Goal: Transaction & Acquisition: Purchase product/service

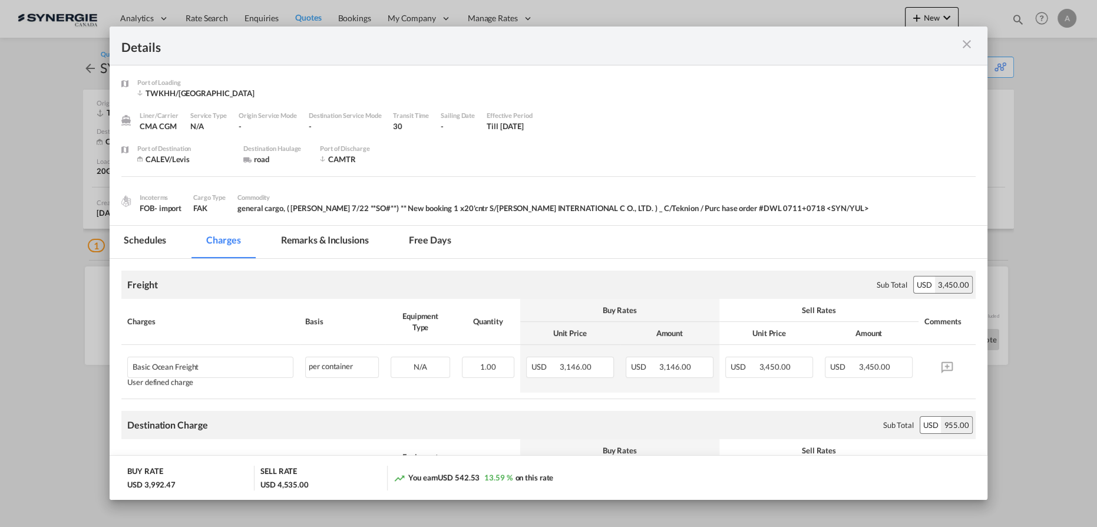
scroll to position [321, 0]
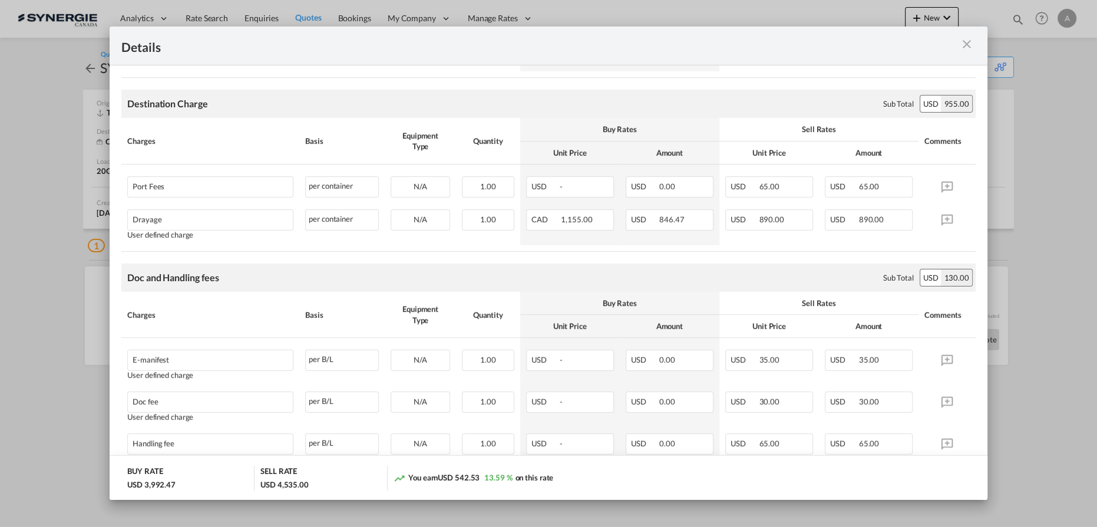
click at [967, 45] on md-icon "icon-close m-3 fg-AAA8AD cursor" at bounding box center [967, 44] width 14 height 14
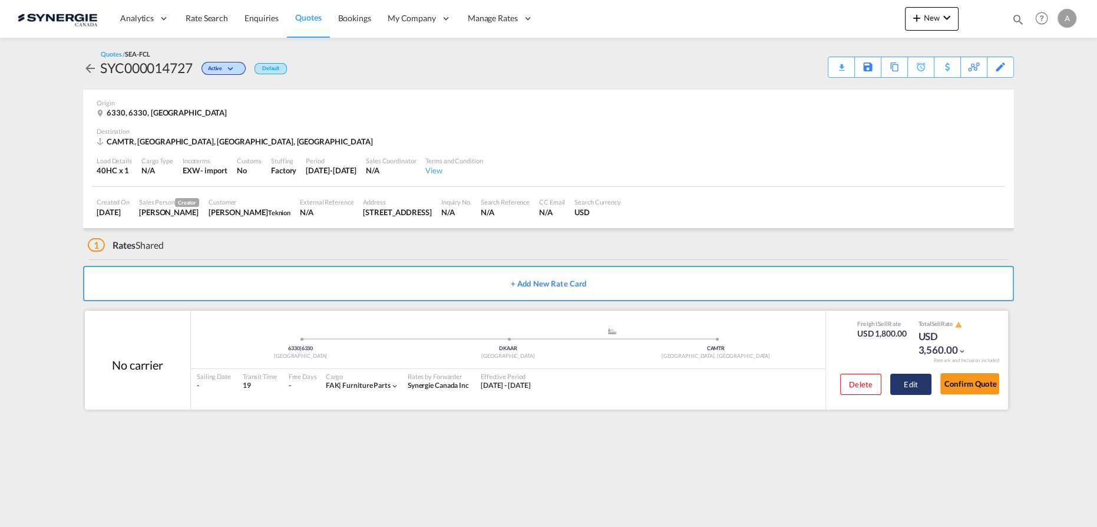
click at [916, 381] on button "Edit" at bounding box center [910, 384] width 41 height 21
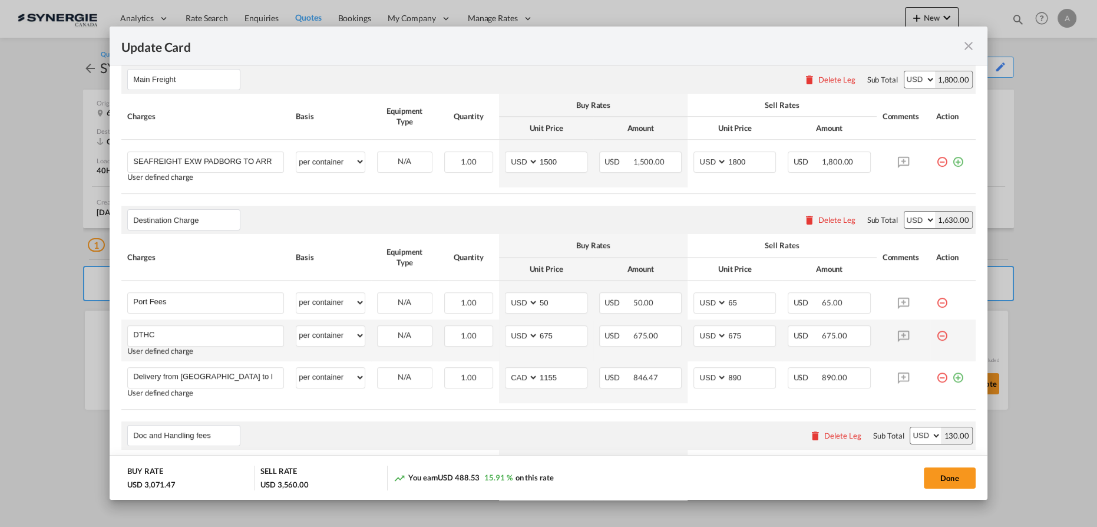
scroll to position [482, 0]
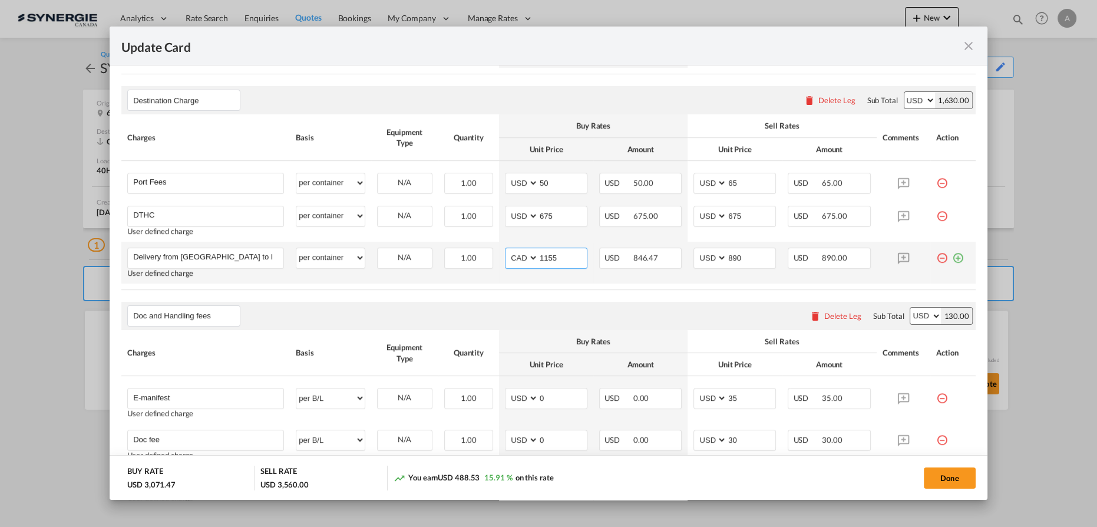
drag, startPoint x: 567, startPoint y: 260, endPoint x: 517, endPoint y: 255, distance: 50.4
click at [517, 255] on md-input-container "AED AFN ALL AMD ANG AOA ARS AUD AWG AZN BAM BBD BDT BGN BHD BIF BMD BND BOB BRL…" at bounding box center [546, 257] width 82 height 21
type input "1170"
click at [739, 250] on input "890" at bounding box center [751, 257] width 48 height 18
drag, startPoint x: 736, startPoint y: 251, endPoint x: 682, endPoint y: 247, distance: 54.3
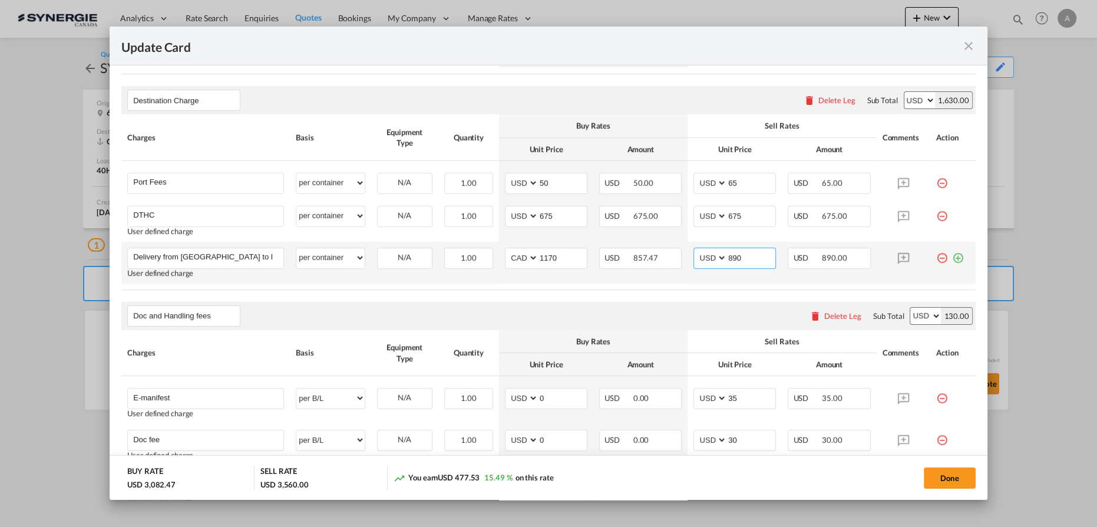
click at [680, 251] on tr "Delivery from Montreal to Levis Please Enter User Defined Charges Cannot Be Pub…" at bounding box center [548, 263] width 854 height 42
drag, startPoint x: 737, startPoint y: 261, endPoint x: 625, endPoint y: 251, distance: 112.4
click at [637, 257] on tr "Delivery from Montreal to Levis Please Enter User Defined Charges Cannot Be Pub…" at bounding box center [548, 263] width 854 height 42
type input "930"
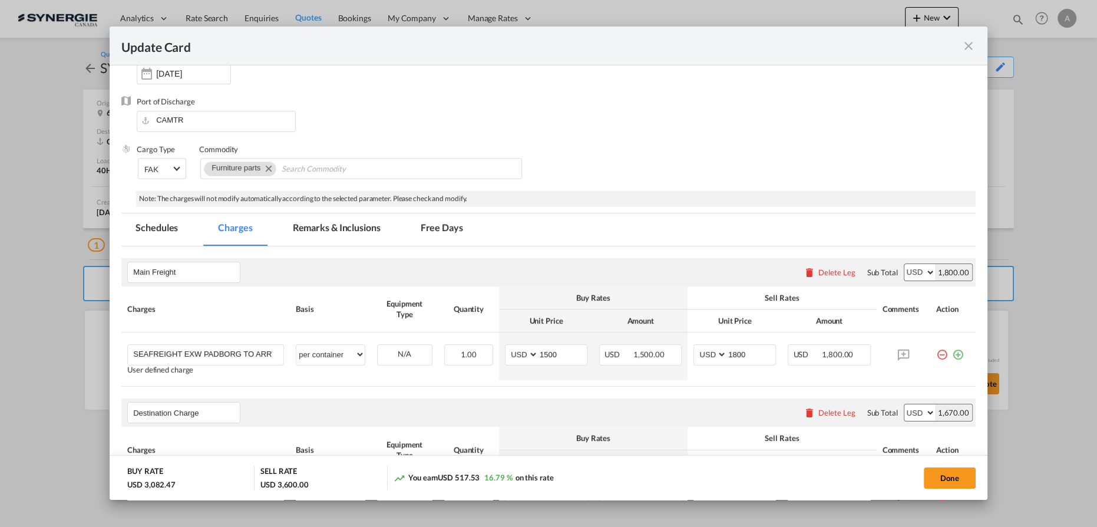
scroll to position [160, 0]
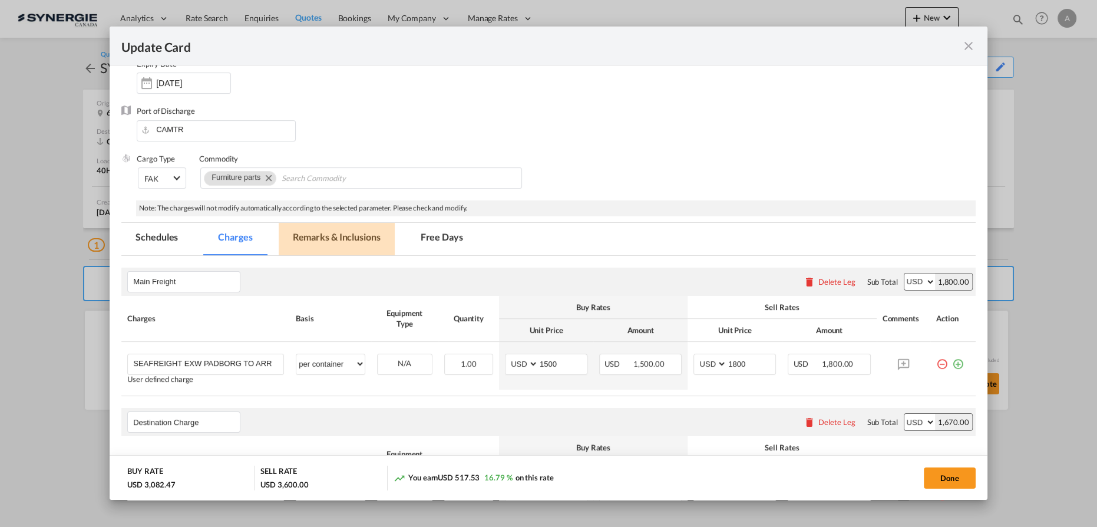
click at [323, 236] on md-tab-item "Remarks & Inclusions" at bounding box center [337, 239] width 116 height 32
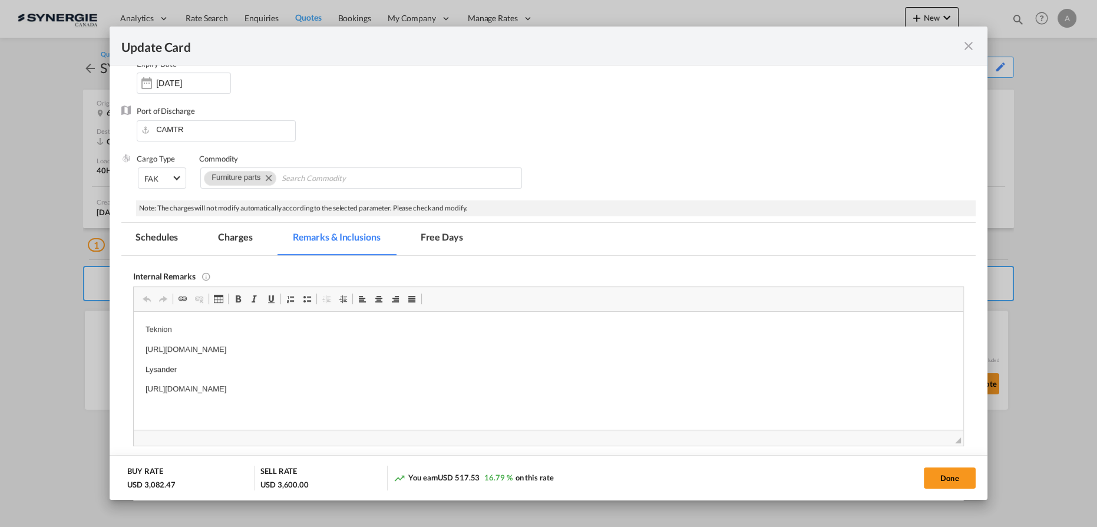
scroll to position [0, 0]
drag, startPoint x: 189, startPoint y: 382, endPoint x: 151, endPoint y: 388, distance: 38.1
click at [189, 382] on p "https://app.frontapp.com/open/cnv_psa4ssv?key=LSwLhj6Cy4HnfwCncXE2rAzyx7qFJ_B8" at bounding box center [549, 388] width 806 height 12
click at [531, 392] on p "https://app.frontapp.com/open/cnv_psa4ssv?key=LSwLhj6Cy4HnfwCncXE2rAzyx7qFJ_B8" at bounding box center [549, 388] width 806 height 12
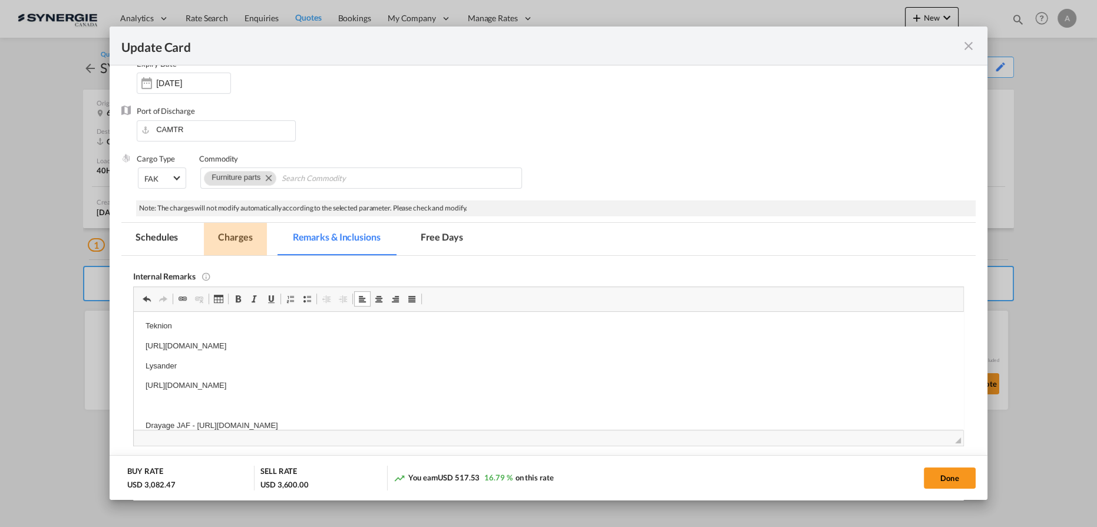
click at [233, 247] on md-tab-item "Charges" at bounding box center [235, 239] width 62 height 32
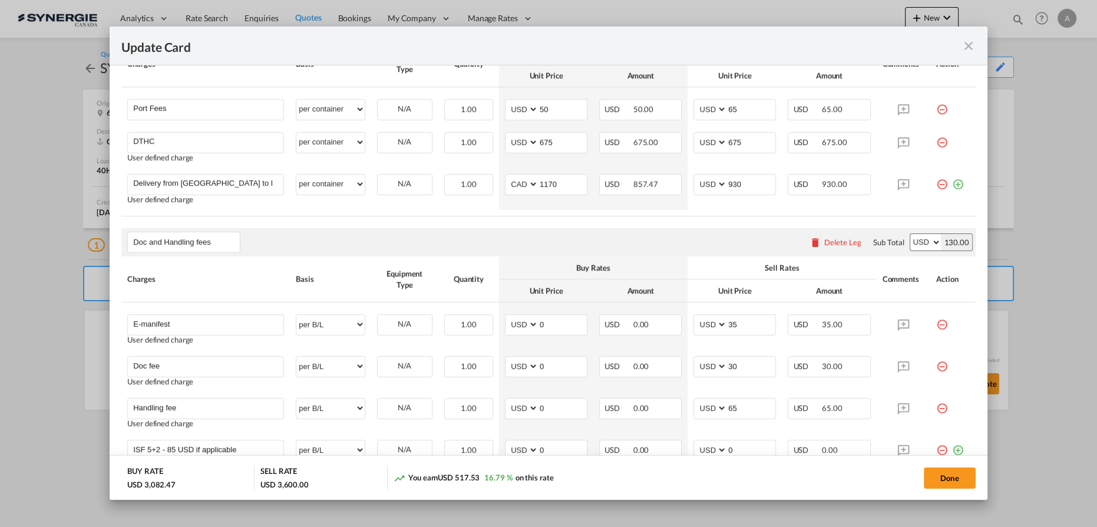
scroll to position [375, 0]
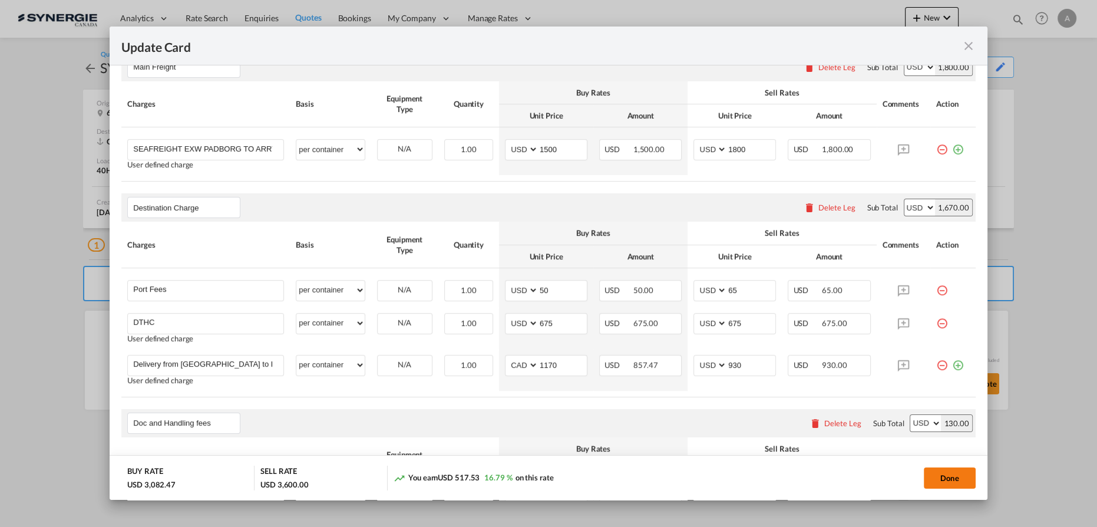
click at [967, 477] on button "Done" at bounding box center [950, 477] width 52 height 21
type input "[DATE]"
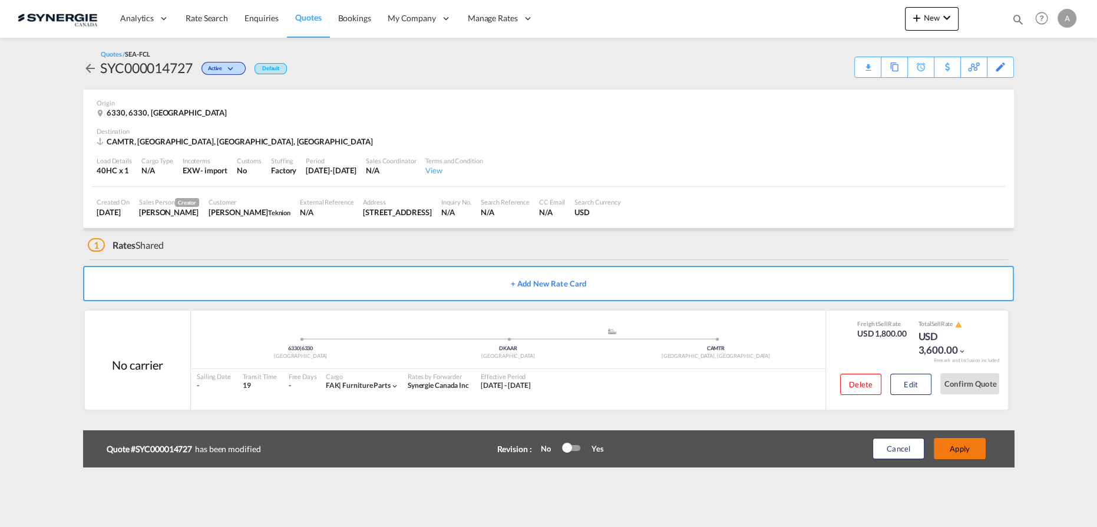
click at [969, 446] on button "Apply" at bounding box center [960, 448] width 52 height 21
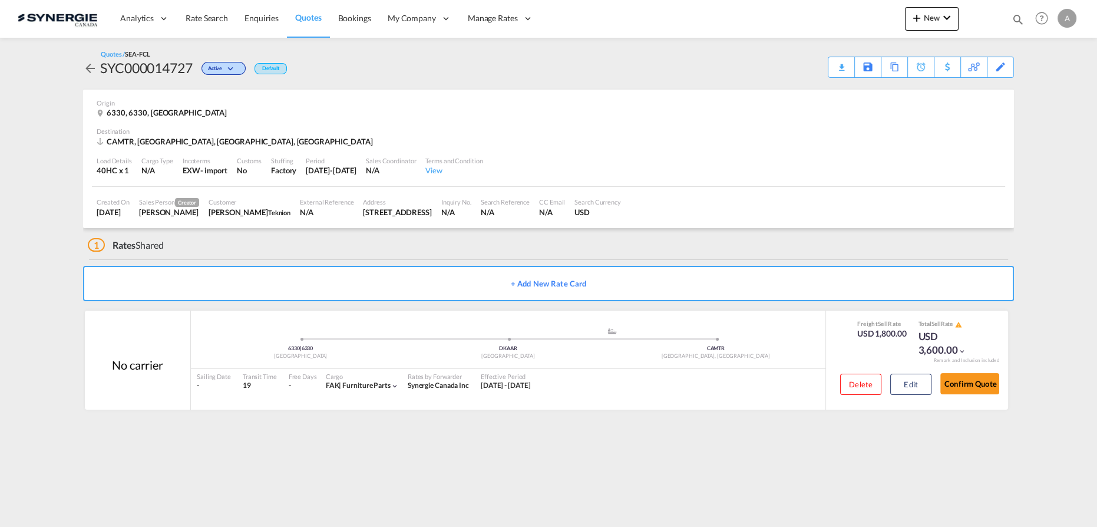
click at [680, 255] on div "1 Rates Shared" at bounding box center [551, 242] width 926 height 28
click at [907, 383] on button "Edit" at bounding box center [910, 384] width 41 height 21
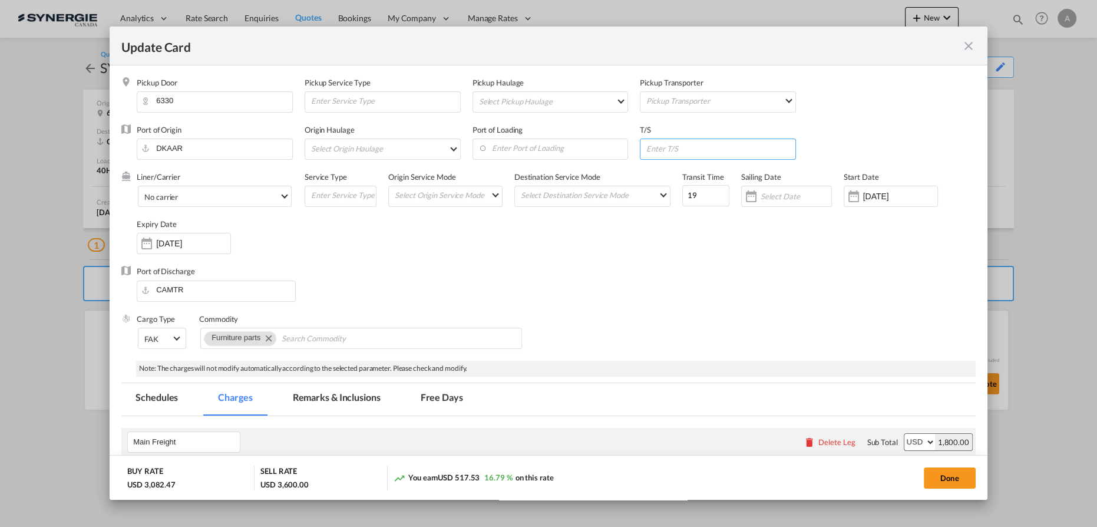
click at [680, 146] on input "Update Card Pickup ..." at bounding box center [720, 148] width 150 height 18
type input "BREMERHAVEN"
drag, startPoint x: 698, startPoint y: 197, endPoint x: 600, endPoint y: 199, distance: 98.4
click at [601, 200] on div "Liner/Carrier No carrier 2HM LOGISTICS D.O.O AAXL GLOBAL SHIPPING LINES LLC ABD…" at bounding box center [556, 218] width 839 height 94
type input "16"
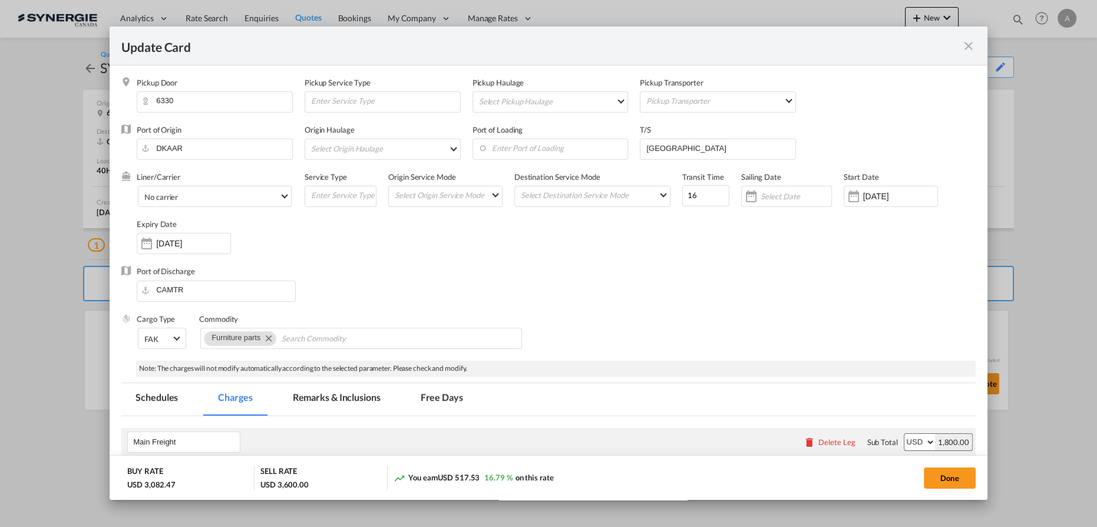
click at [930, 474] on button "Done" at bounding box center [950, 477] width 52 height 21
type input "[DATE]"
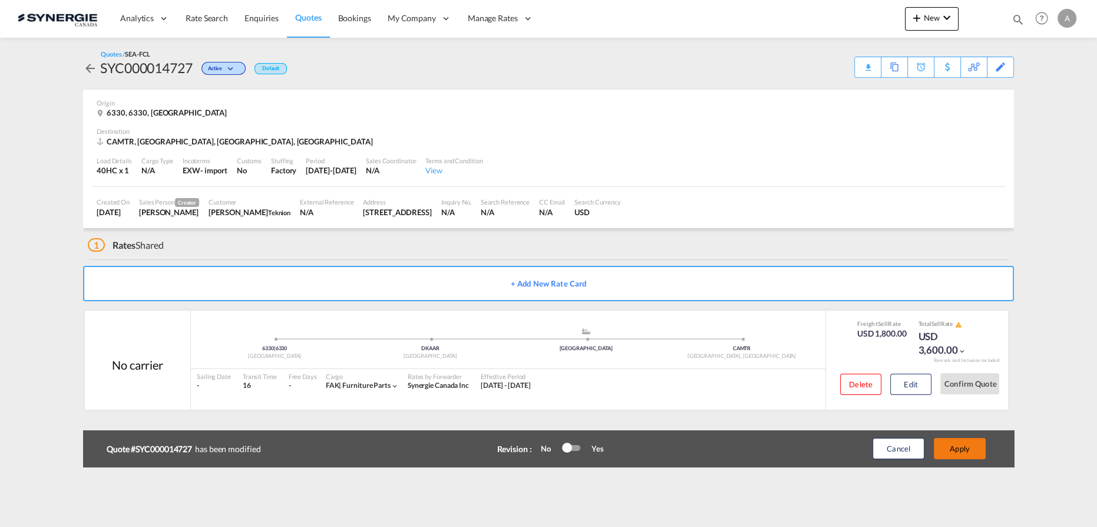
click at [963, 445] on button "Apply" at bounding box center [960, 448] width 52 height 21
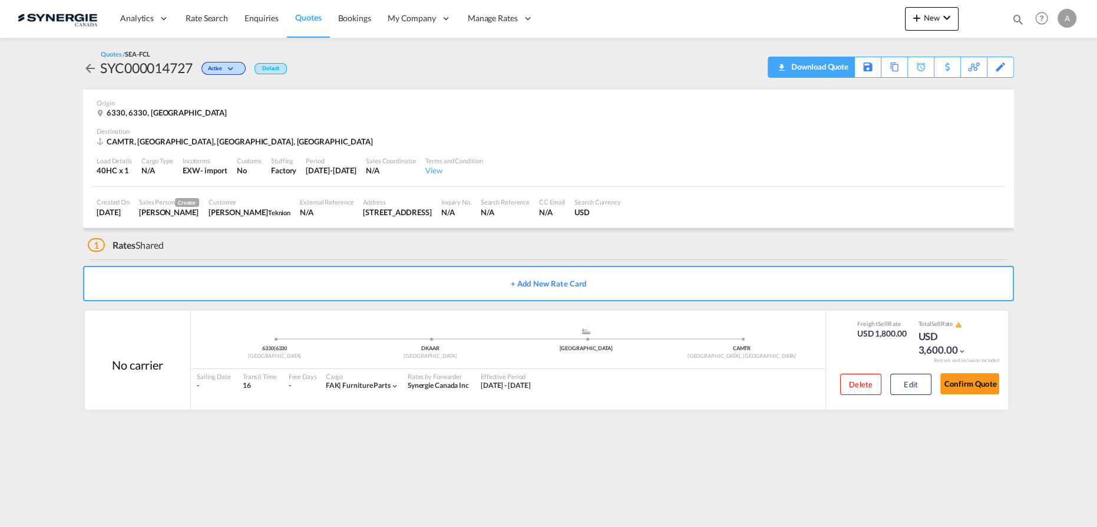
click at [828, 70] on div "Download Quote" at bounding box center [818, 66] width 60 height 19
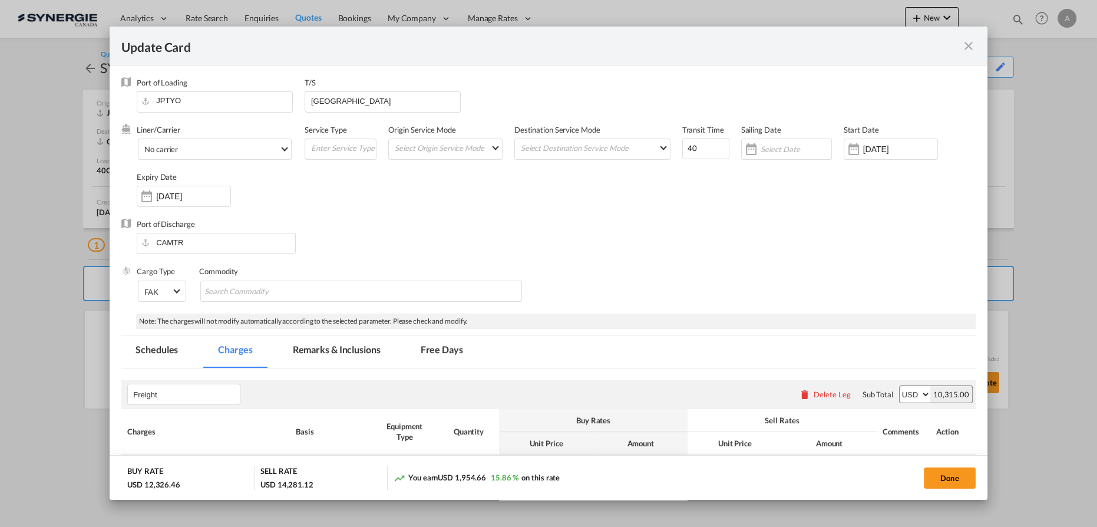
scroll to position [482, 0]
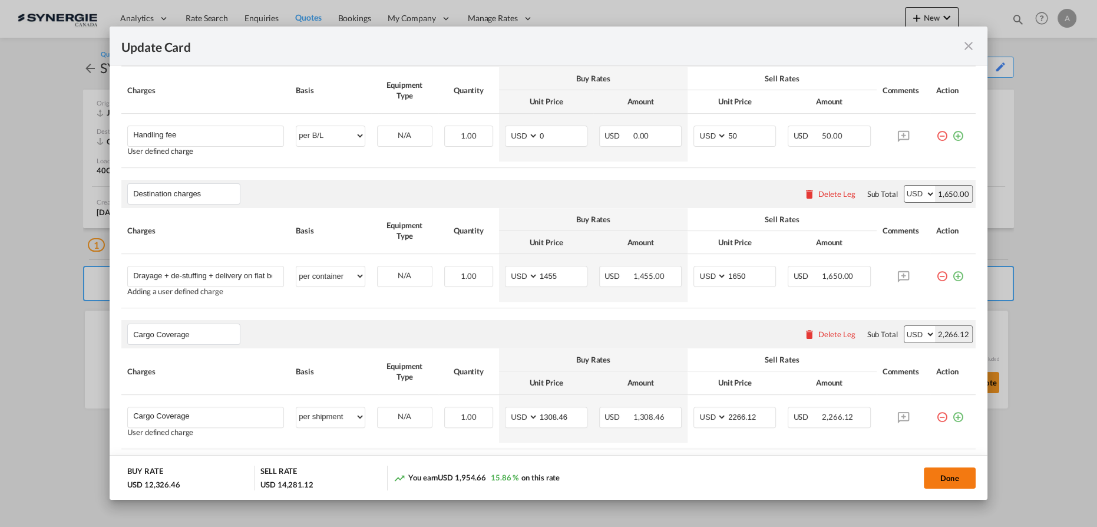
click at [930, 478] on button "Done" at bounding box center [950, 477] width 52 height 21
type input "08 Sep 2025"
type input "29 Sep 2025"
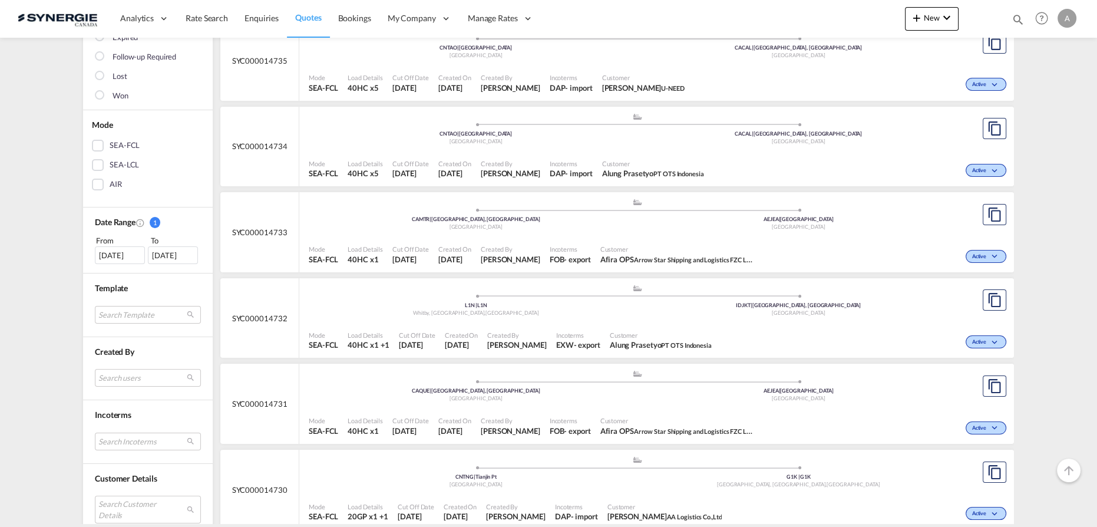
scroll to position [214, 0]
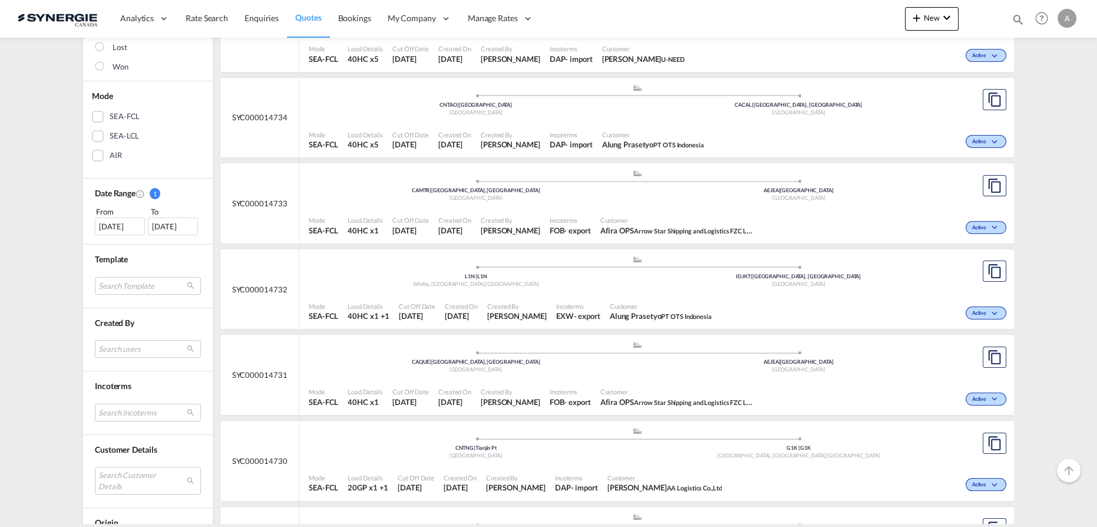
drag, startPoint x: 1020, startPoint y: 20, endPoint x: 1013, endPoint y: 20, distance: 7.1
click at [1019, 20] on md-icon "icon-magnify" at bounding box center [1018, 19] width 13 height 13
drag, startPoint x: 825, startPoint y: 21, endPoint x: 832, endPoint y: 29, distance: 11.3
click at [825, 21] on select "Bookings Quotes Enquiries" at bounding box center [830, 19] width 56 height 21
select select "Quotes"
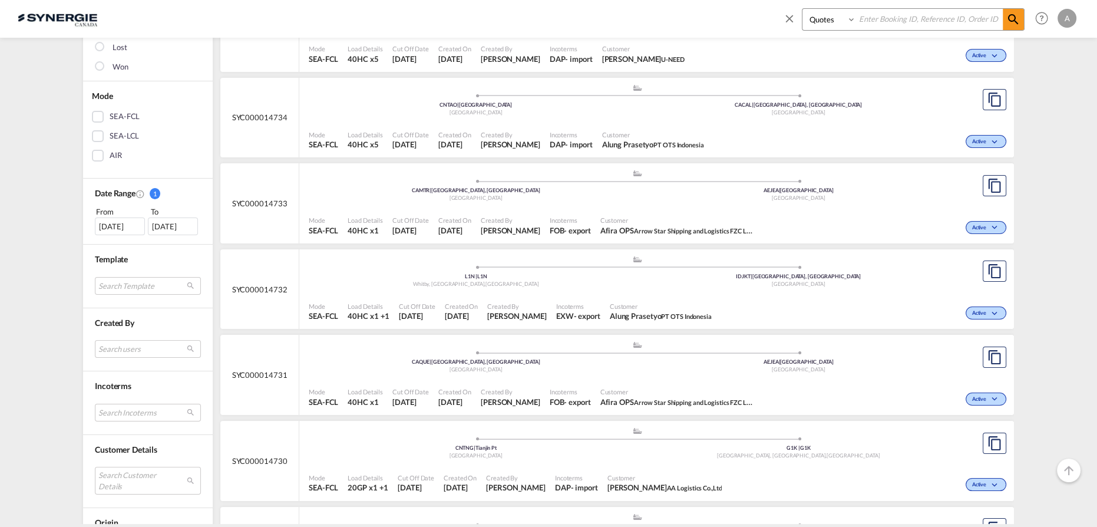
click at [802, 9] on select "Bookings Quotes Enquiries" at bounding box center [830, 19] width 56 height 21
click at [880, 22] on input at bounding box center [929, 19] width 147 height 21
type input "14700"
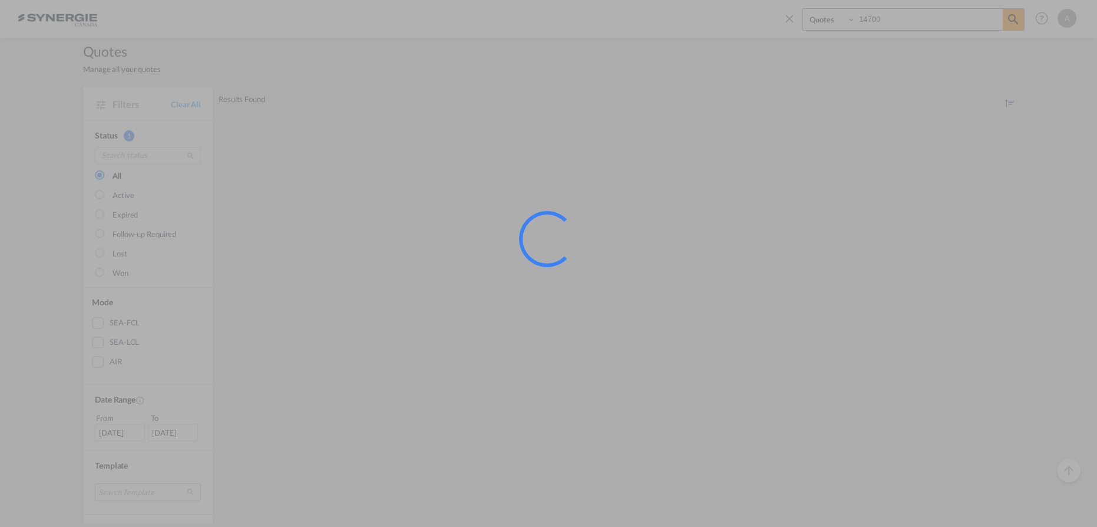
scroll to position [0, 0]
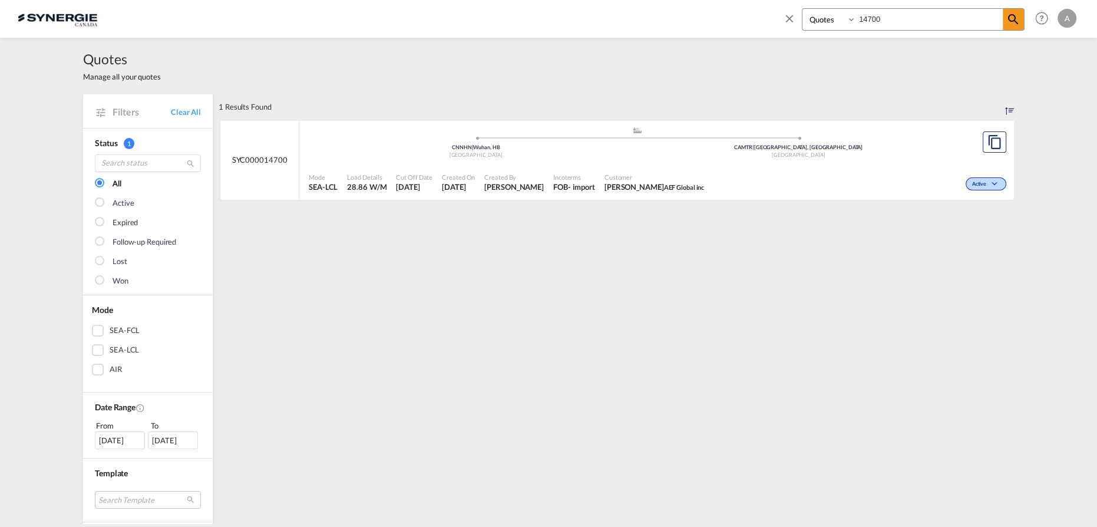
click at [527, 177] on span "Created By" at bounding box center [514, 177] width 60 height 9
click at [794, 184] on div "Active" at bounding box center [859, 182] width 300 height 29
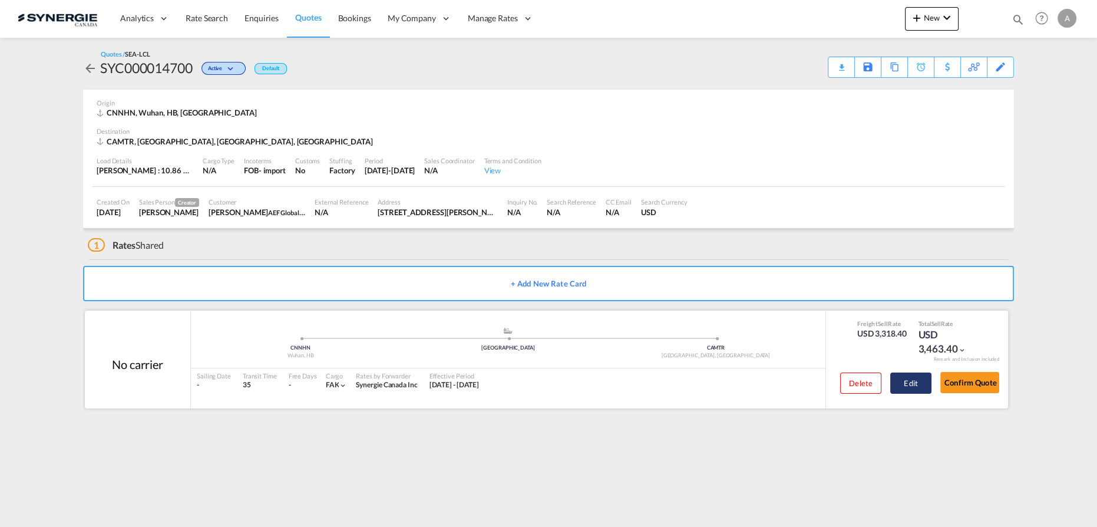
click at [919, 385] on button "Edit" at bounding box center [910, 382] width 41 height 21
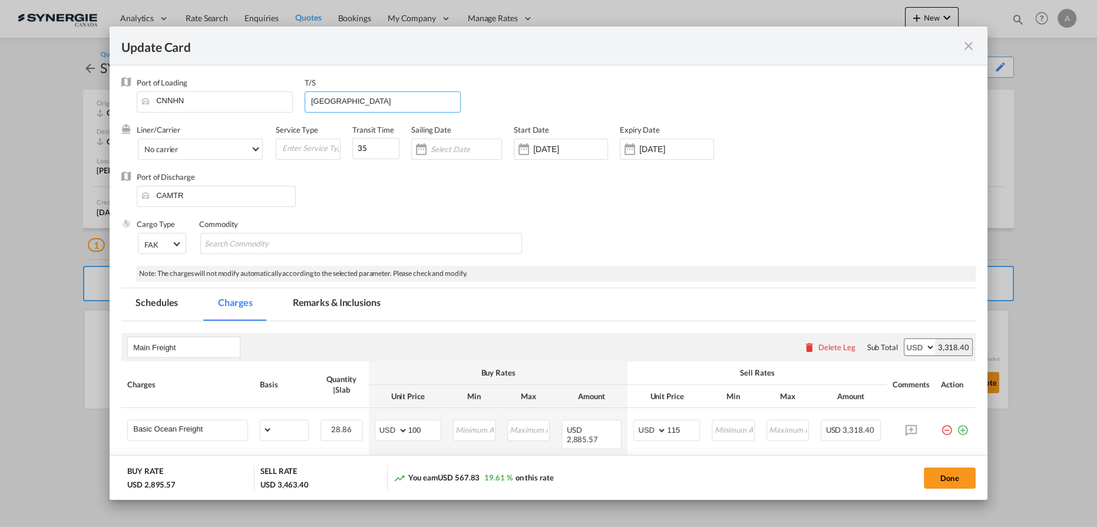
click at [376, 100] on input "[GEOGRAPHIC_DATA]" at bounding box center [385, 101] width 150 height 18
select select "per_w/m"
select select "per_hbl"
select select "per_w/m"
select select "per_bl"
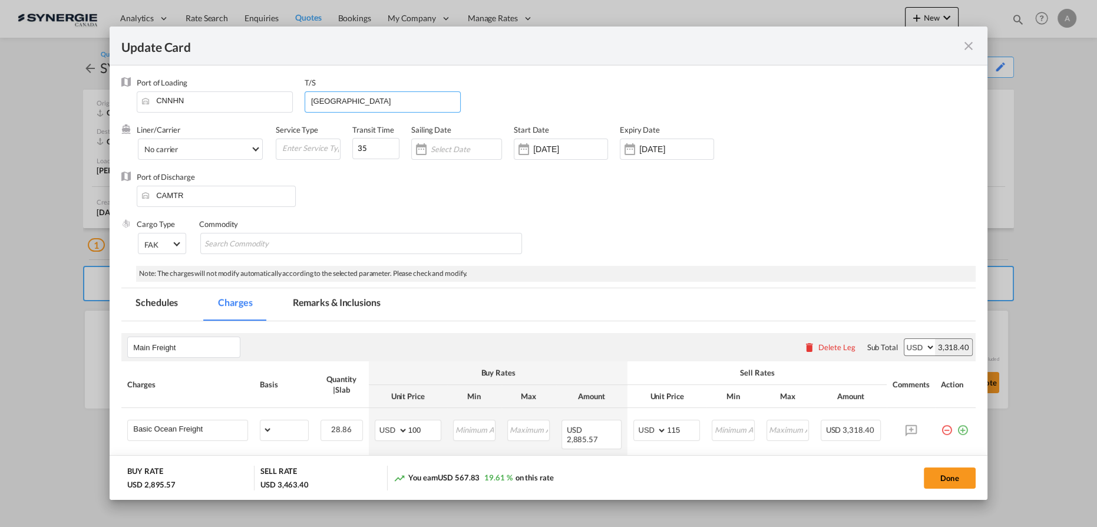
select select "flat"
select select "per_bl"
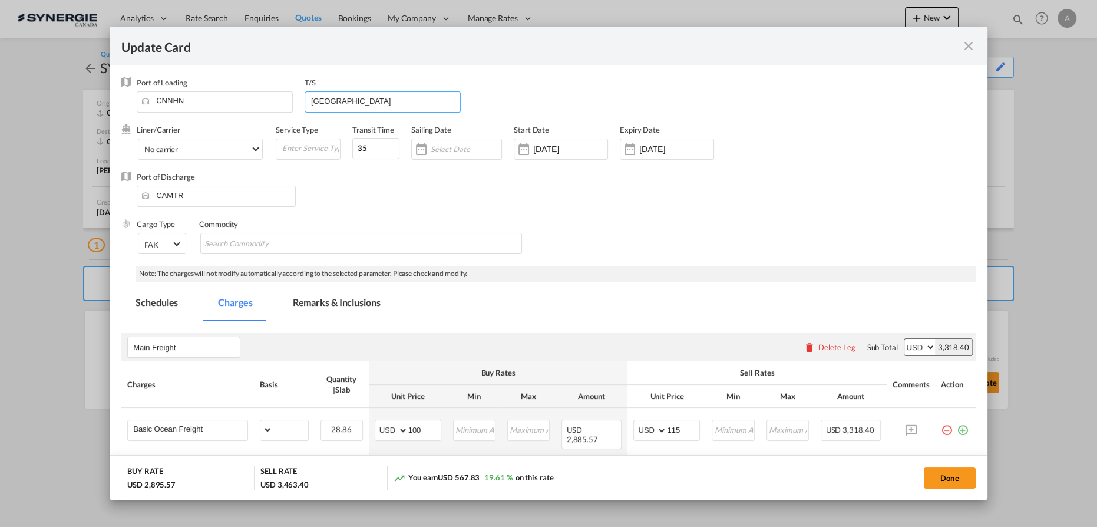
select select "per_shipment"
click at [311, 98] on input "[GEOGRAPHIC_DATA]" at bounding box center [385, 101] width 150 height 18
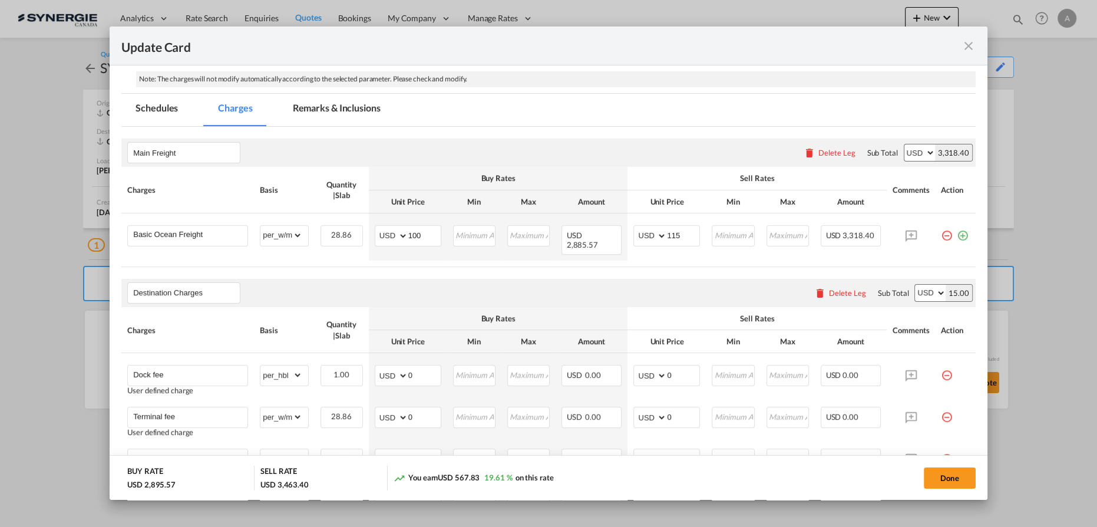
scroll to position [160, 0]
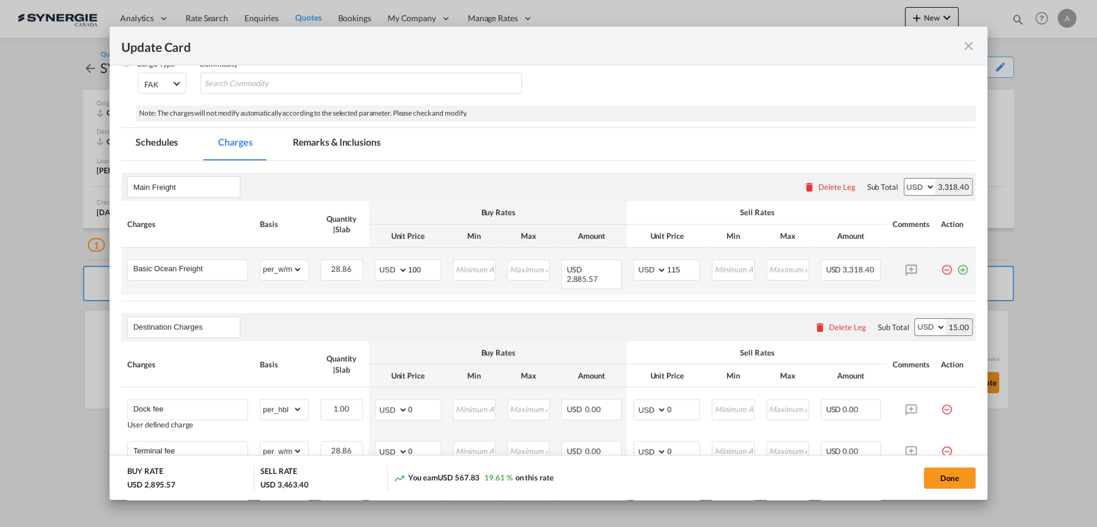
type input "[GEOGRAPHIC_DATA], [GEOGRAPHIC_DATA]"
click at [957, 266] on md-icon "icon-plus-circle-outline green-400-fg" at bounding box center [963, 265] width 12 height 12
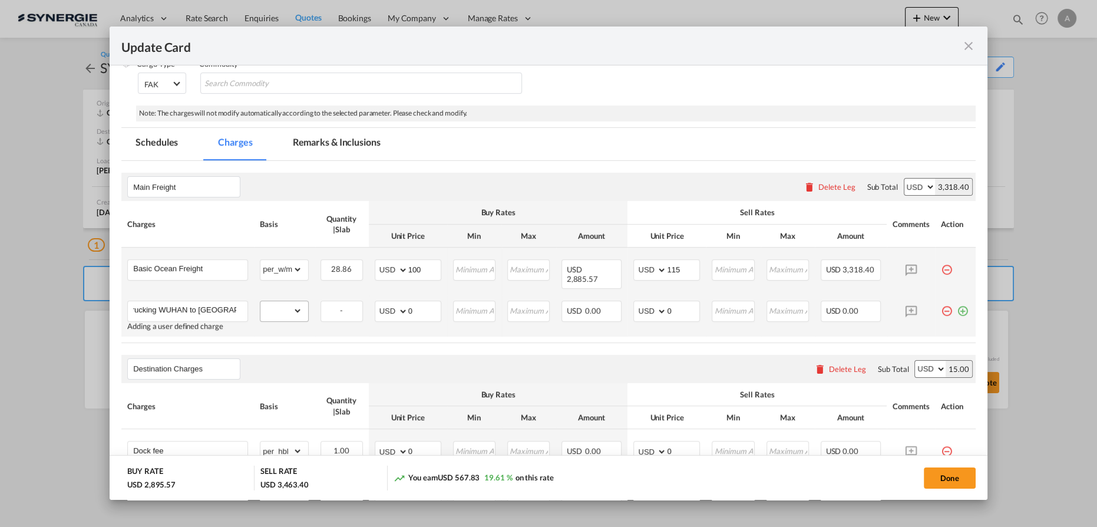
scroll to position [0, 8]
type input "Trucking WUHAN to SHANGHAI"
click at [281, 303] on select "gross_weight volumetric_weight per_shipment per_bl per_km per_hawb per_kg flat …" at bounding box center [280, 310] width 41 height 19
select select "per_shipment"
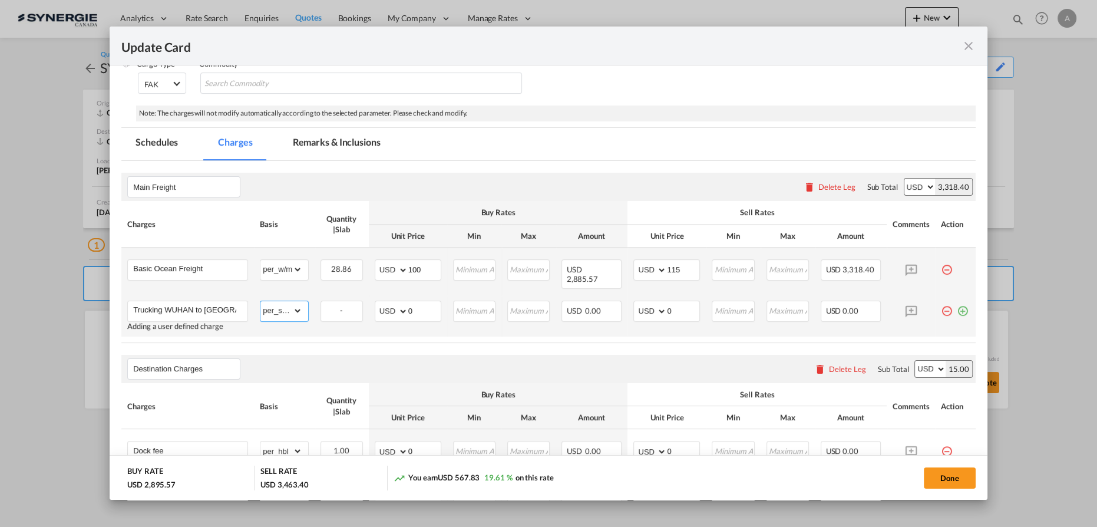
click at [260, 301] on select "gross_weight volumetric_weight per_shipment per_bl per_km per_hawb per_kg flat …" at bounding box center [280, 310] width 41 height 19
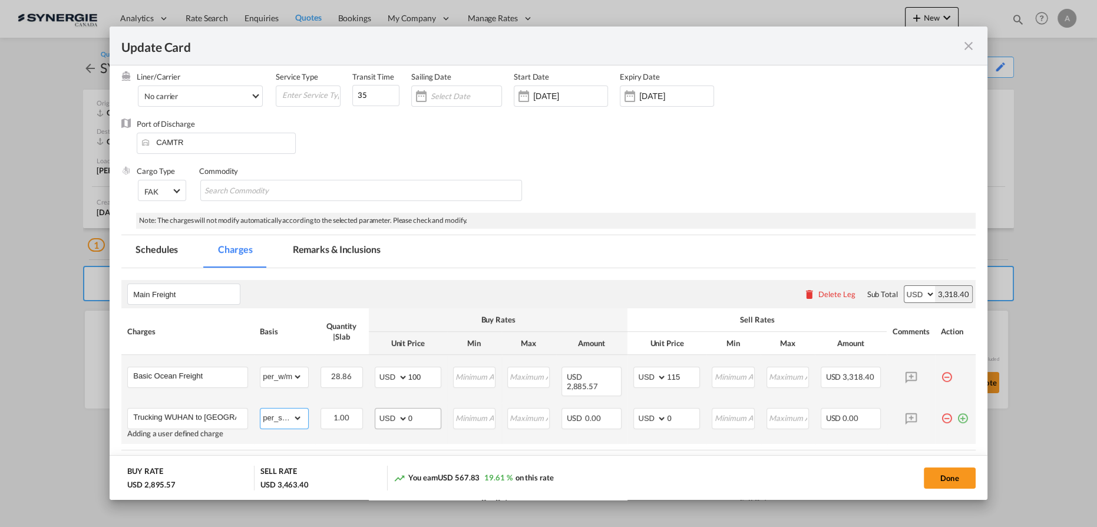
scroll to position [214, 0]
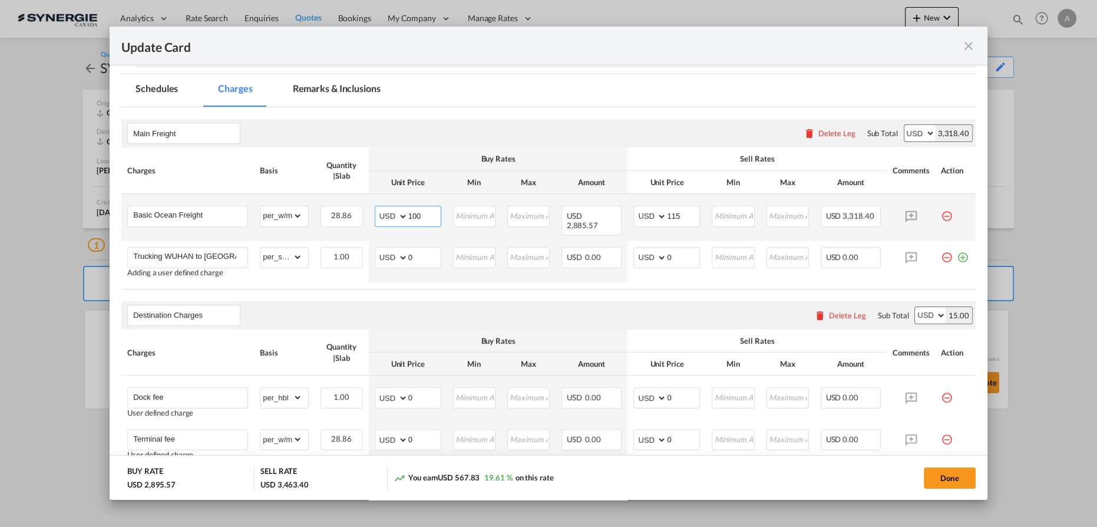
drag, startPoint x: 428, startPoint y: 214, endPoint x: 497, endPoint y: 203, distance: 69.2
click at [317, 223] on tr "Basic Ocean Freight Please Enter Already Exists gross_weight volumetric_weight …" at bounding box center [548, 217] width 854 height 47
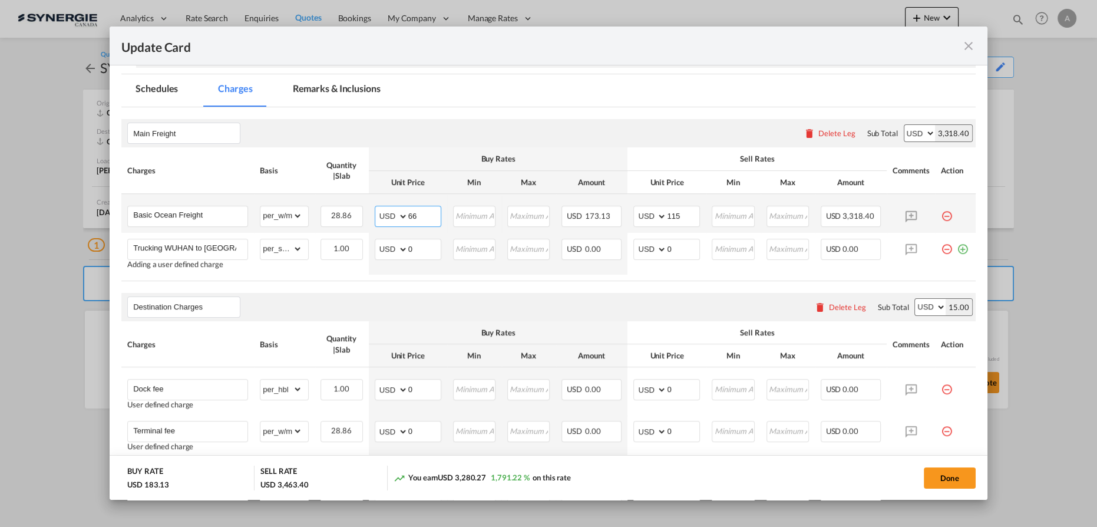
type input "66"
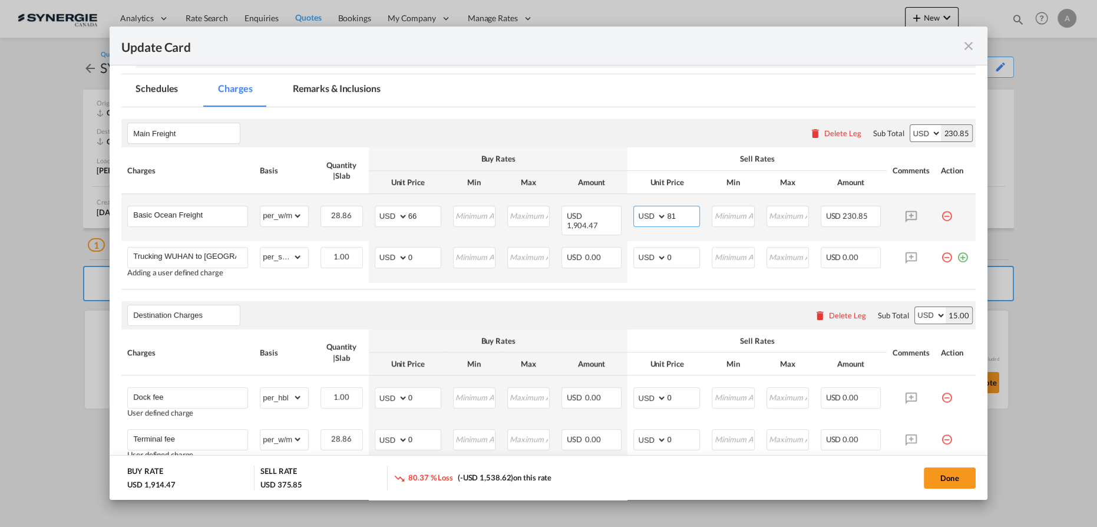
type input "81"
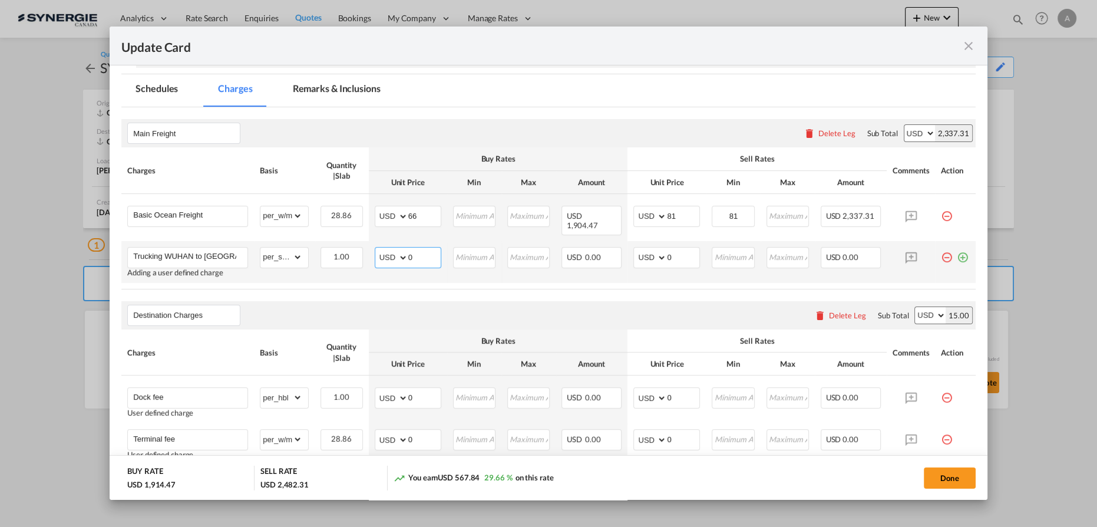
drag, startPoint x: 411, startPoint y: 252, endPoint x: 375, endPoint y: 253, distance: 36.5
click at [375, 252] on md-input-container "AED AFN ALL AMD ANG AOA ARS AUD AWG AZN BAM BBD BDT BGN BHD BIF BMD BND BOB BRL…" at bounding box center [408, 257] width 67 height 21
type input "650"
type input "700"
click at [236, 247] on input "Trucking WUHAN to SHANGHAI" at bounding box center [190, 256] width 114 height 18
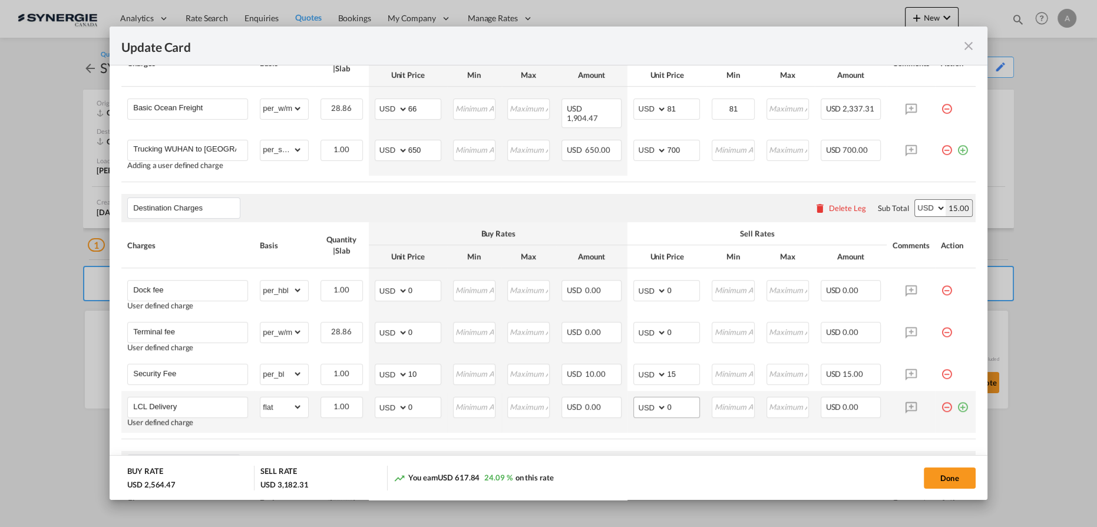
scroll to position [375, 0]
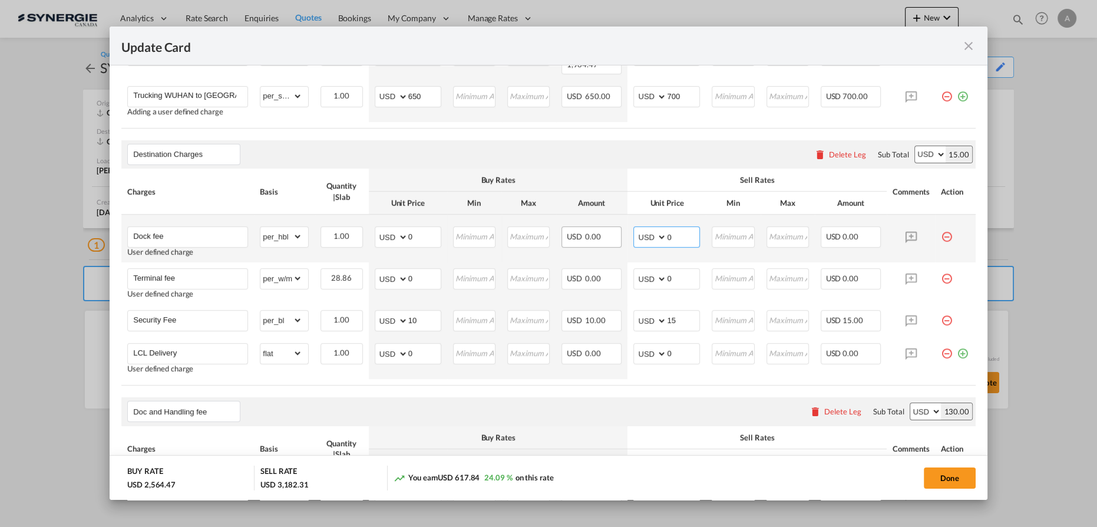
drag, startPoint x: 670, startPoint y: 227, endPoint x: 587, endPoint y: 235, distance: 83.5
click at [586, 236] on tr "Dock fee User defined charge Please Enter Already Exists gross_weight volumetri…" at bounding box center [548, 238] width 854 height 48
type input "165"
drag, startPoint x: 417, startPoint y: 227, endPoint x: 376, endPoint y: 230, distance: 40.2
click at [376, 230] on md-input-container "AED AFN ALL AMD ANG AOA ARS AUD AWG AZN BAM BBD BDT BGN BHD BIF BMD BND BOB BRL…" at bounding box center [408, 236] width 67 height 21
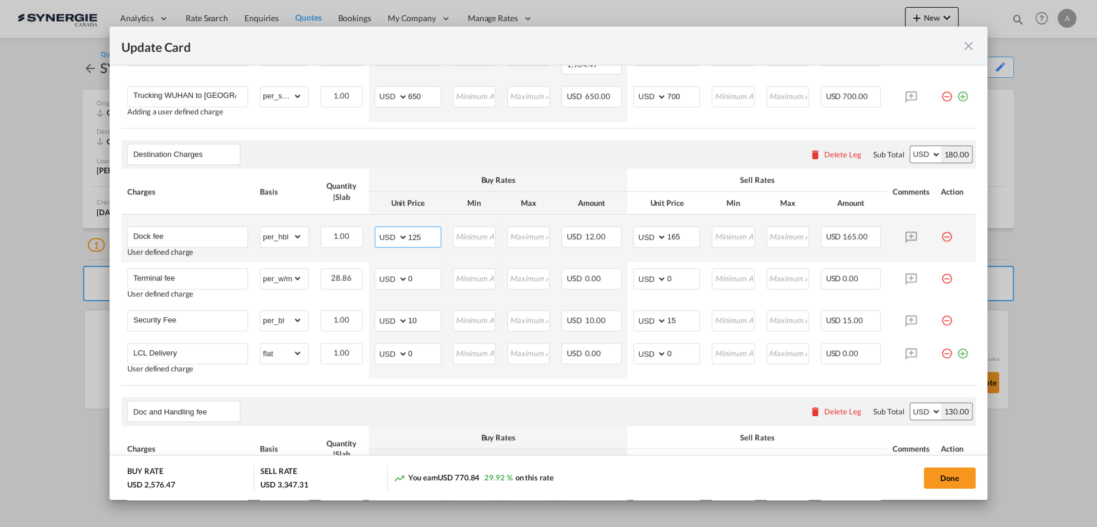
type input "125"
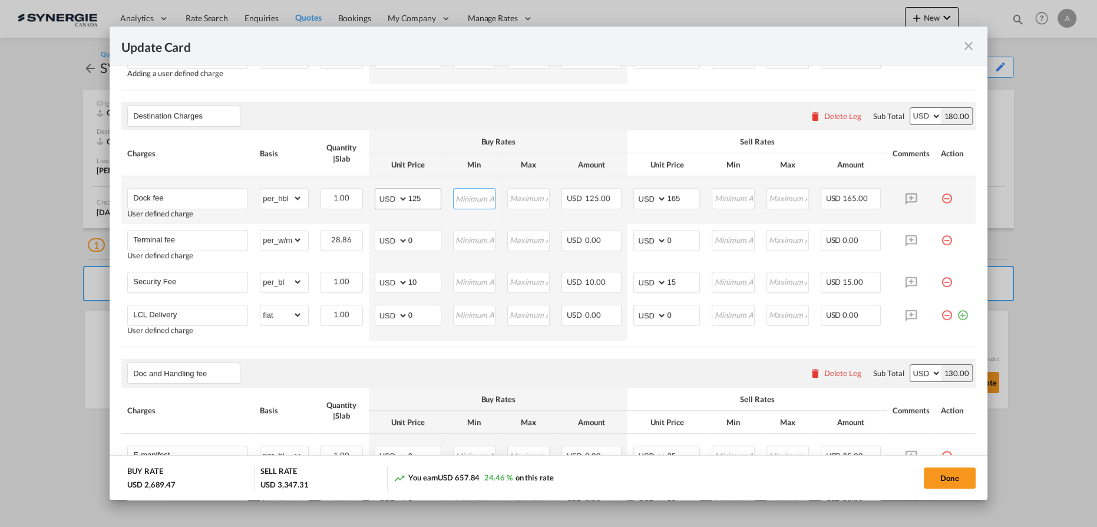
scroll to position [428, 0]
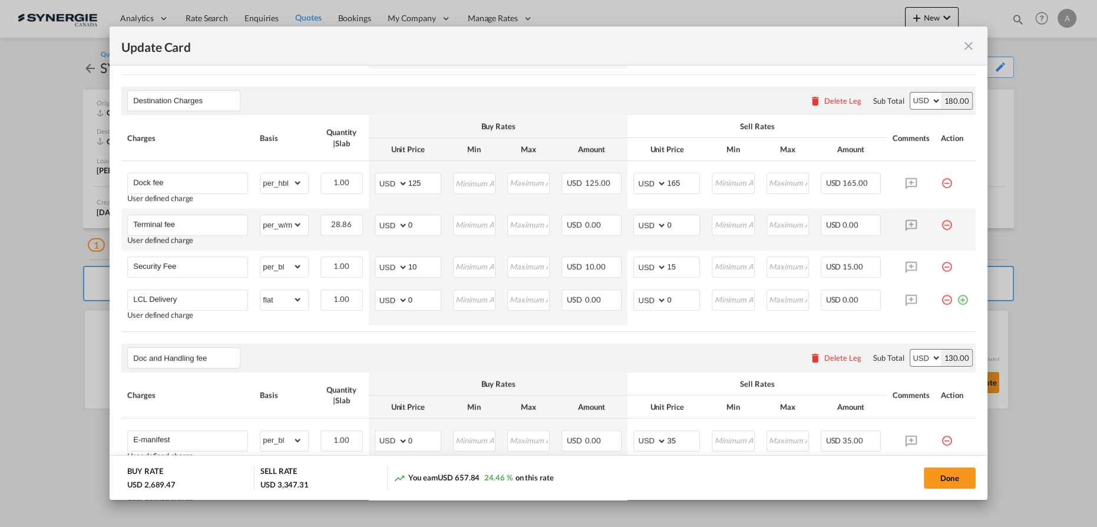
click at [941, 217] on md-icon "icon-minus-circle-outline red-400-fg pt-7" at bounding box center [947, 220] width 12 height 12
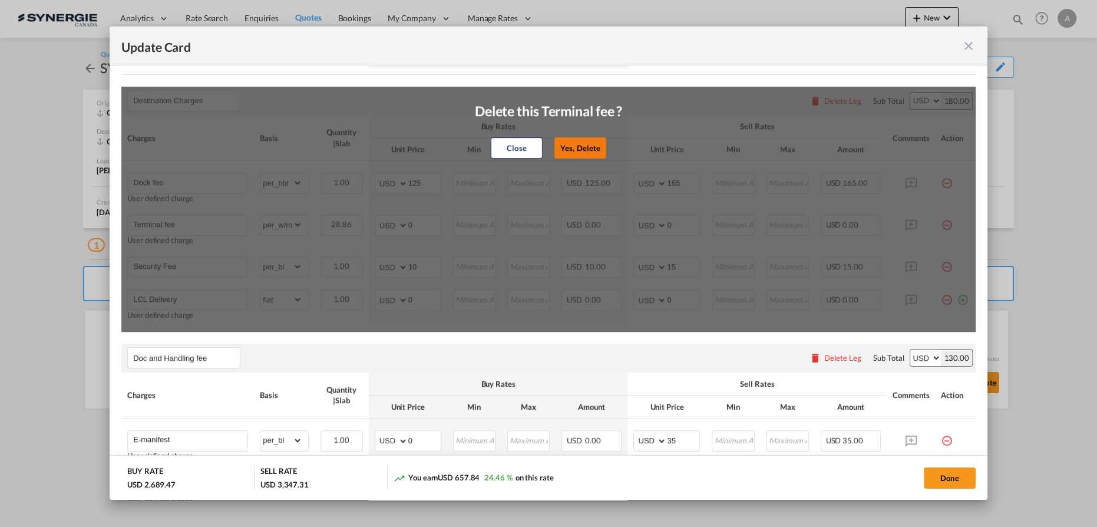
click at [584, 140] on button "Yes, Delete" at bounding box center [580, 147] width 52 height 21
type input "Security Fee"
select select "per_bl"
type input "10"
type input "15"
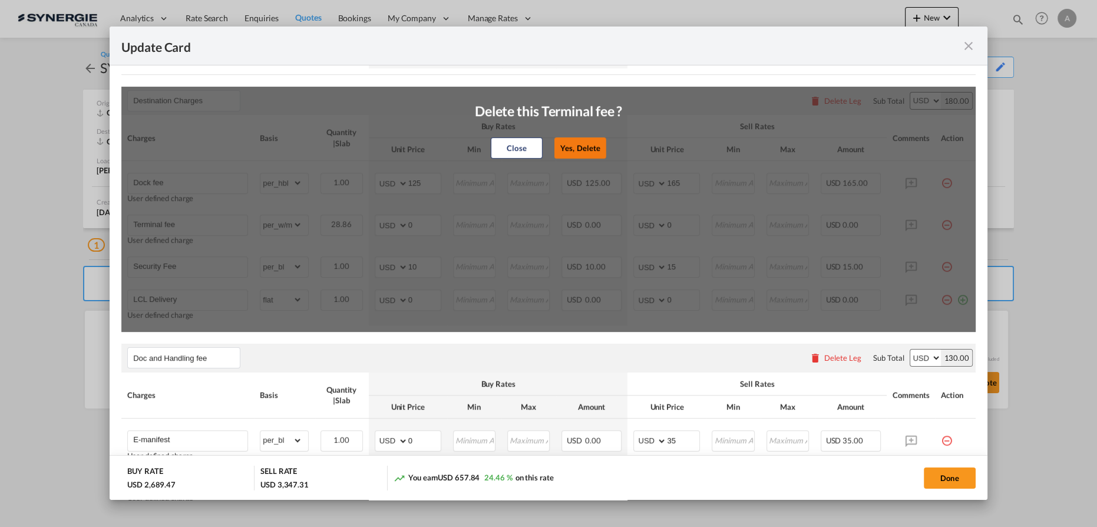
type input "LCL Delivery"
select select "flat"
type input "0"
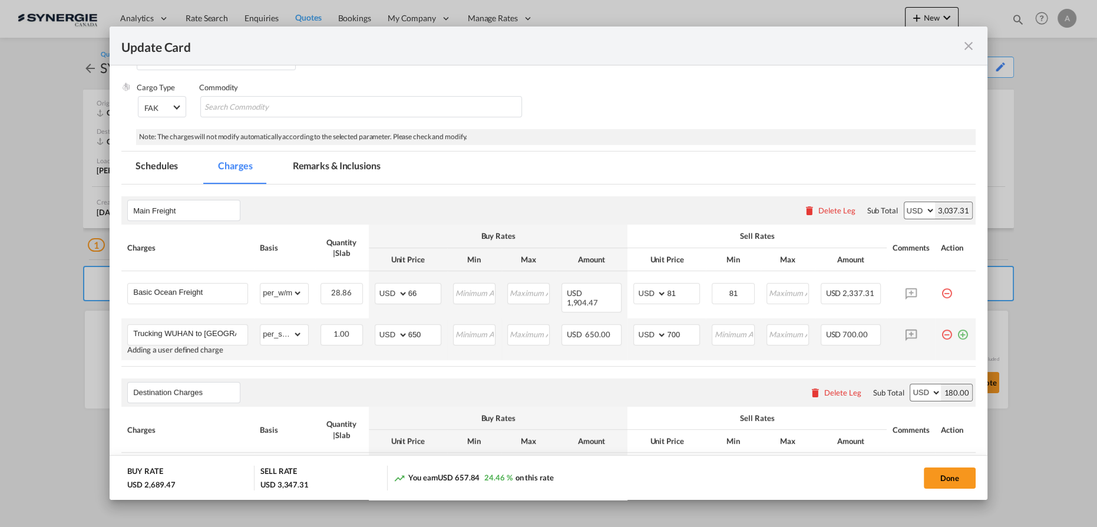
scroll to position [94, 0]
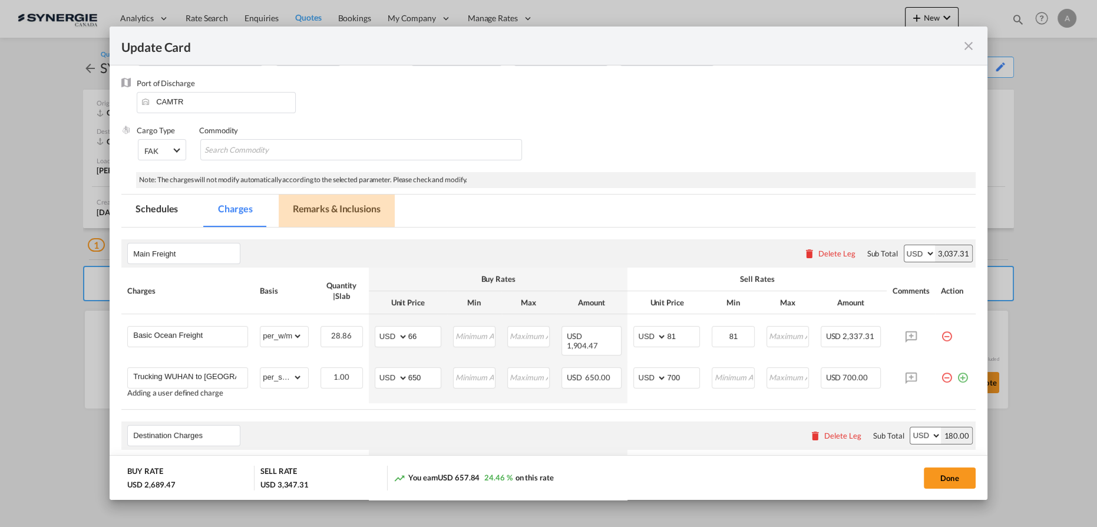
click at [315, 214] on md-tab-item "Remarks & Inclusions" at bounding box center [337, 210] width 116 height 32
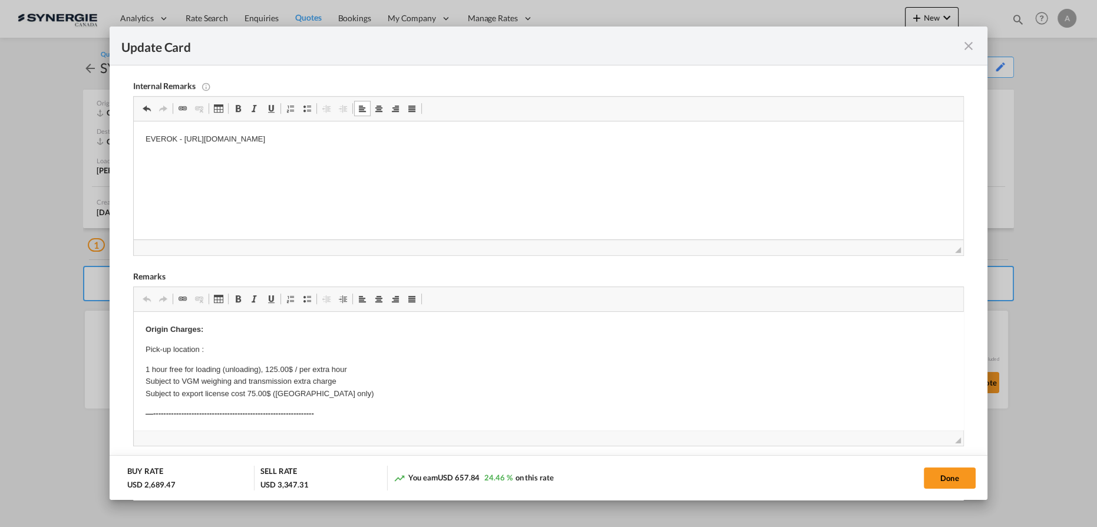
scroll to position [256, 0]
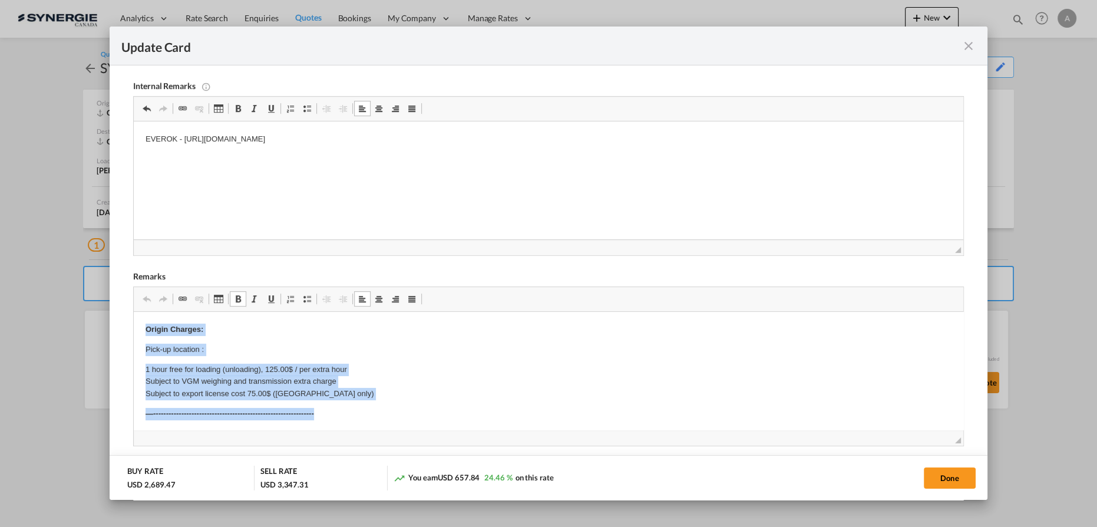
drag, startPoint x: 144, startPoint y: 332, endPoint x: 353, endPoint y: 401, distance: 220.8
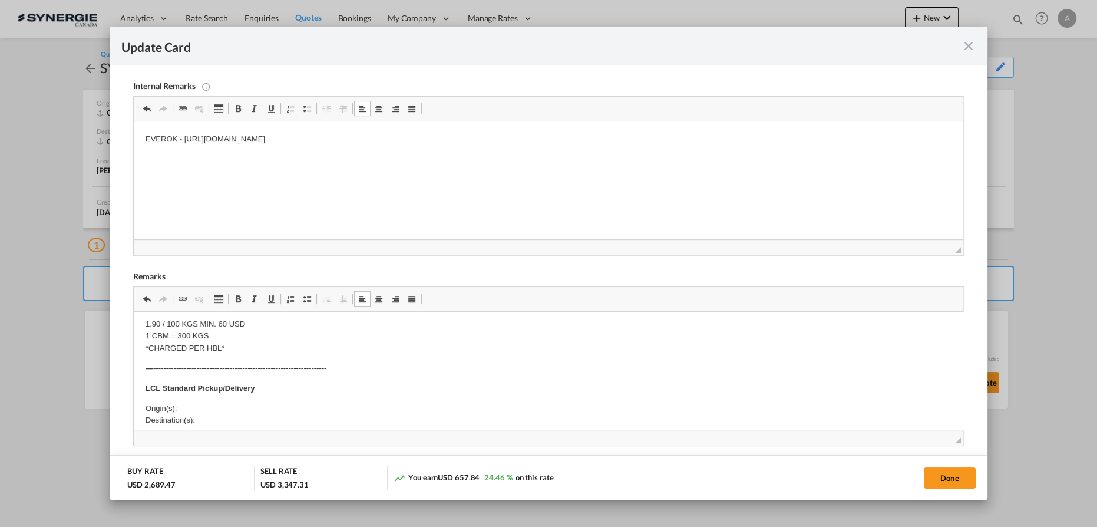
scroll to position [267, 0]
click at [211, 359] on p "Origin(s): Destination(s):" at bounding box center [549, 361] width 806 height 25
click at [229, 360] on p "Origin(s): MONTREAL CFS, QC Destination(s):" at bounding box center [549, 361] width 806 height 25
click at [229, 361] on p "Origin(s): MONTREAL CFS, QC Destination(s):" at bounding box center [549, 361] width 806 height 25
click at [229, 367] on p "Origin(s): MONTREAL CFS, QC Destination(s):" at bounding box center [549, 361] width 806 height 25
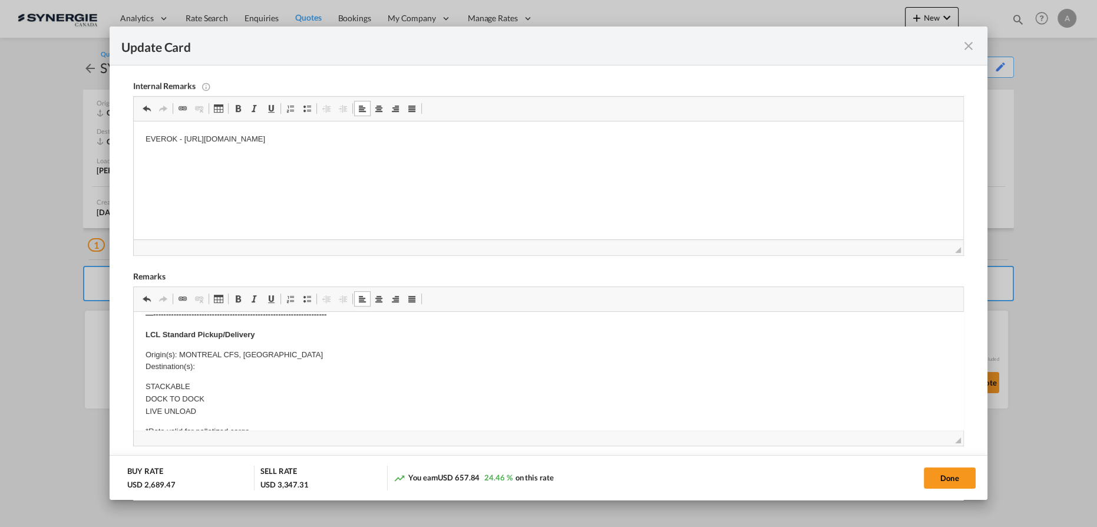
click at [240, 365] on p "Origin(s): MONTREAL CFS, QC Destination(s):" at bounding box center [549, 361] width 806 height 25
click at [943, 475] on button "Done" at bounding box center [950, 477] width 52 height 21
type input "[DATE]"
type input "13 Sep 2025"
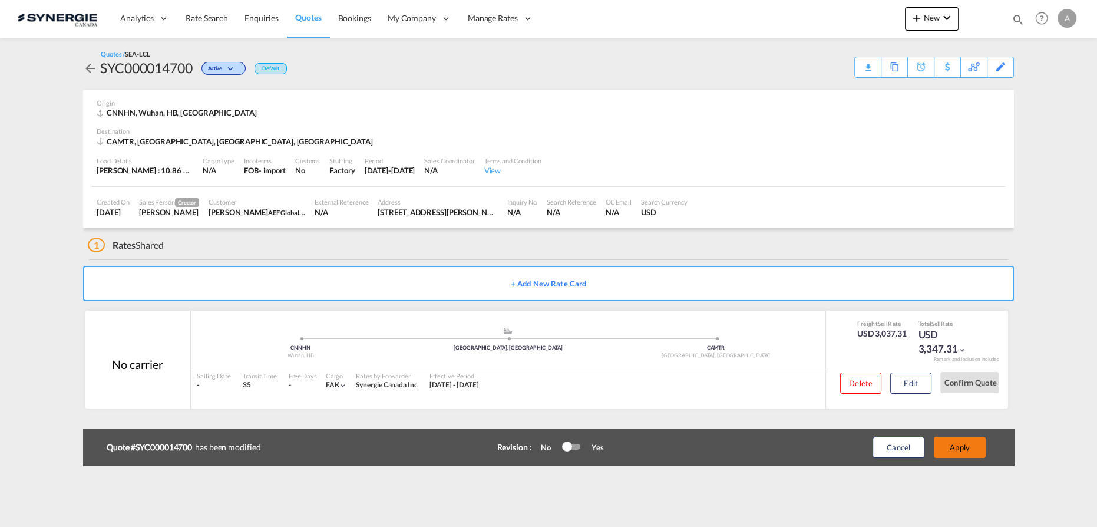
click at [964, 445] on button "Apply" at bounding box center [960, 447] width 52 height 21
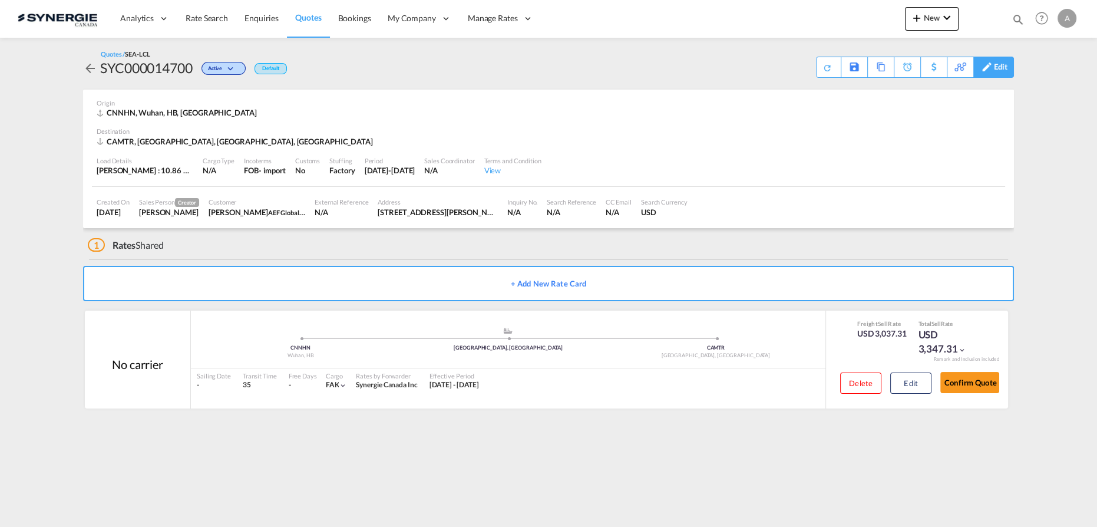
click at [1010, 73] on div "Edit" at bounding box center [993, 67] width 41 height 21
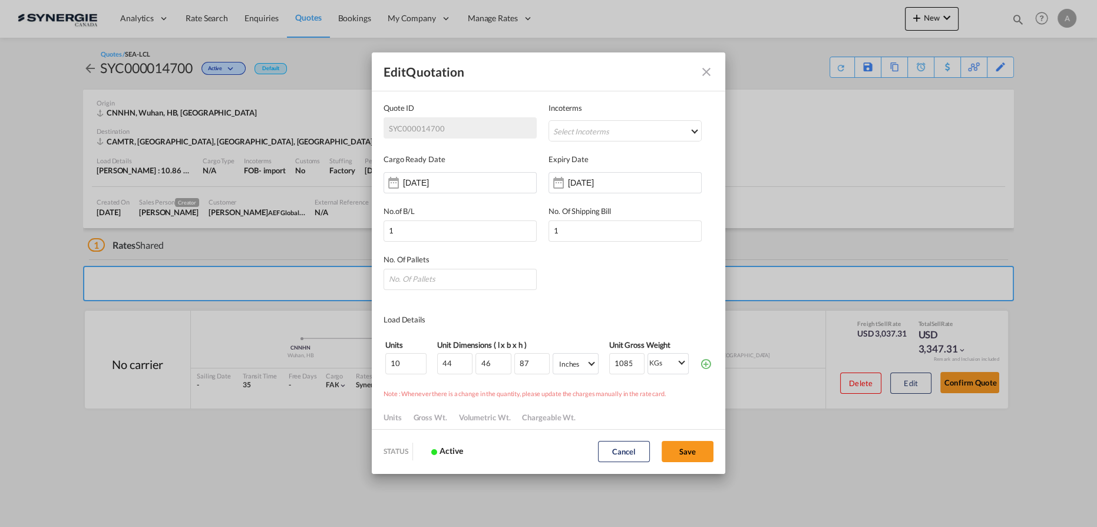
scroll to position [0, 0]
click at [627, 181] on input "14 Sep 2025" at bounding box center [605, 182] width 74 height 9
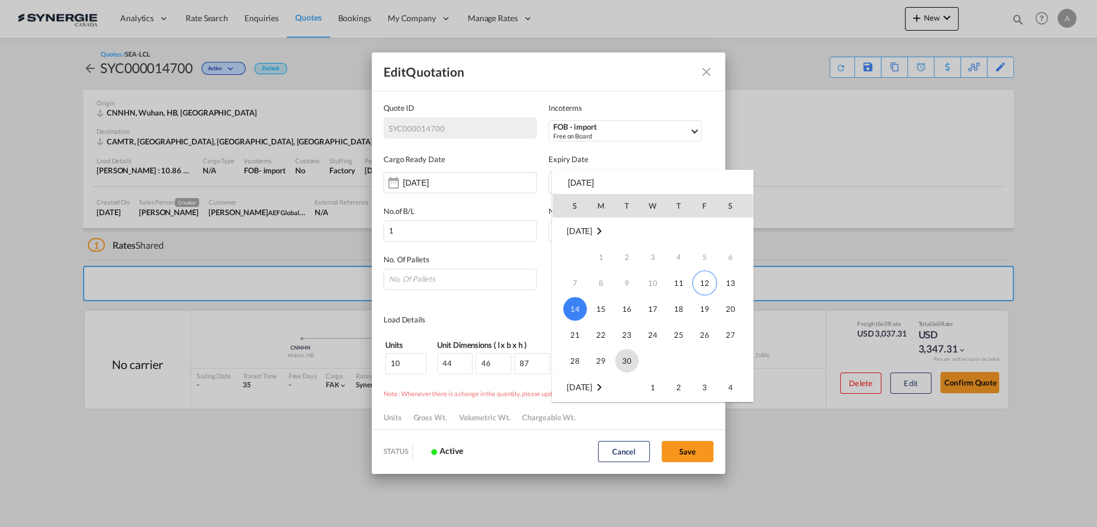
click at [622, 360] on span "30" at bounding box center [627, 361] width 24 height 24
type input "30 Sep 2025"
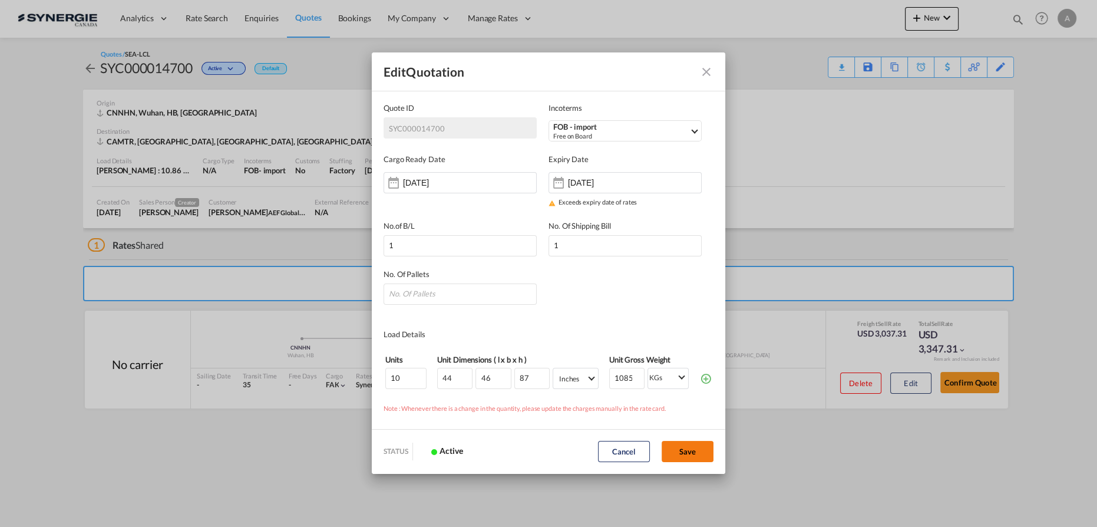
click at [682, 448] on button "Save" at bounding box center [688, 451] width 52 height 21
click at [485, 293] on input "Quote ID IncotermsSelect ..." at bounding box center [460, 293] width 153 height 21
type input "10"
click at [685, 444] on button "Save" at bounding box center [688, 451] width 52 height 21
type input "[DATE]"
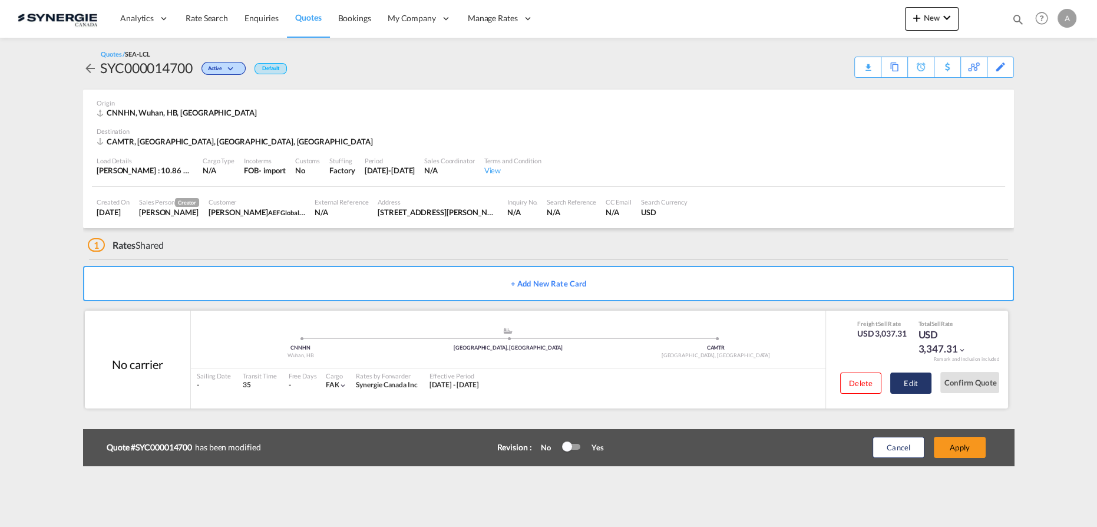
click at [910, 376] on button "Edit" at bounding box center [910, 382] width 41 height 21
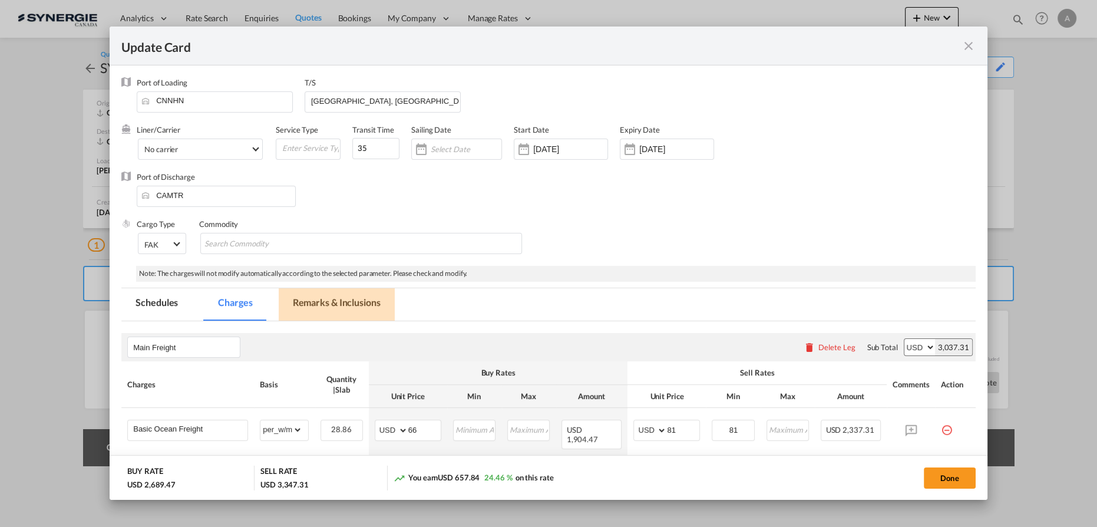
click at [349, 302] on md-tab-item "Remarks & Inclusions" at bounding box center [337, 304] width 116 height 32
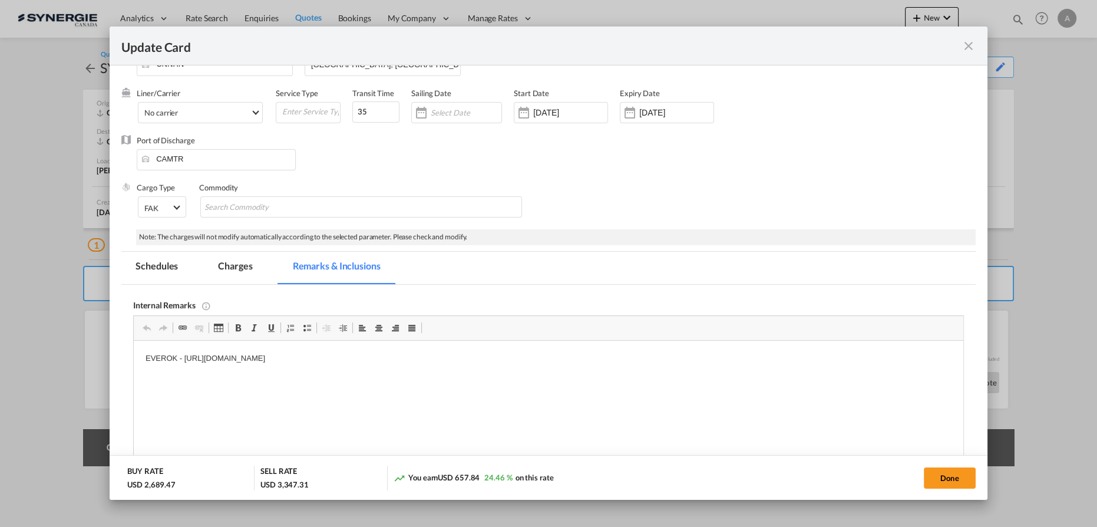
scroll to position [53, 0]
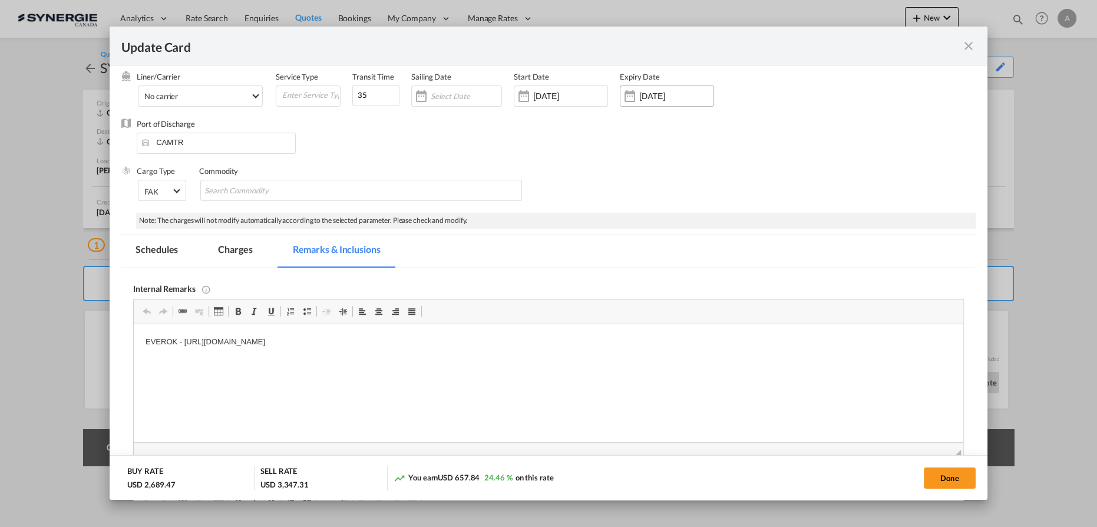
click at [656, 91] on input "14 Sep 2025" at bounding box center [676, 95] width 74 height 9
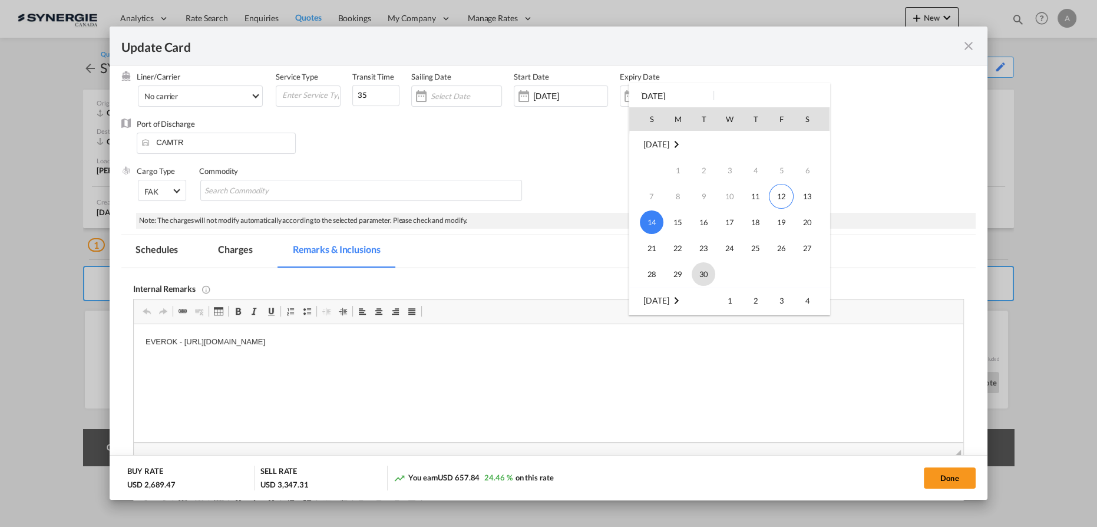
click at [700, 270] on span "30" at bounding box center [704, 274] width 24 height 24
type input "30 Sep 2025"
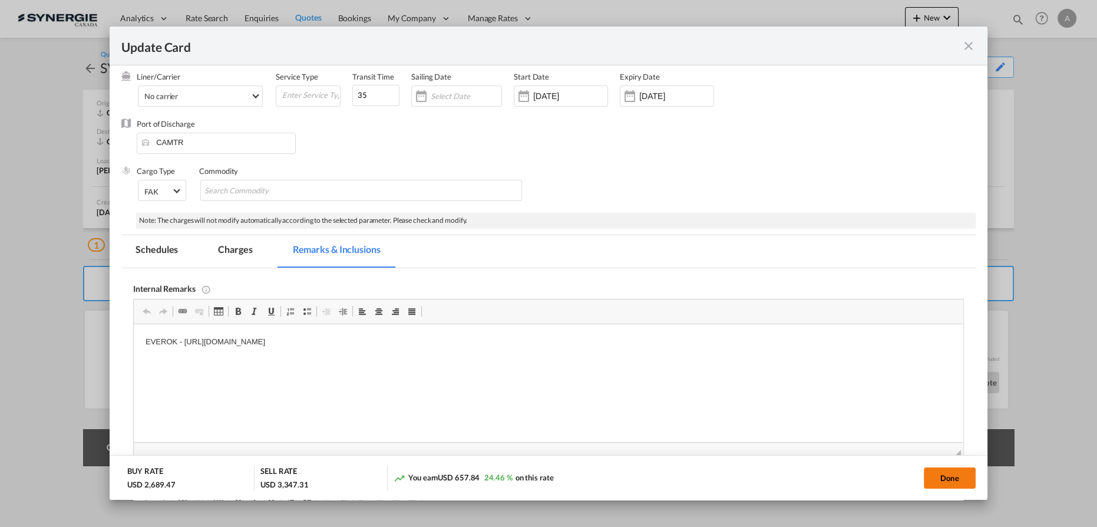
click at [935, 478] on button "Done" at bounding box center [950, 477] width 52 height 21
type input "[DATE]"
type input "29 Sep 2025"
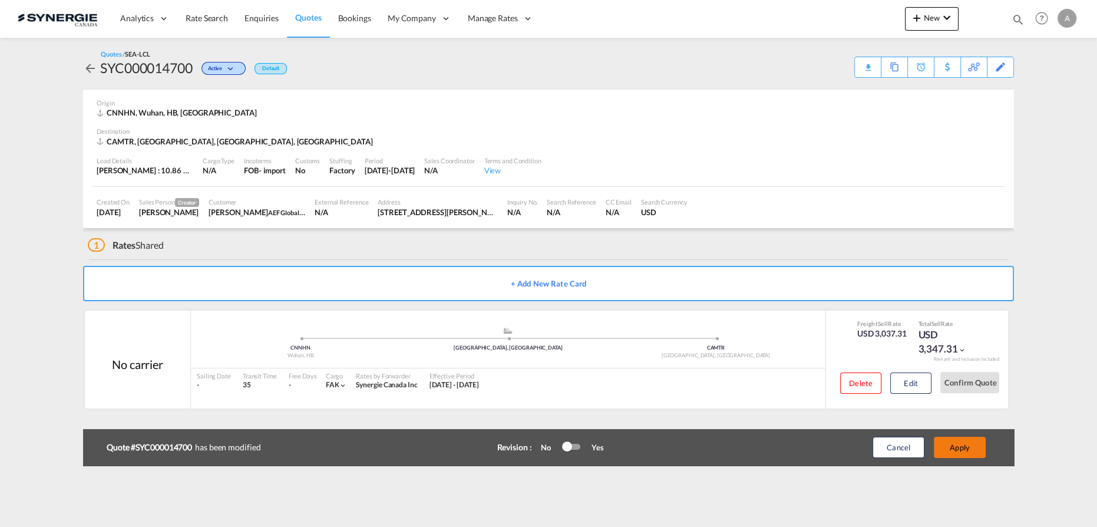
click at [966, 450] on button "Apply" at bounding box center [960, 447] width 52 height 21
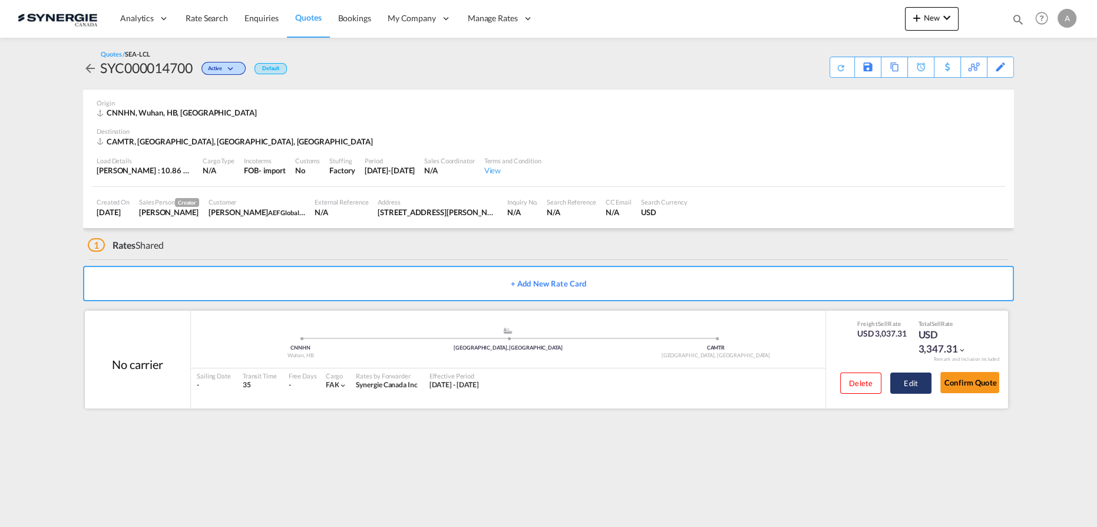
click at [900, 378] on button "Edit" at bounding box center [910, 382] width 41 height 21
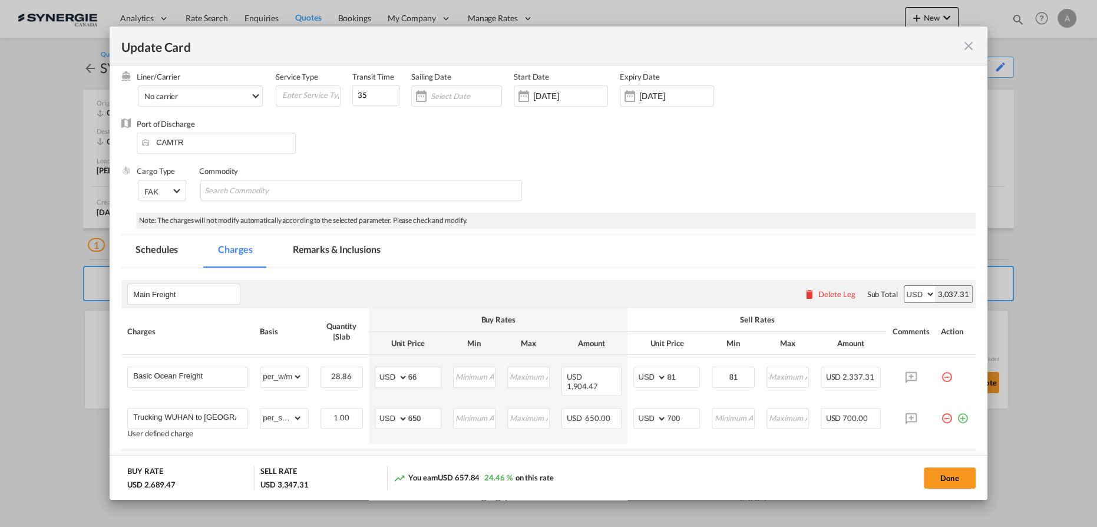
click at [305, 300] on div "Main Freight Please enter leg name Leg Name Already Exists Delete Leg Sub Total…" at bounding box center [548, 294] width 854 height 28
click at [323, 253] on md-tab-item "Remarks & Inclusions" at bounding box center [337, 251] width 116 height 32
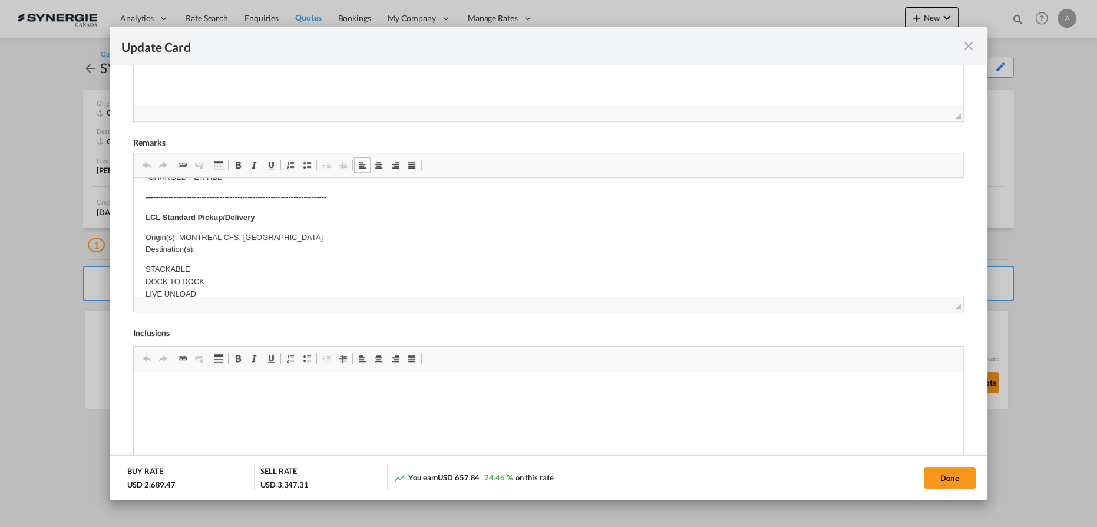
scroll to position [267, 0]
click at [229, 233] on p "Origin(s): MONTREAL CFS, QC Destination(s):" at bounding box center [549, 227] width 806 height 25
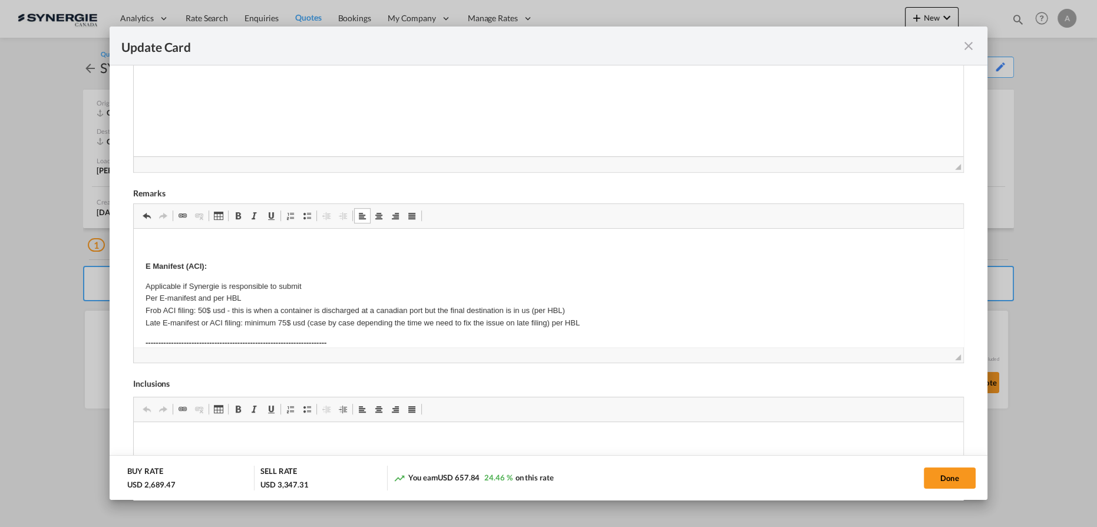
scroll to position [282, 0]
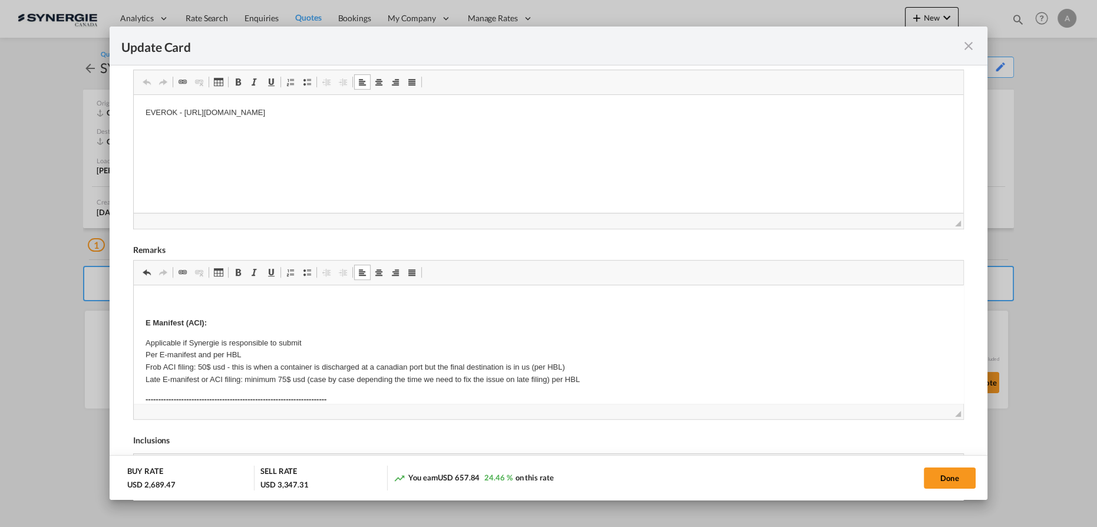
click at [493, 111] on p "EVEROK - https://app.frontapp.com/open/cnv_qe343kf?key=chtTZefjq1ra5TpwkugIo3Kb…" at bounding box center [549, 113] width 806 height 12
click at [272, 168] on p "Soumission rapide - 8360305" at bounding box center [549, 172] width 806 height 12
click at [307, 181] on body "EVEROK - https://app.frontapp.com/open/cnv_qe343kf?key=chtTZefjq1ra5TpwkugIo3Kb…" at bounding box center [549, 223] width 806 height 232
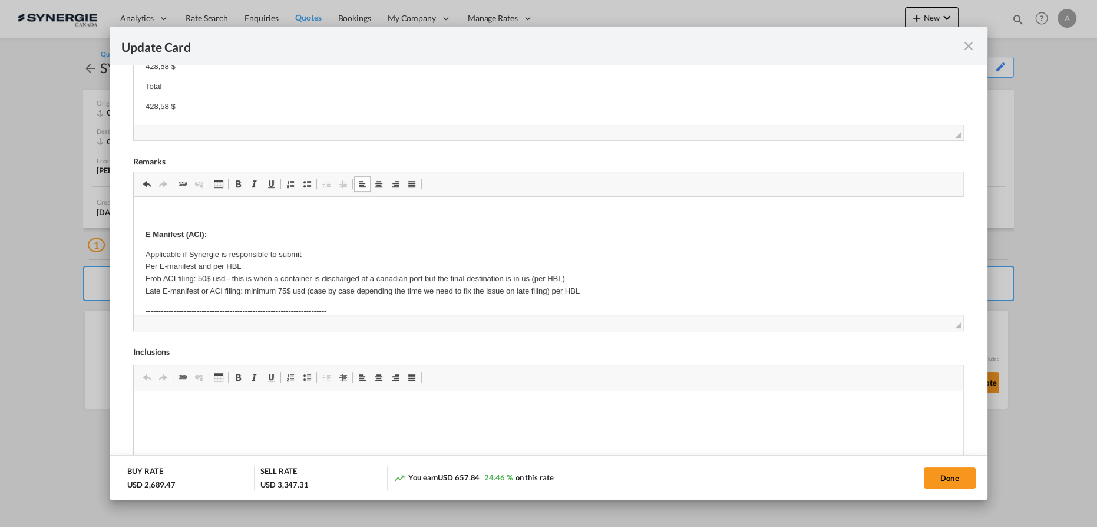
scroll to position [389, 0]
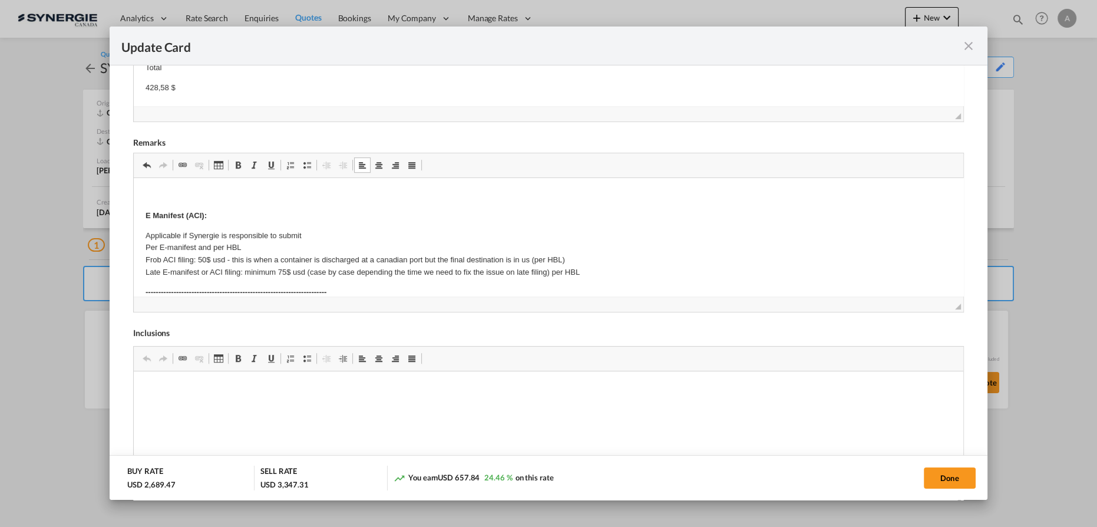
click at [204, 82] on p "428,58 $" at bounding box center [549, 88] width 806 height 12
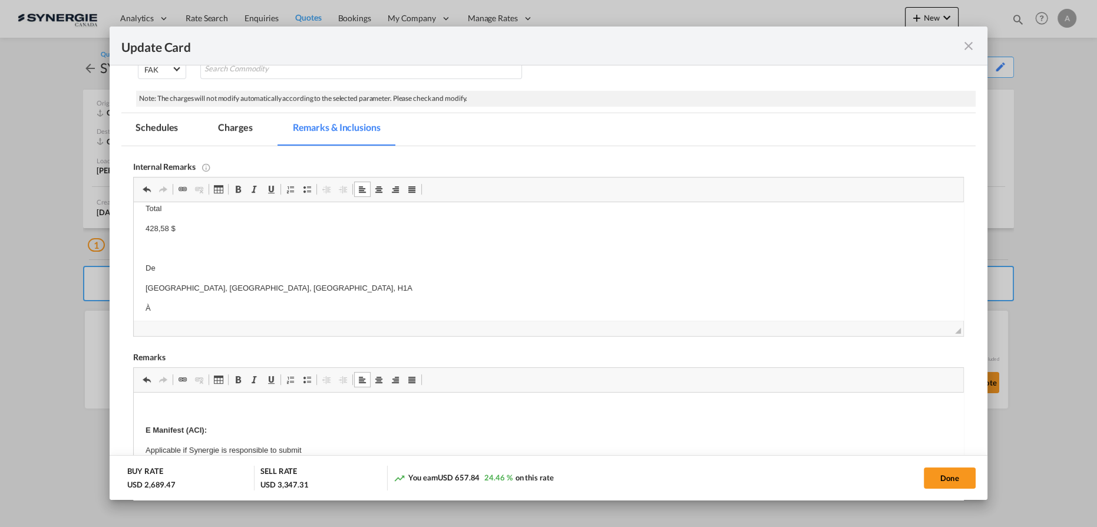
scroll to position [147, 0]
drag, startPoint x: 256, startPoint y: 133, endPoint x: 329, endPoint y: 82, distance: 88.9
click at [256, 135] on md-tab-item "Charges" at bounding box center [235, 129] width 62 height 32
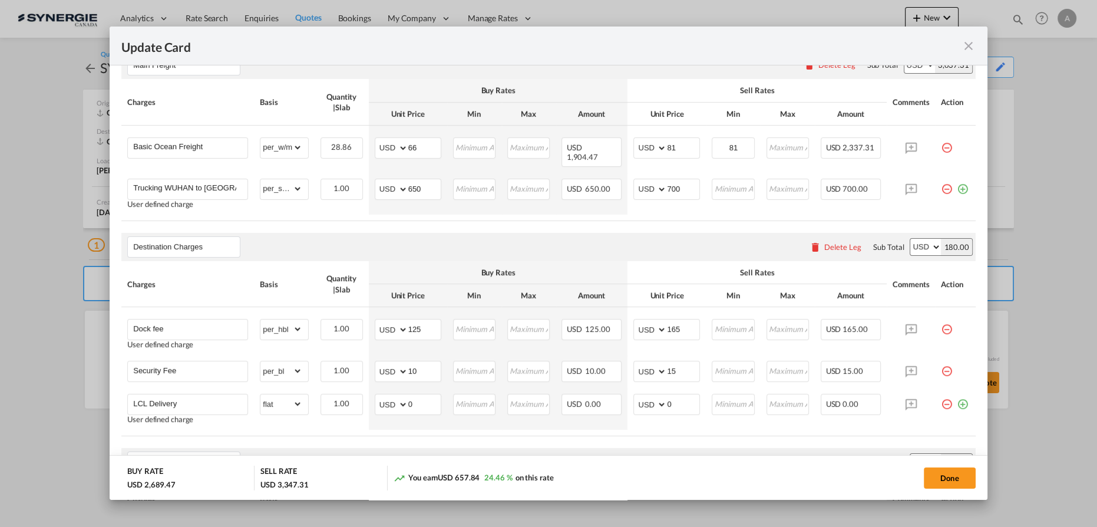
scroll to position [336, 0]
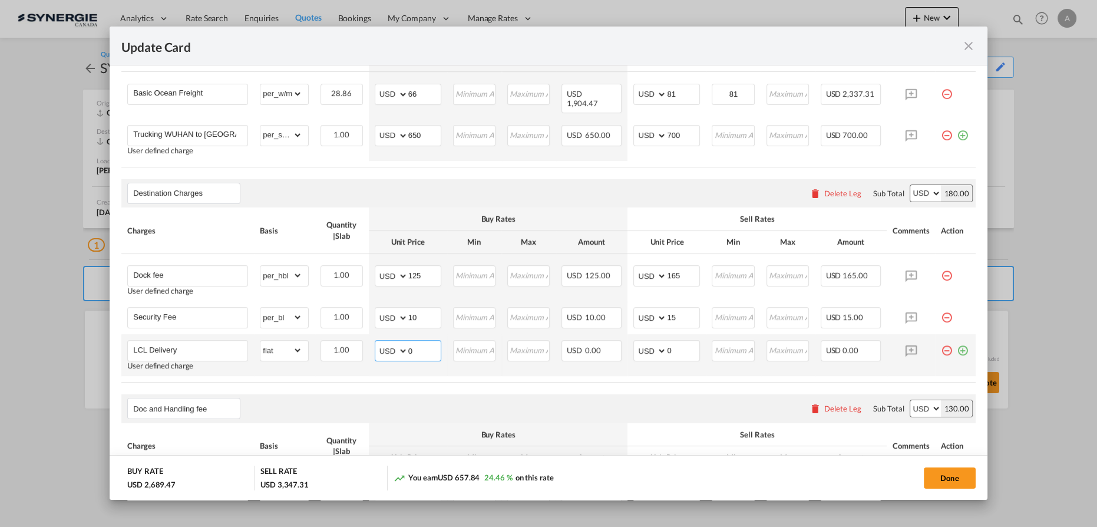
drag, startPoint x: 421, startPoint y: 345, endPoint x: 344, endPoint y: 327, distance: 79.3
click at [343, 334] on tr "LCL Delivery User defined charge Please Enter Already Exists gross_weight volum…" at bounding box center [548, 355] width 854 height 42
type input "325"
type input "375"
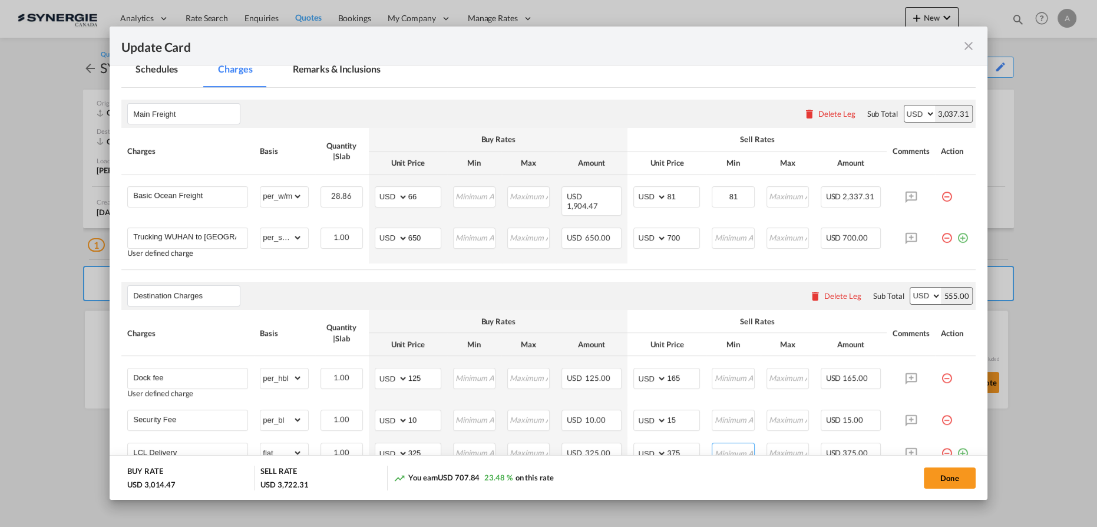
scroll to position [175, 0]
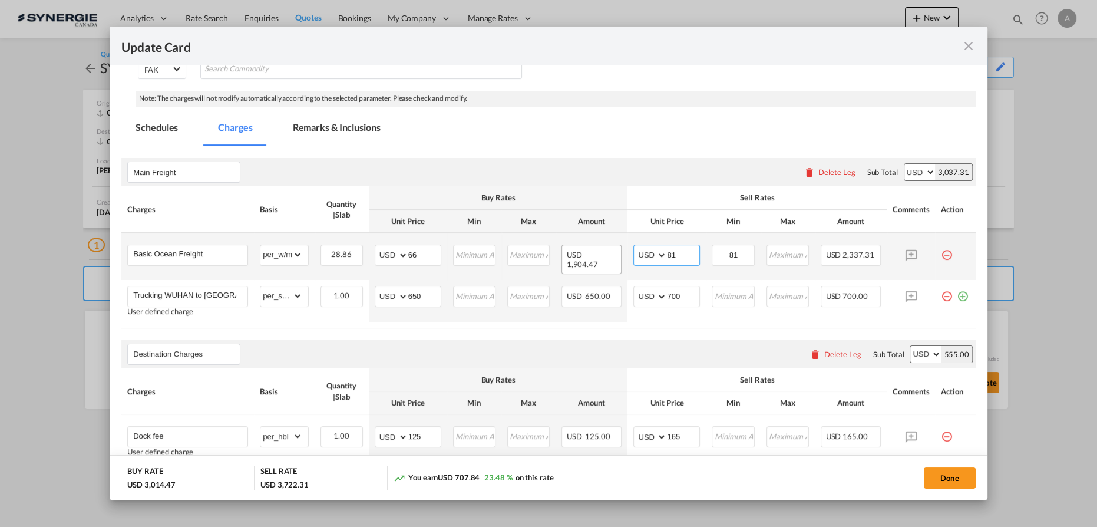
drag, startPoint x: 674, startPoint y: 256, endPoint x: 584, endPoint y: 244, distance: 90.2
click at [584, 244] on tr "Basic Ocean Freight Please Enter Already Exists gross_weight volumetric_weight …" at bounding box center [548, 256] width 854 height 47
type input "80"
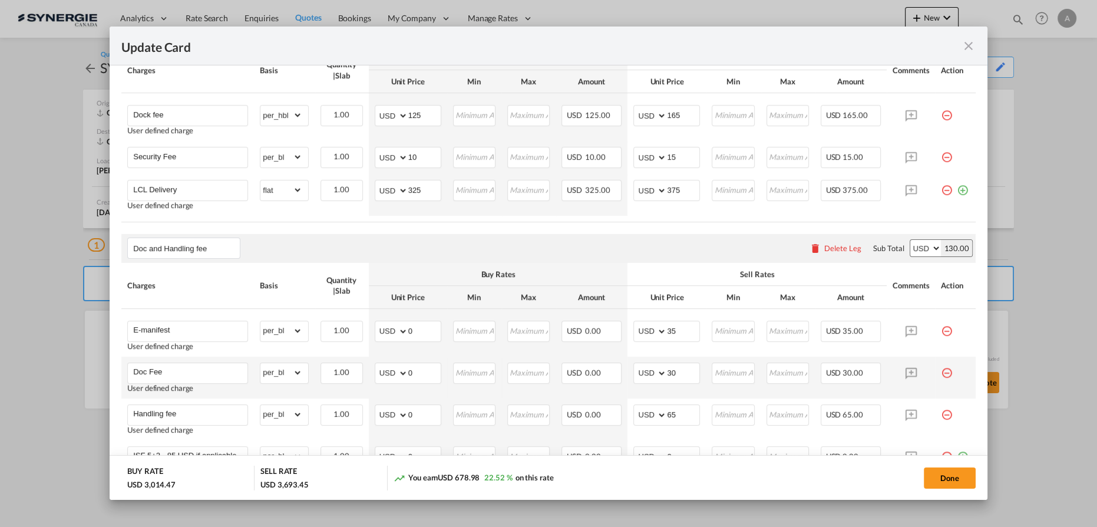
scroll to position [389, 0]
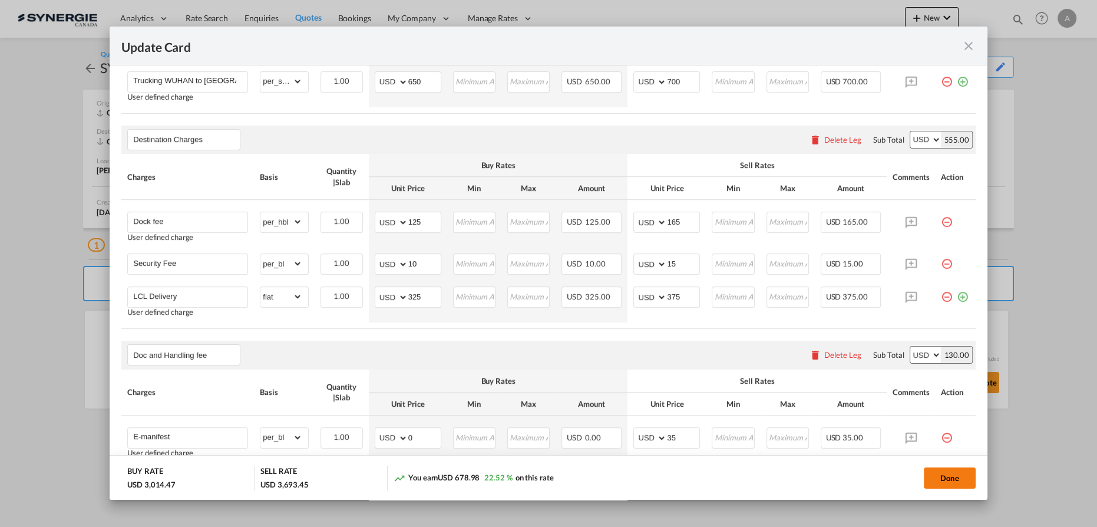
click at [944, 472] on button "Done" at bounding box center [950, 477] width 52 height 21
type input "10 Sep 2025"
type input "[DATE]"
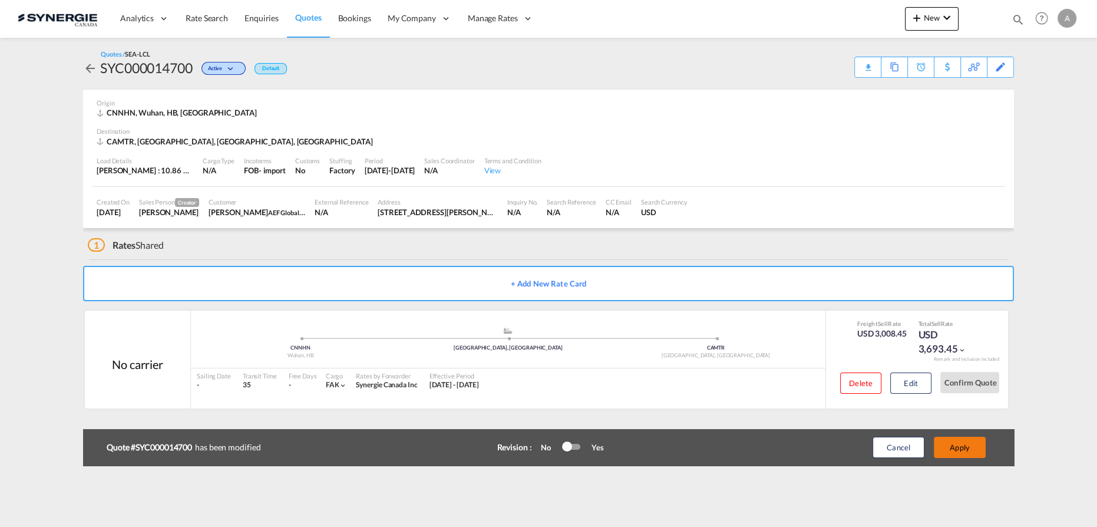
click at [957, 451] on button "Apply" at bounding box center [960, 447] width 52 height 21
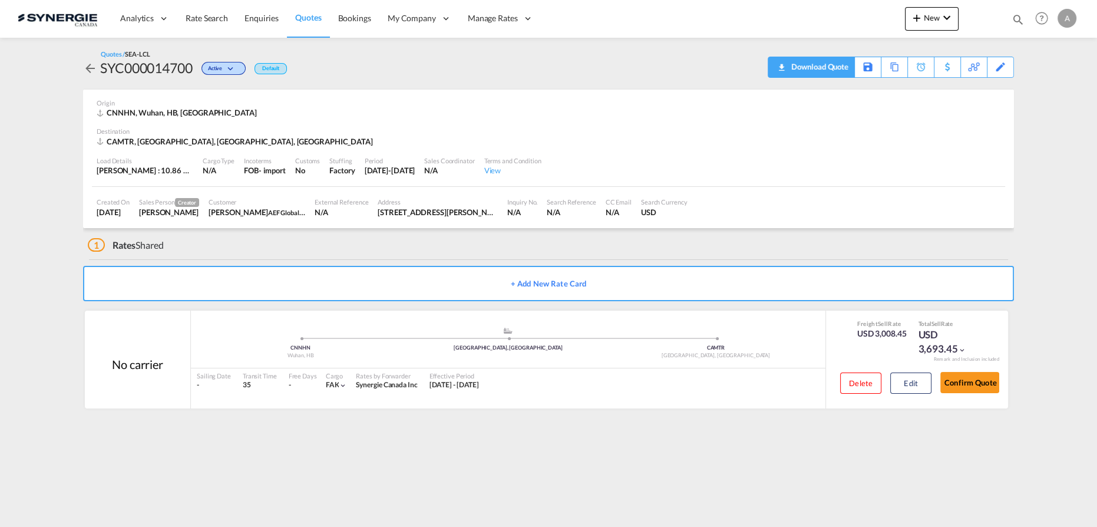
click at [837, 68] on div "Download Quote" at bounding box center [818, 66] width 60 height 19
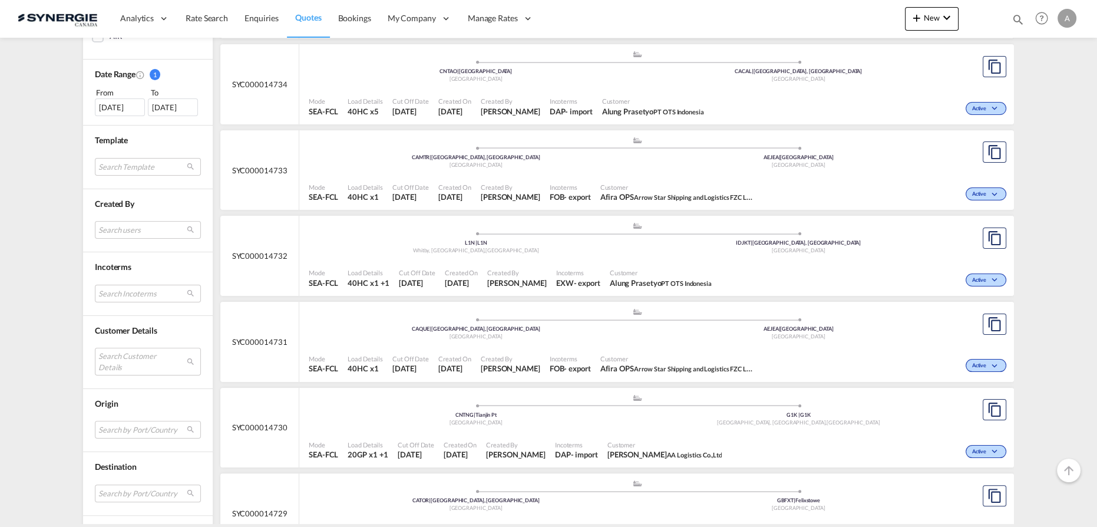
scroll to position [428, 0]
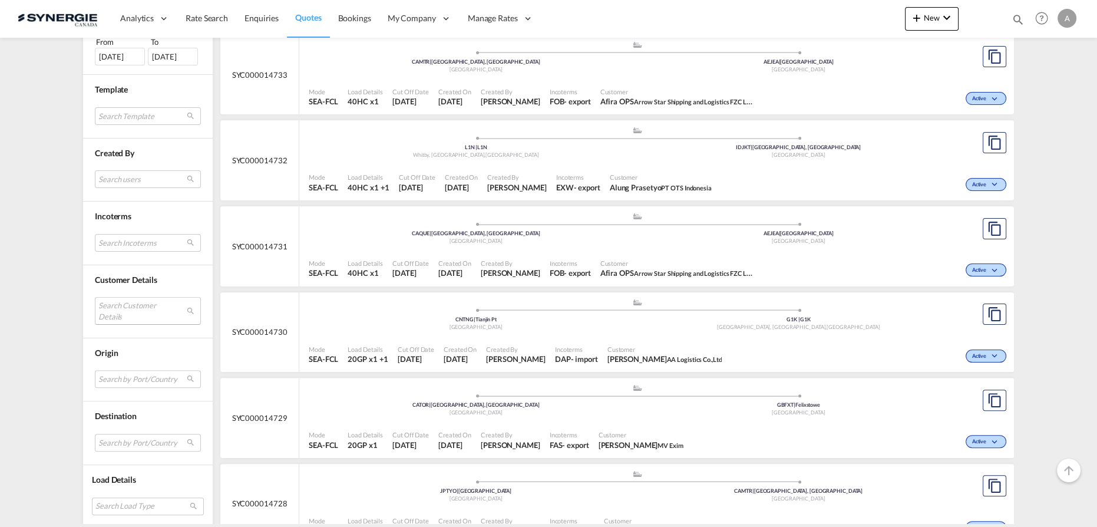
drag, startPoint x: 127, startPoint y: 315, endPoint x: 132, endPoint y: 309, distance: 8.0
click at [126, 318] on md-select "Search Customer Details user name user alung Prasetyo alung@otsindo.com | pt ot…" at bounding box center [148, 310] width 106 height 27
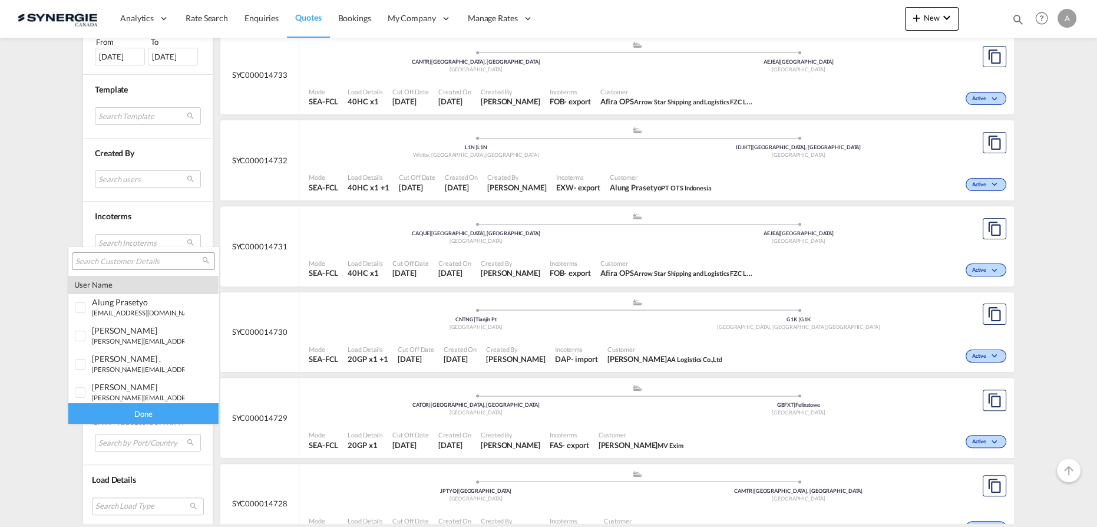
click at [146, 260] on input "search" at bounding box center [138, 261] width 127 height 11
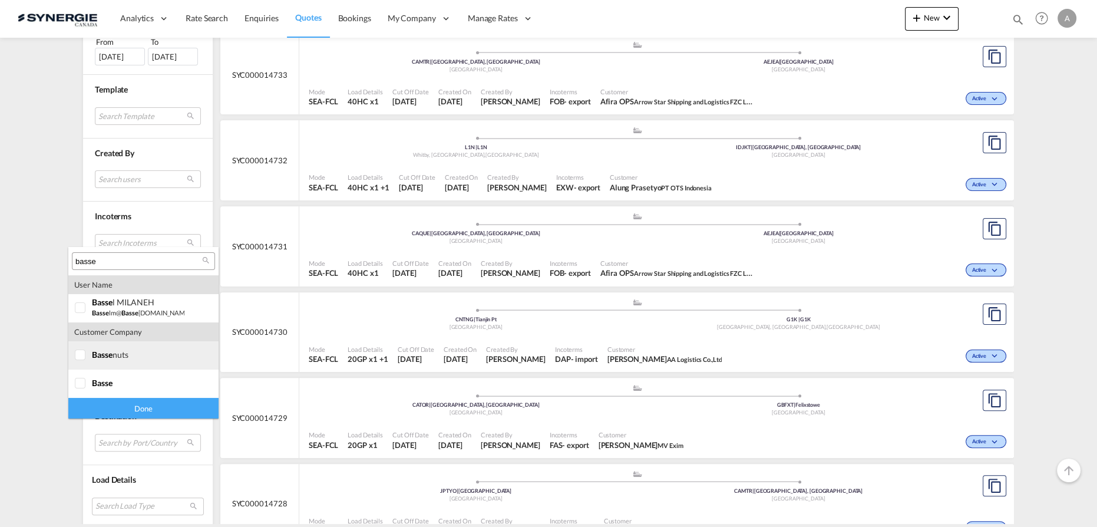
type input "basse"
click at [102, 361] on md-option "company basse nuts" at bounding box center [143, 355] width 150 height 28
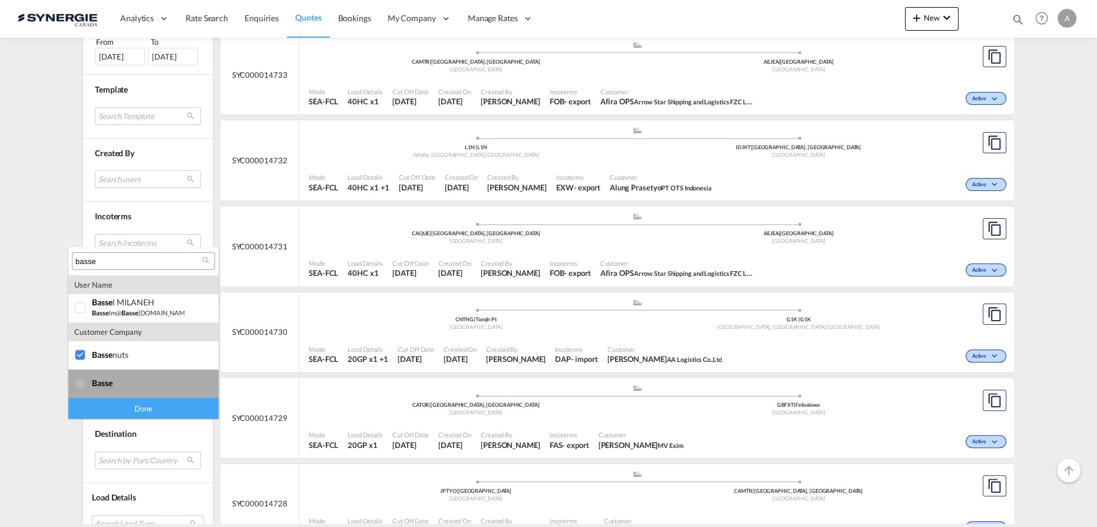
click at [92, 383] on span "basse" at bounding box center [102, 383] width 21 height 10
click at [125, 409] on div "Done" at bounding box center [143, 408] width 150 height 21
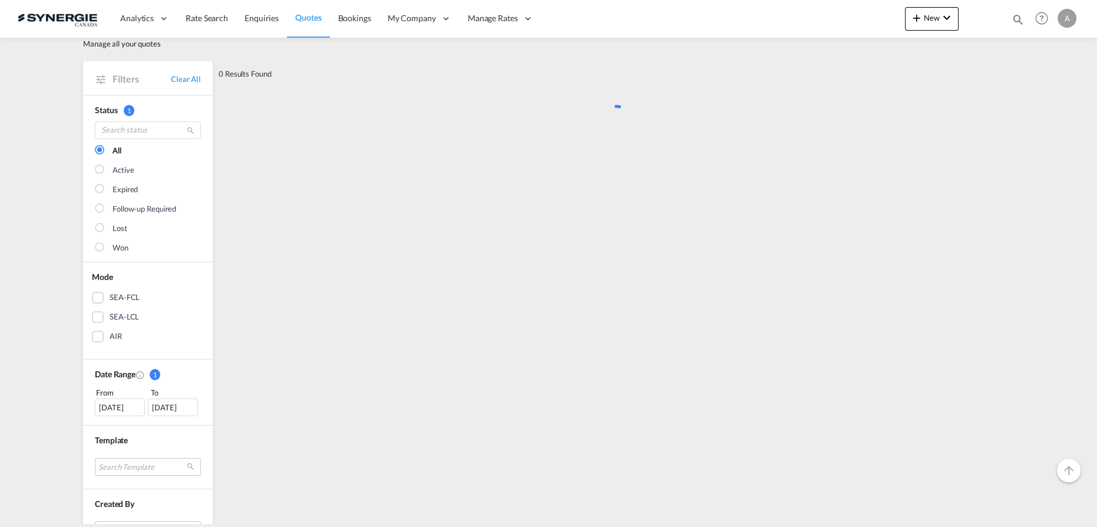
scroll to position [0, 0]
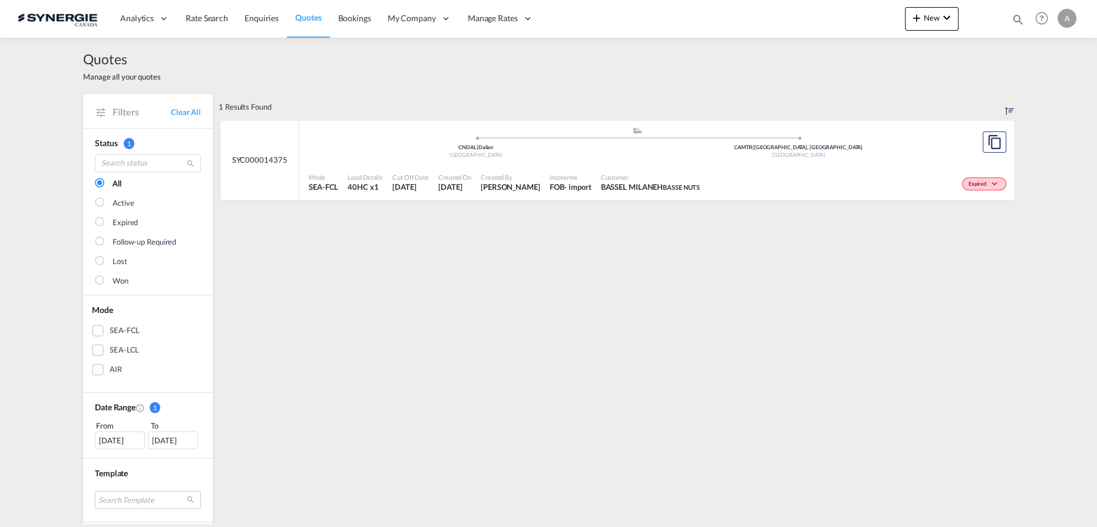
click at [581, 170] on div "Incoterms FOB - import" at bounding box center [570, 182] width 51 height 29
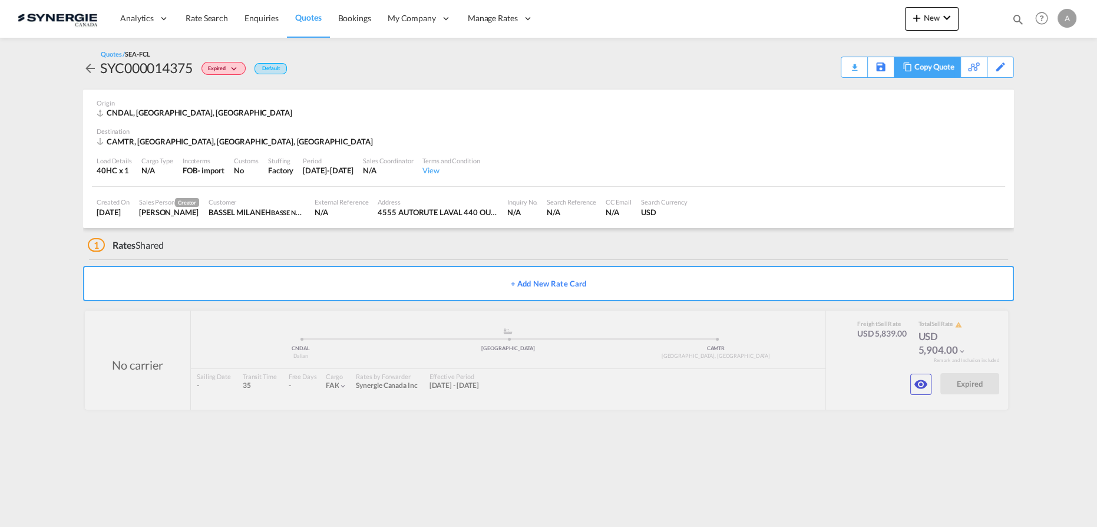
click at [947, 64] on div "Copy Quote" at bounding box center [934, 67] width 40 height 20
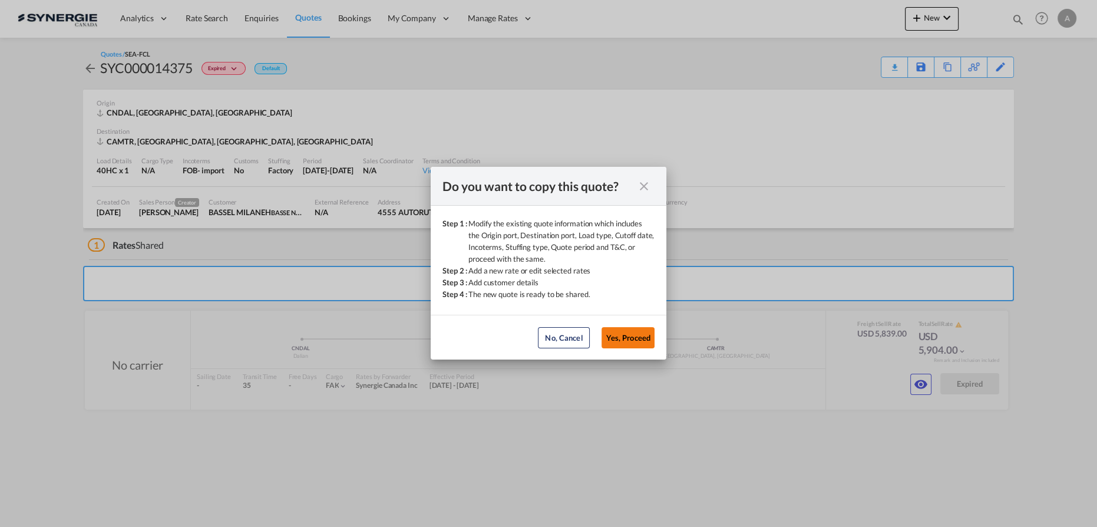
click at [609, 342] on button "Yes, Proceed" at bounding box center [628, 337] width 53 height 21
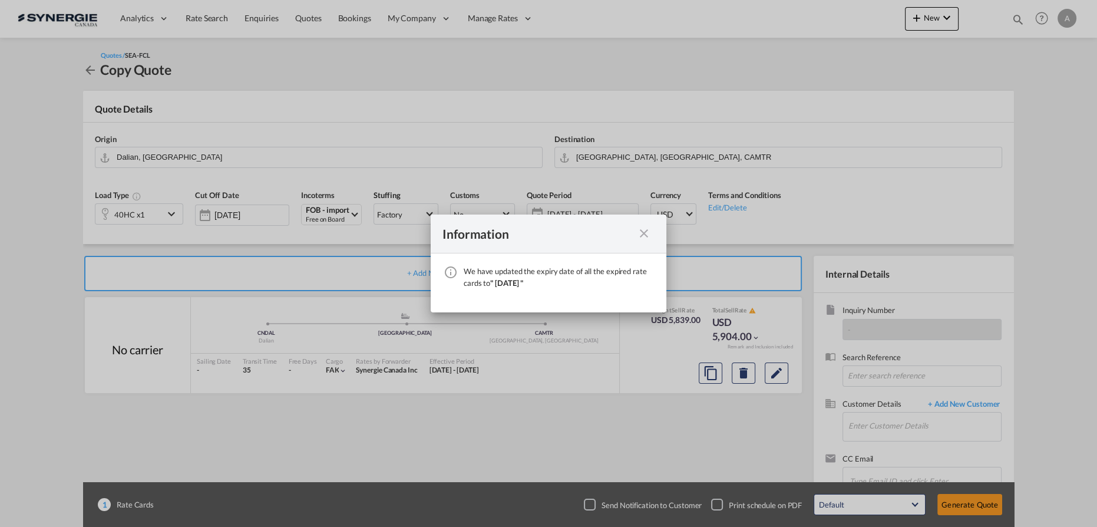
click at [644, 233] on md-icon "icon-close fg-AAA8AD cursor" at bounding box center [644, 233] width 14 height 14
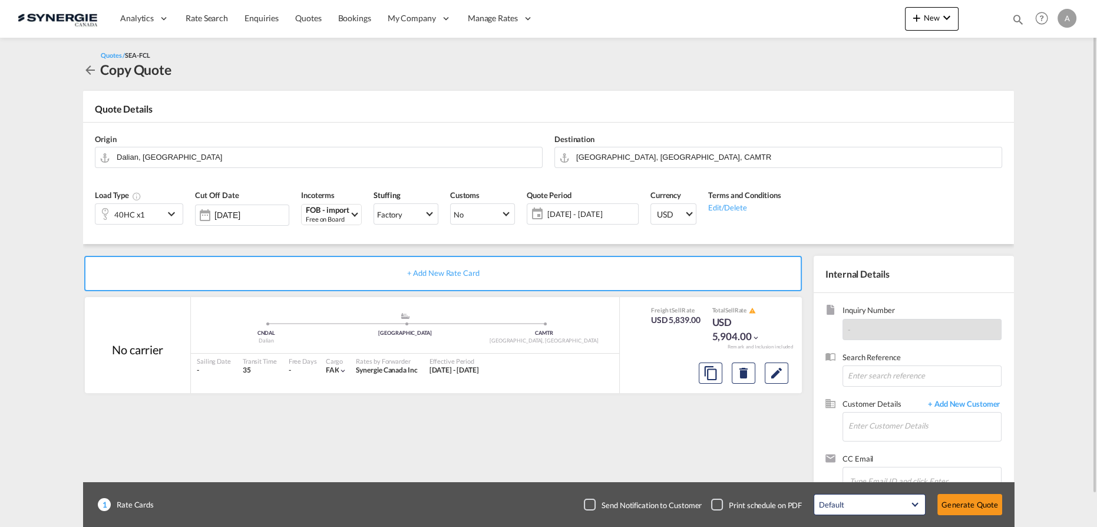
click at [148, 214] on div "40HC x1" at bounding box center [129, 214] width 68 height 20
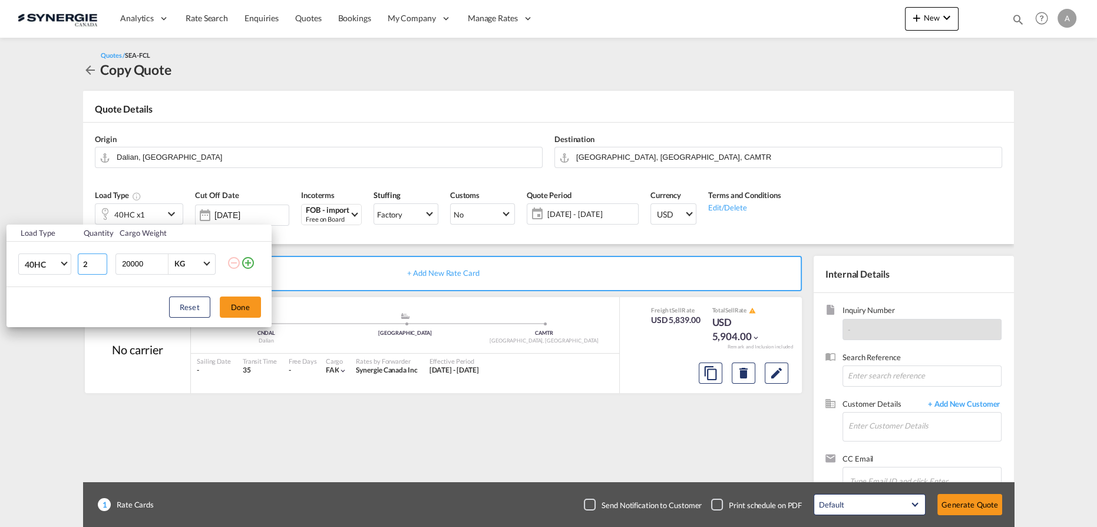
type input "2"
click at [102, 262] on input "2" at bounding box center [92, 263] width 29 height 21
click at [247, 301] on button "Done" at bounding box center [240, 306] width 41 height 21
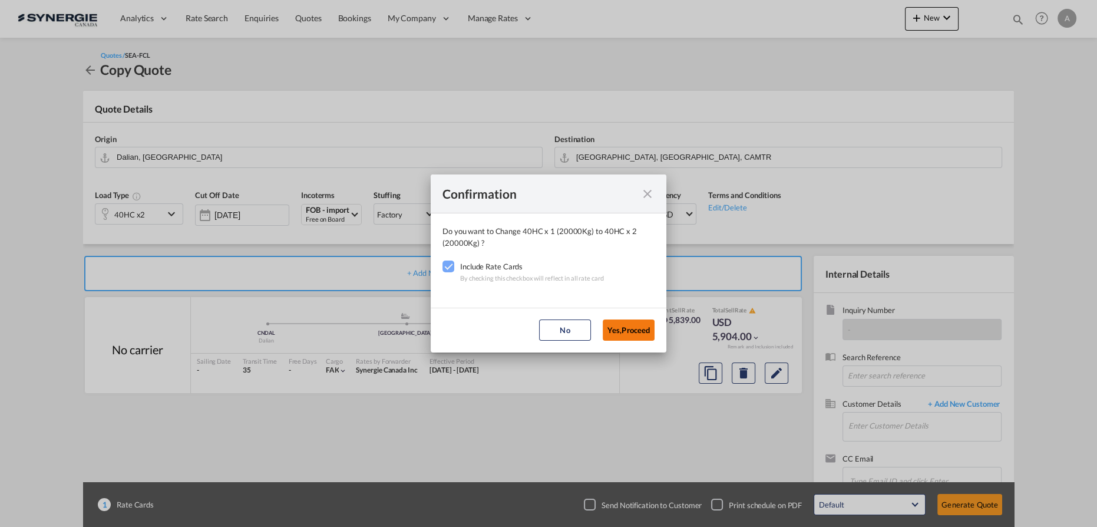
click at [626, 336] on button "Yes,Proceed" at bounding box center [629, 329] width 52 height 21
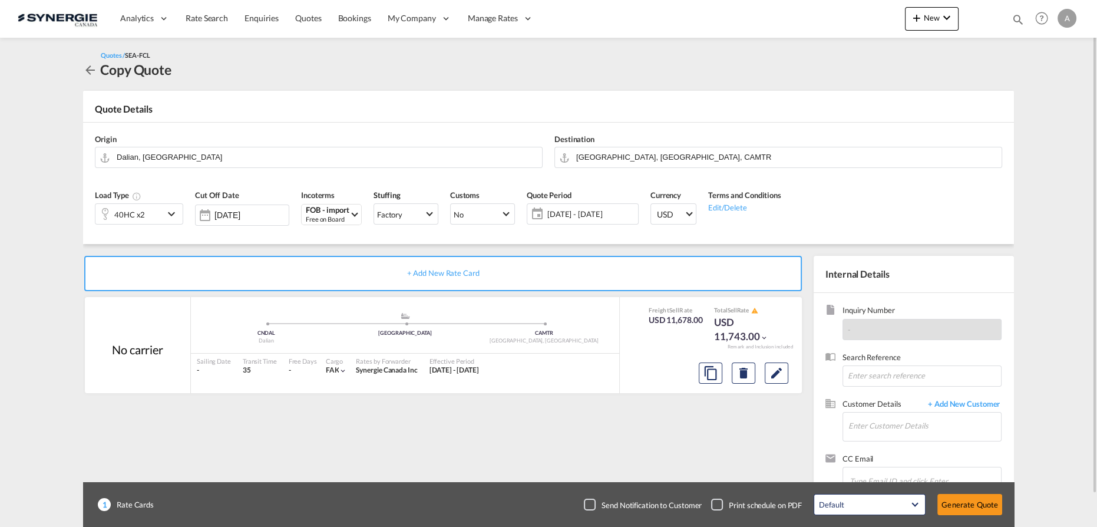
click at [607, 216] on span "12 Sep - 12 Oct 2025" at bounding box center [591, 214] width 88 height 11
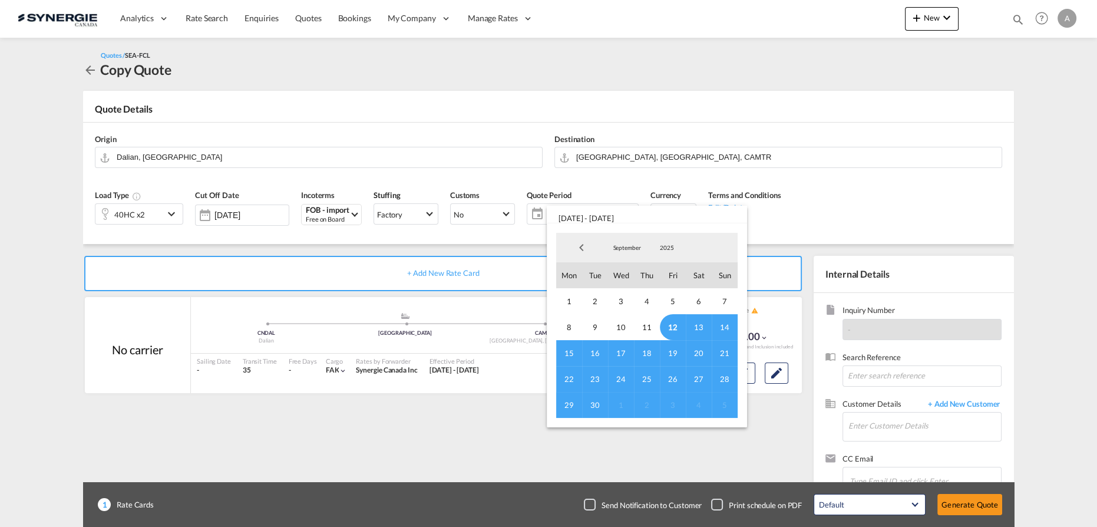
click at [673, 326] on span "12" at bounding box center [673, 327] width 26 height 26
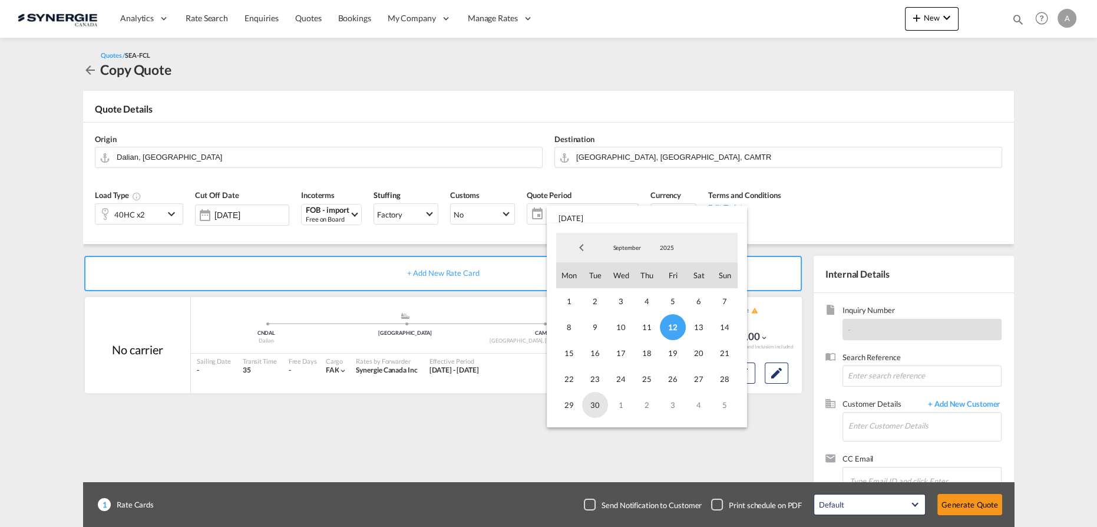
click at [595, 408] on span "30" at bounding box center [595, 405] width 26 height 26
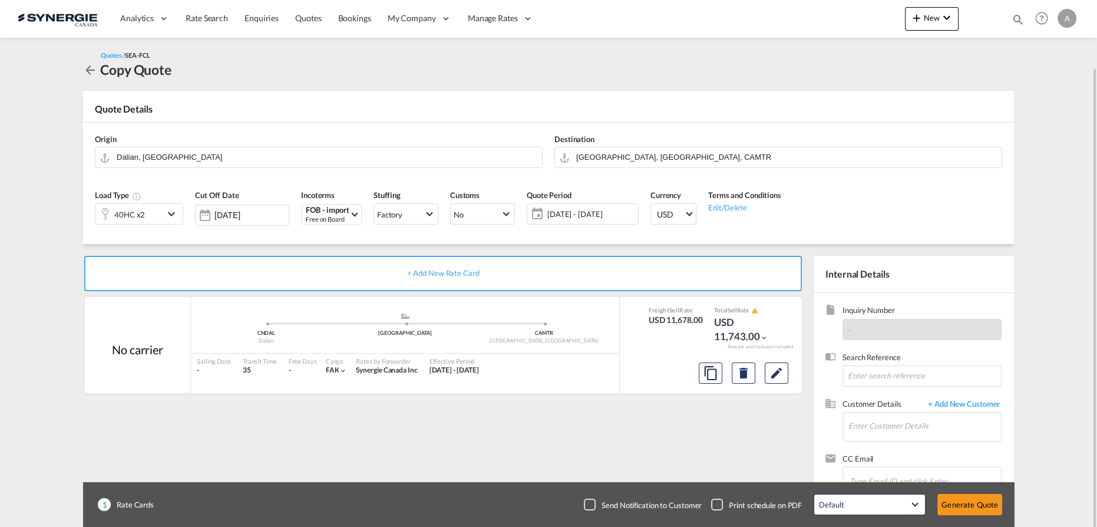
scroll to position [34, 0]
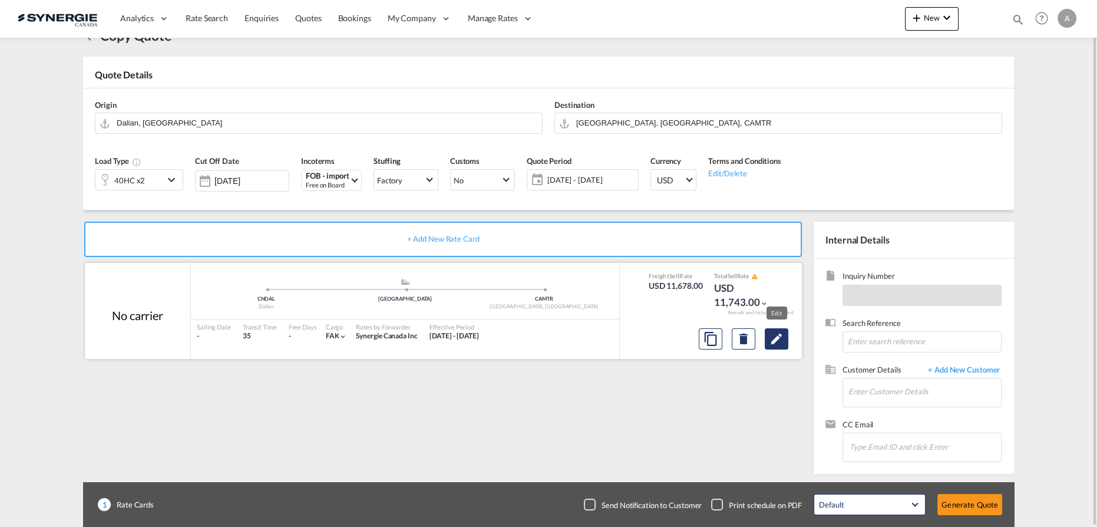
click at [771, 338] on md-icon "Edit" at bounding box center [776, 339] width 14 height 14
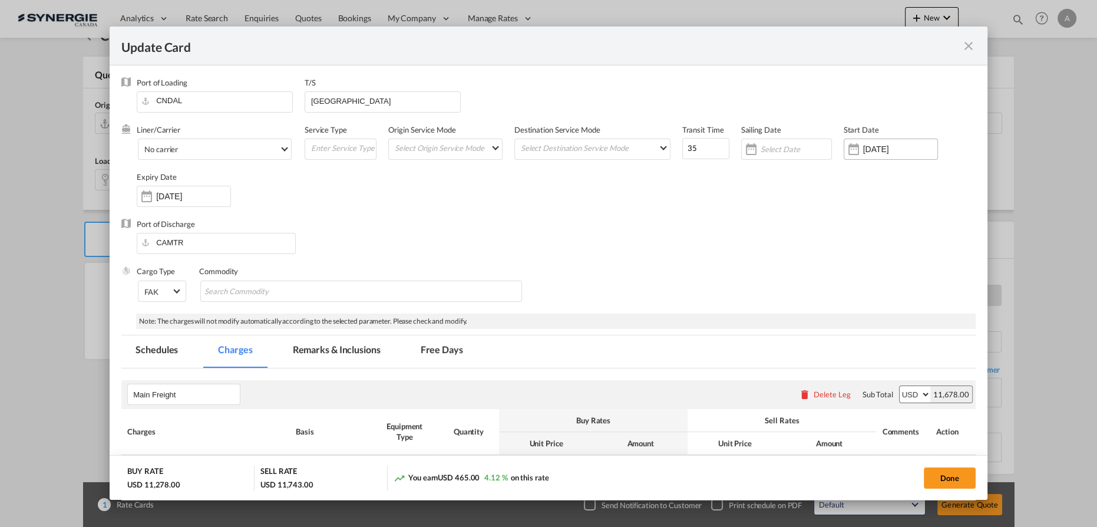
select select "per container"
select select "per B/L"
select select "per shipment"
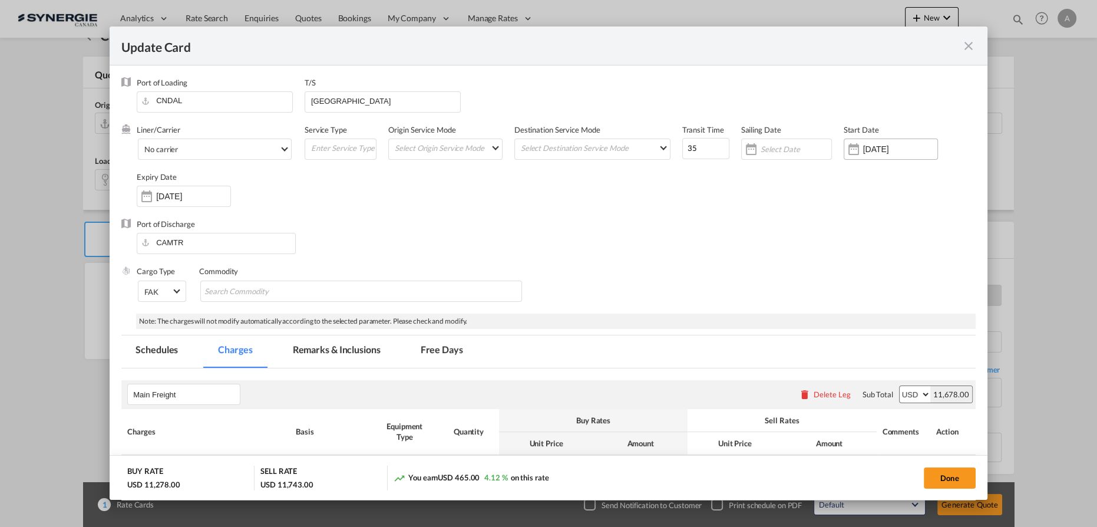
click at [867, 148] on input "28 Aug 2025" at bounding box center [900, 148] width 74 height 9
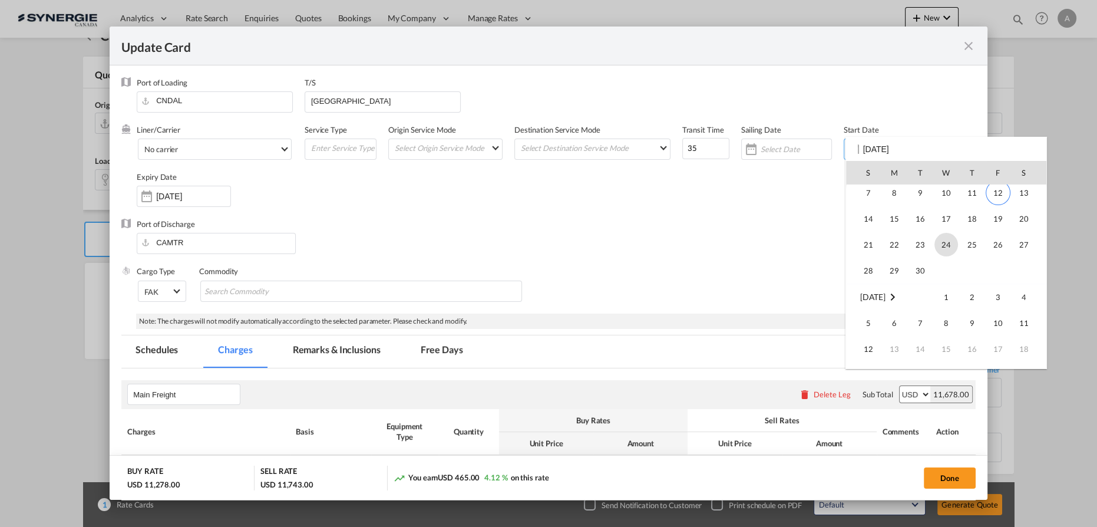
scroll to position [272955, 0]
click at [1000, 197] on span "12" at bounding box center [998, 192] width 25 height 25
type input "12 Sep 2025"
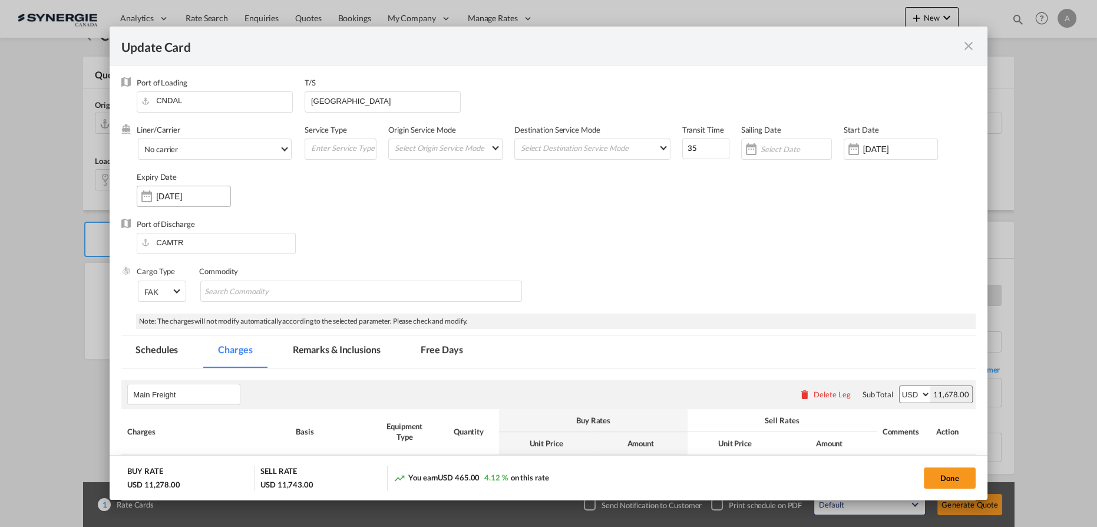
click at [199, 199] on input "12 Oct 2025" at bounding box center [193, 195] width 74 height 9
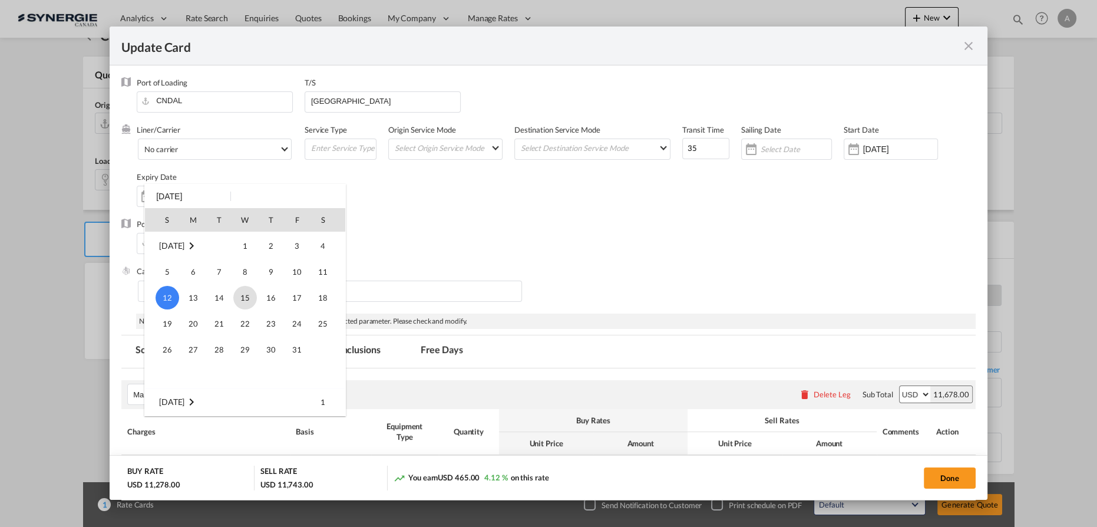
scroll to position [48, 0]
click at [219, 322] on span "30" at bounding box center [219, 327] width 24 height 24
type input "30 Sep 2025"
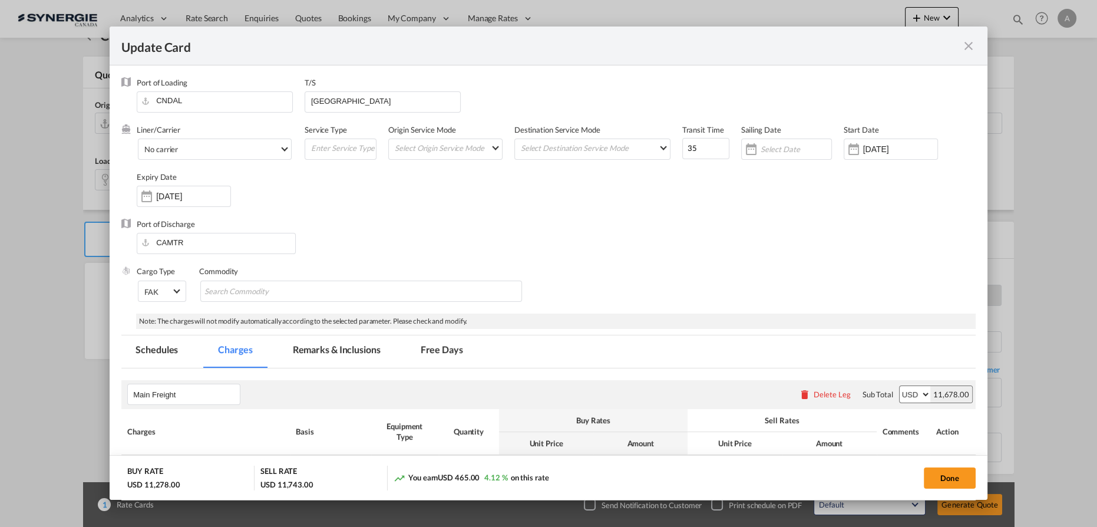
click at [490, 229] on div "Port of Discharge CAMTR" at bounding box center [548, 242] width 854 height 47
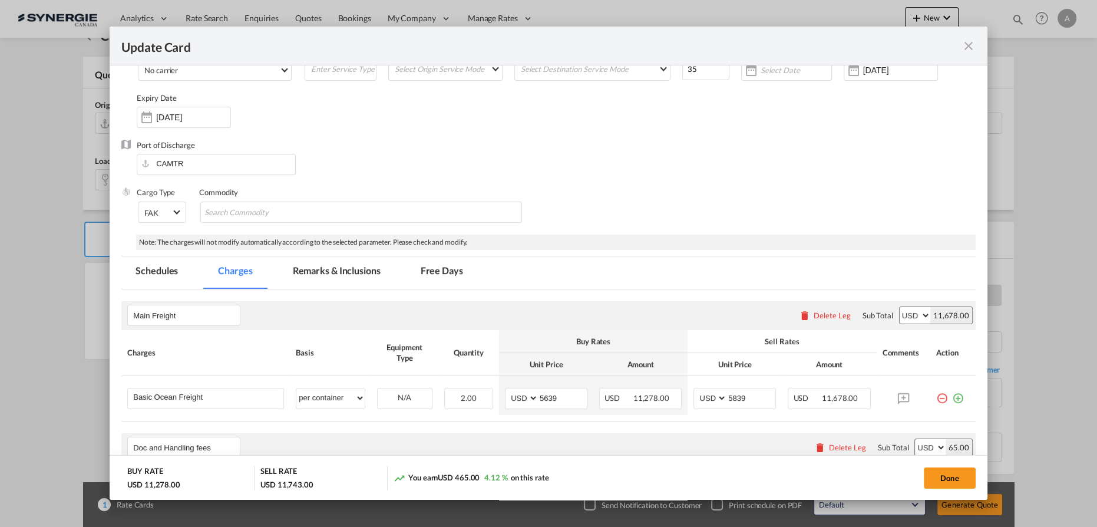
scroll to position [160, 0]
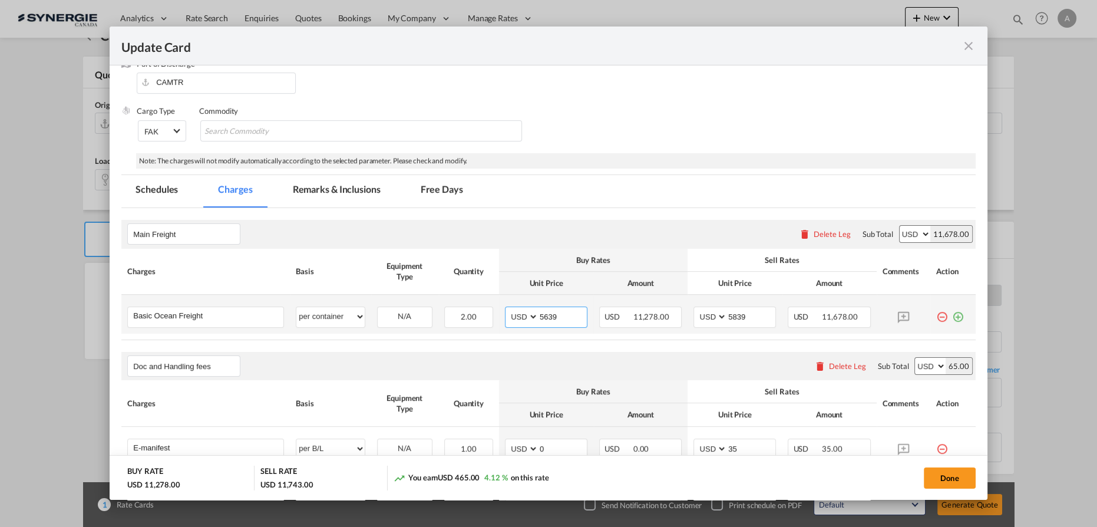
drag, startPoint x: 559, startPoint y: 313, endPoint x: 493, endPoint y: 306, distance: 66.4
click at [505, 309] on md-input-container "AED AFN ALL AMD ANG AOA ARS AUD AWG AZN BAM BBD BDT BGN BHD BIF BMD BND BOB BRL…" at bounding box center [546, 316] width 82 height 21
type input "3855"
type input "4150"
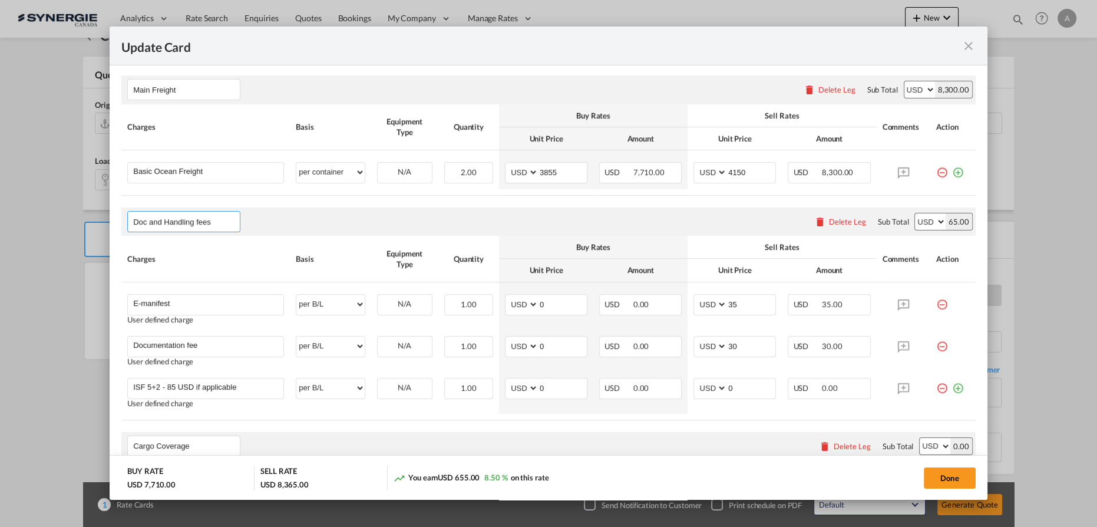
scroll to position [270, 0]
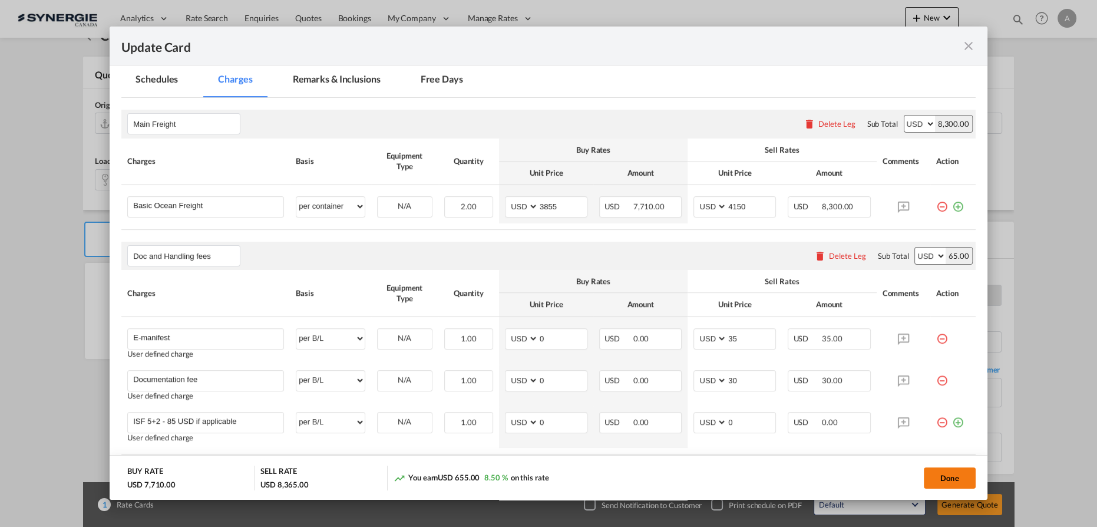
click at [933, 484] on button "Done" at bounding box center [950, 477] width 52 height 21
type input "[DATE]"
type input "29 Sep 2025"
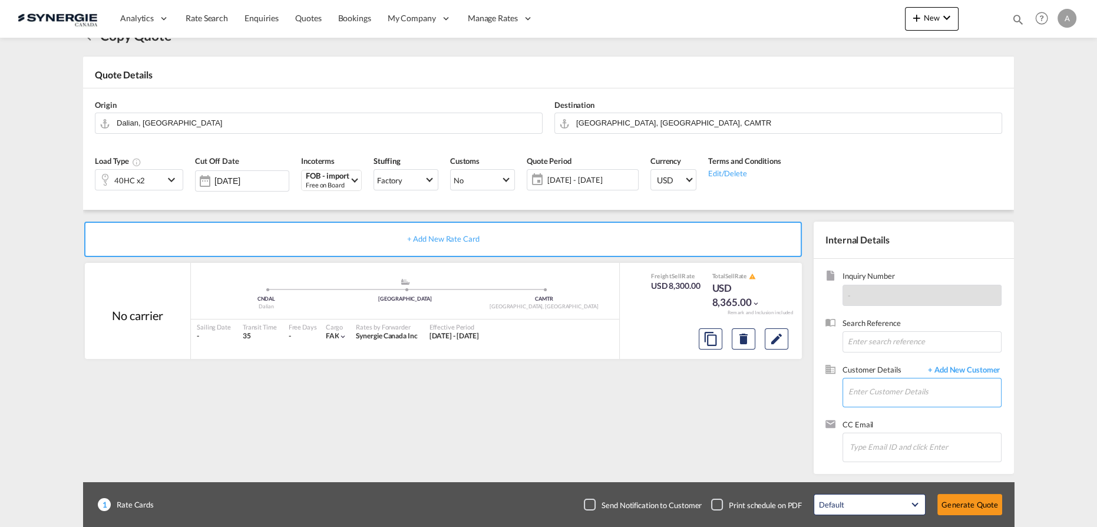
click at [908, 392] on input "Enter Customer Details" at bounding box center [924, 391] width 153 height 27
click at [901, 365] on div "BASSE L MILANEH basse lm@ basse nuts.com | BASSE NUTS" at bounding box center [925, 361] width 154 height 32
type input "BASSE NUTS, BASSEL MILANEH, basselm@bassenuts.com"
click at [961, 497] on button "Generate Quote" at bounding box center [969, 504] width 65 height 21
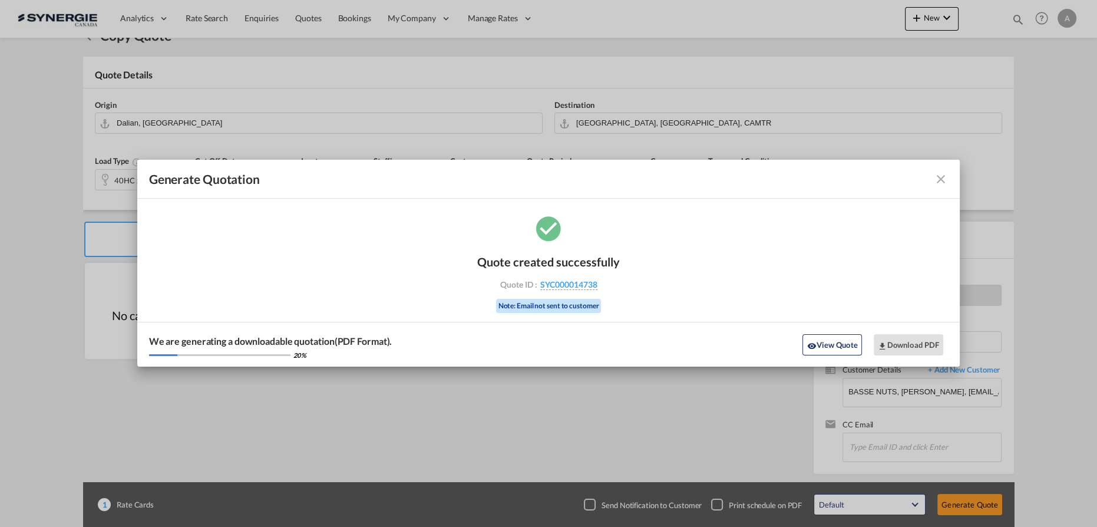
drag, startPoint x: 858, startPoint y: 340, endPoint x: 1089, endPoint y: 232, distance: 255.1
click at [858, 340] on button "View Quote" at bounding box center [831, 344] width 59 height 21
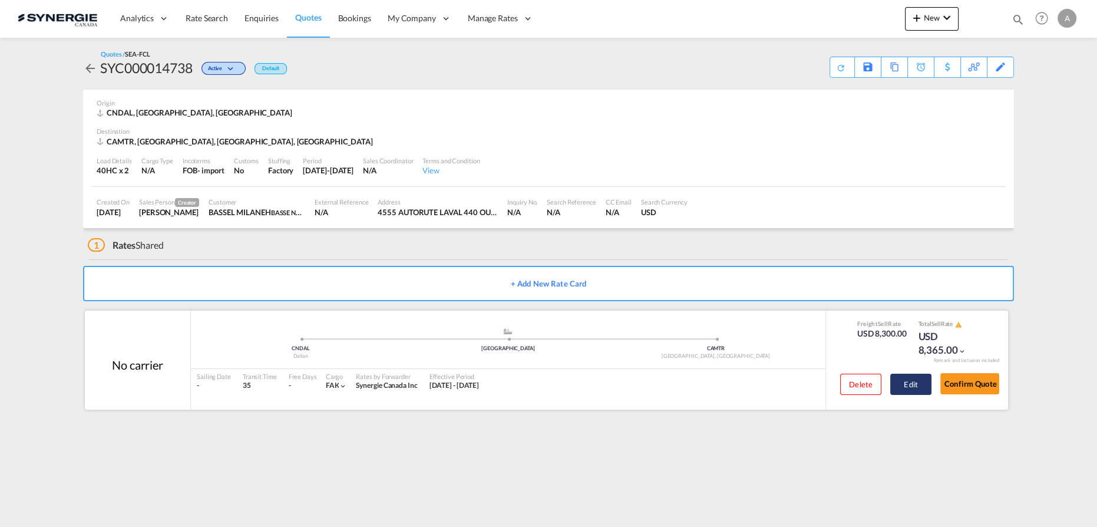
click at [911, 381] on button "Edit" at bounding box center [910, 384] width 41 height 21
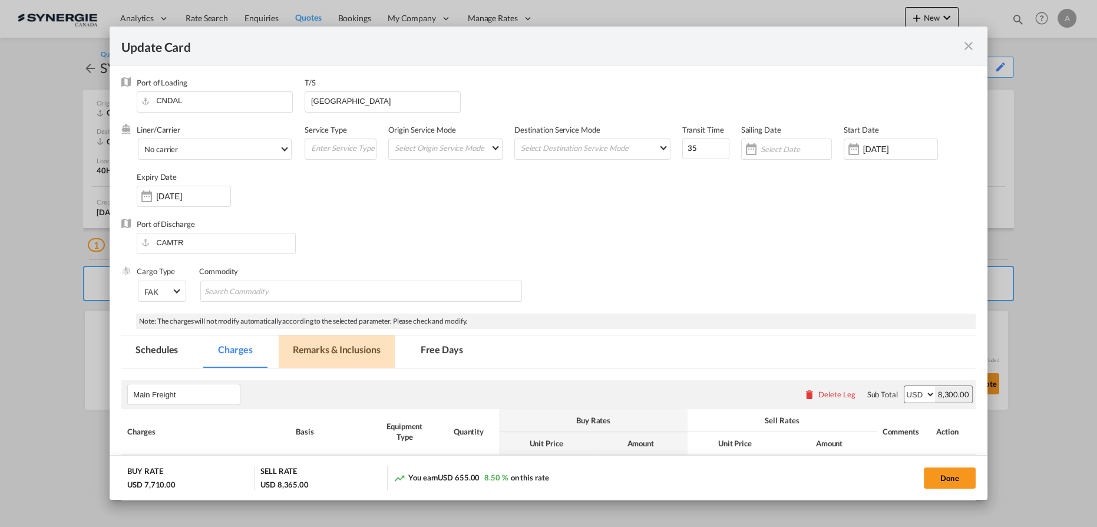
click at [336, 348] on md-tab-item "Remarks & Inclusions" at bounding box center [337, 351] width 116 height 32
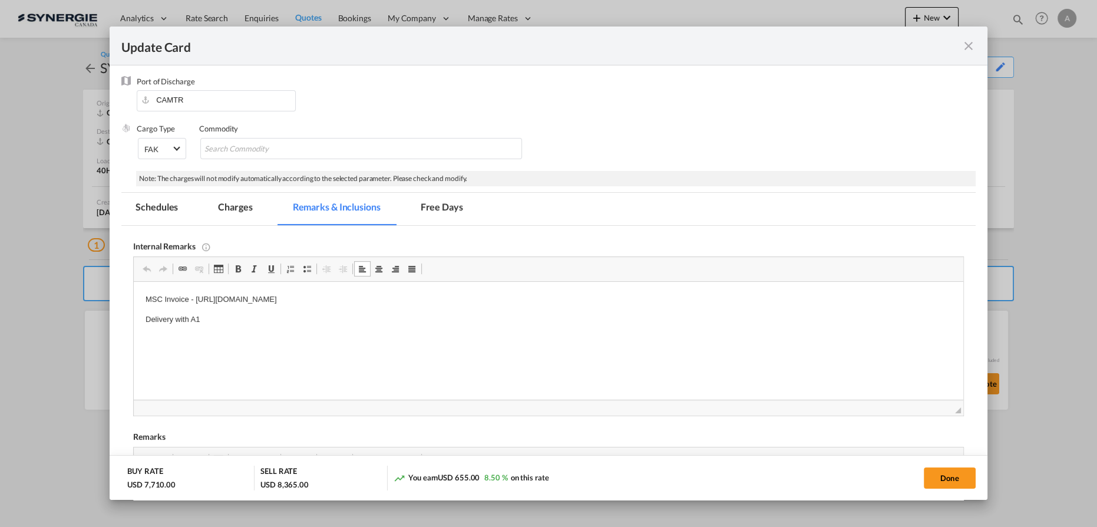
click at [538, 316] on p "Delivery with A1" at bounding box center [549, 319] width 806 height 12
drag, startPoint x: 533, startPoint y: 305, endPoint x: 144, endPoint y: 299, distance: 388.3
click at [144, 299] on html "MSC Invoice - https://app.frontapp.com/open/cnv_q9gqtjj?key=Y-uqCJPnWQWY2-Wtm0P…" at bounding box center [548, 310] width 829 height 56
click at [242, 325] on p "Delivery with A1" at bounding box center [549, 319] width 806 height 12
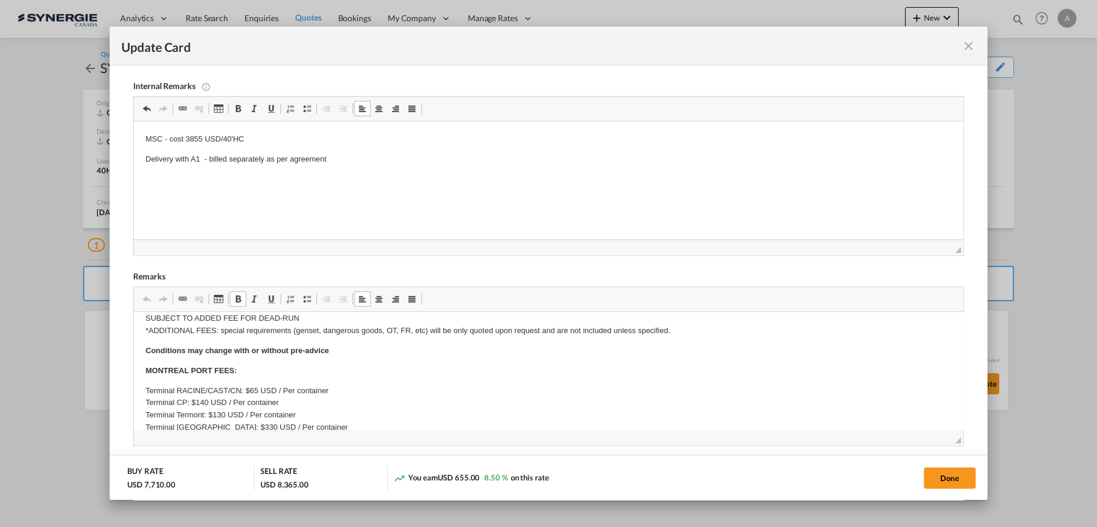
scroll to position [267, 0]
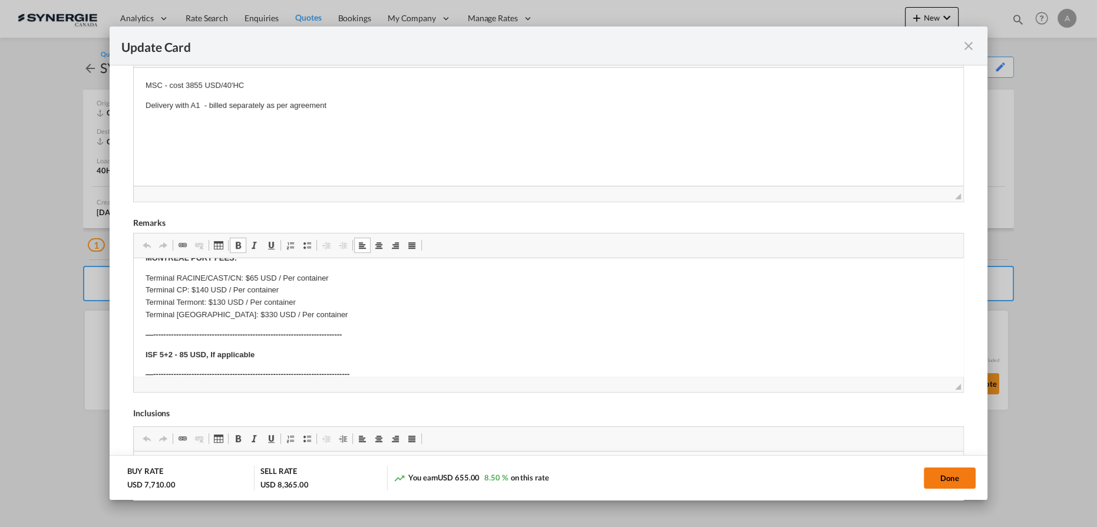
click at [941, 477] on button "Done" at bounding box center [950, 477] width 52 height 21
type input "[DATE]"
type input "29 Sep 2025"
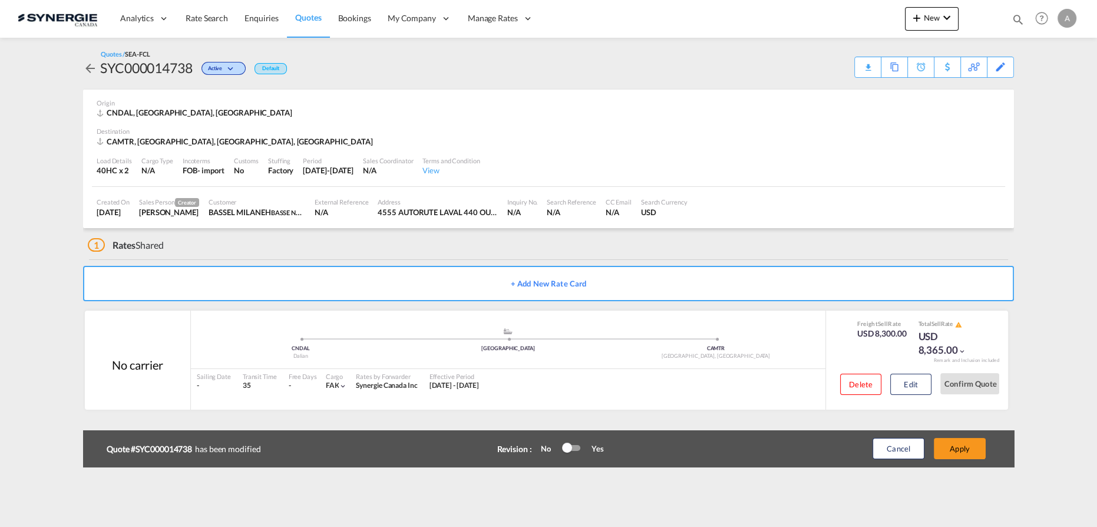
scroll to position [143, 0]
click at [963, 453] on button "Apply" at bounding box center [960, 448] width 52 height 21
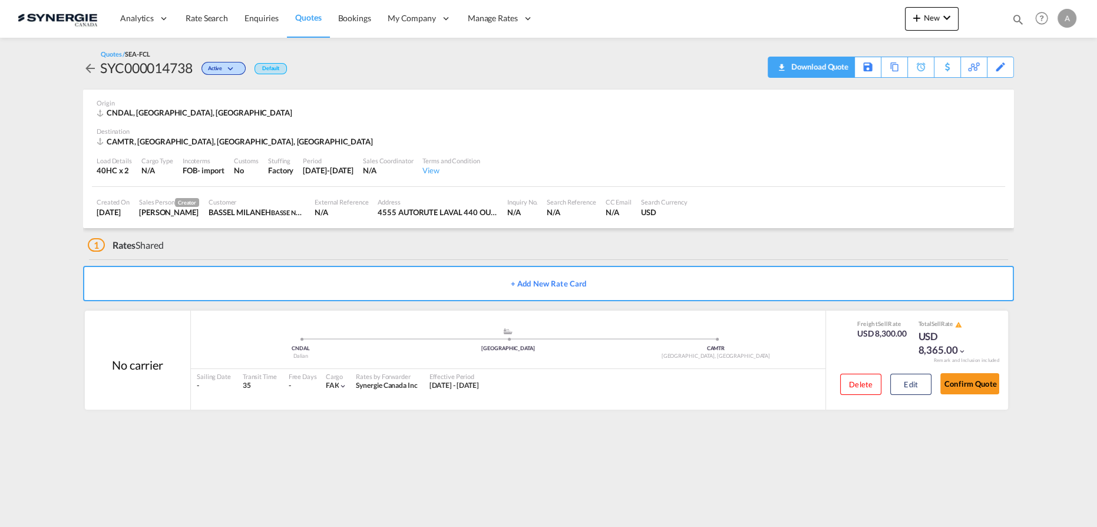
click at [835, 70] on div "Download Quote" at bounding box center [818, 66] width 60 height 19
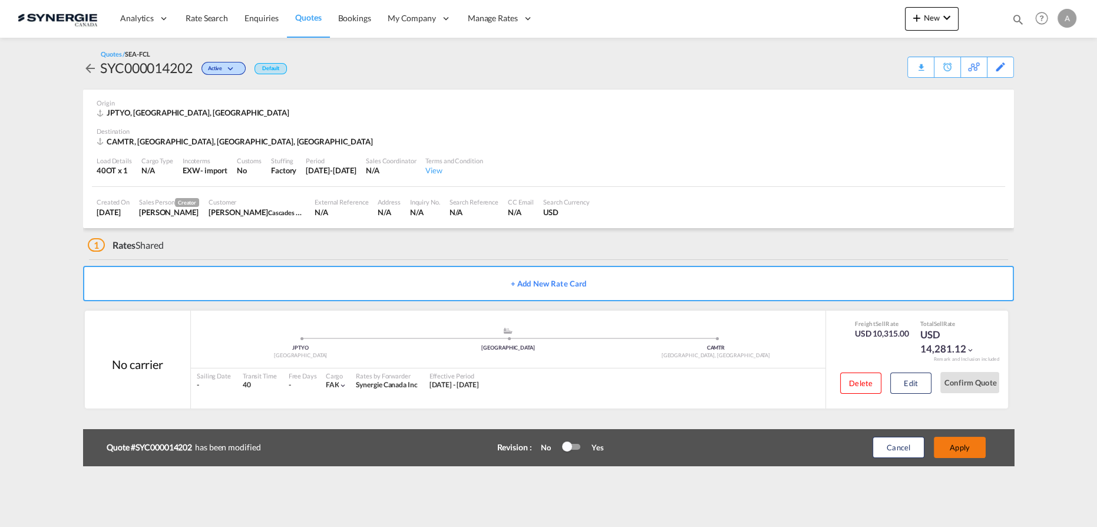
click at [965, 444] on button "Apply" at bounding box center [960, 447] width 52 height 21
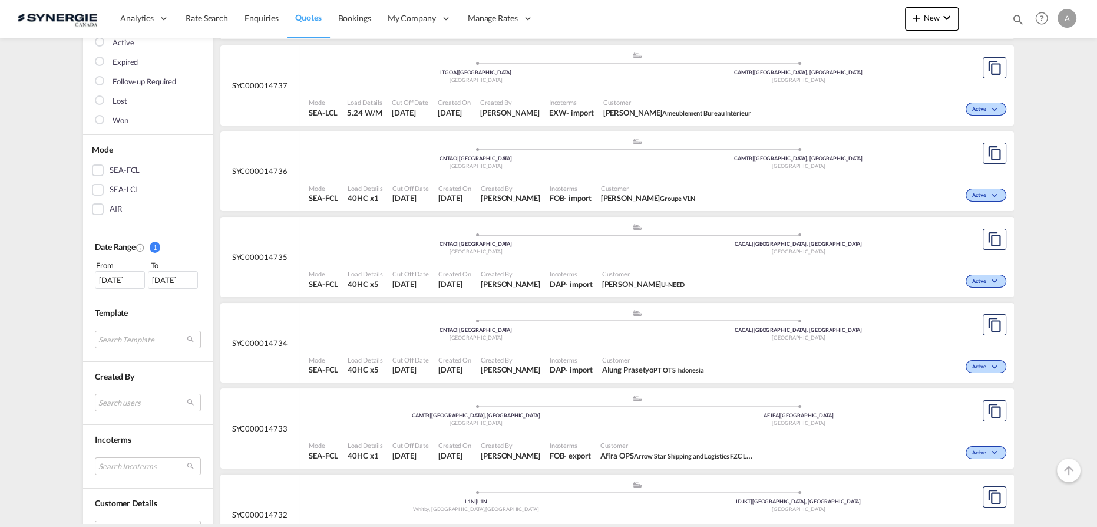
scroll to position [321, 0]
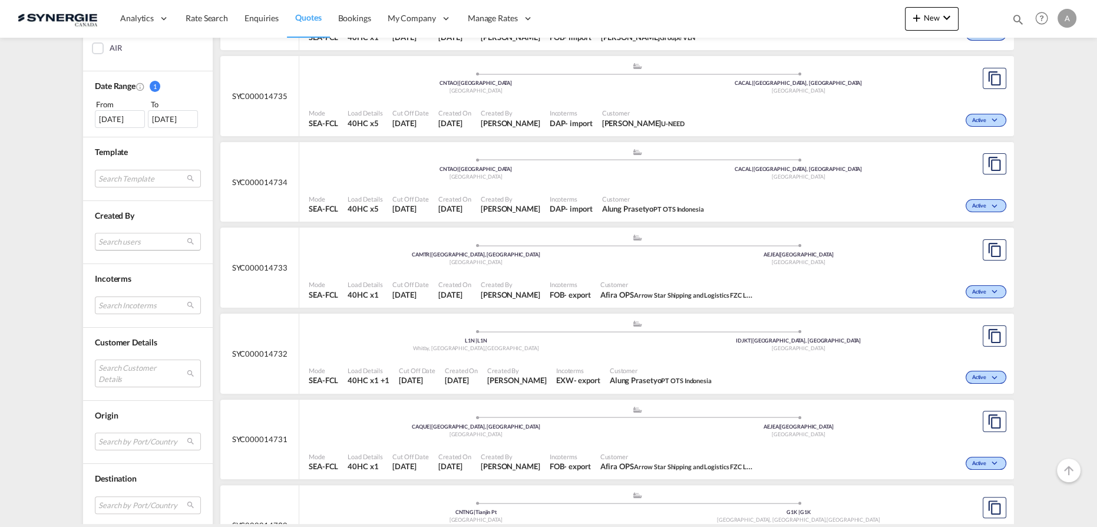
click at [129, 237] on md-select "Search users [PERSON_NAME] [PERSON_NAME][EMAIL_ADDRESS][DOMAIN_NAME] [PERSON_NA…" at bounding box center [148, 242] width 106 height 18
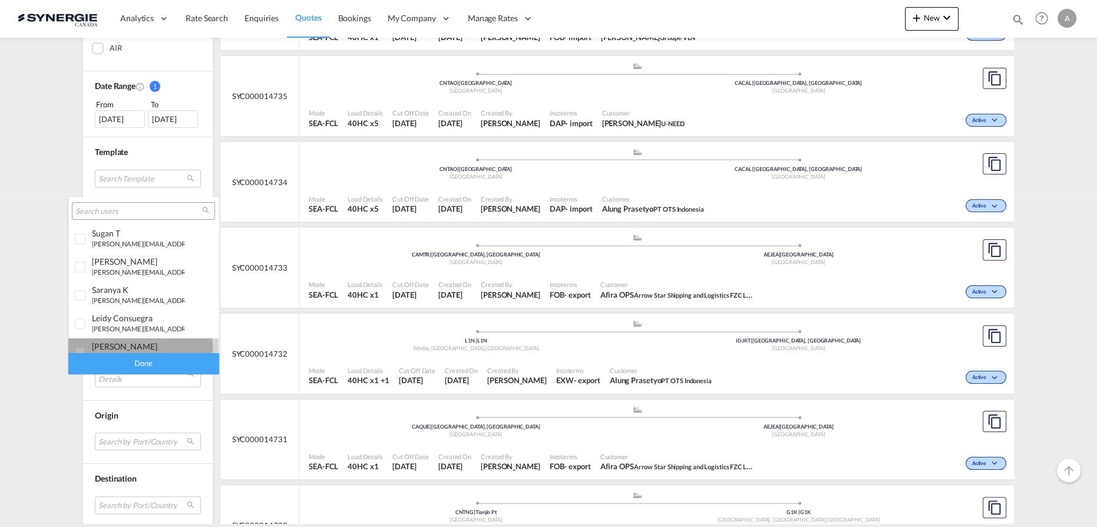
click at [127, 347] on div "[PERSON_NAME]" at bounding box center [138, 346] width 92 height 10
click at [139, 368] on div "Done" at bounding box center [143, 363] width 150 height 21
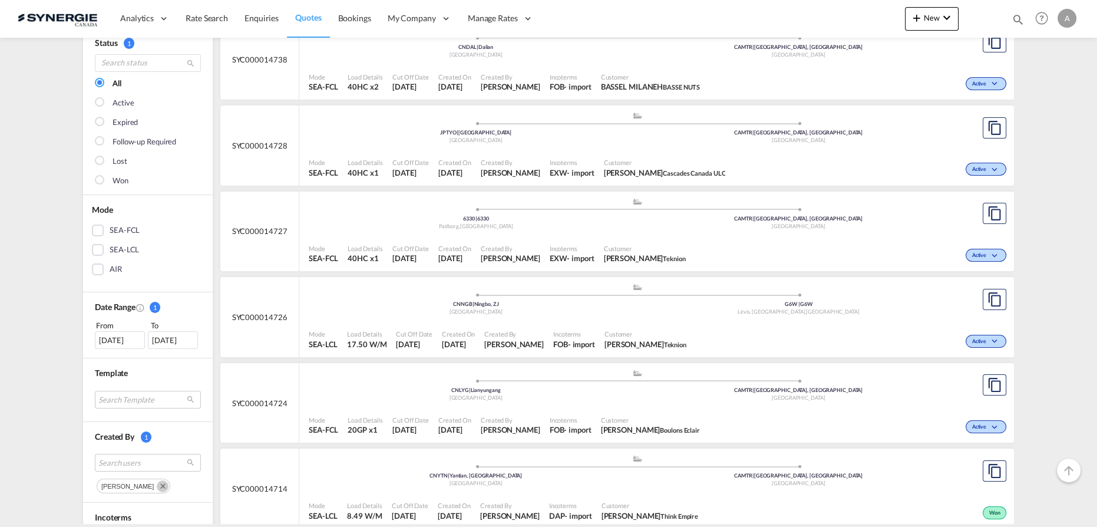
scroll to position [214, 0]
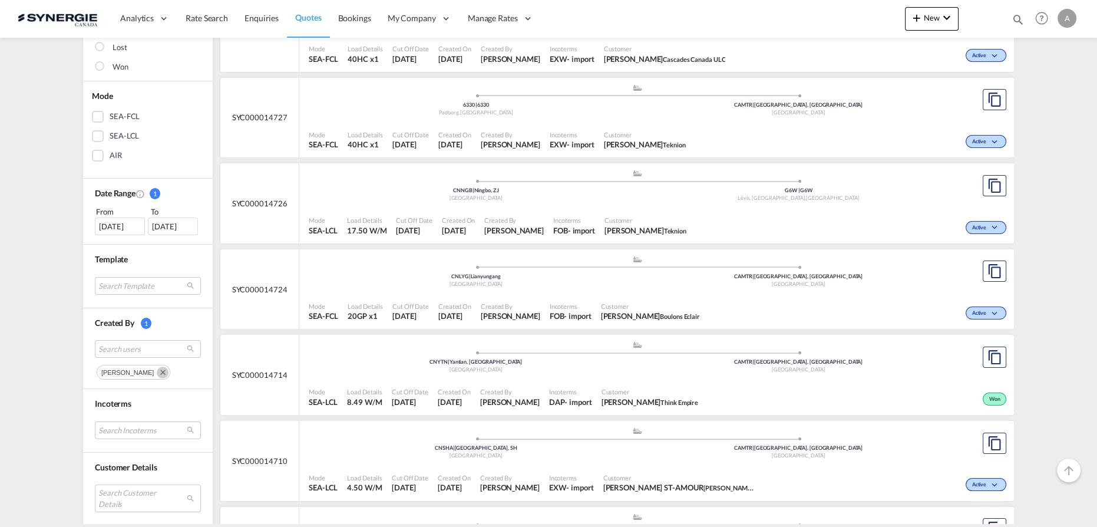
drag, startPoint x: 154, startPoint y: 370, endPoint x: 159, endPoint y: 373, distance: 6.1
click at [157, 370] on md-icon "Remove" at bounding box center [163, 372] width 12 height 12
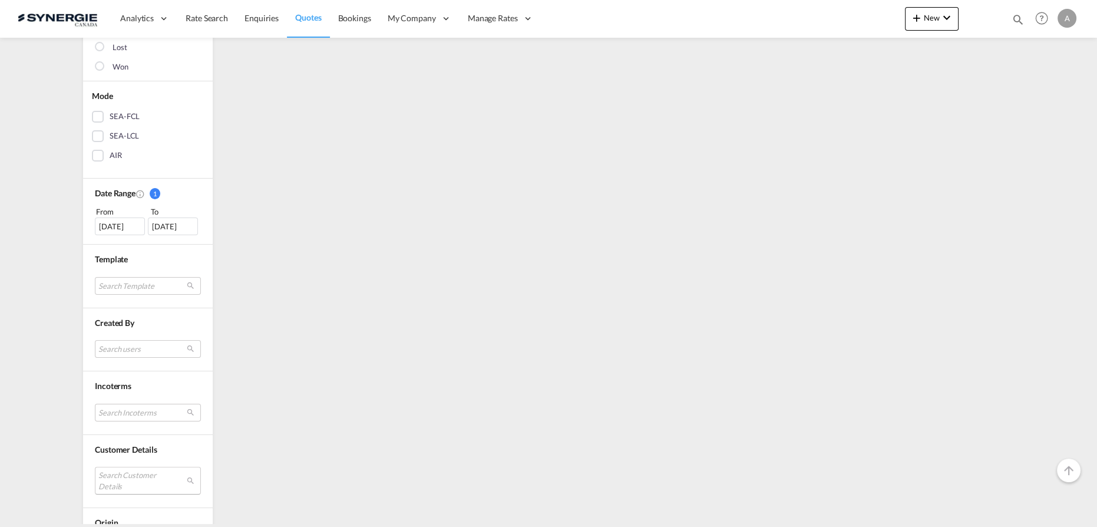
click at [133, 472] on md-select "Search Customer Details user name user alung Prasetyo [EMAIL_ADDRESS][DOMAIN_NA…" at bounding box center [148, 480] width 106 height 27
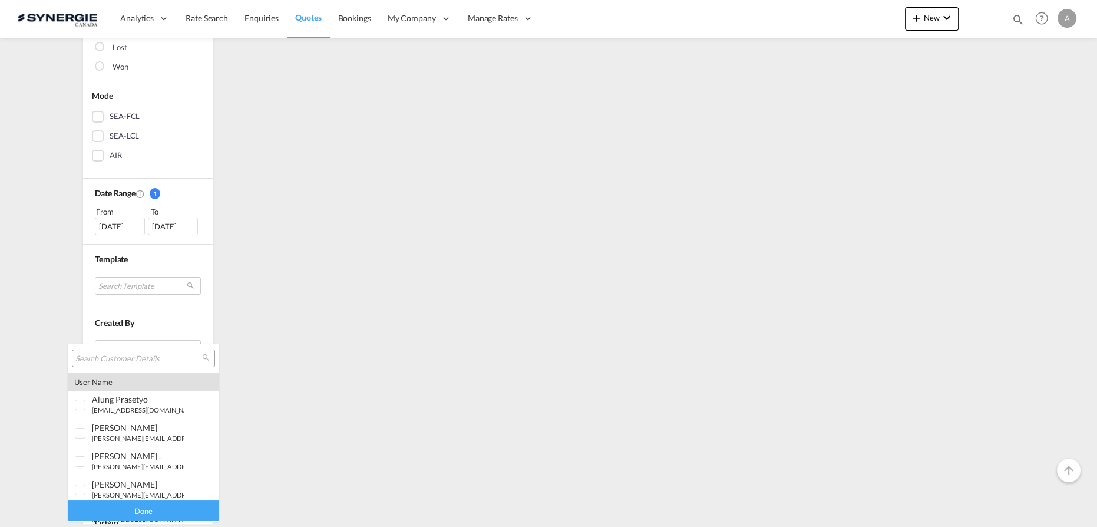
click at [143, 358] on input "search" at bounding box center [138, 358] width 127 height 11
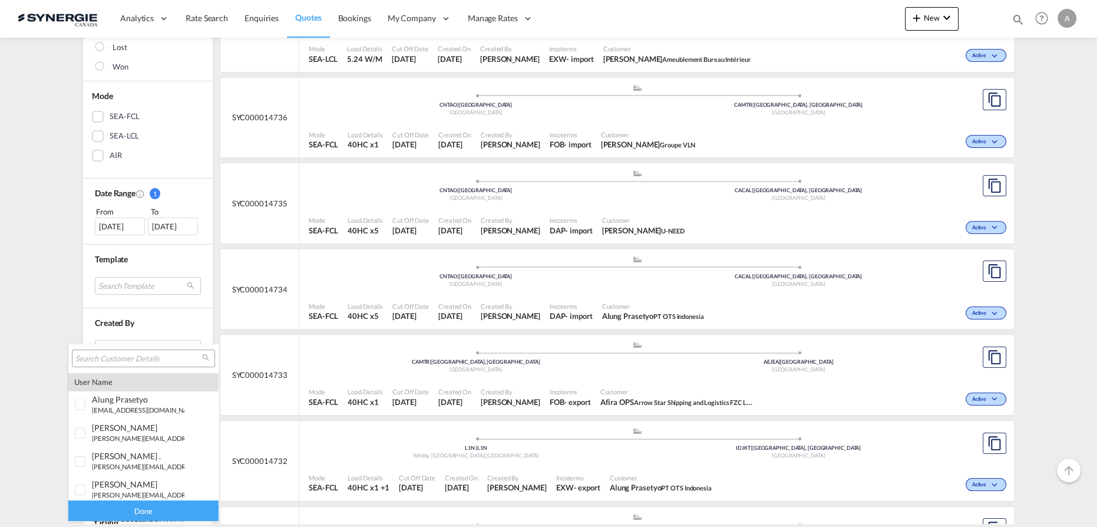
paste input "[EMAIL_ADDRESS][DOMAIN_NAME]"
type input "[EMAIL_ADDRESS][DOMAIN_NAME]"
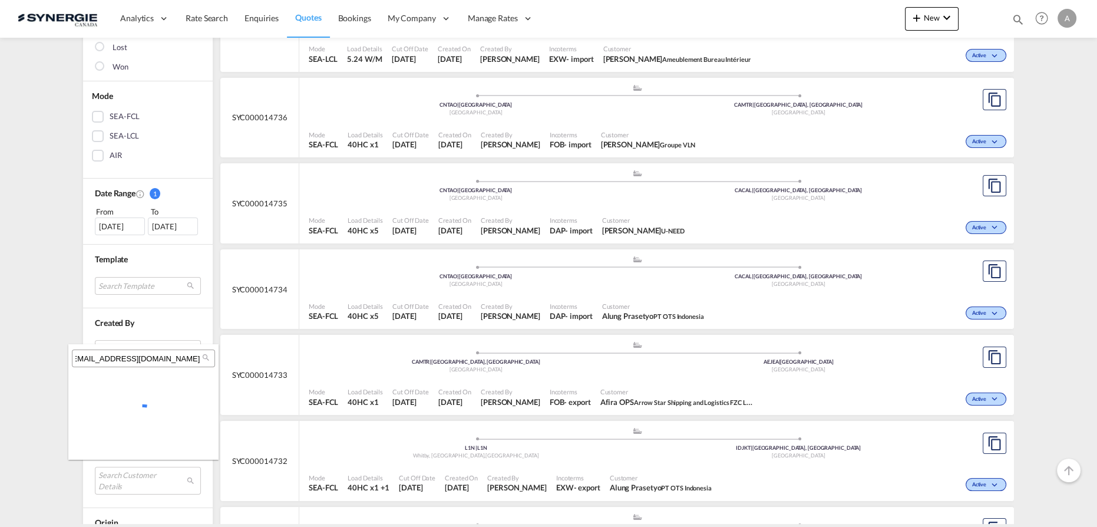
scroll to position [0, 22]
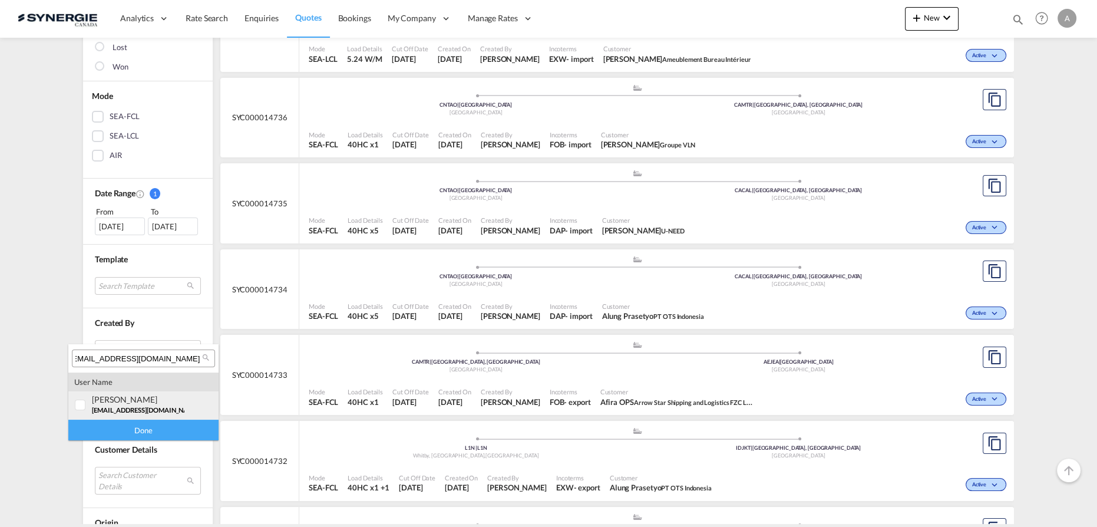
click at [140, 406] on span "[EMAIL_ADDRESS][DOMAIN_NAME]" at bounding box center [145, 410] width 107 height 8
click at [135, 431] on div "Done" at bounding box center [143, 429] width 150 height 21
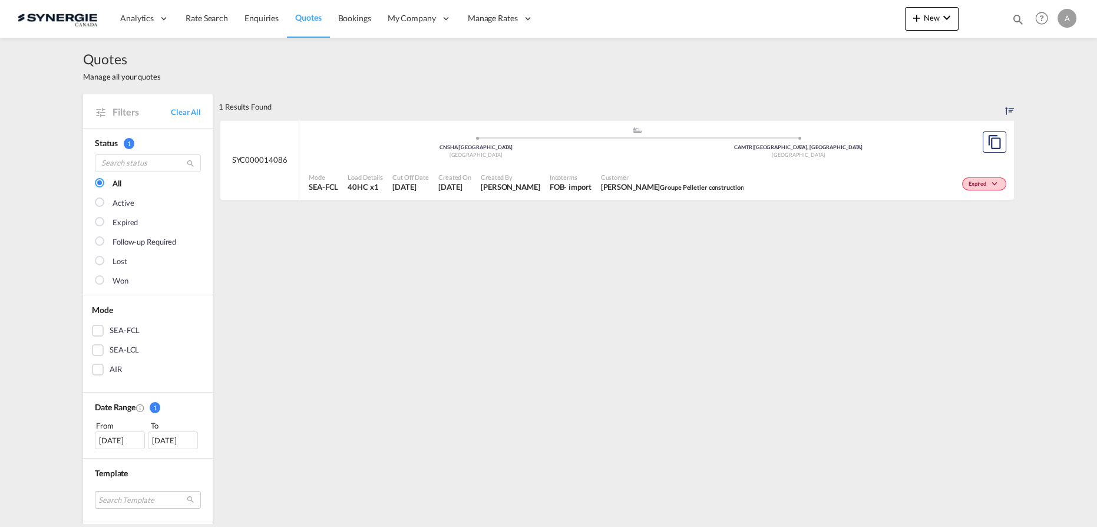
click at [100, 448] on div "Date Range 1 From To [DATE] [DATE] From: [DATE] To: [DATE] August January Febru…" at bounding box center [148, 425] width 130 height 66
click at [98, 439] on div "[DATE]" at bounding box center [120, 440] width 50 height 18
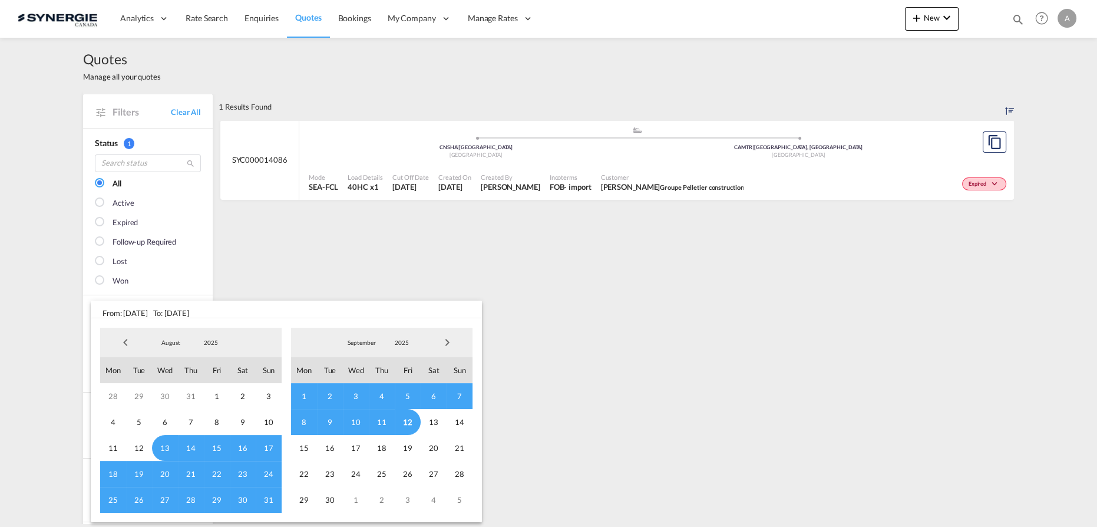
click at [208, 341] on span "2025" at bounding box center [211, 342] width 38 height 8
click at [209, 291] on md-option "2023" at bounding box center [223, 286] width 80 height 28
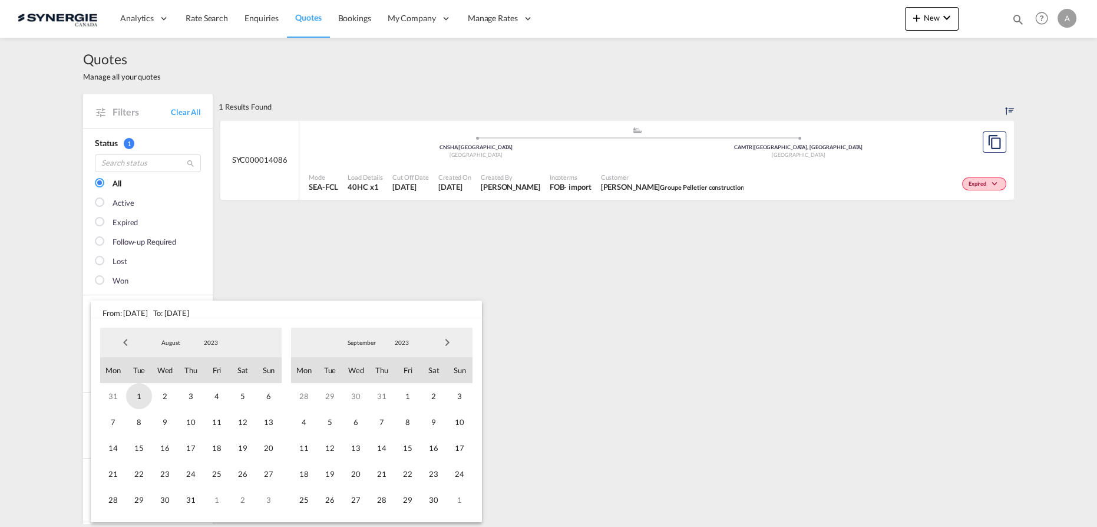
click at [136, 401] on span "1" at bounding box center [139, 396] width 26 height 26
click at [397, 343] on span "2023" at bounding box center [402, 342] width 38 height 8
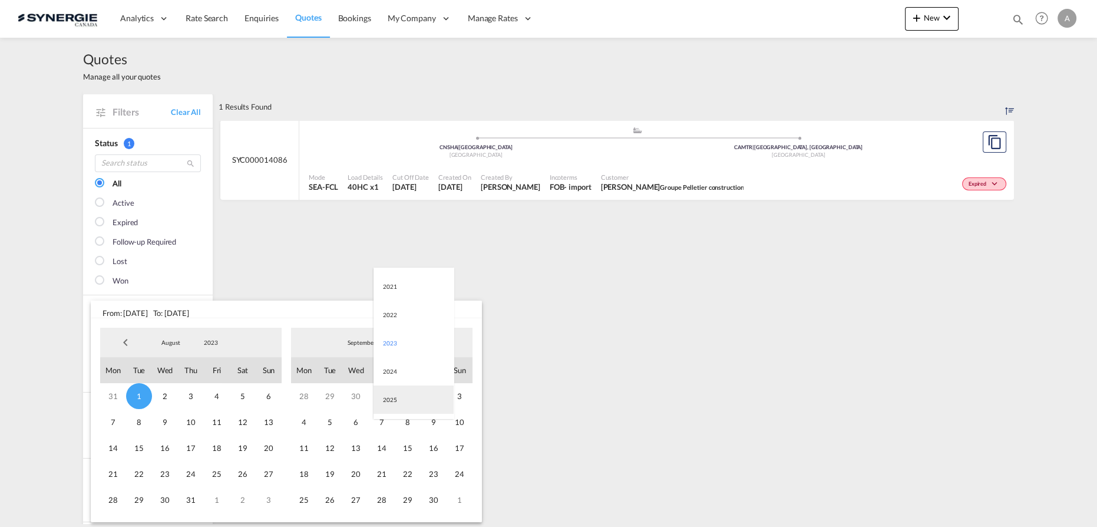
click at [379, 395] on md-option "2025" at bounding box center [414, 399] width 80 height 28
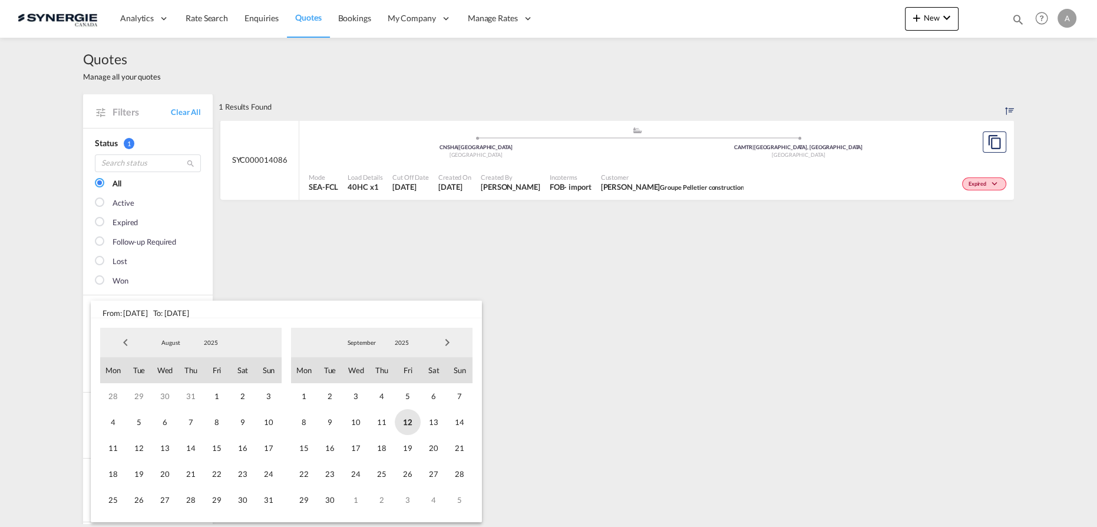
click at [403, 424] on span "12" at bounding box center [408, 422] width 26 height 26
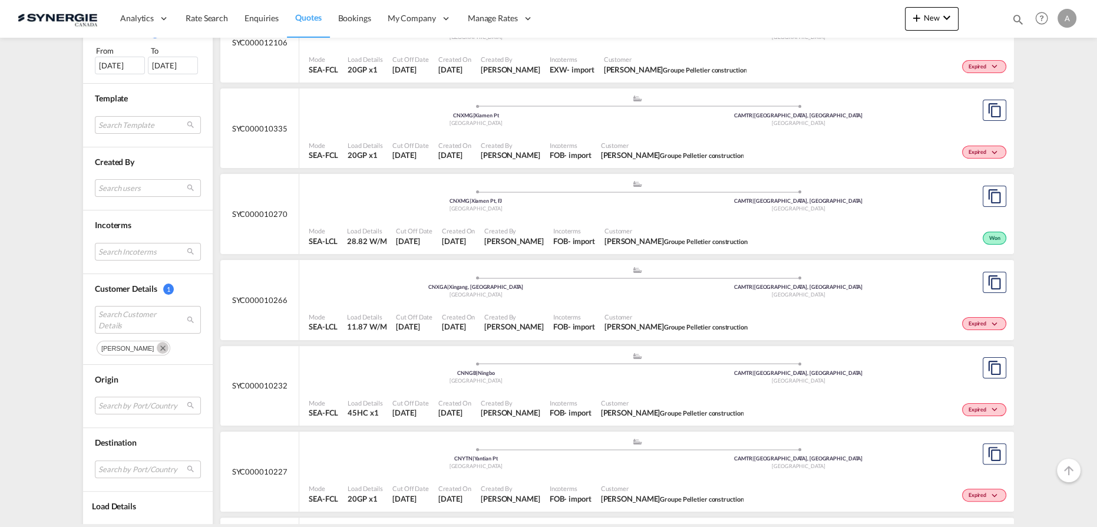
scroll to position [428, 0]
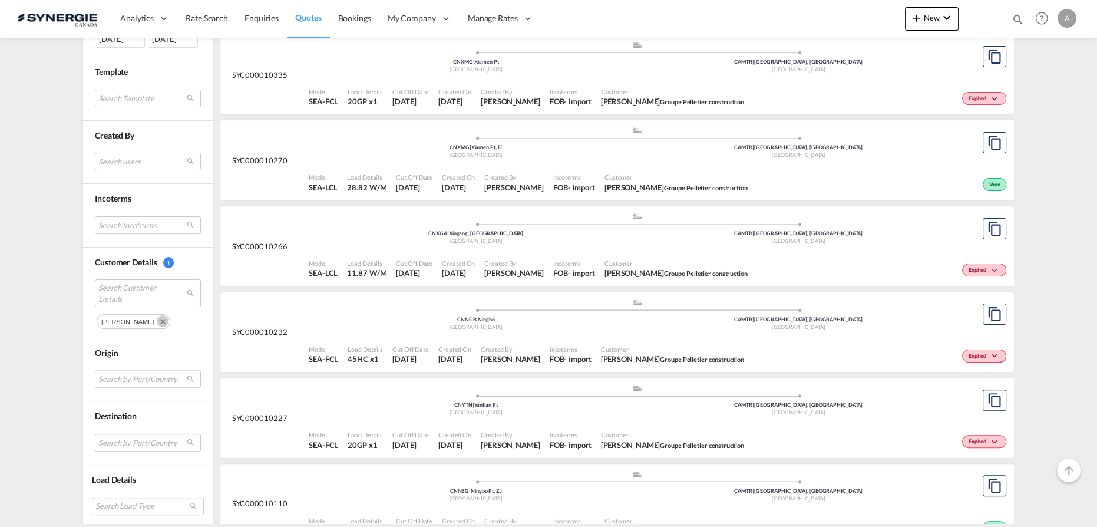
click at [491, 163] on div ".a{fill:#aaa8ad;} .a{fill:#aaa8ad;} CNXMG | Xiamen Pt, FJ China CAMTR | [GEOGRA…" at bounding box center [637, 145] width 657 height 38
click at [160, 319] on md-icon "Remove" at bounding box center [163, 321] width 12 height 12
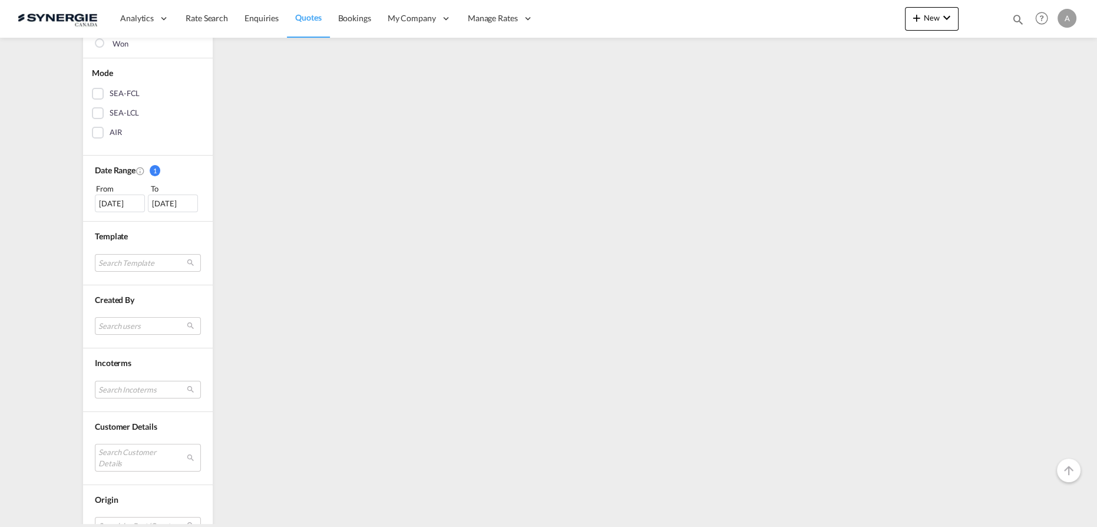
scroll to position [320, 0]
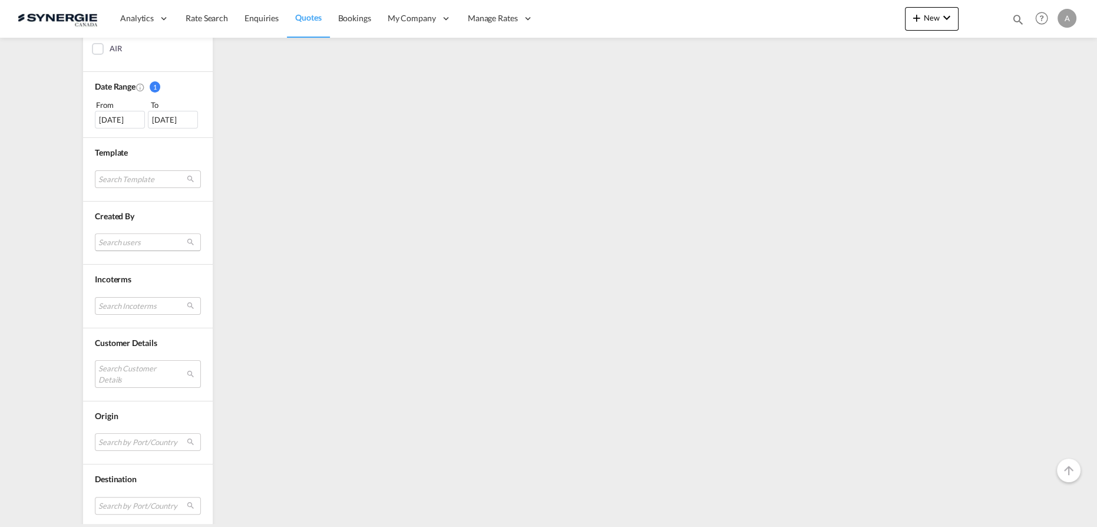
click at [133, 246] on md-select "Search users" at bounding box center [148, 242] width 106 height 18
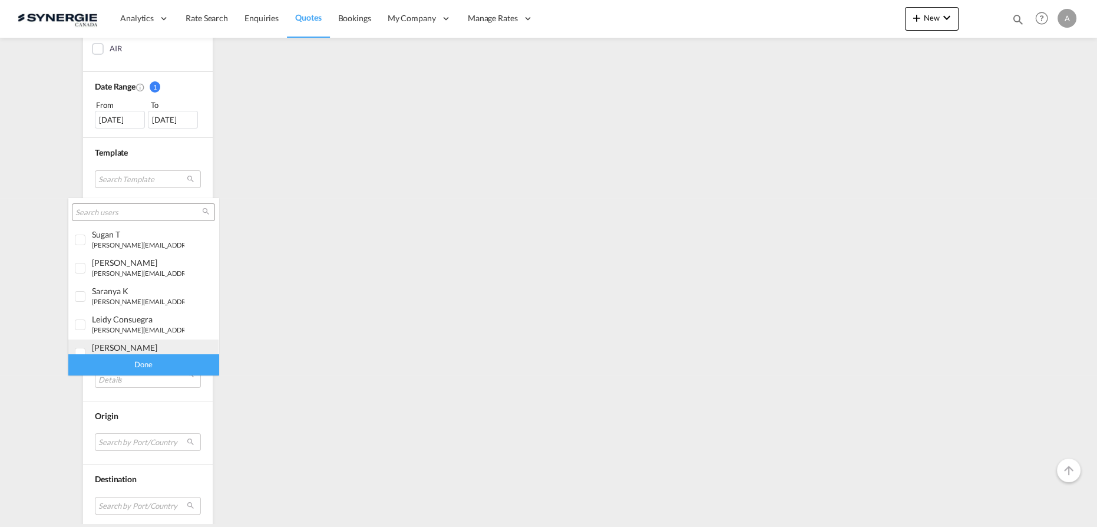
click at [136, 345] on div "[PERSON_NAME]" at bounding box center [138, 347] width 92 height 10
click at [138, 369] on div "Done" at bounding box center [143, 364] width 150 height 21
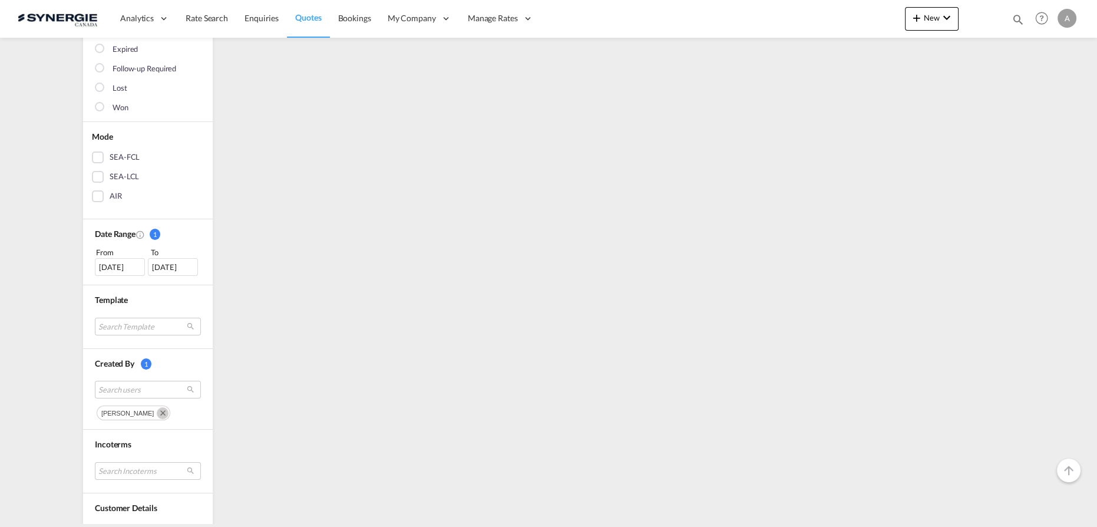
scroll to position [214, 0]
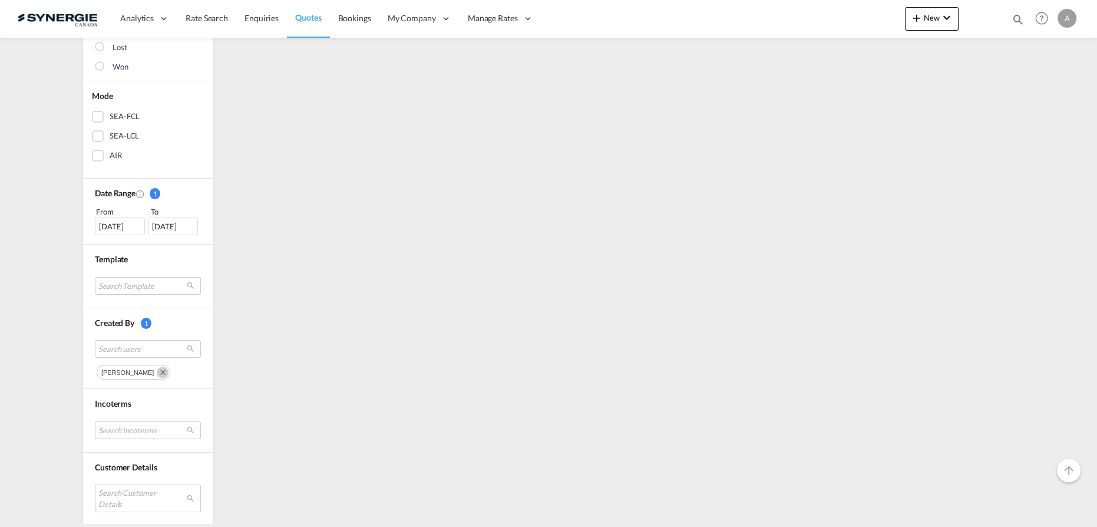
click at [173, 227] on div "[DATE]" at bounding box center [173, 226] width 50 height 18
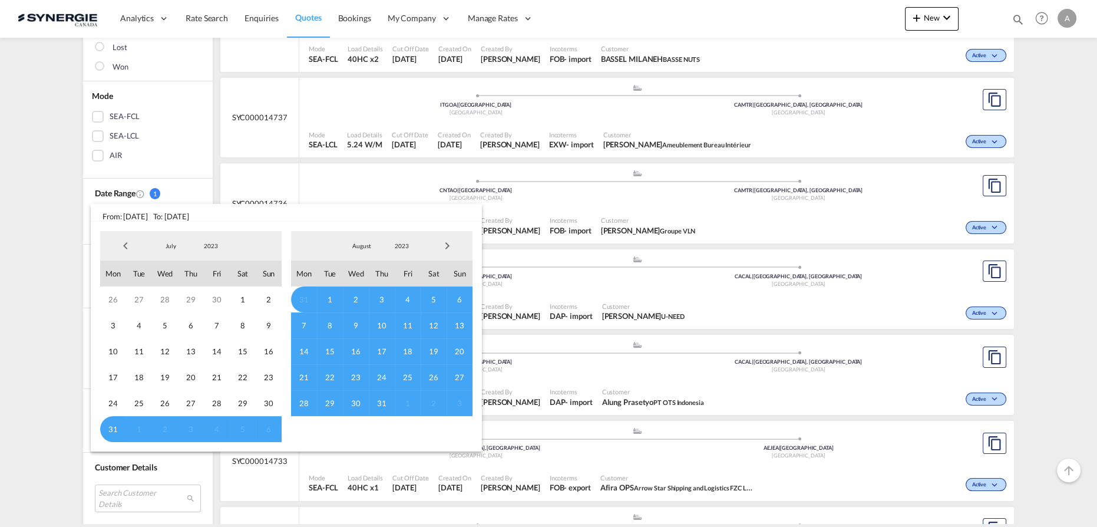
click at [443, 246] on span "Next Month" at bounding box center [447, 246] width 24 height 24
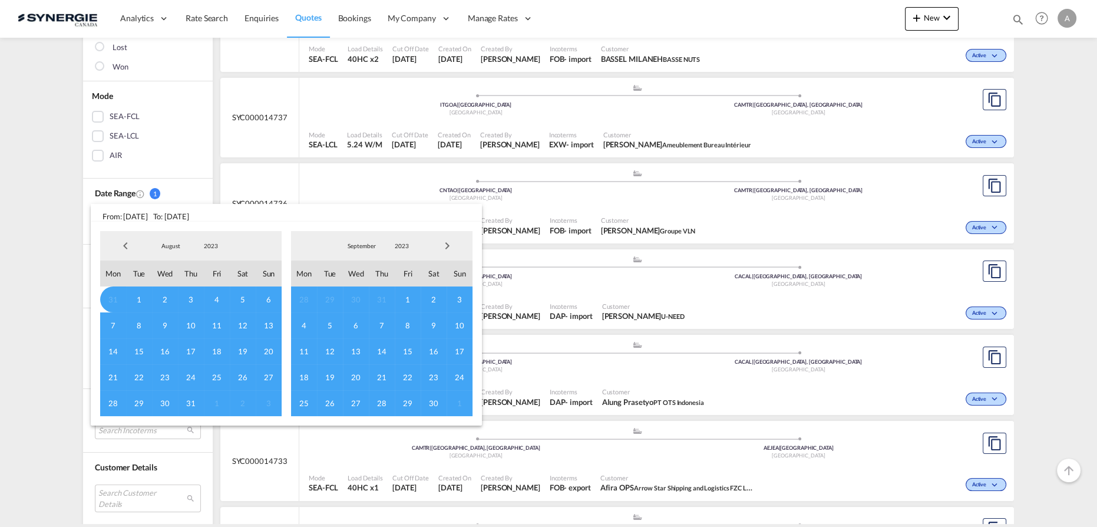
click at [443, 246] on span "Next Month" at bounding box center [447, 246] width 24 height 24
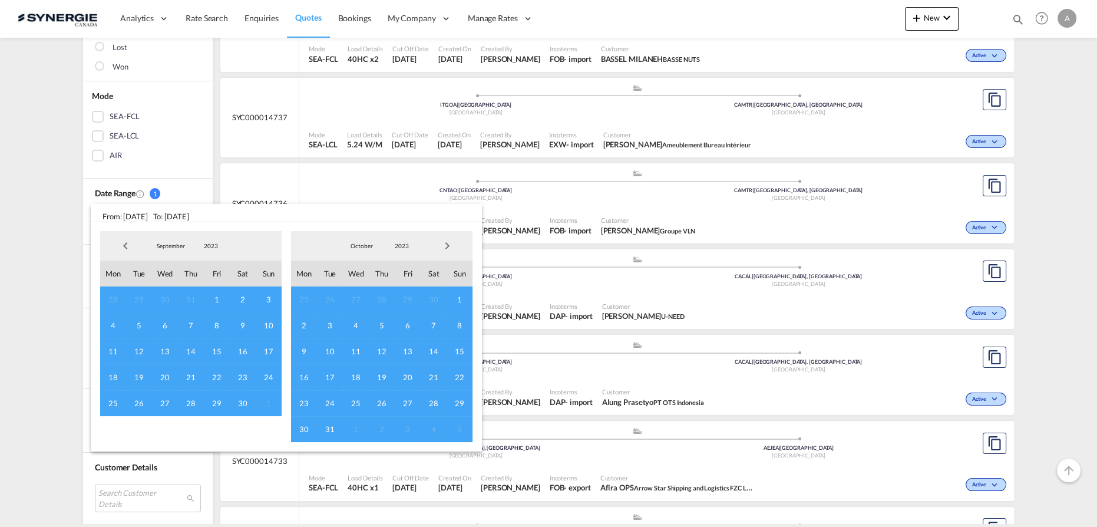
click at [402, 245] on span "2023" at bounding box center [402, 246] width 38 height 8
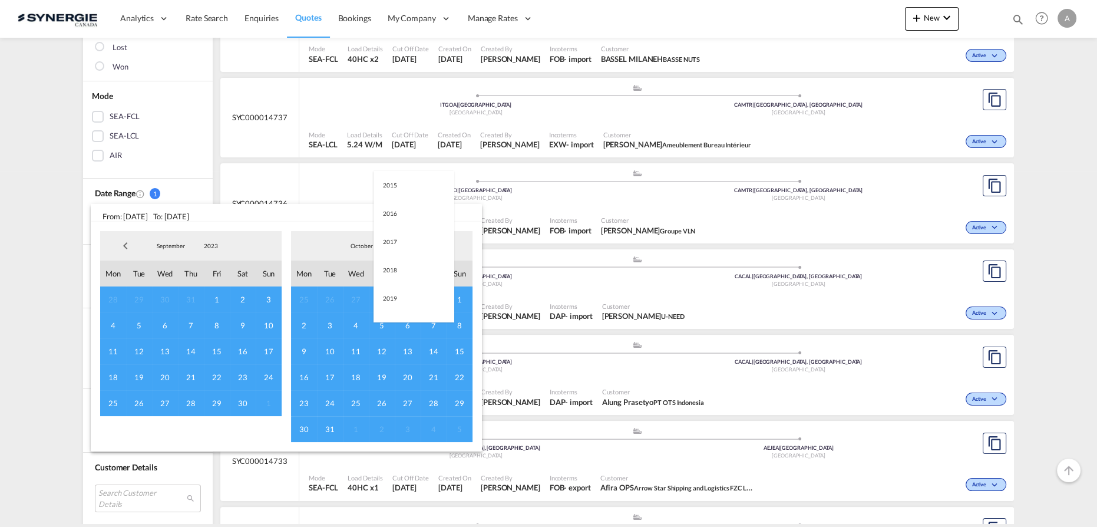
scroll to position [165, 0]
click at [395, 306] on md-option "2025" at bounding box center [414, 303] width 80 height 28
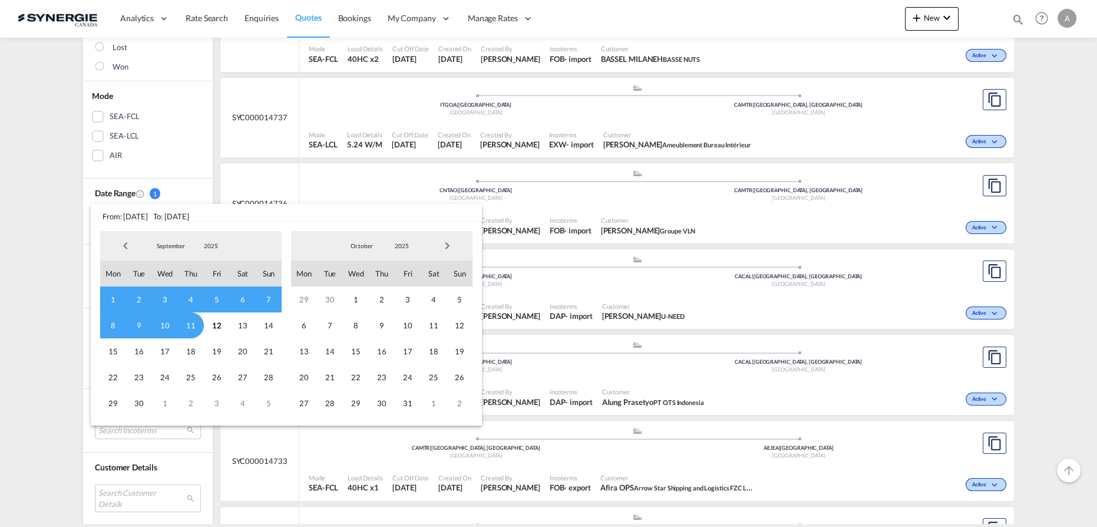
click at [113, 299] on span "1" at bounding box center [113, 299] width 26 height 26
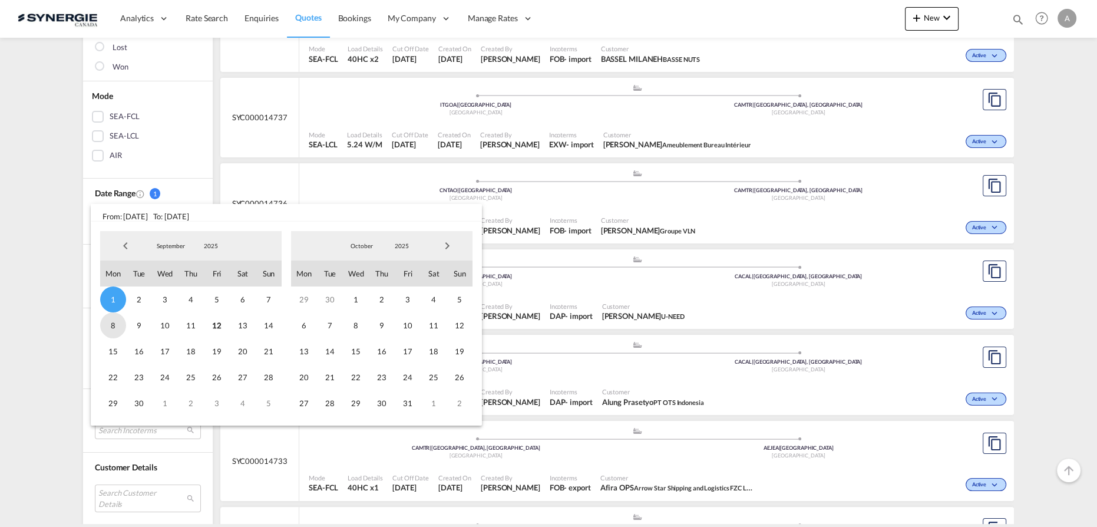
click at [118, 322] on span "8" at bounding box center [113, 325] width 26 height 26
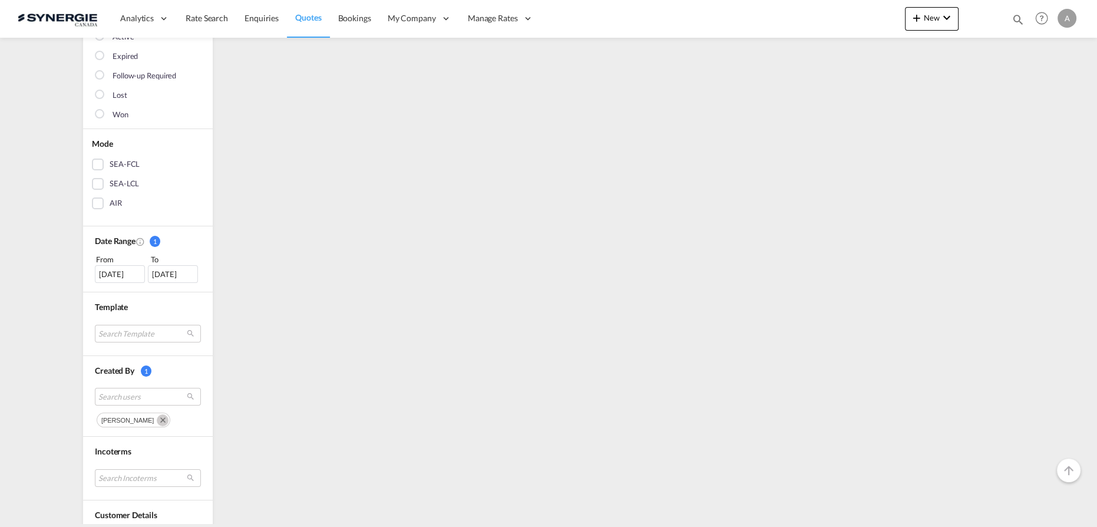
scroll to position [214, 0]
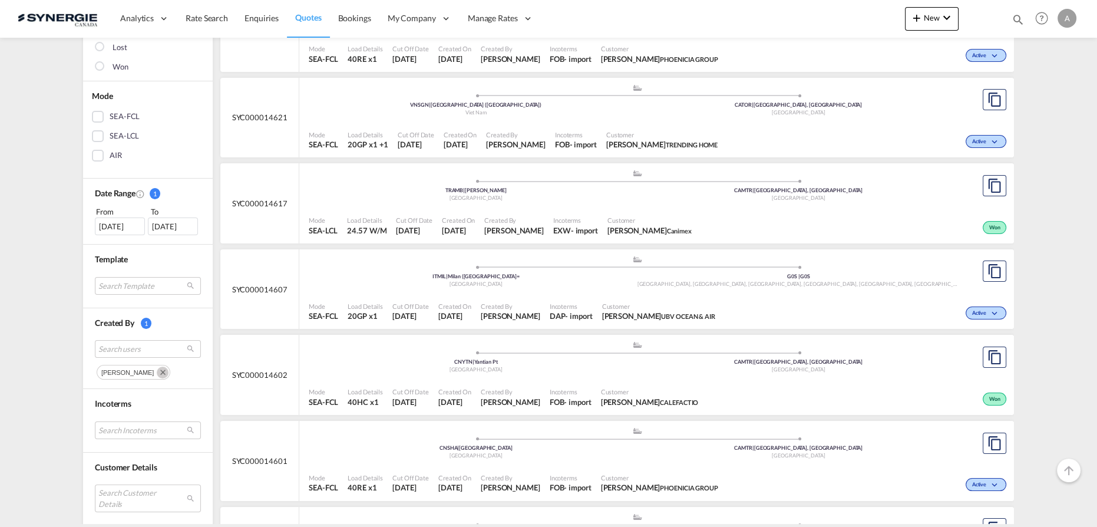
click at [168, 221] on div "[DATE]" at bounding box center [173, 226] width 50 height 18
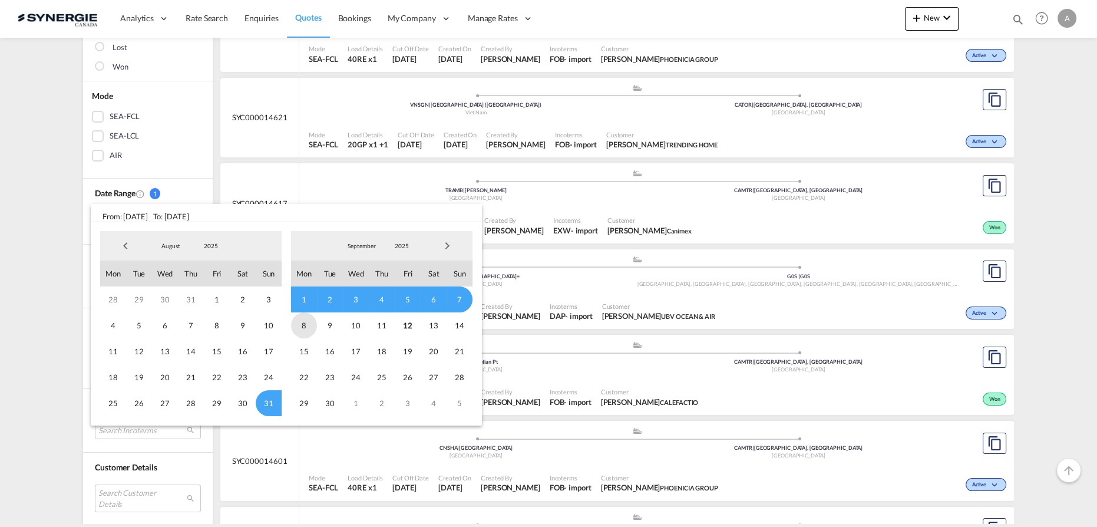
click at [309, 322] on span "8" at bounding box center [304, 325] width 26 height 26
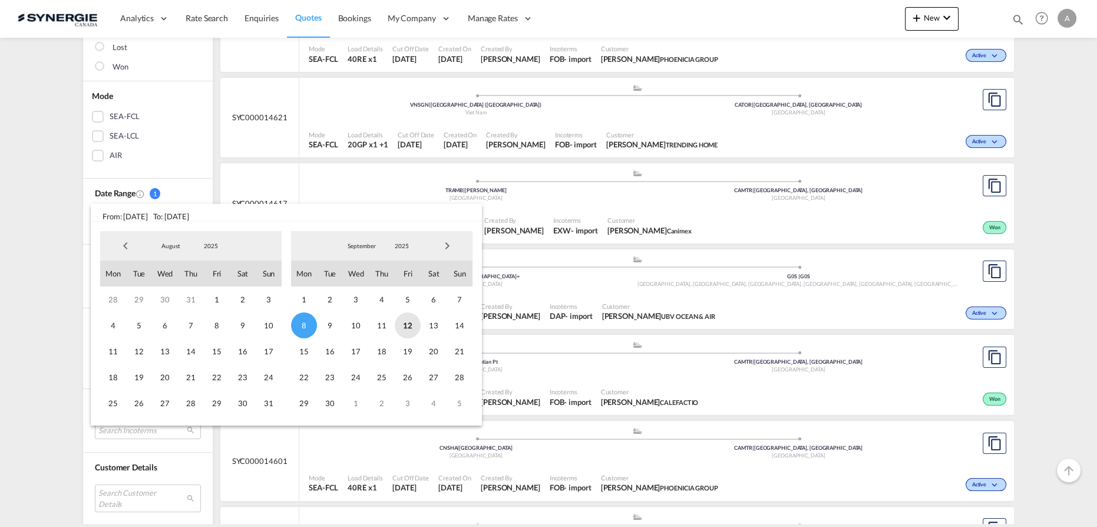
click at [401, 327] on span "12" at bounding box center [408, 325] width 26 height 26
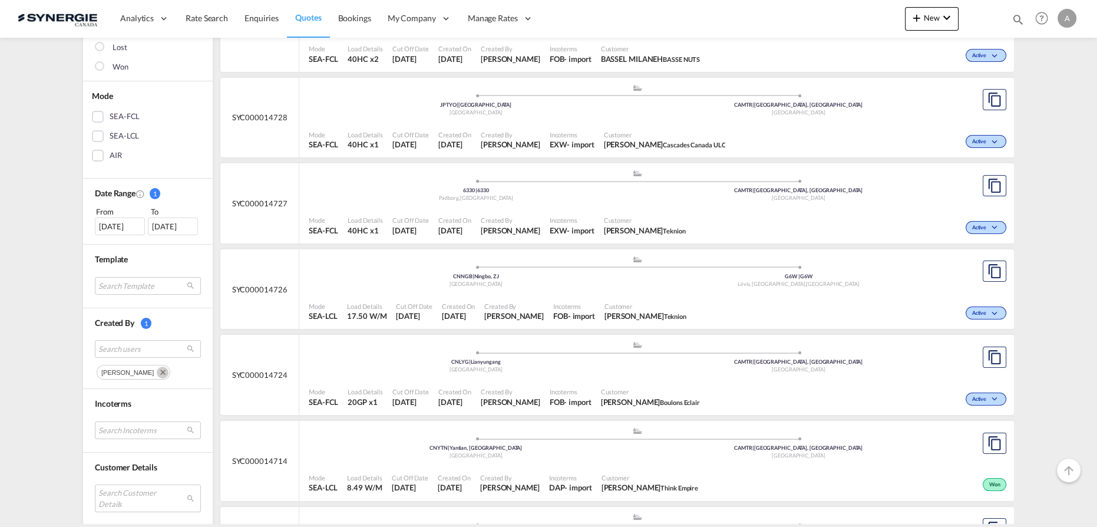
click at [600, 299] on div "Incoterms FOB - import" at bounding box center [573, 311] width 51 height 29
click at [157, 371] on md-icon "Remove" at bounding box center [163, 372] width 12 height 12
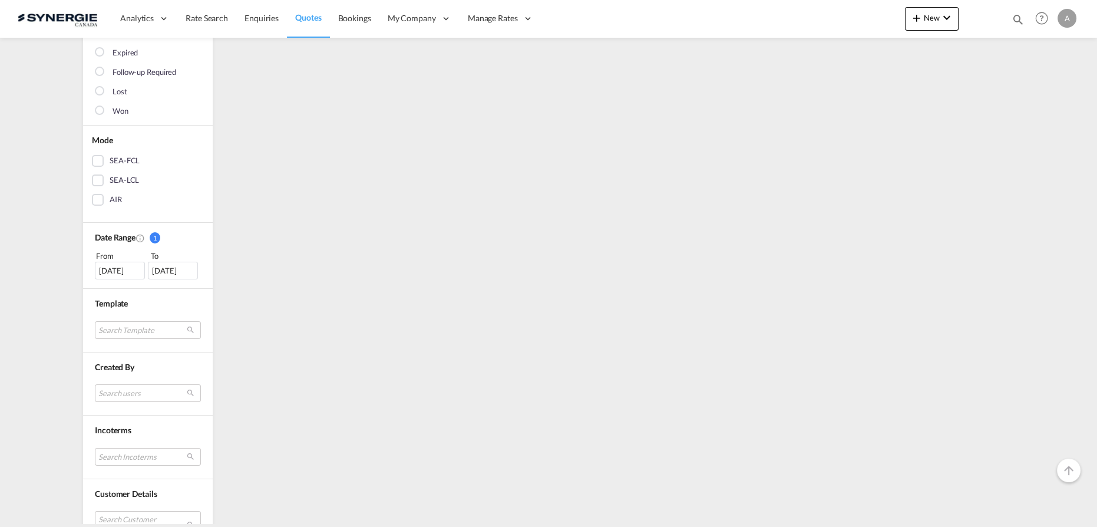
scroll to position [315, 0]
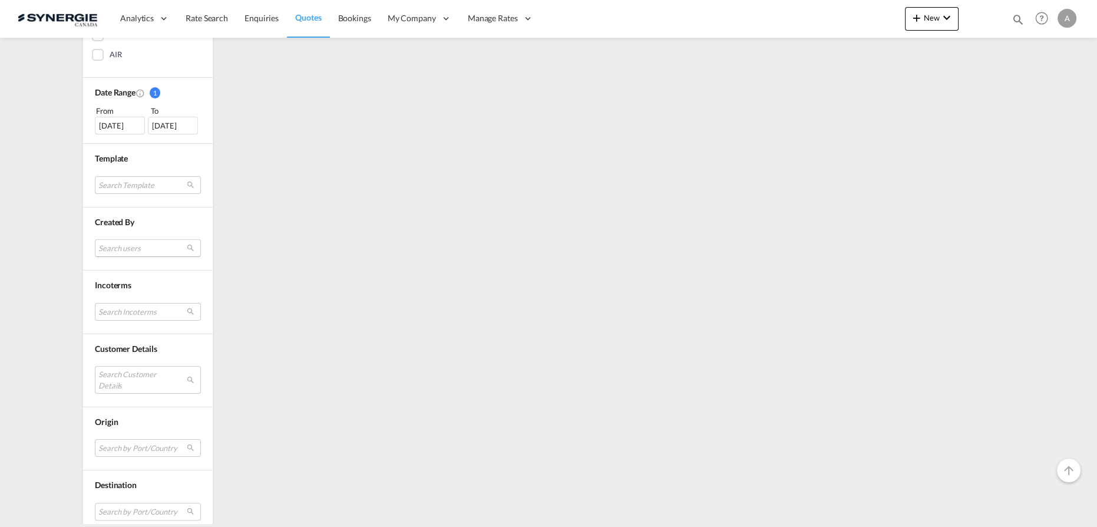
click at [138, 243] on md-select "Search users" at bounding box center [148, 248] width 106 height 18
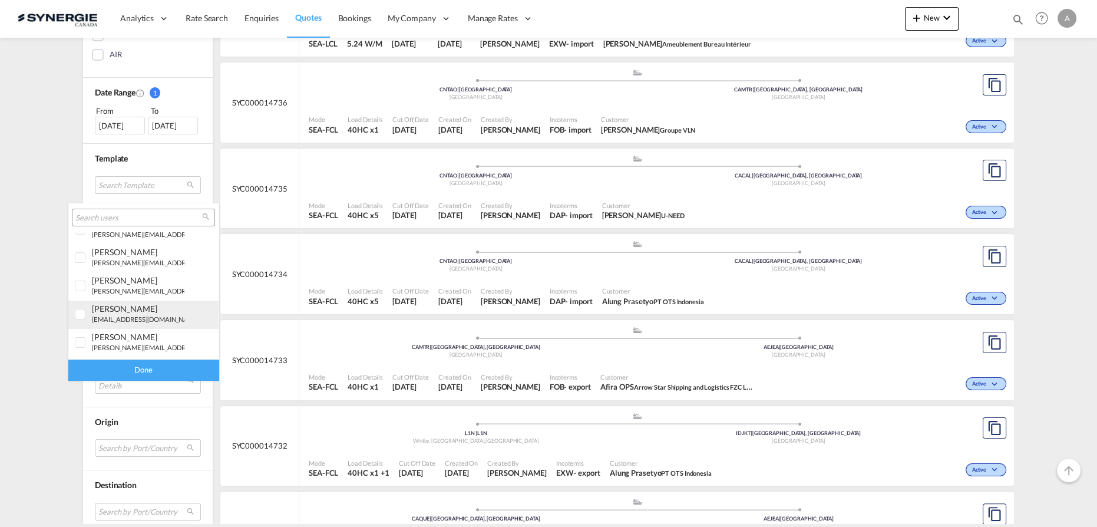
scroll to position [324, 0]
click at [151, 310] on div "[PERSON_NAME]" at bounding box center [138, 311] width 92 height 10
click at [155, 368] on div "Done" at bounding box center [143, 369] width 150 height 21
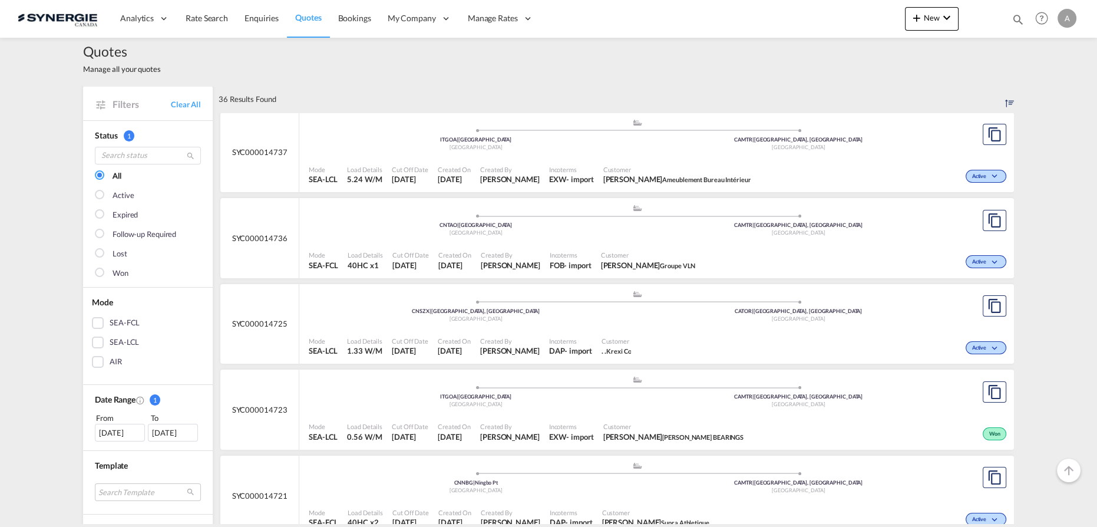
scroll to position [0, 0]
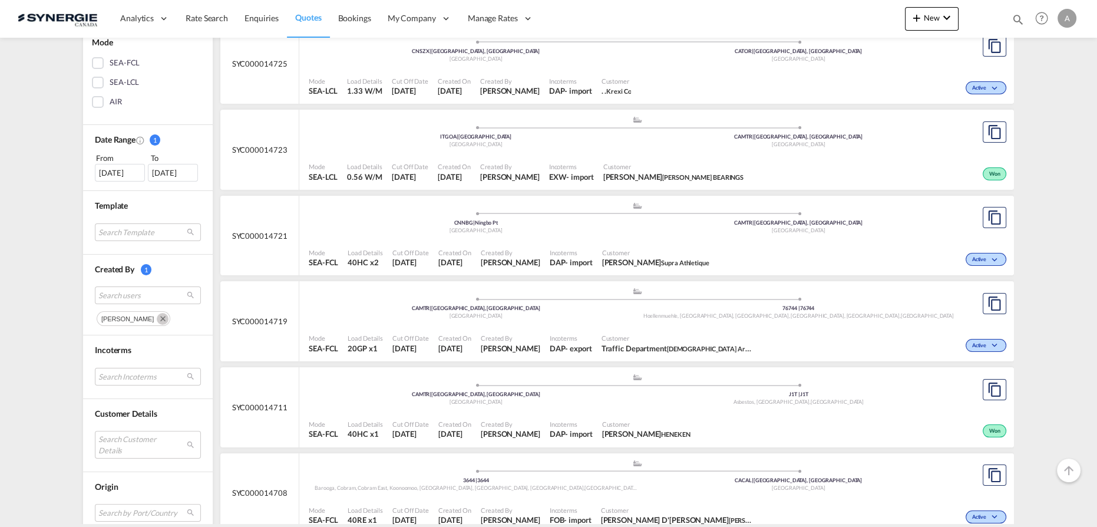
click at [168, 320] on md-icon "Remove" at bounding box center [163, 319] width 12 height 12
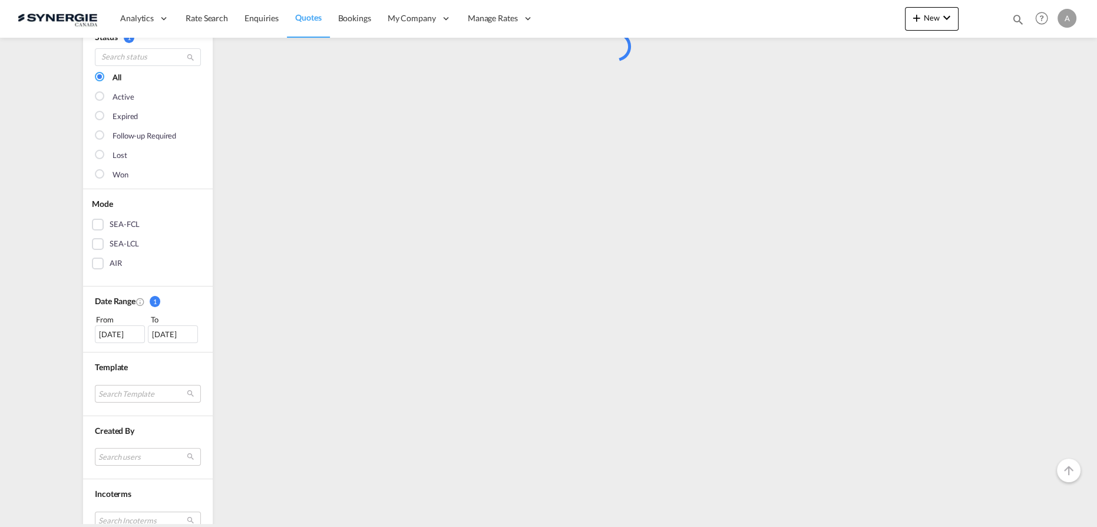
scroll to position [320, 0]
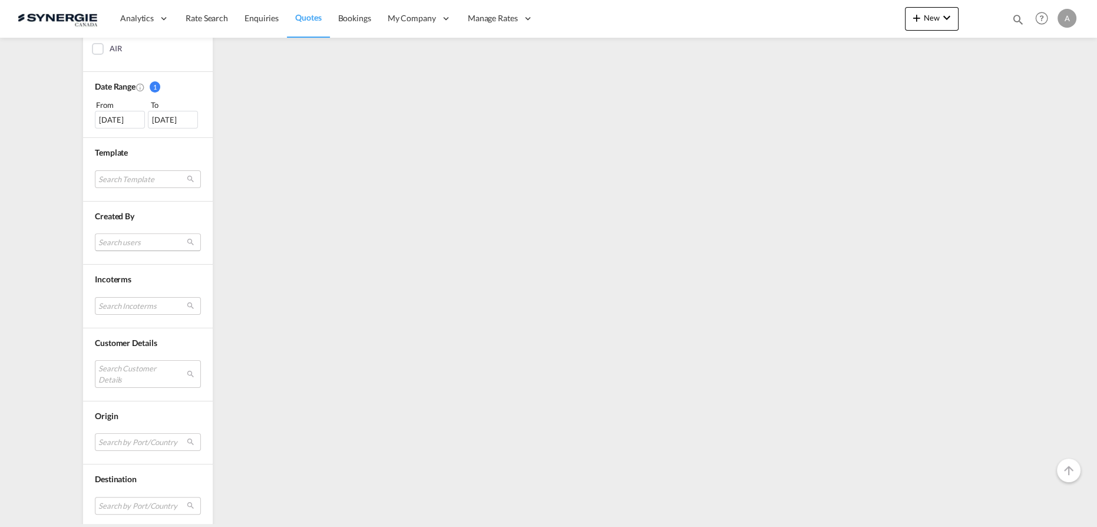
click at [135, 243] on md-select "Search users" at bounding box center [148, 242] width 106 height 18
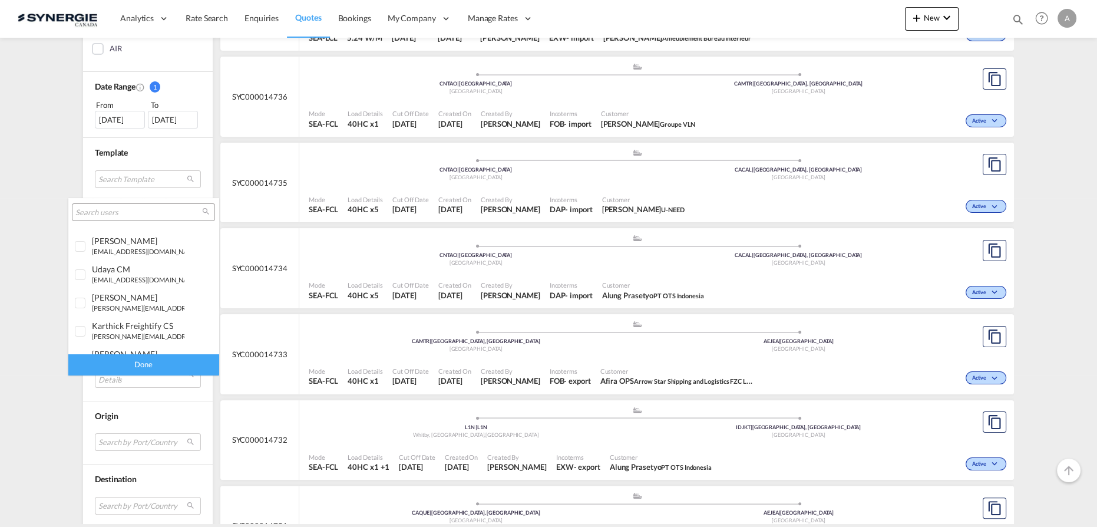
scroll to position [160, 0]
click at [130, 308] on small "r.ho@synergiecanada.com" at bounding box center [171, 311] width 159 height 8
click at [157, 366] on div "Done" at bounding box center [143, 364] width 150 height 21
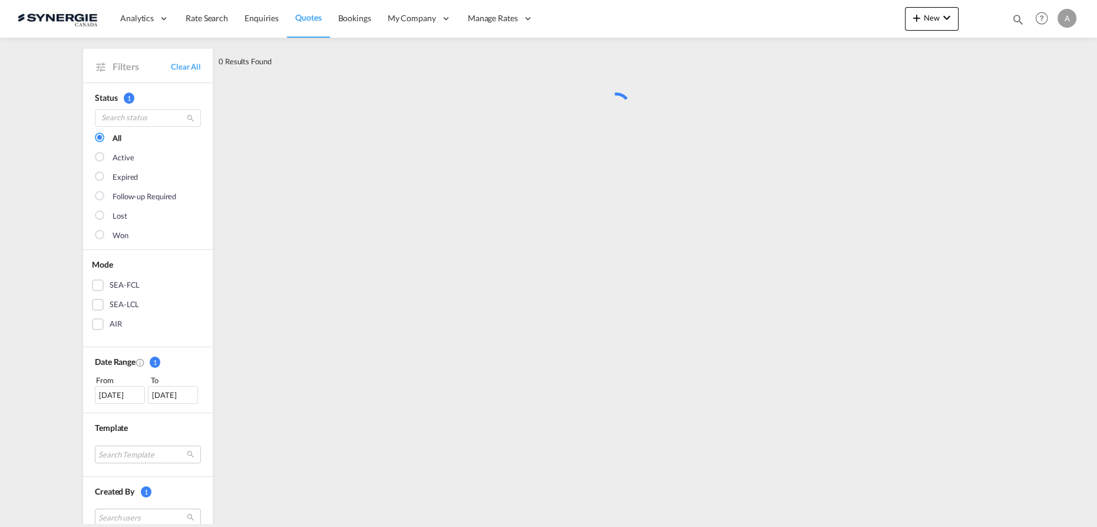
scroll to position [0, 0]
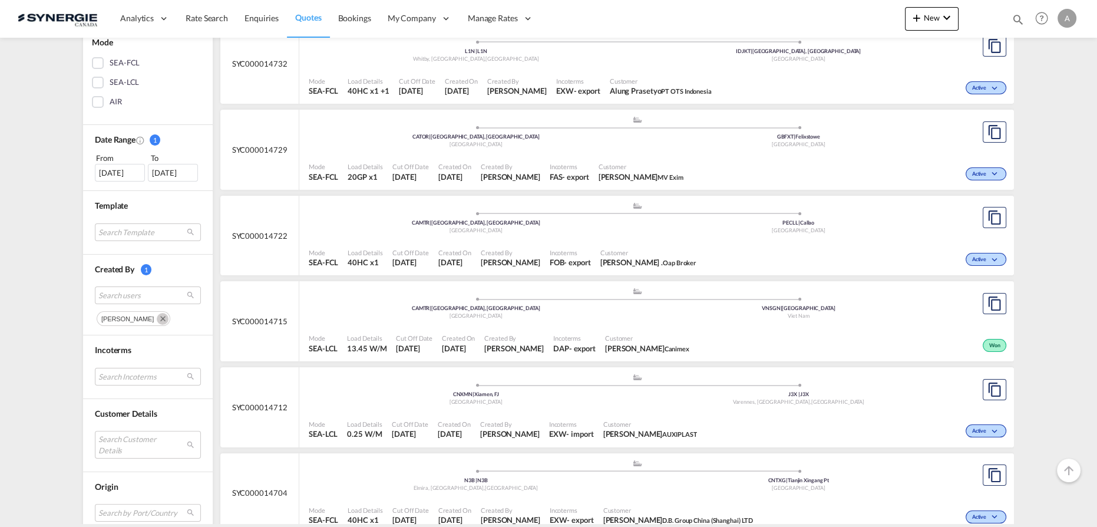
click at [157, 318] on md-icon "Remove" at bounding box center [163, 319] width 12 height 12
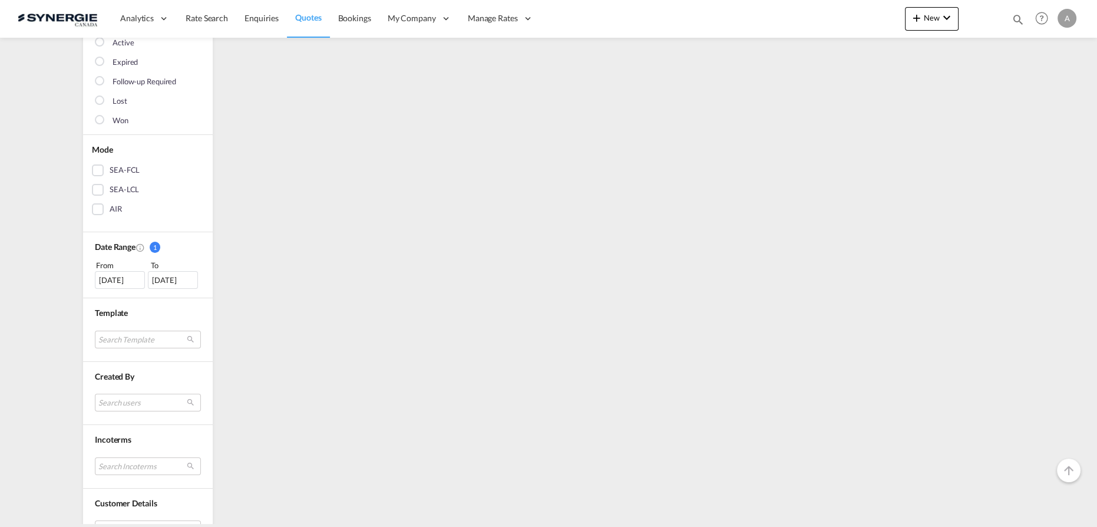
scroll to position [375, 0]
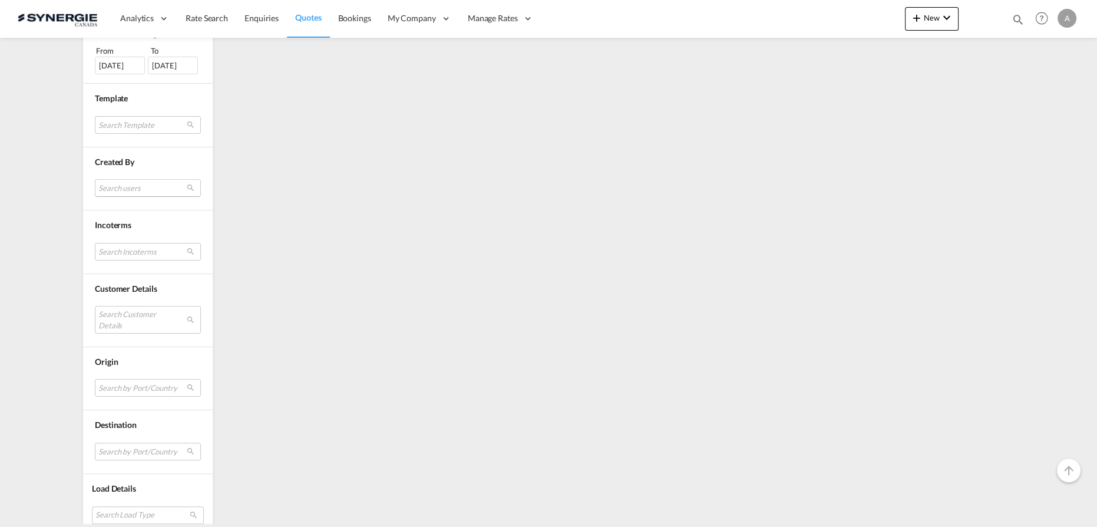
click at [128, 187] on md-select "Search users" at bounding box center [148, 188] width 106 height 18
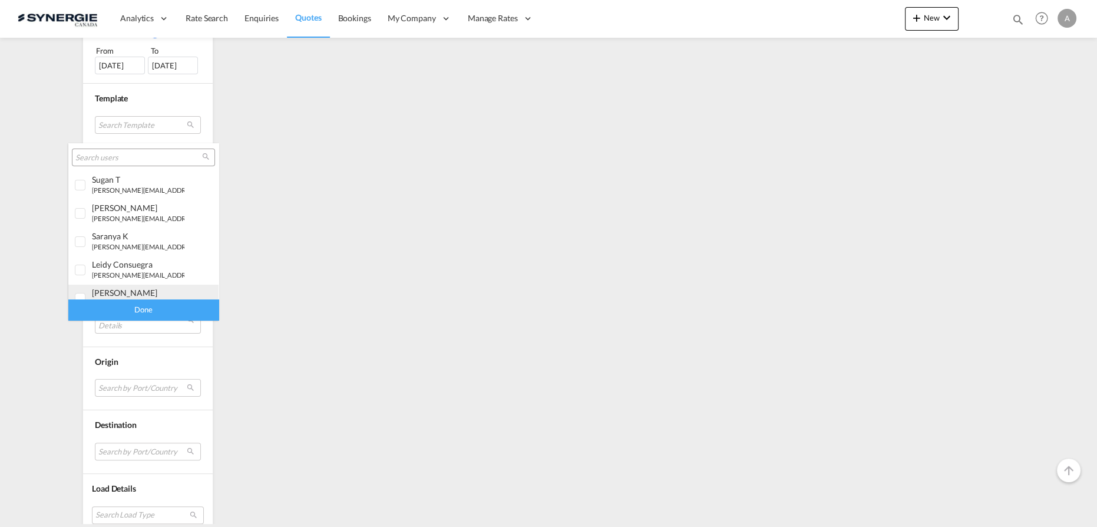
click at [130, 292] on div "adriana Groposila" at bounding box center [138, 292] width 92 height 10
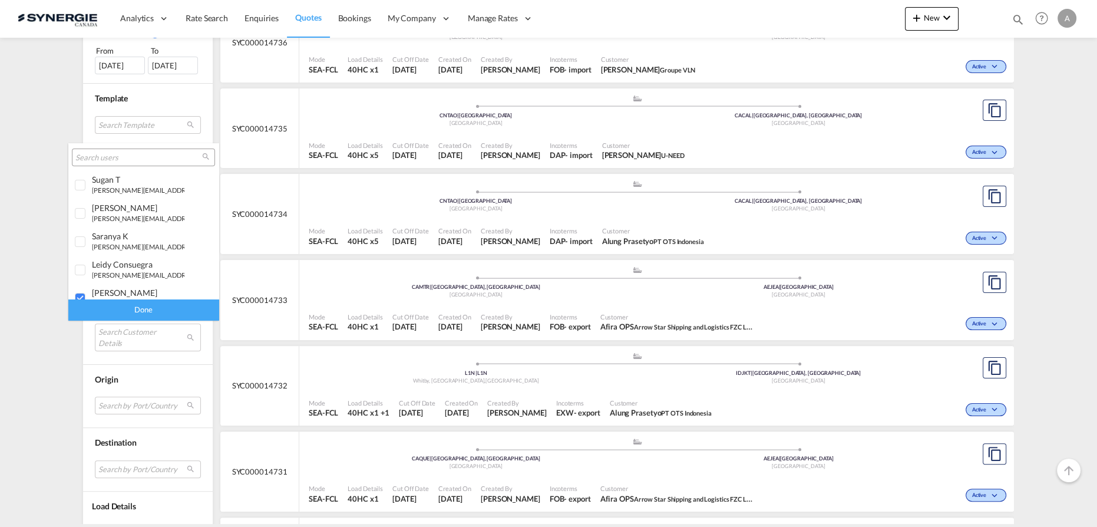
click at [142, 310] on div "Done" at bounding box center [143, 309] width 150 height 21
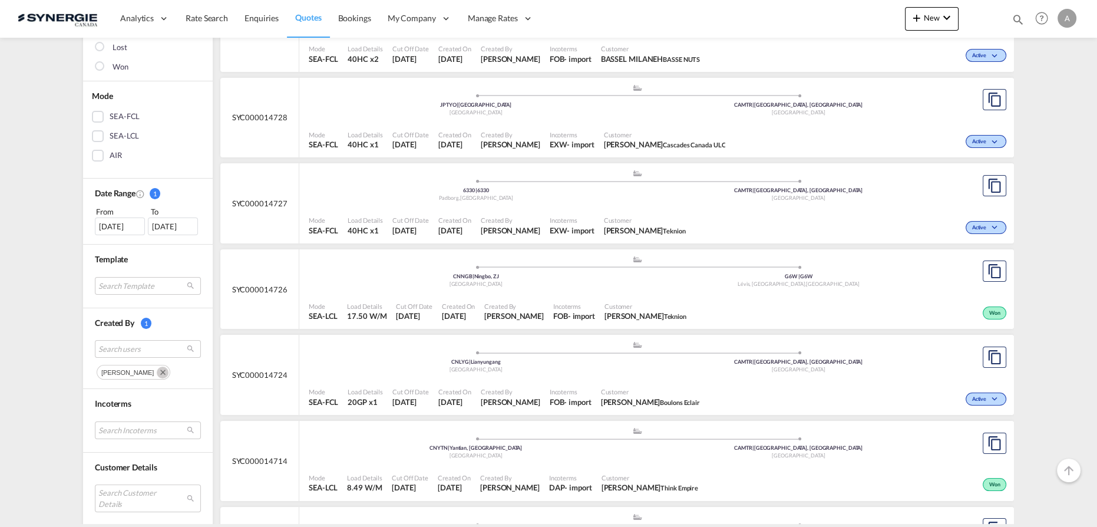
scroll to position [267, 0]
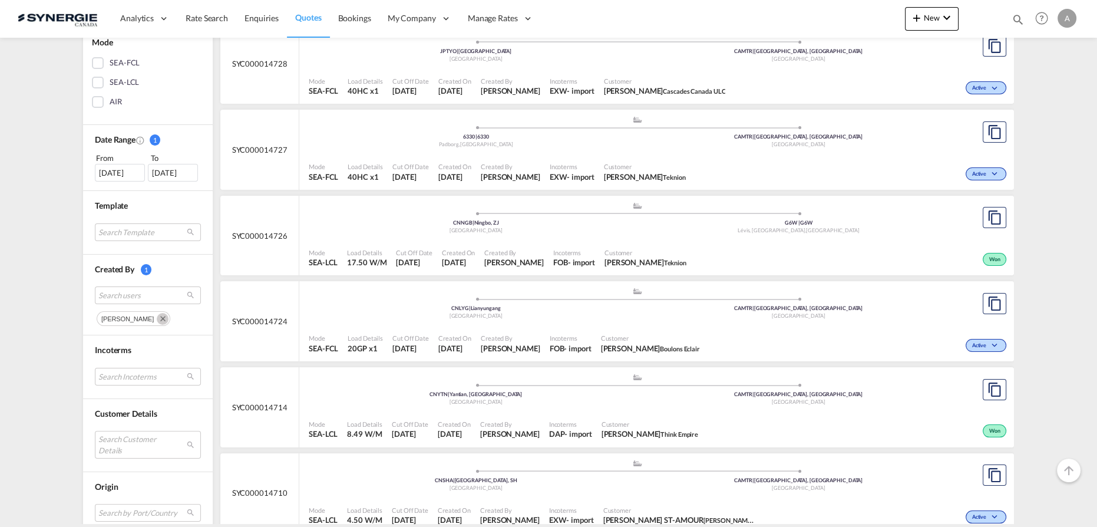
click at [674, 323] on div ".a{fill:#aaa8ad;} .a{fill:#aaa8ad;} CNLYG | Lianyungang China CAMTR | Montreal,…" at bounding box center [637, 306] width 657 height 38
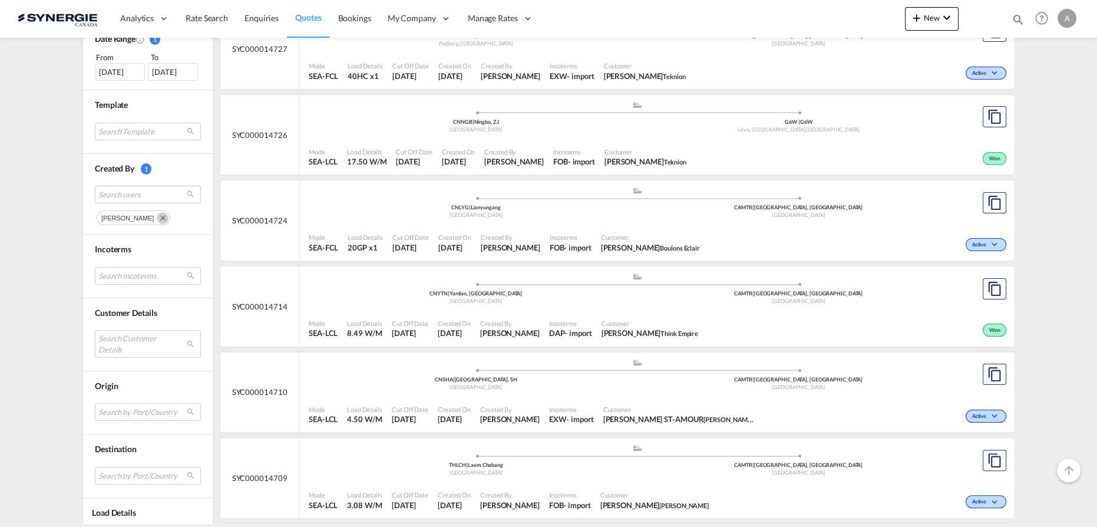
scroll to position [375, 0]
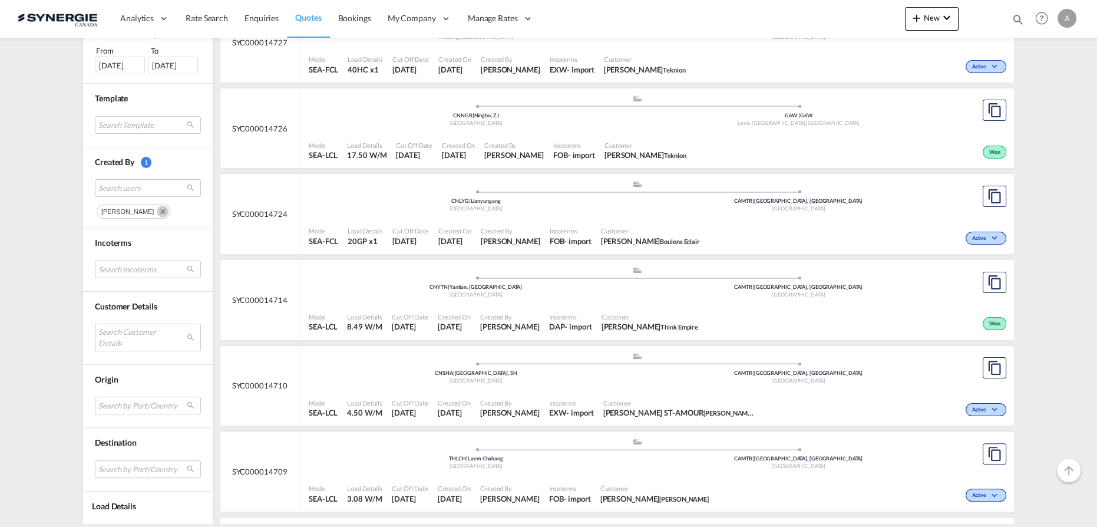
click at [596, 238] on div "Incoterms FOB - import" at bounding box center [570, 236] width 51 height 29
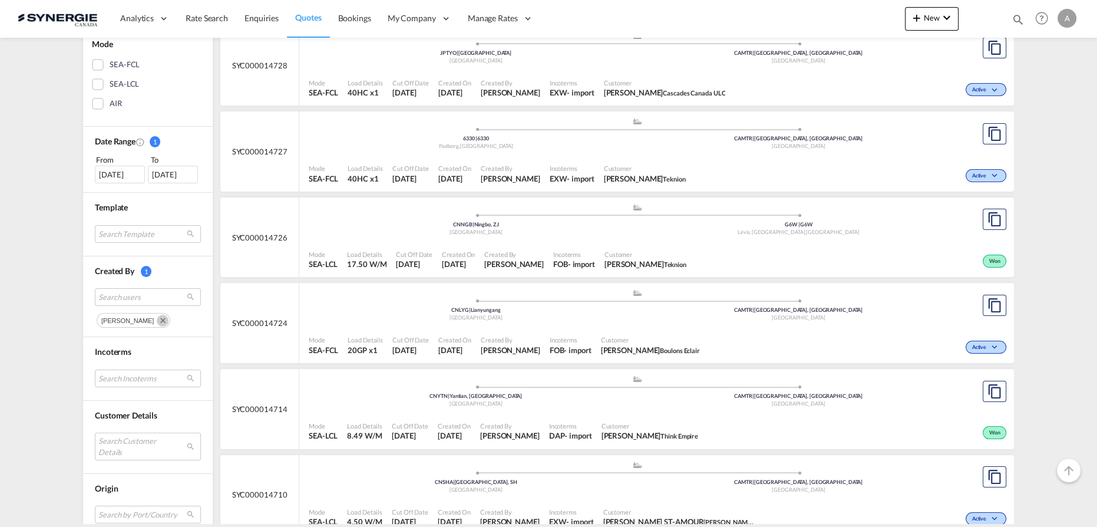
scroll to position [321, 0]
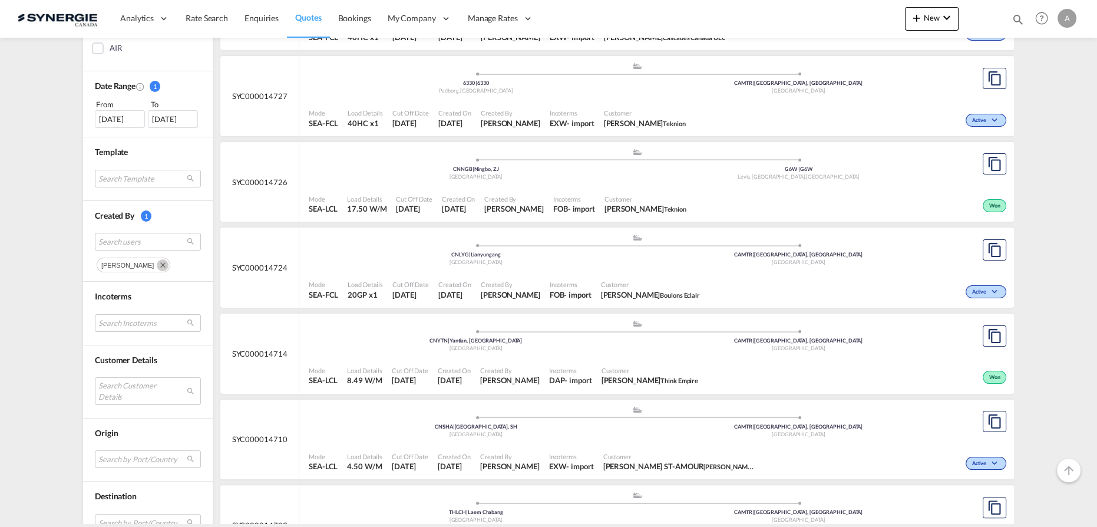
click at [158, 263] on md-icon "Remove" at bounding box center [163, 265] width 12 height 12
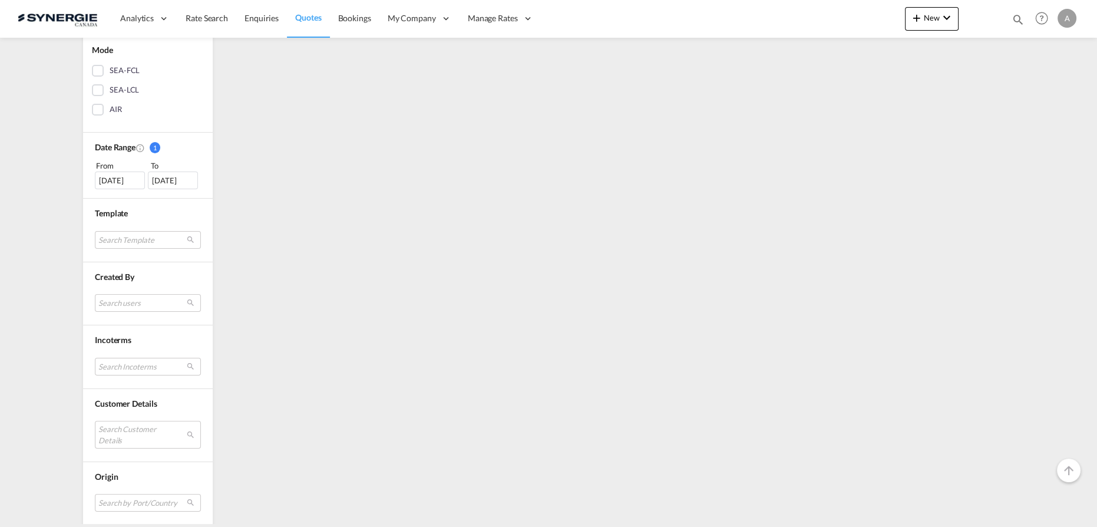
scroll to position [383, 0]
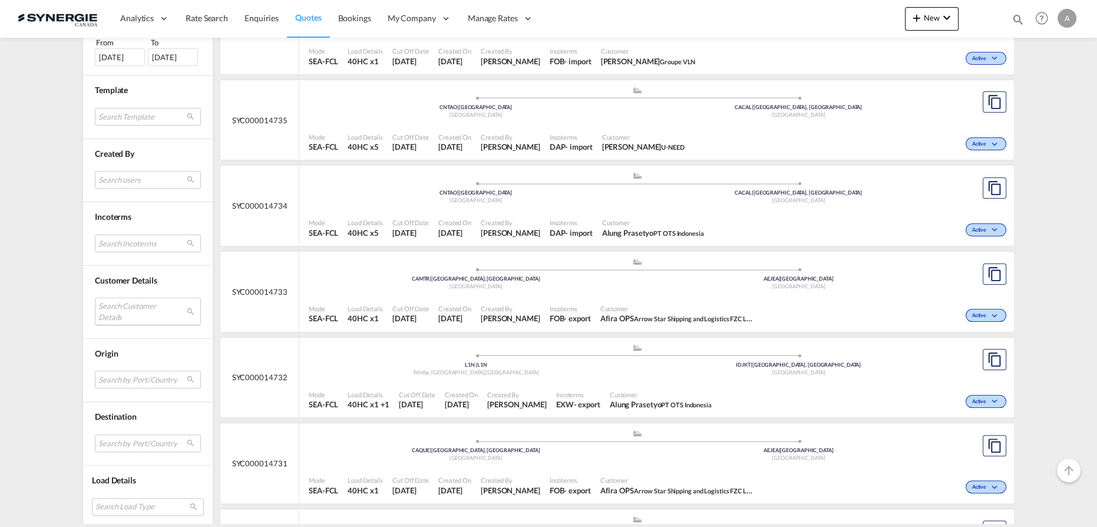
click at [115, 309] on md-select "Search Customer Details" at bounding box center [148, 311] width 106 height 27
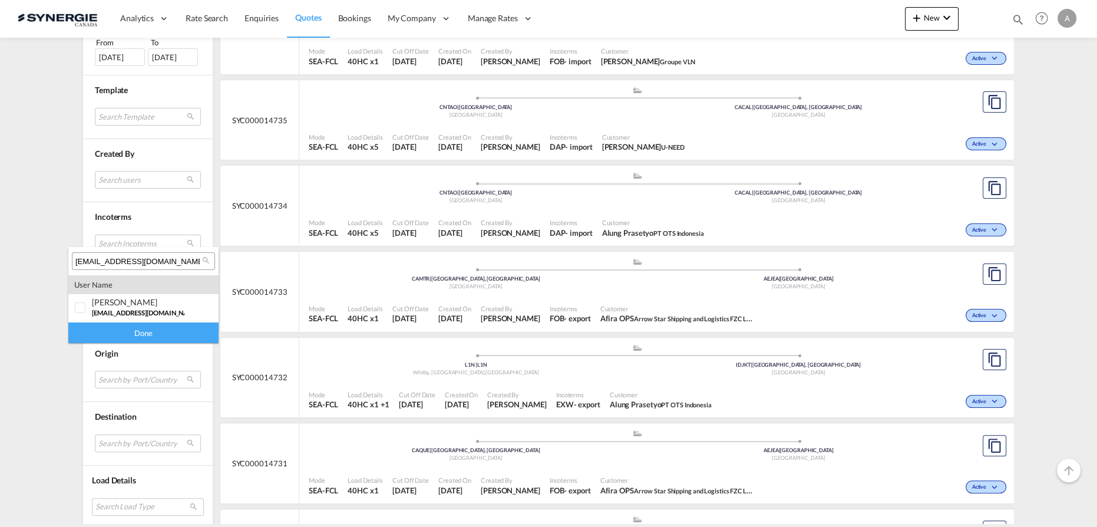
click at [130, 264] on input "[EMAIL_ADDRESS][DOMAIN_NAME]" at bounding box center [138, 261] width 127 height 11
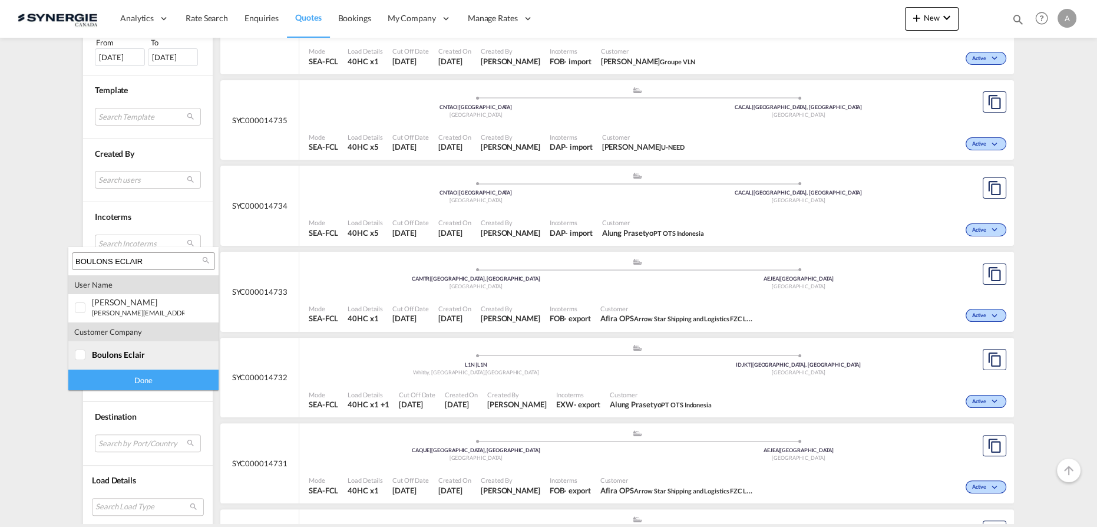
type input "BOULONS ECLAIR"
click at [96, 356] on span "boulons eclair" at bounding box center [118, 354] width 53 height 10
click at [108, 377] on div "Done" at bounding box center [143, 379] width 150 height 21
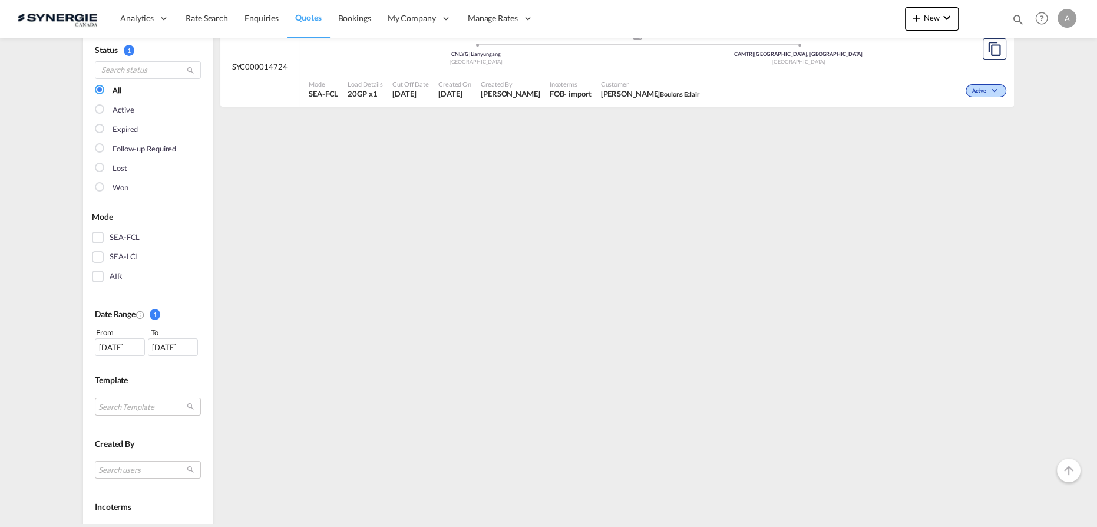
scroll to position [160, 0]
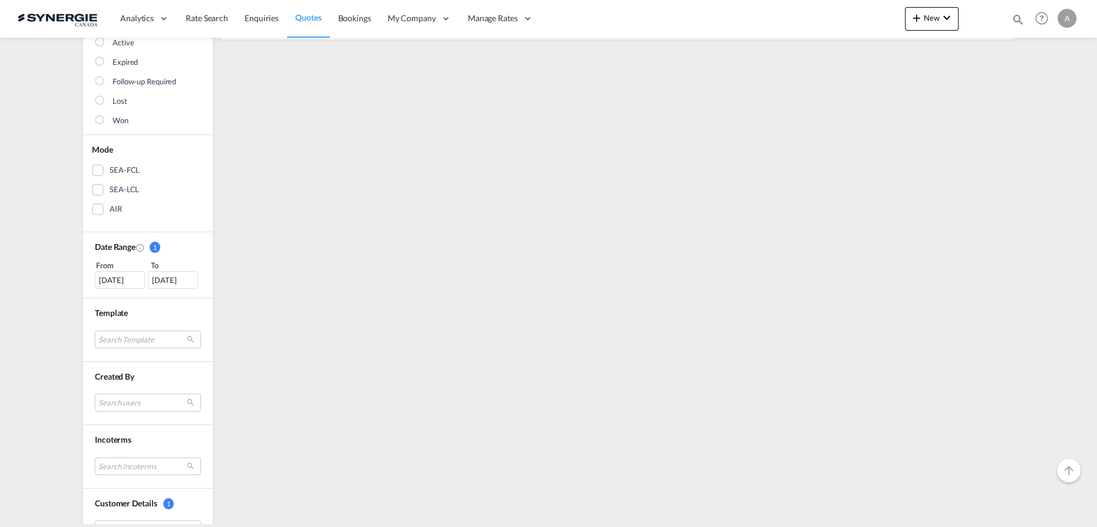
click at [103, 285] on div "08 Sep 2025" at bounding box center [120, 280] width 50 height 18
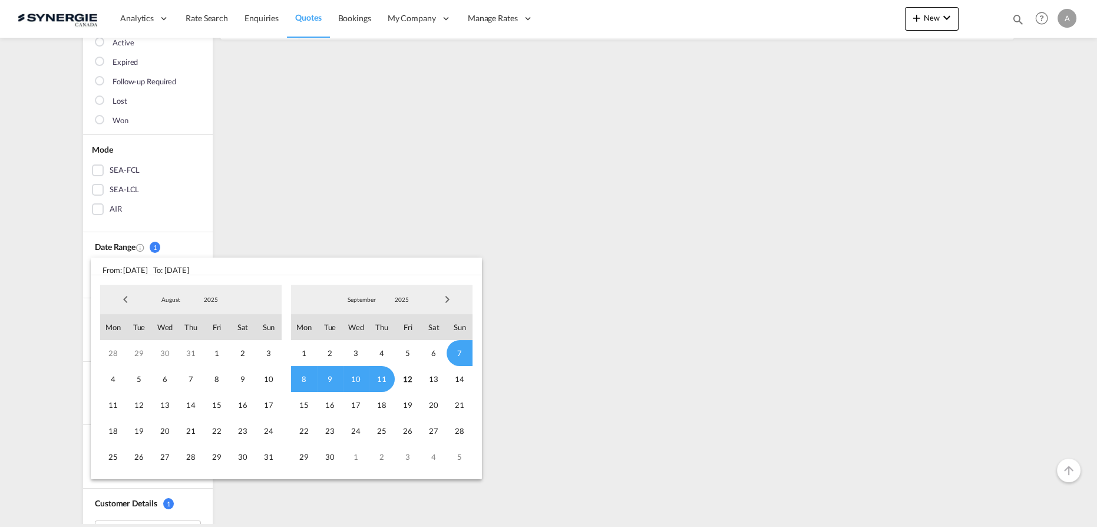
click at [210, 298] on span "2025" at bounding box center [211, 299] width 38 height 8
click at [214, 246] on md-option "2023" at bounding box center [223, 243] width 80 height 28
click at [142, 355] on span "1" at bounding box center [139, 353] width 26 height 26
click at [399, 299] on span "2023" at bounding box center [402, 299] width 38 height 8
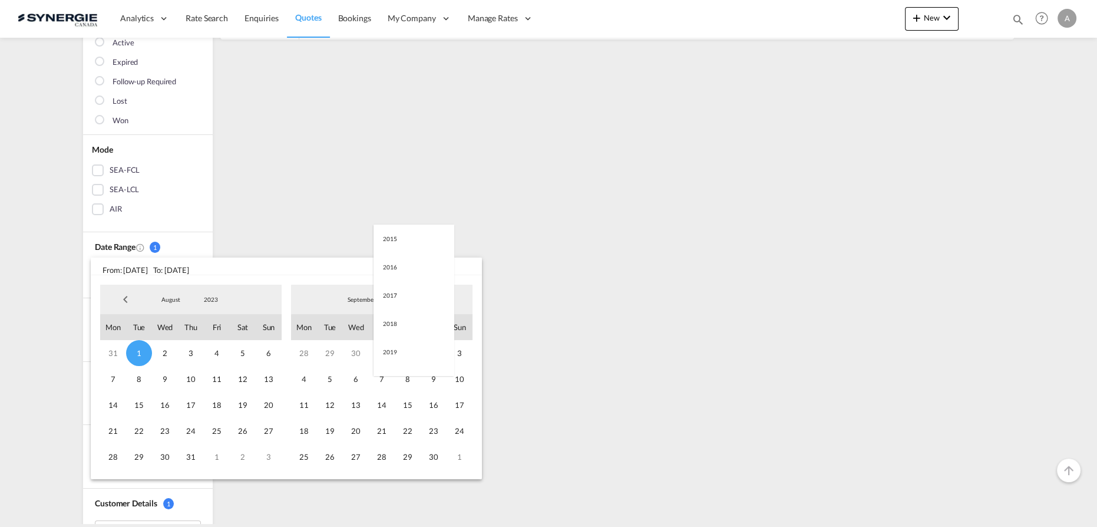
scroll to position [165, 0]
click at [386, 356] on md-option "2025" at bounding box center [414, 356] width 80 height 28
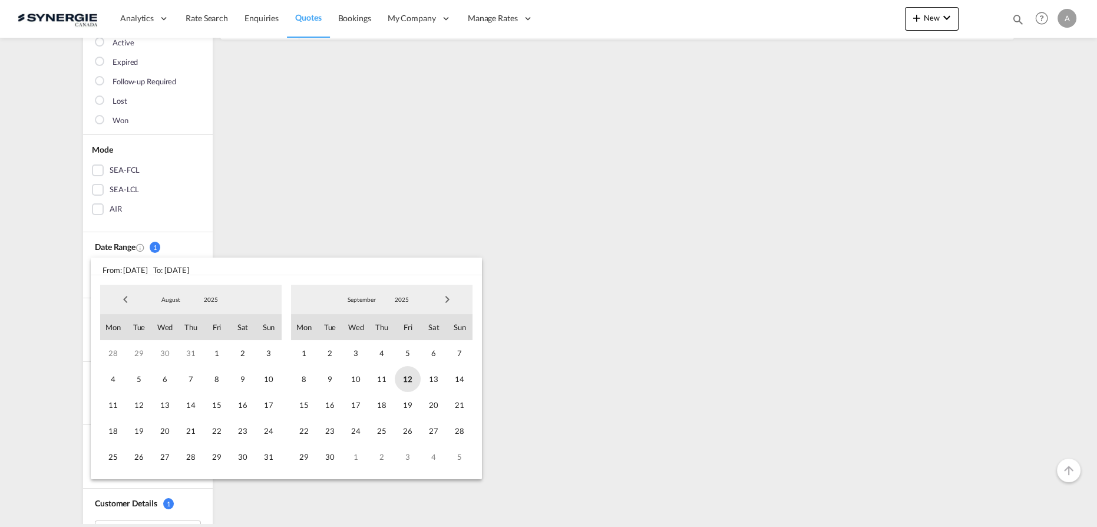
click at [411, 378] on span "12" at bounding box center [408, 379] width 26 height 26
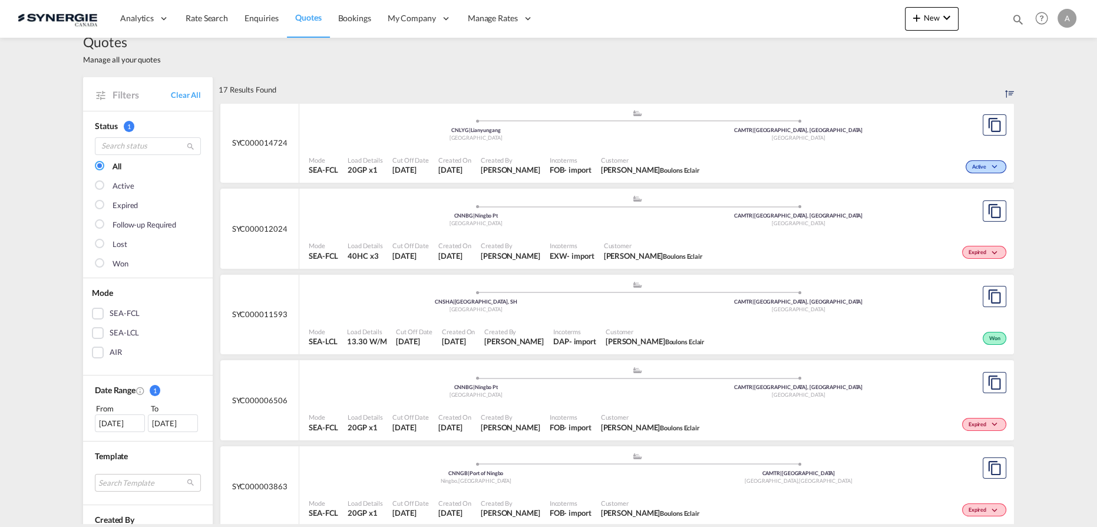
scroll to position [0, 0]
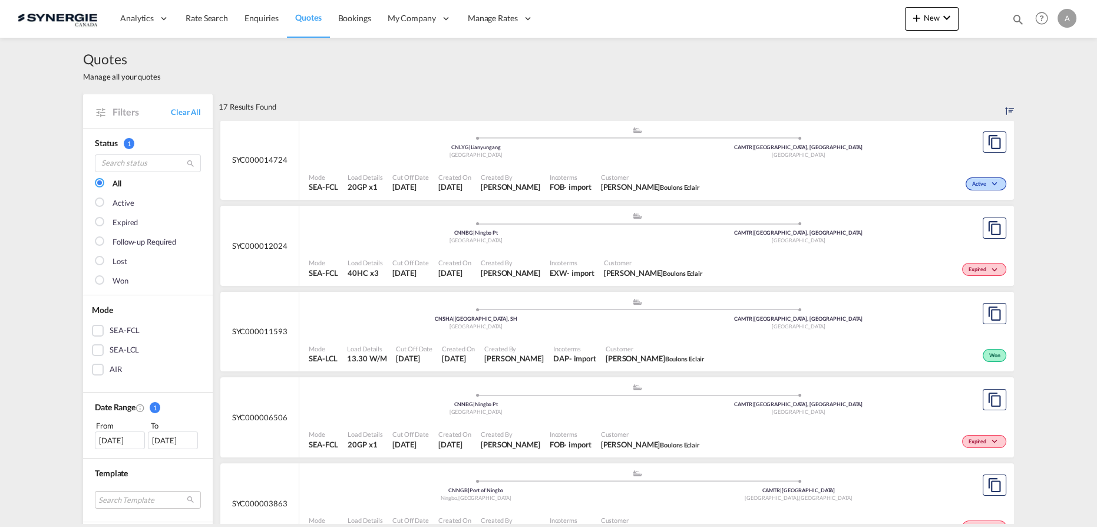
click at [543, 251] on div "Mode SEA-FCL Load Details 40HC x3 Cut Off Date 3 Jun 2025 Created On 4 Jun 2025…" at bounding box center [656, 267] width 715 height 35
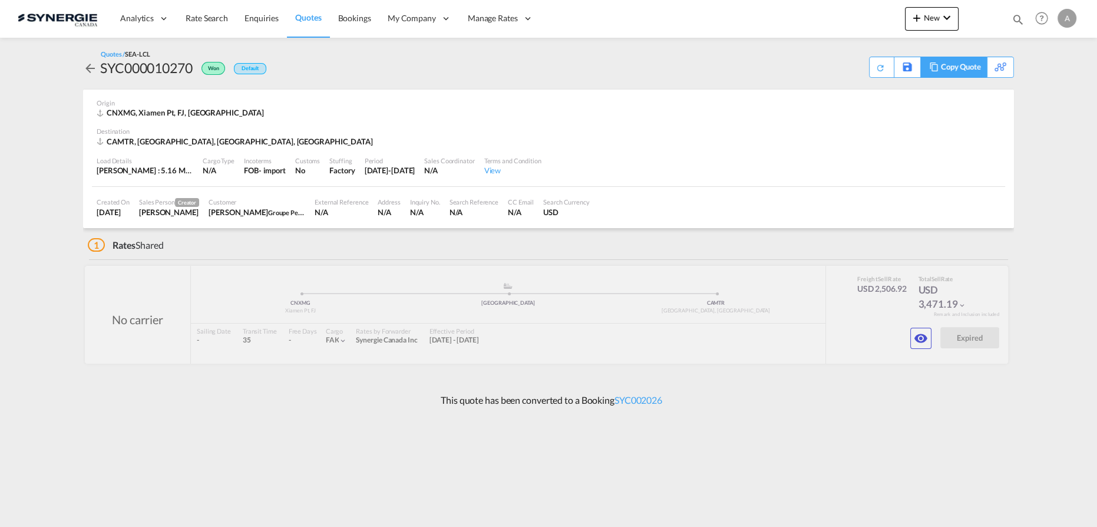
click at [971, 67] on div "Copy Quote" at bounding box center [961, 67] width 40 height 20
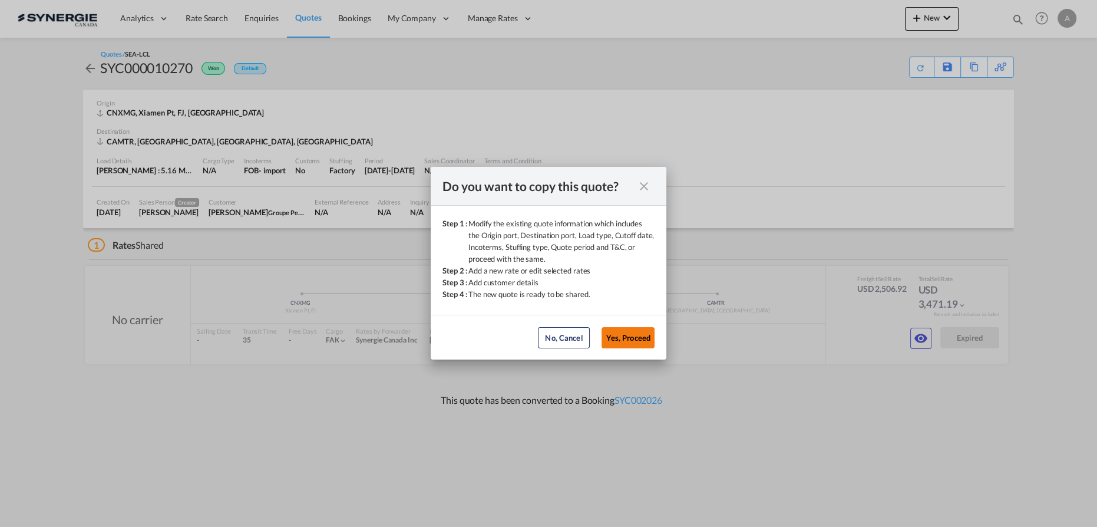
click at [622, 335] on button "Yes, Proceed" at bounding box center [628, 337] width 53 height 21
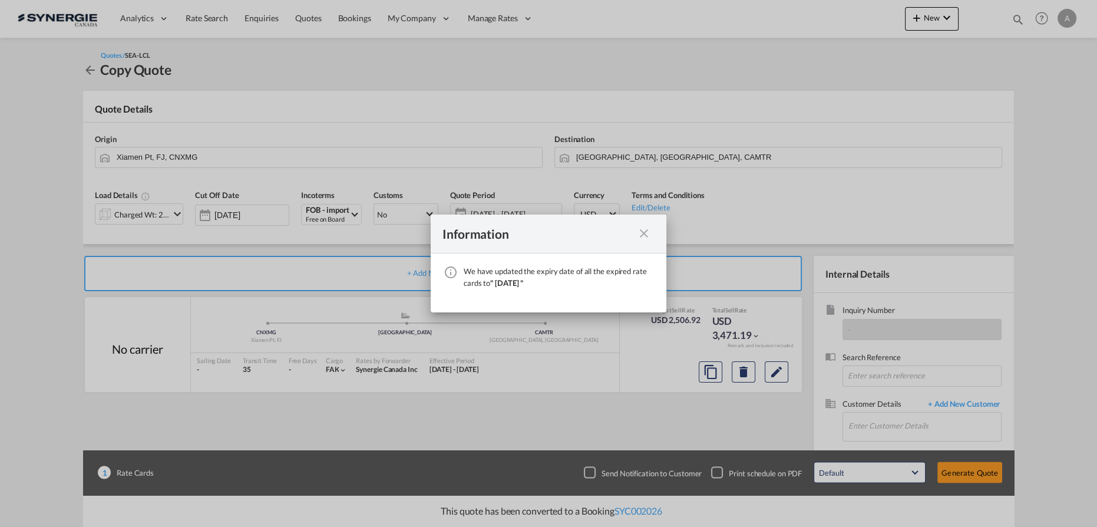
drag, startPoint x: 643, startPoint y: 232, endPoint x: 441, endPoint y: 203, distance: 204.1
click at [643, 232] on md-icon "icon-close fg-AAA8AD cursor" at bounding box center [644, 233] width 14 height 14
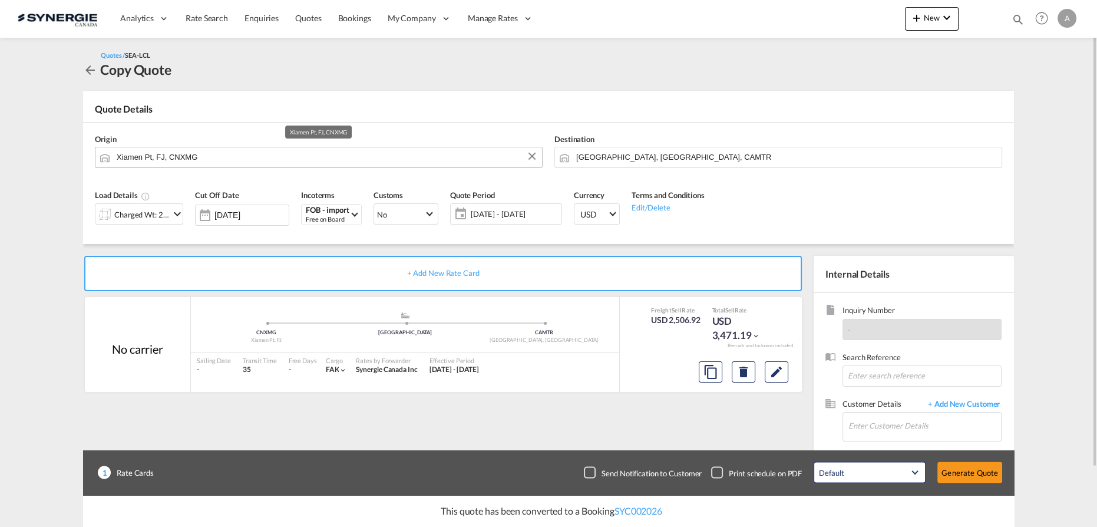
click at [237, 159] on input "Xiamen Pt, FJ, CNXMG" at bounding box center [326, 157] width 419 height 21
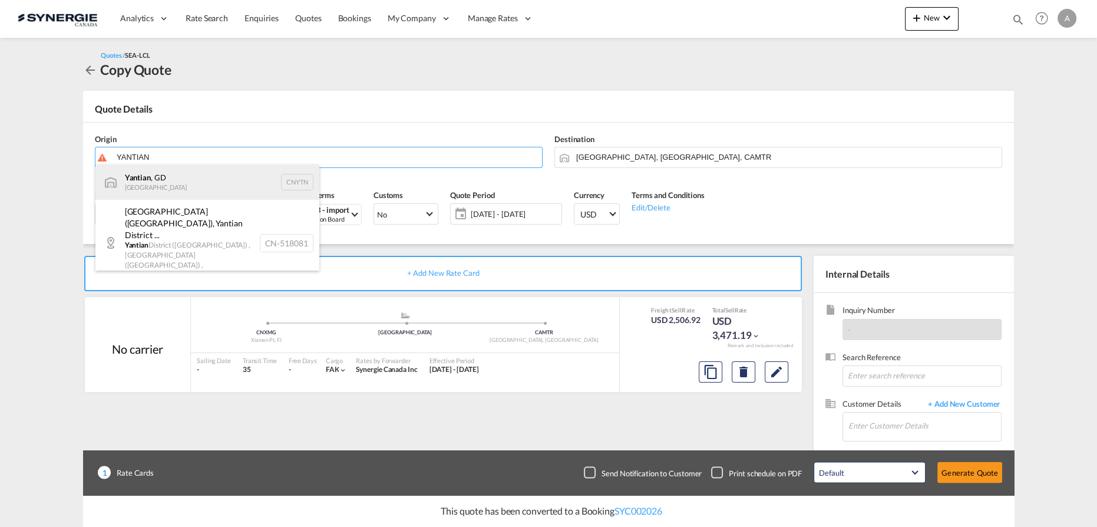
click at [156, 181] on div "Yantian , GD China CNYTN" at bounding box center [207, 181] width 224 height 35
type input "Yantian, GD, CNYTN"
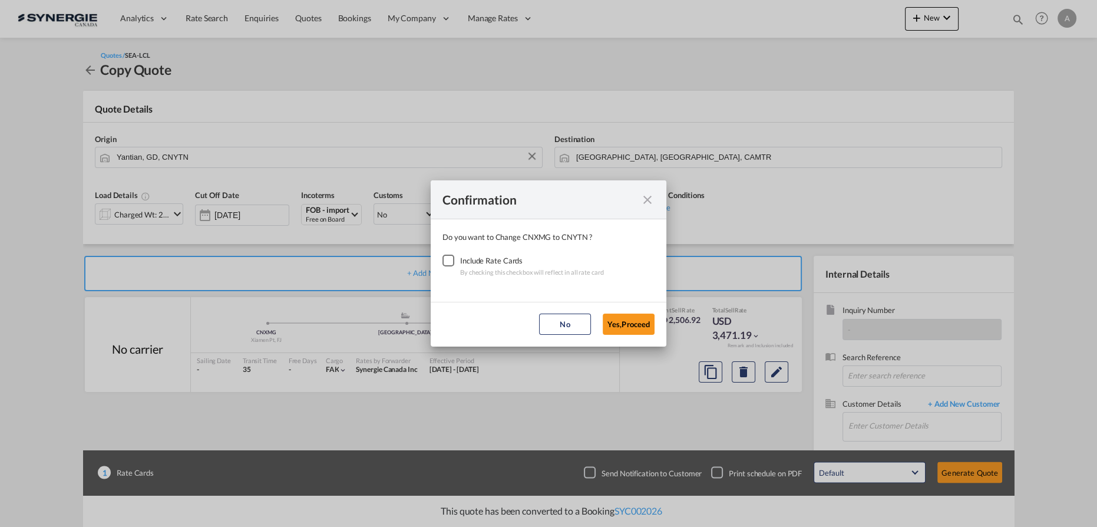
click at [446, 262] on div "Checkbox No Ink" at bounding box center [448, 261] width 12 height 12
click at [628, 326] on button "Yes,Proceed" at bounding box center [629, 323] width 52 height 21
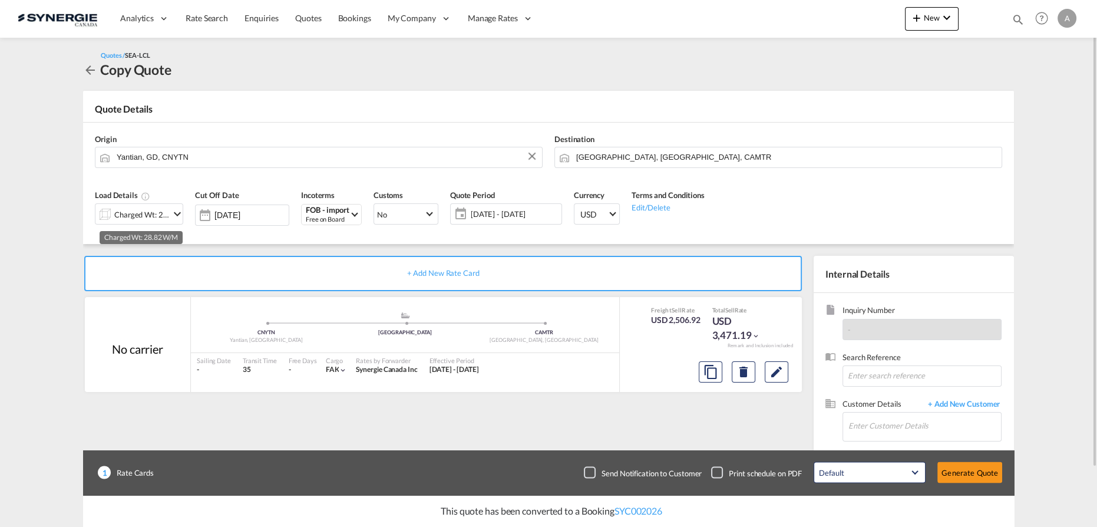
click at [123, 216] on div "Charged Wt: 28.82 W/M" at bounding box center [141, 214] width 55 height 16
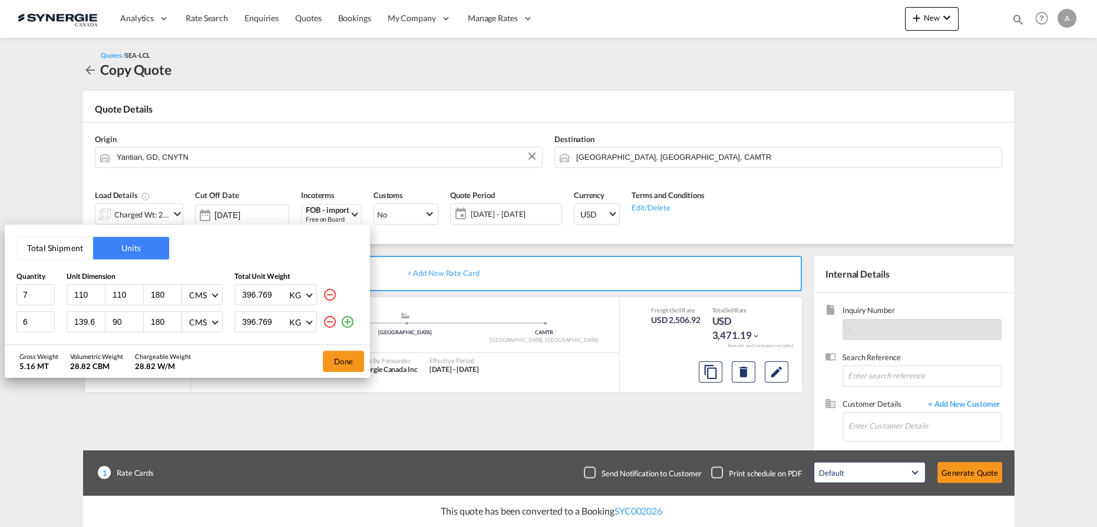
drag, startPoint x: 22, startPoint y: 253, endPoint x: 35, endPoint y: 248, distance: 14.0
click at [22, 253] on button "Total Shipment" at bounding box center [55, 248] width 76 height 22
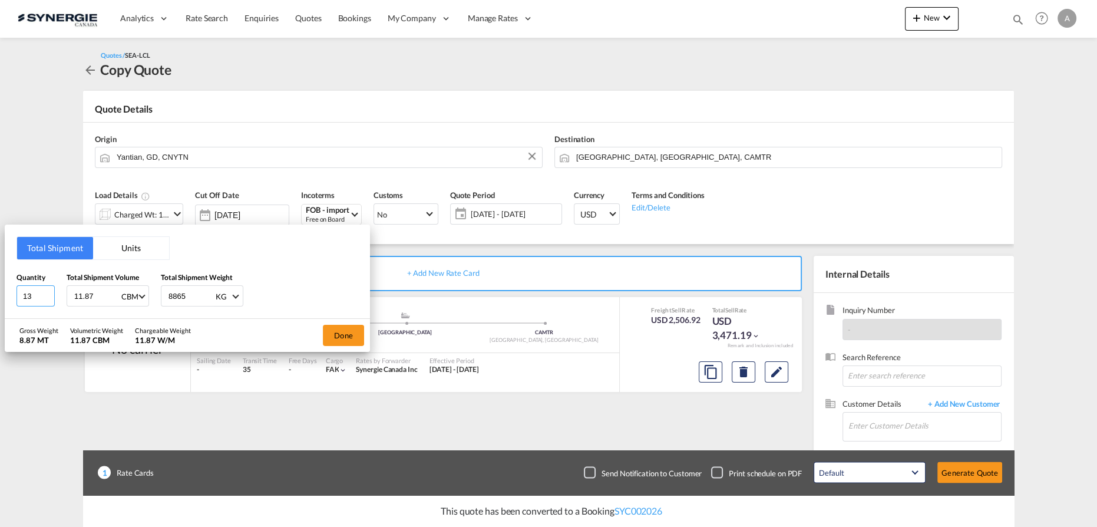
drag, startPoint x: 31, startPoint y: 299, endPoint x: -22, endPoint y: 292, distance: 54.1
click at [0, 292] on html "Analytics Reports Dashboard Rate Search Enquiries Quotes" at bounding box center [548, 263] width 1097 height 527
type input "8"
type input "40"
type input "2630"
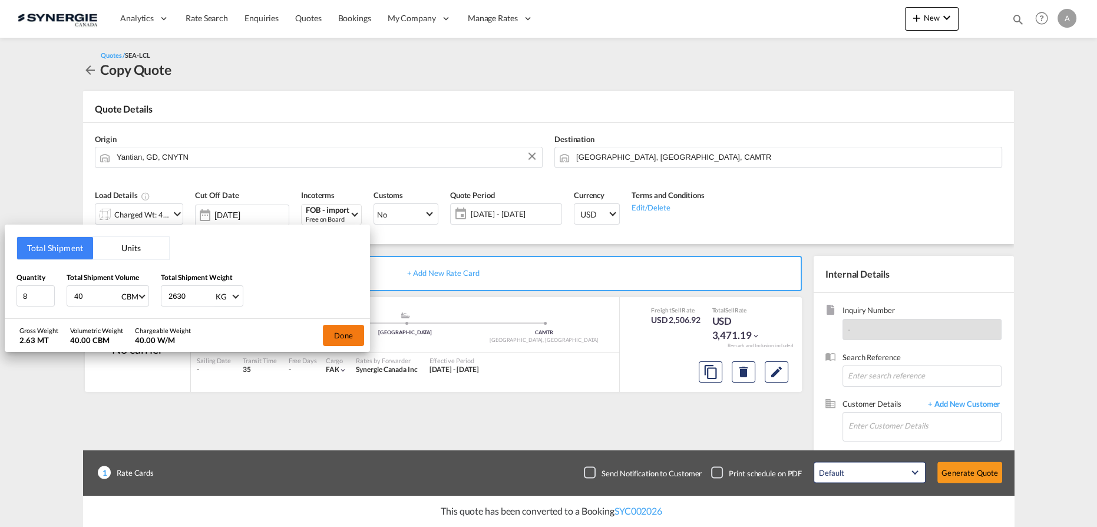
click at [349, 334] on button "Done" at bounding box center [343, 335] width 41 height 21
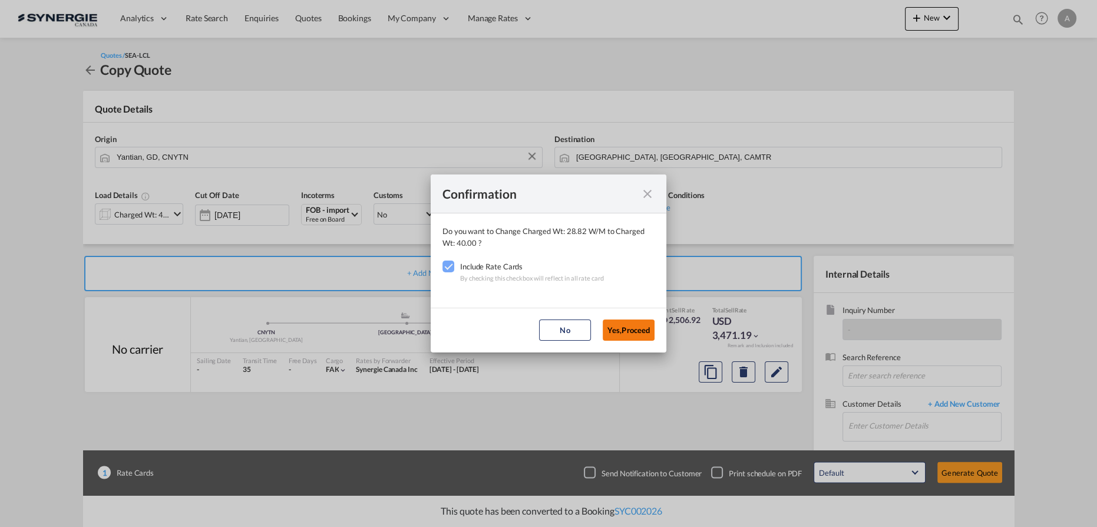
click at [642, 329] on button "Yes,Proceed" at bounding box center [629, 329] width 52 height 21
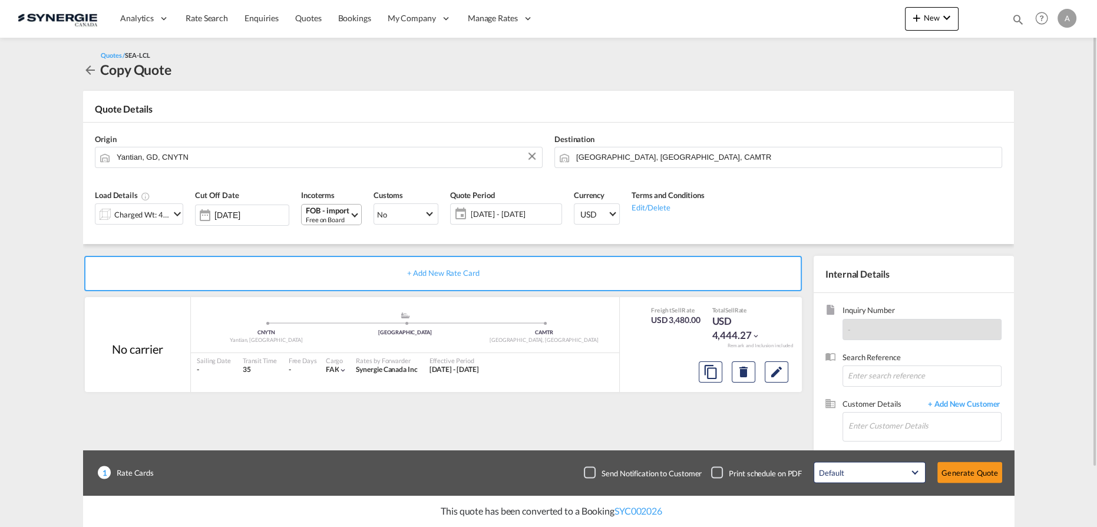
click at [322, 212] on div "FOB - import" at bounding box center [328, 210] width 44 height 9
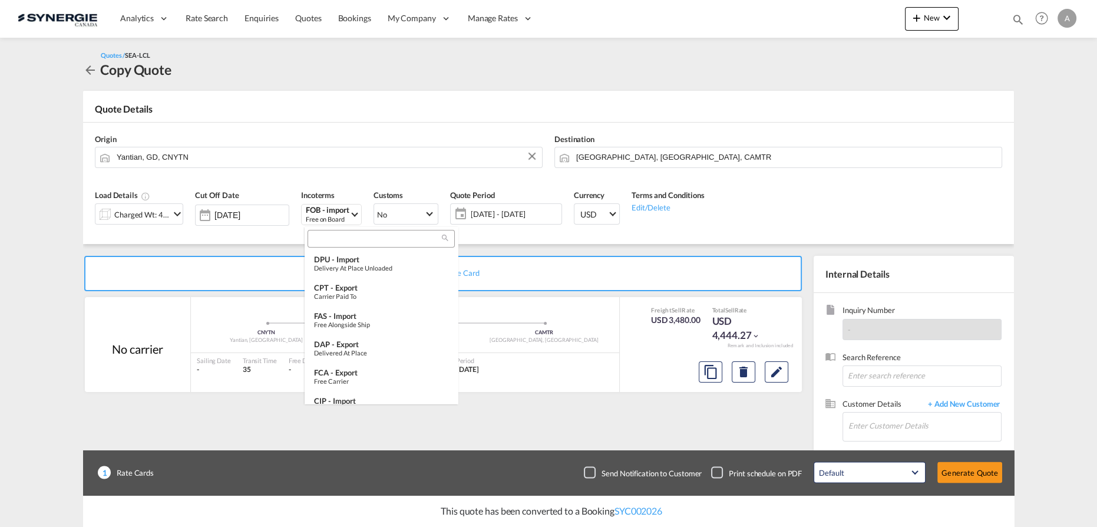
scroll to position [176, 0]
click at [373, 237] on input "search" at bounding box center [376, 239] width 131 height 11
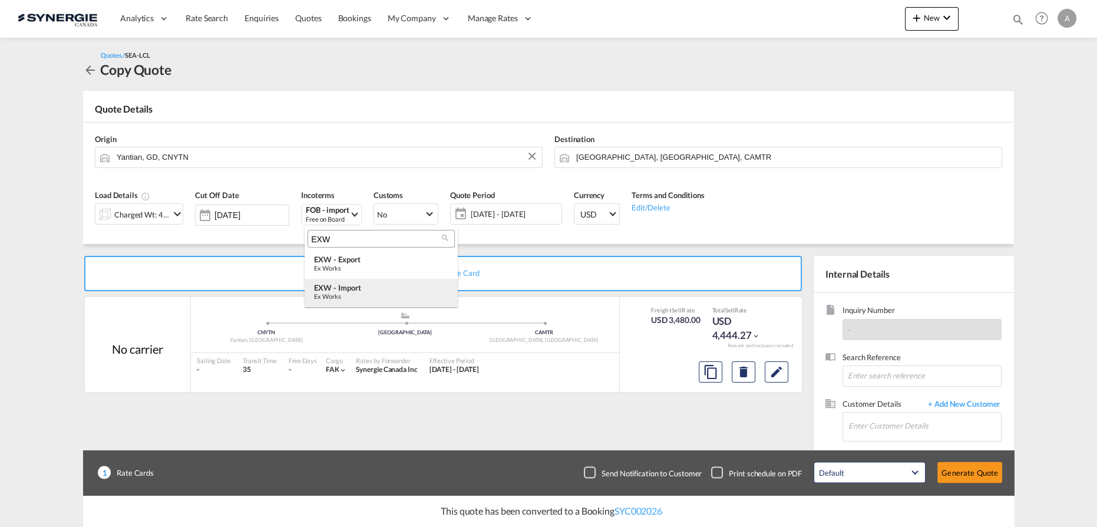
type input "EXW"
click at [368, 295] on div "Ex Works" at bounding box center [381, 296] width 134 height 8
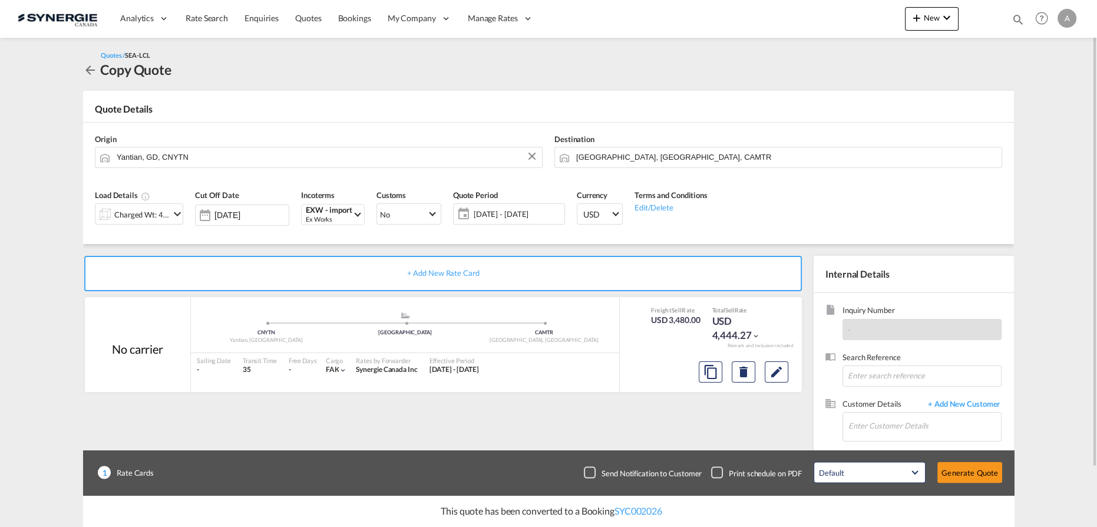
click at [518, 214] on span "[DATE] - [DATE]" at bounding box center [518, 214] width 88 height 11
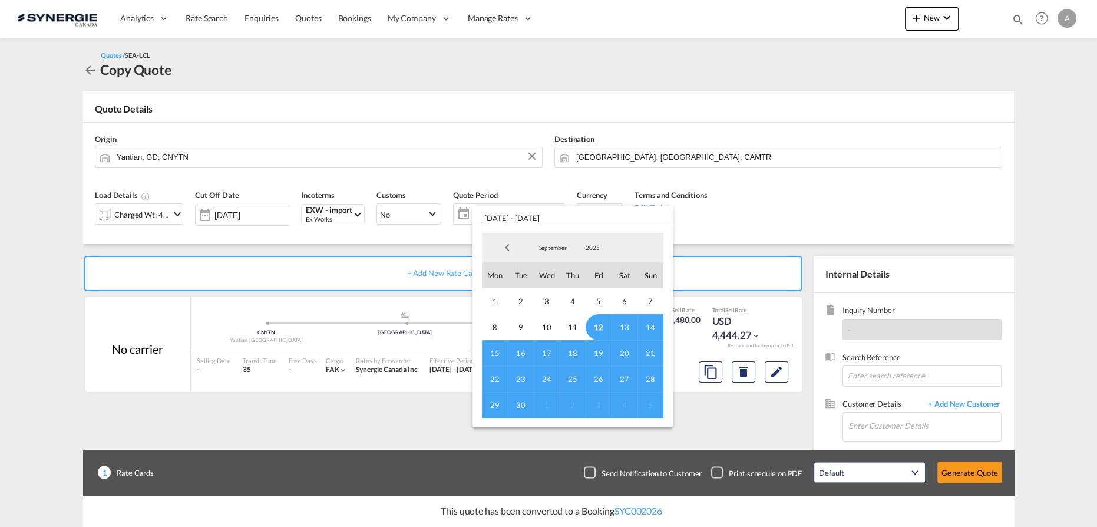
click at [599, 329] on span "12" at bounding box center [599, 327] width 26 height 26
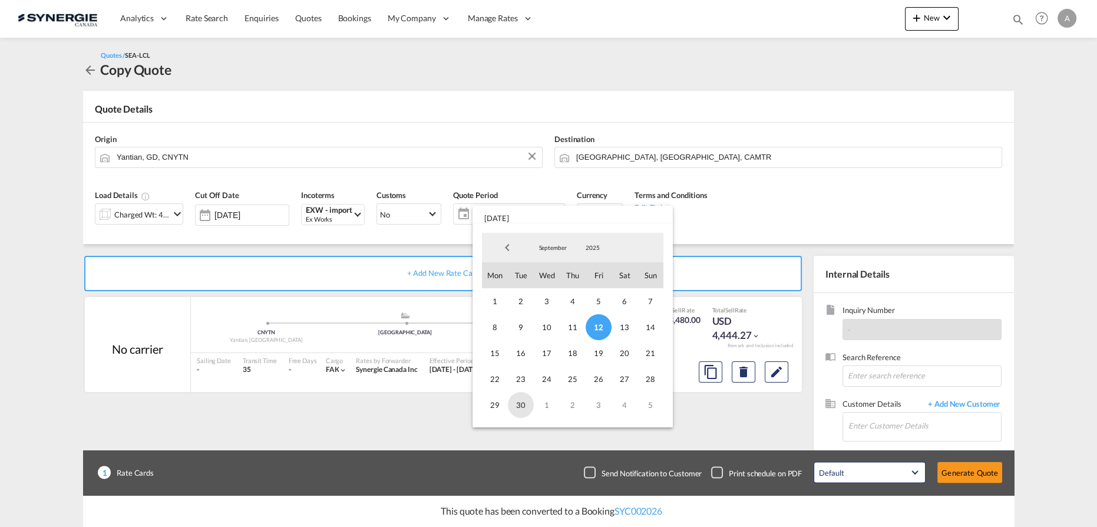
click at [528, 407] on span "30" at bounding box center [521, 405] width 26 height 26
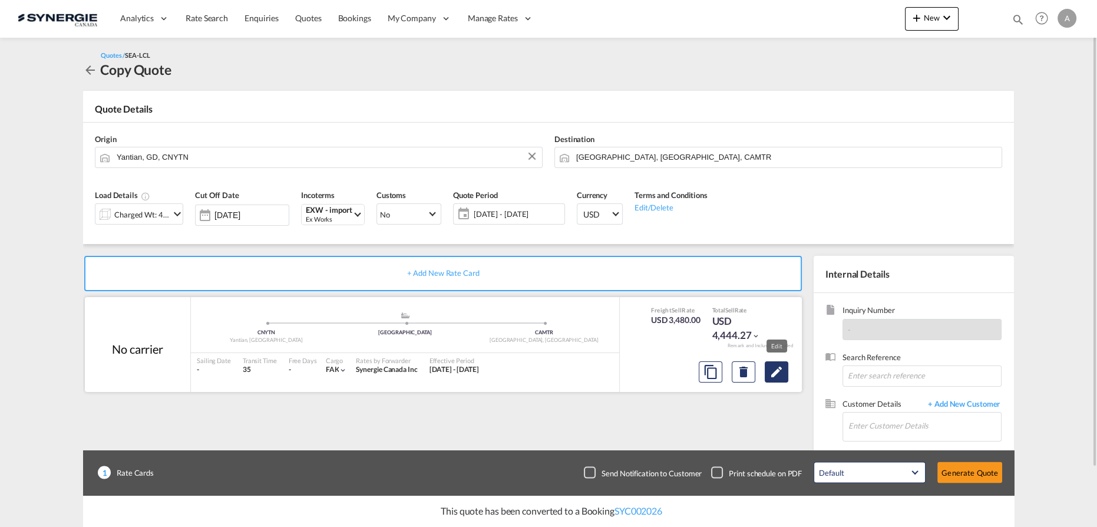
click at [782, 368] on md-icon "Edit" at bounding box center [776, 372] width 14 height 14
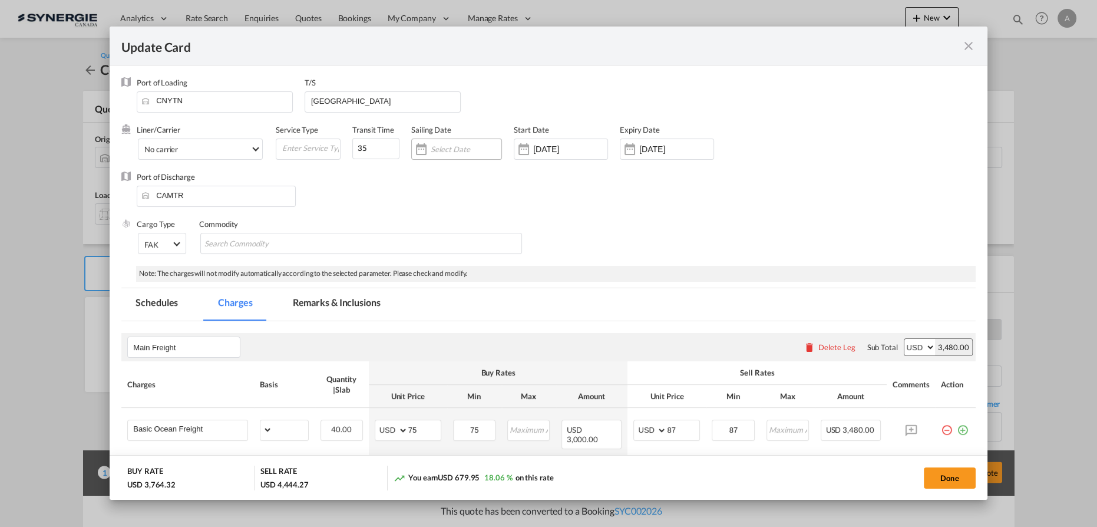
select select "per_w/m"
select select "per_hbl"
select select "per_bl"
select select "flat"
select select "per_bl"
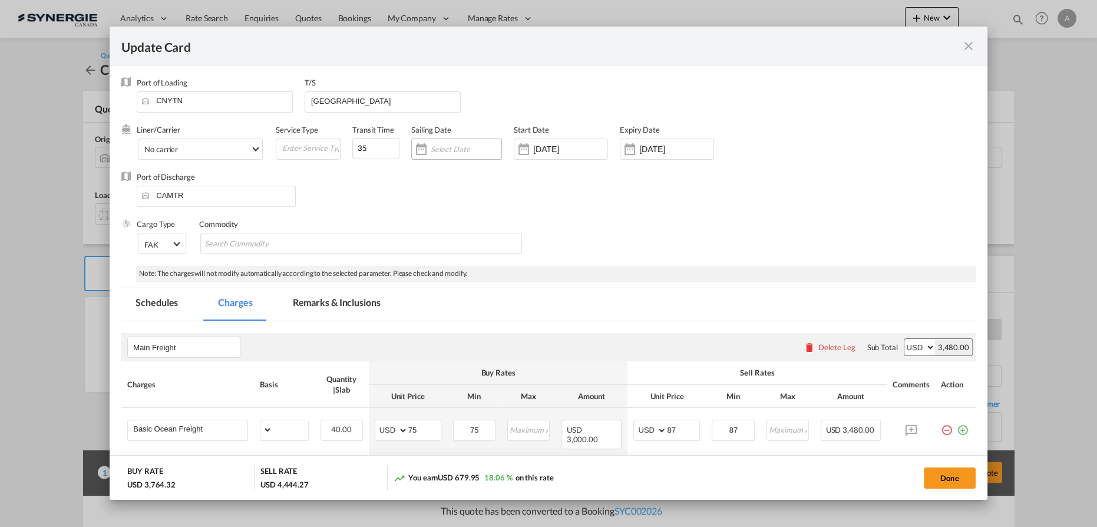
select select "per_bl"
select select "per_shipment"
click at [576, 152] on input "08 Apr 2025" at bounding box center [570, 148] width 74 height 9
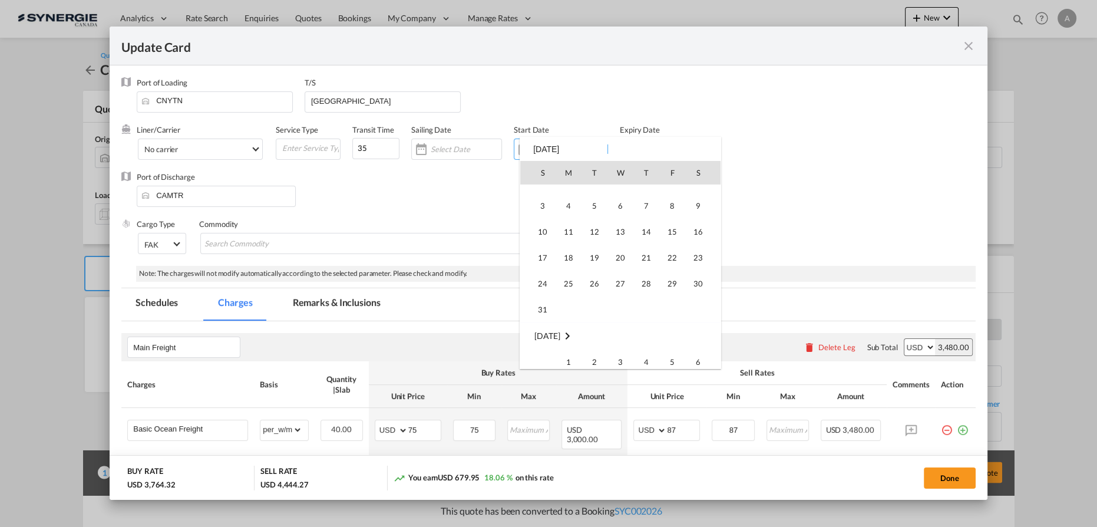
scroll to position [272867, 0]
click at [670, 281] on span "12" at bounding box center [672, 280] width 25 height 25
type input "[DATE]"
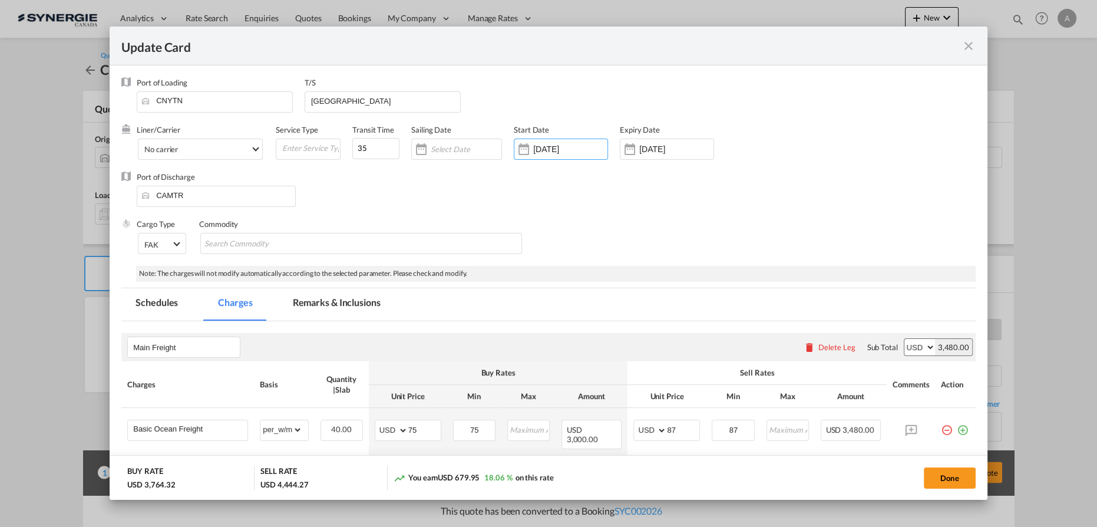
click at [685, 151] on input "12 Oct 2025" at bounding box center [676, 148] width 74 height 9
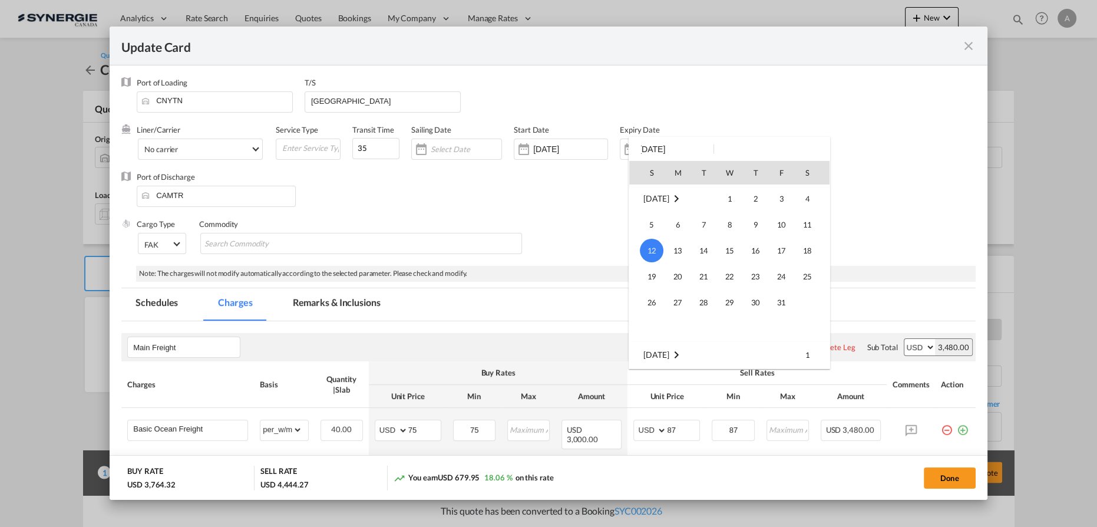
scroll to position [48, 0]
click at [708, 279] on span "30" at bounding box center [704, 279] width 24 height 24
type input "[DATE]"
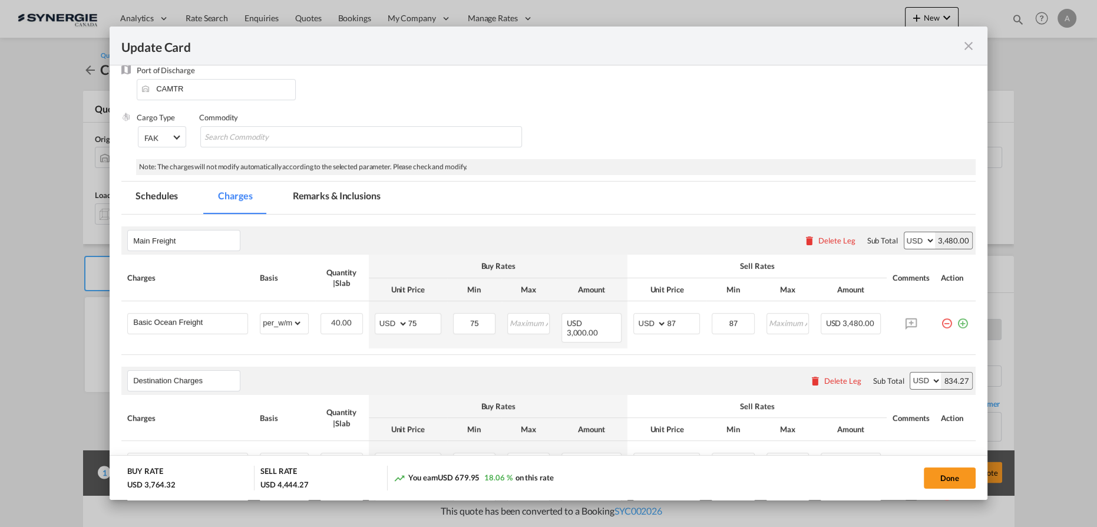
scroll to position [160, 0]
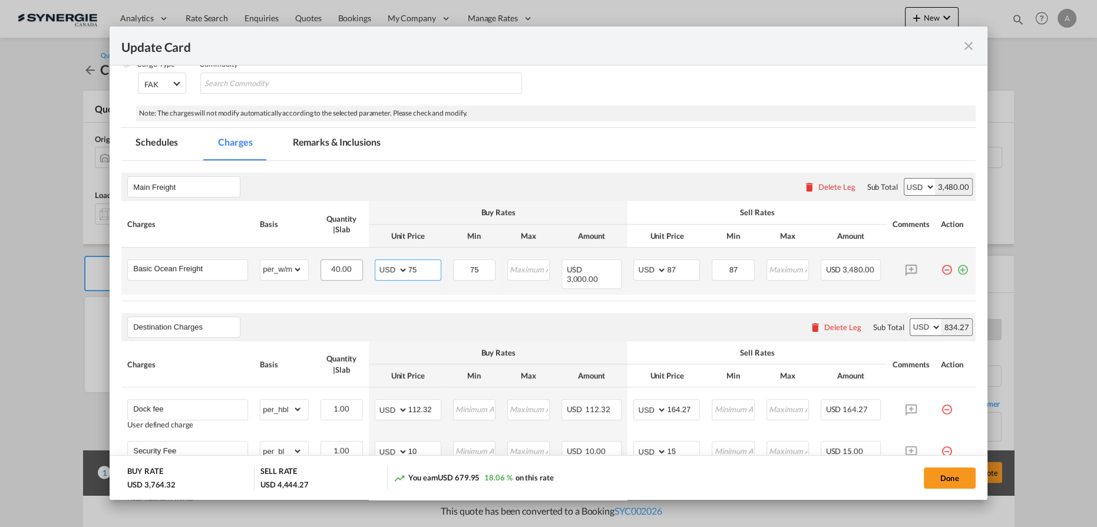
drag, startPoint x: 420, startPoint y: 269, endPoint x: 324, endPoint y: 263, distance: 96.2
click at [382, 270] on md-input-container "AED AFN ALL AMD ANG AOA ARS AUD AWG AZN BAM BBD BDT BGN BHD BIF BMD BND BOB BRL…" at bounding box center [408, 269] width 67 height 21
type input "66"
type input "80"
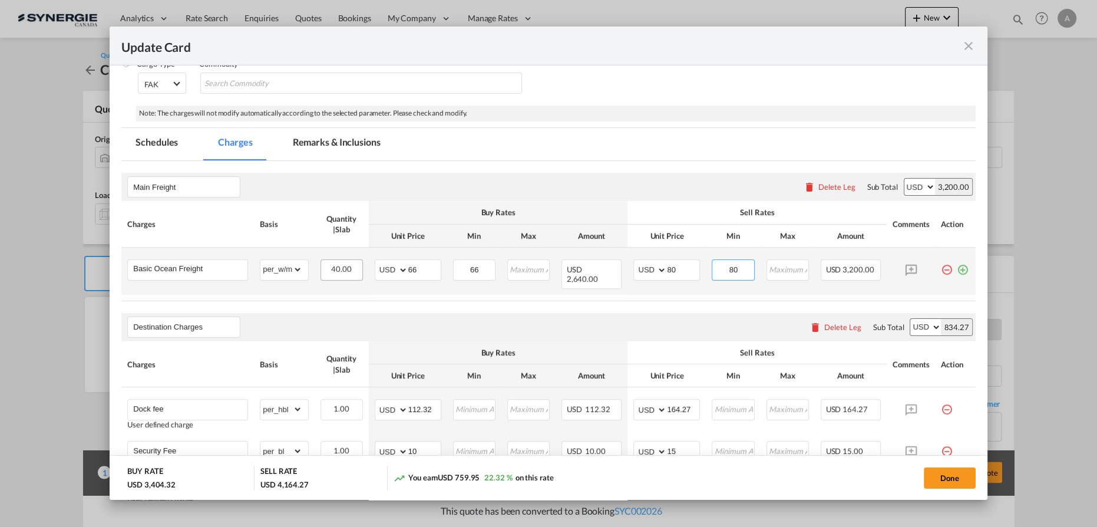
type input "80"
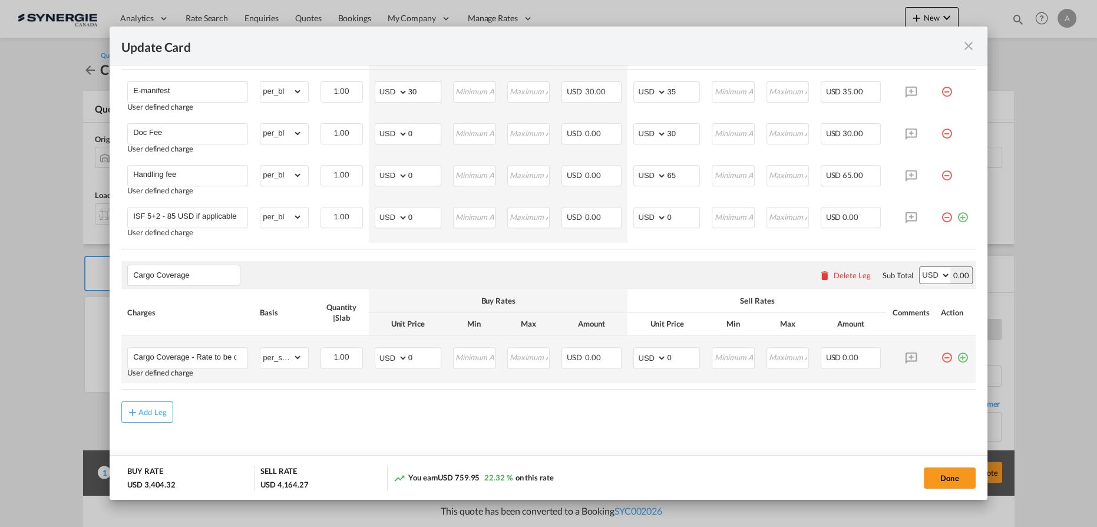
scroll to position [694, 0]
click at [172, 401] on button "Add Leg" at bounding box center [147, 411] width 52 height 21
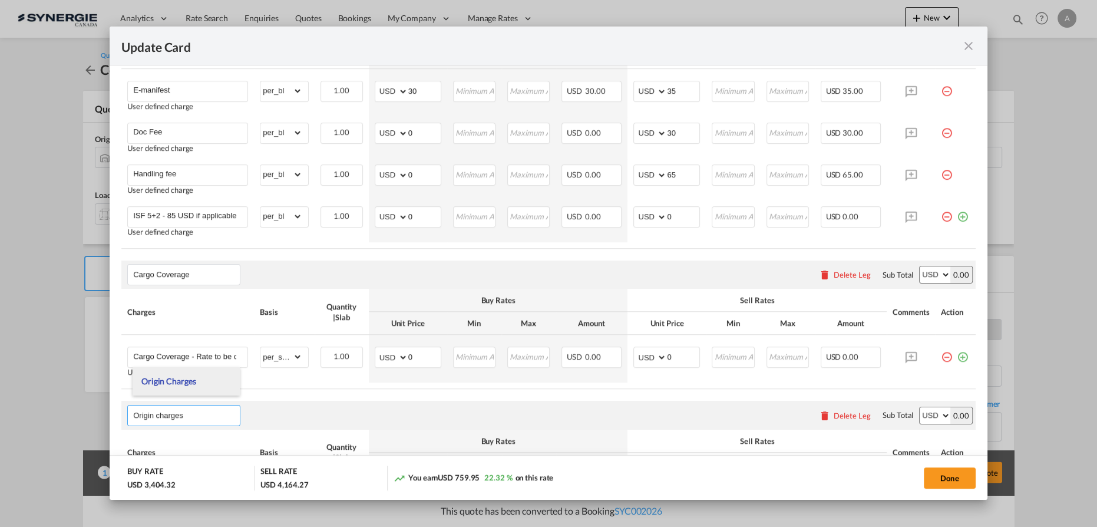
click at [170, 379] on span "Origin Charges" at bounding box center [168, 381] width 55 height 10
type input "Origin Charges"
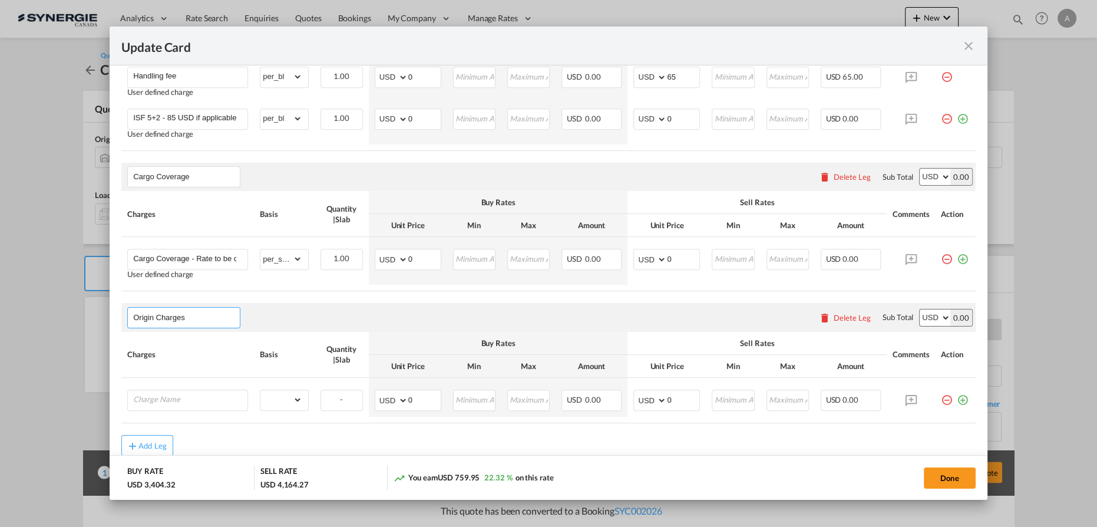
scroll to position [801, 0]
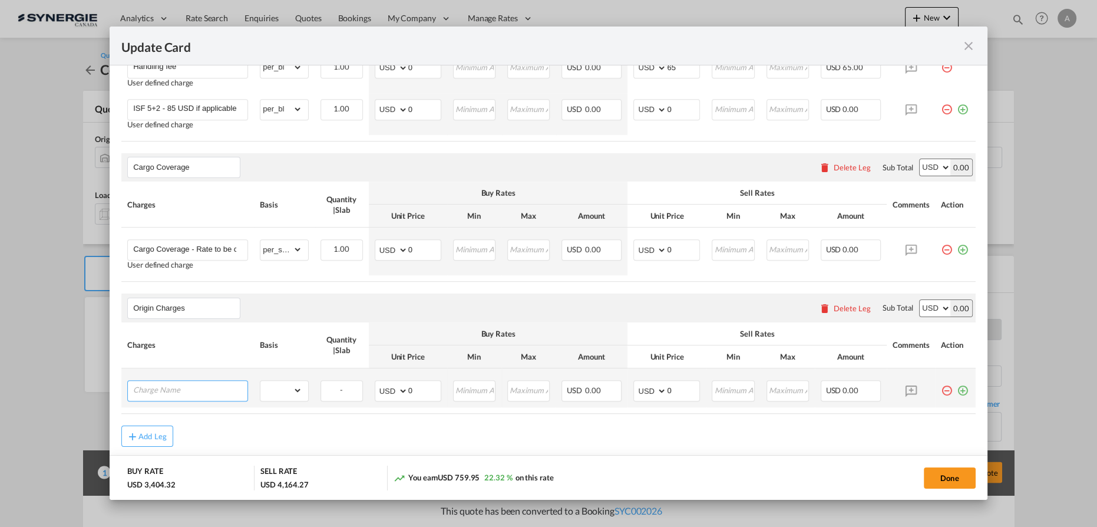
click at [171, 381] on input "Charge Name" at bounding box center [190, 390] width 114 height 18
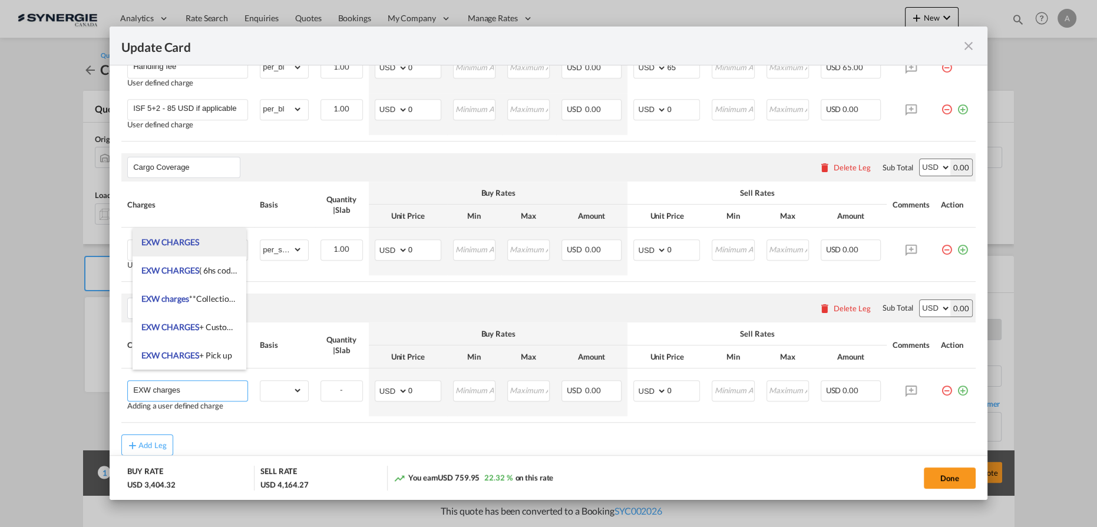
click at [197, 244] on span "EXW CHARGES" at bounding box center [170, 242] width 58 height 10
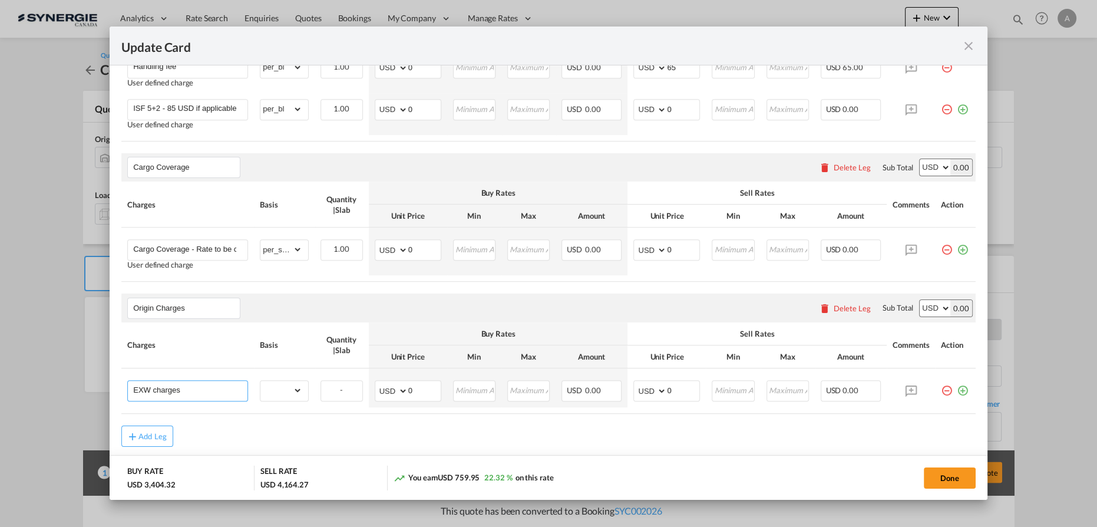
type input "EXW CHARGES"
click at [272, 369] on td "gross_weight volumetric_weight per_shipment per_bl per_km per_hawb per_kg flat …" at bounding box center [284, 387] width 60 height 39
drag, startPoint x: 277, startPoint y: 380, endPoint x: 277, endPoint y: 374, distance: 6.5
click at [277, 381] on select "gross_weight volumetric_weight per_shipment per_bl per_km per_hawb per_kg flat …" at bounding box center [280, 390] width 41 height 19
select select "per_shipment"
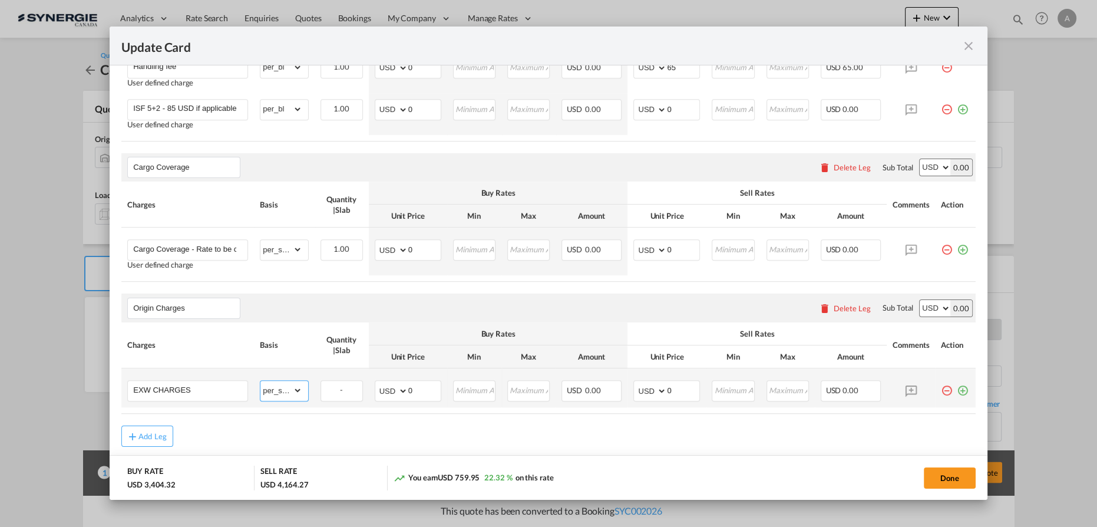
click at [260, 381] on select "gross_weight volumetric_weight per_shipment per_bl per_km per_hawb per_kg flat …" at bounding box center [280, 390] width 41 height 19
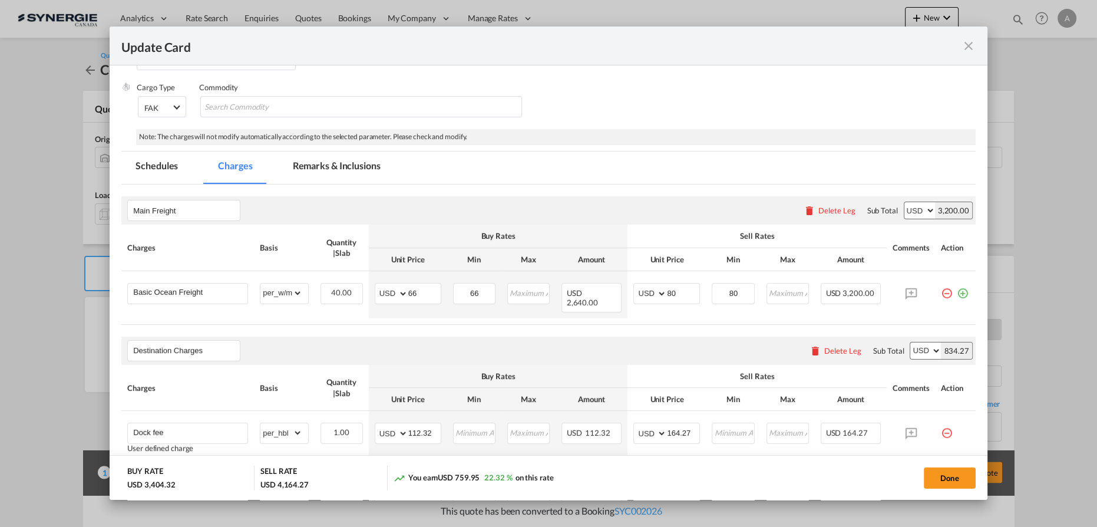
scroll to position [105, 0]
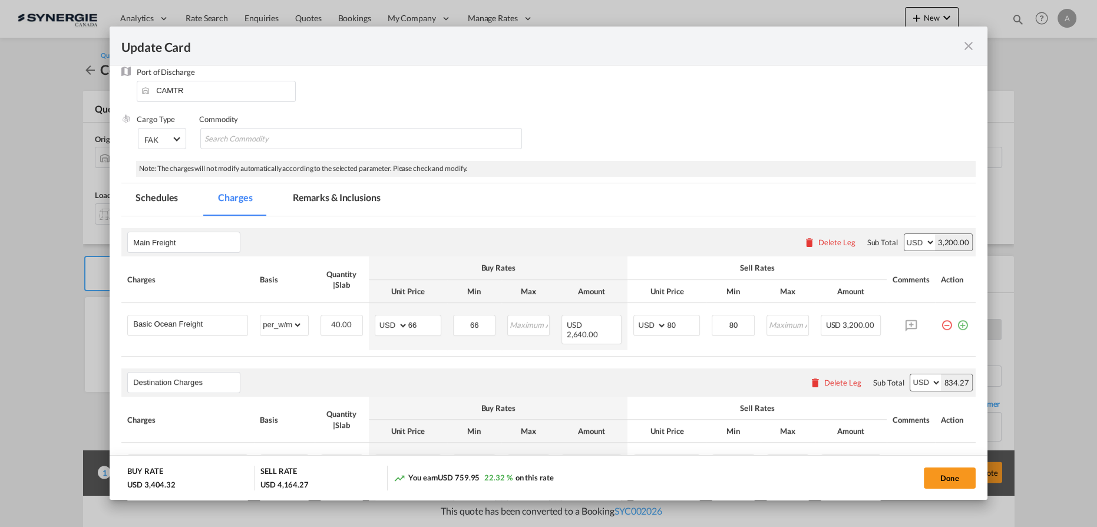
click at [323, 200] on md-tab-item "Remarks & Inclusions" at bounding box center [337, 199] width 116 height 32
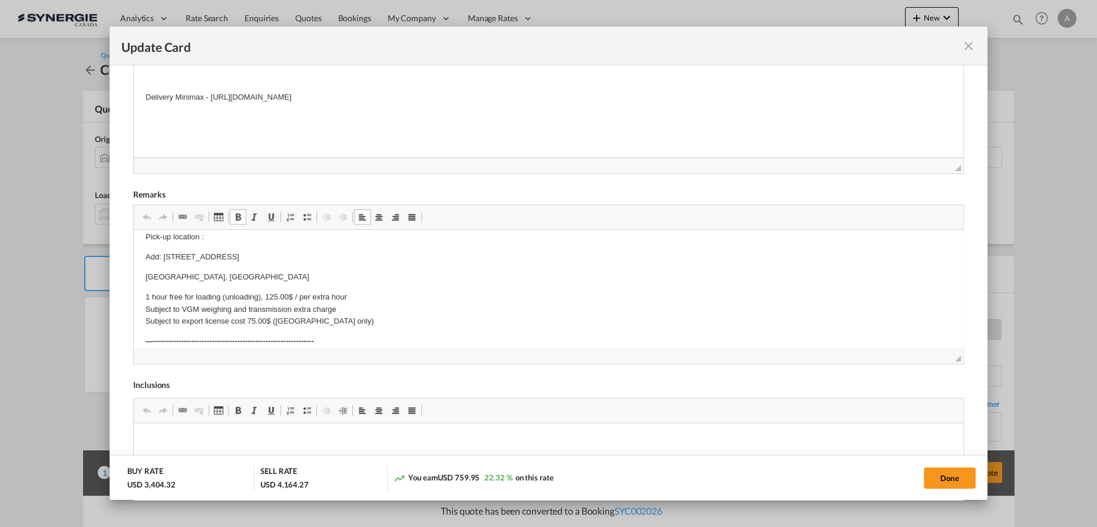
scroll to position [53, 0]
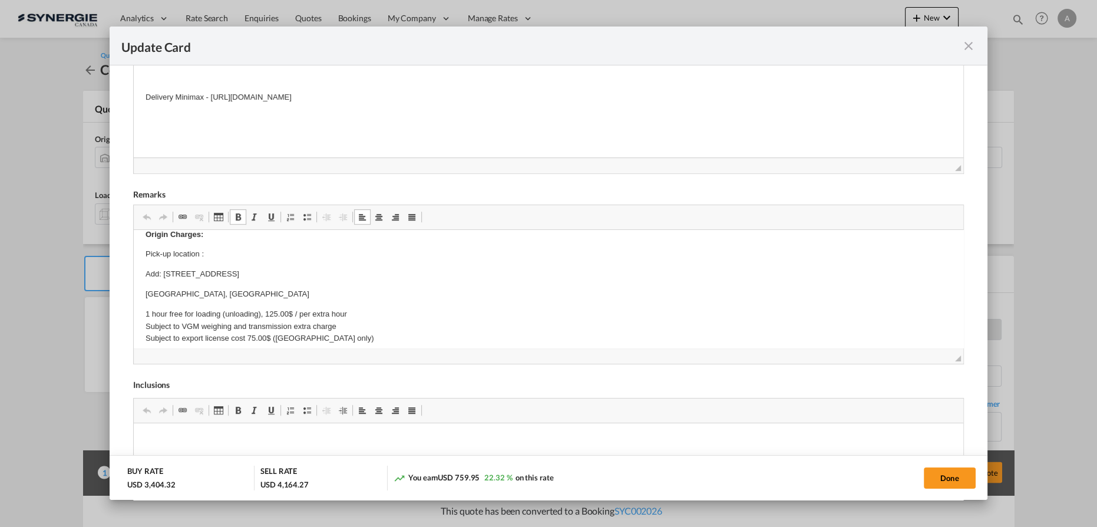
drag, startPoint x: 176, startPoint y: 283, endPoint x: 362, endPoint y: 298, distance: 186.7
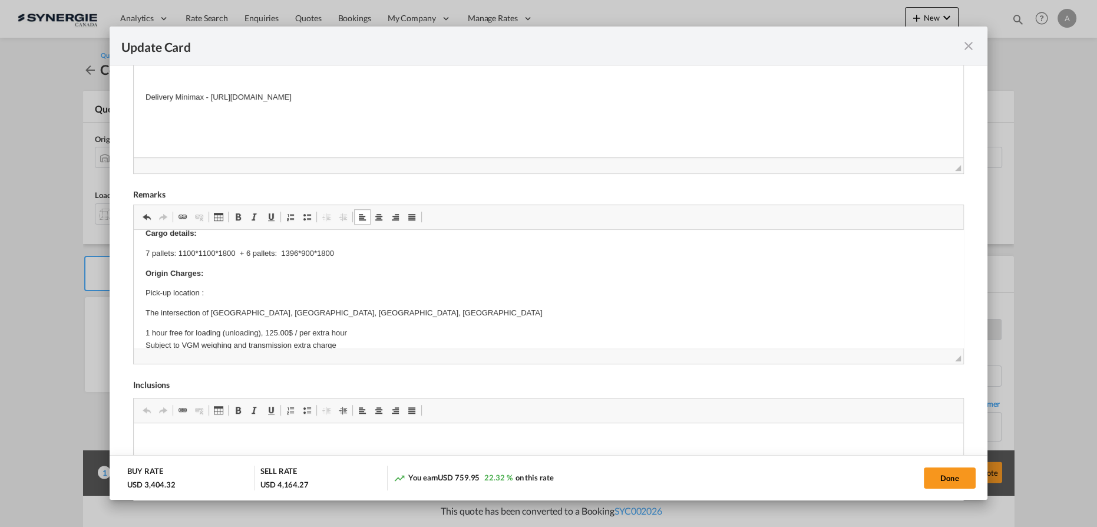
scroll to position [0, 0]
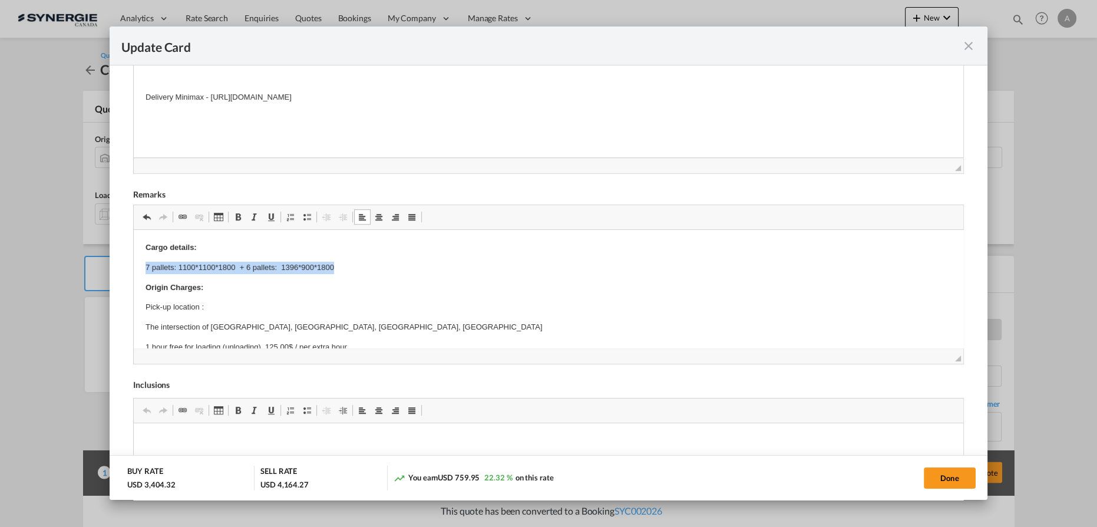
drag, startPoint x: 145, startPoint y: 267, endPoint x: 411, endPoint y: 268, distance: 266.3
click at [412, 272] on p "7 pallets: 1100*1100*1800 + 6 pallets: 1396*900*1800" at bounding box center [549, 268] width 806 height 12
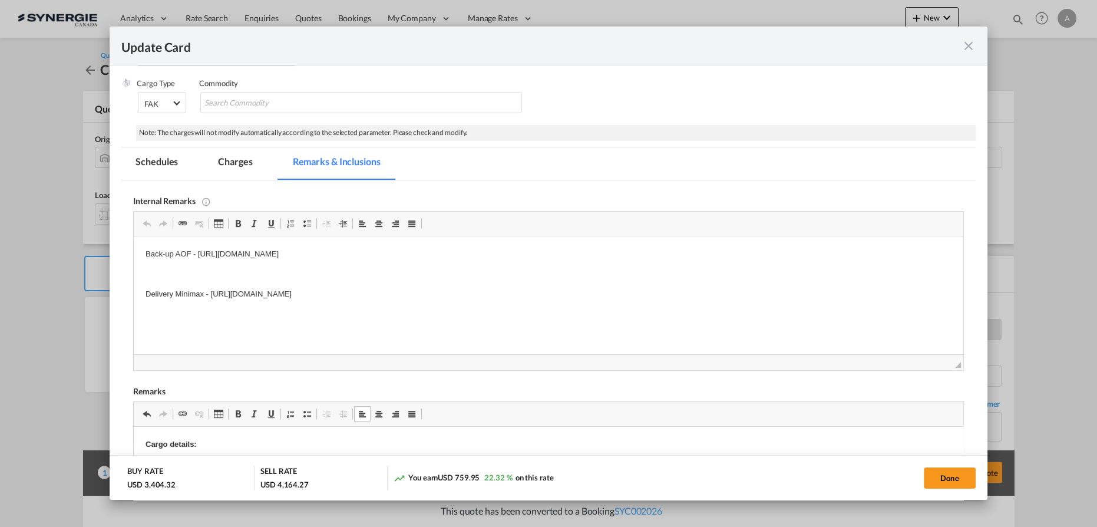
scroll to position [123, 0]
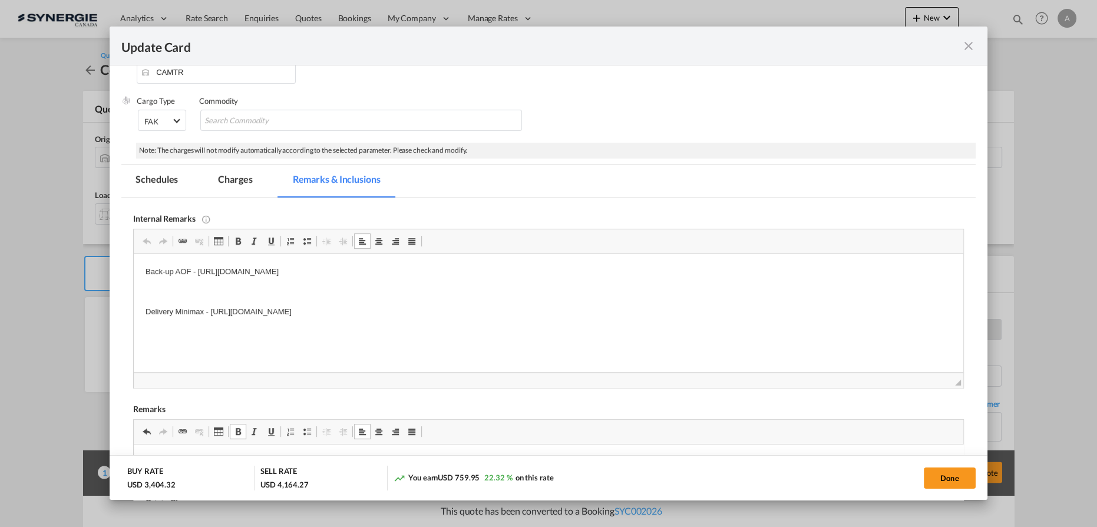
drag, startPoint x: 177, startPoint y: 271, endPoint x: 663, endPoint y: 277, distance: 486.1
click at [663, 277] on p "Back-up AOF - https://app.frontapp.com/open/cnv_p6s8a4v?key=8qX3Vh4WV-hP_FakvR4…" at bounding box center [549, 272] width 806 height 12
click at [554, 322] on html "Back-up EVEROK - https://app.frontapp.com/open/cnv_qe4ssun?key=PfZkndY7T9yoeuRt…" at bounding box center [548, 291] width 829 height 75
drag, startPoint x: 491, startPoint y: 312, endPoint x: 212, endPoint y: 309, distance: 278.7
click at [212, 309] on p "Delivery Minimax - https://app.frontapp.com/open/cnv_p7bdaj3?key=h2Vj0pGAAdk7aW…" at bounding box center [549, 312] width 806 height 12
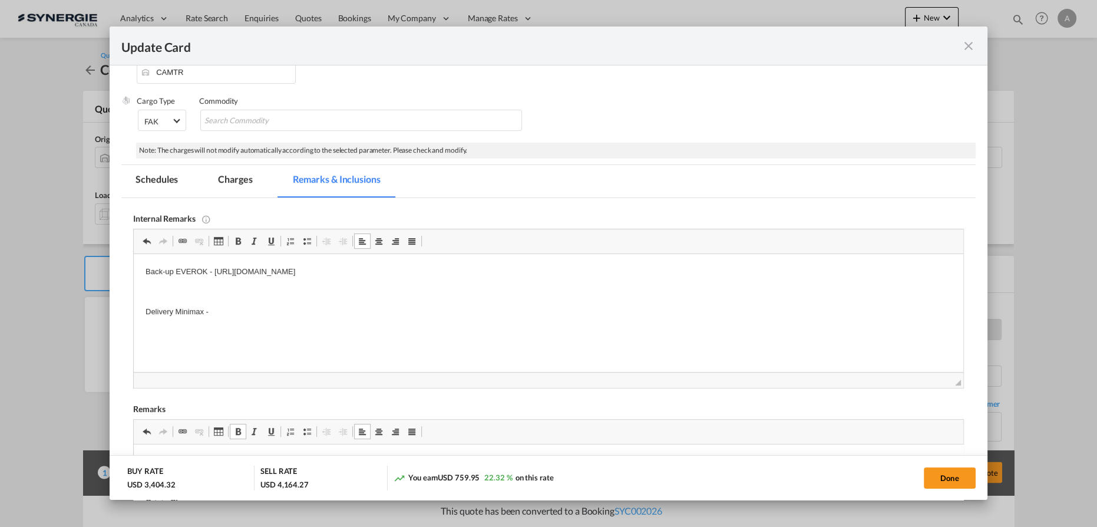
drag, startPoint x: 938, startPoint y: 475, endPoint x: 949, endPoint y: 465, distance: 15.0
click at [938, 475] on button "Done" at bounding box center [950, 477] width 52 height 21
type input "[DATE]"
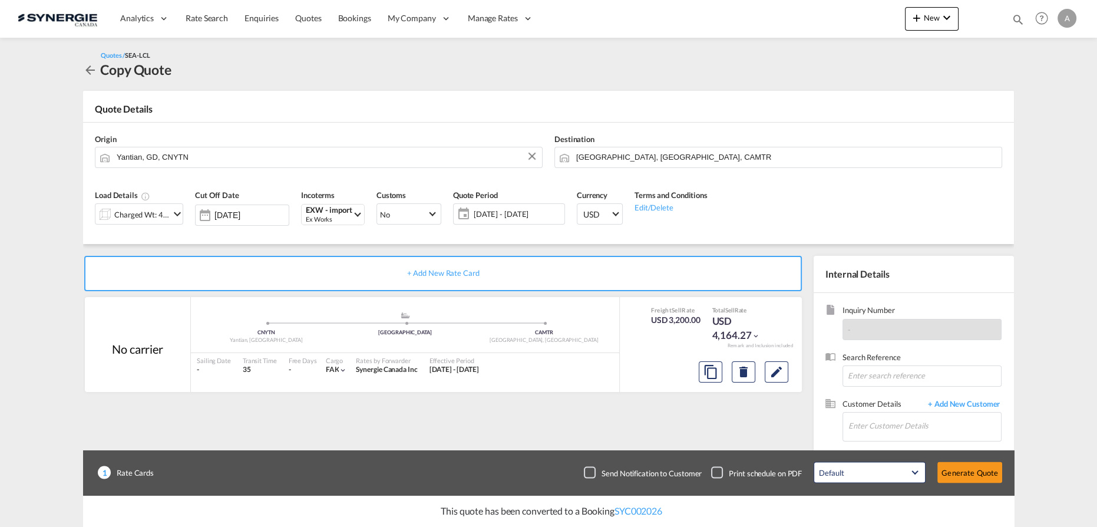
scroll to position [95, 0]
click at [926, 427] on input "Enter Customer Details" at bounding box center [924, 425] width 153 height 27
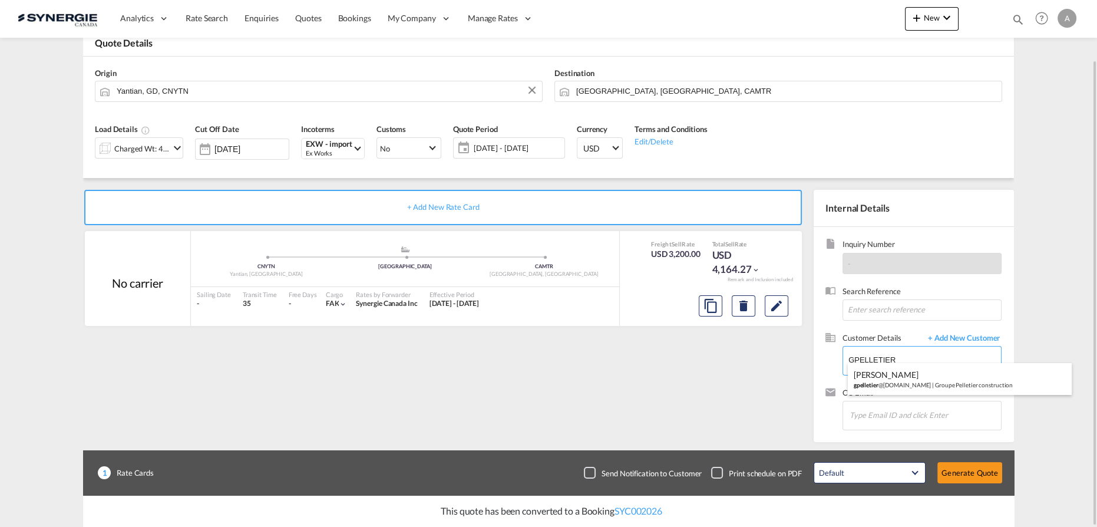
click at [894, 383] on div "Guillaume Pelletier gpelletier @groupepelletierconstruction.com | Groupe Pellet…" at bounding box center [960, 379] width 224 height 32
type input "Groupe Pelletier construction, Guillaume Pelletier, gpelletier@groupepelletierc…"
click at [968, 477] on button "Generate Quote" at bounding box center [969, 472] width 65 height 21
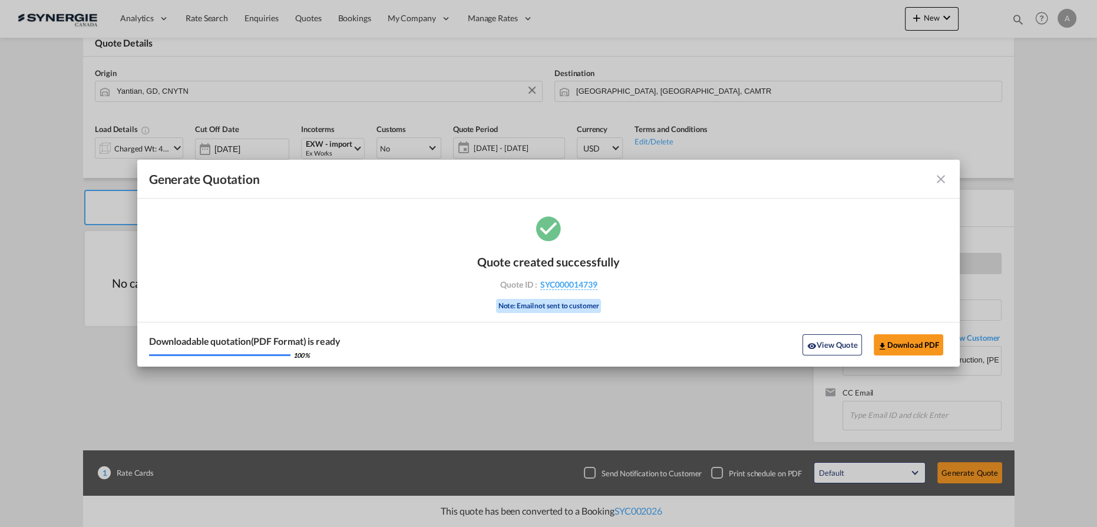
drag, startPoint x: 632, startPoint y: 285, endPoint x: 732, endPoint y: 315, distance: 104.6
click at [633, 285] on div "Quote created successfully Quote ID : SYC000014739 Note: Email not sent to cust…" at bounding box center [548, 290] width 823 height 154
click at [832, 342] on button "View Quote" at bounding box center [831, 344] width 59 height 21
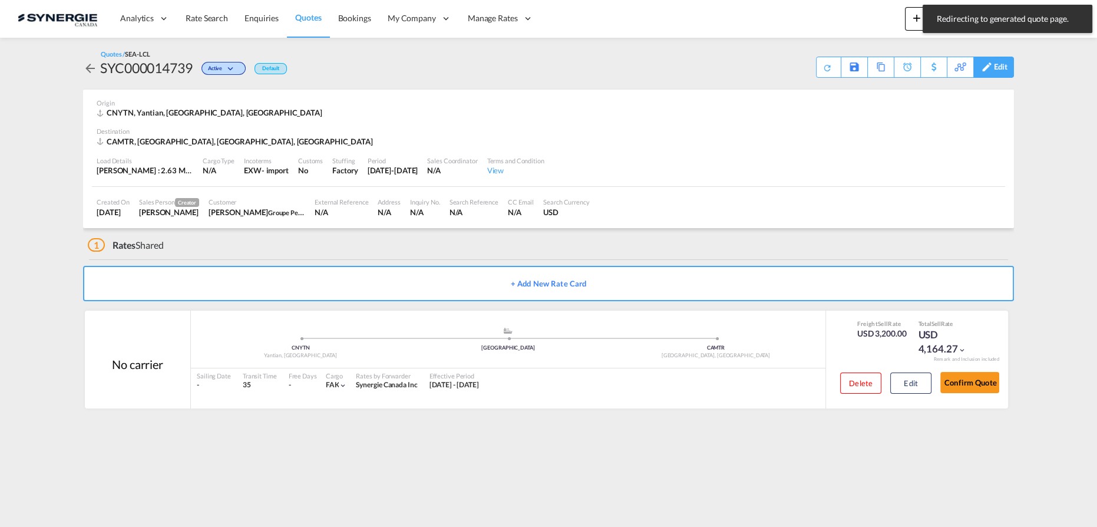
click at [1002, 69] on div "Edit" at bounding box center [1001, 67] width 14 height 20
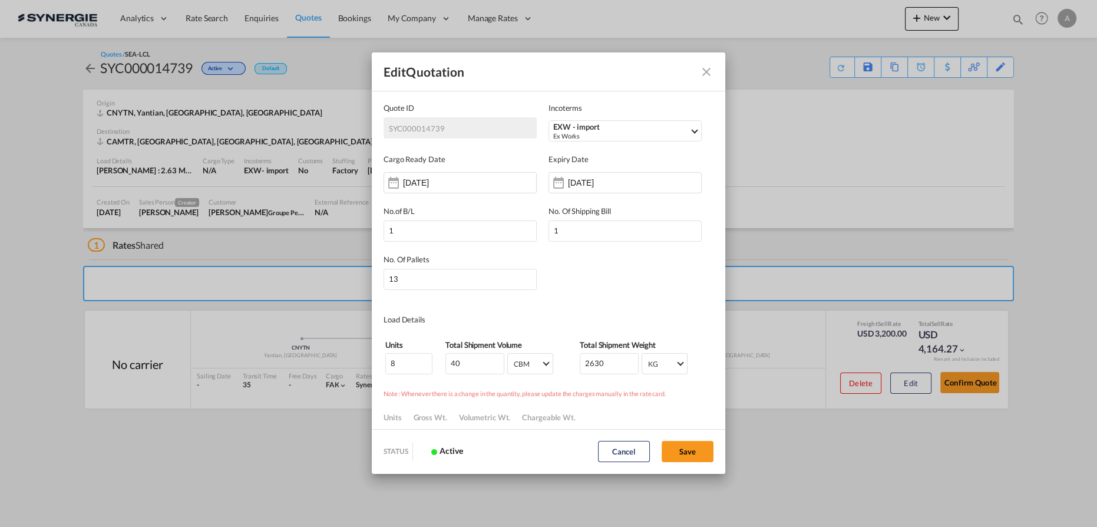
click at [709, 71] on md-icon "Close dialog" at bounding box center [706, 72] width 14 height 14
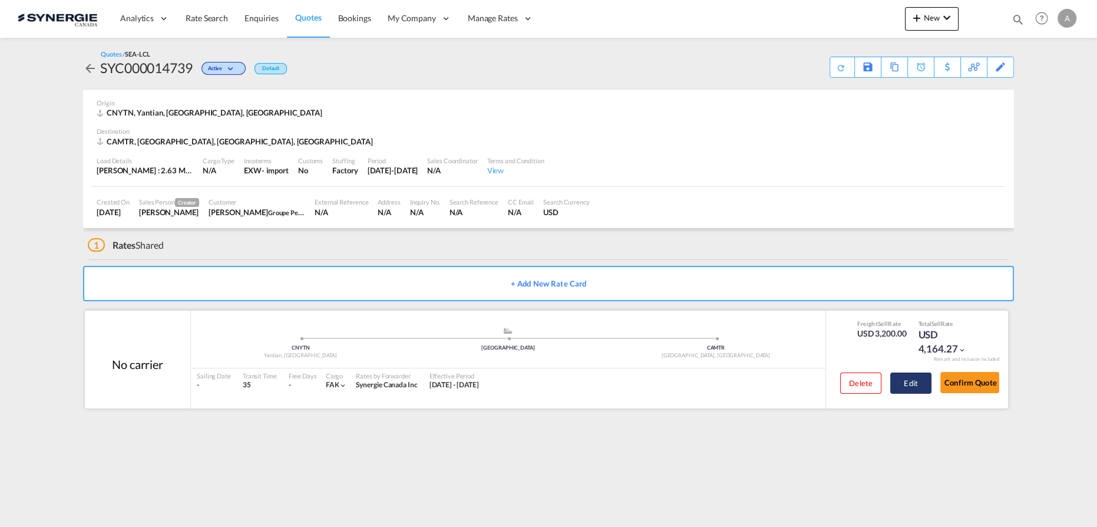
click at [907, 385] on button "Edit" at bounding box center [910, 382] width 41 height 21
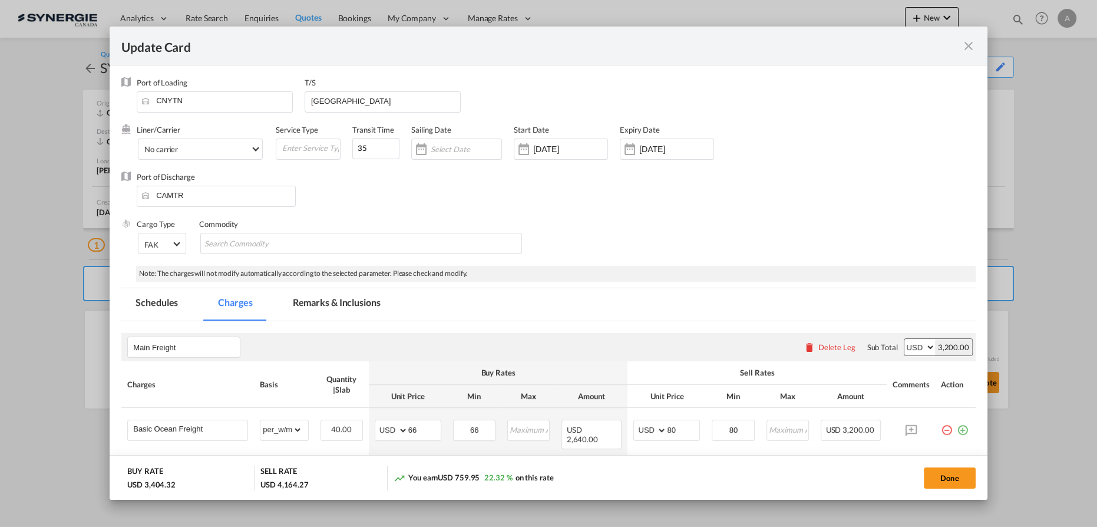
click at [462, 214] on div "Port of Discharge CAMTR" at bounding box center [548, 194] width 854 height 47
click at [319, 299] on md-tab-item "Remarks & Inclusions" at bounding box center [337, 304] width 116 height 32
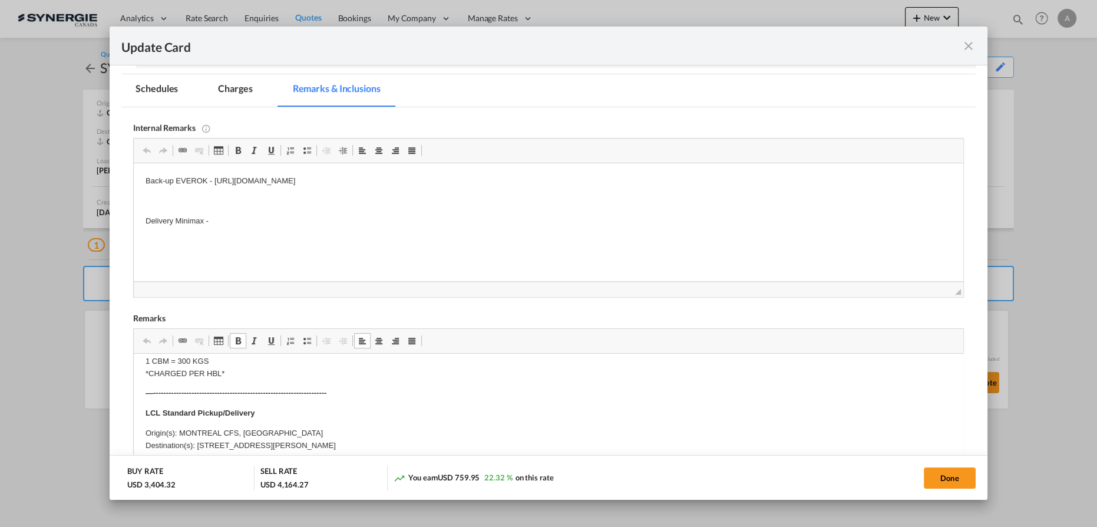
scroll to position [428, 0]
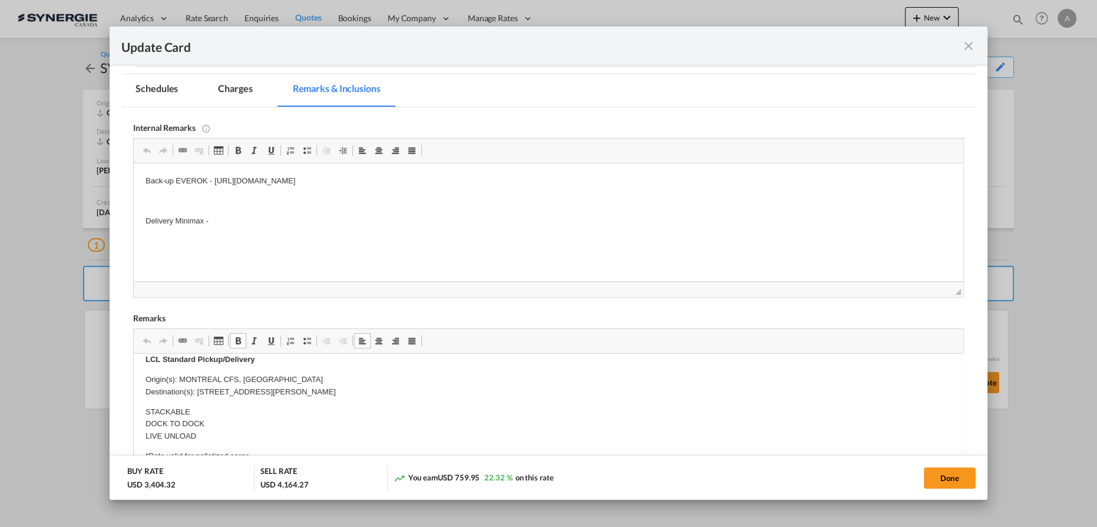
click at [373, 391] on p "Origin(s): MONTREAL CFS, QC Destination(s): 491 Rue Léonard, Ste-Agathe-Des-Mon…" at bounding box center [549, 386] width 806 height 25
drag, startPoint x: 372, startPoint y: 391, endPoint x: 201, endPoint y: 391, distance: 171.4
click at [201, 391] on p "Origin(s): MONTREAL CFS, QC Destination(s): 491 Rue Léonard, Ste-Agathe-Des-Mon…" at bounding box center [549, 386] width 806 height 25
copy p "Destination(s):"
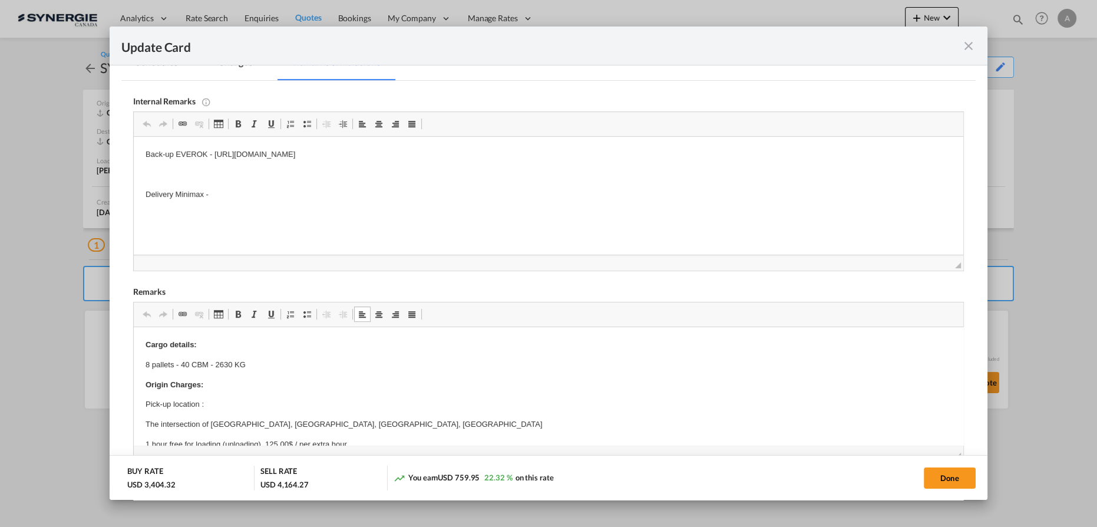
scroll to position [321, 0]
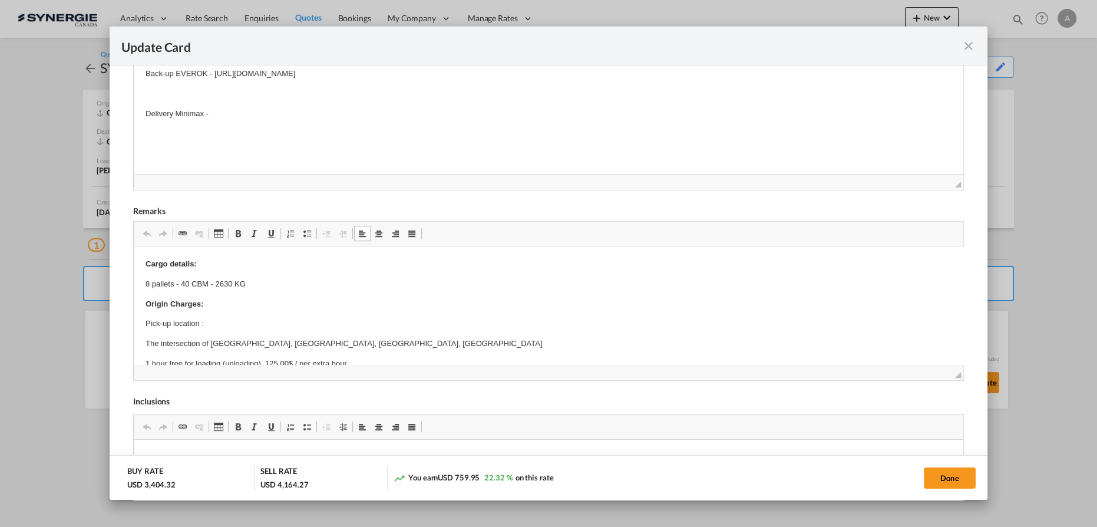
drag, startPoint x: 141, startPoint y: 286, endPoint x: 320, endPoint y: 284, distance: 178.5
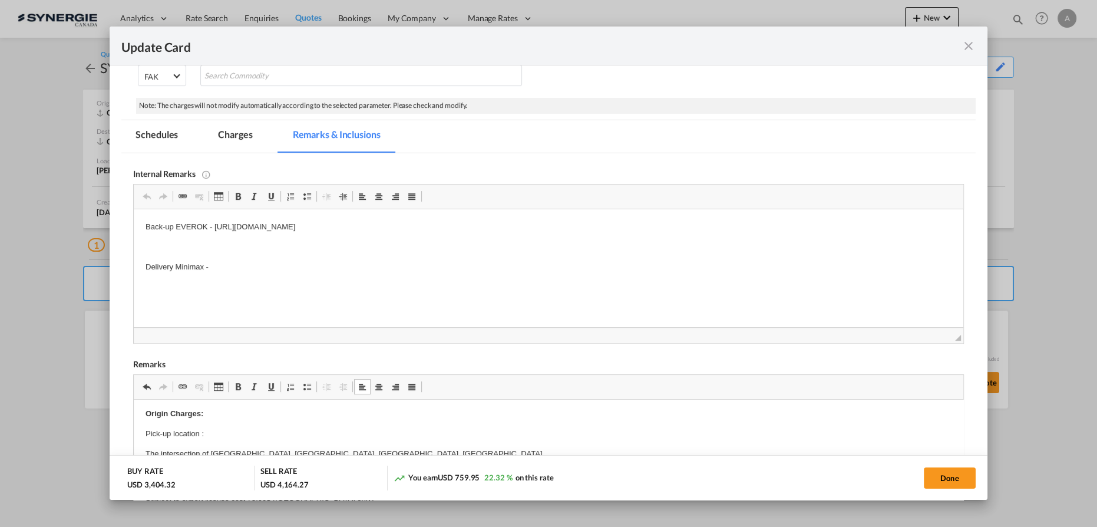
scroll to position [53, 0]
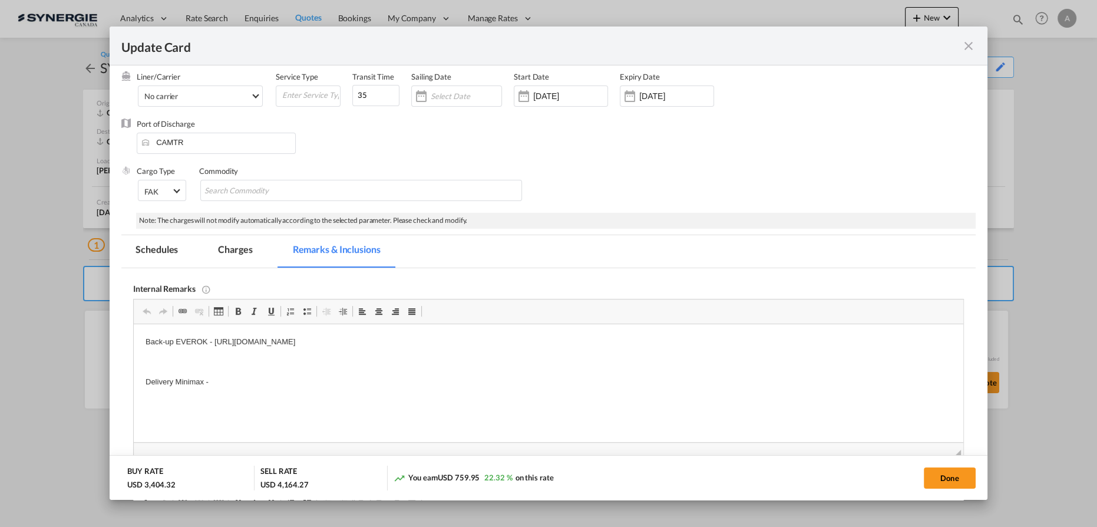
click at [234, 254] on md-tab-item "Charges" at bounding box center [235, 251] width 62 height 32
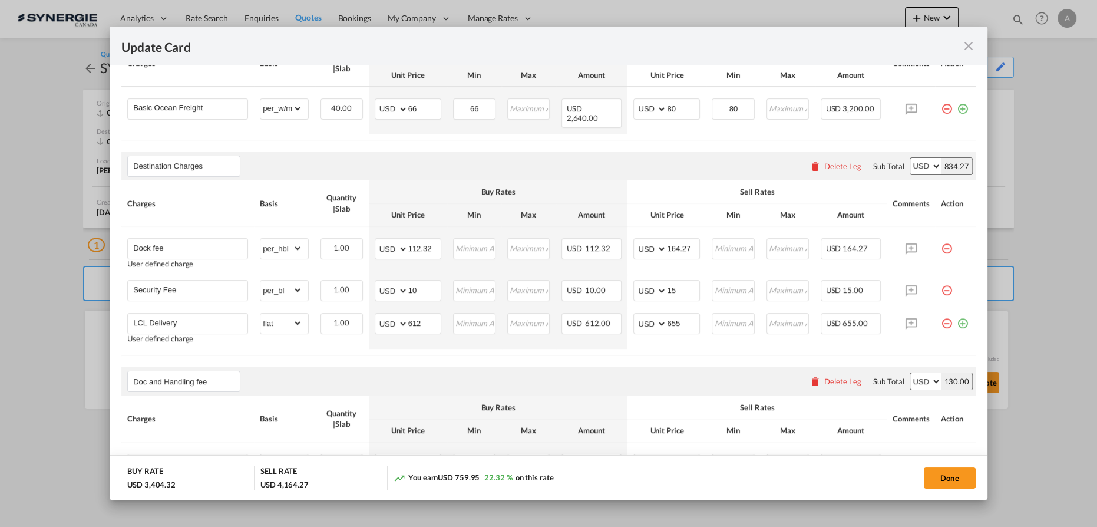
scroll to position [375, 0]
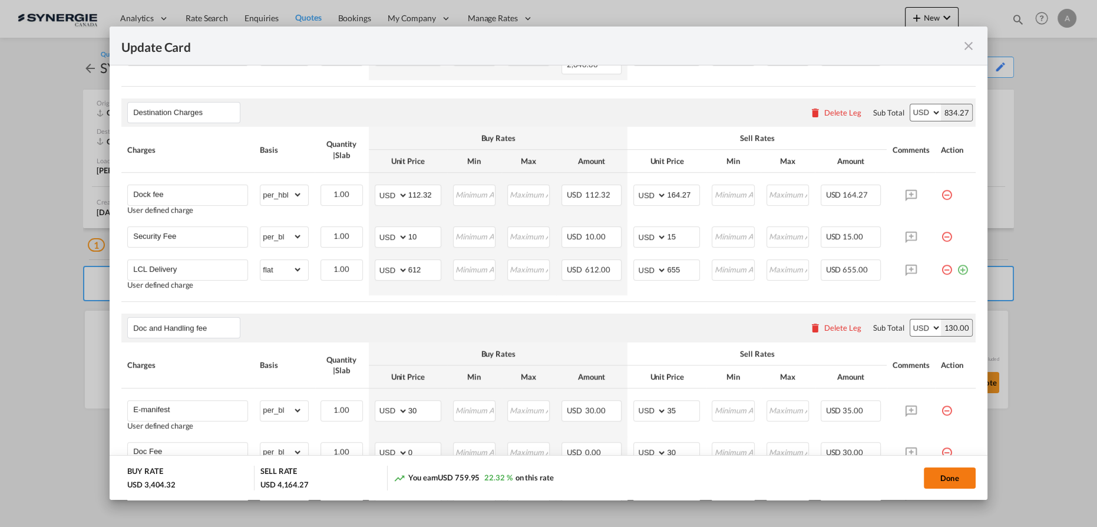
click at [944, 476] on button "Done" at bounding box center [950, 477] width 52 height 21
type input "[DATE]"
type input "29 Sep 2025"
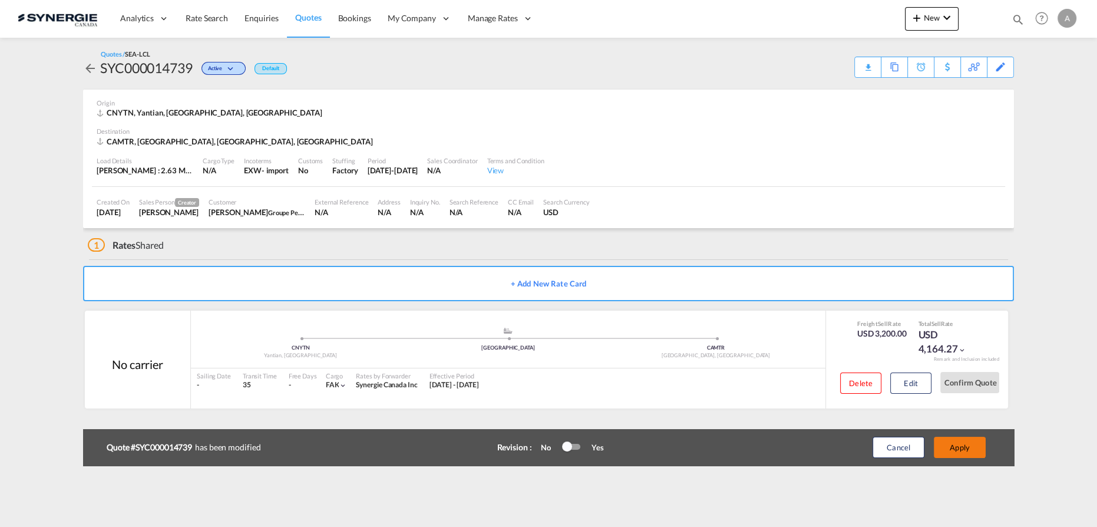
click at [955, 447] on button "Apply" at bounding box center [960, 447] width 52 height 21
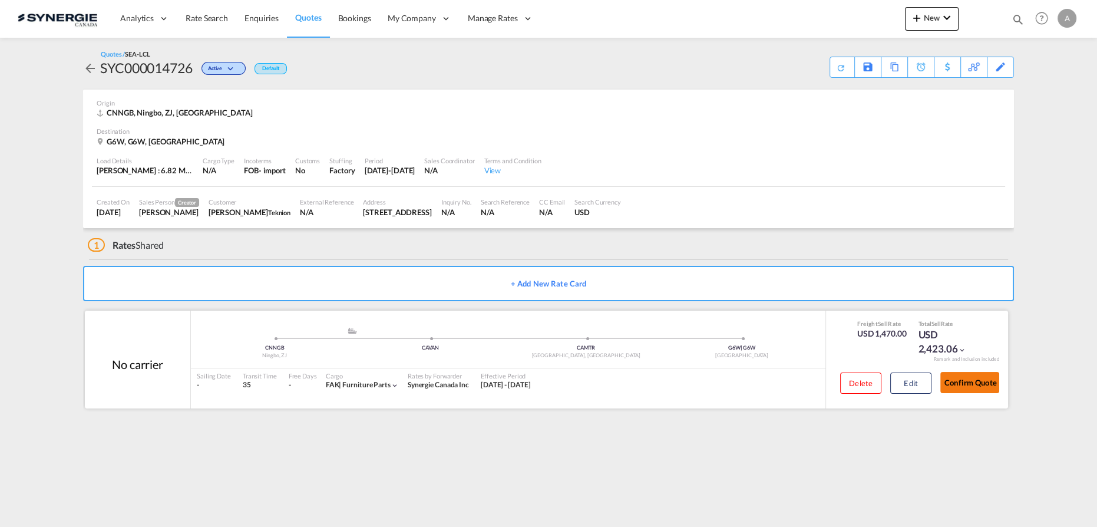
click at [972, 382] on button "Confirm Quote" at bounding box center [969, 382] width 59 height 21
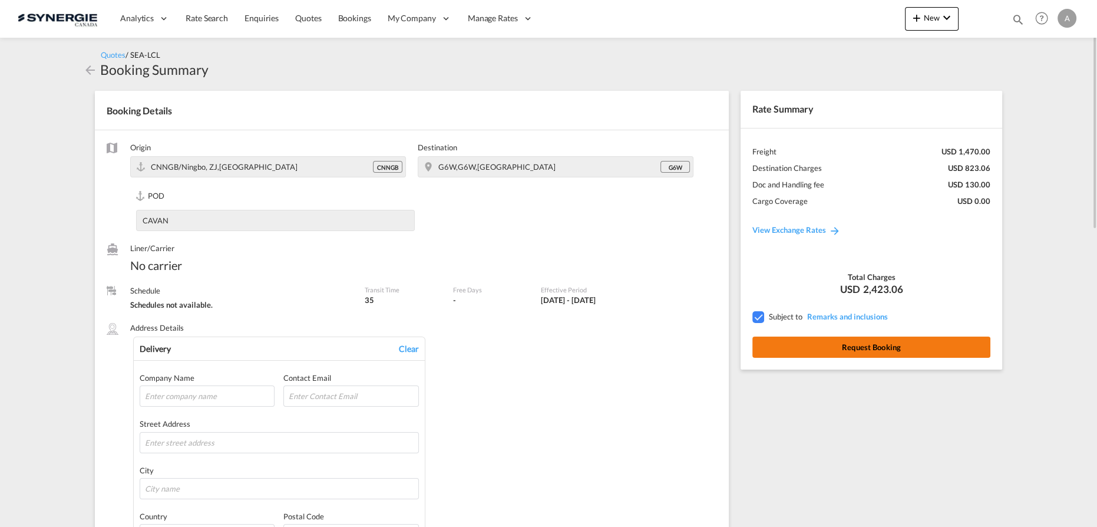
click at [860, 341] on button "Request Booking" at bounding box center [871, 346] width 238 height 21
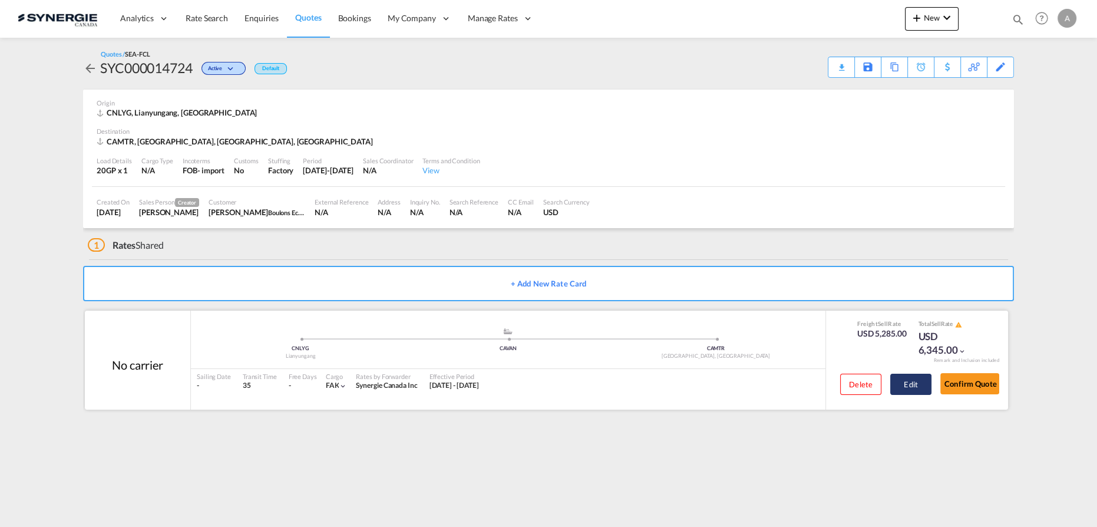
click at [908, 383] on button "Edit" at bounding box center [910, 384] width 41 height 21
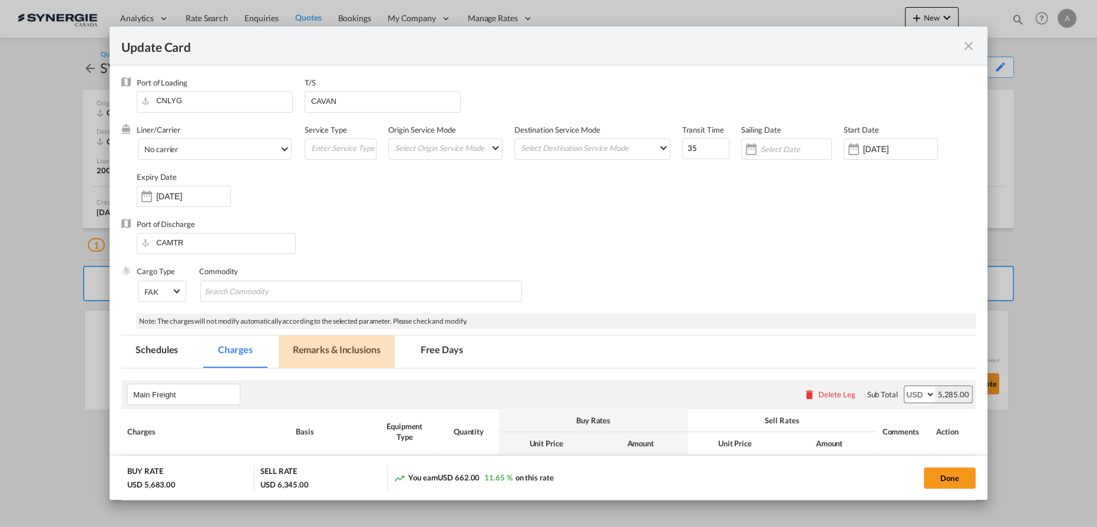
click at [350, 346] on md-tab-item "Remarks & Inclusions" at bounding box center [337, 351] width 116 height 32
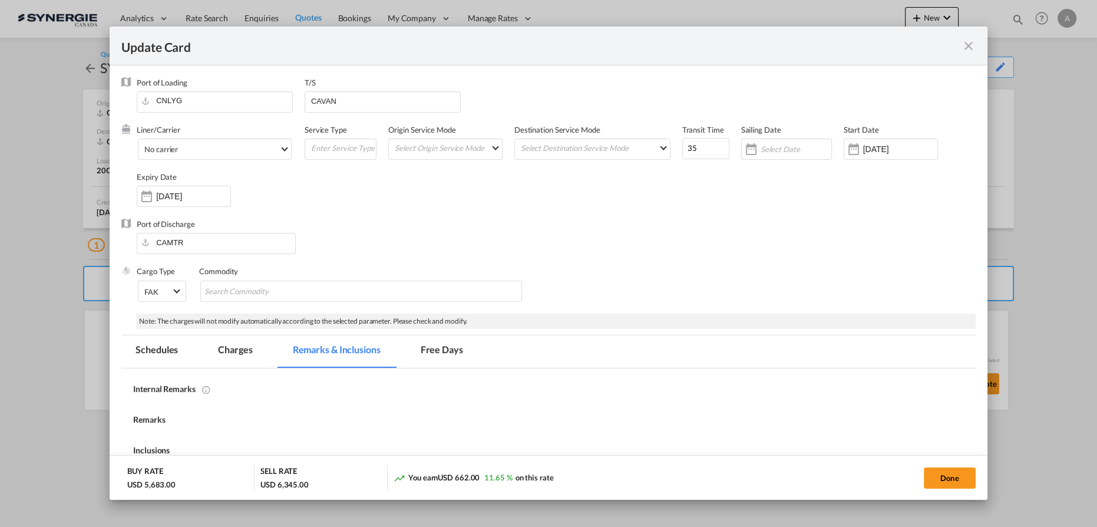
scroll to position [143, 0]
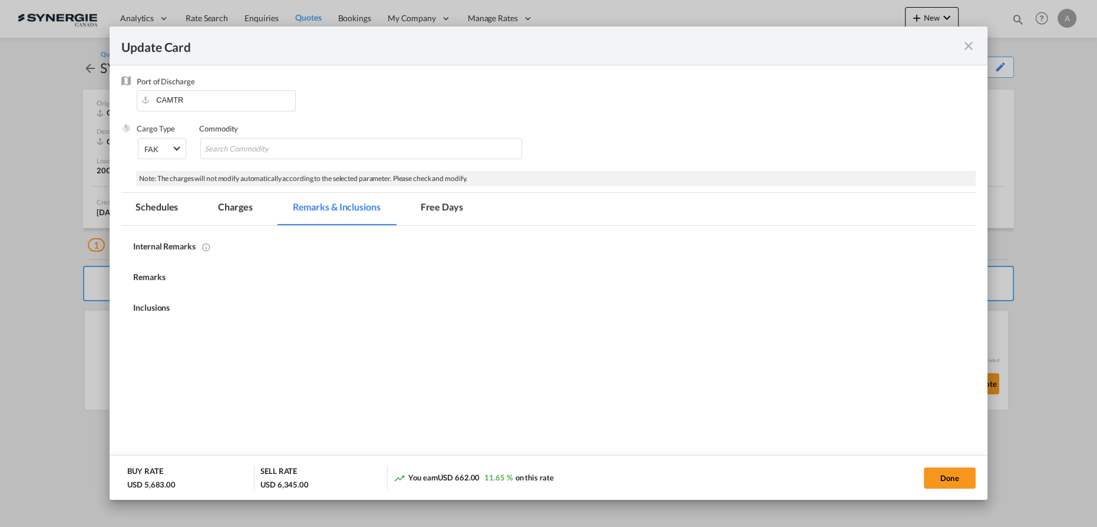
select select "per container"
select select "per B/L"
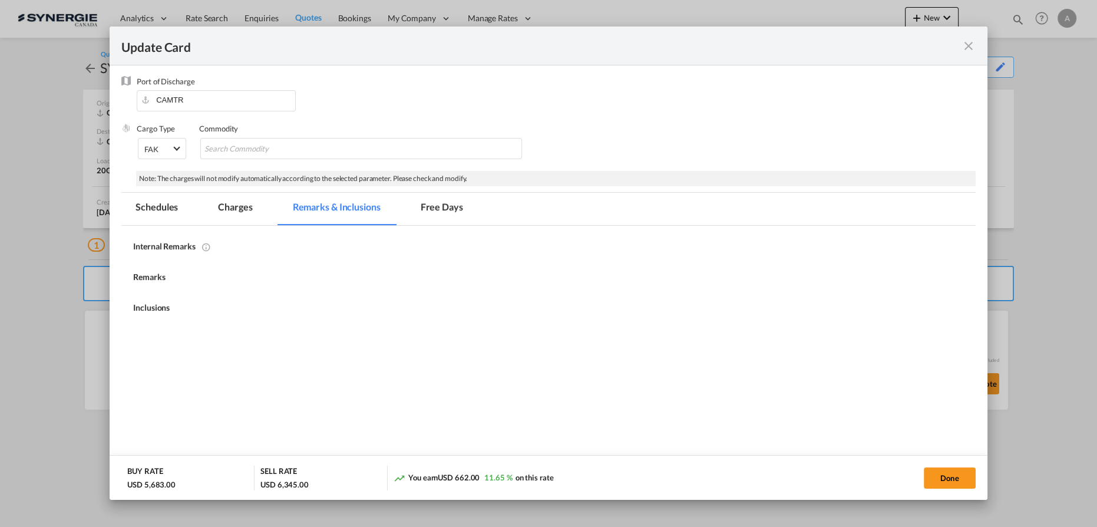
select select "per B/L"
select select "per shipment"
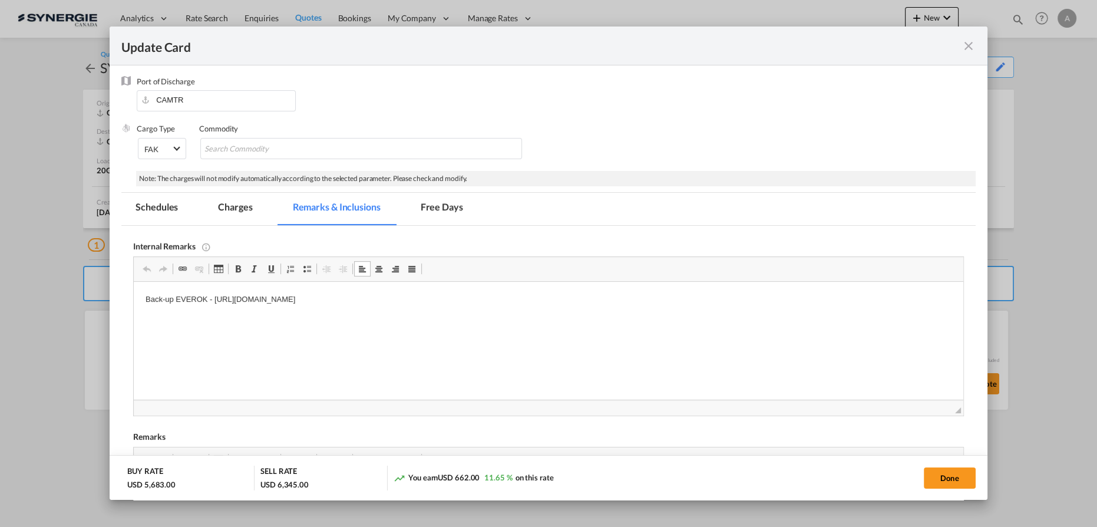
click at [484, 305] on p "Back-up EVEROK - [URL][DOMAIN_NAME]" at bounding box center [549, 299] width 806 height 12
click at [563, 306] on body "Back-up EVEROK - [URL][DOMAIN_NAME]" at bounding box center [549, 309] width 806 height 32
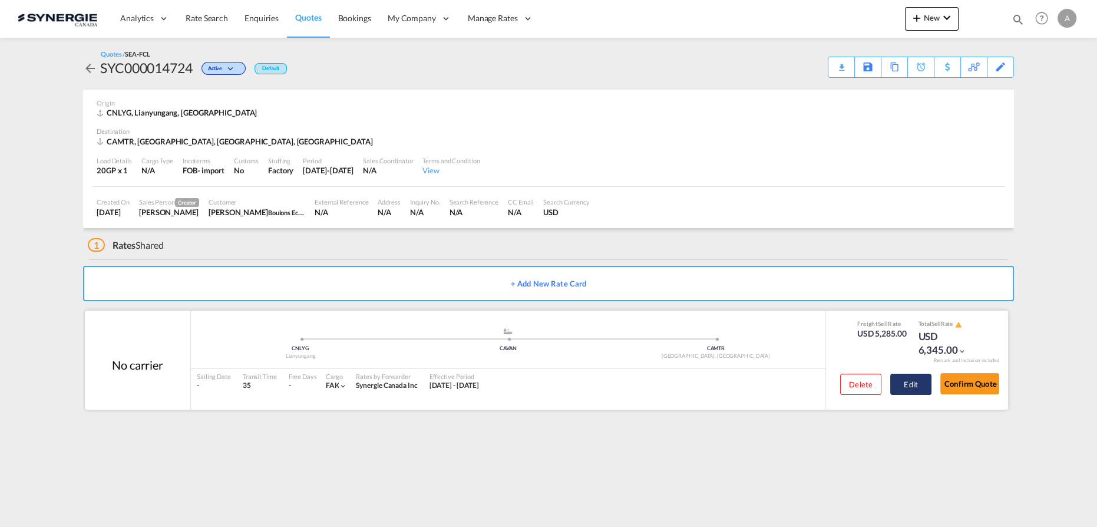
click at [913, 388] on button "Edit" at bounding box center [910, 384] width 41 height 21
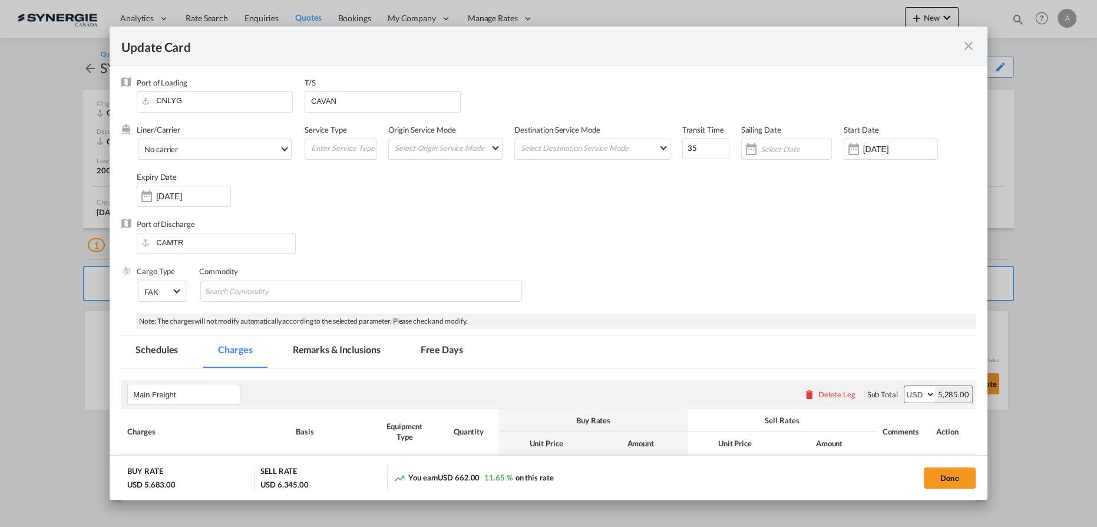
select select "per container"
select select "per B/L"
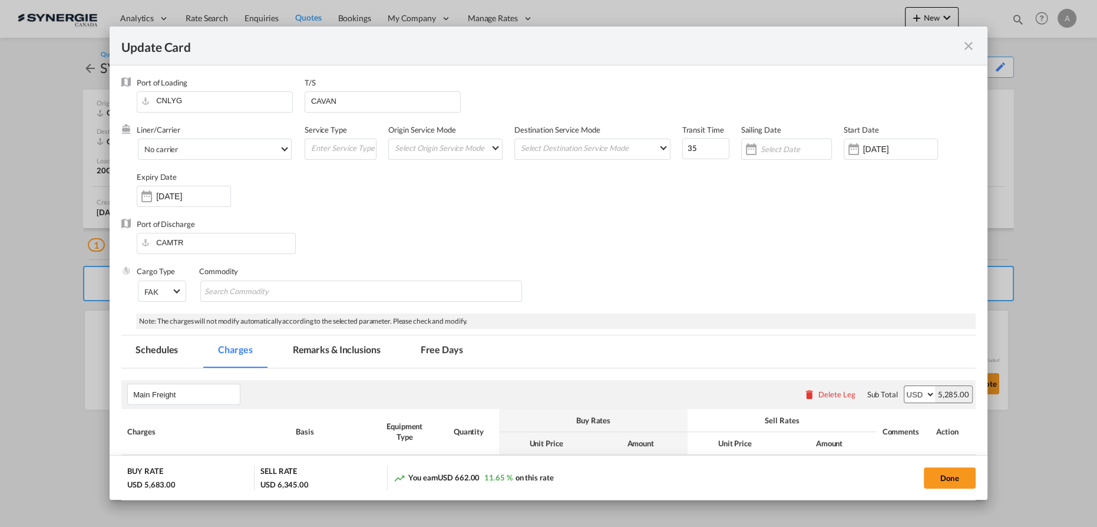
select select "per B/L"
select select "per shipment"
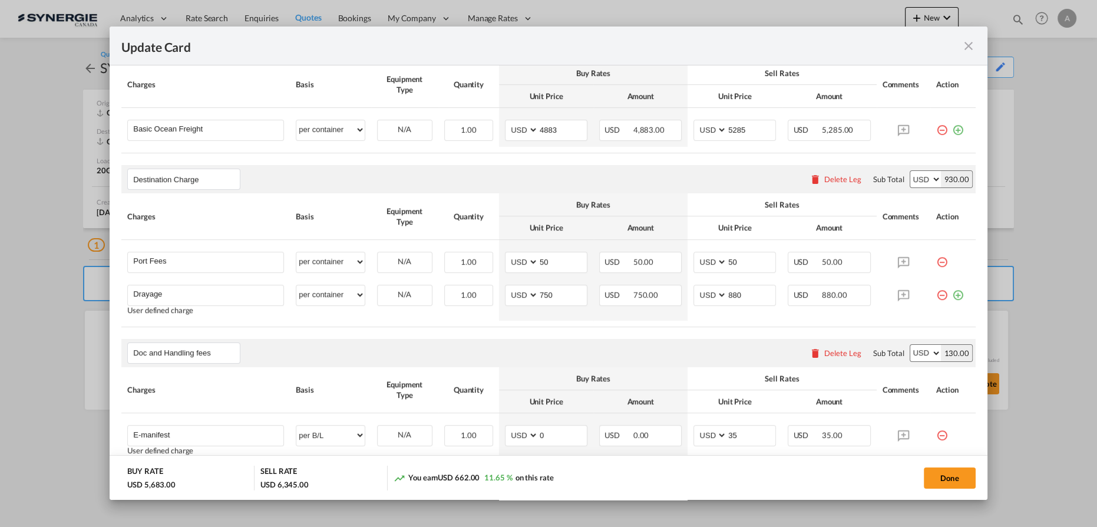
scroll to position [375, 0]
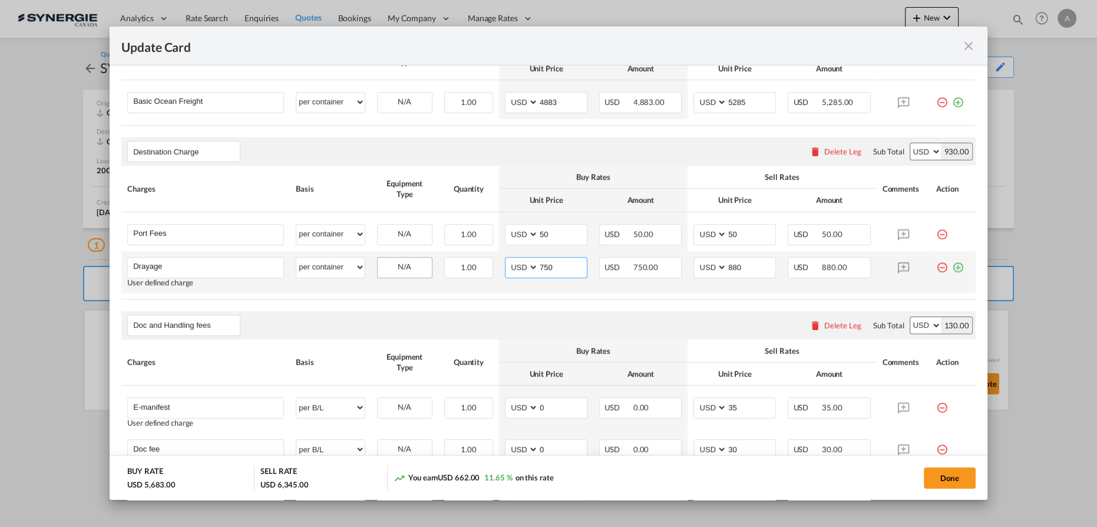
drag, startPoint x: 547, startPoint y: 262, endPoint x: 391, endPoint y: 270, distance: 155.7
click at [399, 269] on tr "Drayage Please Enter User Defined Charges Cannot Be Published User defined char…" at bounding box center [548, 272] width 854 height 42
type input "875"
drag, startPoint x: 738, startPoint y: 270, endPoint x: 655, endPoint y: 277, distance: 82.7
click at [658, 277] on tr "Drayage Please Enter User Defined Charges Cannot Be Published User defined char…" at bounding box center [548, 272] width 854 height 42
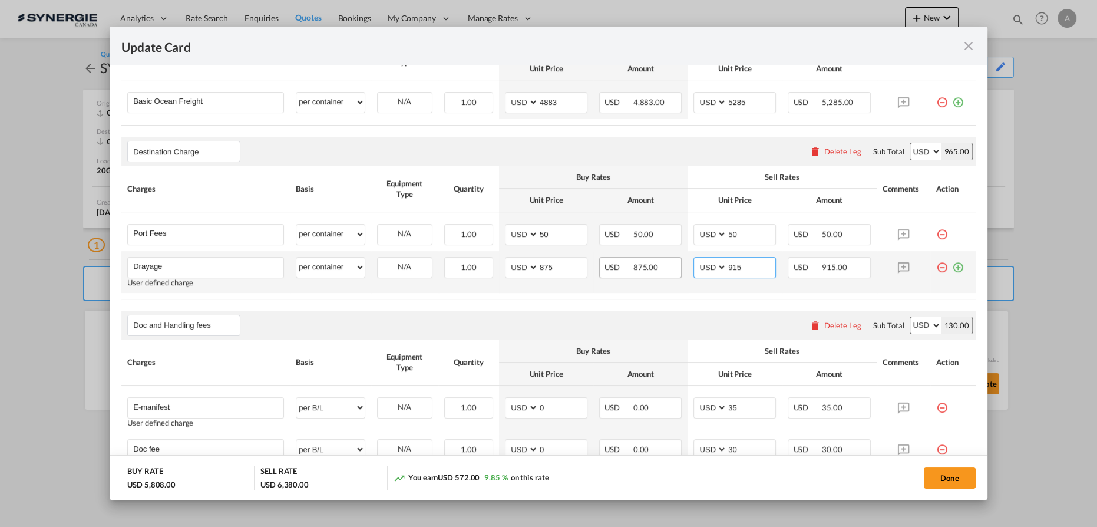
drag, startPoint x: 741, startPoint y: 268, endPoint x: 672, endPoint y: 273, distance: 68.5
click at [673, 274] on tr "Drayage Please Enter User Defined Charges Cannot Be Published User defined char…" at bounding box center [548, 272] width 854 height 42
type input "920"
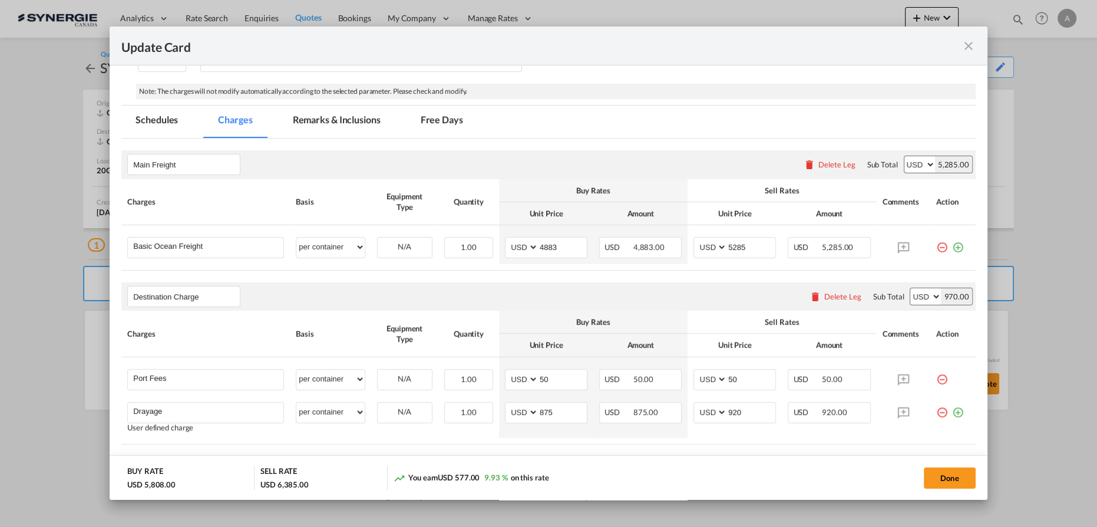
scroll to position [214, 0]
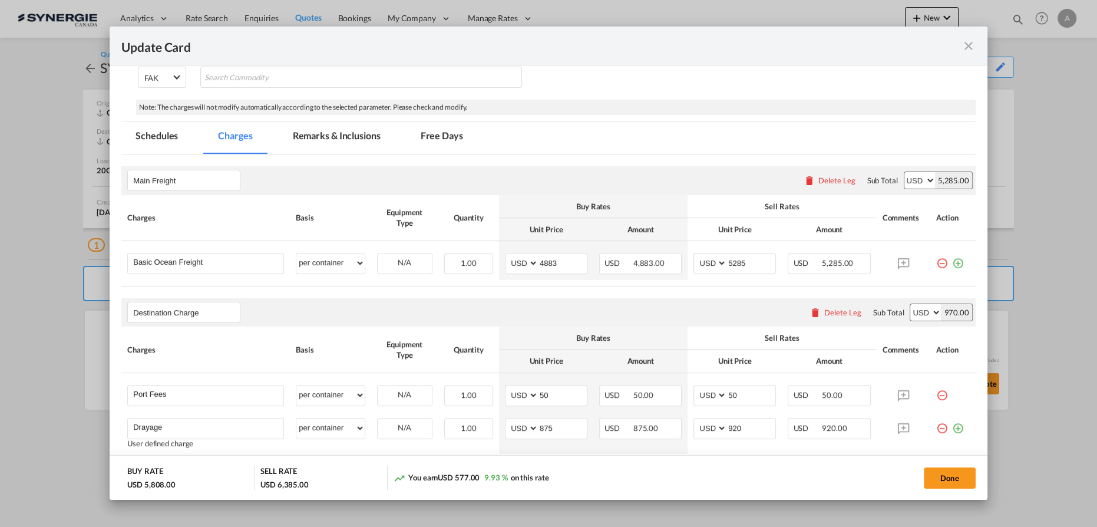
click at [354, 145] on md-tab-item "Remarks & Inclusions" at bounding box center [337, 137] width 116 height 32
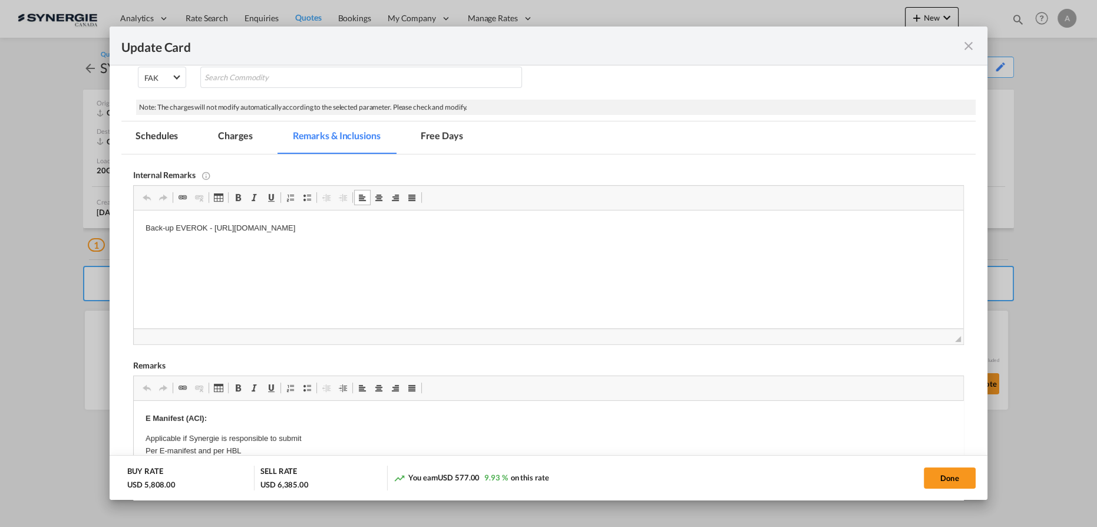
click at [547, 234] on body "Back-up EVEROK - [URL][DOMAIN_NAME]" at bounding box center [549, 238] width 806 height 32
drag, startPoint x: 226, startPoint y: 138, endPoint x: 168, endPoint y: 5, distance: 145.4
click at [226, 138] on md-tab-item "Charges" at bounding box center [235, 137] width 62 height 32
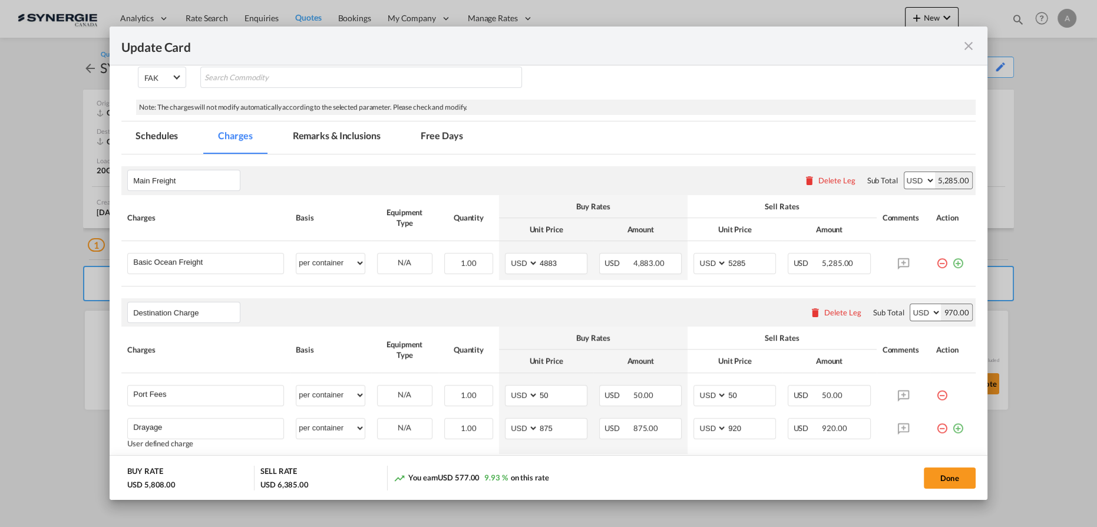
click at [319, 128] on md-tab-item "Remarks & Inclusions" at bounding box center [337, 137] width 116 height 32
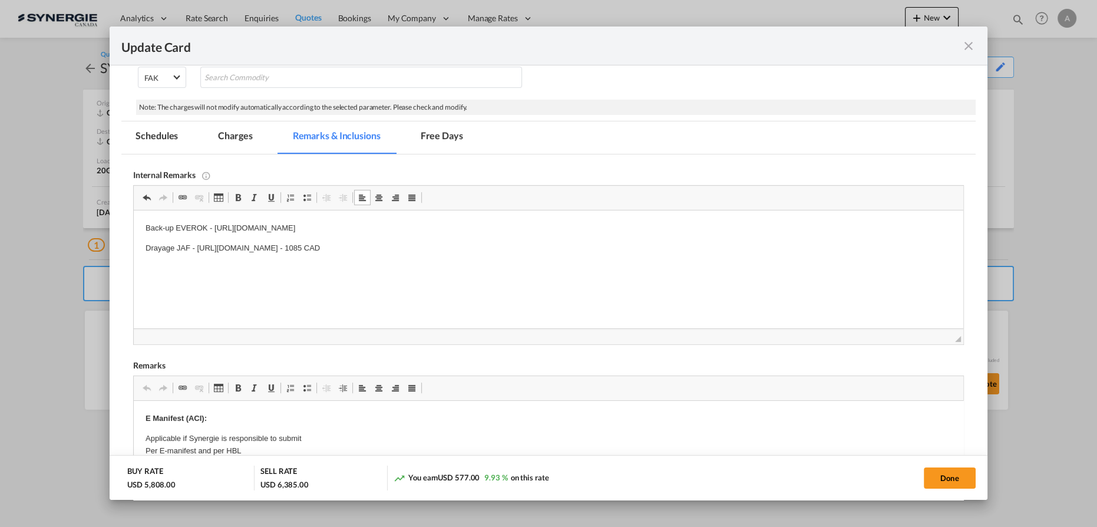
click at [248, 138] on md-tab-item "Charges" at bounding box center [235, 137] width 62 height 32
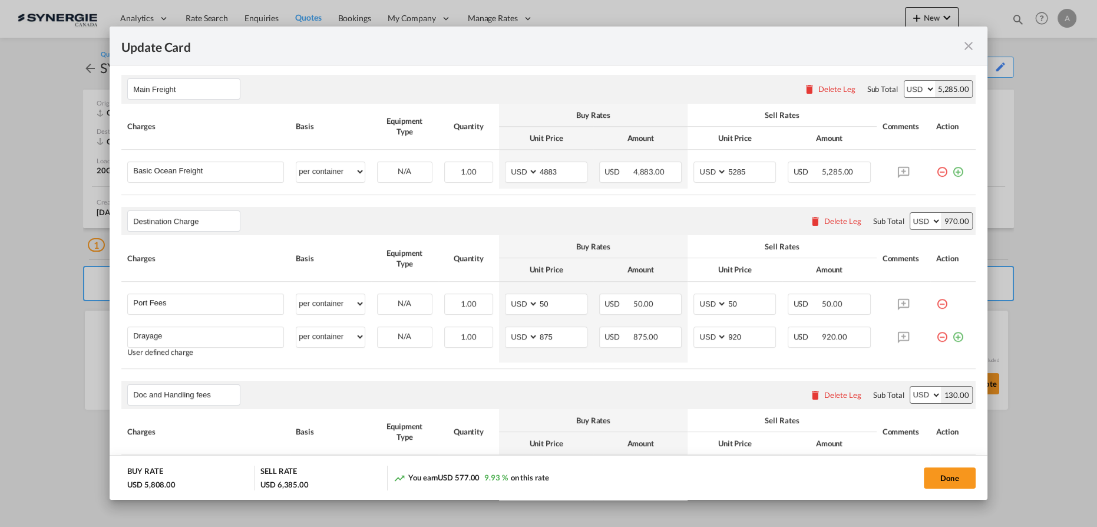
scroll to position [321, 0]
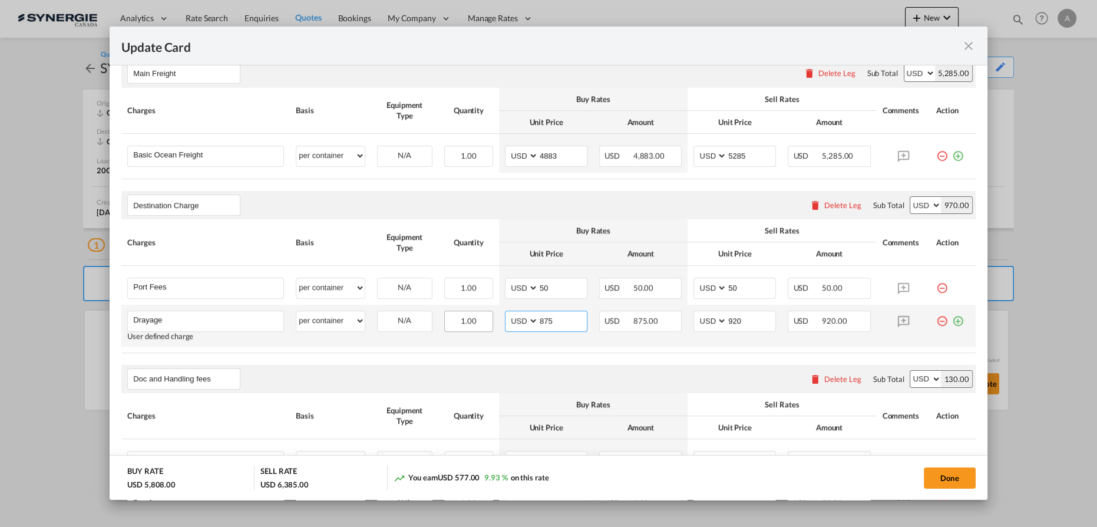
drag, startPoint x: 556, startPoint y: 319, endPoint x: 478, endPoint y: 313, distance: 78.6
click at [514, 318] on md-input-container "AED AFN ALL AMD ANG AOA ARS AUD AWG AZN BAM BBD BDT BGN BHD BIF BMD BND [PERSON…" at bounding box center [546, 320] width 82 height 21
type input "817"
type input "880"
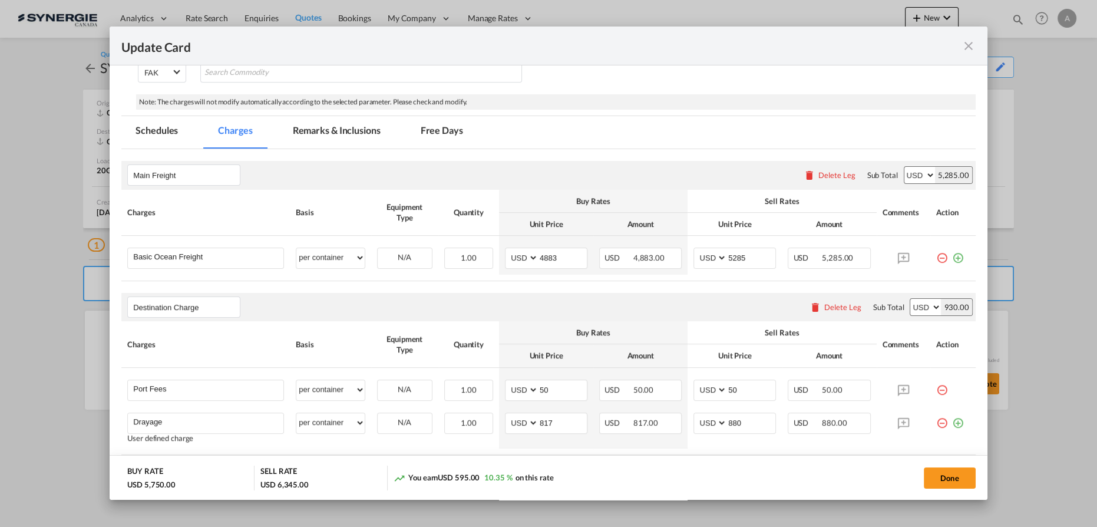
scroll to position [218, 0]
click at [362, 128] on md-tab-item "Remarks & Inclusions" at bounding box center [337, 133] width 116 height 32
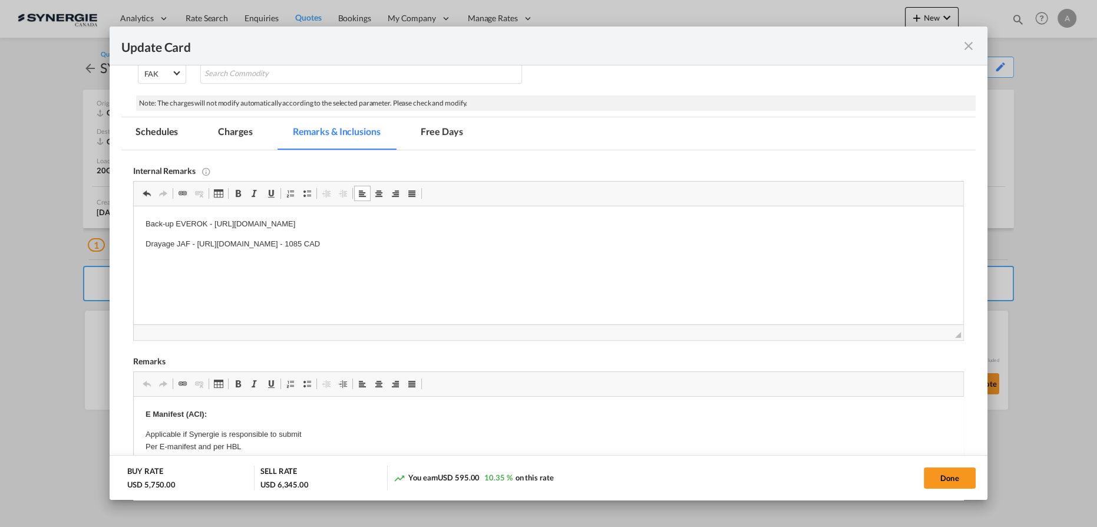
click at [933, 488] on div "Done" at bounding box center [812, 477] width 328 height 24
click at [934, 482] on button "Done" at bounding box center [950, 477] width 52 height 21
type input "[DATE]"
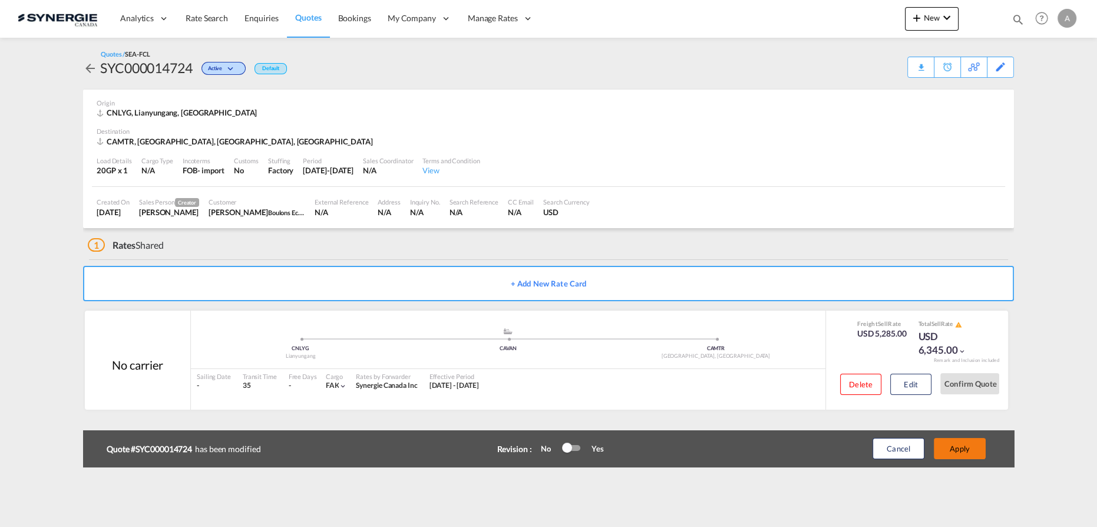
click at [961, 446] on button "Apply" at bounding box center [960, 448] width 52 height 21
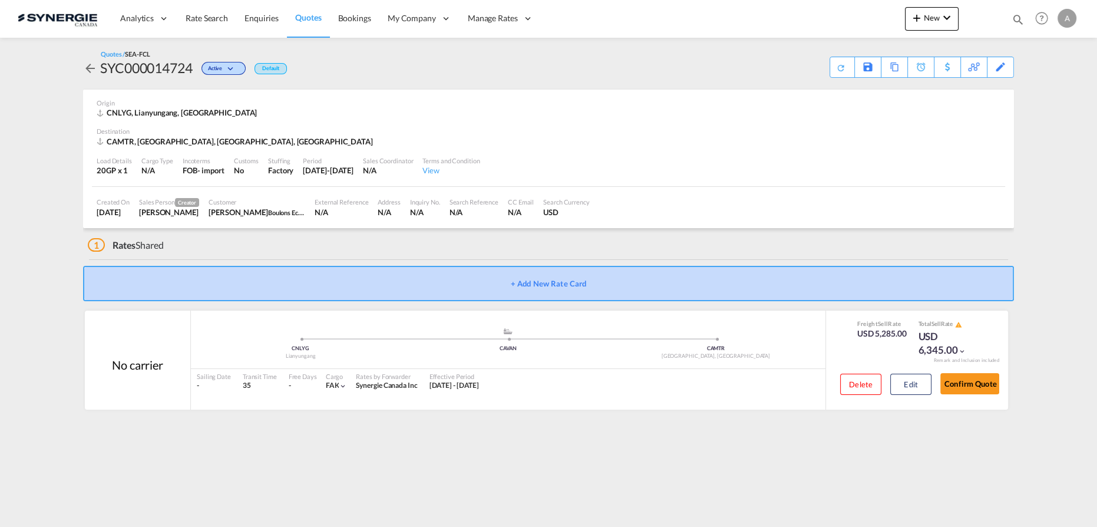
click at [603, 295] on button "+ Add New Rate Card" at bounding box center [548, 283] width 931 height 35
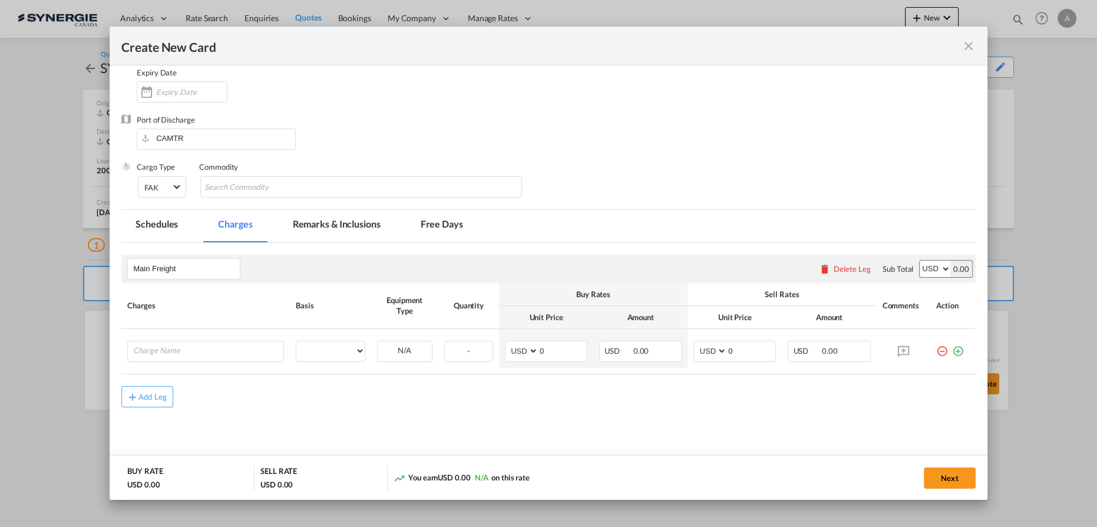
scroll to position [107, 0]
type input "Basic Ocean Freight"
select select "per equipment"
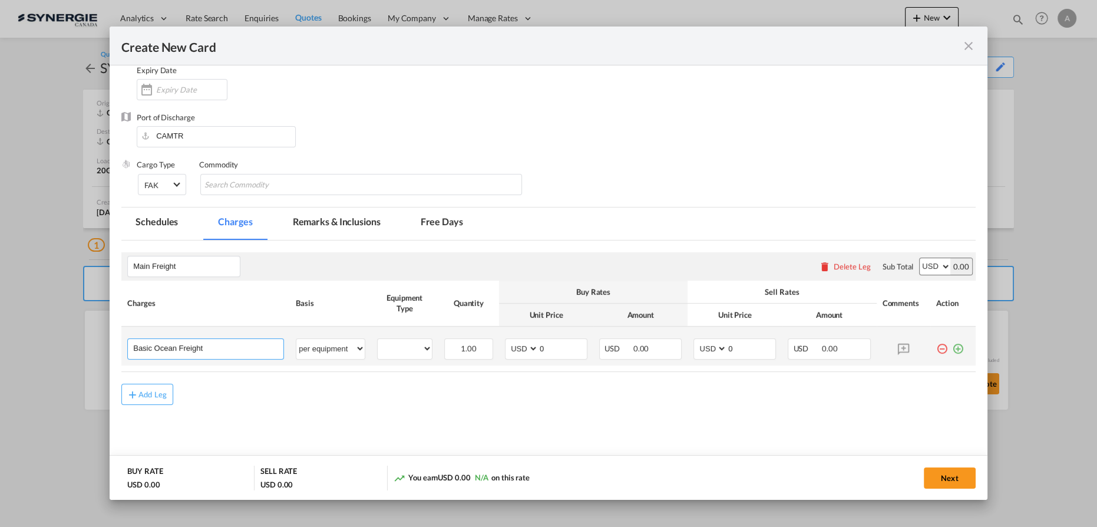
click at [254, 349] on input "Basic Ocean Freight" at bounding box center [208, 348] width 150 height 18
click at [390, 348] on select "20GP" at bounding box center [405, 349] width 54 height 16
select select "20GP"
click at [378, 341] on select "20GP" at bounding box center [405, 349] width 54 height 16
drag, startPoint x: 542, startPoint y: 349, endPoint x: 508, endPoint y: 349, distance: 34.2
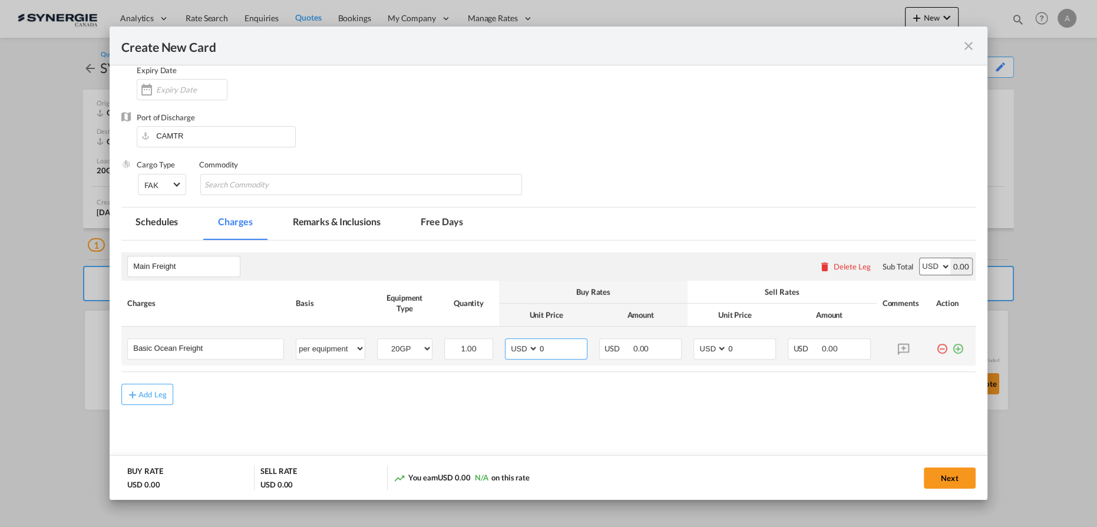
click at [508, 349] on md-input-container "AED AFN ALL AMD ANG AOA ARS AUD AWG AZN BAM BBD BDT BGN BHD BIF BMD BND BOB BRL…" at bounding box center [546, 348] width 82 height 21
type input "3926"
type input "4325"
click at [161, 392] on div "Add Leg" at bounding box center [152, 394] width 28 height 7
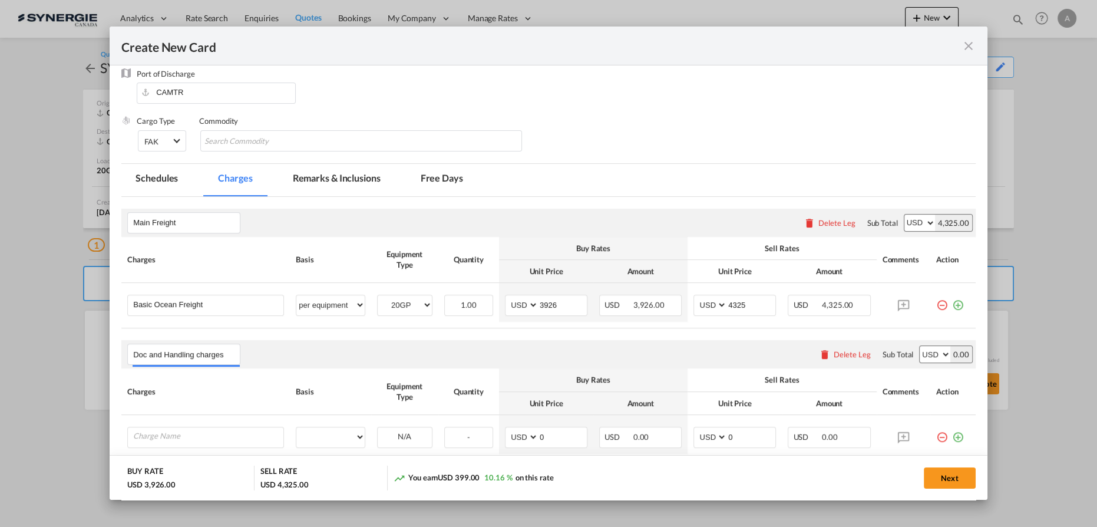
scroll to position [231, 0]
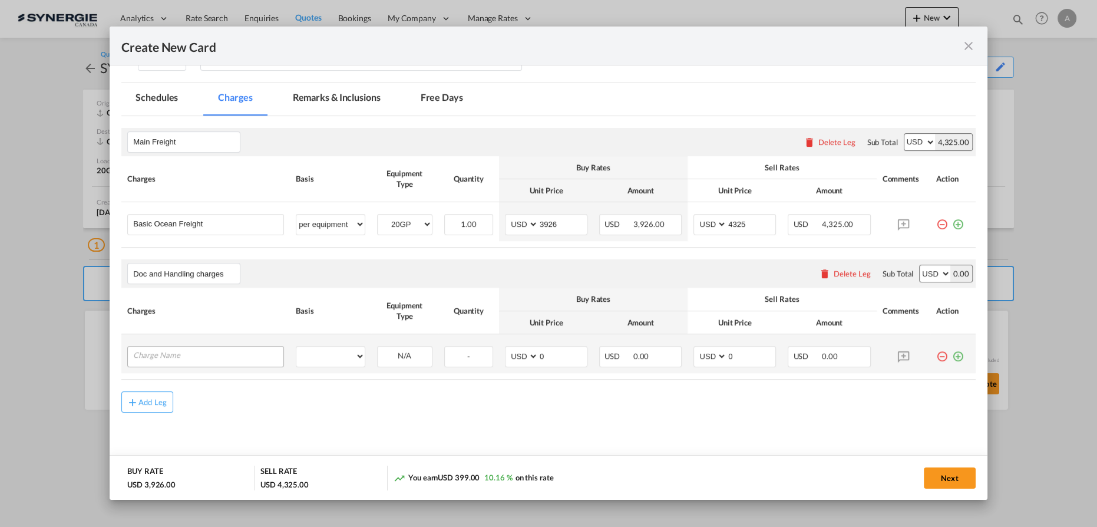
type input "Doc and Handling charges"
click at [174, 346] on input "Charge Name" at bounding box center [208, 355] width 150 height 18
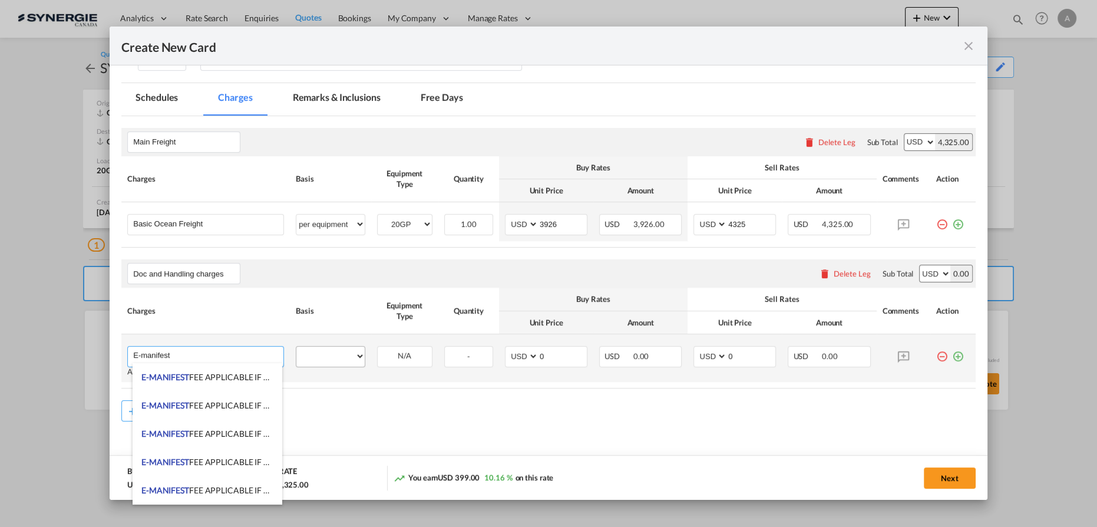
type input "E-manifest"
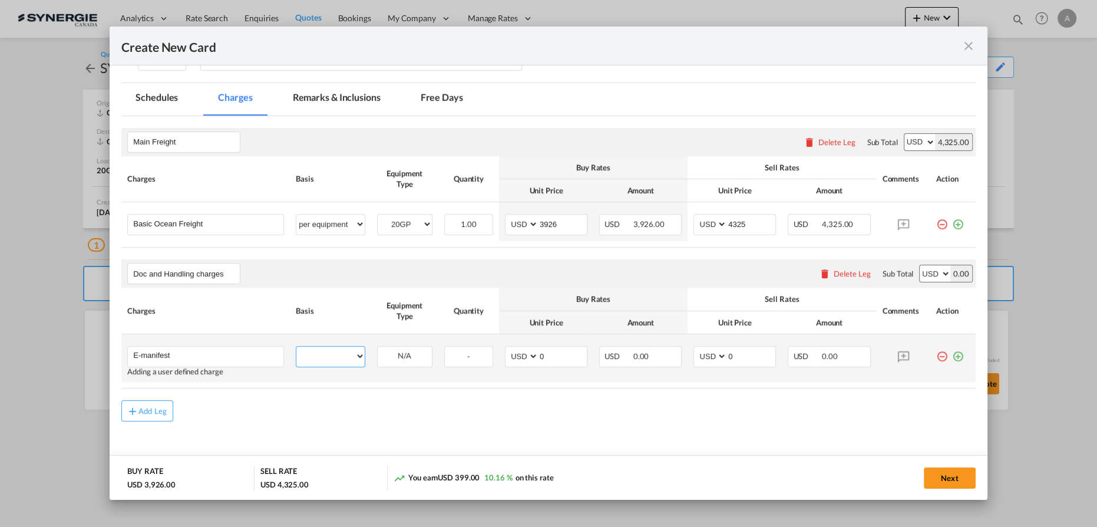
click at [345, 353] on select "per equipment per container per B/L per shipping bill per shipment per pallet p…" at bounding box center [330, 355] width 68 height 19
select select "per B/L"
click at [296, 346] on select "per equipment per container per B/L per shipping bill per shipment per pallet p…" at bounding box center [330, 355] width 68 height 19
drag, startPoint x: 733, startPoint y: 353, endPoint x: 686, endPoint y: 347, distance: 47.5
click at [688, 348] on td "AED AFN ALL AMD ANG AOA ARS AUD AWG AZN BAM BBD BDT BGN BHD BIF BMD BND BOB BRL…" at bounding box center [735, 358] width 94 height 48
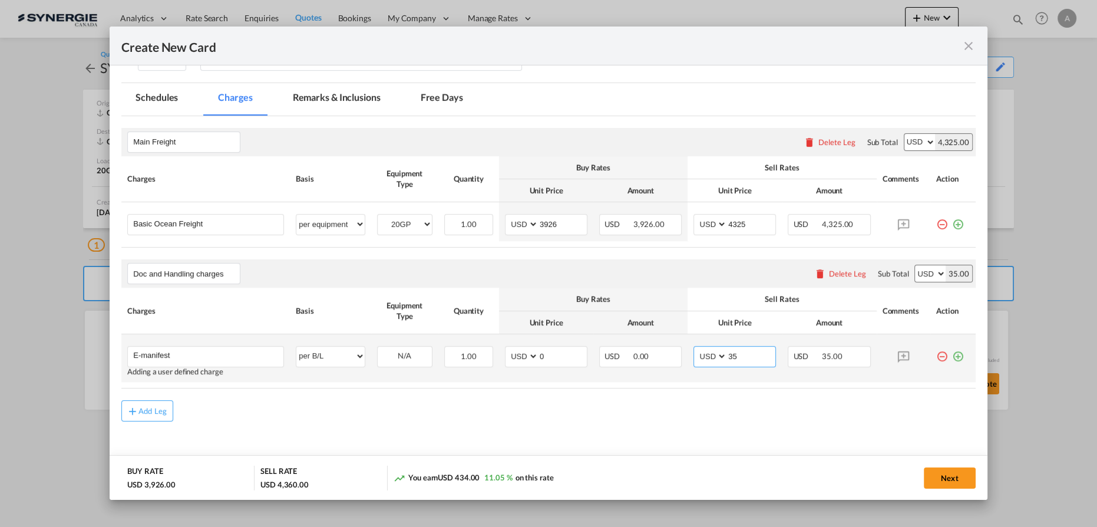
type input "35"
click at [952, 353] on md-icon "icon-plus-circle-outline green-400-fg" at bounding box center [958, 352] width 12 height 12
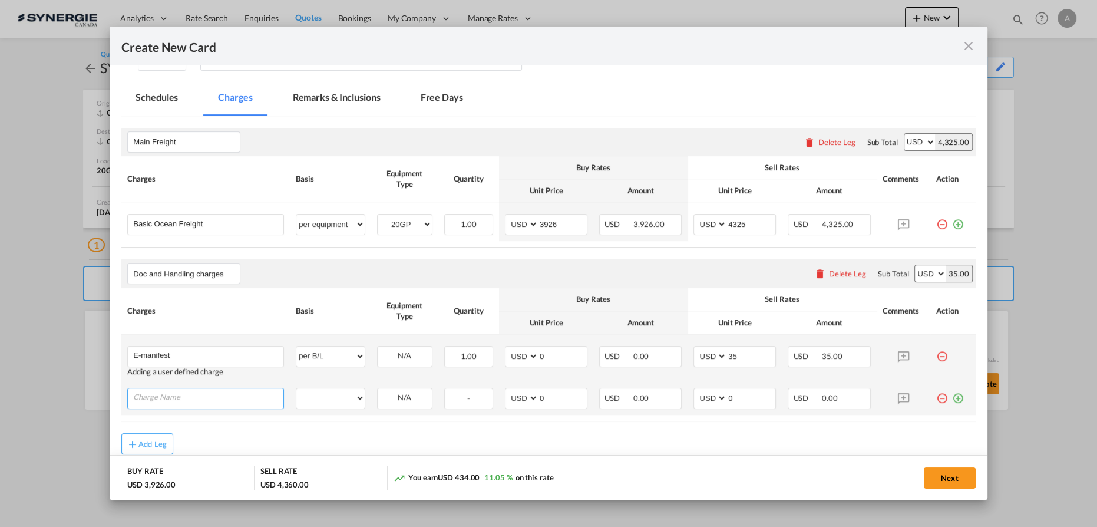
click at [252, 403] on input "Charge Name" at bounding box center [208, 397] width 150 height 18
type input "Doc fee"
click at [326, 384] on td "per equipment per container per B/L per shipping bill per shipment per pallet p…" at bounding box center [330, 403] width 81 height 42
click at [325, 398] on select "per equipment per container per B/L per shipping bill per shipment per pallet p…" at bounding box center [330, 397] width 68 height 19
select select "per B/L"
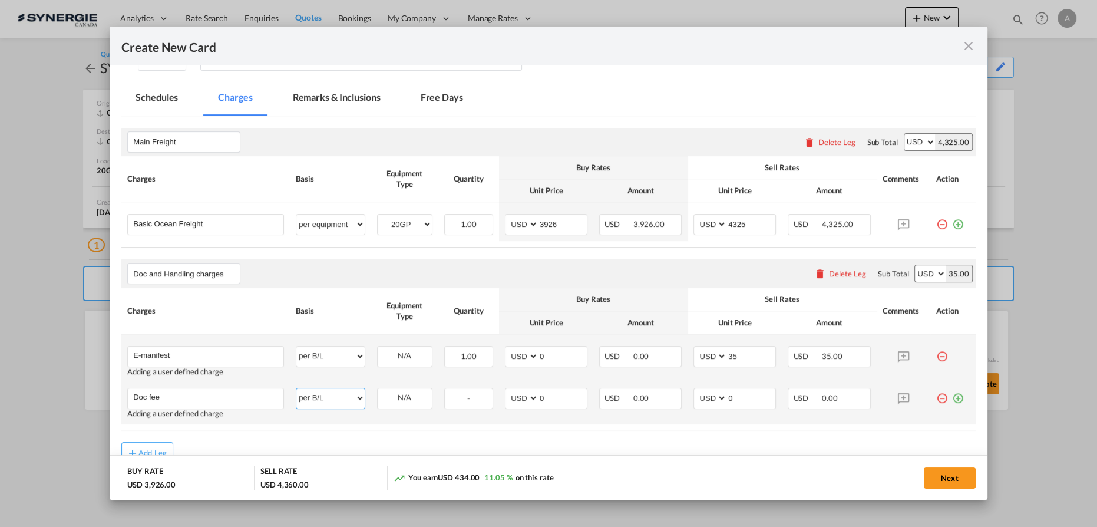
click at [296, 388] on select "per equipment per container per B/L per shipping bill per shipment per pallet p…" at bounding box center [330, 397] width 68 height 19
drag, startPoint x: 731, startPoint y: 400, endPoint x: 703, endPoint y: 388, distance: 30.6
click at [703, 388] on md-input-container "AED AFN ALL AMD ANG AOA ARS AUD AWG AZN BAM BBD BDT BGN BHD BIF BMD BND BOB BRL…" at bounding box center [734, 398] width 82 height 21
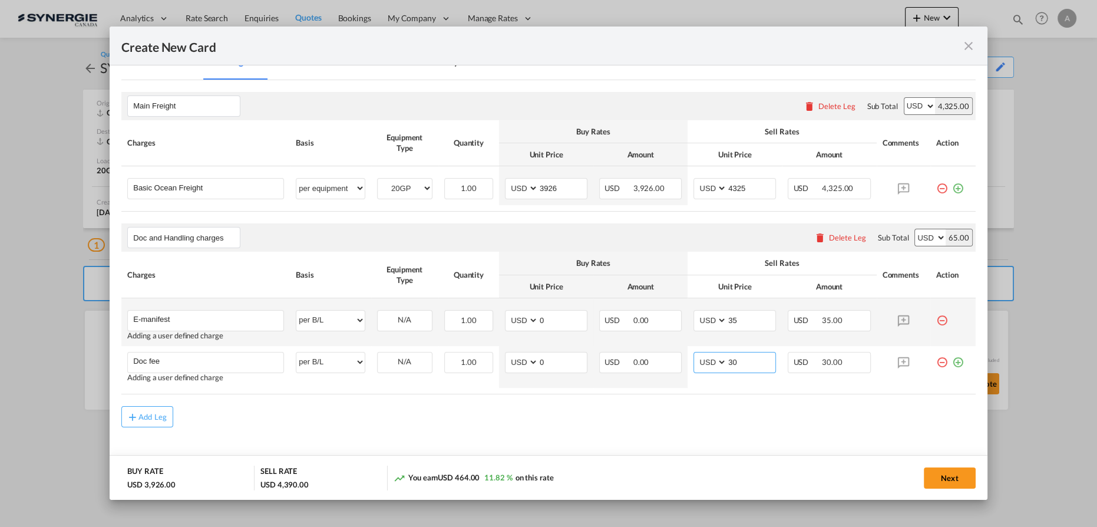
scroll to position [281, 0]
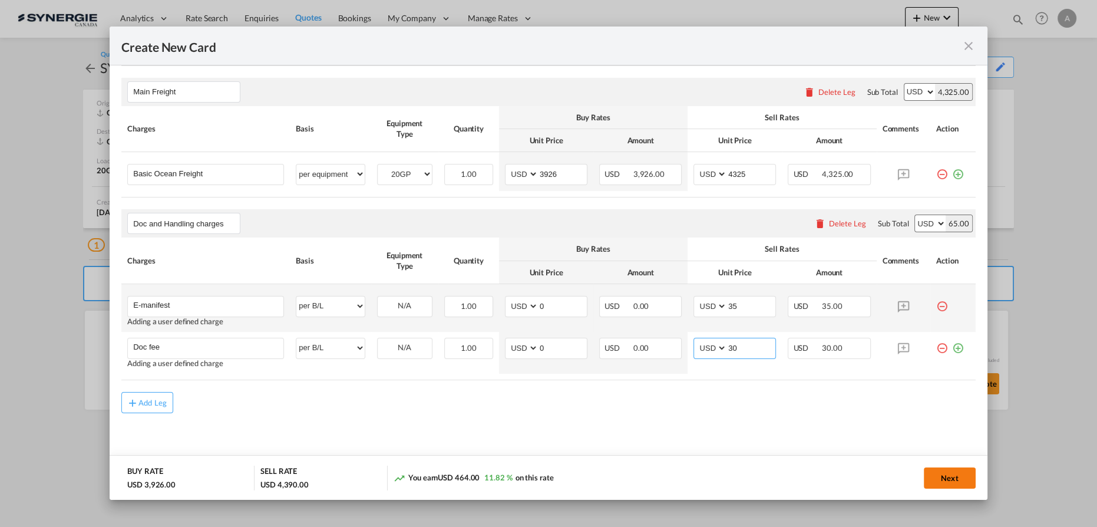
type input "30"
click at [951, 477] on button "Next" at bounding box center [950, 477] width 52 height 21
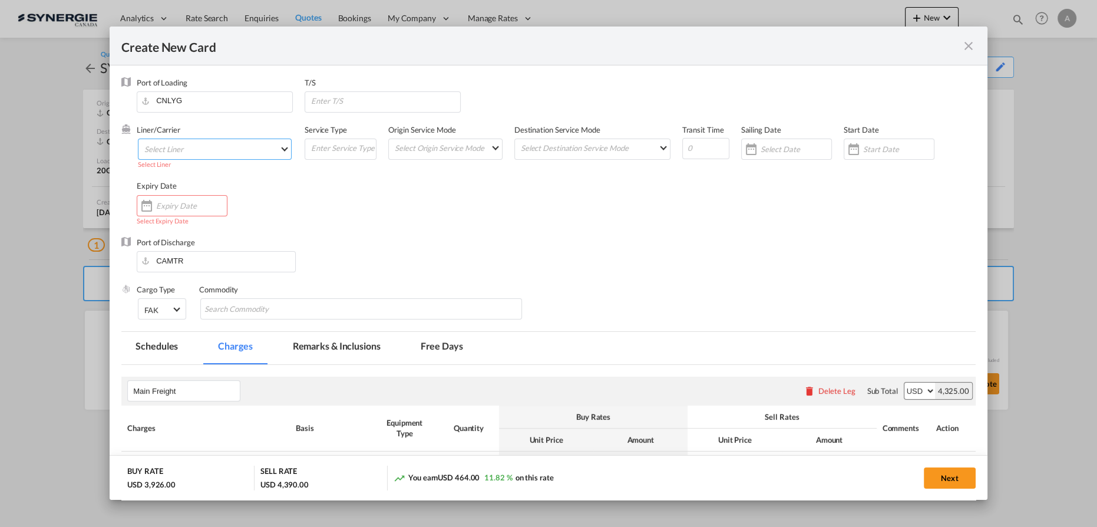
click at [215, 143] on md-select "Select Liner 2HM LOGISTICS D.O.O AAXL GLOBAL SHIPPING LINES LLC ABDUL MUHSEN SH…" at bounding box center [215, 148] width 154 height 21
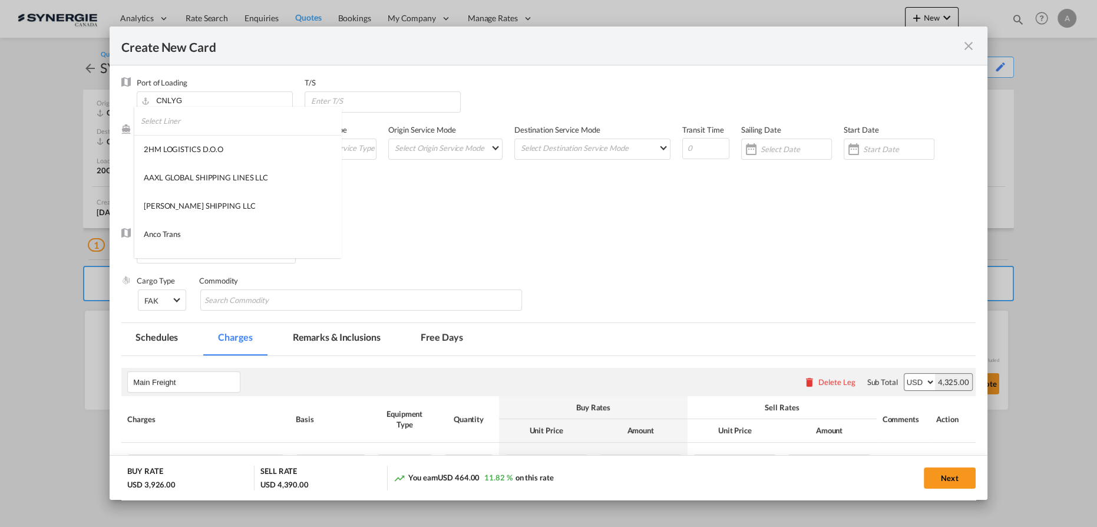
click at [194, 120] on input "search" at bounding box center [241, 121] width 200 height 28
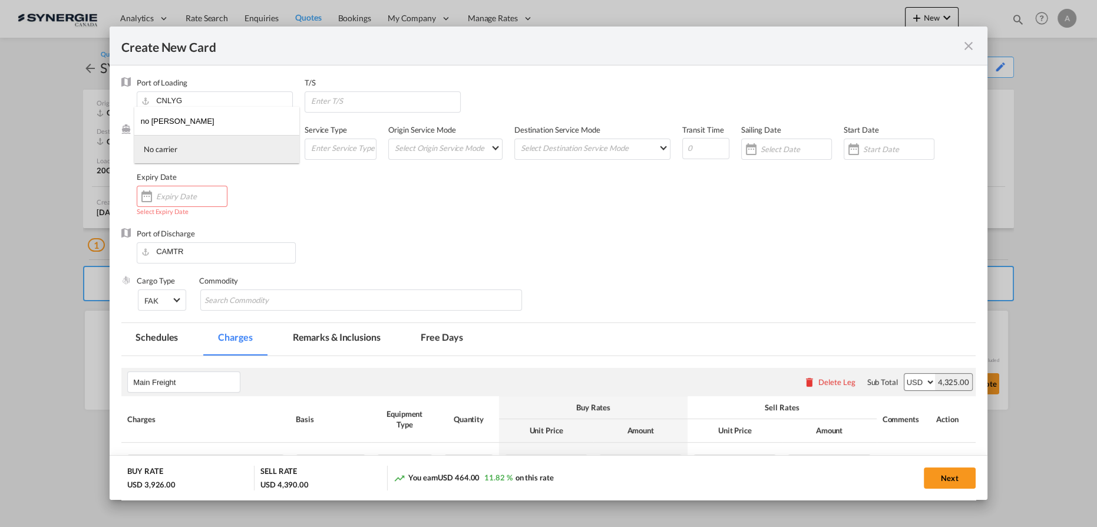
type input "no carr"
click at [197, 149] on md-option "No carrier" at bounding box center [216, 149] width 165 height 28
click at [884, 148] on input "Create New Card ..." at bounding box center [898, 148] width 71 height 9
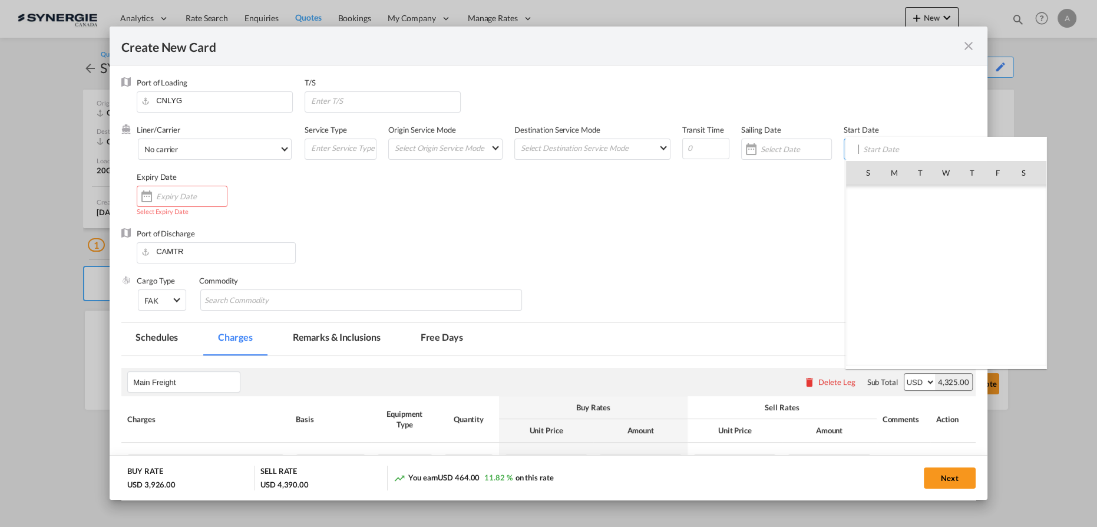
scroll to position [272897, 0]
drag, startPoint x: 1003, startPoint y: 250, endPoint x: 459, endPoint y: 218, distance: 544.7
click at [1002, 249] on span "12" at bounding box center [998, 249] width 25 height 25
type input "12 Sep 2025"
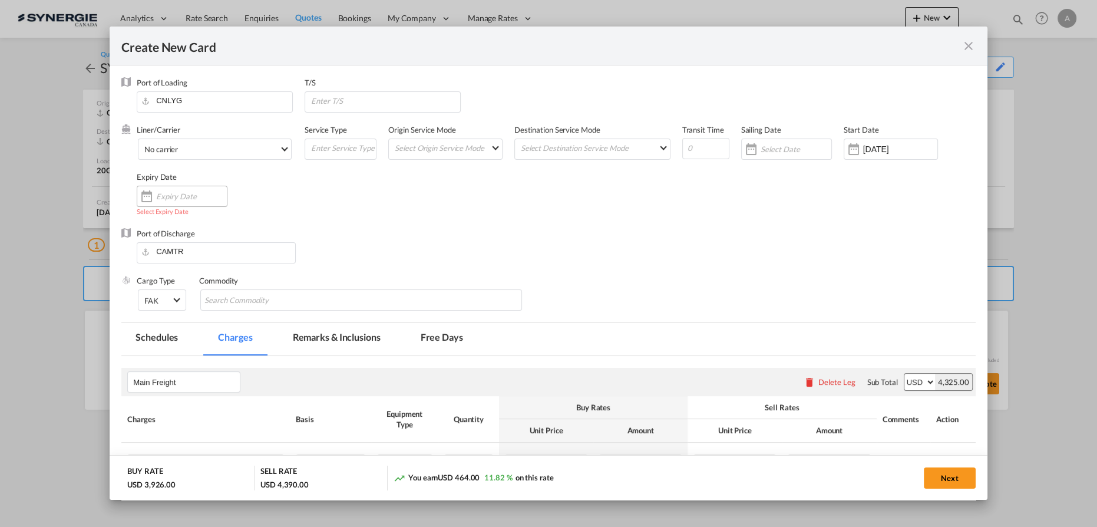
click at [191, 192] on input "Create New Card ..." at bounding box center [191, 195] width 71 height 9
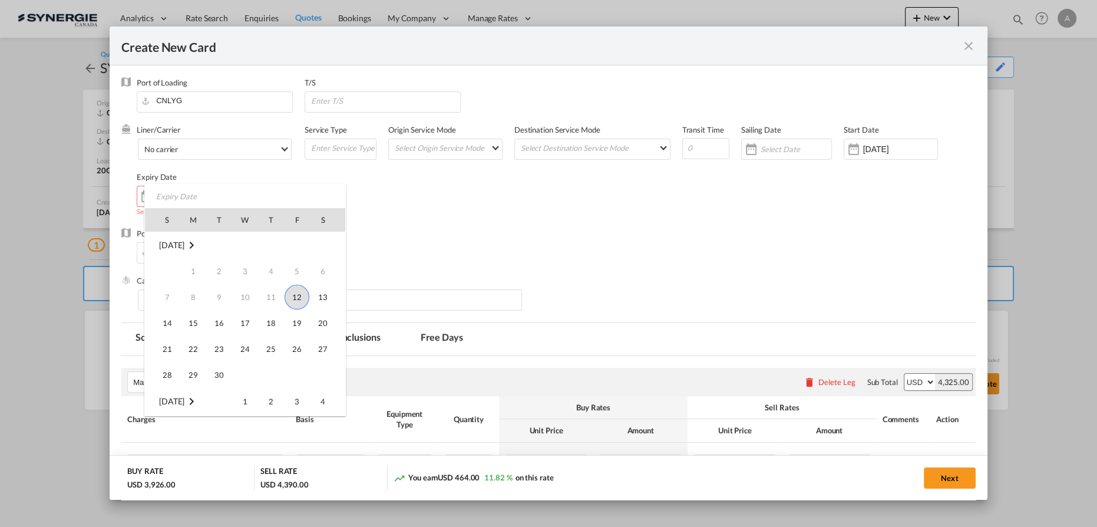
drag, startPoint x: 214, startPoint y: 371, endPoint x: 280, endPoint y: 315, distance: 86.5
click at [214, 371] on span "30" at bounding box center [219, 375] width 24 height 24
type input "[DATE]"
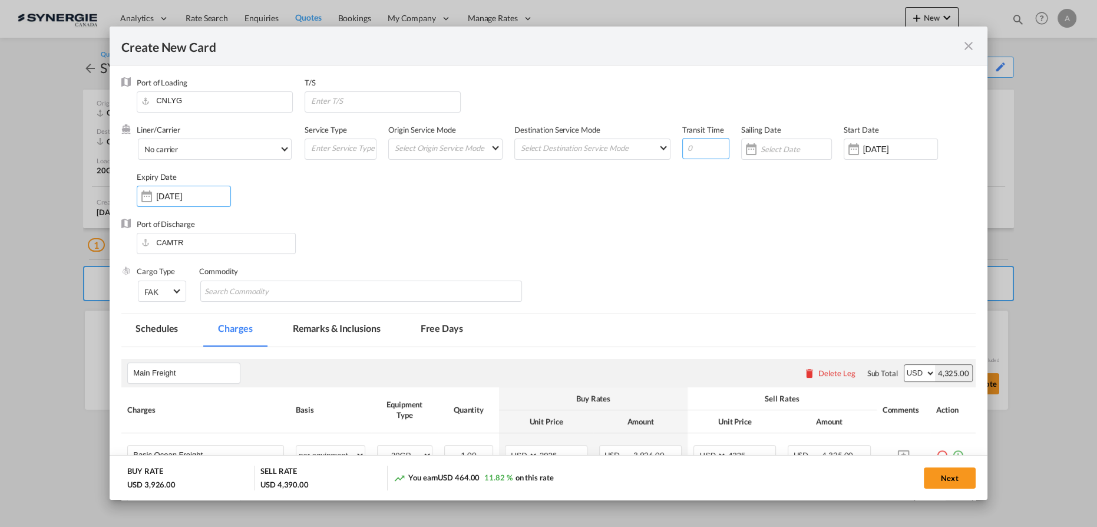
click at [696, 150] on input "Create New Card ..." at bounding box center [705, 148] width 47 height 21
type input "35"
click at [361, 100] on input "Create New Card ..." at bounding box center [385, 101] width 150 height 18
type input "VANCOUVER"
click at [941, 479] on button "Next" at bounding box center [950, 477] width 52 height 21
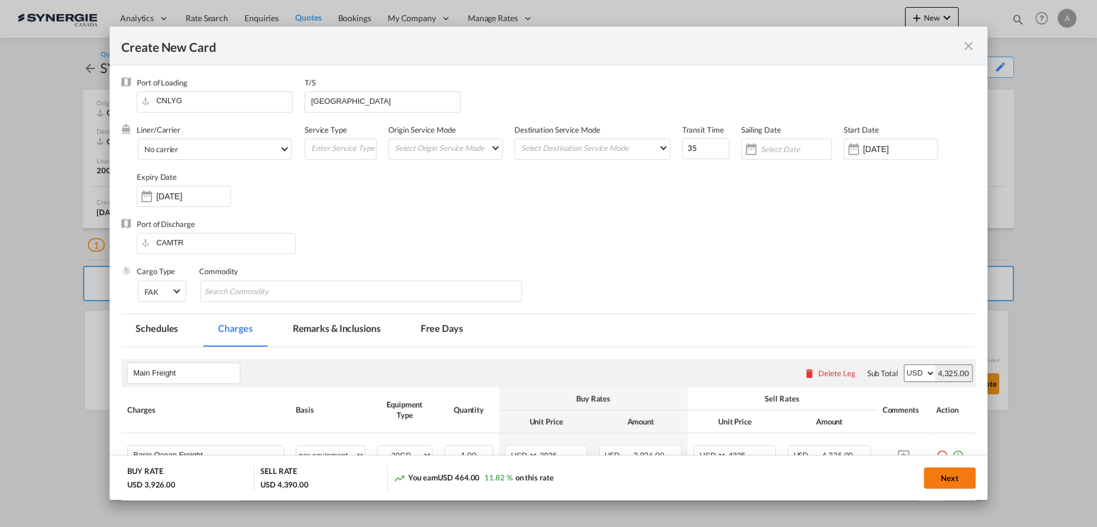
type input "[DATE]"
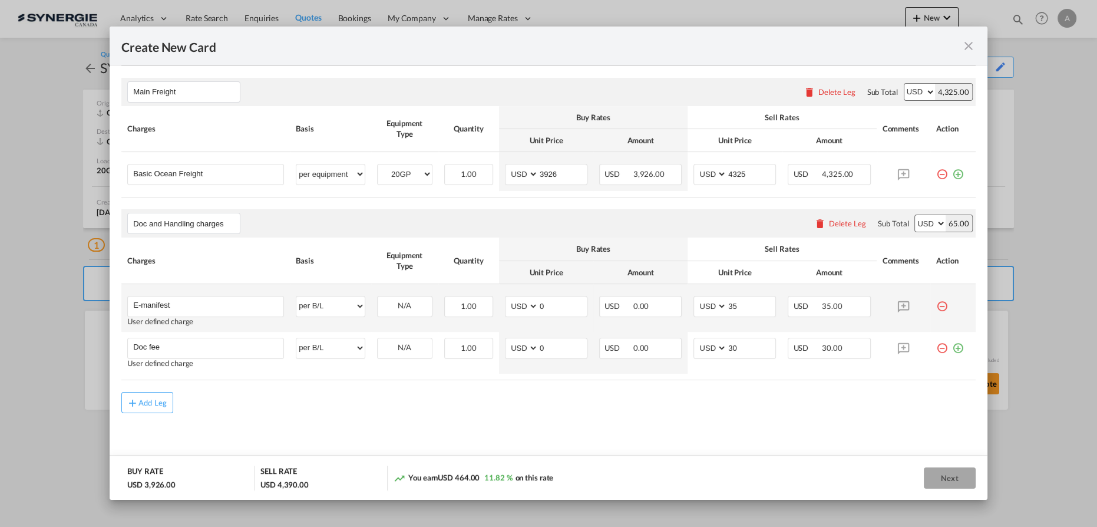
scroll to position [0, 0]
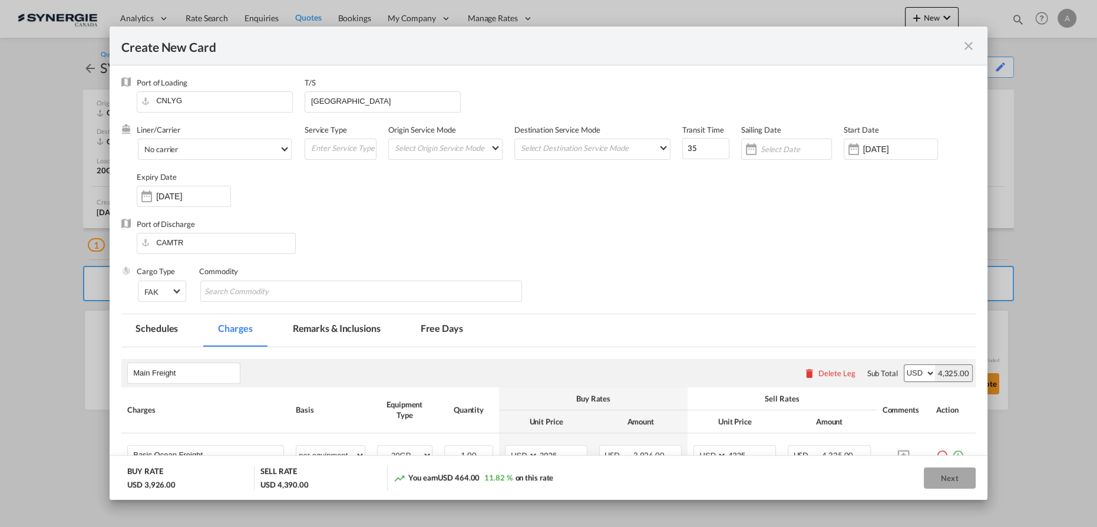
click at [574, 268] on div "Cargo Type FAK FAK GCR GDSM General Cargo Hazardous Cargo Ambient Foodstuff Chi…" at bounding box center [556, 289] width 839 height 47
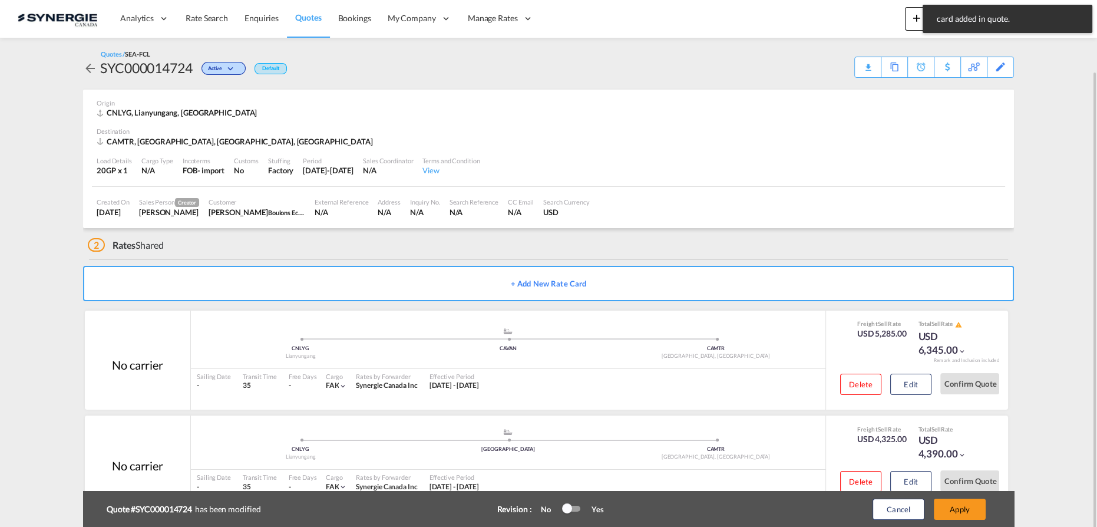
scroll to position [36, 0]
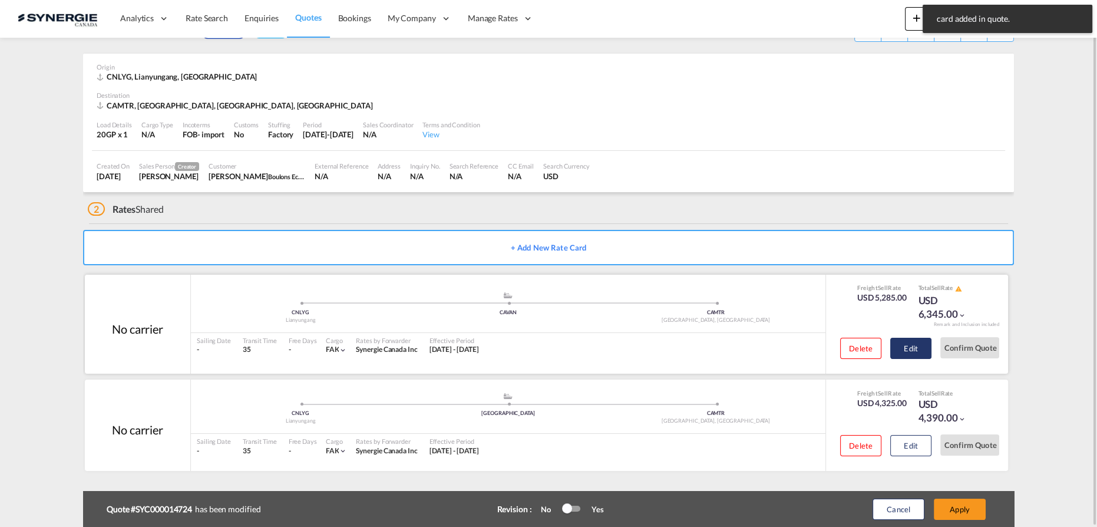
click at [918, 348] on button "Edit" at bounding box center [910, 348] width 41 height 21
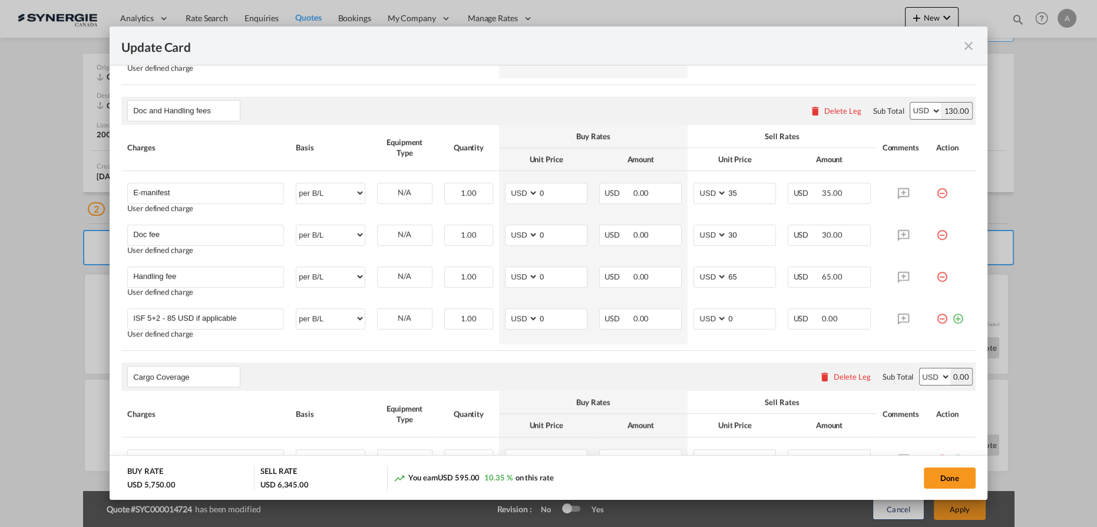
scroll to position [696, 0]
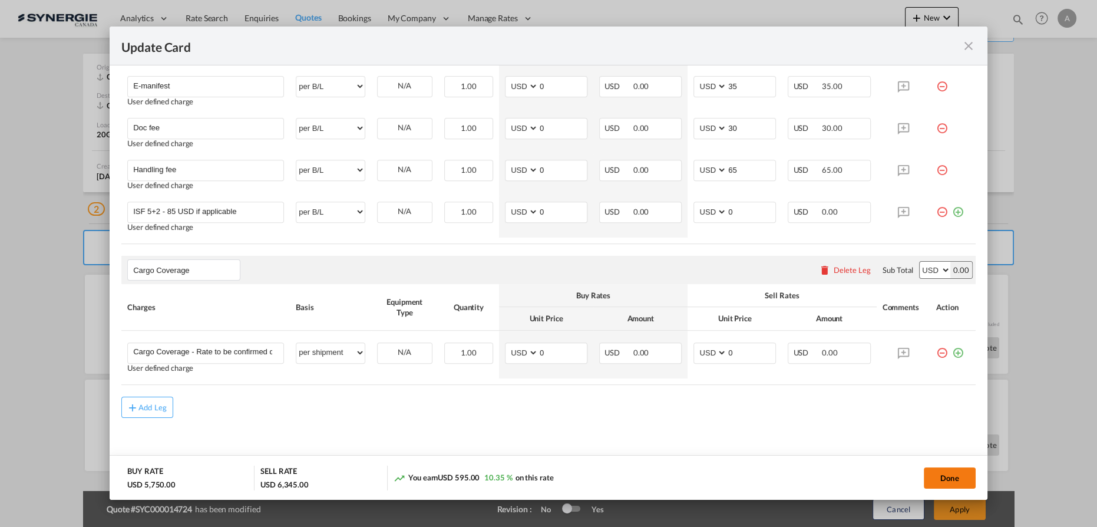
click at [941, 482] on button "Done" at bounding box center [950, 477] width 52 height 21
type input "[DATE]"
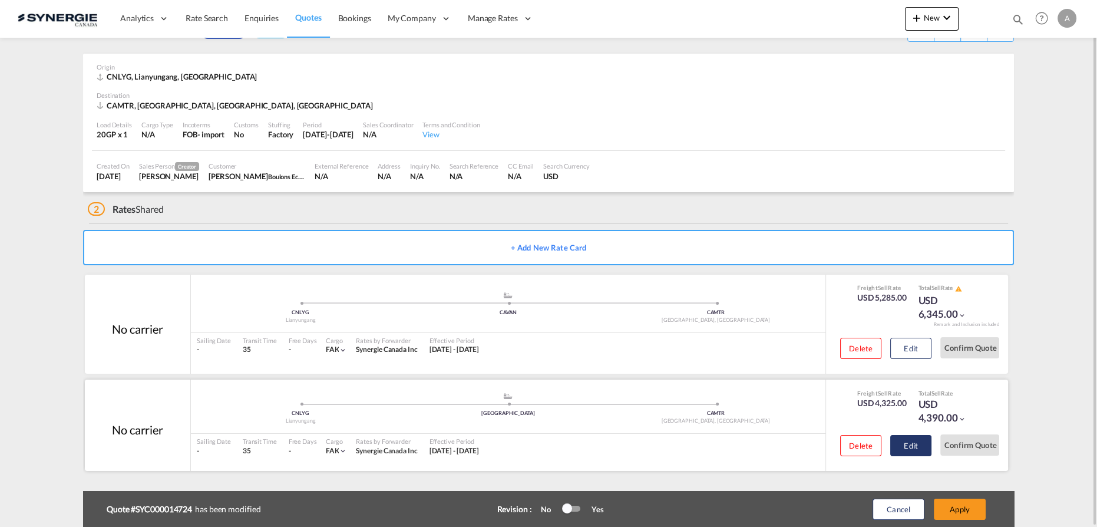
click at [913, 447] on button "Edit" at bounding box center [910, 445] width 41 height 21
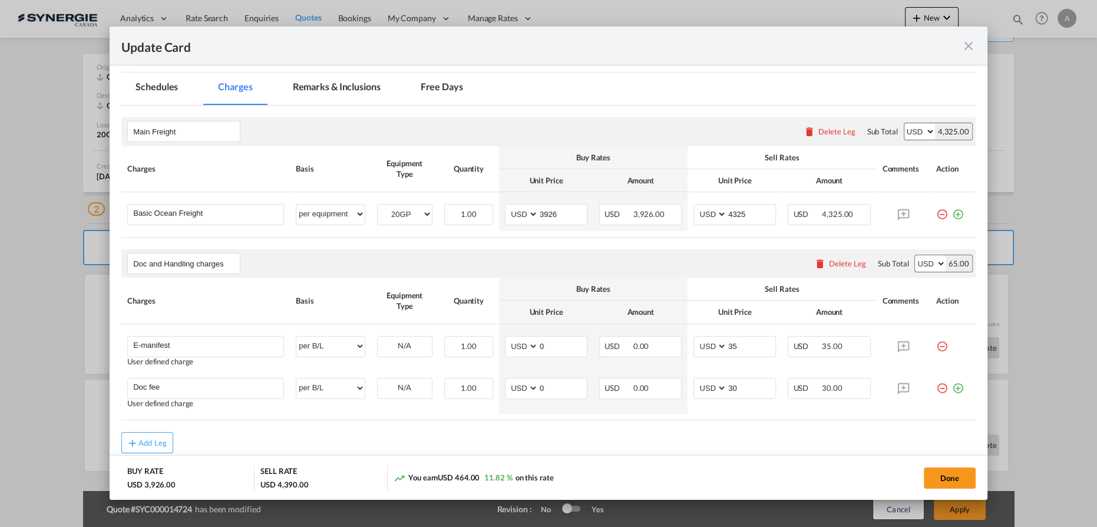
scroll to position [303, 0]
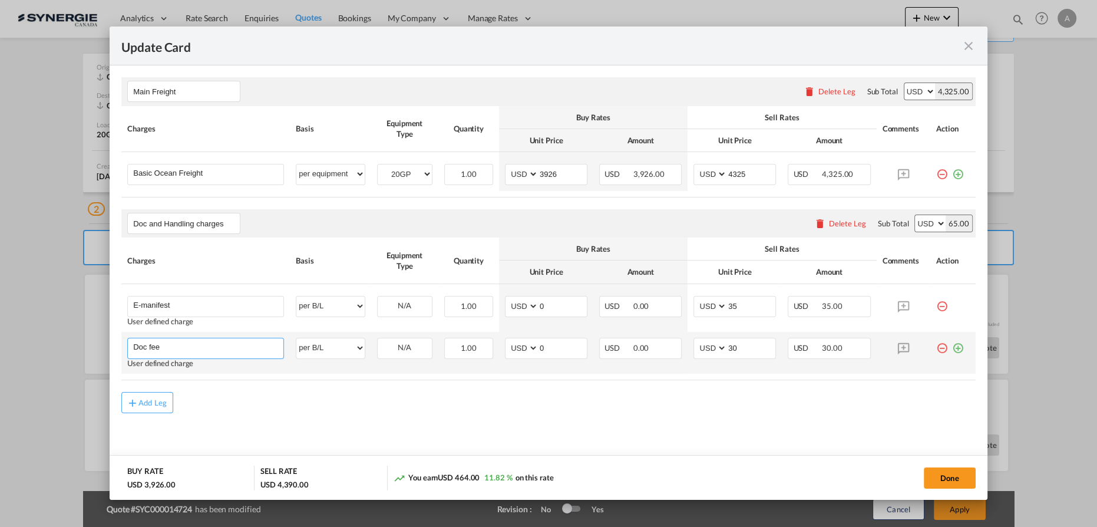
click at [199, 353] on md-autocomplete-wrap "Doc fee" at bounding box center [208, 347] width 151 height 18
click at [207, 217] on input "Doc and Handling charges" at bounding box center [186, 223] width 107 height 18
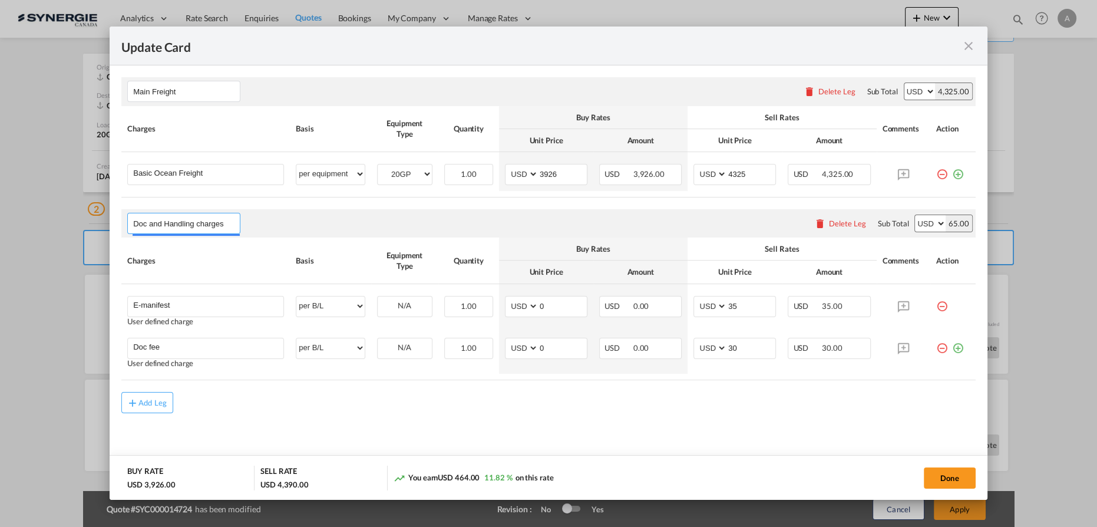
click at [207, 217] on input "Doc and Handling charges" at bounding box center [186, 223] width 107 height 18
type input "Doc and Handling fees"
click at [952, 348] on md-icon "icon-plus-circle-outline green-400-fg" at bounding box center [958, 344] width 12 height 12
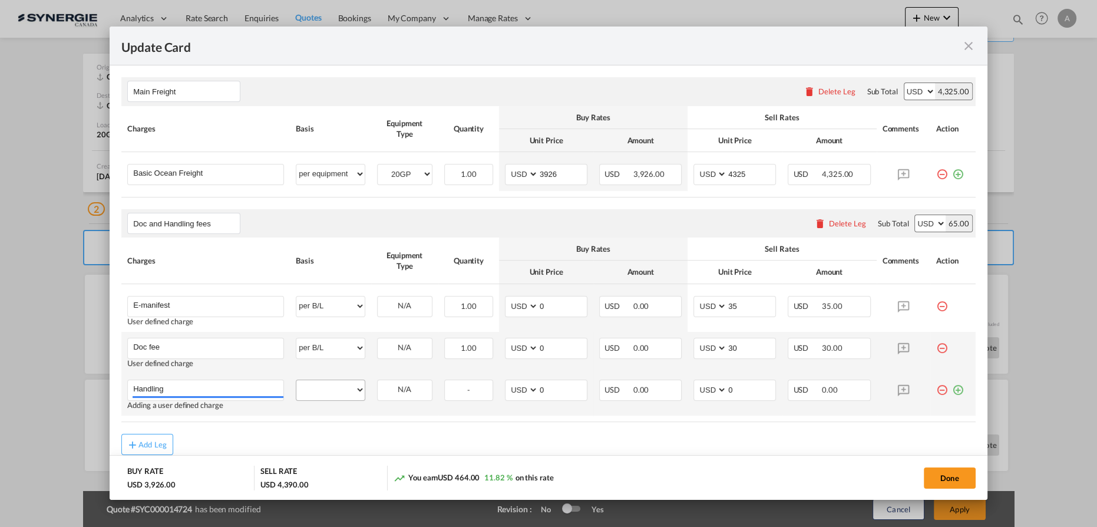
type input "Handling"
drag, startPoint x: 322, startPoint y: 385, endPoint x: 316, endPoint y: 378, distance: 9.2
click at [322, 385] on select "per equipment per container per B/L per shipping bill per shipment per pallet p…" at bounding box center [330, 389] width 68 height 19
select select "per B/L"
click at [296, 380] on select "per equipment per container per B/L per shipping bill per shipment per pallet p…" at bounding box center [330, 389] width 68 height 19
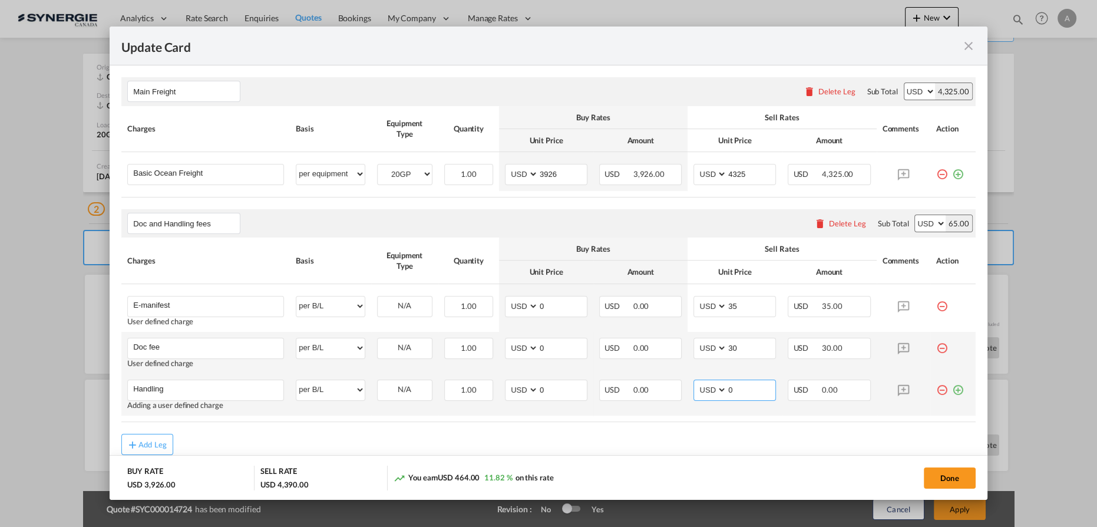
click at [688, 382] on td "AED AFN ALL AMD ANG AOA ARS AUD AWG AZN BAM BBD BDT BGN BHD BIF BMD BND BOB BRL…" at bounding box center [735, 395] width 94 height 42
type input "65"
click at [952, 388] on md-icon "icon-plus-circle-outline green-400-fg" at bounding box center [958, 385] width 12 height 12
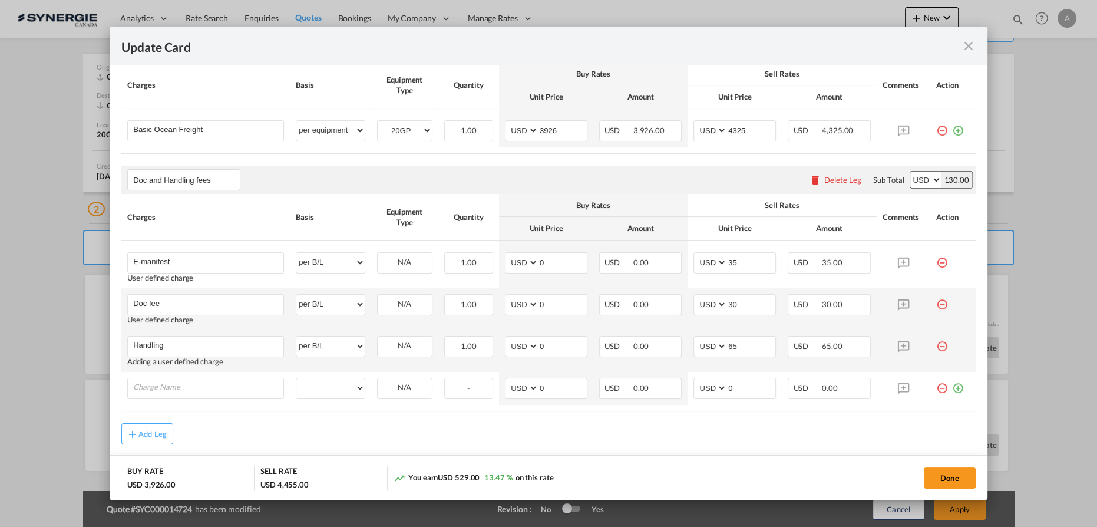
scroll to position [378, 0]
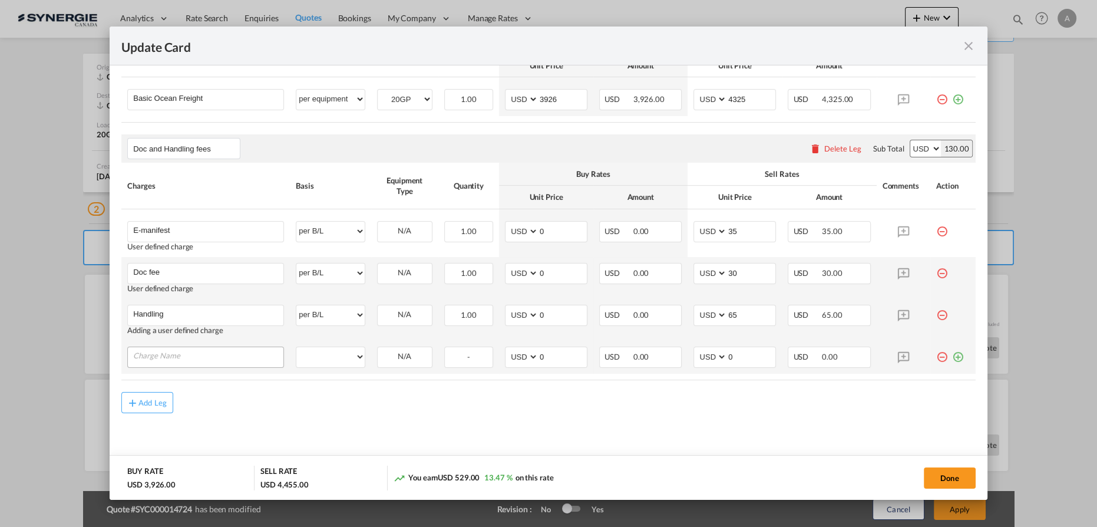
click at [218, 362] on input "Charge Name" at bounding box center [208, 356] width 150 height 18
click at [209, 352] on input "ISF 5+2" at bounding box center [208, 356] width 150 height 18
type input "ISF 5+2 - 85 USD if applicable"
drag, startPoint x: 355, startPoint y: 346, endPoint x: 342, endPoint y: 356, distance: 16.0
click at [355, 347] on select "per equipment per container per B/L per shipping bill per shipment per pallet p…" at bounding box center [330, 356] width 68 height 19
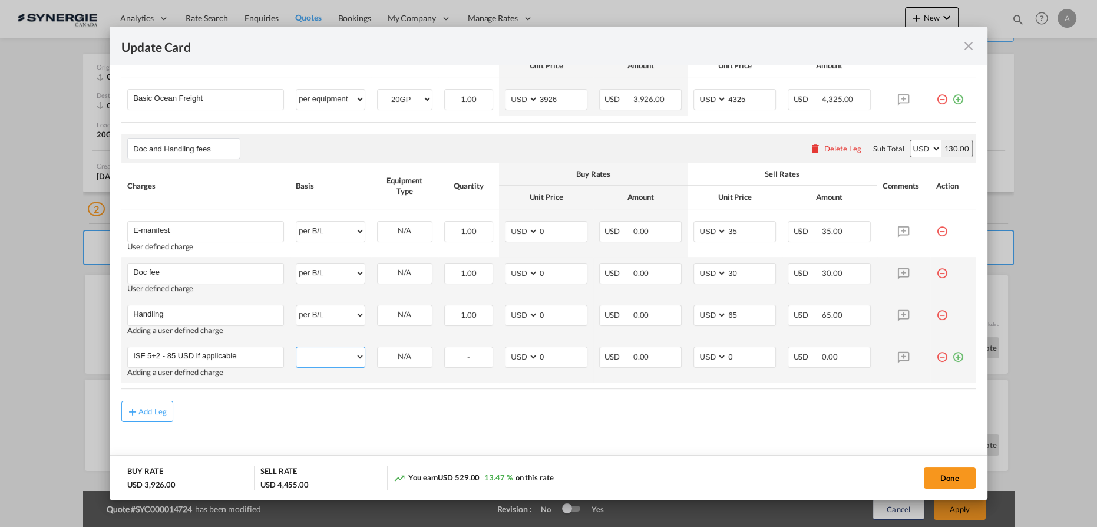
select select "per B/L"
click at [296, 347] on select "per equipment per container per B/L per shipping bill per shipment per pallet p…" at bounding box center [330, 356] width 68 height 19
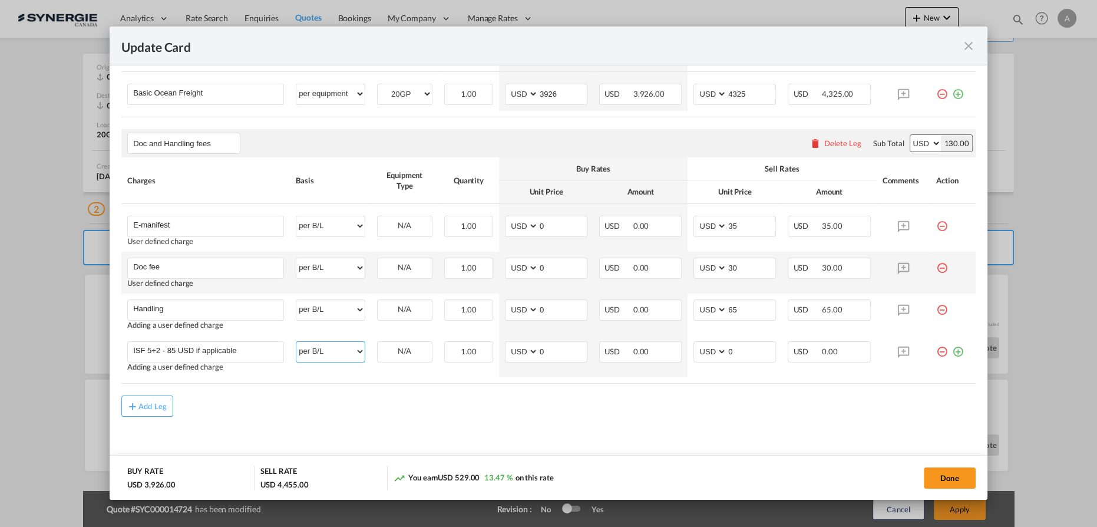
scroll to position [386, 0]
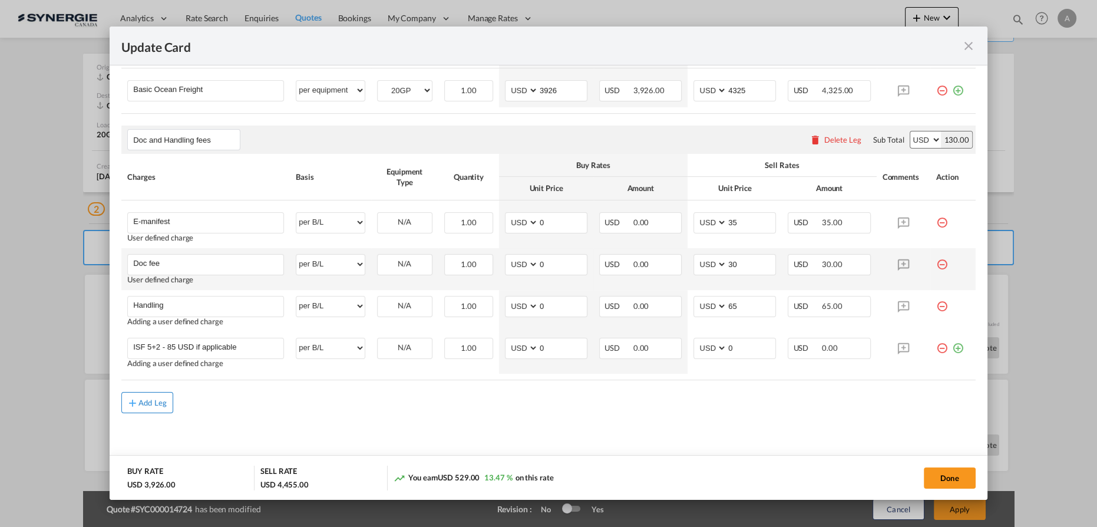
click at [163, 407] on button "Add Leg" at bounding box center [147, 402] width 52 height 21
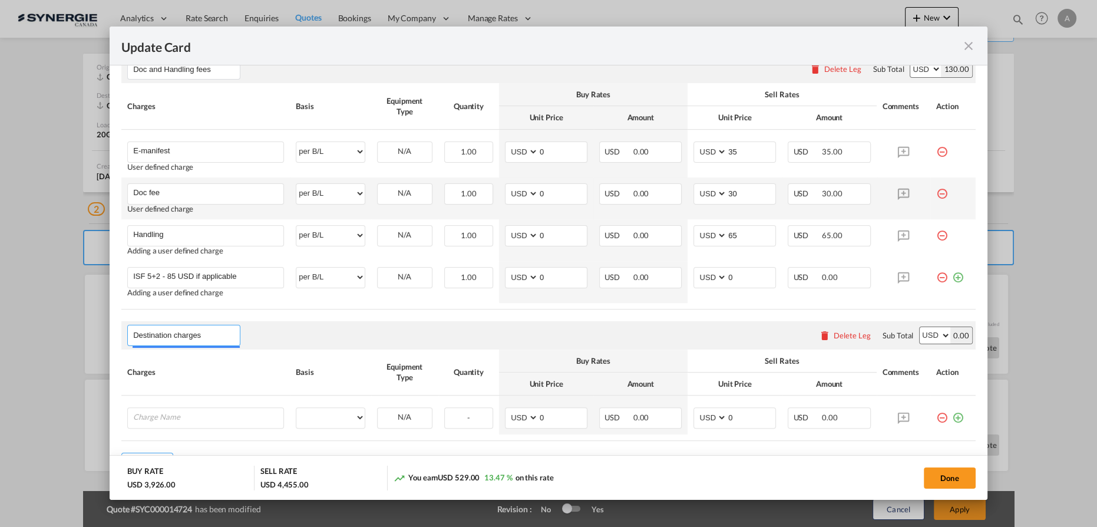
scroll to position [518, 0]
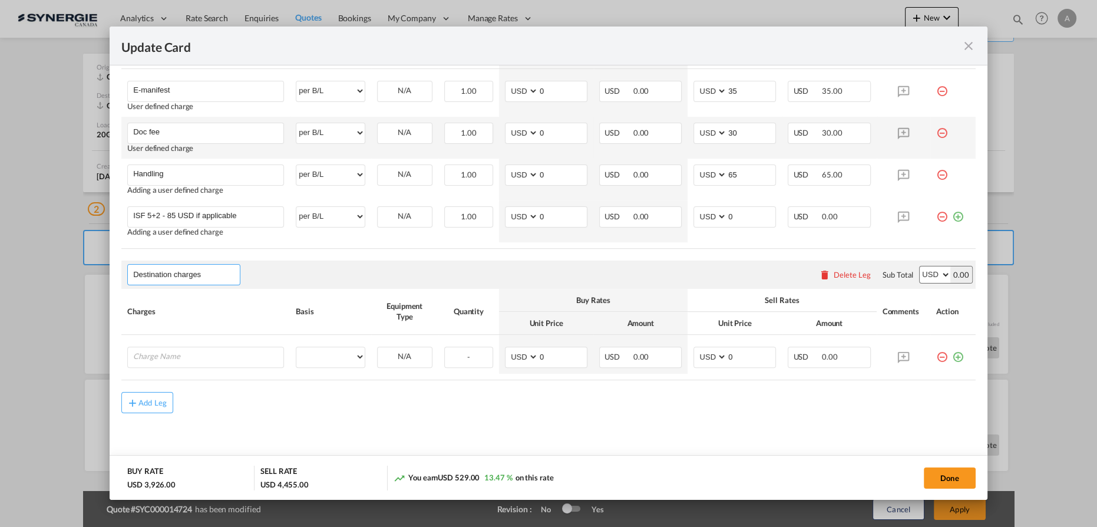
type input "Destination charges"
click at [198, 356] on input "Charge Name" at bounding box center [208, 356] width 150 height 18
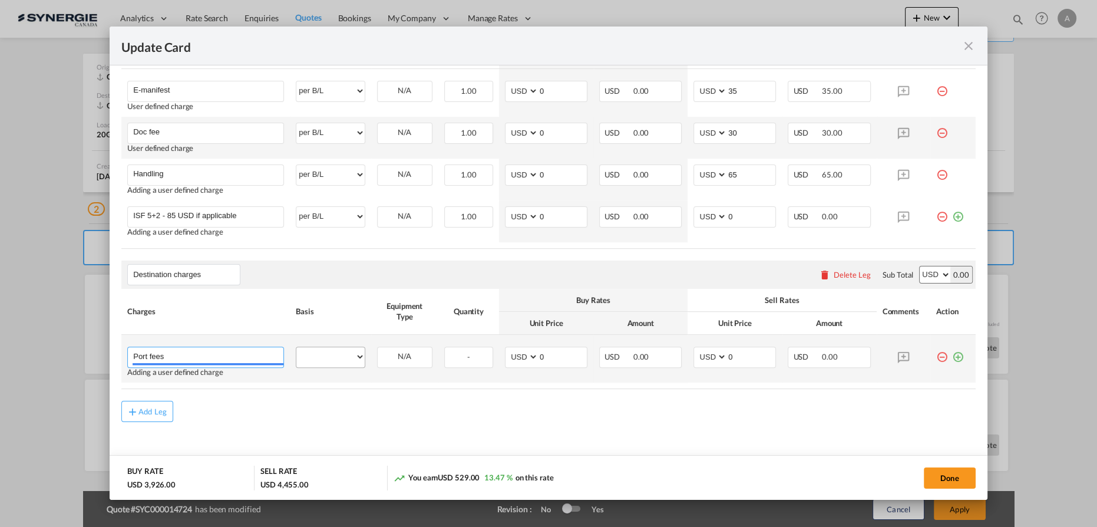
type input "Port fees"
drag, startPoint x: 319, startPoint y: 358, endPoint x: 322, endPoint y: 347, distance: 11.4
click at [320, 359] on select "per equipment per container per B/L per shipping bill per shipment per pallet p…" at bounding box center [330, 356] width 68 height 19
select select "per container"
click at [296, 347] on select "per equipment per container per B/L per shipping bill per shipment per pallet p…" at bounding box center [330, 356] width 68 height 19
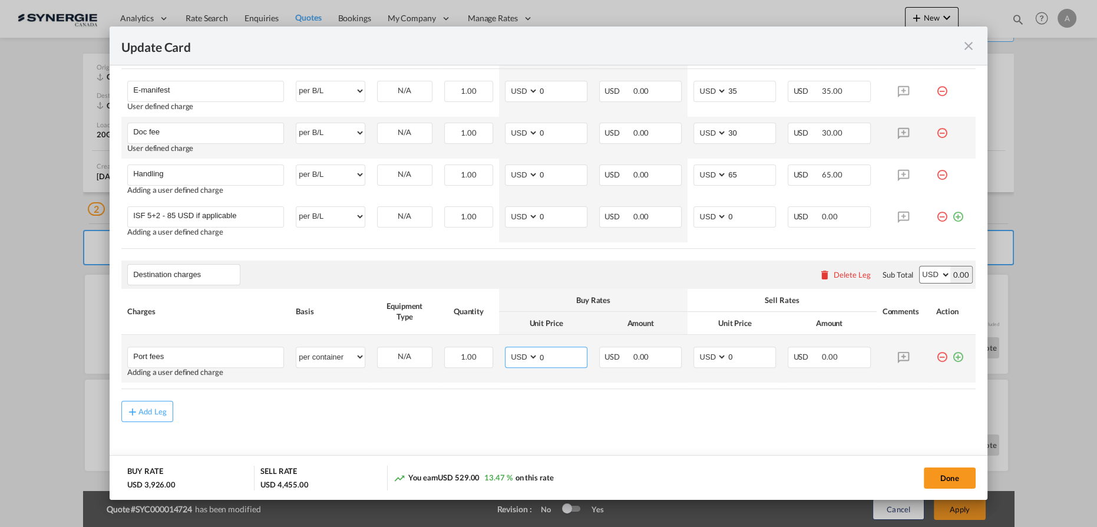
drag, startPoint x: 540, startPoint y: 355, endPoint x: 477, endPoint y: 338, distance: 65.9
click at [486, 353] on tr "Port fees Please Enter User Defined Charges Cannot Be Published Adding a user d…" at bounding box center [548, 359] width 854 height 48
type input "50"
click at [952, 355] on md-icon "icon-plus-circle-outline green-400-fg" at bounding box center [958, 352] width 12 height 12
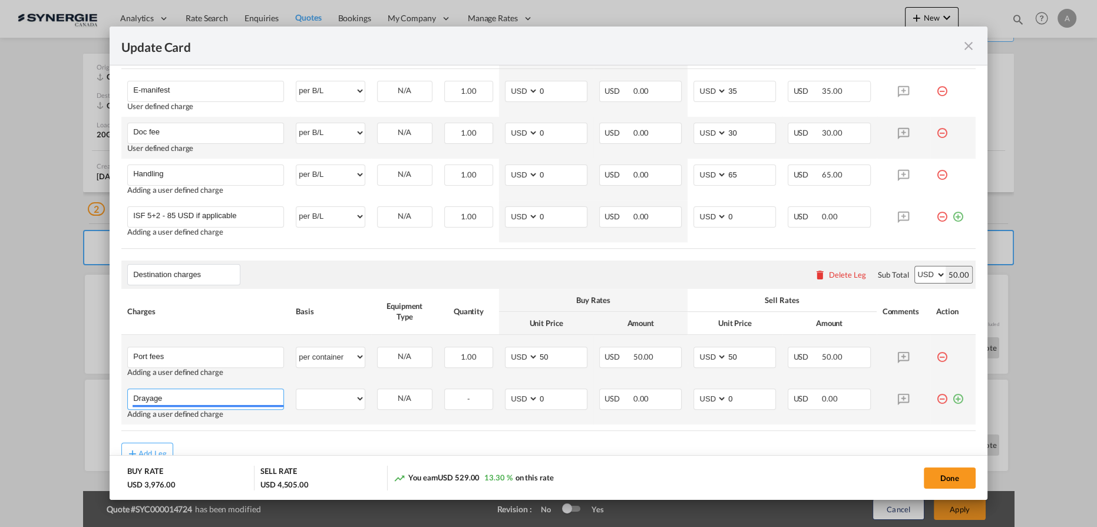
type input "Drayage"
click at [326, 383] on td "per equipment per container per B/L per shipping bill per shipment per pallet p…" at bounding box center [330, 403] width 81 height 42
click at [321, 399] on select "per equipment per container per B/L per shipping bill per shipment per pallet p…" at bounding box center [330, 398] width 68 height 19
select select "per container"
click at [296, 389] on select "per equipment per container per B/L per shipping bill per shipment per pallet p…" at bounding box center [330, 398] width 68 height 19
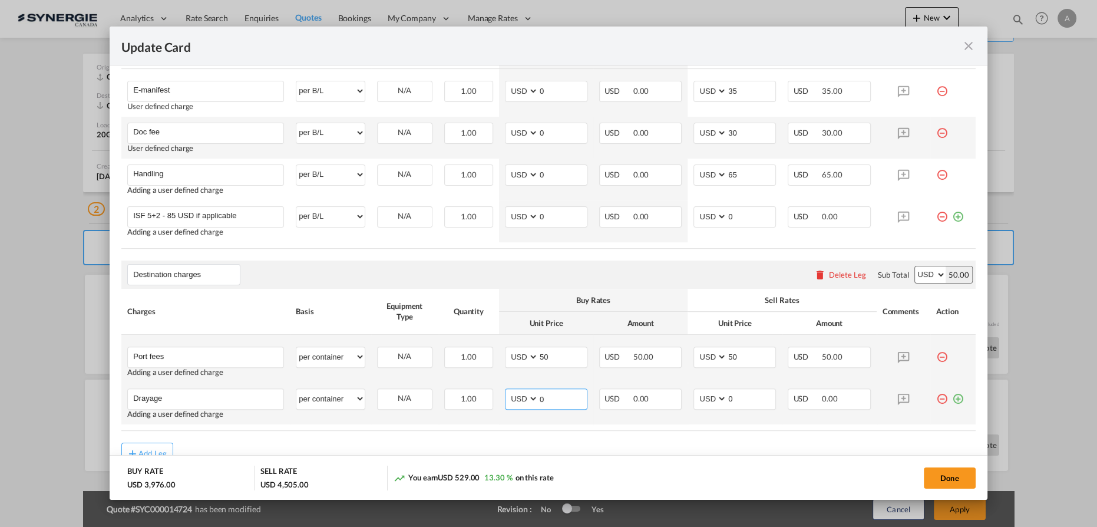
drag, startPoint x: 550, startPoint y: 398, endPoint x: 544, endPoint y: 392, distance: 8.8
click at [538, 395] on input "0" at bounding box center [562, 398] width 48 height 18
drag, startPoint x: 550, startPoint y: 398, endPoint x: 474, endPoint y: 382, distance: 77.6
click at [478, 394] on tr "Drayage Please Enter User Defined Charges Cannot Be Published Adding a user def…" at bounding box center [548, 403] width 854 height 42
type input "817"
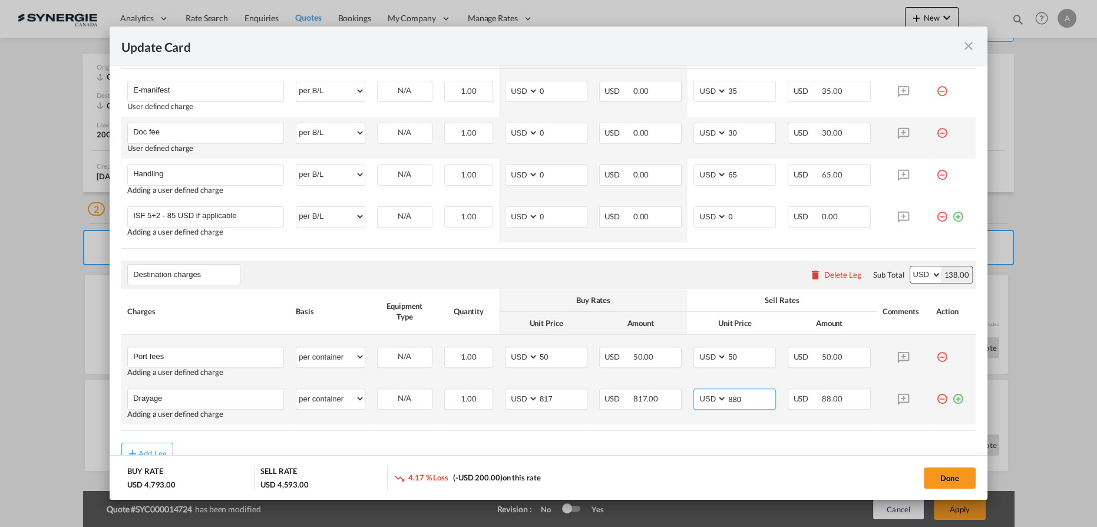
type input "880"
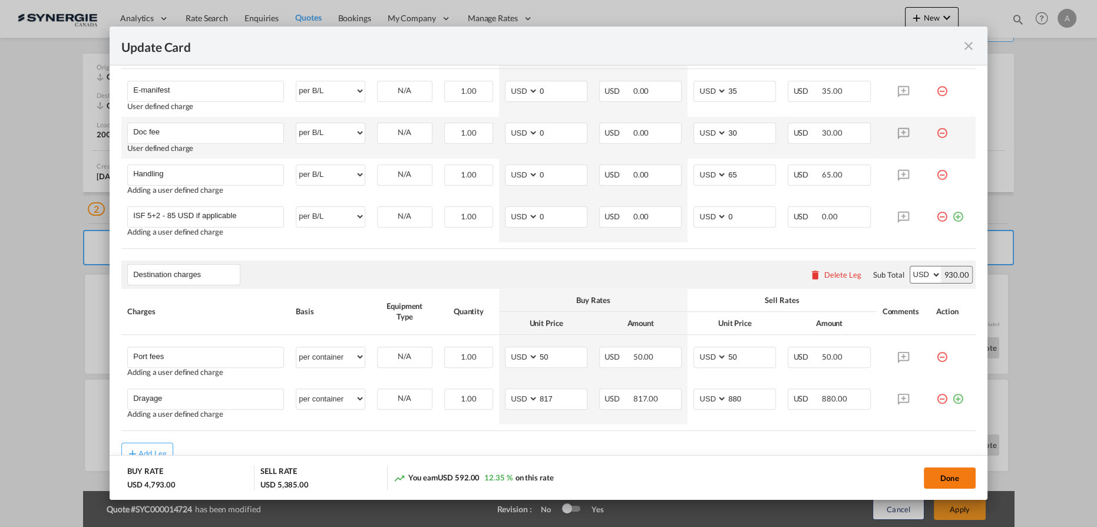
click at [941, 477] on button "Done" at bounding box center [950, 477] width 52 height 21
type input "[DATE]"
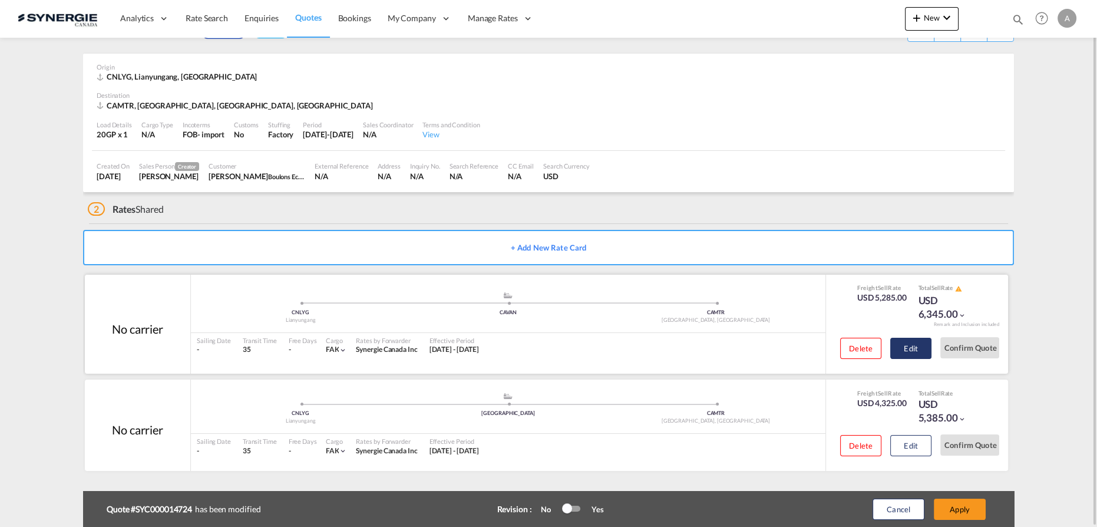
click at [906, 342] on button "Edit" at bounding box center [910, 348] width 41 height 21
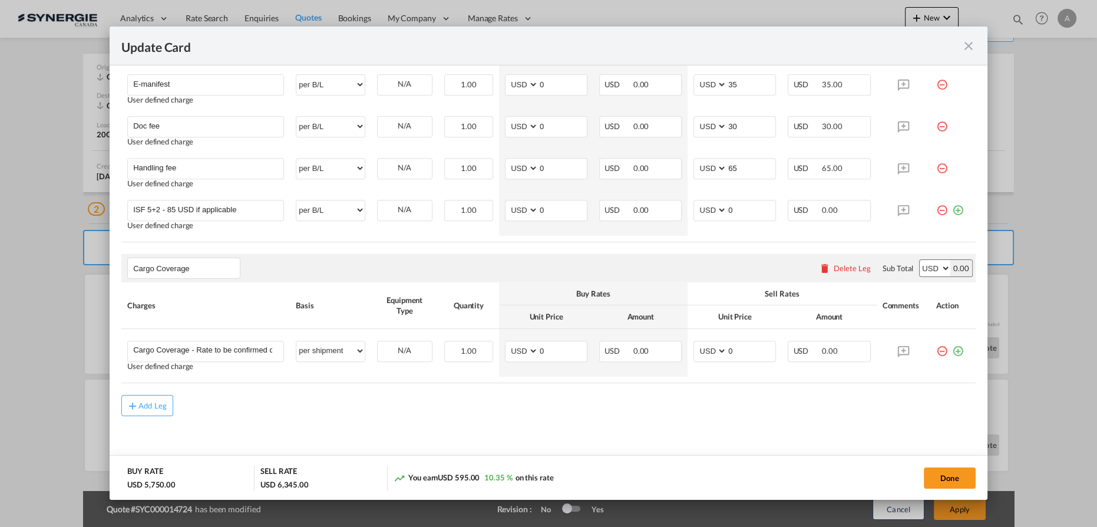
scroll to position [700, 0]
click at [200, 346] on input "Cargo Coverage - Rate to be confirmed depending on commodity and value Min 50 U…" at bounding box center [208, 348] width 150 height 18
click at [934, 474] on button "Done" at bounding box center [950, 477] width 52 height 21
type input "[DATE]"
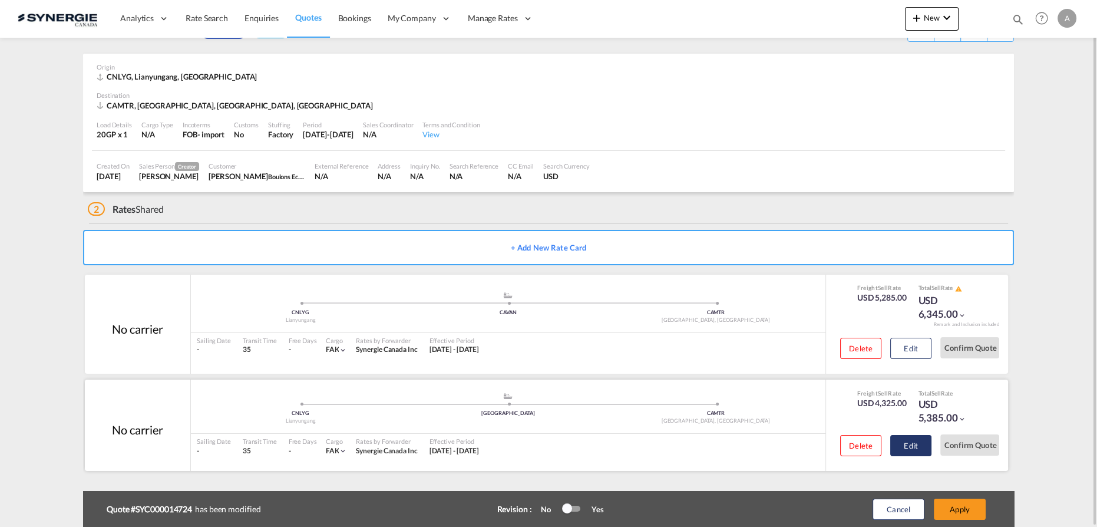
click at [924, 444] on button "Edit" at bounding box center [910, 445] width 41 height 21
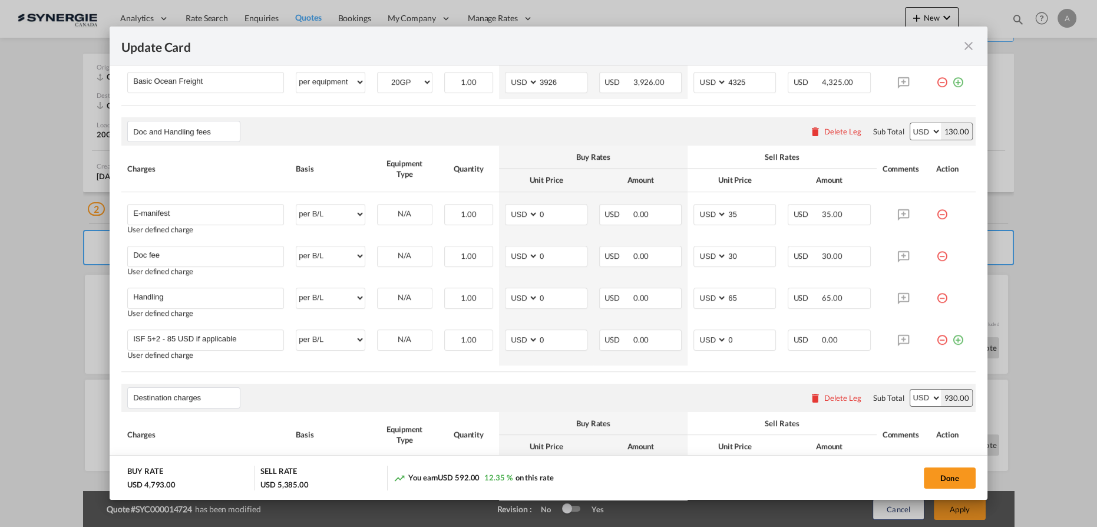
scroll to position [569, 0]
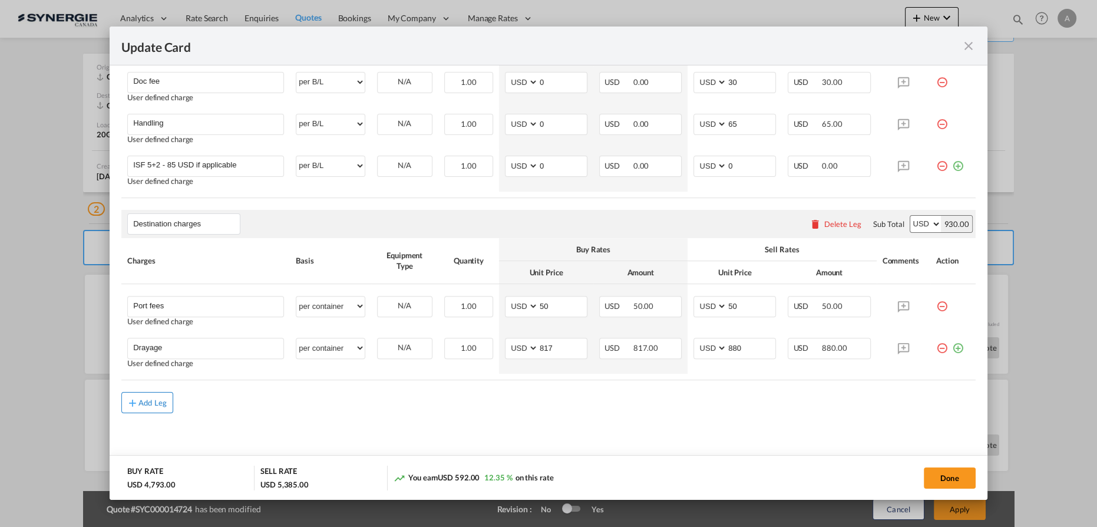
click at [159, 401] on div "Add Leg" at bounding box center [152, 402] width 28 height 7
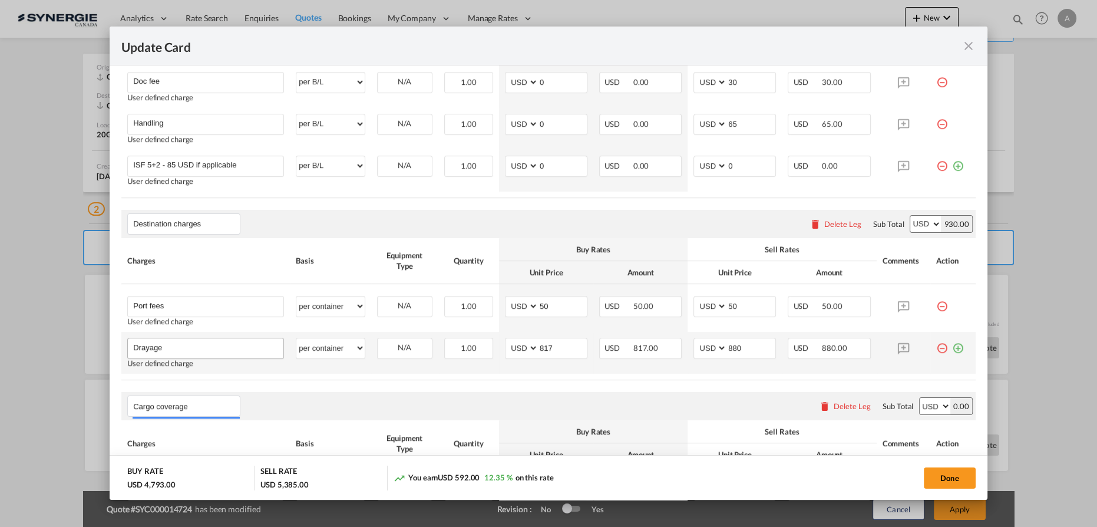
scroll to position [700, 0]
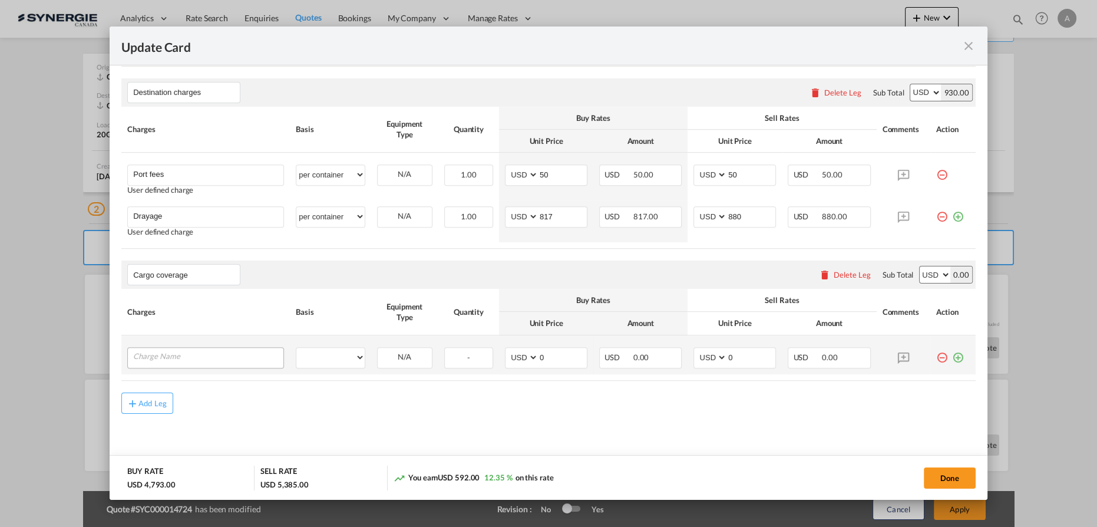
type input "Cargo coverage"
click at [170, 356] on input "Charge Name" at bounding box center [208, 357] width 150 height 18
paste input "Cargo Coverage - Rate to be confirmed depending on commodity and value Min 50 U…"
type input "Cargo Coverage - Rate to be confirmed depending on commodity and value Min 50 U…"
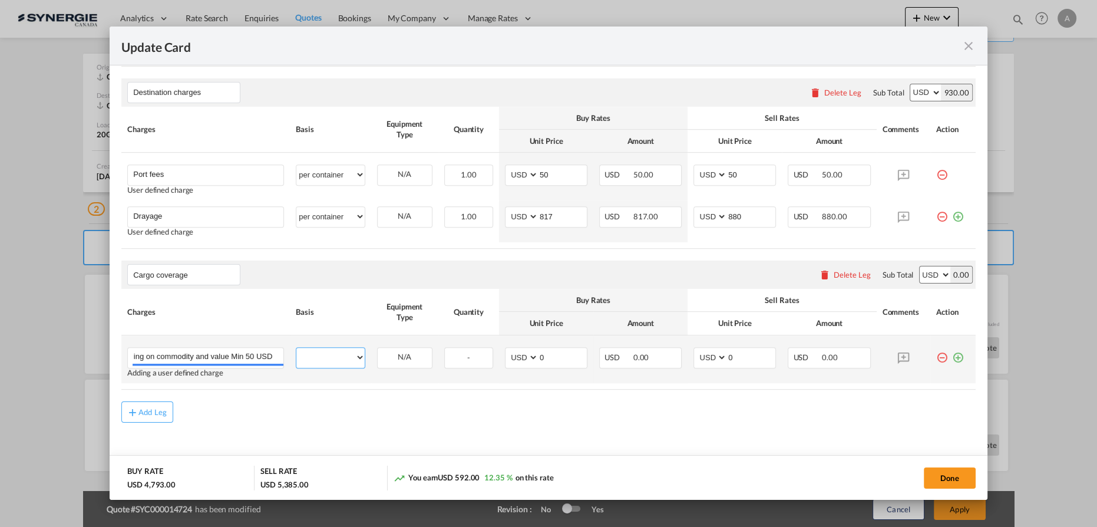
drag, startPoint x: 328, startPoint y: 356, endPoint x: 329, endPoint y: 346, distance: 10.1
click at [328, 356] on select "per equipment per container per B/L per shipping bill per shipment per pallet p…" at bounding box center [330, 357] width 68 height 19
select select "per shipment"
click at [296, 348] on select "per equipment per container per B/L per shipping bill per shipment per pallet p…" at bounding box center [330, 357] width 68 height 19
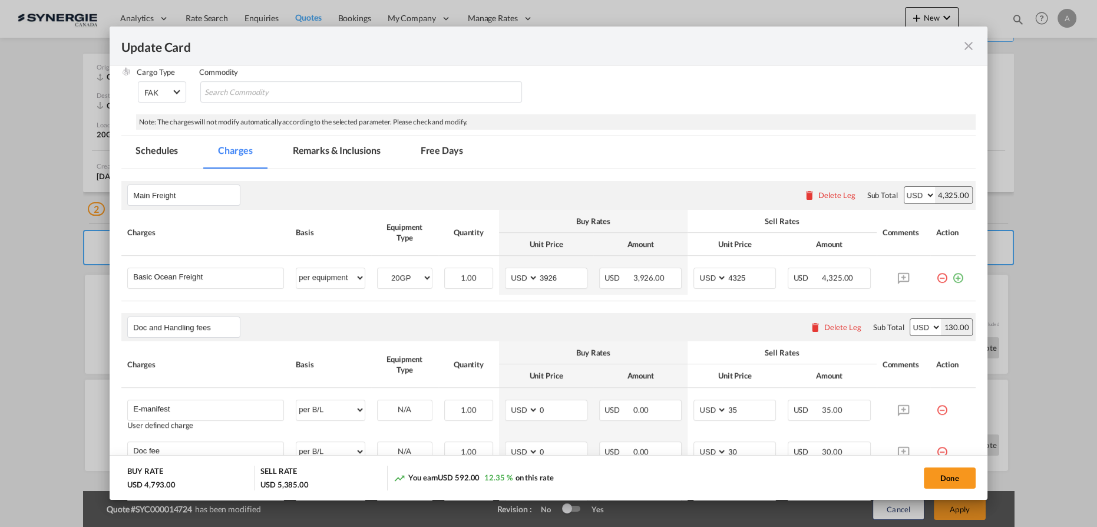
scroll to position [111, 0]
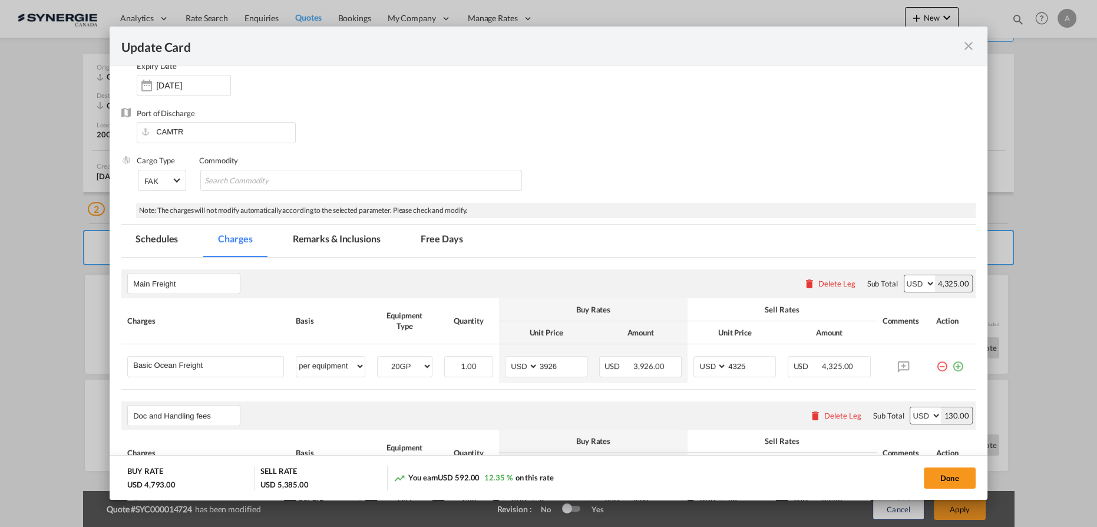
click at [336, 243] on md-tab-item "Remarks & Inclusions" at bounding box center [337, 240] width 116 height 32
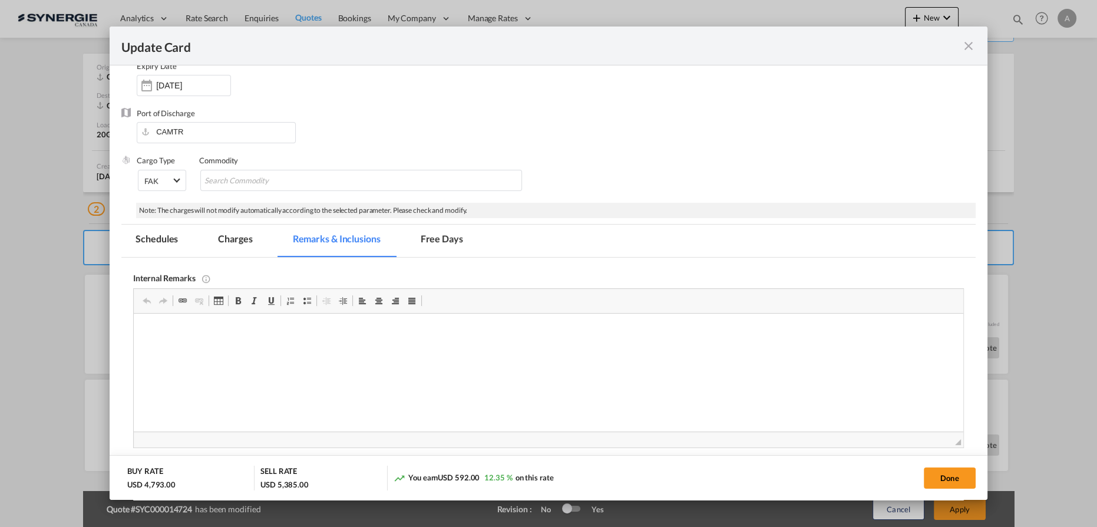
scroll to position [0, 0]
click at [242, 351] on p "Drayage JAF -" at bounding box center [549, 351] width 806 height 12
click at [229, 239] on md-tab-item "Charges" at bounding box center [235, 240] width 62 height 32
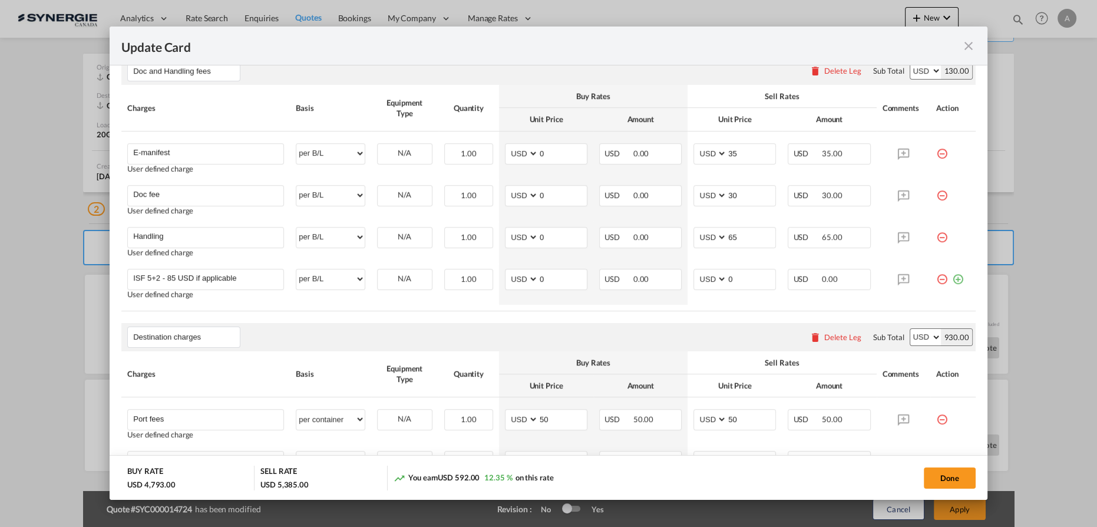
scroll to position [485, 0]
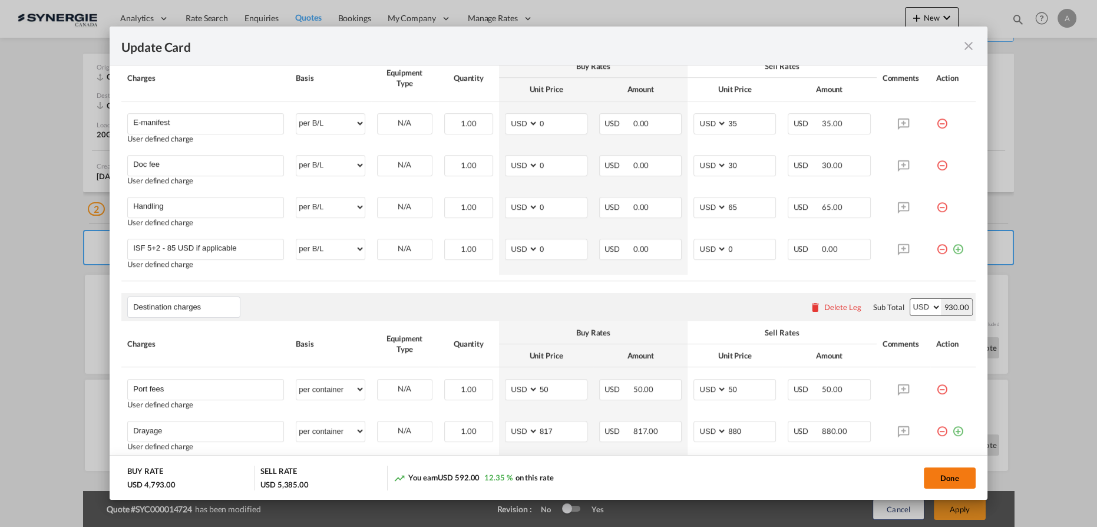
click at [927, 482] on button "Done" at bounding box center [950, 477] width 52 height 21
type input "[DATE]"
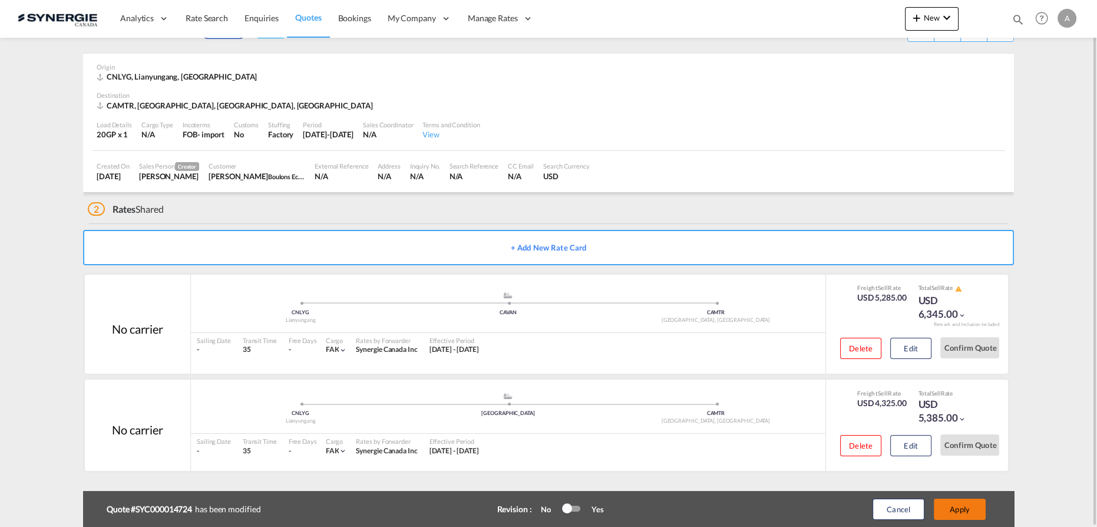
click at [968, 510] on button "Apply" at bounding box center [960, 508] width 52 height 21
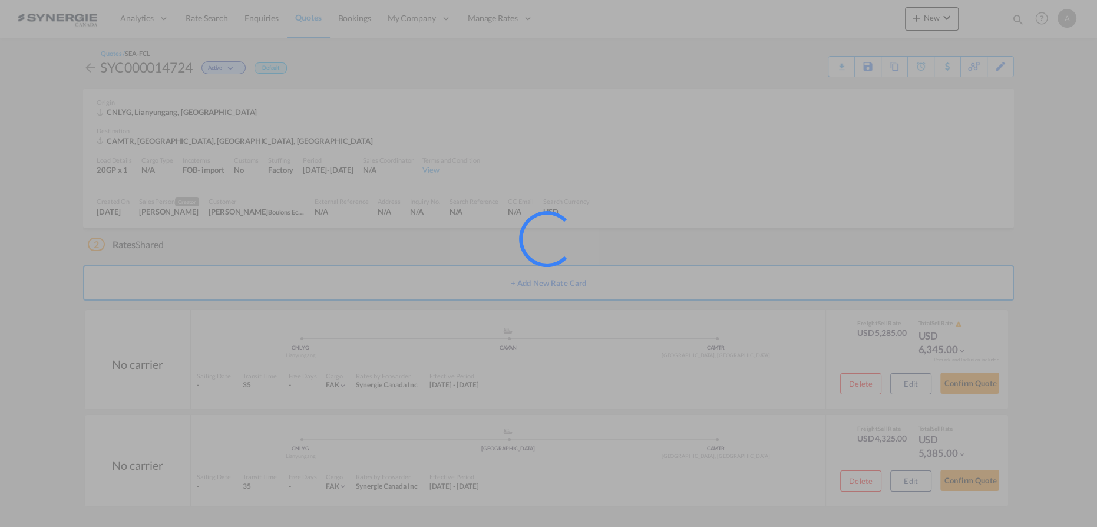
scroll to position [0, 0]
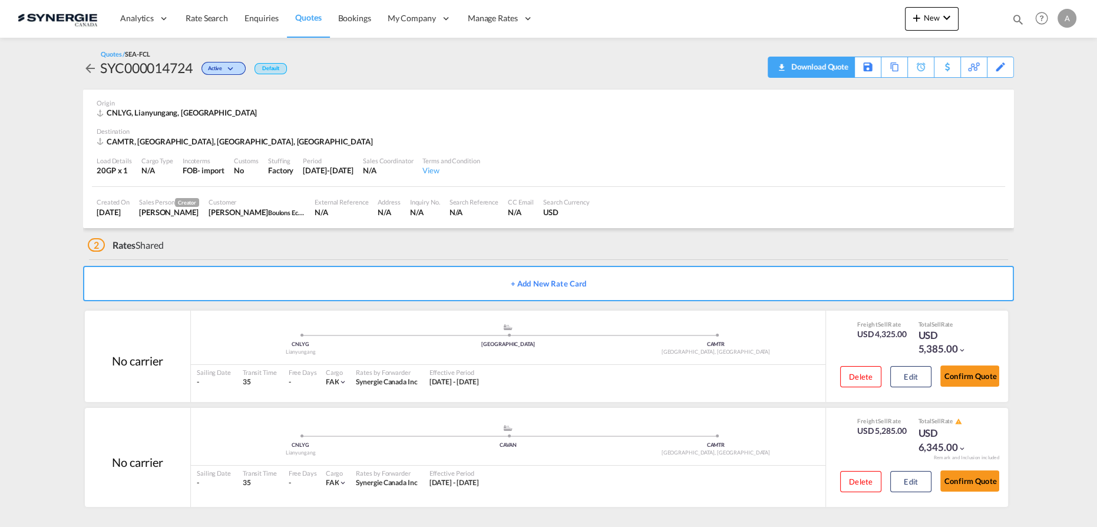
click at [833, 70] on div "Download Quote" at bounding box center [818, 66] width 60 height 19
click at [916, 478] on button "Edit" at bounding box center [910, 481] width 41 height 21
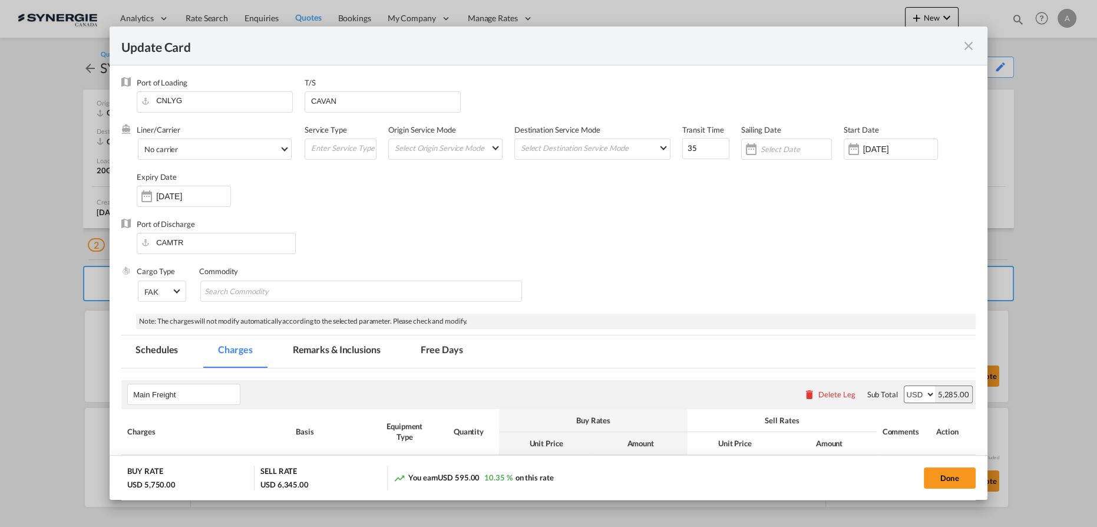
click at [362, 356] on md-tab-item "Remarks & Inclusions" at bounding box center [337, 351] width 116 height 32
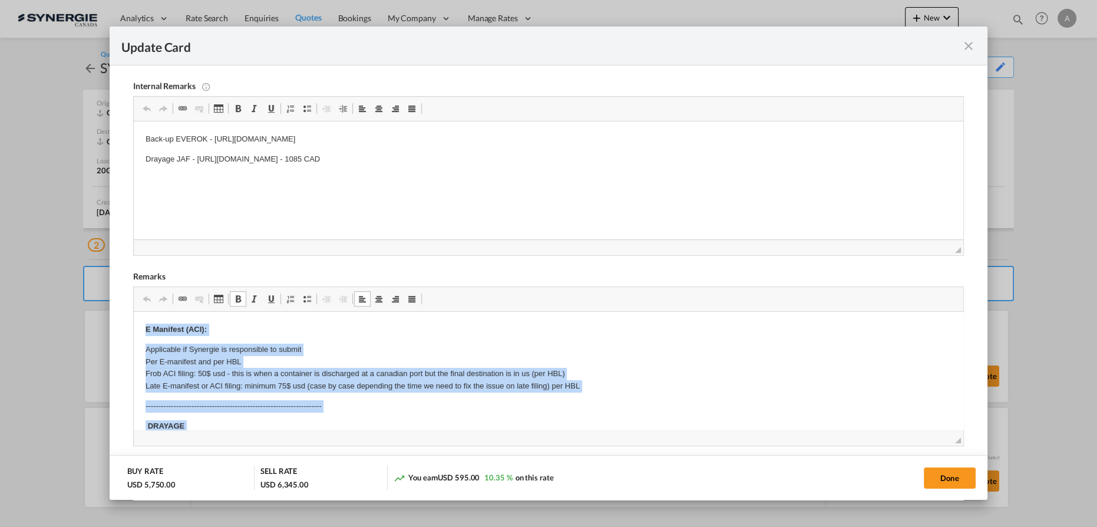
copy body "E Manifest (ACI): Applicable if Synergie is responsible to submit Per E-manifes…"
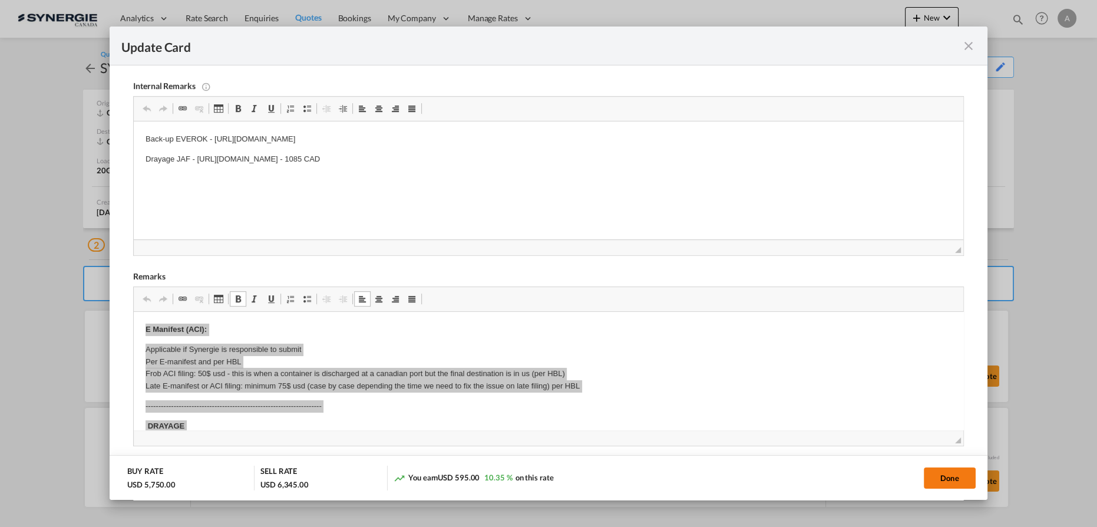
click at [946, 475] on button "Done" at bounding box center [950, 477] width 52 height 21
type input "[DATE]"
type input "29 Sep 2025"
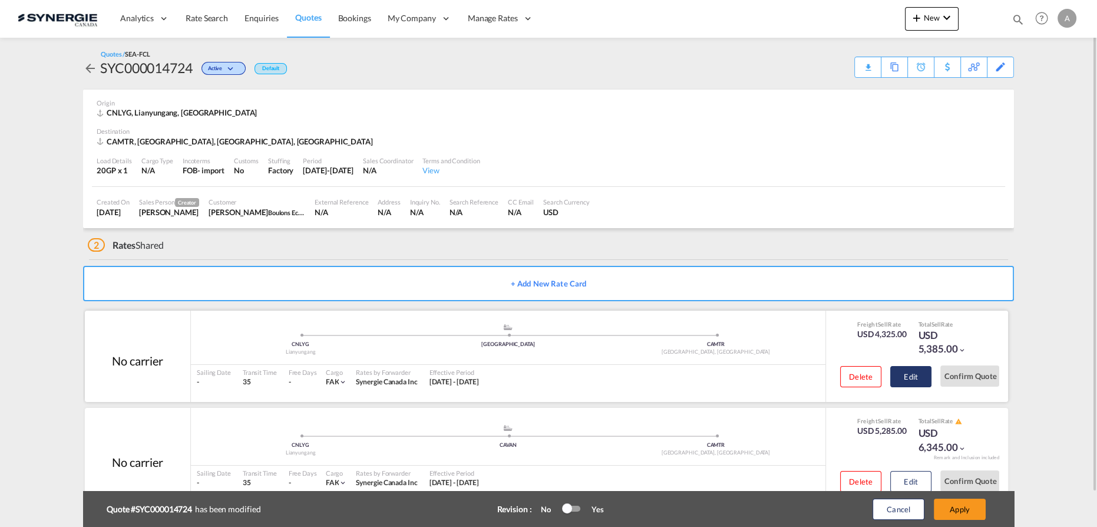
click at [916, 378] on button "Edit" at bounding box center [910, 376] width 41 height 21
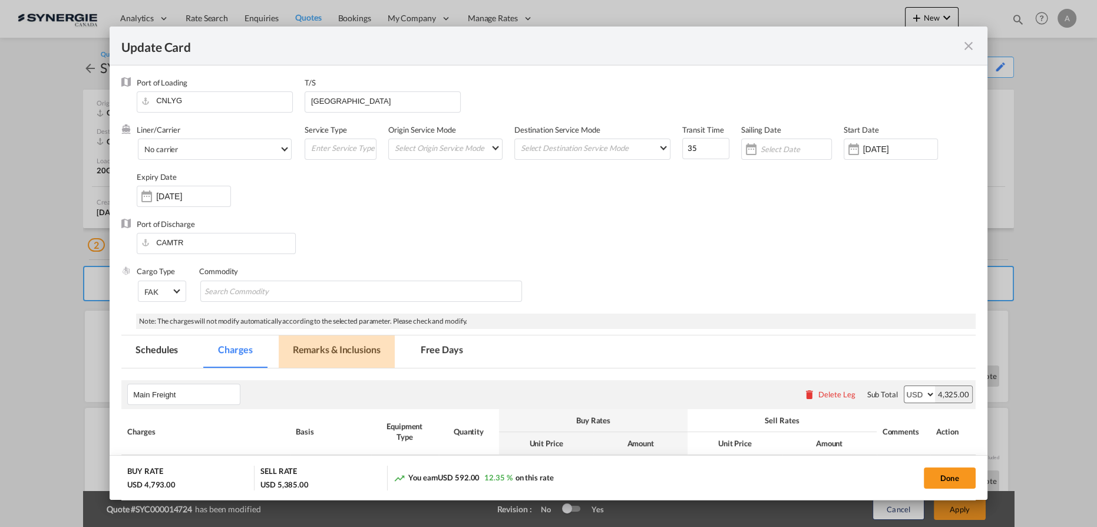
click at [326, 358] on md-tab-item "Remarks & Inclusions" at bounding box center [337, 351] width 116 height 32
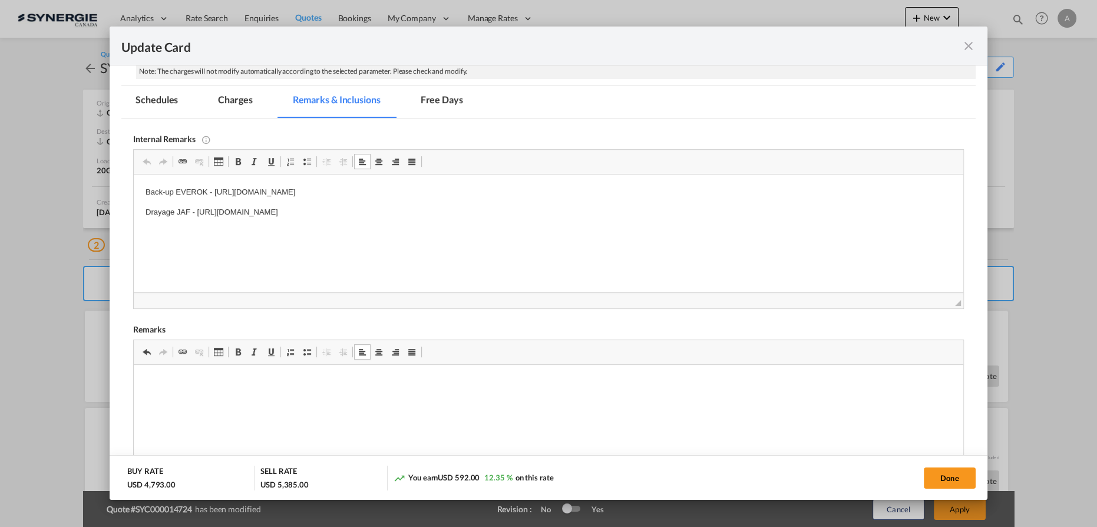
scroll to position [359, 0]
click at [227, 98] on md-tab-item "Charges" at bounding box center [235, 101] width 62 height 32
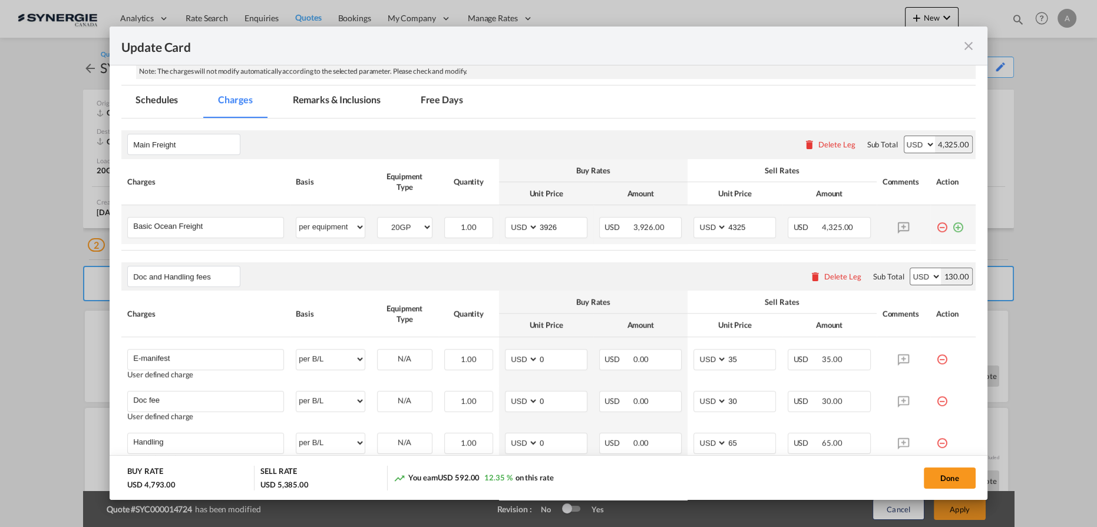
click at [243, 214] on td "Basic Ocean Freight Please Enter User Defined Charges Cannot Be Published" at bounding box center [205, 224] width 168 height 39
click at [240, 224] on input "Basic Ocean Freight" at bounding box center [208, 226] width 150 height 18
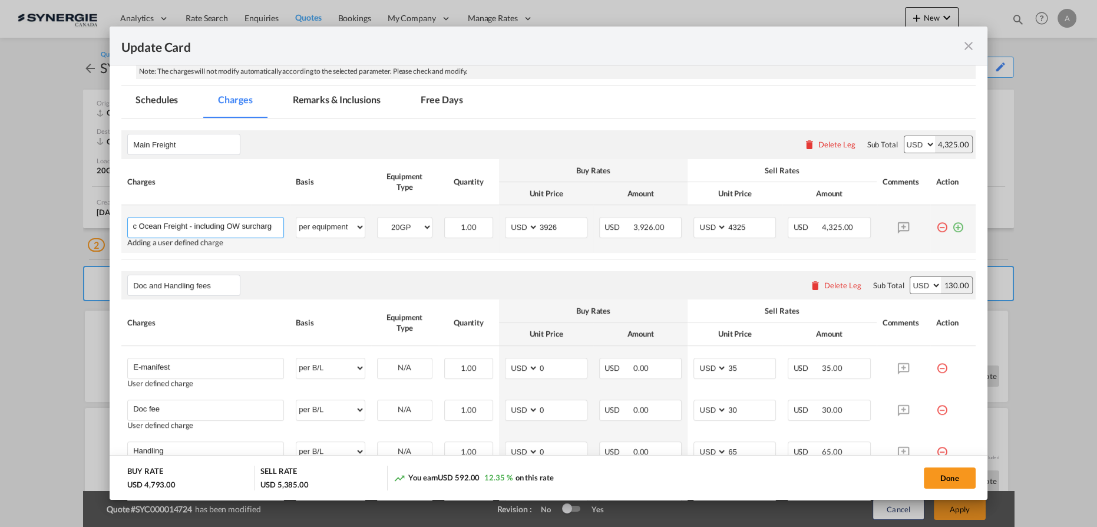
scroll to position [0, 19]
drag, startPoint x: 186, startPoint y: 224, endPoint x: 308, endPoint y: 223, distance: 122.0
click at [308, 223] on tr "Basic Ocean Freight - including OW surcharge Please Enter User Defined Charges …" at bounding box center [548, 229] width 854 height 48
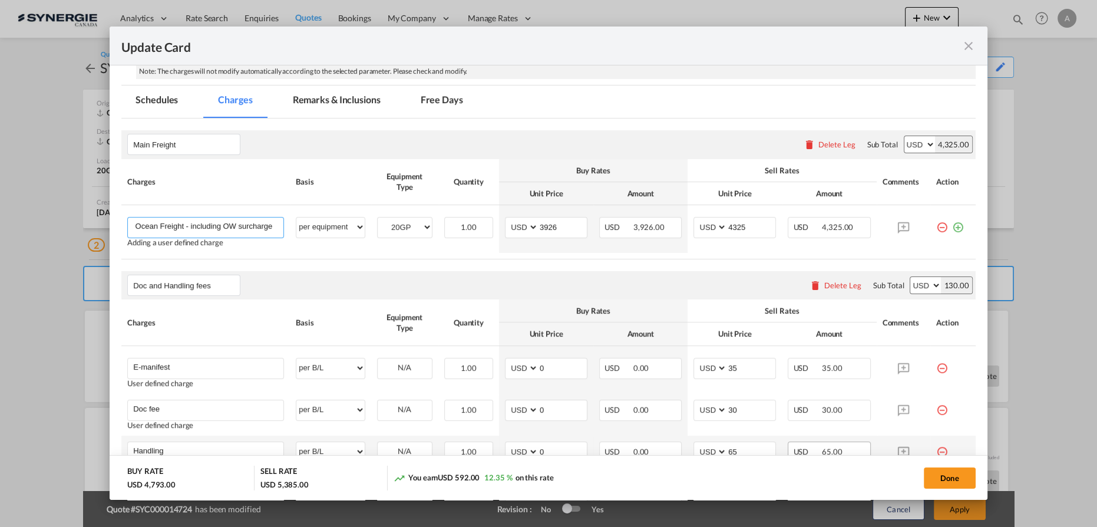
type input "Basic Ocean Freight - including OW surcharge"
click at [801, 458] on md-dialog-actions "BUY RATE USD 4,793.00 SELL RATE USD 5,385.00 You earn USD 592.00 12.35 % on thi…" at bounding box center [549, 477] width 878 height 45
click at [955, 480] on button "Done" at bounding box center [950, 477] width 52 height 21
type input "[DATE]"
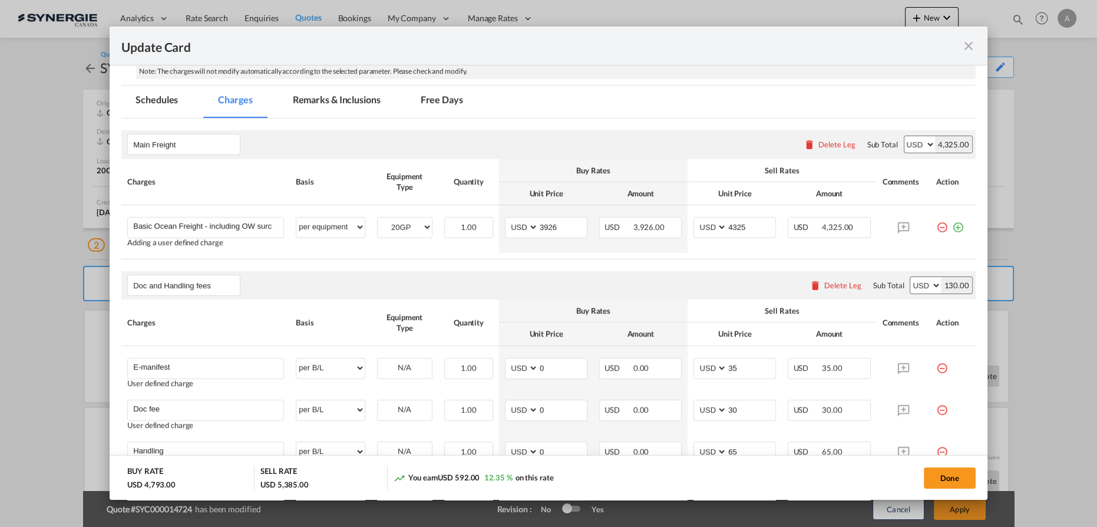
type input "29 Sep 2025"
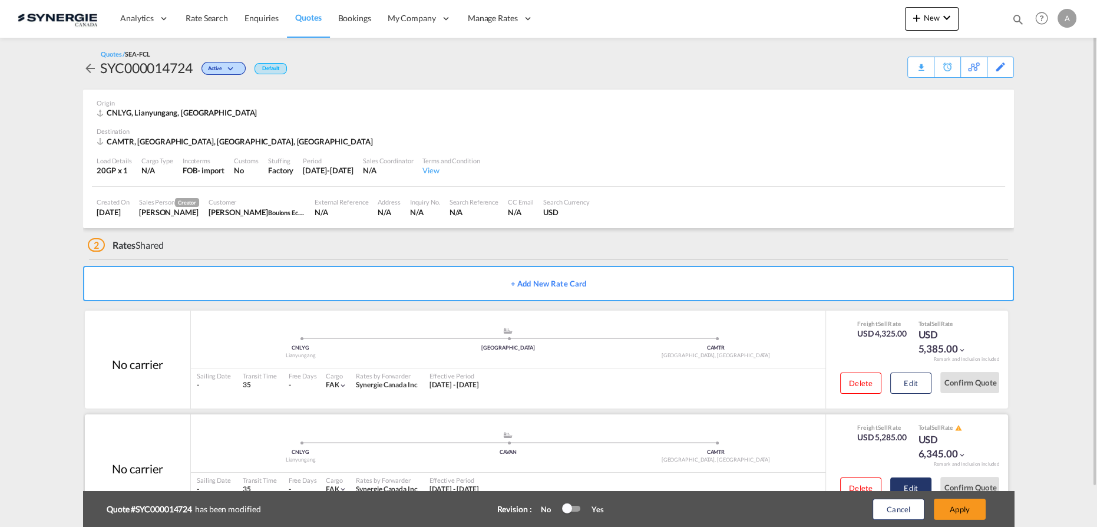
click at [917, 482] on button "Edit" at bounding box center [910, 487] width 41 height 21
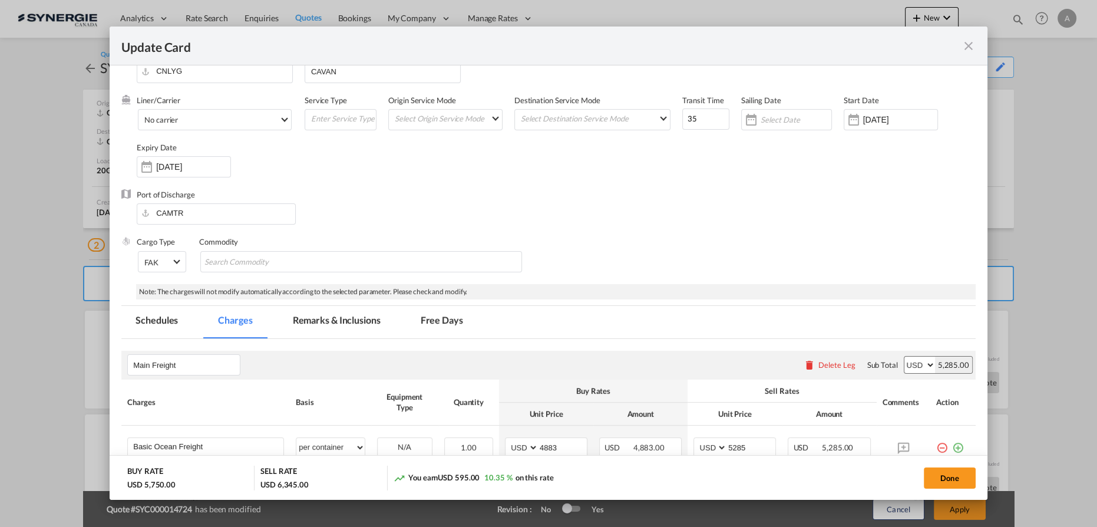
scroll to position [53, 0]
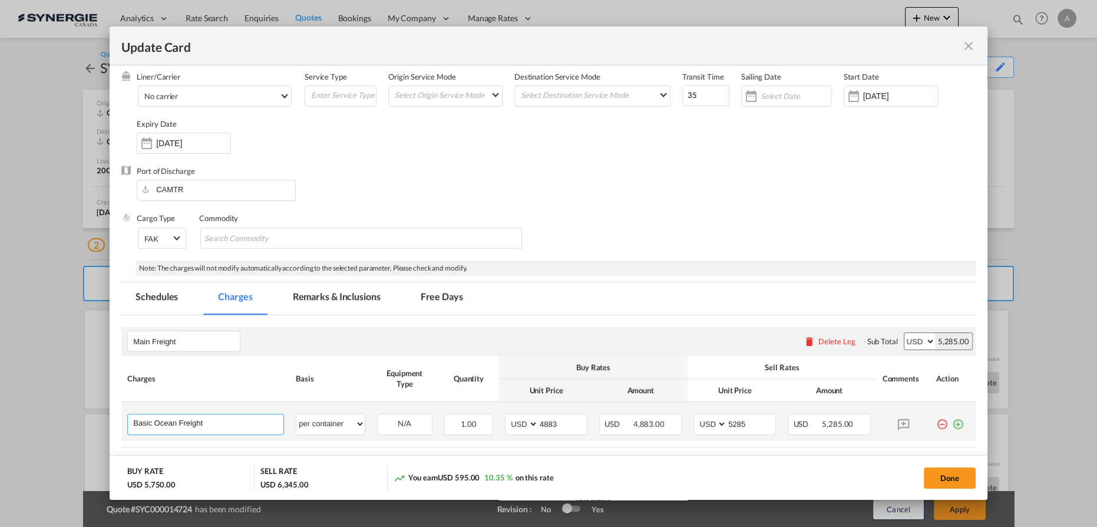
click at [235, 424] on input "Basic Ocean Freight" at bounding box center [208, 423] width 150 height 18
paste input "- including OW surcharge"
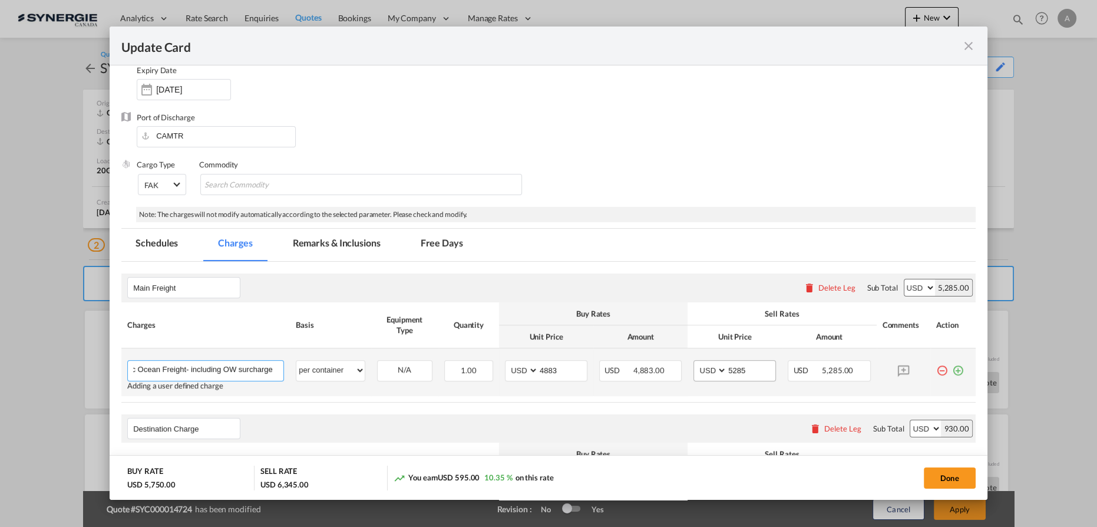
scroll to position [107, 0]
type input "Basic Ocean Freight- including OW surcharge"
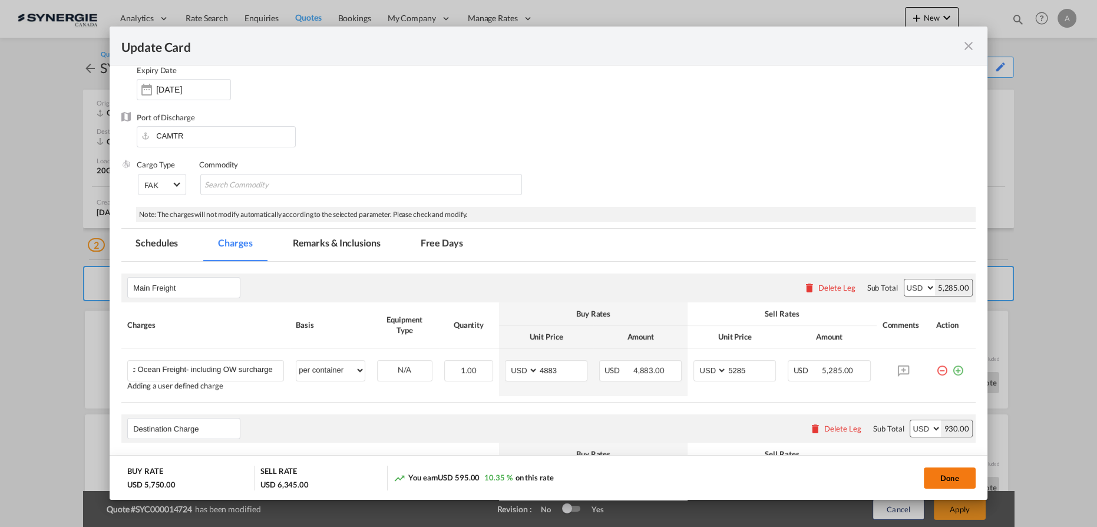
click at [946, 479] on button "Done" at bounding box center [950, 477] width 52 height 21
type input "14 Sep 2025"
type input "29 Sep 2025"
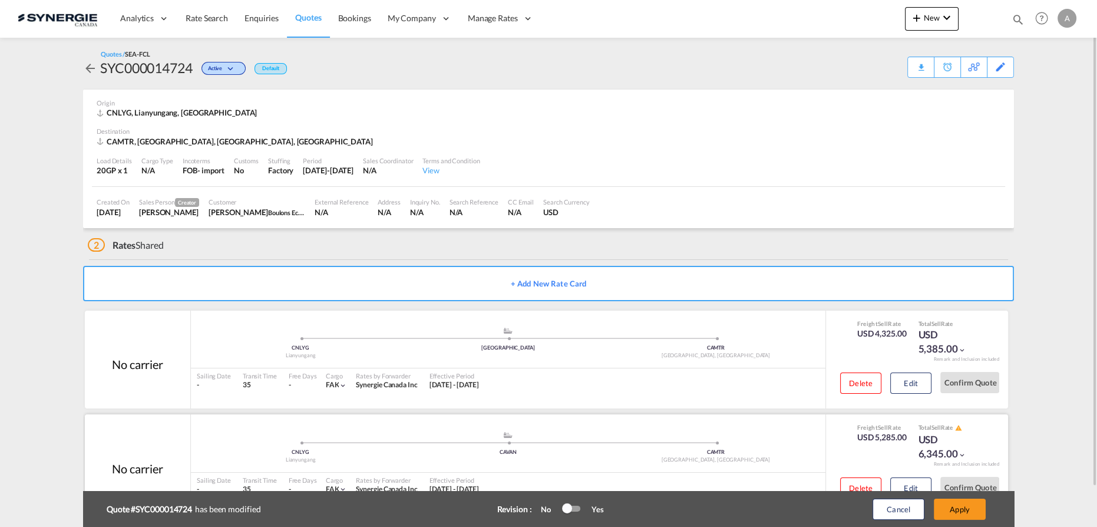
scroll to position [42, 0]
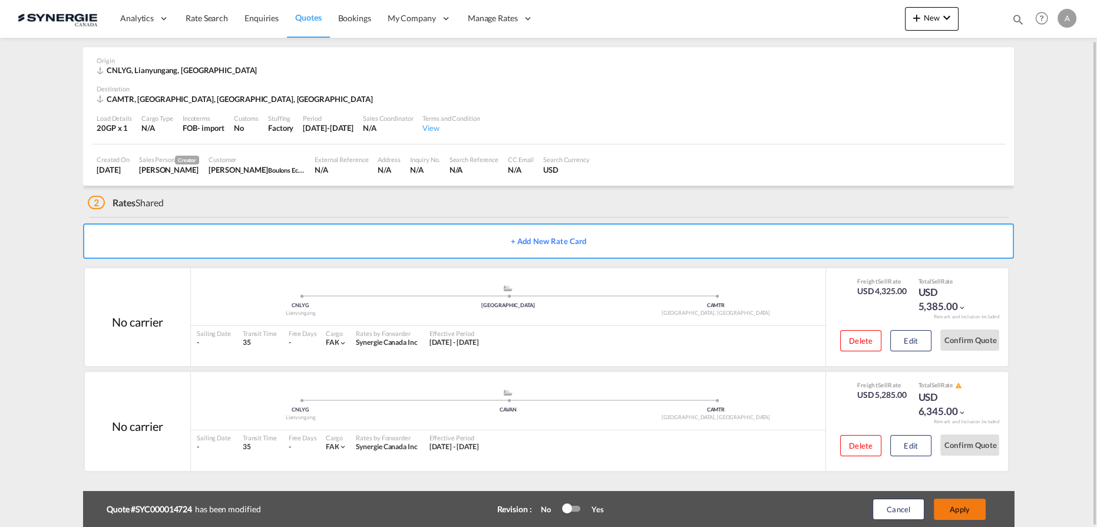
click at [980, 506] on button "Apply" at bounding box center [960, 508] width 52 height 21
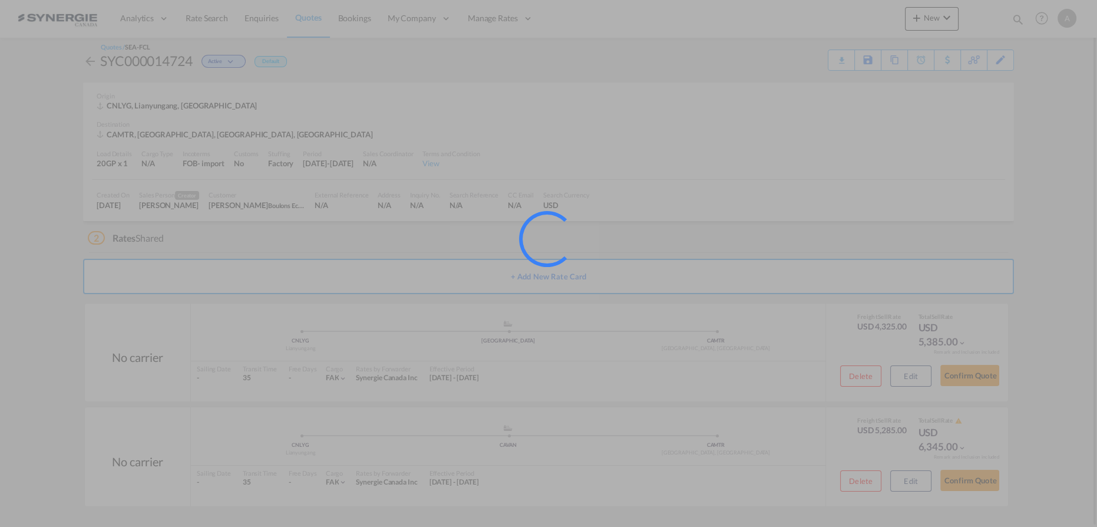
scroll to position [6, 0]
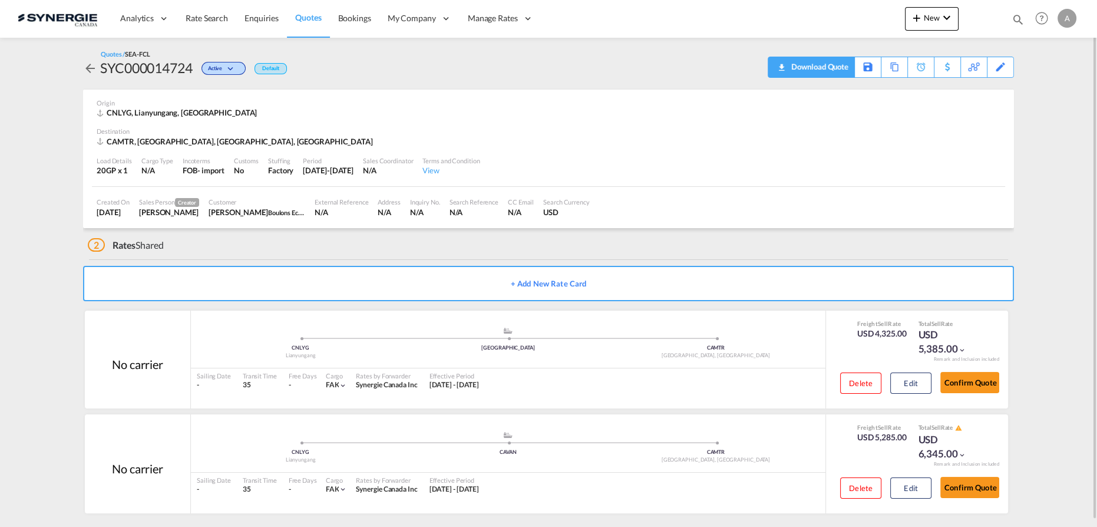
click at [831, 67] on div "Download Quote" at bounding box center [818, 66] width 60 height 19
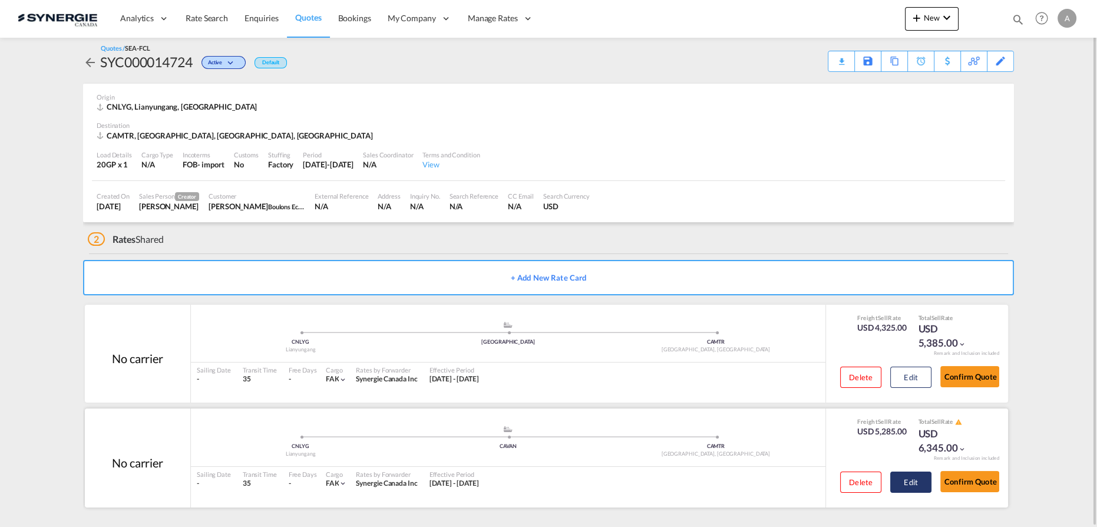
click at [903, 473] on button "Edit" at bounding box center [910, 481] width 41 height 21
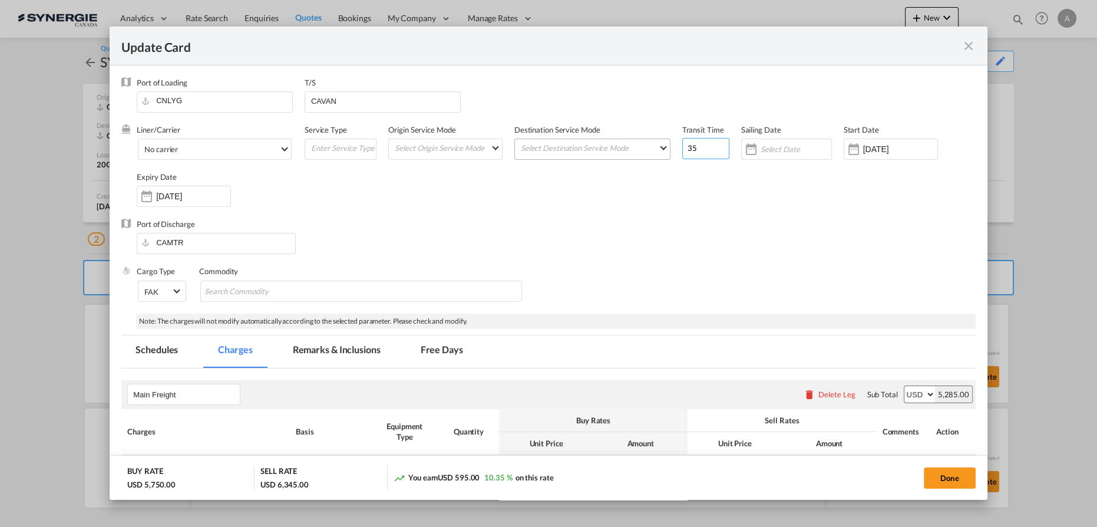
drag, startPoint x: 698, startPoint y: 149, endPoint x: 639, endPoint y: 143, distance: 58.6
click at [649, 147] on div "Liner/Carrier No carrier 2HM LOGISTICS D.O.O AAXL GLOBAL SHIPPING LINES LLC ABD…" at bounding box center [556, 171] width 839 height 94
type input "50"
click at [310, 98] on input "CAVAN" at bounding box center [385, 101] width 150 height 18
type input "QINGDAO, BUSAN"
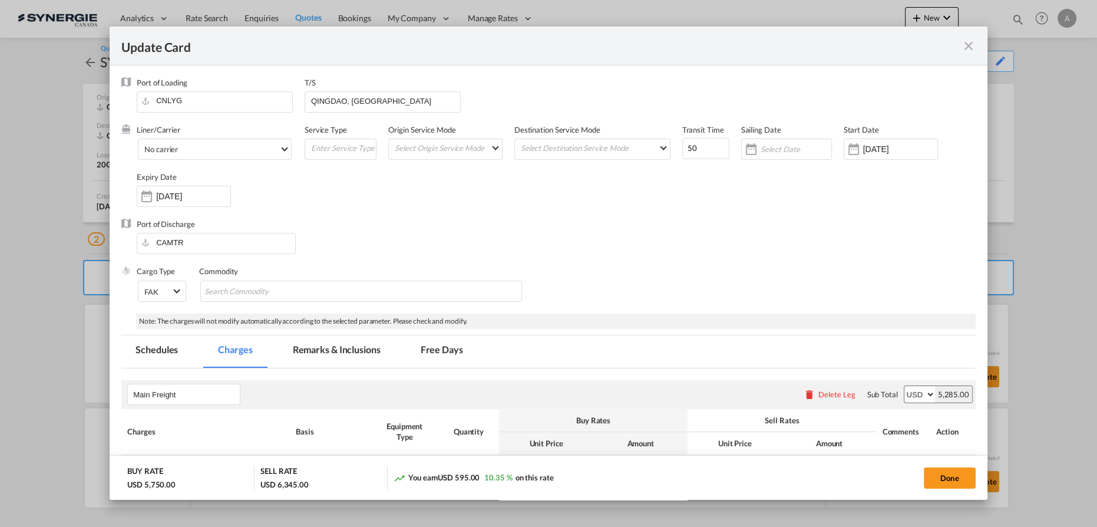
click at [553, 187] on div "Liner/Carrier No carrier 2HM LOGISTICS D.O.O AAXL GLOBAL SHIPPING LINES LLC ABD…" at bounding box center [556, 171] width 839 height 94
drag, startPoint x: 938, startPoint y: 480, endPoint x: 967, endPoint y: 493, distance: 31.6
click at [939, 480] on button "Done" at bounding box center [950, 477] width 52 height 21
type input "[DATE]"
type input "29 Sep 2025"
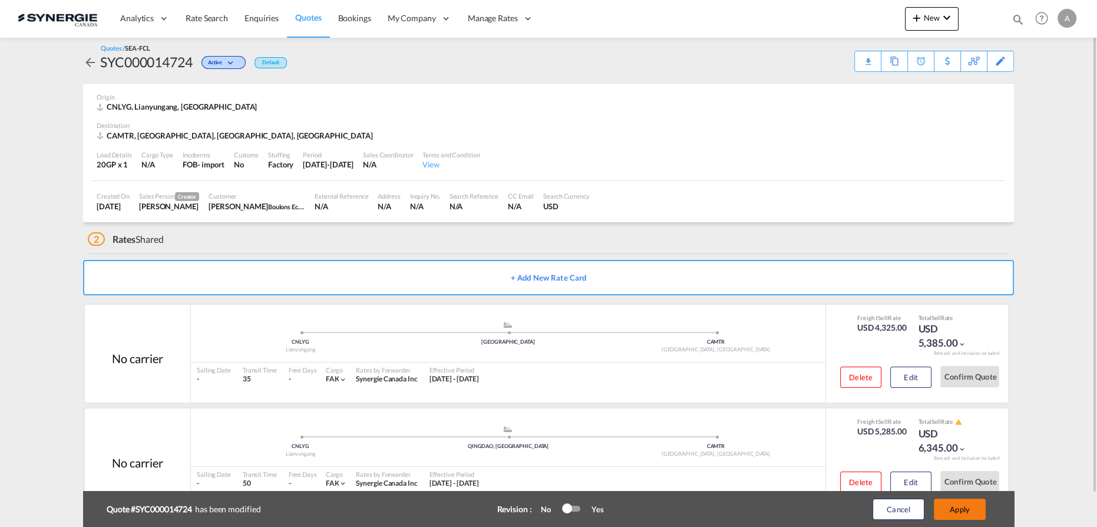
click at [959, 510] on button "Apply" at bounding box center [960, 508] width 52 height 21
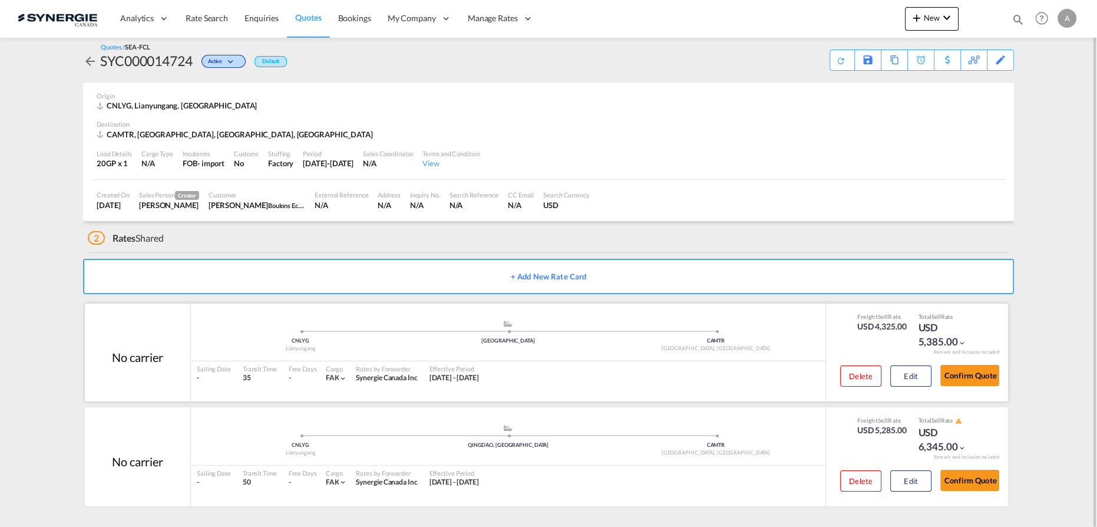
scroll to position [6, 0]
click at [906, 381] on button "Edit" at bounding box center [910, 376] width 41 height 21
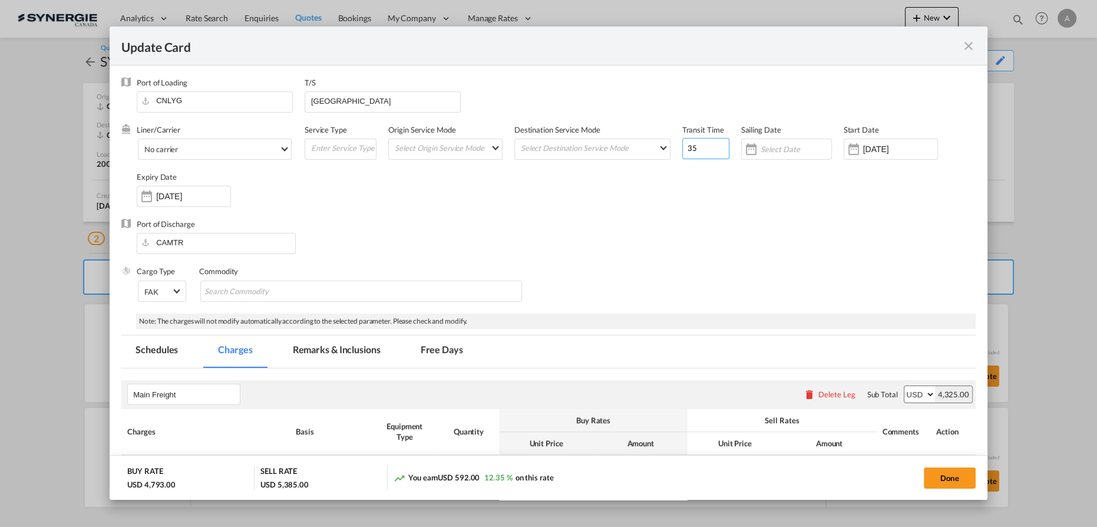
drag, startPoint x: 699, startPoint y: 147, endPoint x: 592, endPoint y: 130, distance: 108.7
click at [643, 141] on div "Liner/Carrier No carrier 2HM LOGISTICS D.O.O AAXL GLOBAL SHIPPING LINES LLC ABD…" at bounding box center [556, 171] width 839 height 94
type input "40"
click at [947, 474] on button "Done" at bounding box center [950, 477] width 52 height 21
type input "[DATE]"
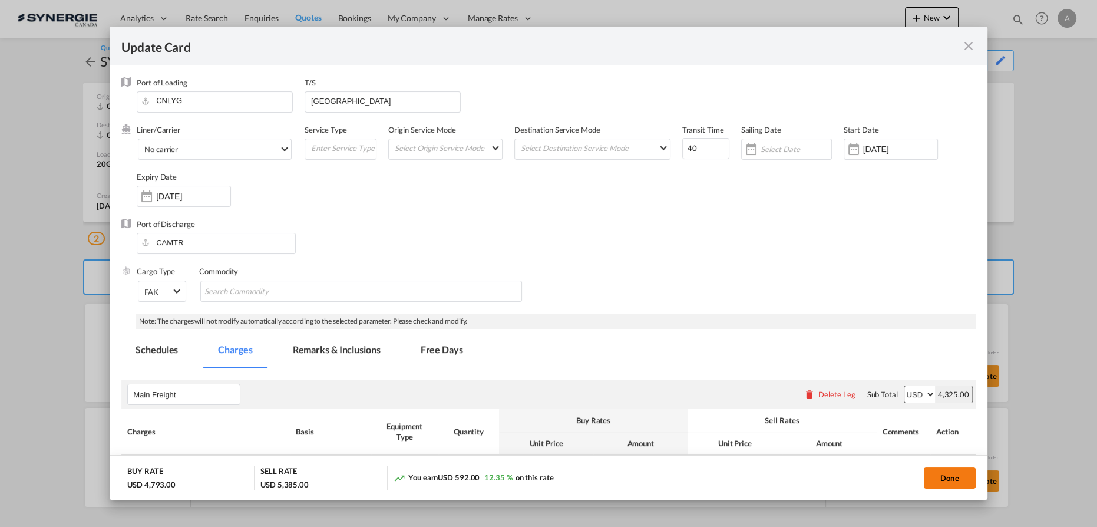
type input "29 Sep 2025"
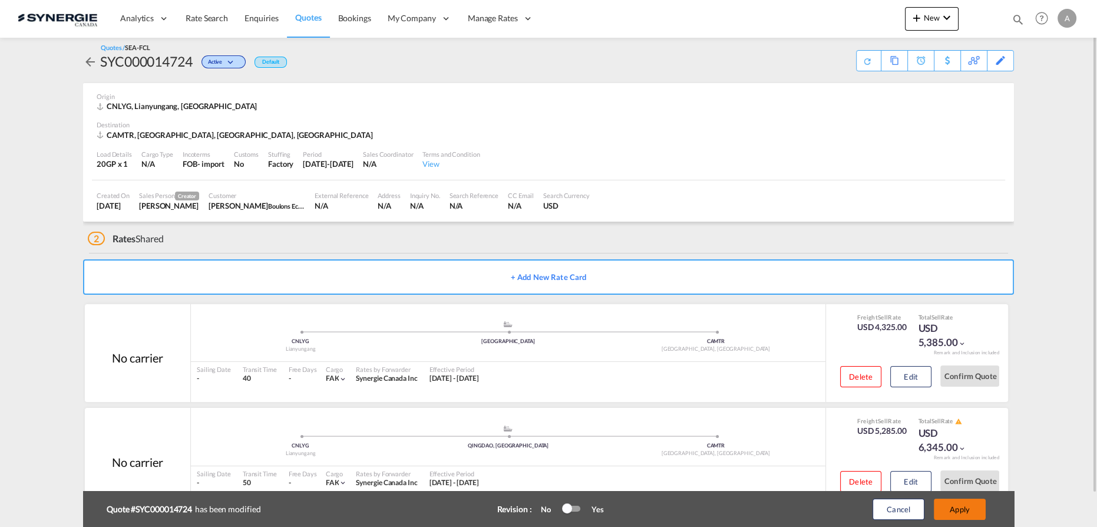
click at [959, 507] on button "Apply" at bounding box center [960, 508] width 52 height 21
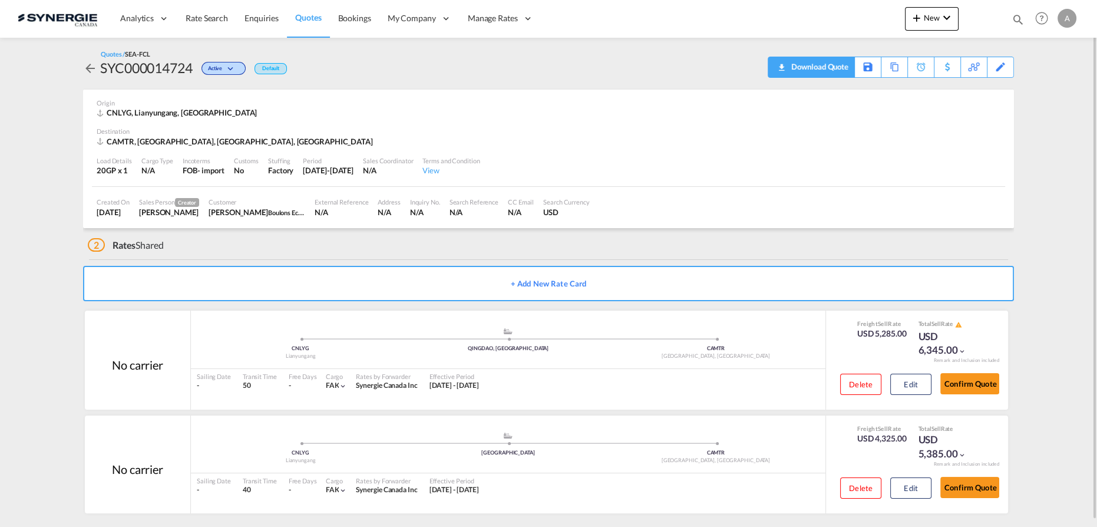
click at [829, 73] on div "Download Quote" at bounding box center [818, 66] width 60 height 19
click at [910, 482] on button "Edit" at bounding box center [910, 487] width 41 height 21
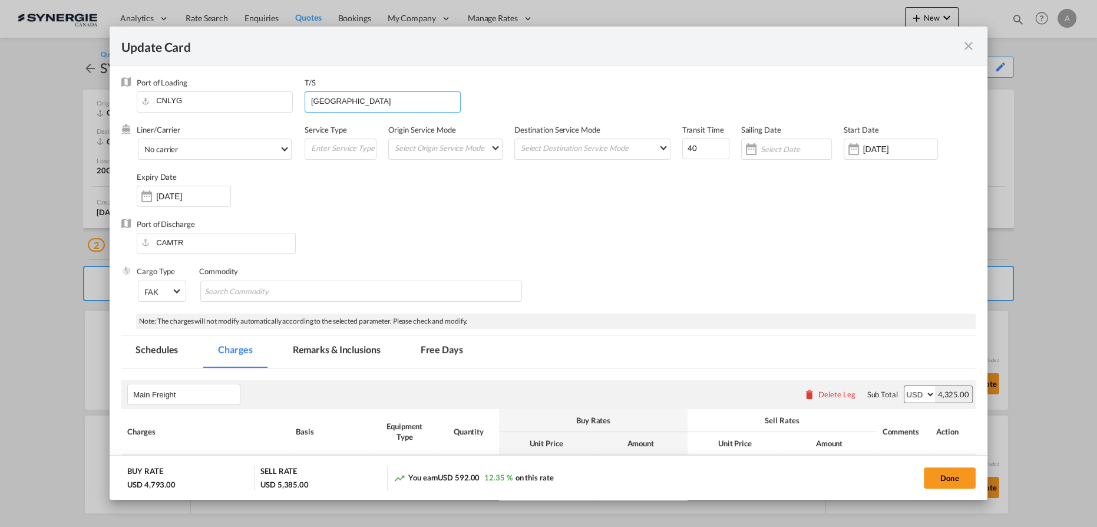
click at [317, 103] on input "VANCOUVER" at bounding box center [385, 101] width 150 height 18
type input "SHANGHAI, VANCOUVER"
click at [934, 480] on button "Done" at bounding box center [950, 477] width 52 height 21
type input "[DATE]"
type input "29 Sep 2025"
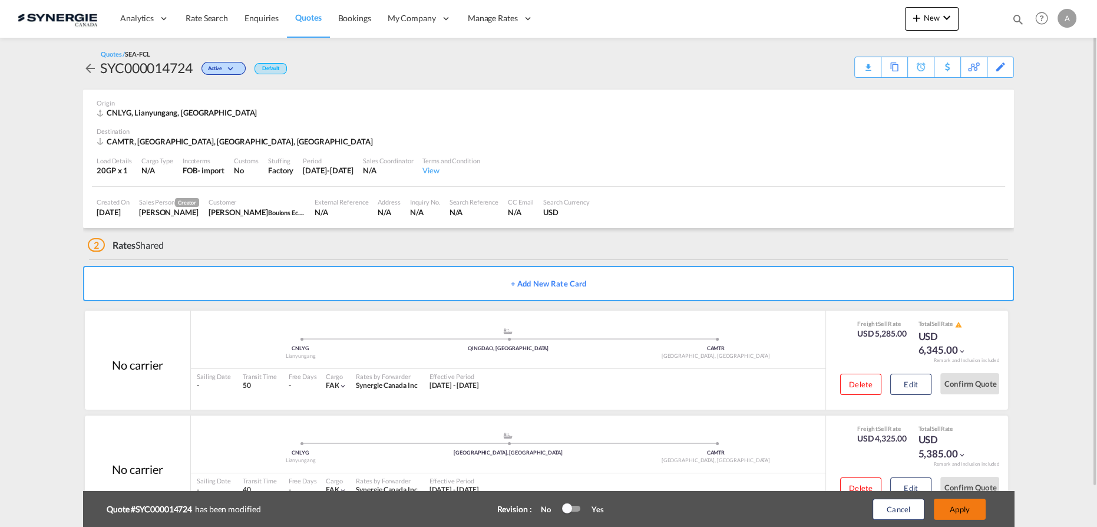
click at [960, 511] on button "Apply" at bounding box center [960, 508] width 52 height 21
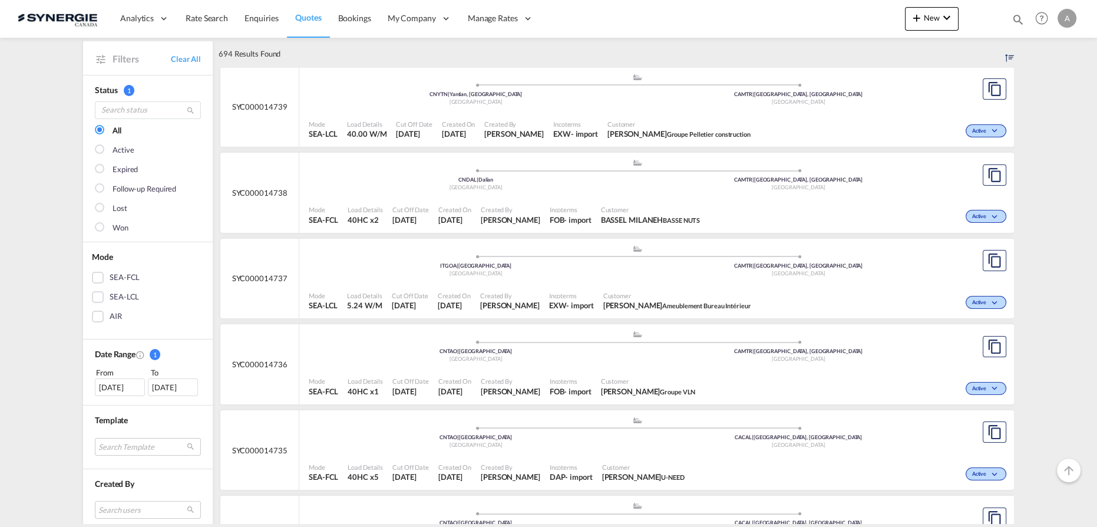
scroll to position [267, 0]
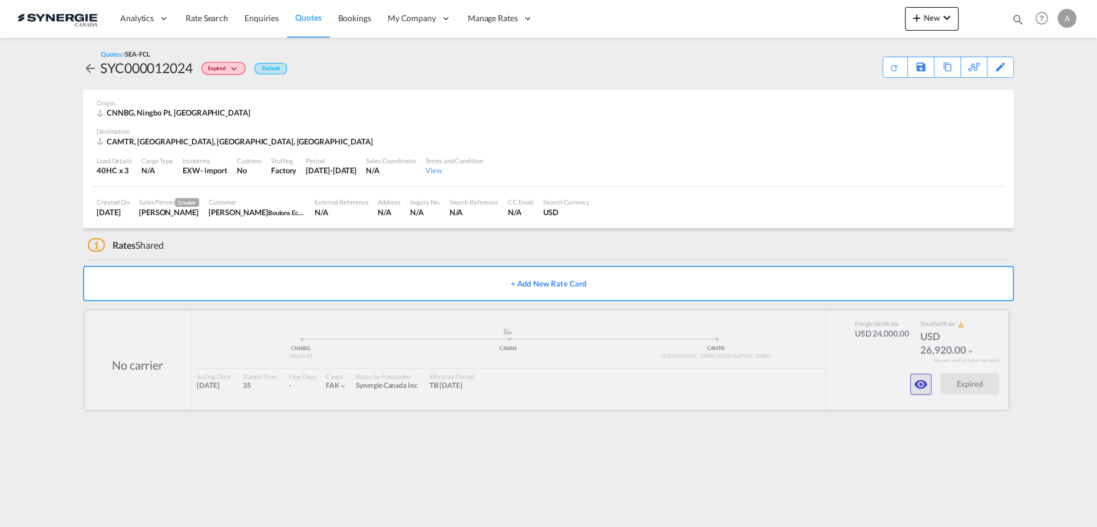
click at [926, 386] on md-icon "icon-eye" at bounding box center [921, 384] width 14 height 14
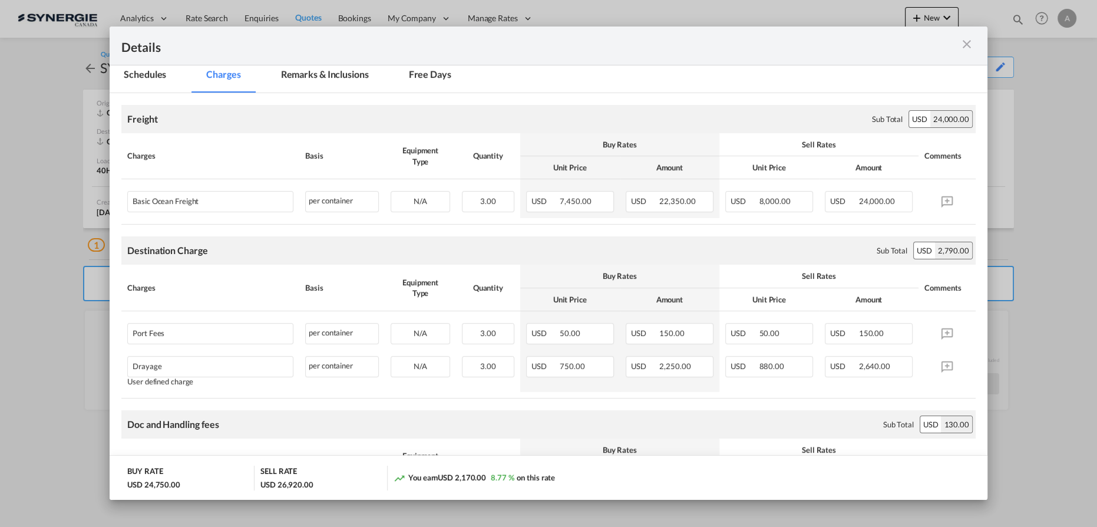
scroll to position [118, 0]
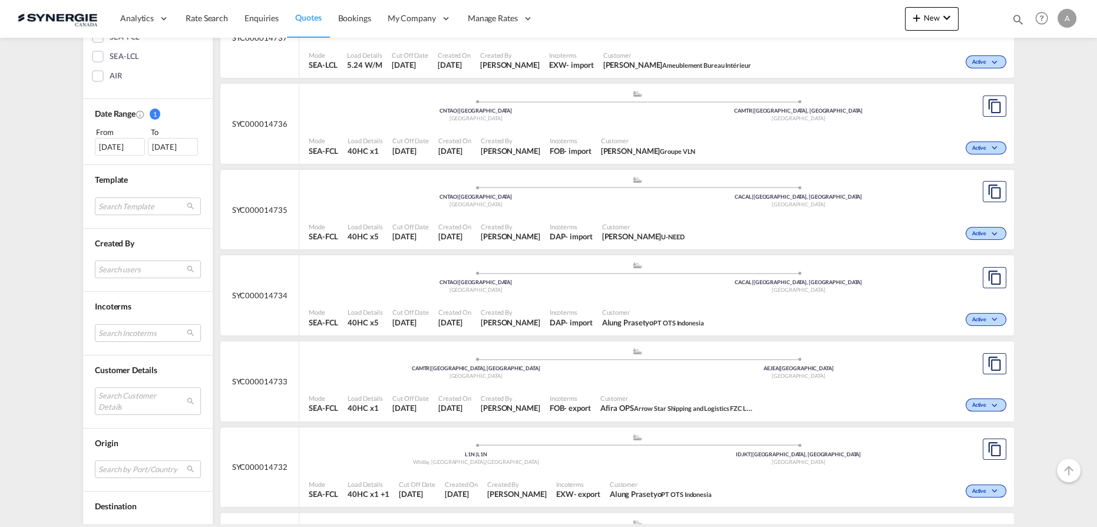
scroll to position [321, 0]
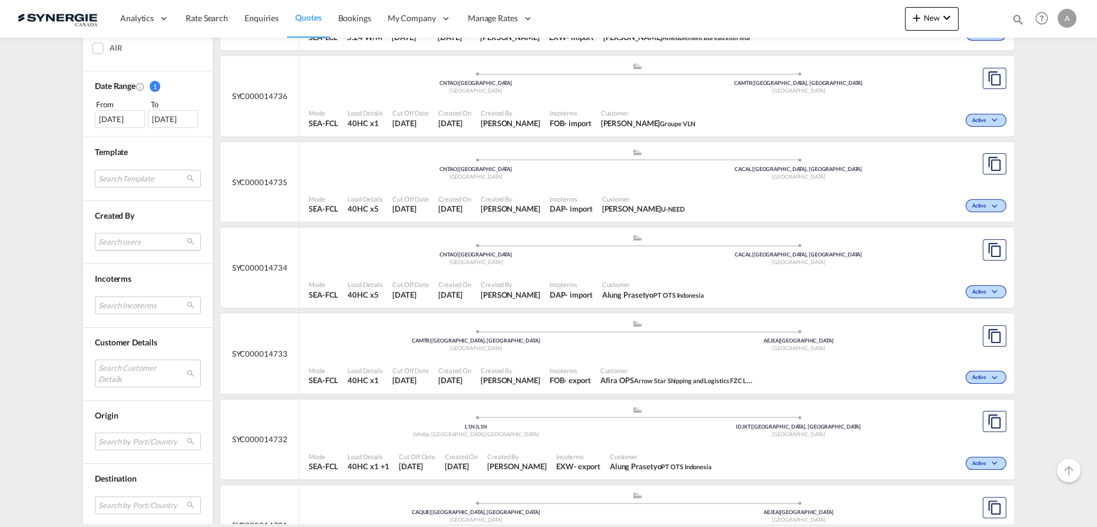
click at [119, 234] on md-select "Search users [PERSON_NAME] [PERSON_NAME][EMAIL_ADDRESS][DOMAIN_NAME] [PERSON_NA…" at bounding box center [148, 242] width 106 height 18
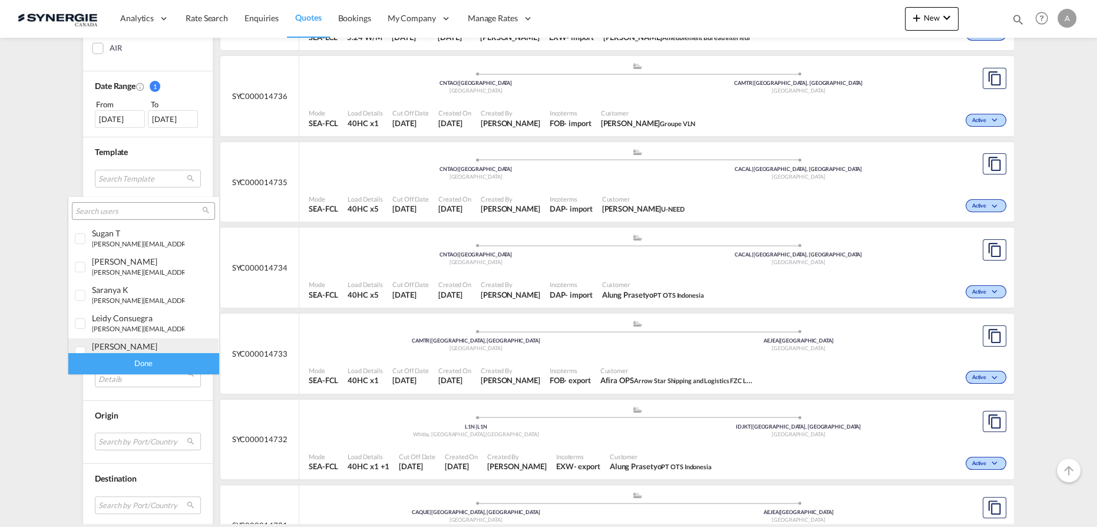
click at [128, 346] on div "[PERSON_NAME]" at bounding box center [138, 346] width 92 height 10
click at [133, 366] on div "Done" at bounding box center [143, 363] width 150 height 21
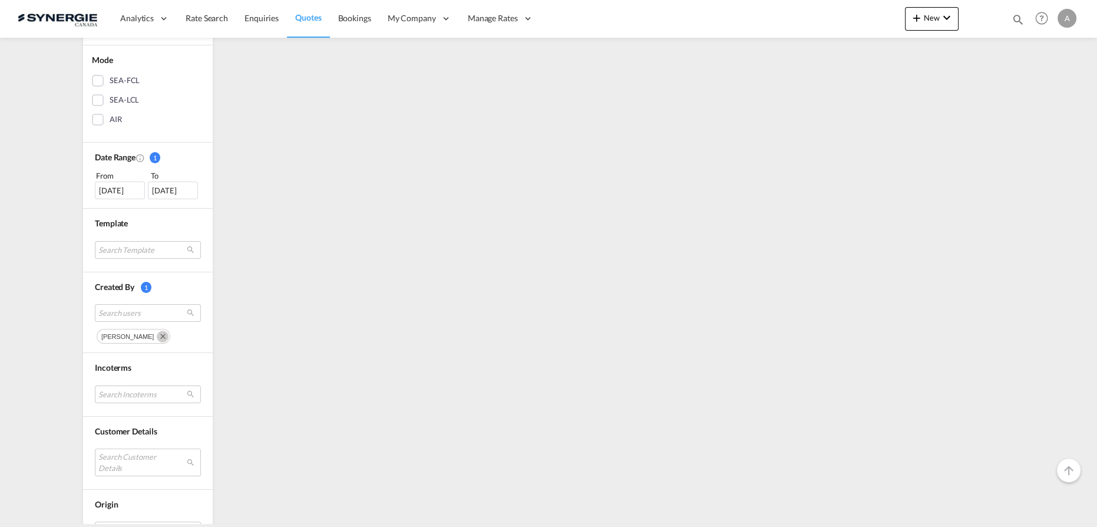
scroll to position [267, 0]
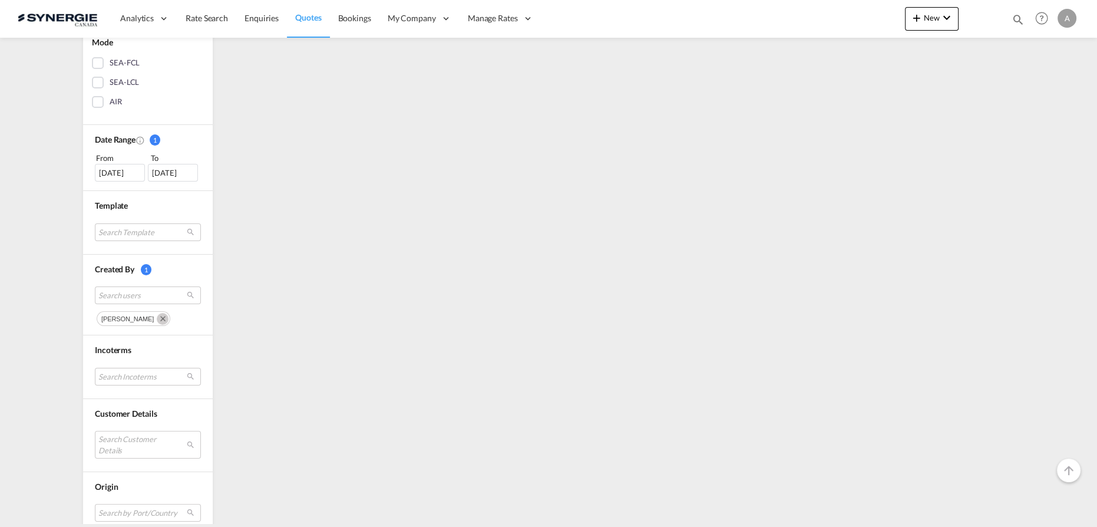
click at [124, 170] on div "13 Aug 2025" at bounding box center [120, 173] width 50 height 18
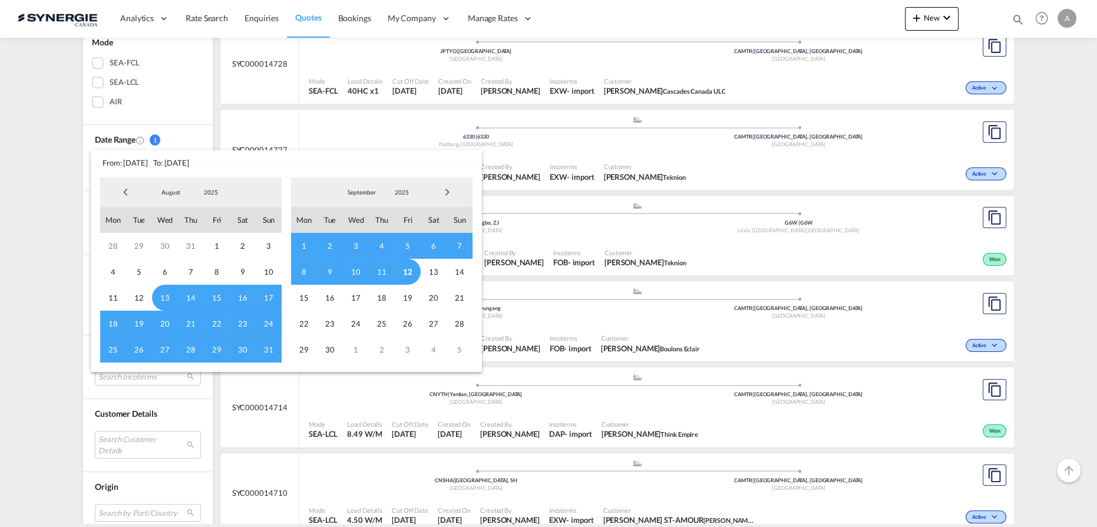
click at [306, 273] on span "8" at bounding box center [304, 272] width 26 height 26
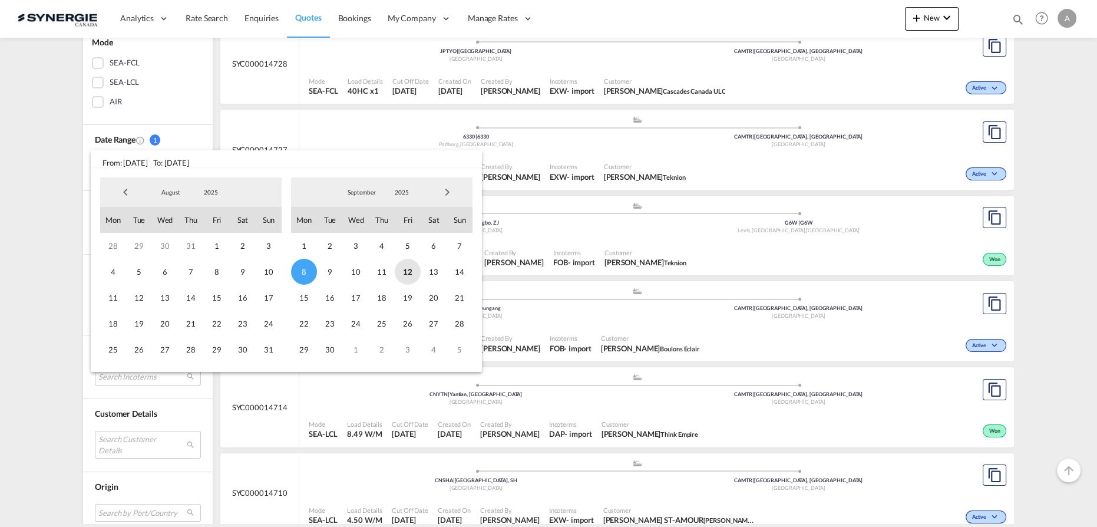
click at [413, 276] on span "12" at bounding box center [408, 272] width 26 height 26
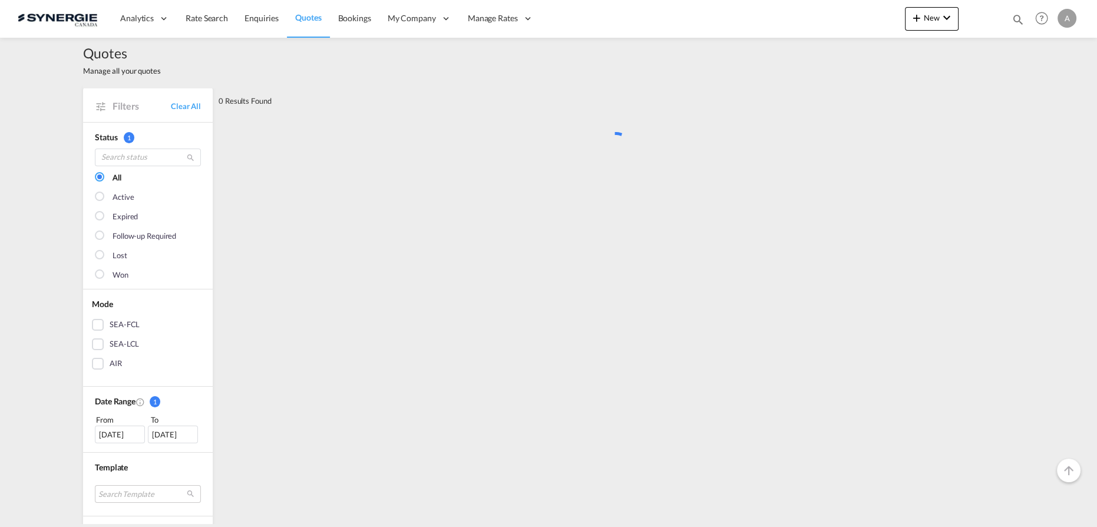
scroll to position [0, 0]
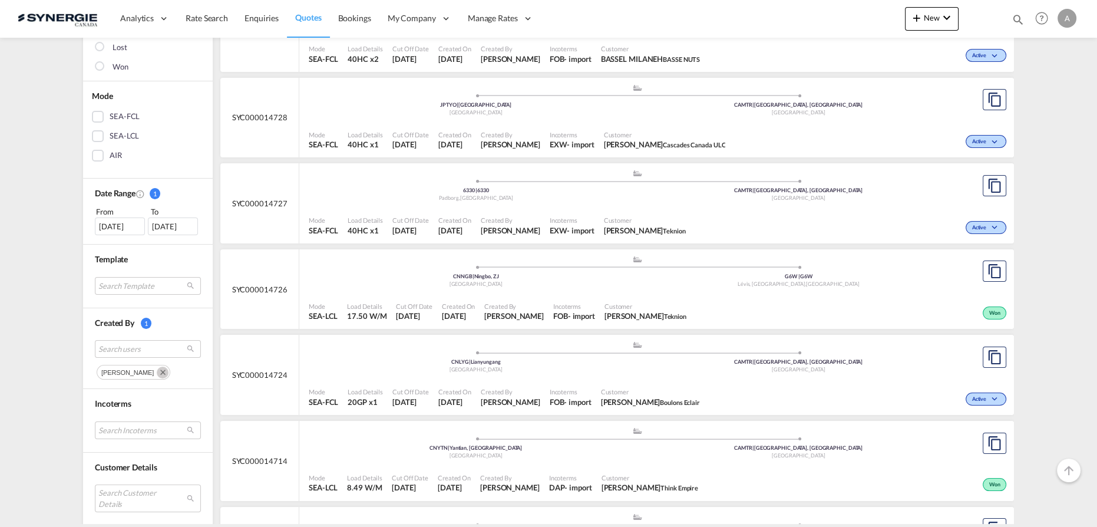
click at [157, 371] on md-icon "Remove" at bounding box center [163, 372] width 12 height 12
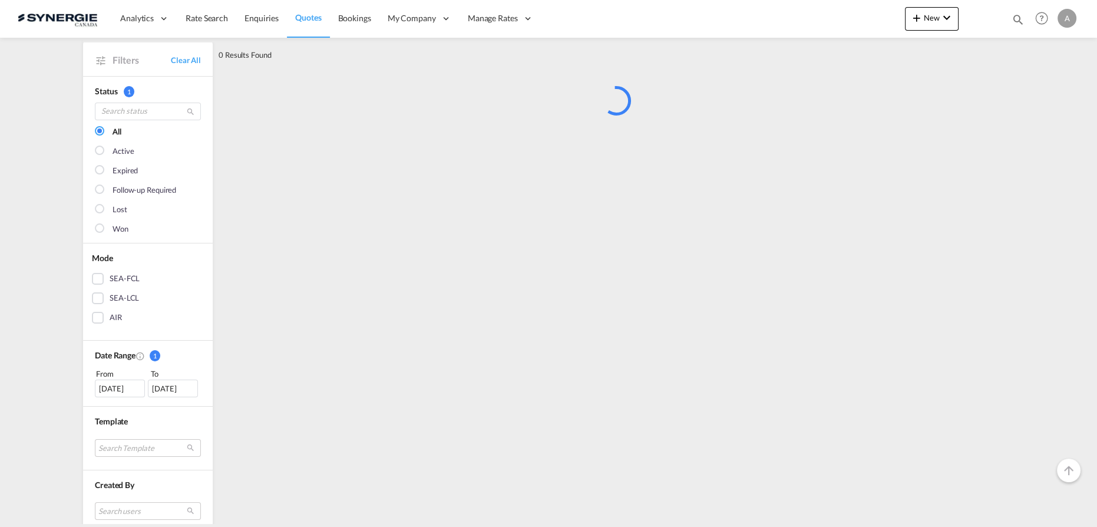
scroll to position [320, 0]
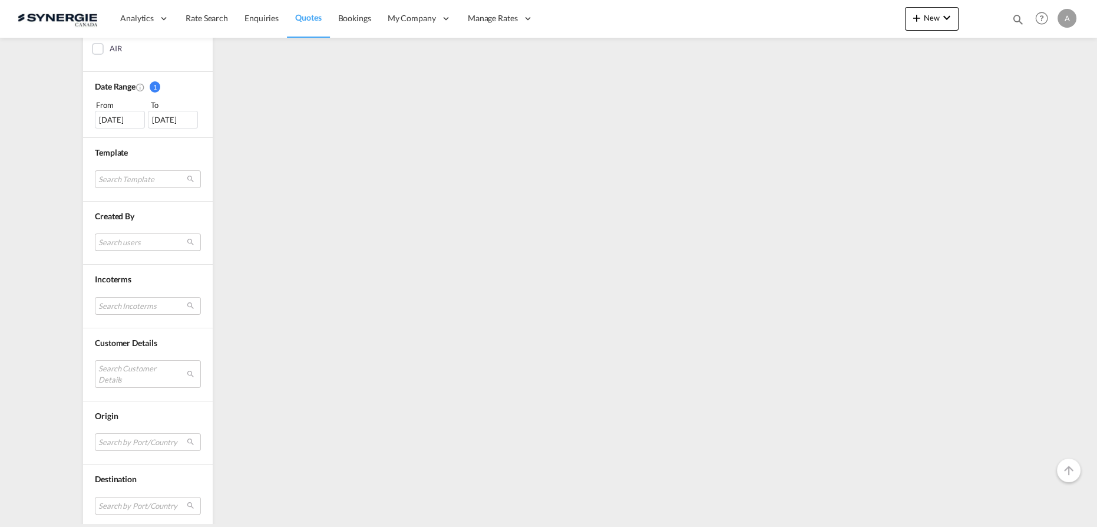
click at [149, 235] on md-select "Search users" at bounding box center [148, 242] width 106 height 18
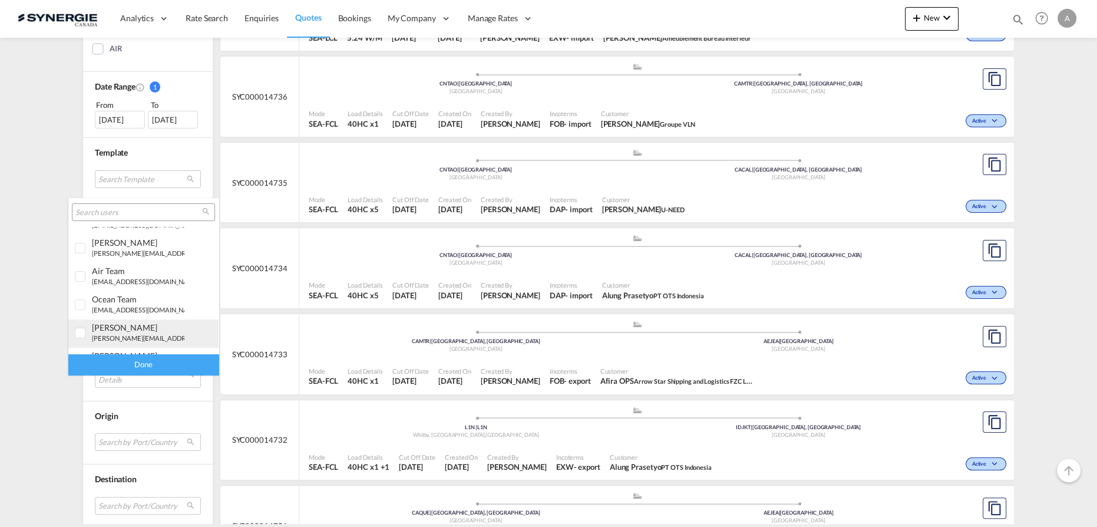
scroll to position [321, 0]
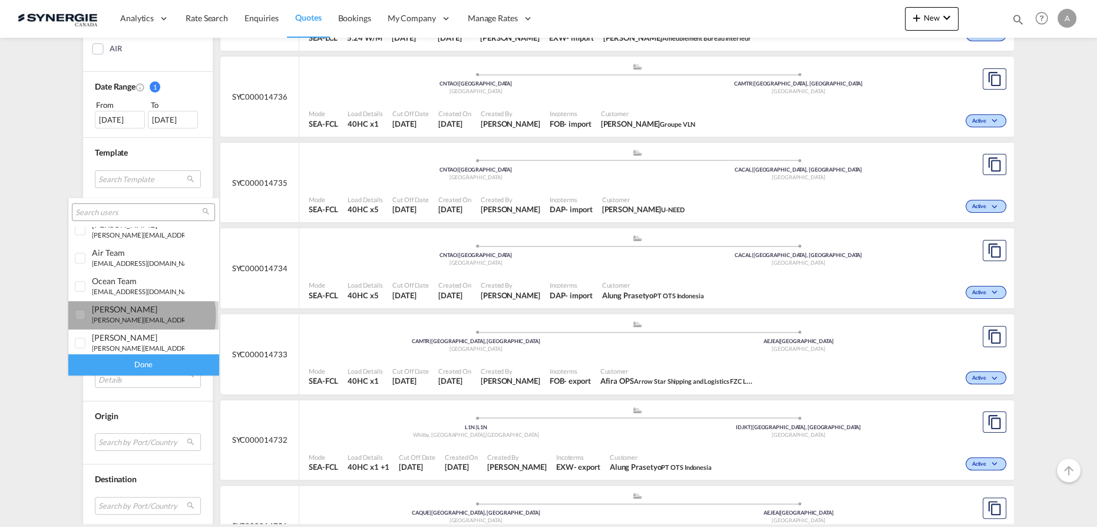
click at [141, 316] on small "p.gomez@gosynergie.com" at bounding box center [171, 320] width 159 height 8
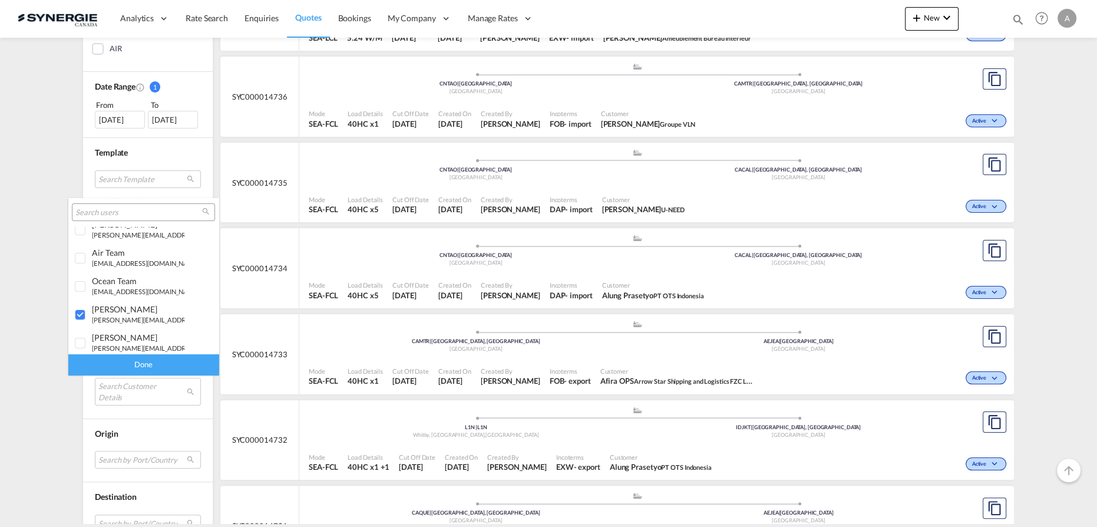
click at [147, 368] on div "Done" at bounding box center [143, 364] width 150 height 21
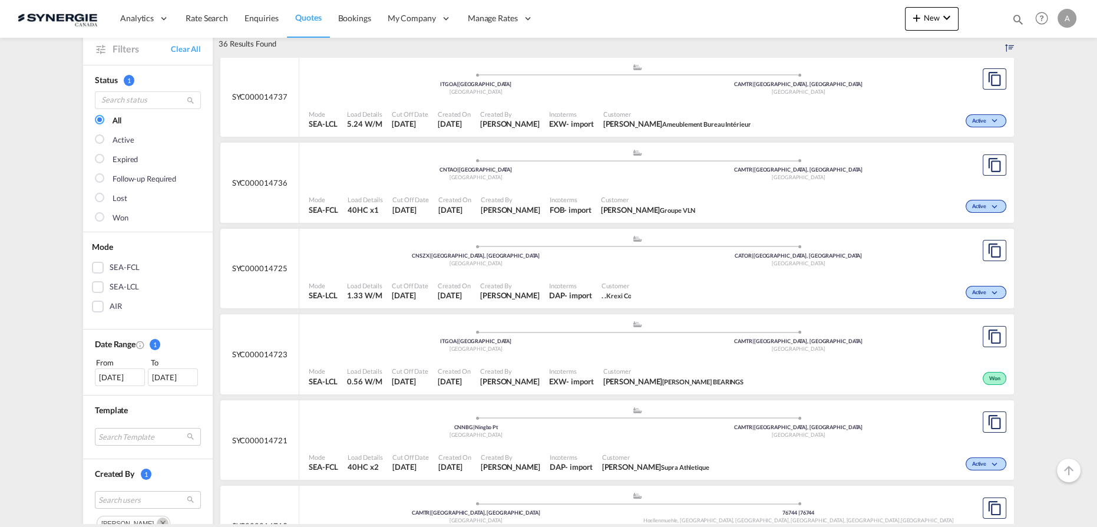
scroll to position [160, 0]
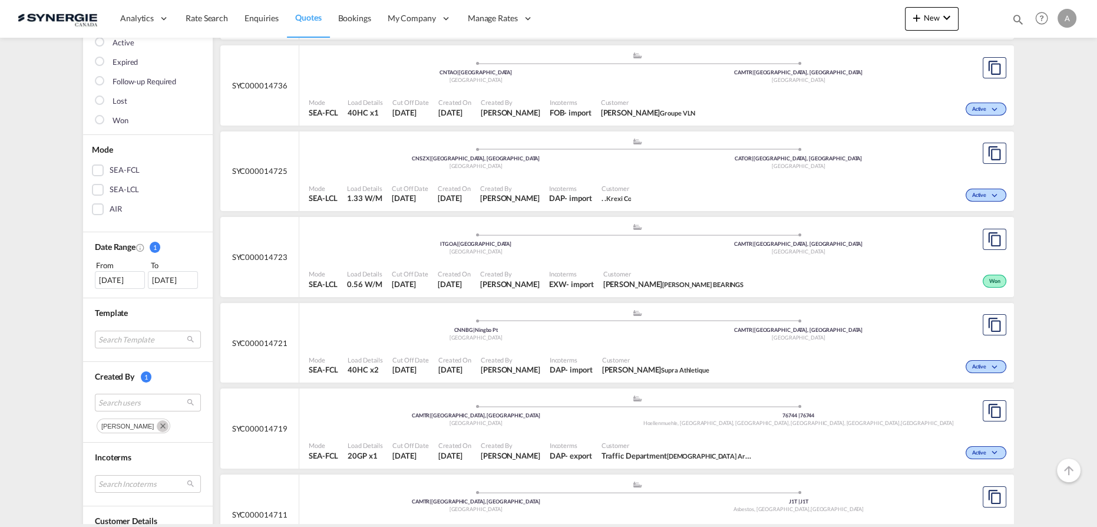
click at [168, 420] on md-icon "Remove" at bounding box center [163, 426] width 12 height 12
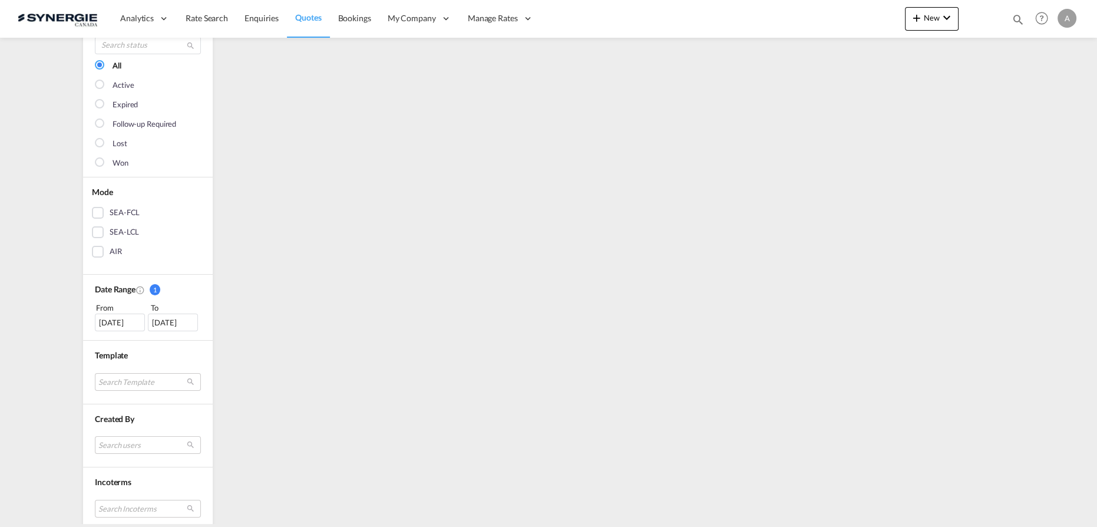
scroll to position [213, 0]
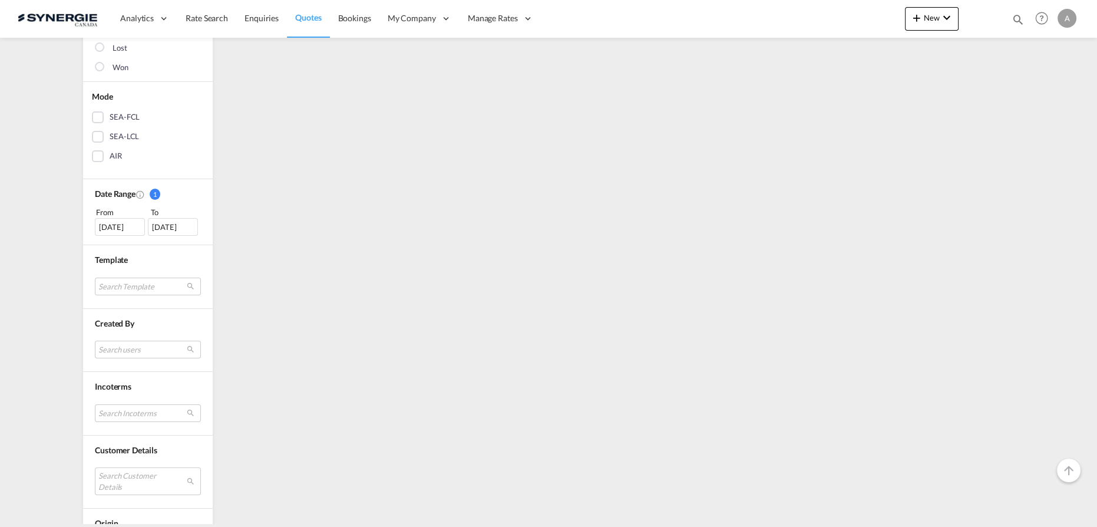
click at [119, 221] on div "08 Sep 2025" at bounding box center [120, 227] width 50 height 18
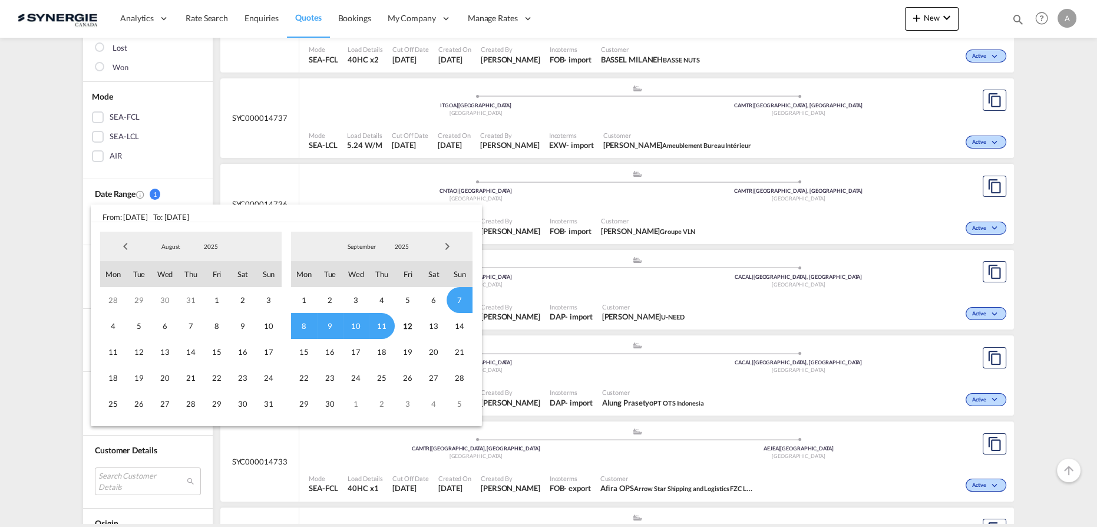
click at [196, 249] on span "2025" at bounding box center [211, 246] width 38 height 8
click at [207, 194] on md-option "2023" at bounding box center [223, 190] width 80 height 28
click at [144, 303] on span "1" at bounding box center [139, 300] width 26 height 26
click at [399, 248] on span "2023" at bounding box center [402, 246] width 38 height 8
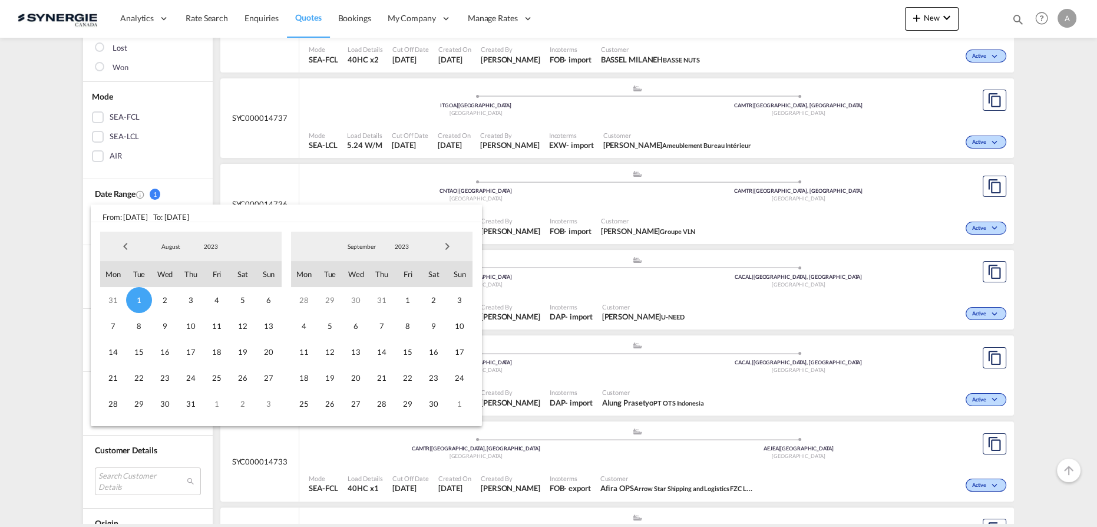
scroll to position [165, 0]
click at [398, 305] on md-option "2025" at bounding box center [414, 303] width 80 height 28
click at [400, 325] on span "12" at bounding box center [408, 326] width 26 height 26
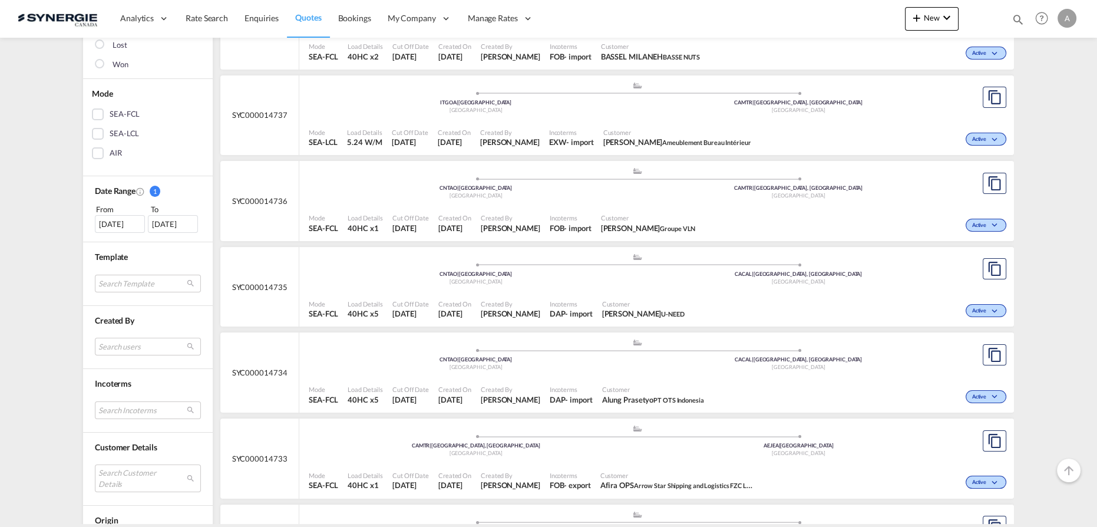
scroll to position [267, 0]
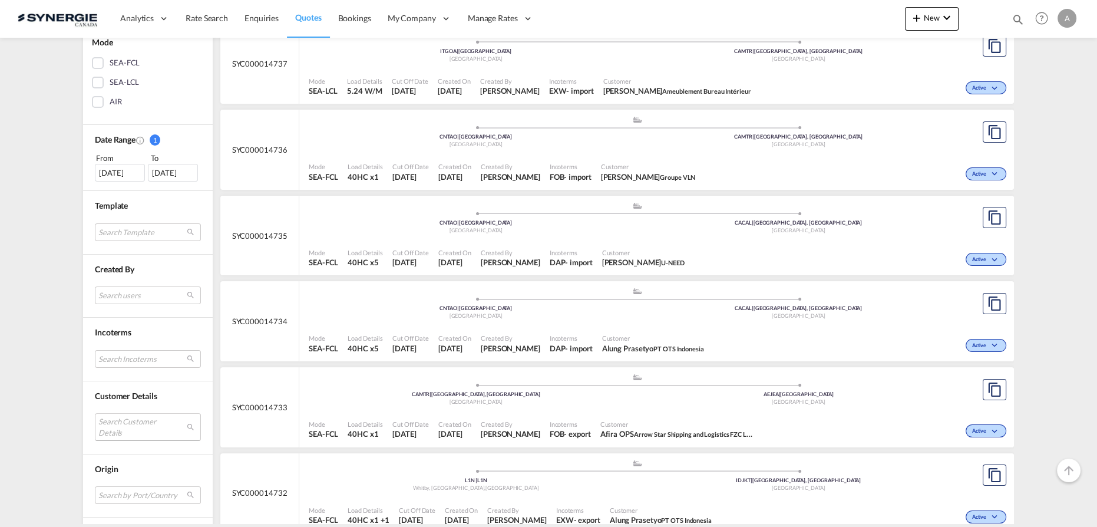
click at [126, 419] on md-select "Search Customer Details user name user alung Prasetyo alung@otsindo.com | pt ot…" at bounding box center [148, 426] width 106 height 27
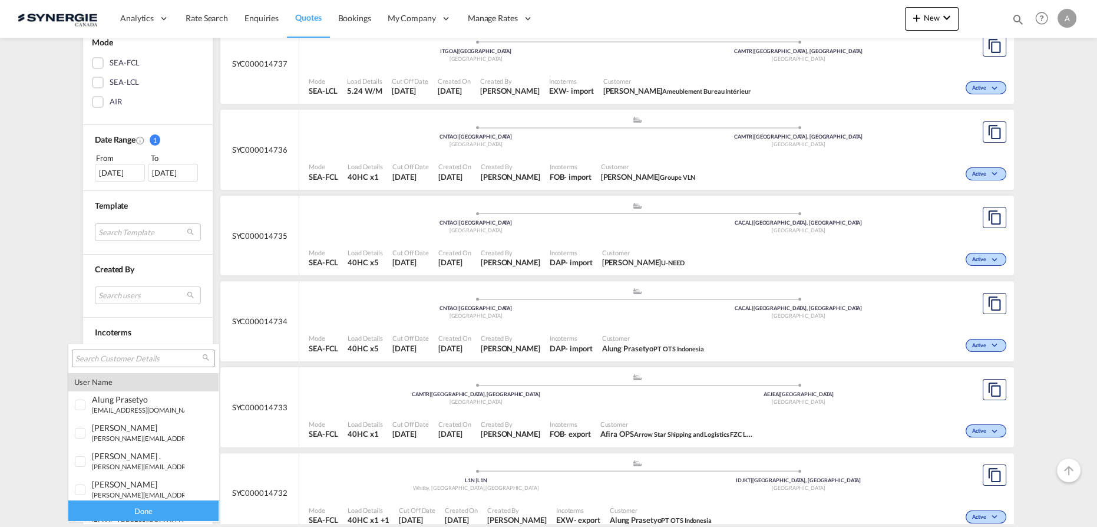
click at [127, 358] on input "search" at bounding box center [138, 358] width 127 height 11
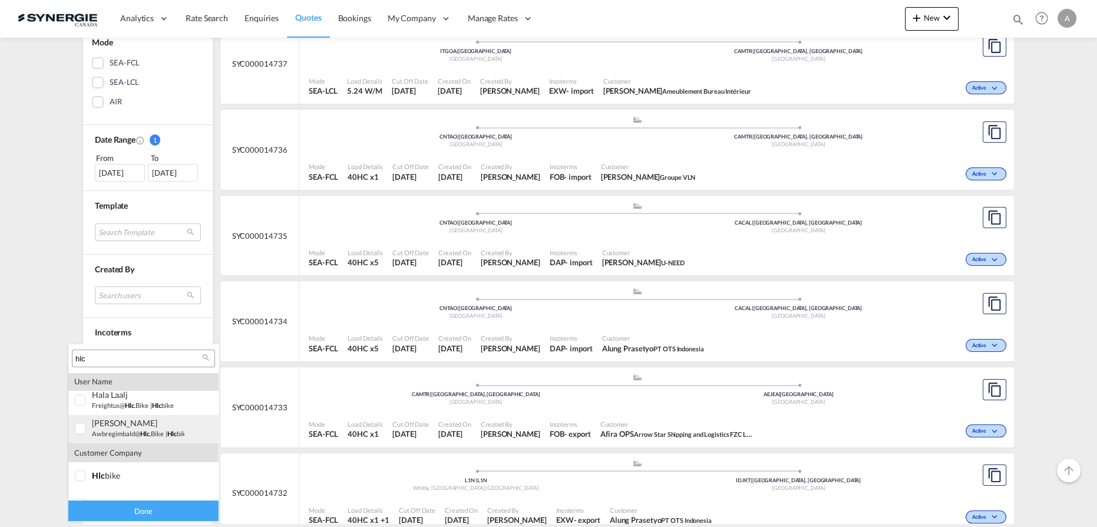
scroll to position [51, 0]
type input "hlc"
click at [83, 471] on md-option "company hlc bike" at bounding box center [143, 458] width 150 height 28
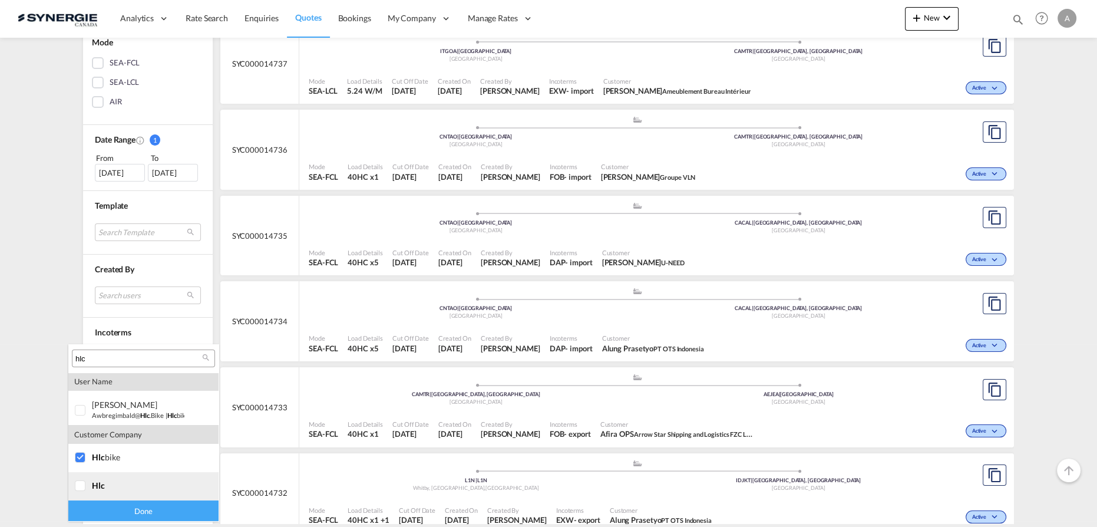
click at [84, 487] on div at bounding box center [81, 486] width 12 height 12
click at [128, 516] on div "Done" at bounding box center [143, 510] width 150 height 21
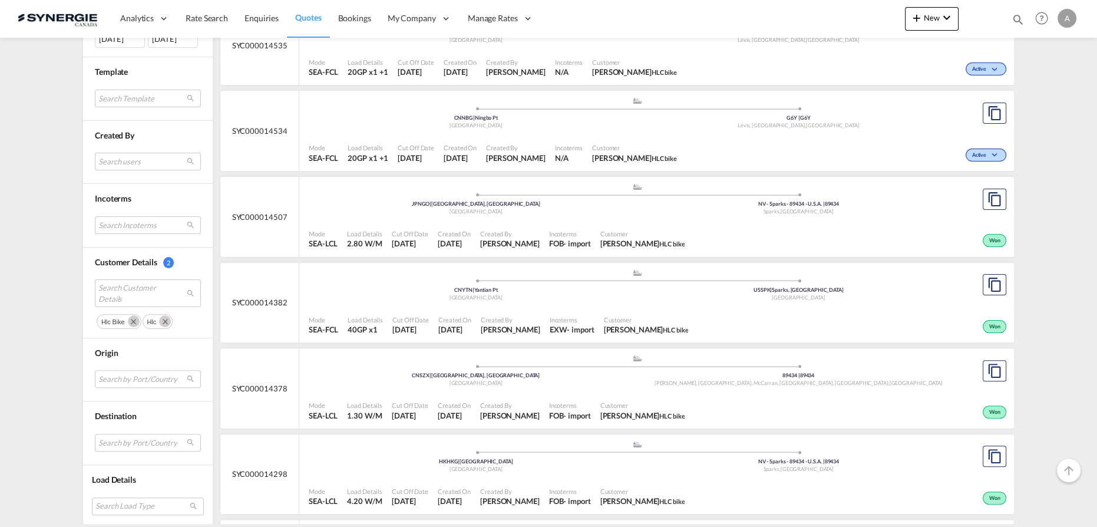
scroll to position [482, 0]
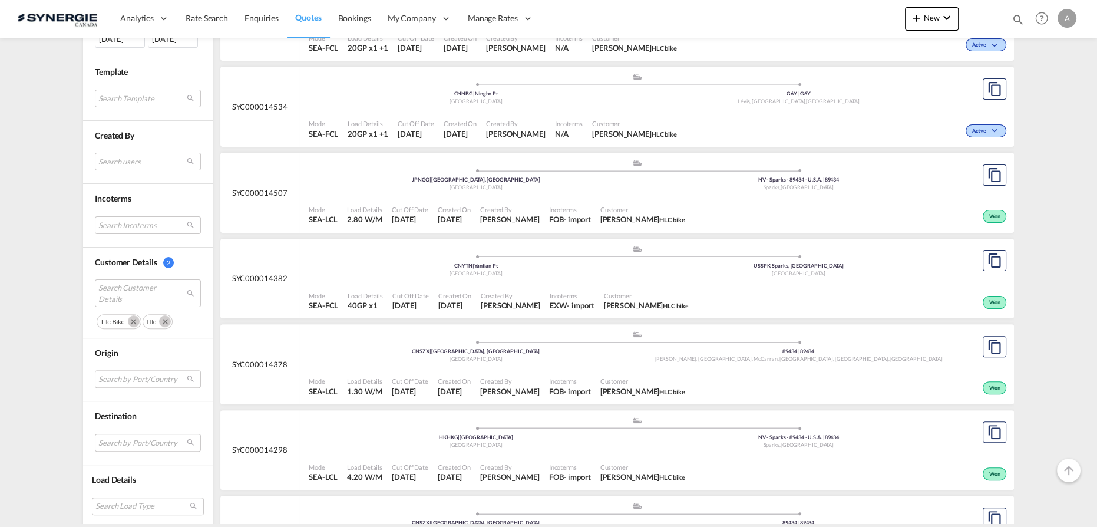
click at [544, 200] on div "Incoterms FOB - import" at bounding box center [569, 214] width 51 height 29
click at [515, 208] on div "Created By Rosa Ho" at bounding box center [509, 214] width 69 height 29
drag, startPoint x: 127, startPoint y: 315, endPoint x: 139, endPoint y: 327, distance: 17.1
click at [128, 315] on md-icon "Remove" at bounding box center [134, 321] width 12 height 12
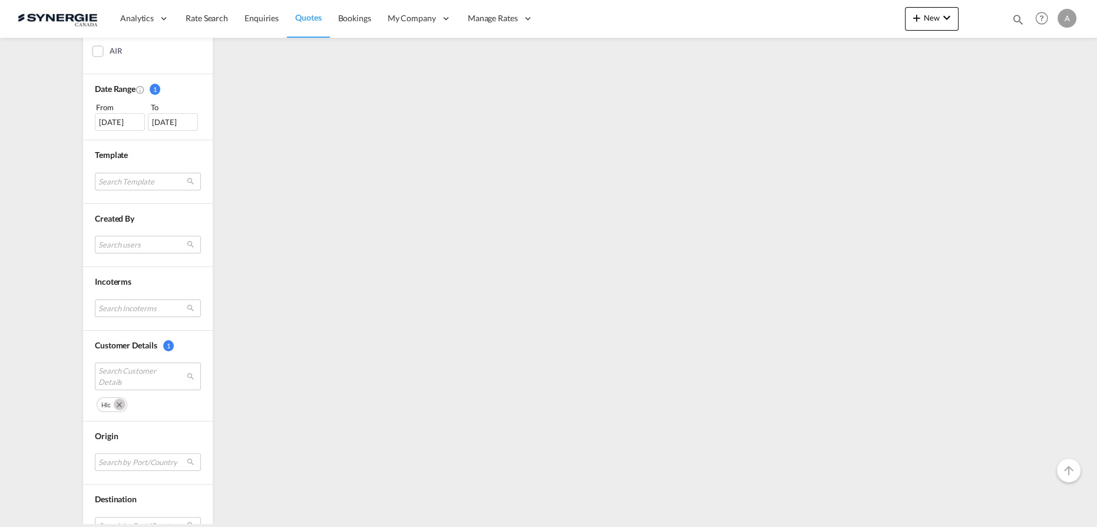
click at [114, 400] on md-icon "Remove" at bounding box center [120, 404] width 12 height 12
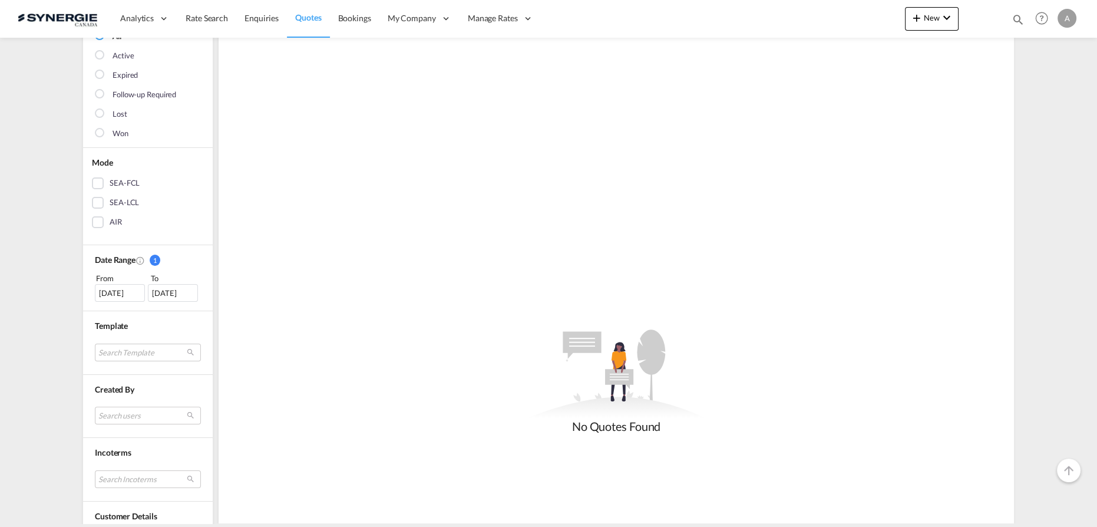
scroll to position [362, 0]
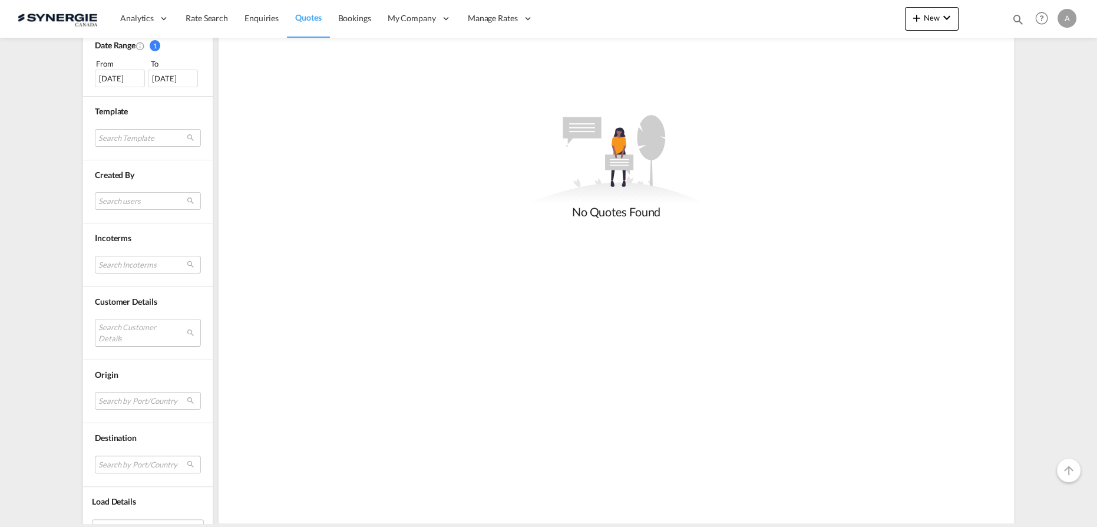
click at [134, 331] on md-select "Search Customer Details" at bounding box center [148, 332] width 106 height 27
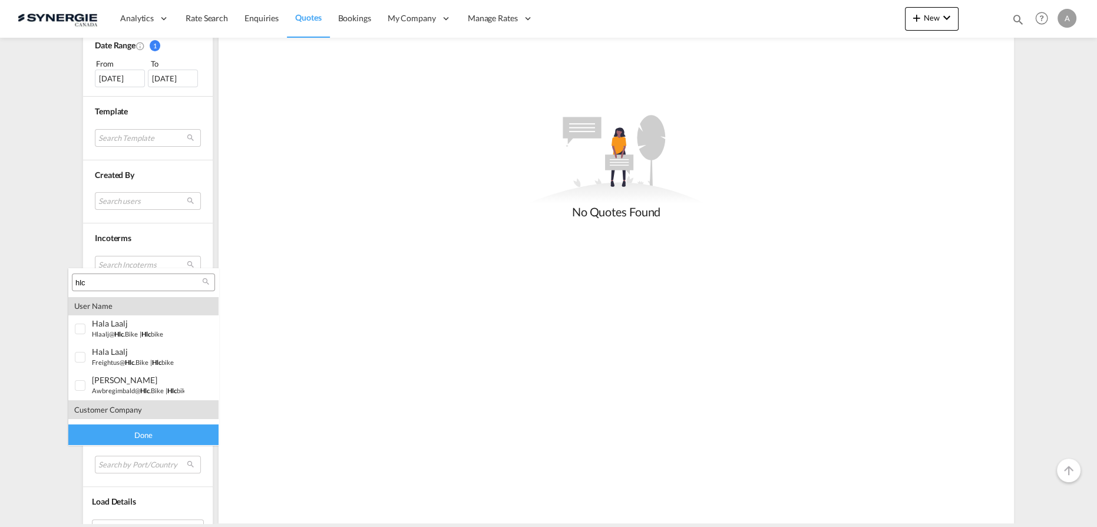
click at [145, 280] on input "hlc" at bounding box center [138, 282] width 127 height 11
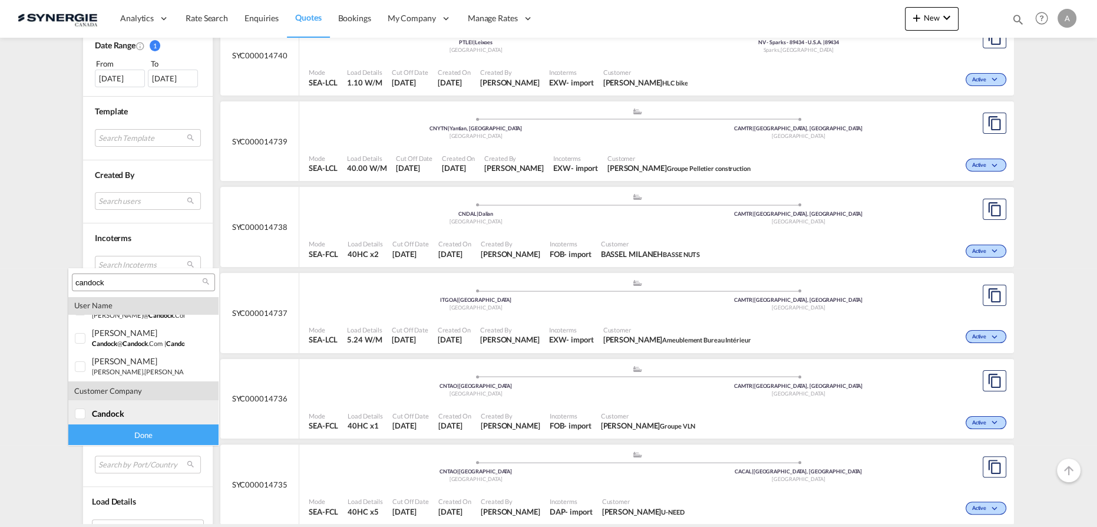
scroll to position [23, 0]
type input "candock"
click at [92, 416] on md-option "company candock" at bounding box center [143, 410] width 150 height 28
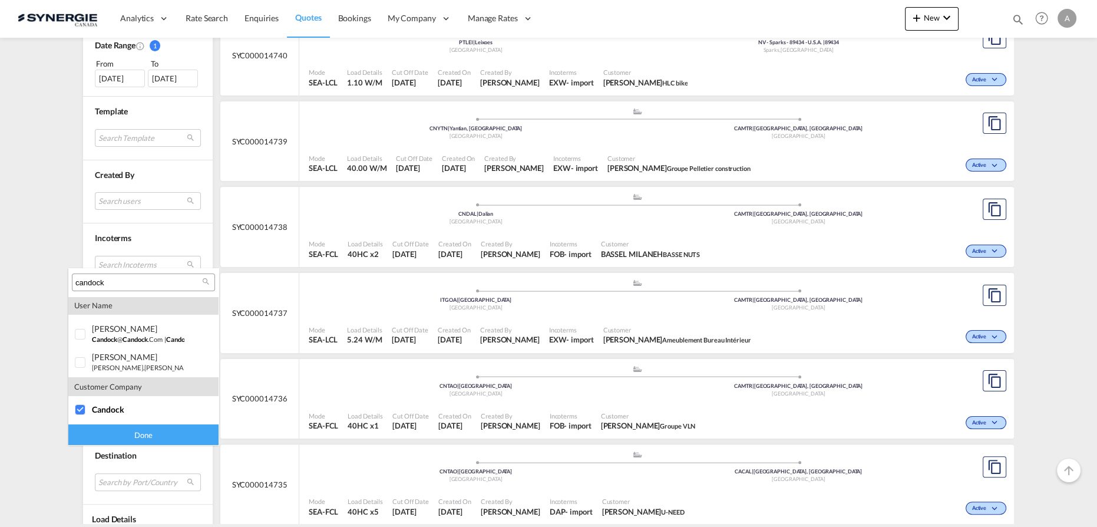
click at [109, 427] on div "Done" at bounding box center [143, 434] width 150 height 21
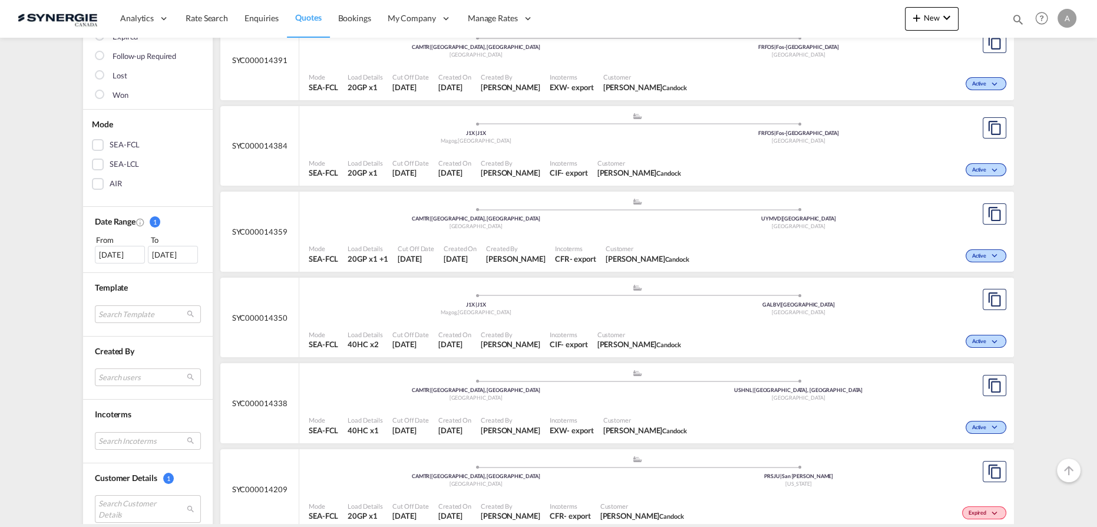
scroll to position [0, 0]
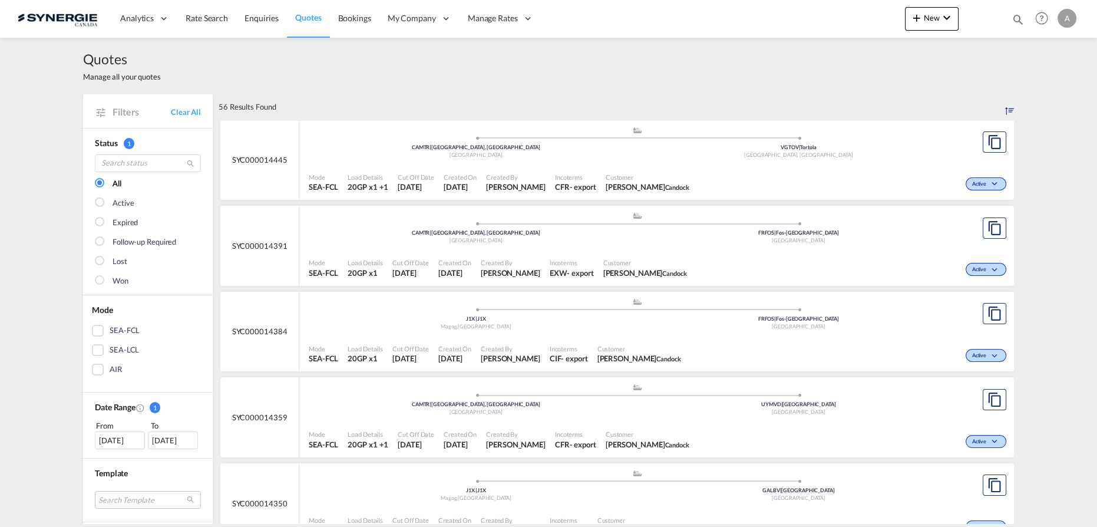
click at [581, 333] on div ".a{fill:#aaa8ad;} .a{fill:#aaa8ad;} J1X | J1X Magog , Canada FRFOS | Fos-sur-Me…" at bounding box center [637, 317] width 657 height 38
click at [517, 344] on span "Created By" at bounding box center [511, 348] width 60 height 9
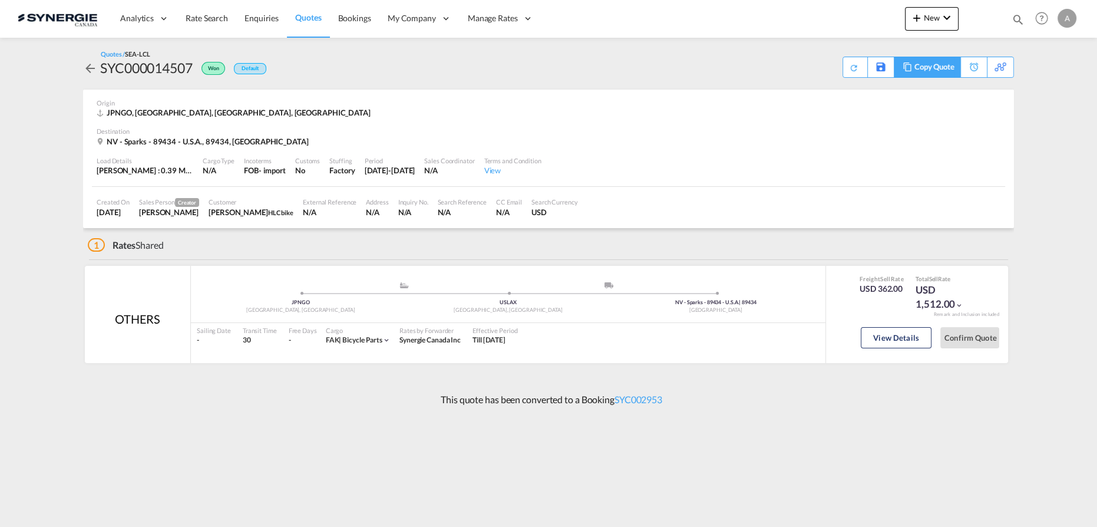
click at [943, 75] on div "Copy Quote" at bounding box center [934, 67] width 40 height 20
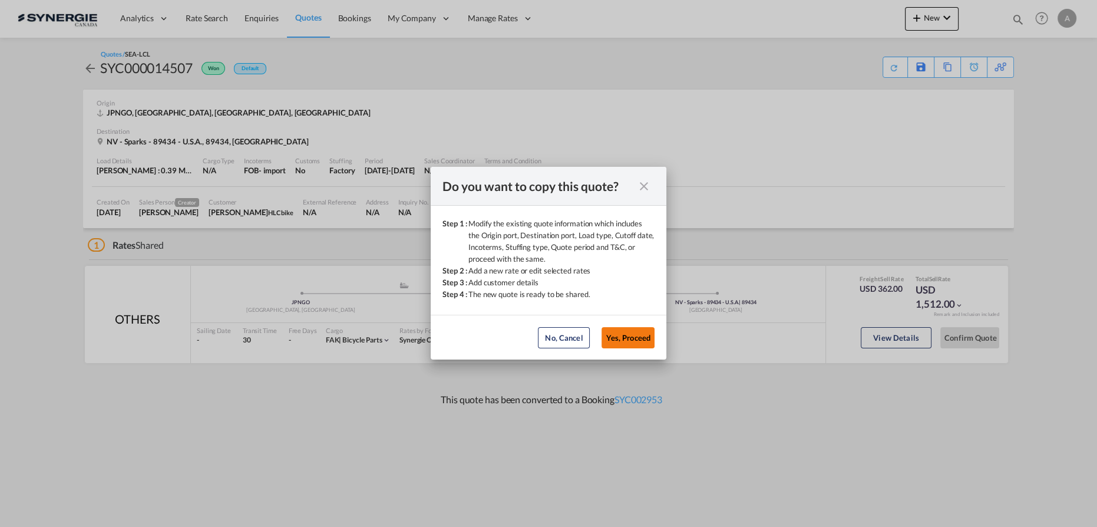
click at [637, 332] on button "Yes, Proceed" at bounding box center [628, 337] width 53 height 21
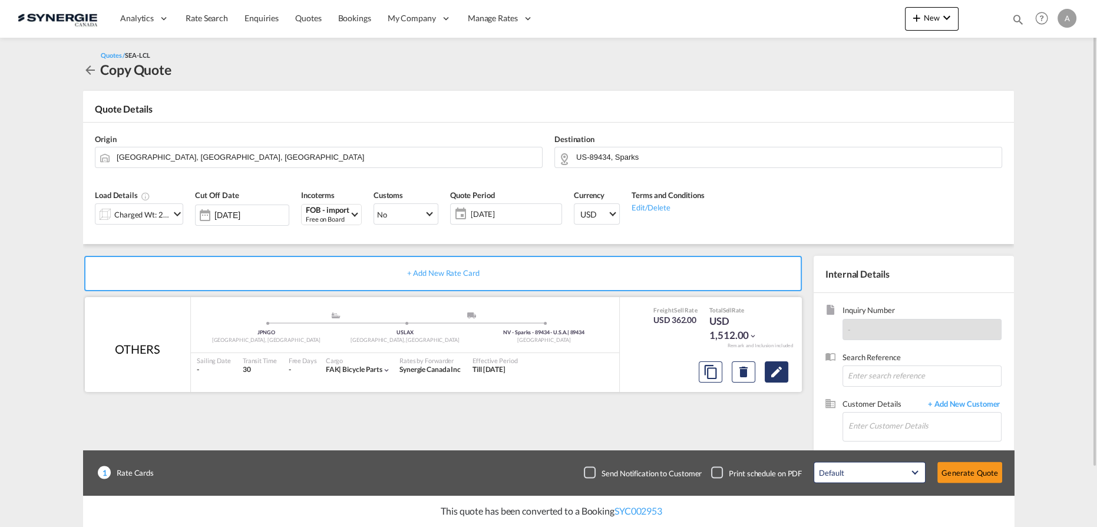
click at [784, 366] on button "Edit" at bounding box center [777, 371] width 24 height 21
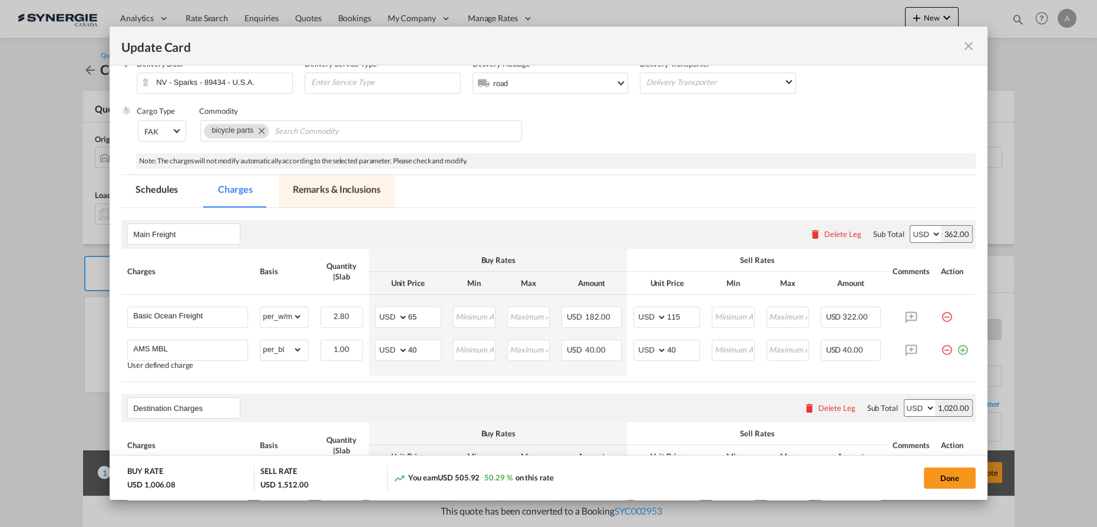
click at [336, 199] on md-tab-item "Remarks & Inclusions" at bounding box center [337, 191] width 116 height 32
select select "per_w/m"
select select "per_bl"
select select "flat"
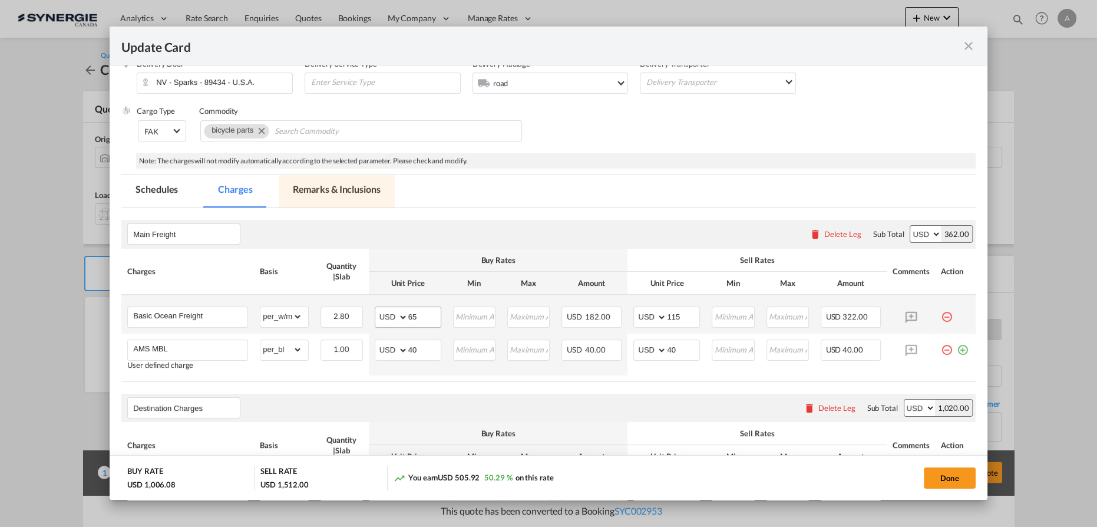
select select "per_bl"
select select "per_shipment"
select select "per_bl"
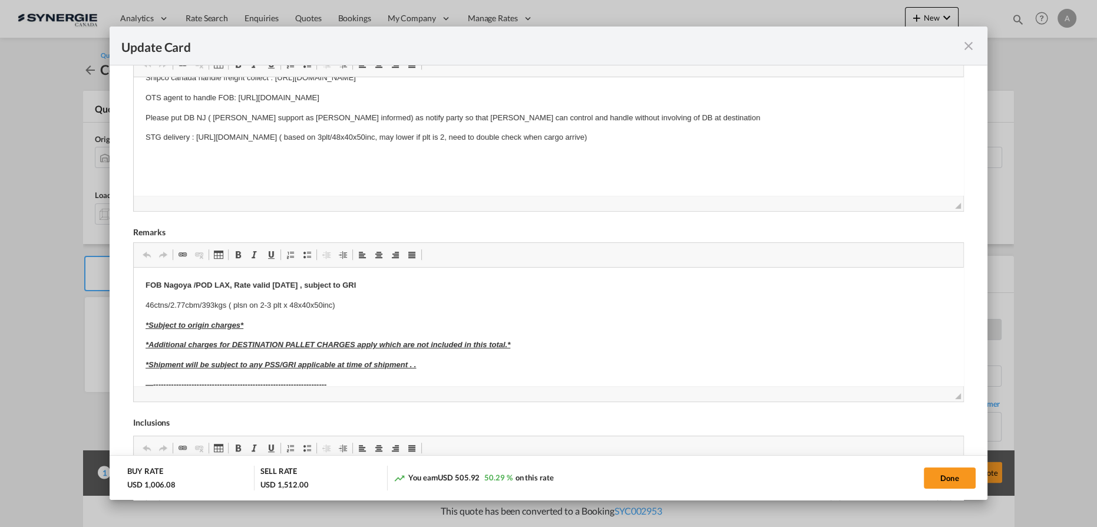
scroll to position [356, 0]
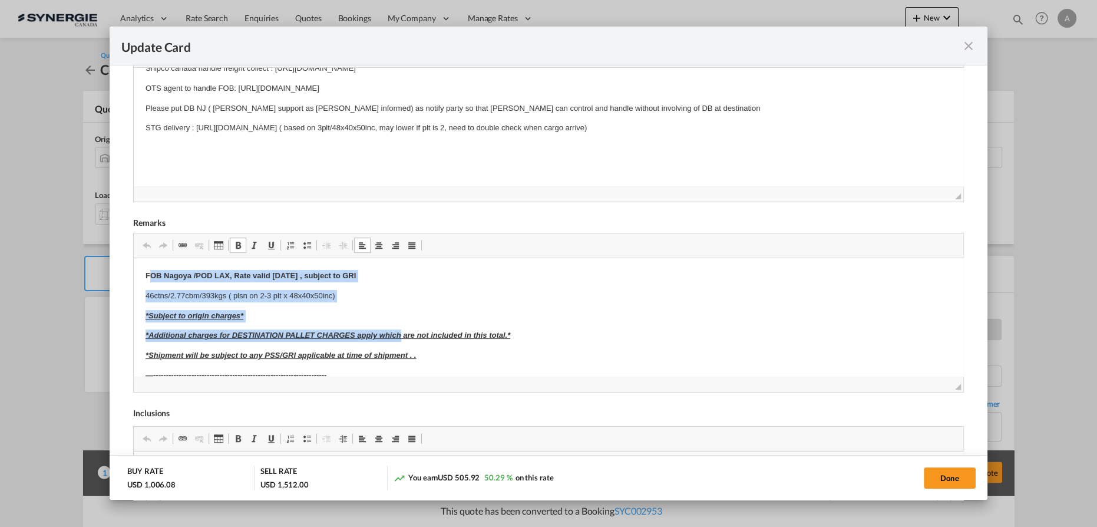
drag, startPoint x: 149, startPoint y: 275, endPoint x: 400, endPoint y: 336, distance: 258.3
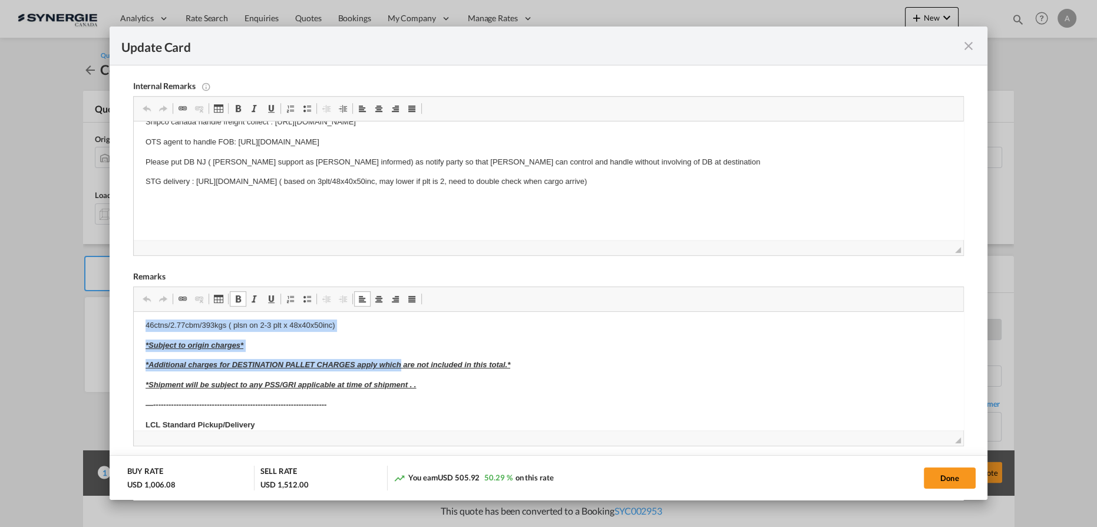
scroll to position [0, 0]
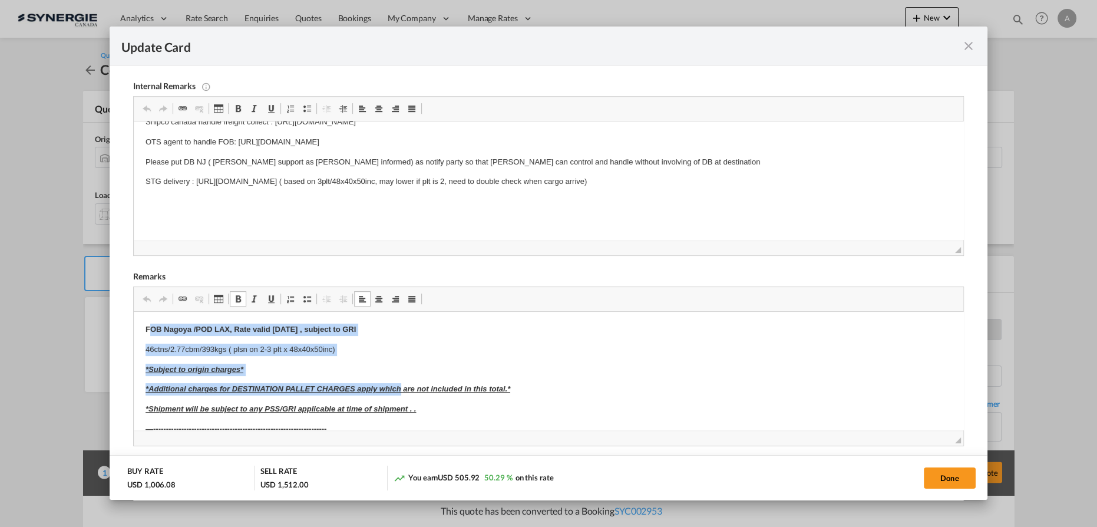
click at [418, 350] on p "46ctns/2.77cbm/393kgs ( plsn on 2-3 plt x 48x40x50inc)" at bounding box center [549, 349] width 806 height 12
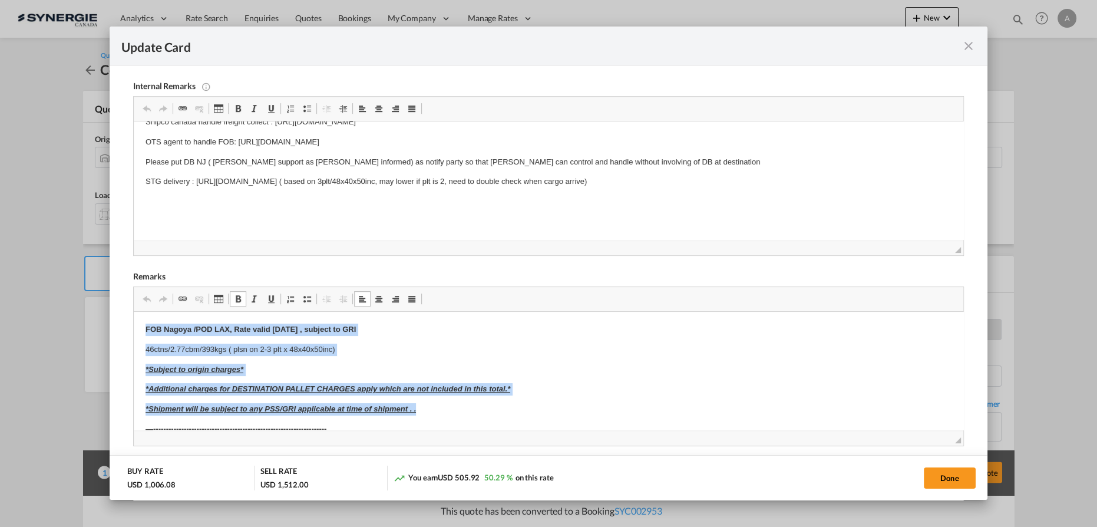
drag, startPoint x: 163, startPoint y: 339, endPoint x: 435, endPoint y: 410, distance: 281.2
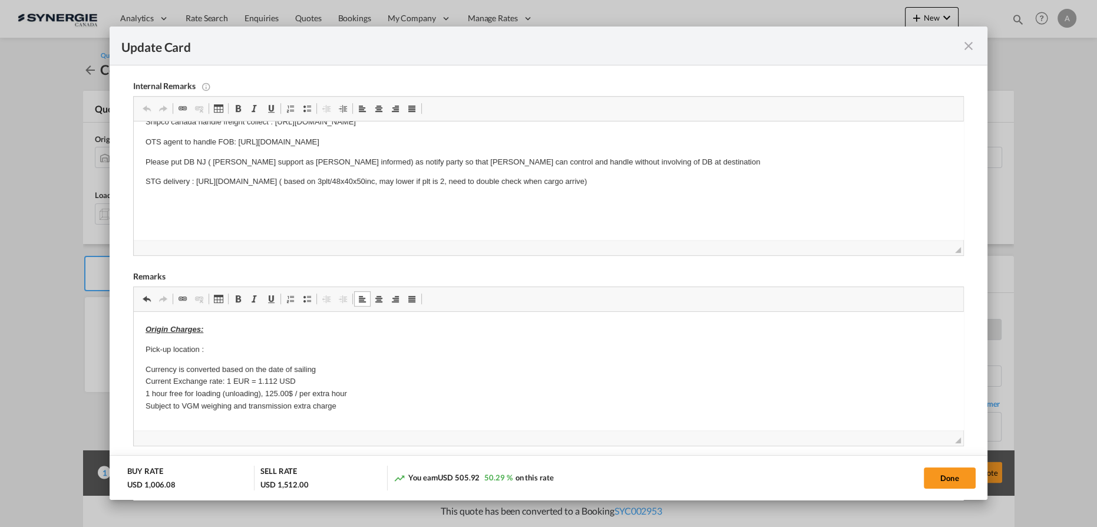
scroll to position [13, 0]
click at [214, 335] on p "Pick-up location :" at bounding box center [549, 337] width 806 height 12
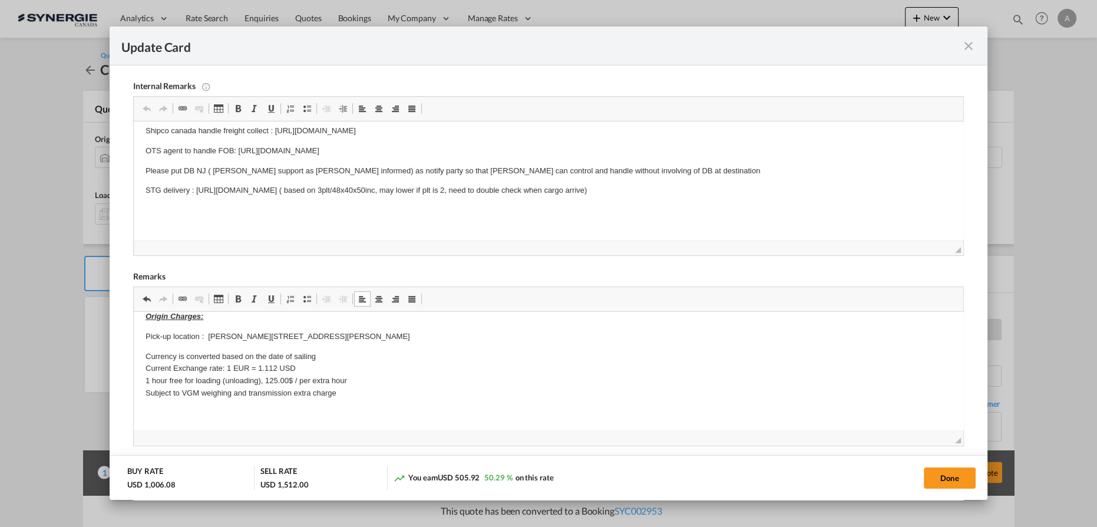
scroll to position [0, 0]
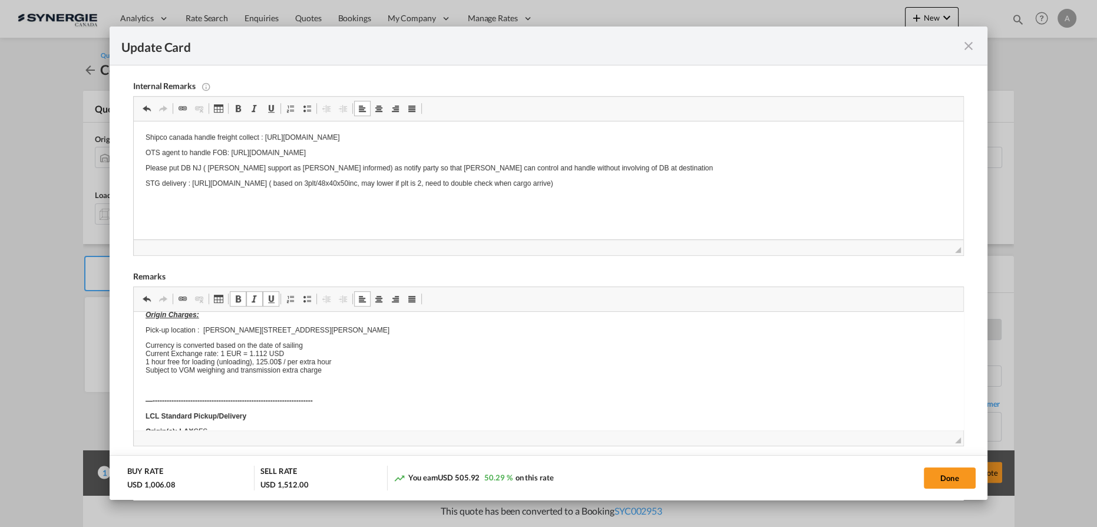
click at [288, 209] on body "Shipco canada handle freight collect : [URL][DOMAIN_NAME] OTS agent to handle F…" at bounding box center [549, 175] width 806 height 85
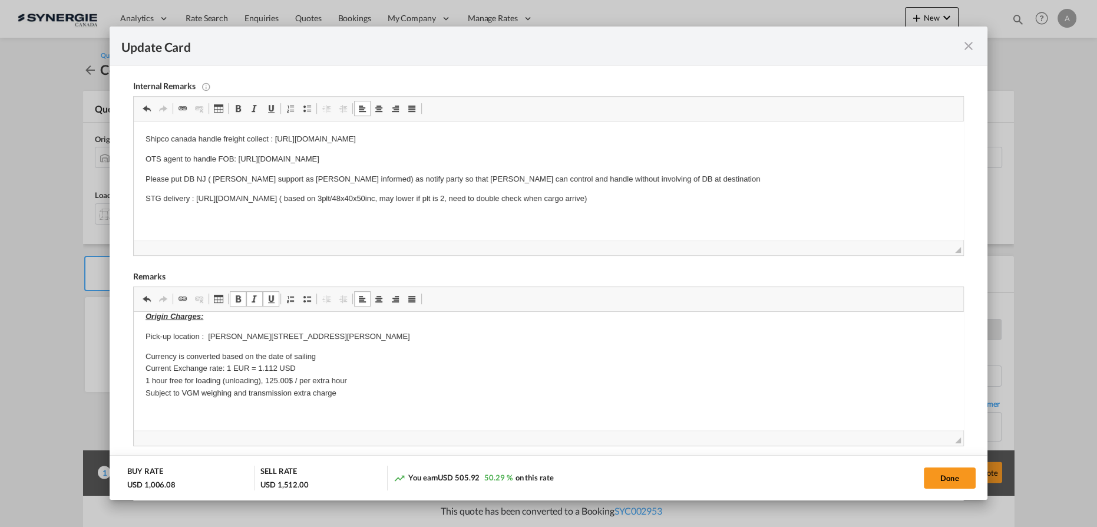
scroll to position [13, 0]
drag, startPoint x: 142, startPoint y: 136, endPoint x: 880, endPoint y: 186, distance: 739.9
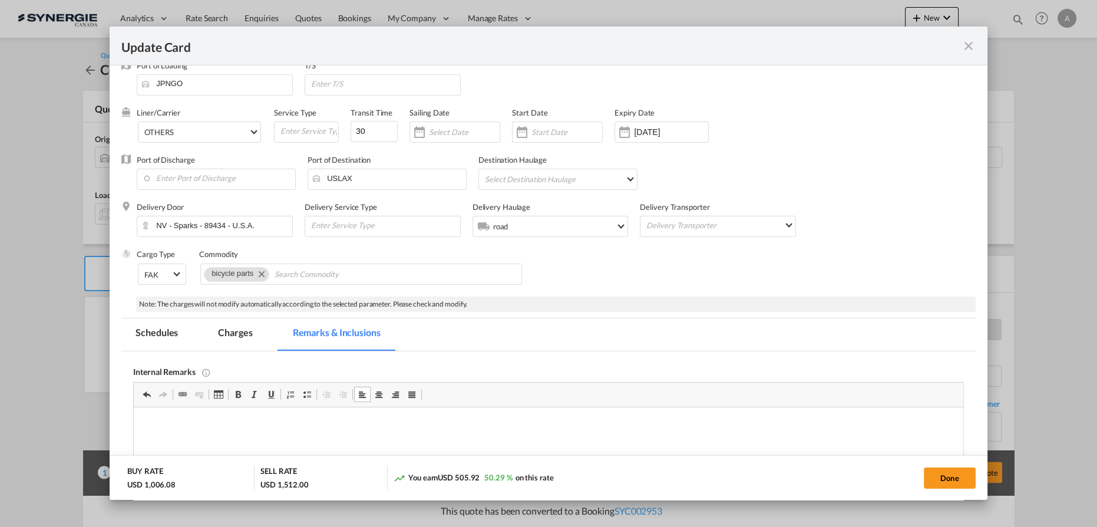
scroll to position [0, 0]
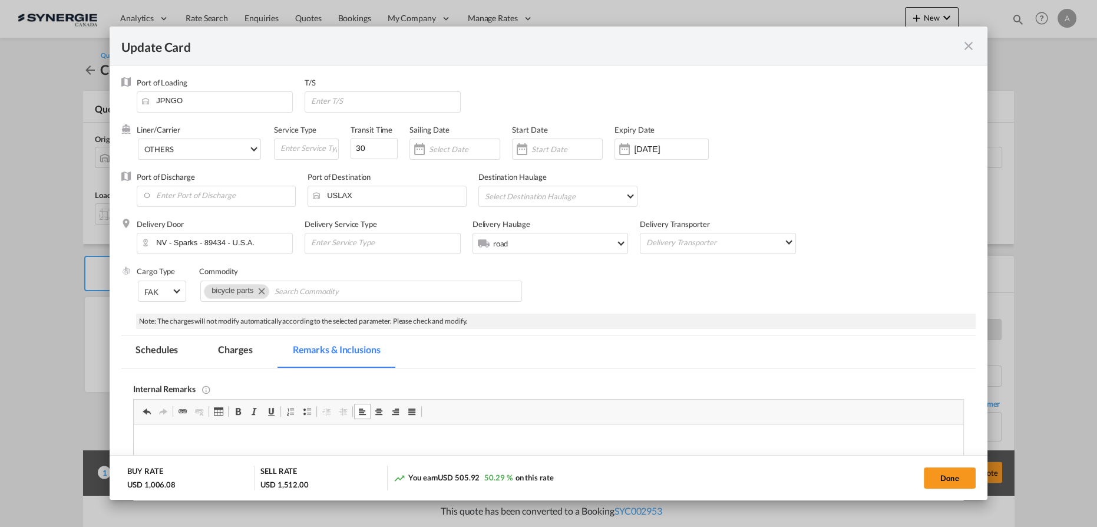
drag, startPoint x: 938, startPoint y: 478, endPoint x: 331, endPoint y: 278, distance: 639.0
click at [938, 477] on button "Done" at bounding box center [950, 477] width 52 height 21
type input "[DATE]"
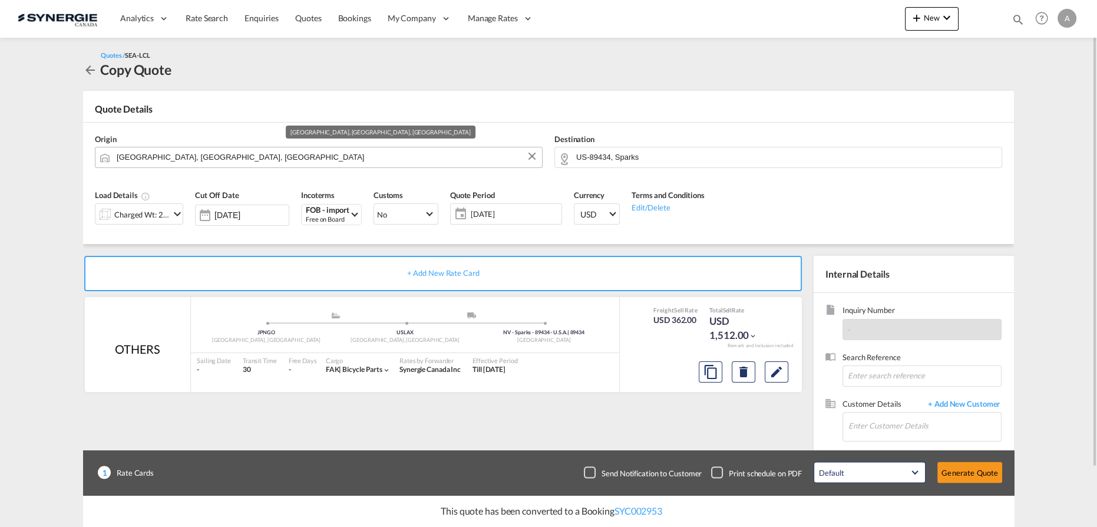
click at [229, 167] on md-autocomplete "[GEOGRAPHIC_DATA], [GEOGRAPHIC_DATA], [GEOGRAPHIC_DATA]" at bounding box center [326, 157] width 420 height 21
click at [226, 159] on input "[GEOGRAPHIC_DATA], [GEOGRAPHIC_DATA], [GEOGRAPHIC_DATA]" at bounding box center [326, 157] width 419 height 21
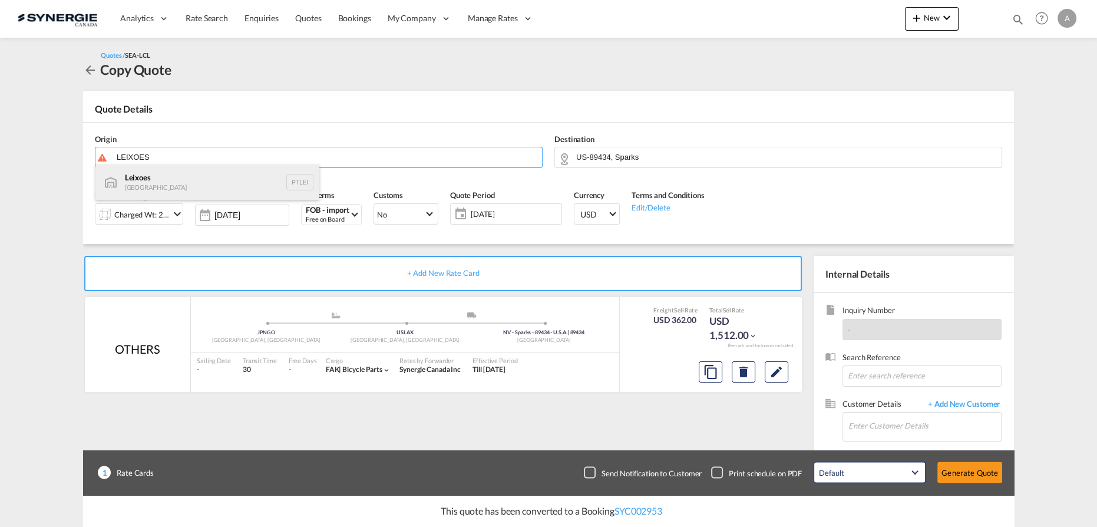
click at [168, 181] on div "Leixoes Portugal PTLEI" at bounding box center [207, 181] width 224 height 35
type input "Leixoes, PTLEI"
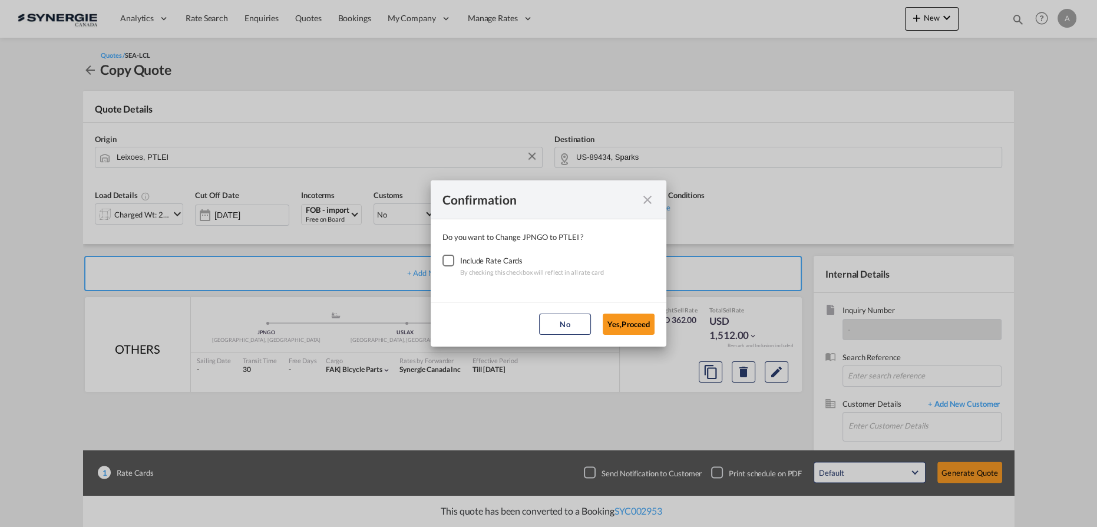
click at [448, 260] on div "Checkbox No Ink" at bounding box center [448, 261] width 12 height 12
click at [620, 323] on button "Yes,Proceed" at bounding box center [629, 323] width 52 height 21
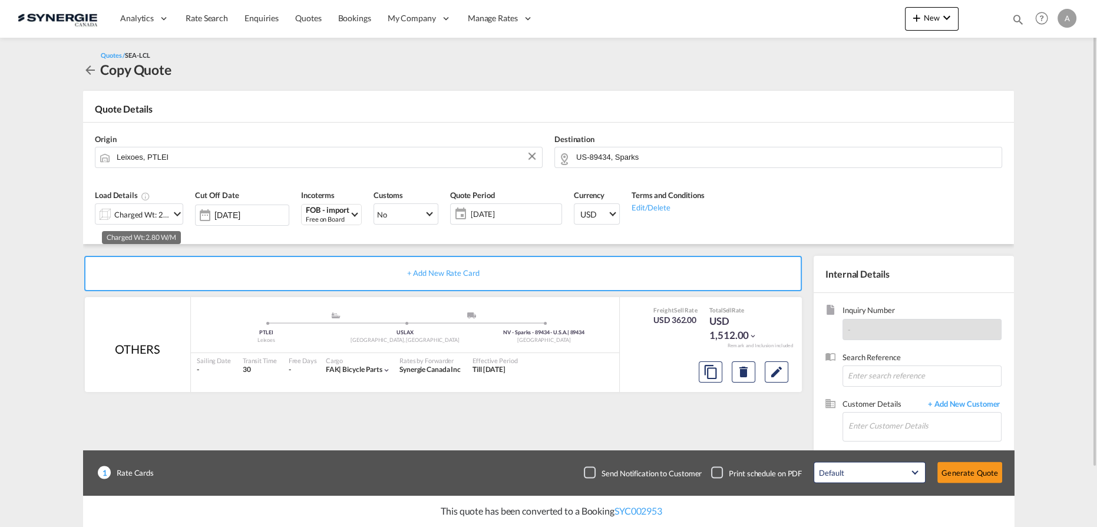
click at [129, 219] on div "Charged Wt: 2.80 W/M" at bounding box center [141, 214] width 55 height 16
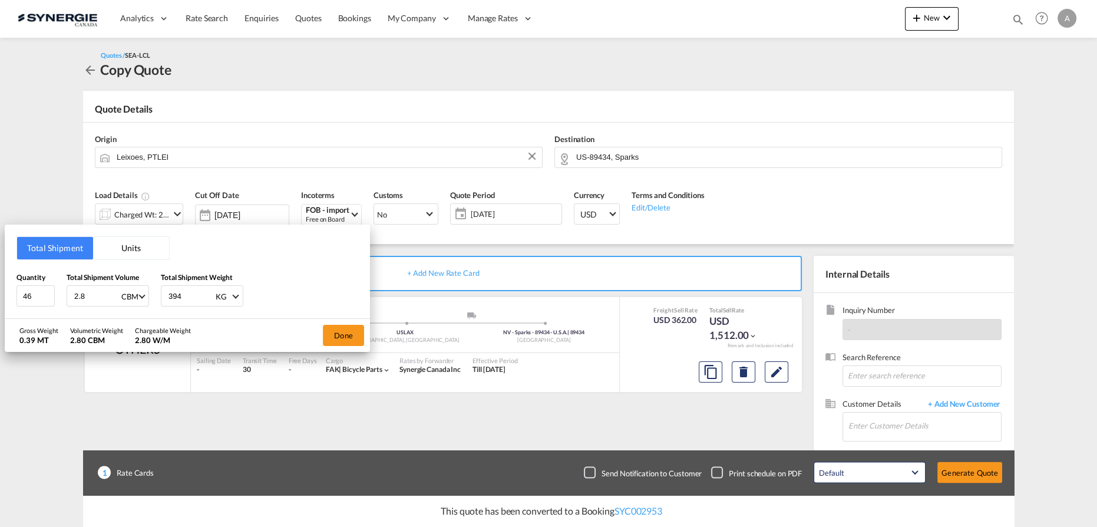
click at [123, 244] on button "Units" at bounding box center [131, 248] width 76 height 22
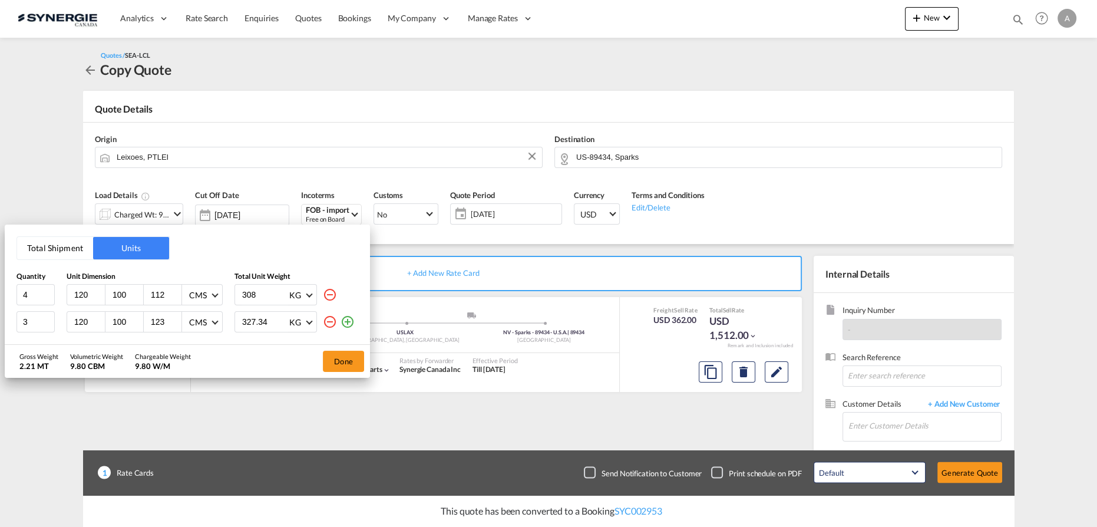
click at [332, 322] on md-icon "icon-minus-circle-outline" at bounding box center [330, 322] width 14 height 14
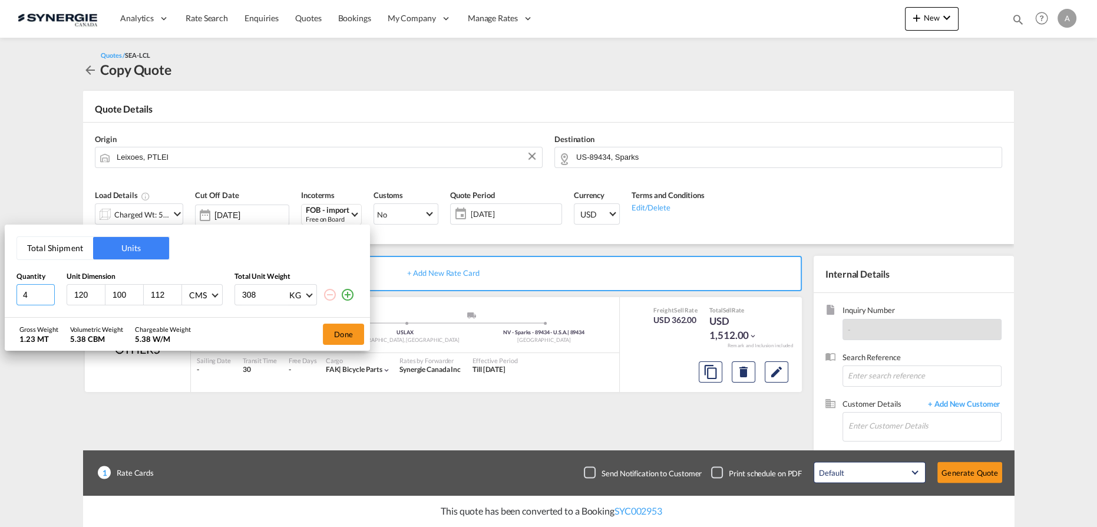
drag, startPoint x: 22, startPoint y: 296, endPoint x: 2, endPoint y: 290, distance: 20.7
click at [0, 294] on html "Analytics Reports Dashboard Rate Search Enquiries Quotes" at bounding box center [548, 263] width 1097 height 527
type input "2"
type input "72"
type input "84"
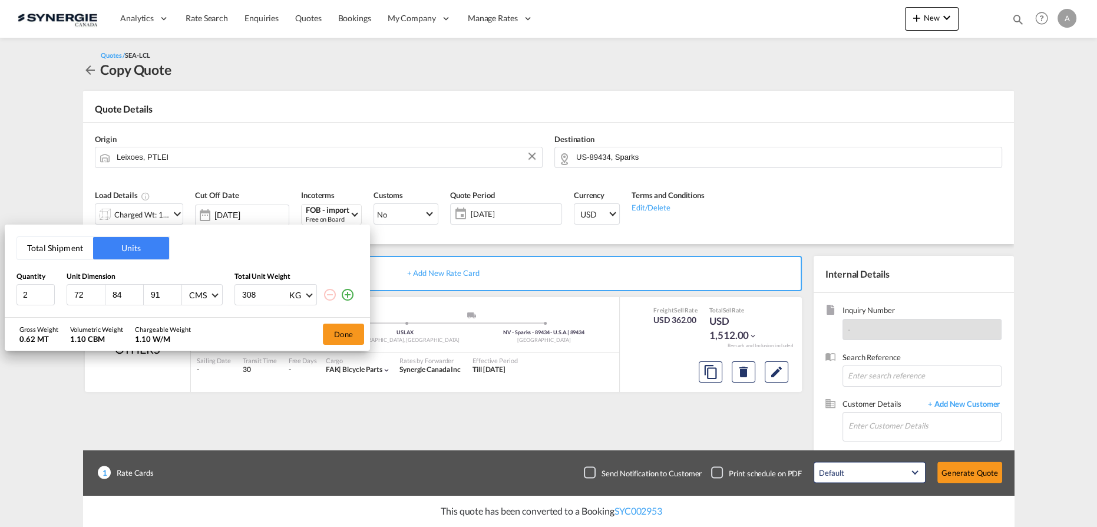
type input "91"
type input "350"
click at [335, 329] on button "Done" at bounding box center [343, 333] width 41 height 21
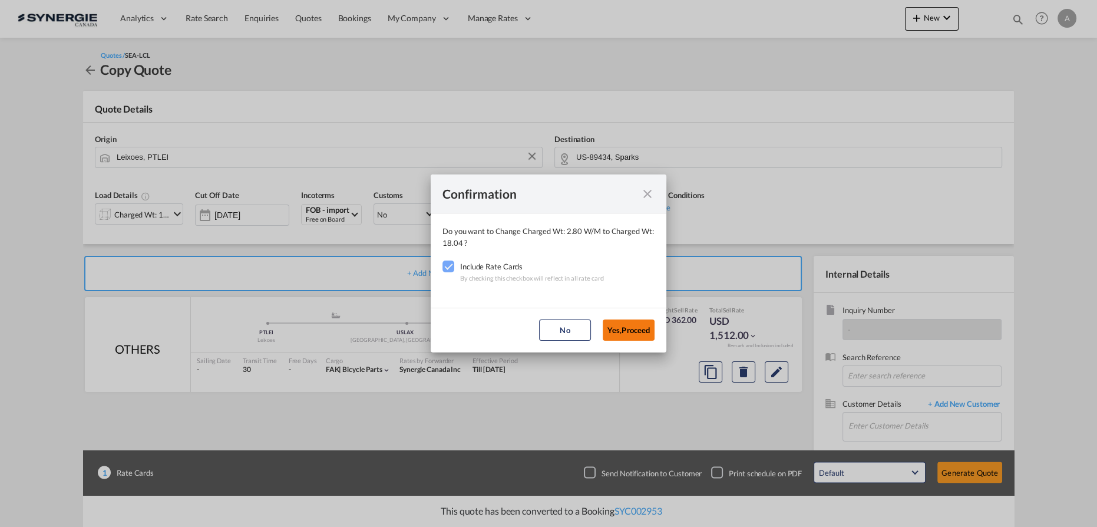
click at [634, 332] on button "Yes,Proceed" at bounding box center [629, 329] width 52 height 21
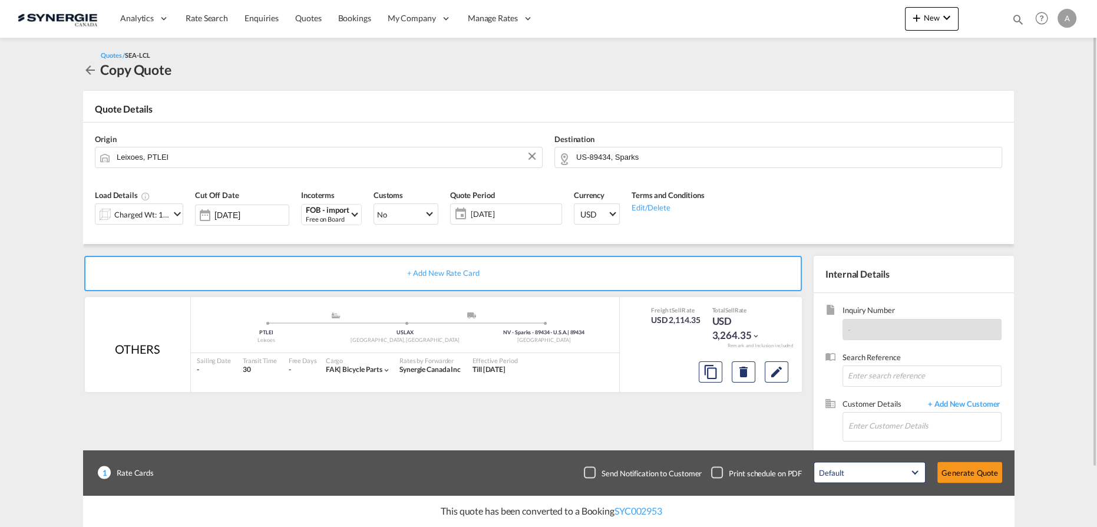
click at [165, 213] on div "Charged Wt: 18.04 W/M" at bounding box center [141, 214] width 55 height 16
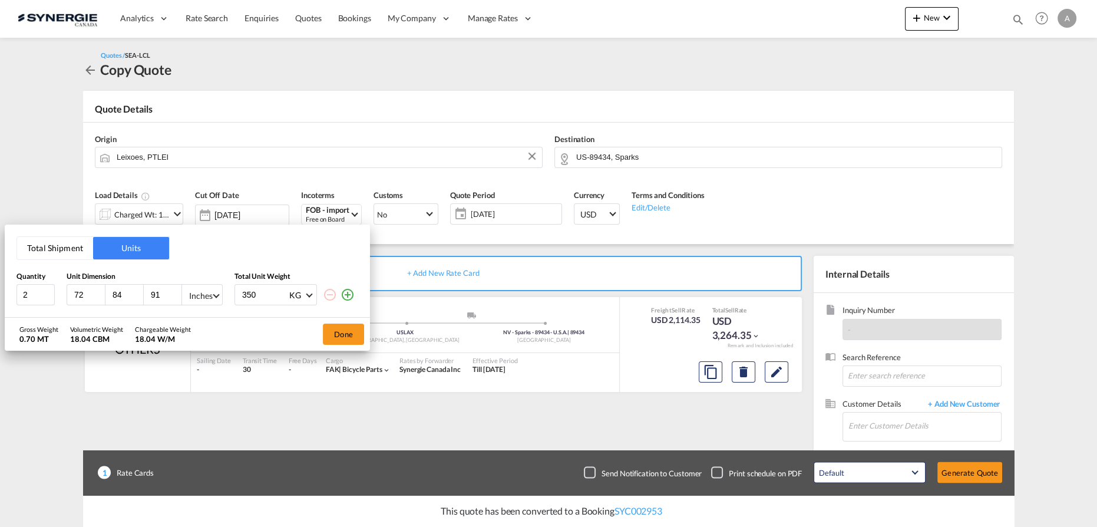
click at [194, 303] on md-select-value "Inches" at bounding box center [204, 295] width 33 height 20
click at [202, 269] on div "CMS" at bounding box center [198, 267] width 18 height 12
click at [334, 332] on button "Done" at bounding box center [343, 333] width 41 height 21
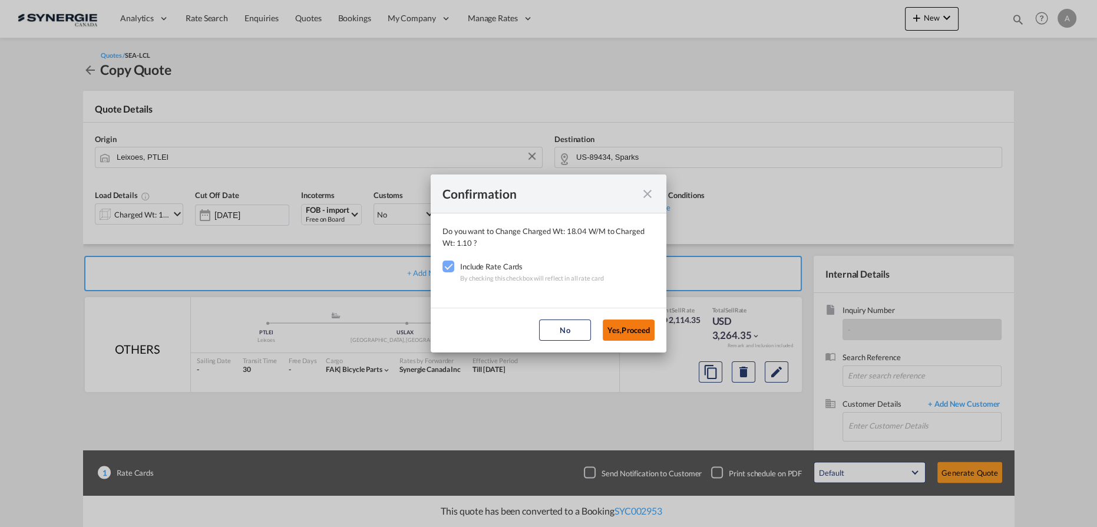
click at [632, 326] on button "Yes,Proceed" at bounding box center [629, 329] width 52 height 21
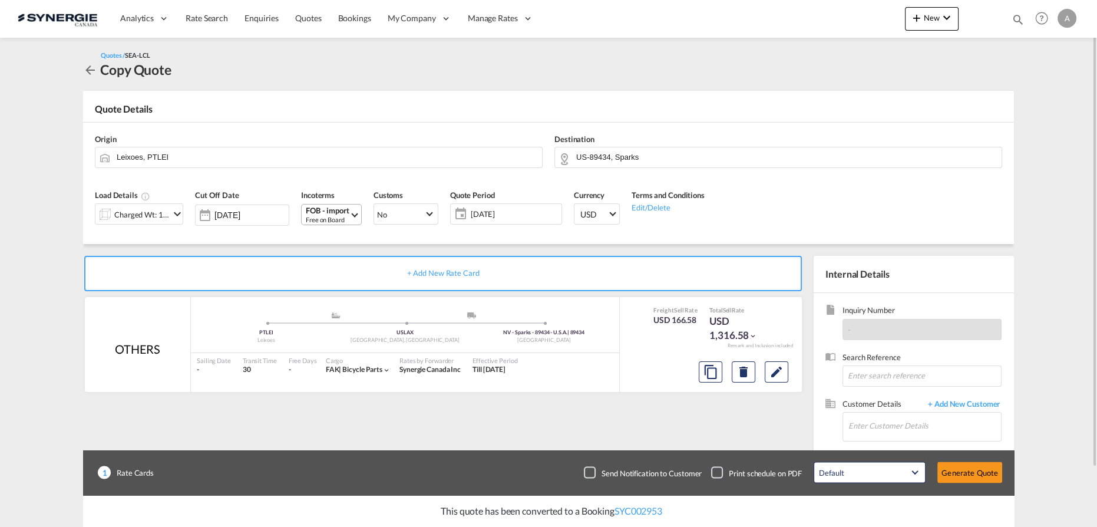
click at [342, 216] on div "Free on Board" at bounding box center [328, 219] width 44 height 9
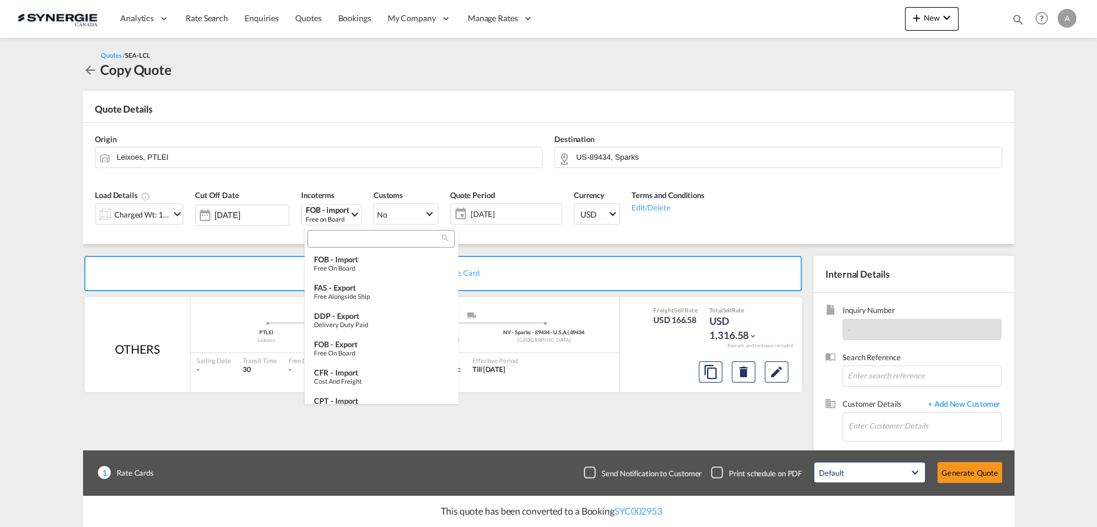
type md-option "[object Object]"
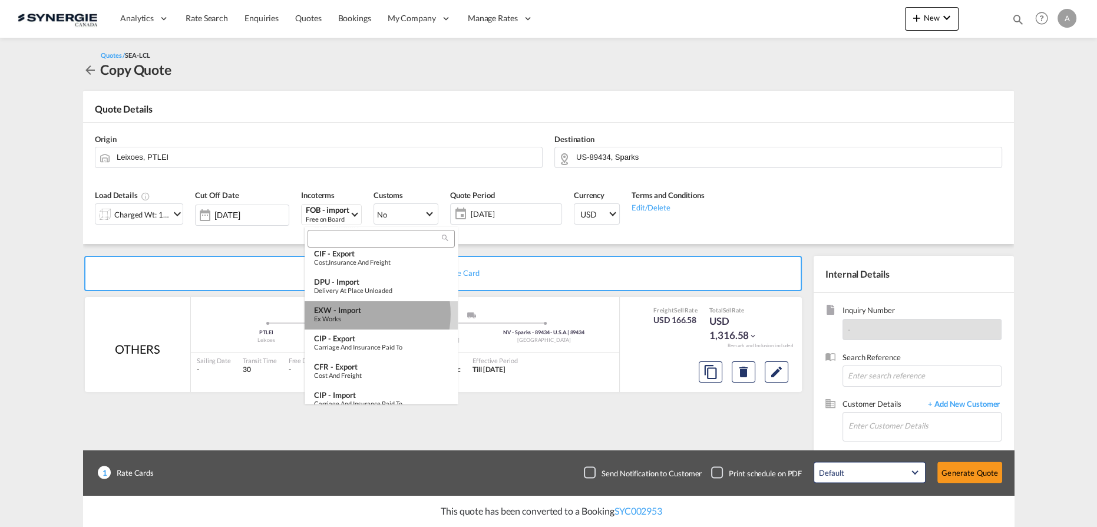
click at [358, 314] on div "EXW - import" at bounding box center [381, 309] width 134 height 9
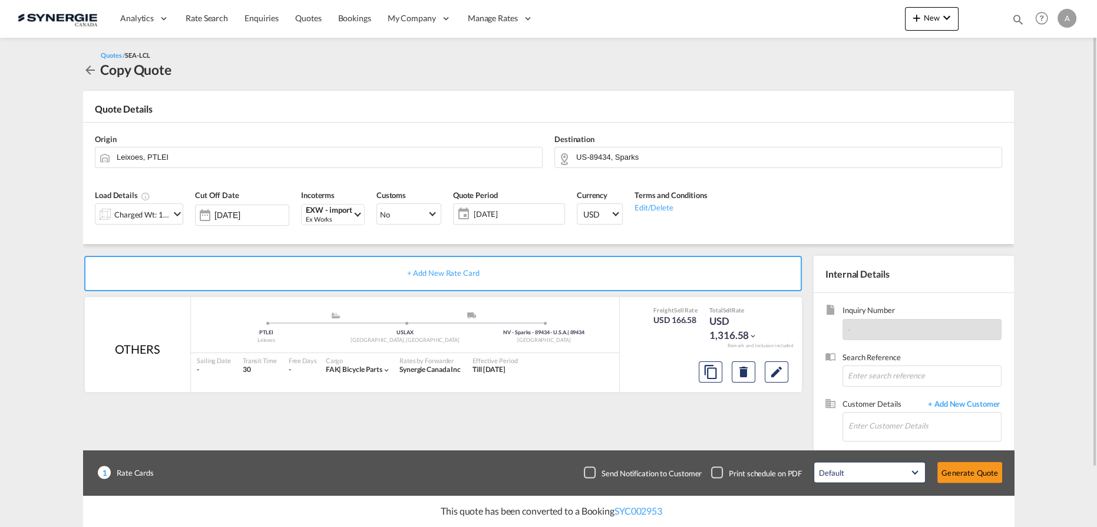
click at [520, 214] on span "[DATE]" at bounding box center [518, 214] width 88 height 11
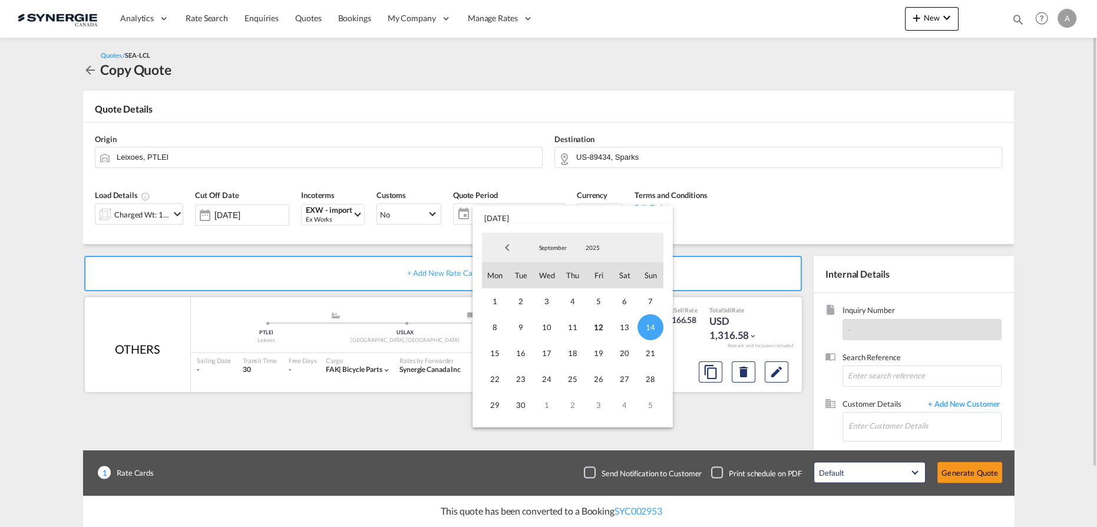
click at [646, 326] on span "14" at bounding box center [650, 327] width 26 height 26
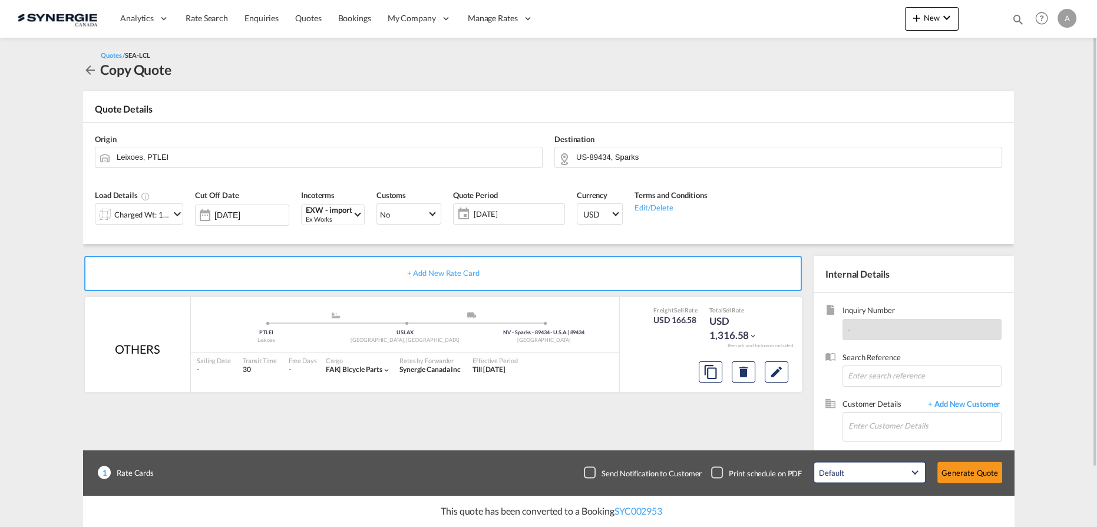
click at [492, 214] on span "[DATE]" at bounding box center [518, 214] width 88 height 11
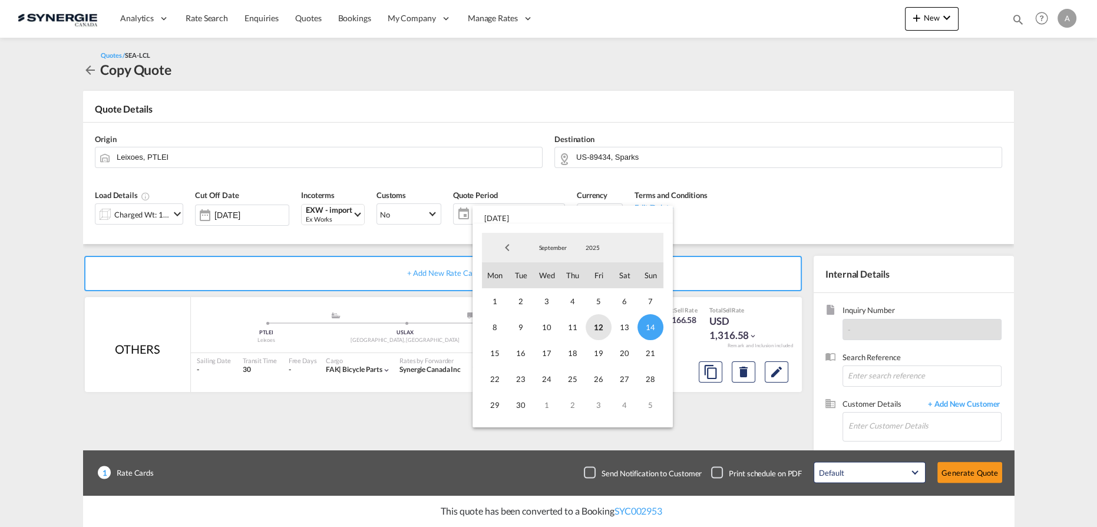
click at [599, 327] on span "12" at bounding box center [599, 327] width 26 height 26
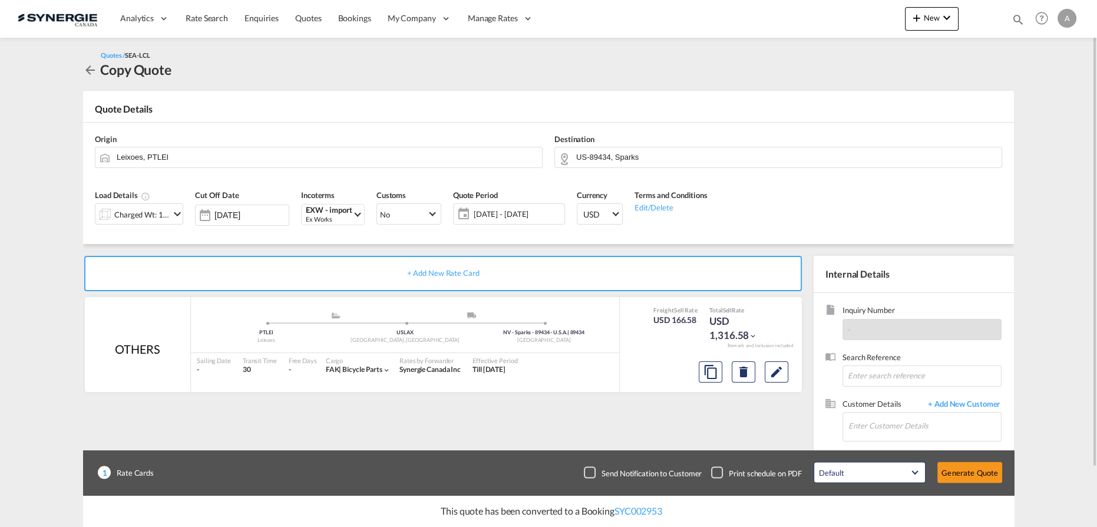
click at [494, 209] on span "[DATE] - [DATE]" at bounding box center [518, 214] width 88 height 11
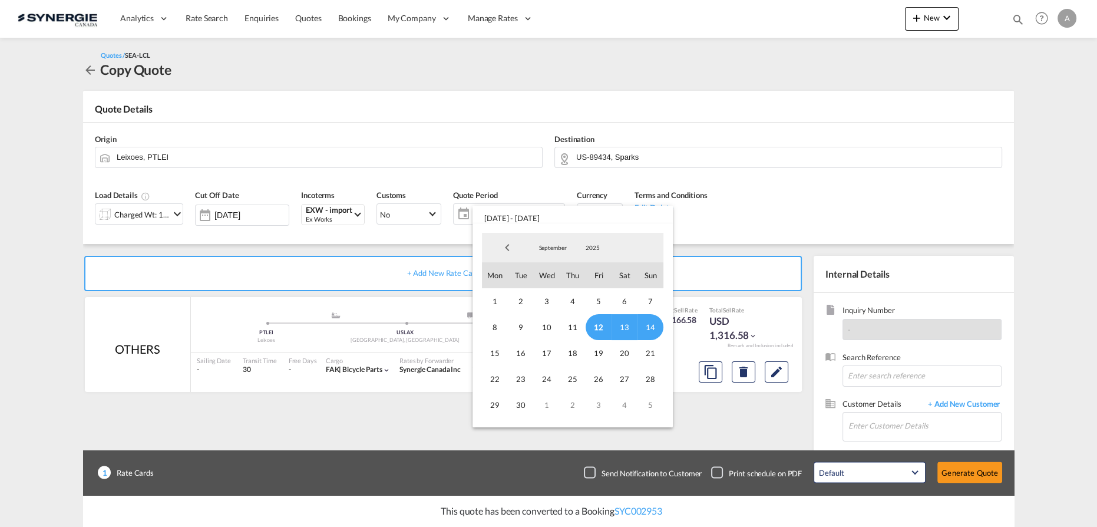
click at [599, 325] on span "12" at bounding box center [599, 327] width 26 height 26
drag, startPoint x: 523, startPoint y: 403, endPoint x: 543, endPoint y: 381, distance: 29.6
click at [523, 404] on span "30" at bounding box center [521, 405] width 26 height 26
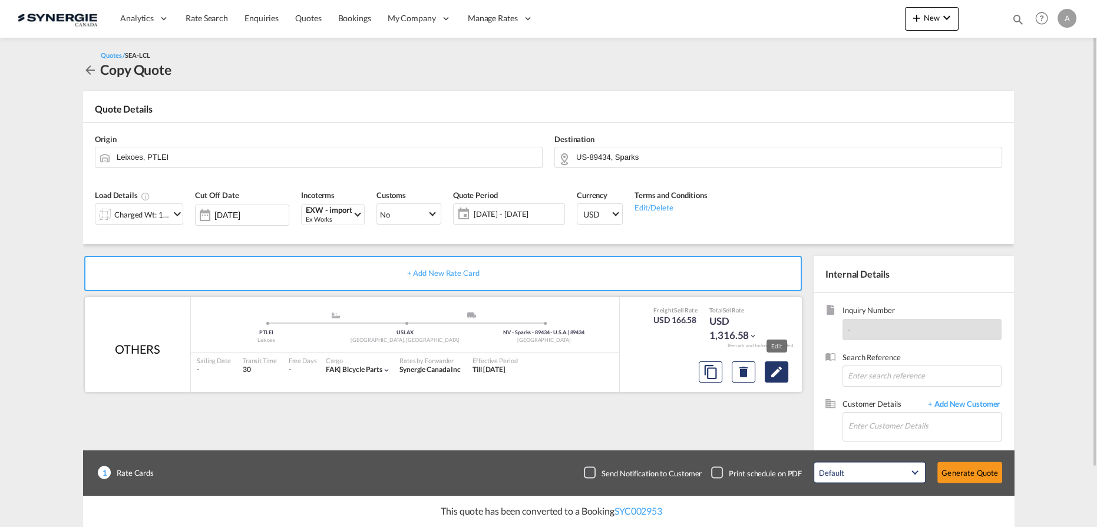
click at [780, 365] on md-icon "Edit" at bounding box center [776, 372] width 14 height 14
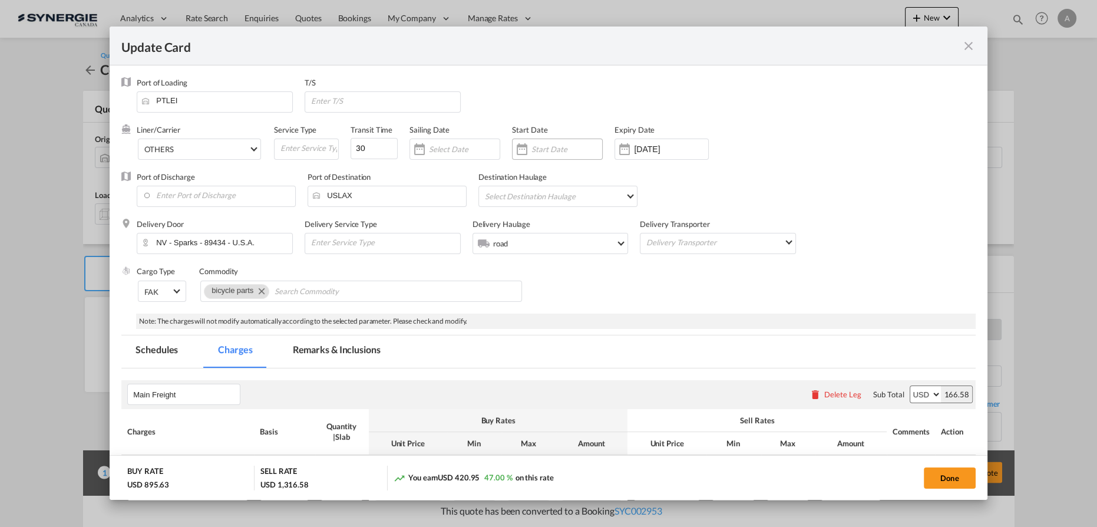
click at [584, 150] on input "Update Card Port ..." at bounding box center [566, 148] width 71 height 9
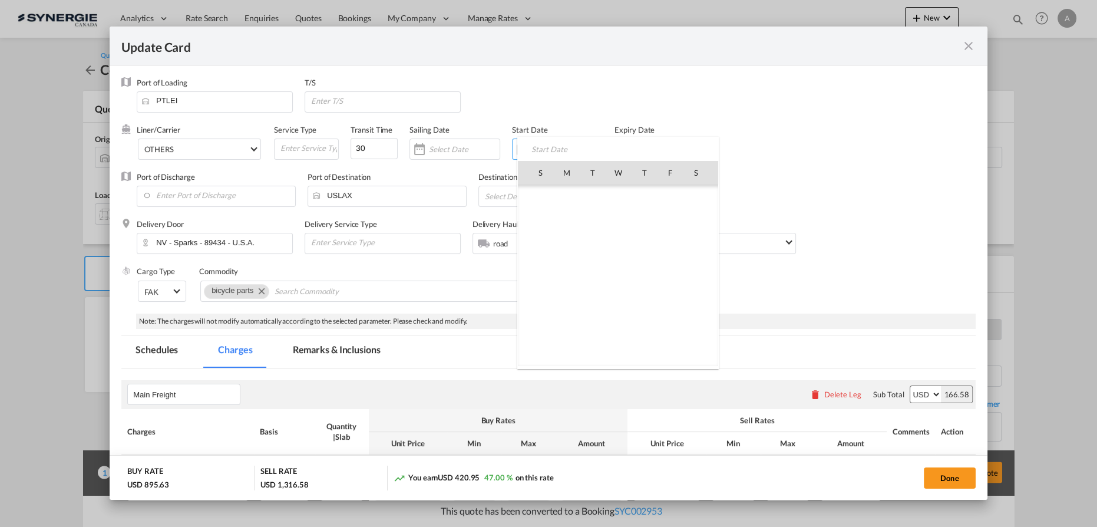
scroll to position [272897, 0]
drag, startPoint x: 676, startPoint y: 247, endPoint x: 666, endPoint y: 194, distance: 54.0
click at [676, 247] on span "12" at bounding box center [669, 249] width 25 height 25
type input "[DATE]"
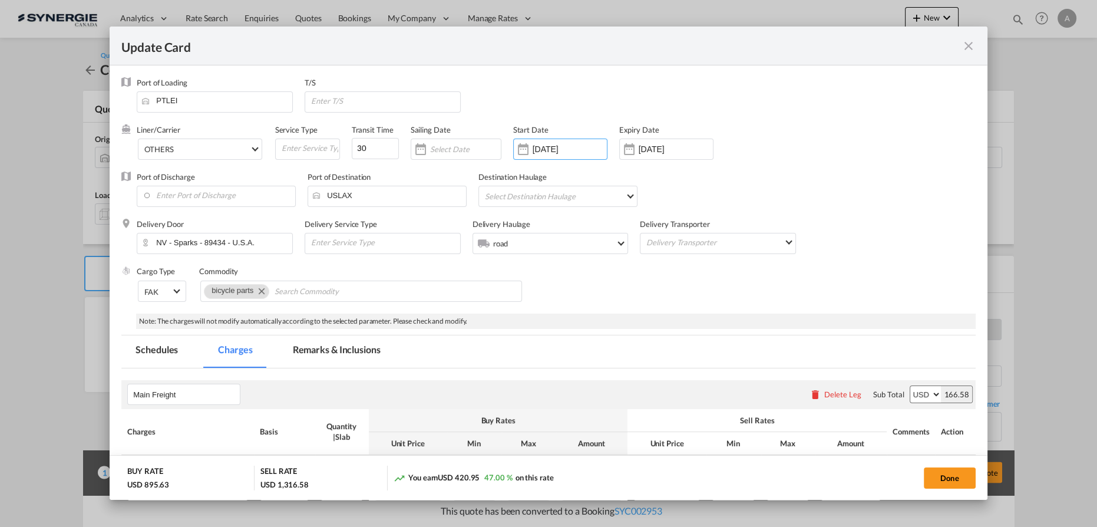
click at [666, 147] on input "[DATE]" at bounding box center [676, 148] width 74 height 9
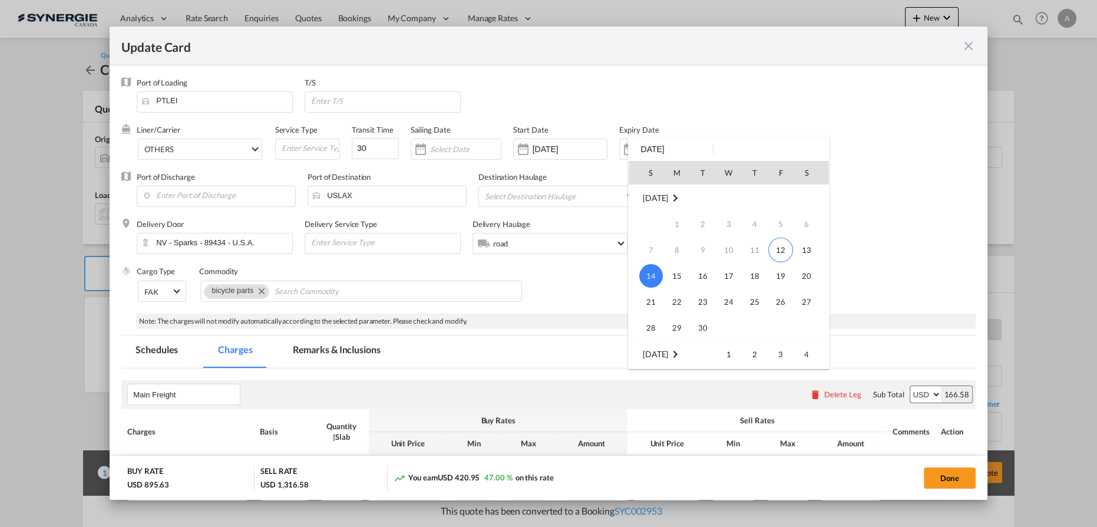
click at [698, 332] on span "30" at bounding box center [703, 328] width 24 height 24
type input "[DATE]"
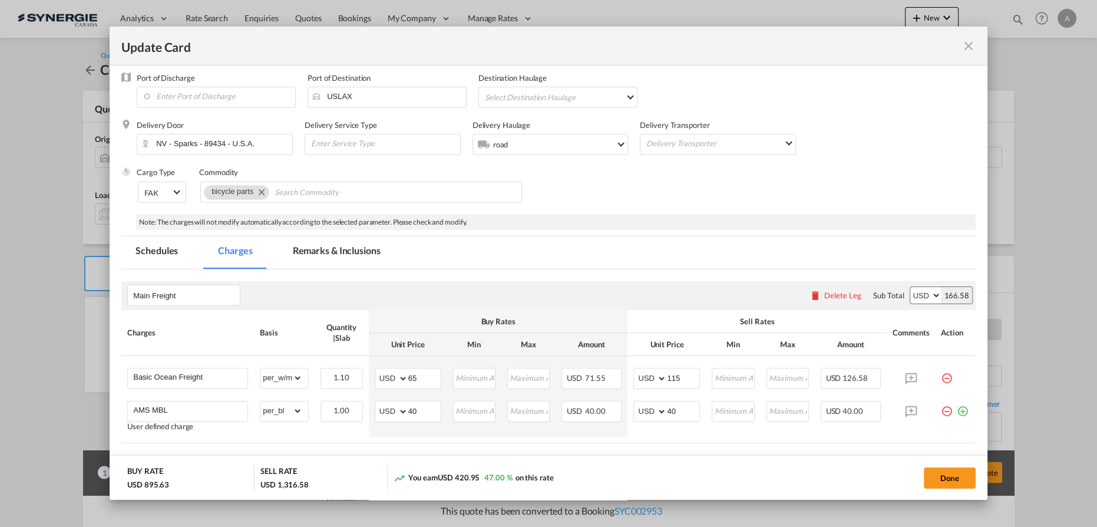
scroll to position [53, 0]
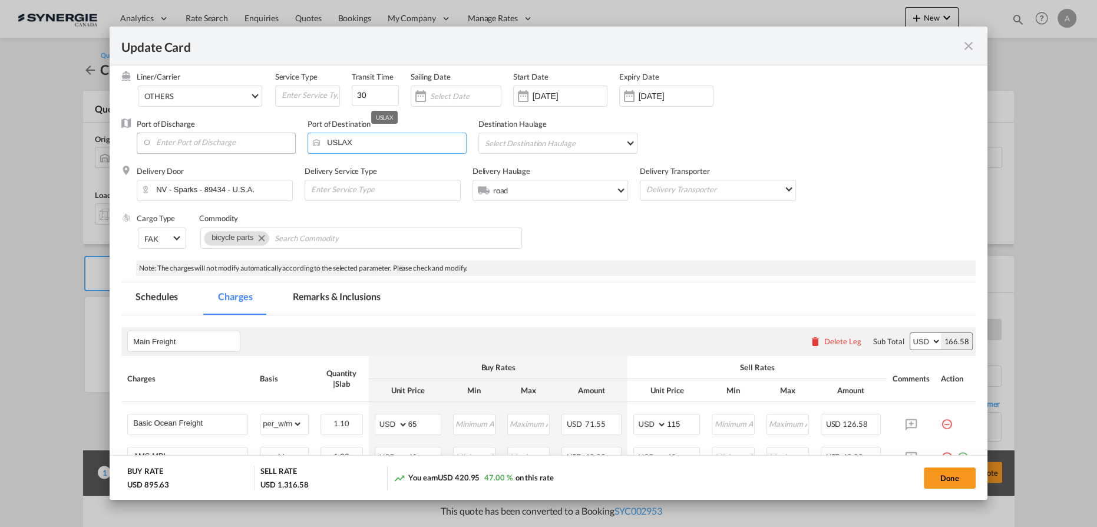
drag, startPoint x: 361, startPoint y: 141, endPoint x: 283, endPoint y: 140, distance: 77.8
click at [283, 140] on div "Port of Discharge Port of Destination USLAX Destination Haulage Select Destinat…" at bounding box center [548, 141] width 854 height 47
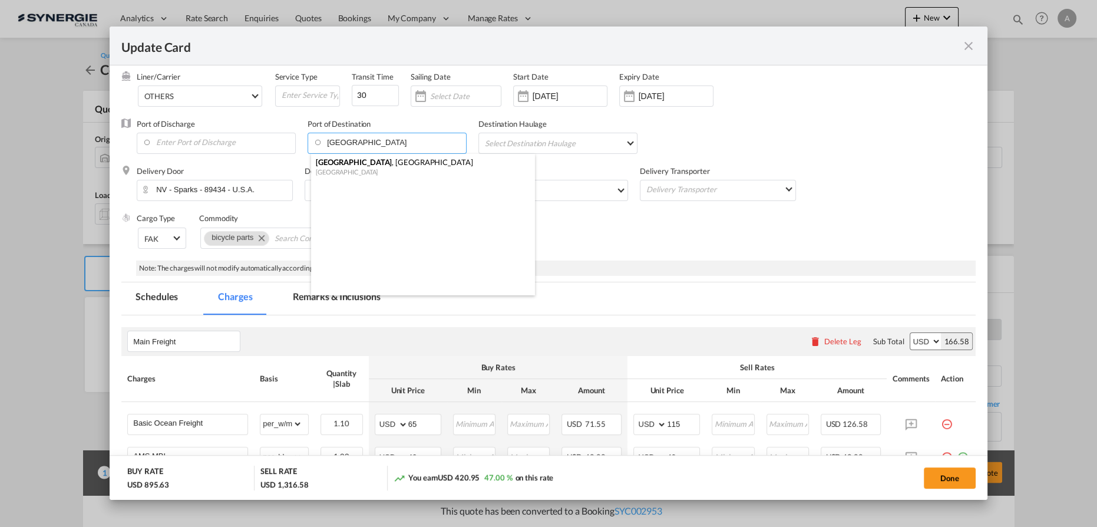
click at [353, 164] on div "[GEOGRAPHIC_DATA] , [GEOGRAPHIC_DATA]" at bounding box center [419, 162] width 207 height 11
type input "[GEOGRAPHIC_DATA], [GEOGRAPHIC_DATA], USOAK"
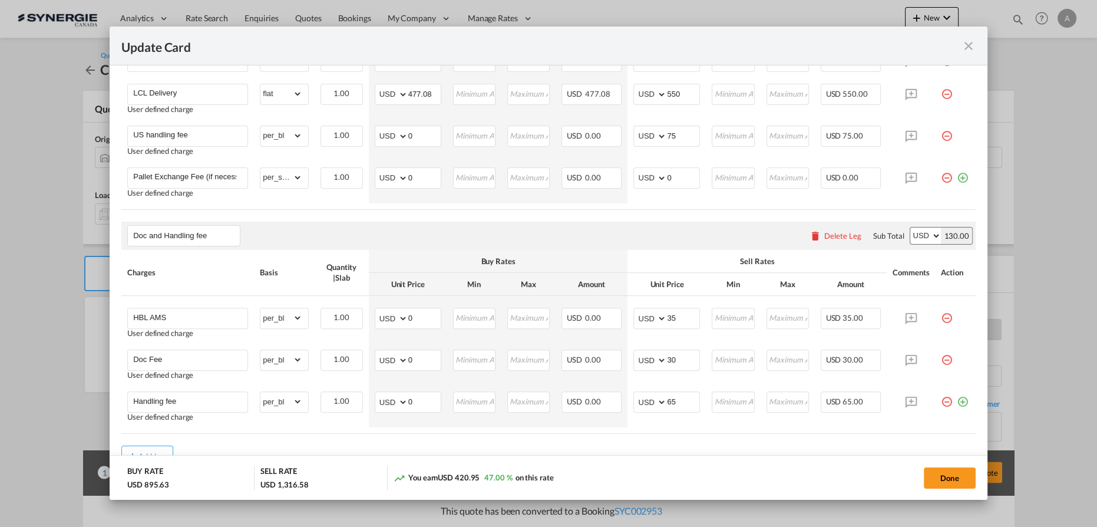
scroll to position [643, 0]
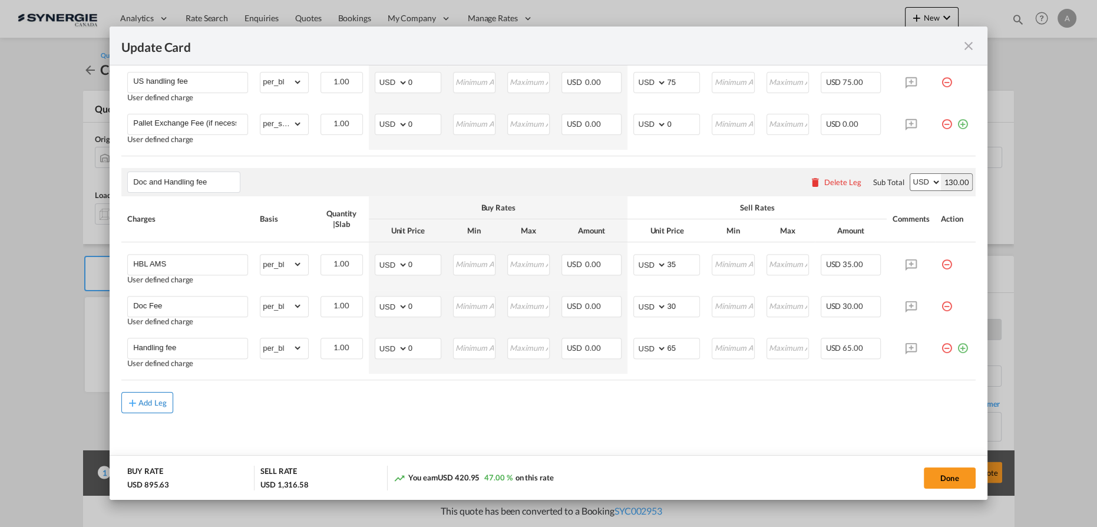
click at [144, 404] on div "Add Leg" at bounding box center [152, 402] width 28 height 7
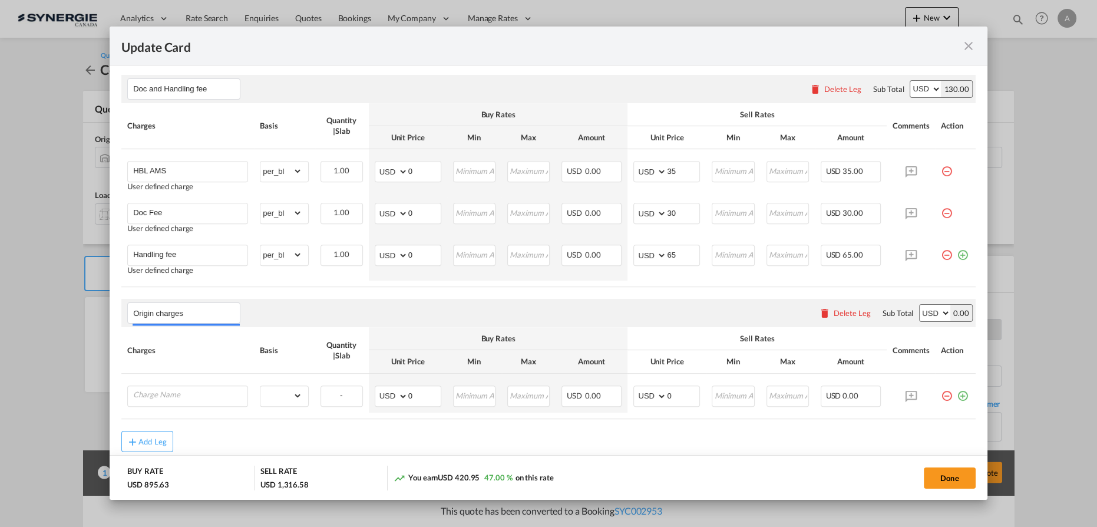
scroll to position [775, 0]
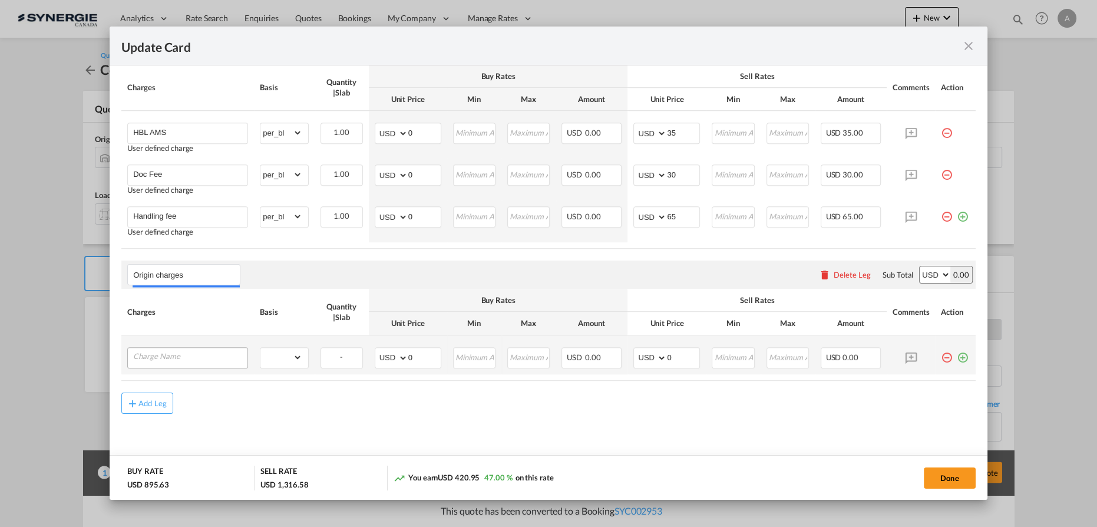
type input "Origin charges"
click at [207, 351] on input "Charge Name" at bounding box center [190, 357] width 114 height 18
type input "EXW charges"
click at [264, 353] on select "gross_weight volumetric_weight per_shipment per_bl per_km per_hawb per_kg flat …" at bounding box center [280, 357] width 41 height 19
select select "per_shipment"
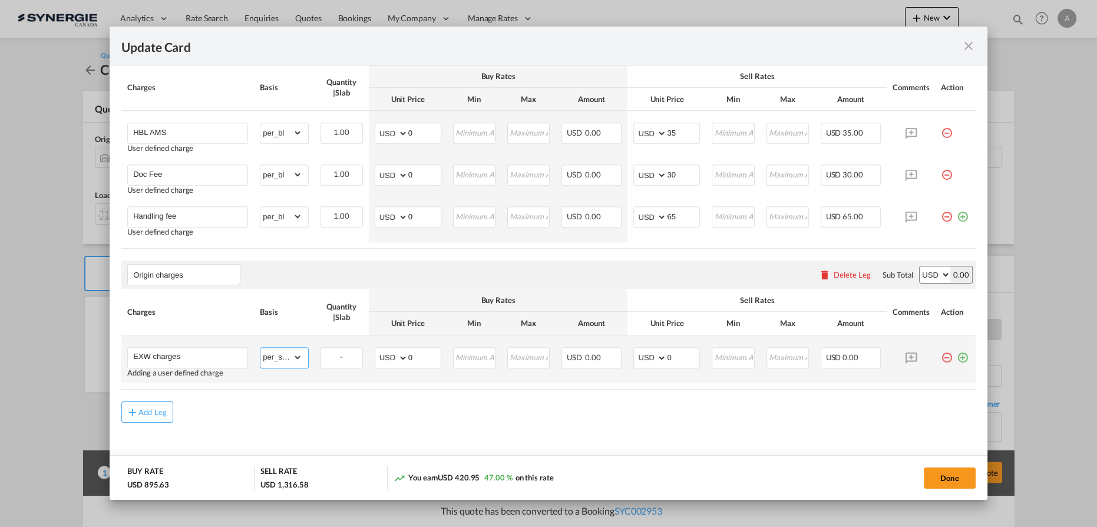
click at [260, 348] on select "gross_weight volumetric_weight per_shipment per_bl per_km per_hawb per_kg flat …" at bounding box center [280, 357] width 41 height 19
click at [938, 475] on button "Done" at bounding box center [950, 477] width 52 height 21
type input "[DATE]"
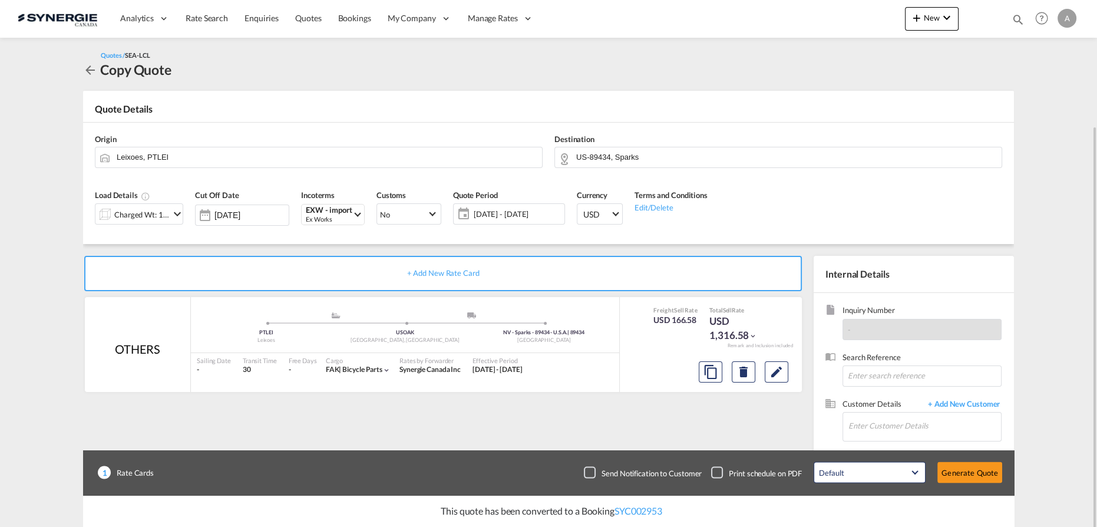
scroll to position [66, 0]
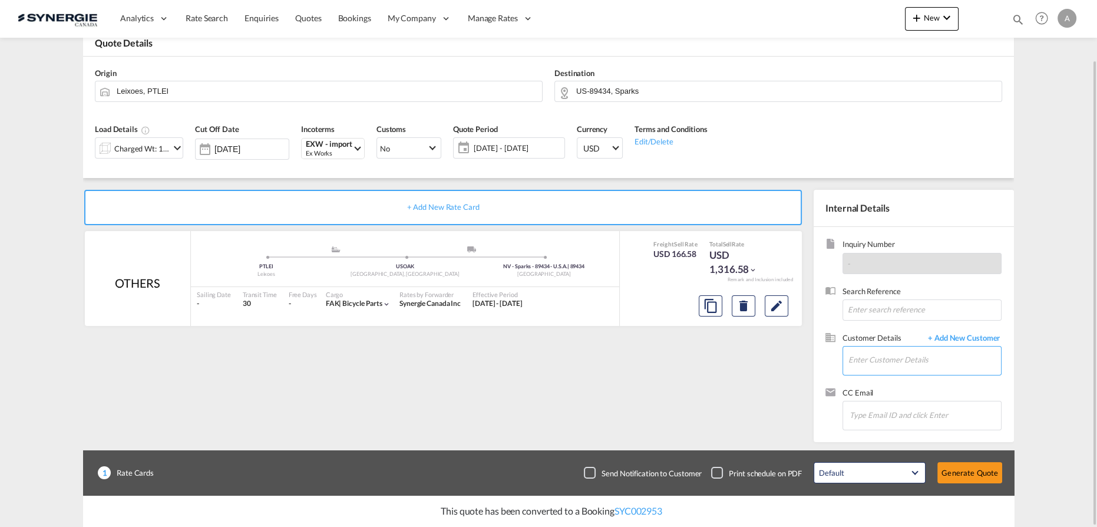
click at [898, 372] on md-autocomplete at bounding box center [924, 360] width 153 height 29
click at [894, 356] on input "Enter Customer Details" at bounding box center [924, 359] width 153 height 27
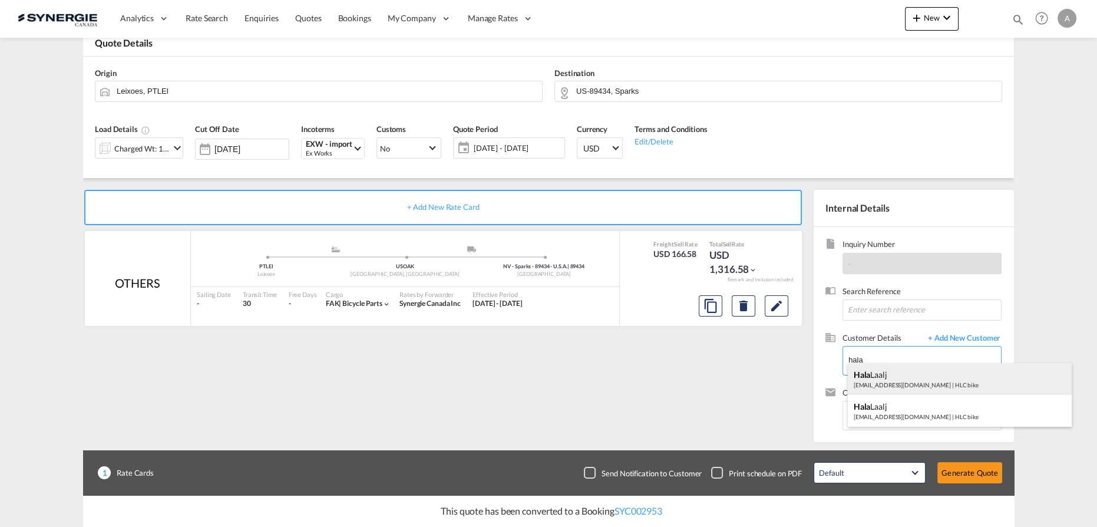
click at [880, 382] on div "Hala Laalj [EMAIL_ADDRESS][DOMAIN_NAME] | HLC bike" at bounding box center [960, 379] width 224 height 32
type input "HLC bike, [PERSON_NAME], [EMAIL_ADDRESS][DOMAIN_NAME]"
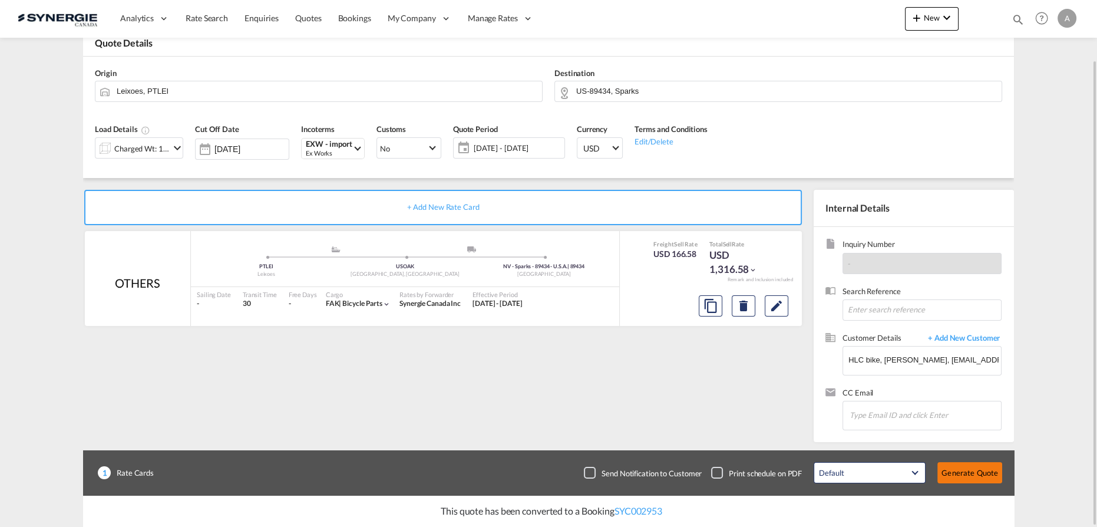
click at [962, 474] on button "Generate Quote" at bounding box center [969, 472] width 65 height 21
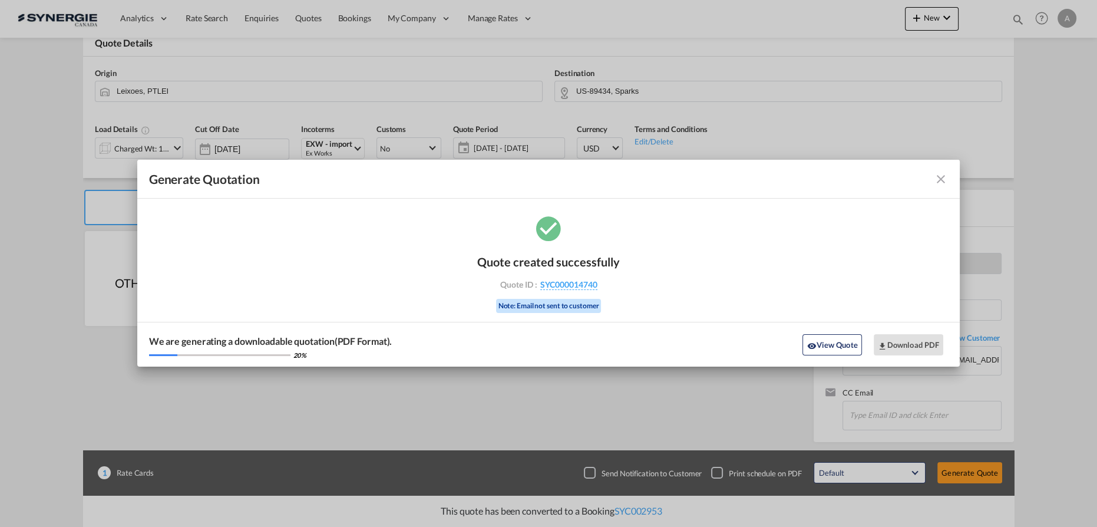
click at [844, 350] on button "View Quote" at bounding box center [831, 344] width 59 height 21
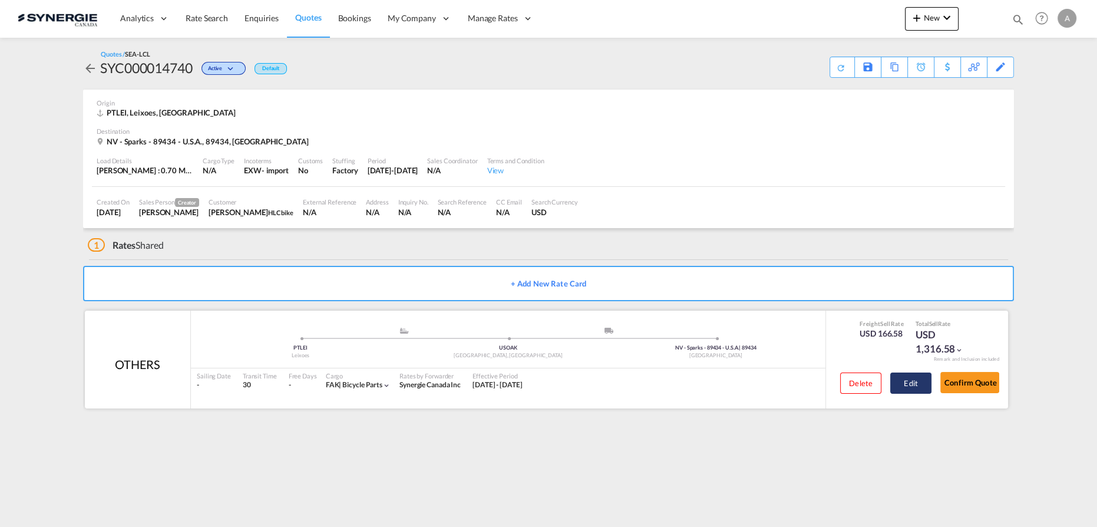
click at [911, 383] on button "Edit" at bounding box center [910, 382] width 41 height 21
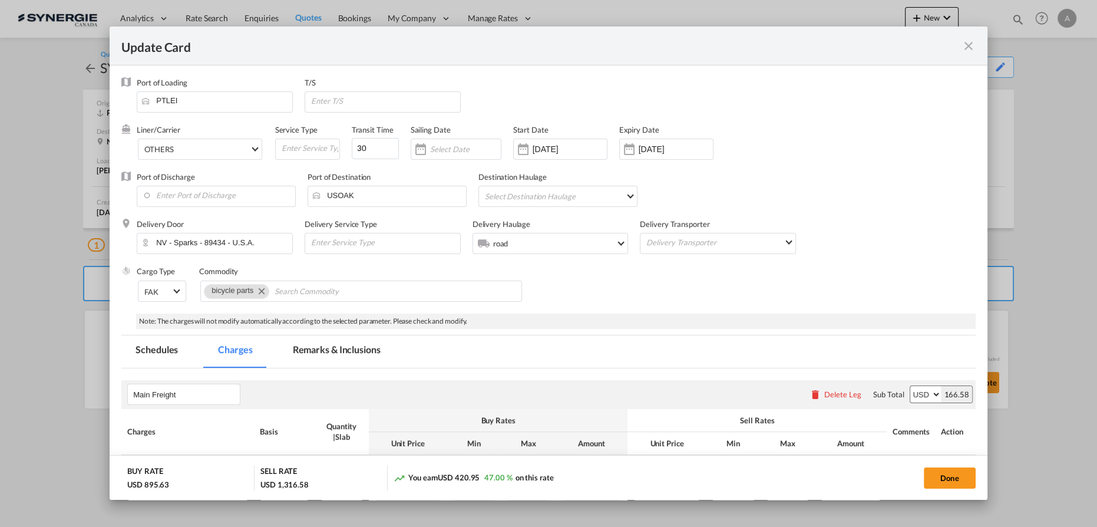
click at [352, 346] on md-tab-item "Remarks & Inclusions" at bounding box center [337, 351] width 116 height 32
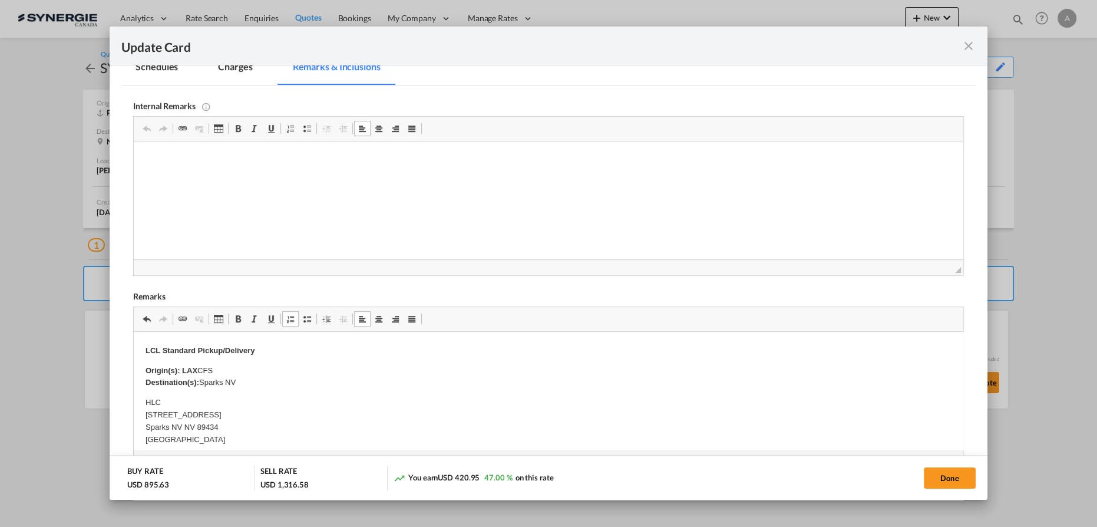
scroll to position [214, 0]
click at [191, 352] on strong "Origin(s): LAX" at bounding box center [172, 351] width 52 height 9
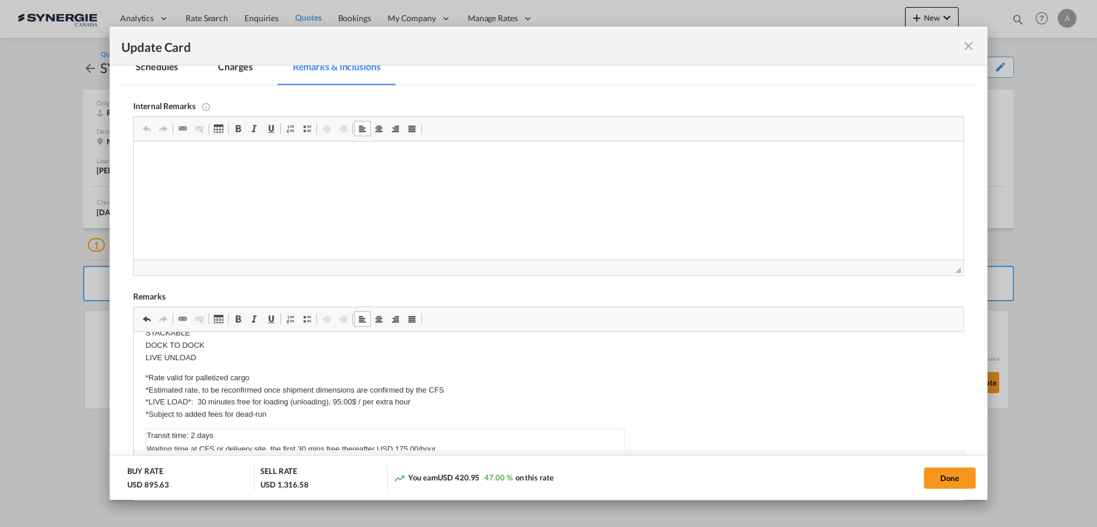
scroll to position [375, 0]
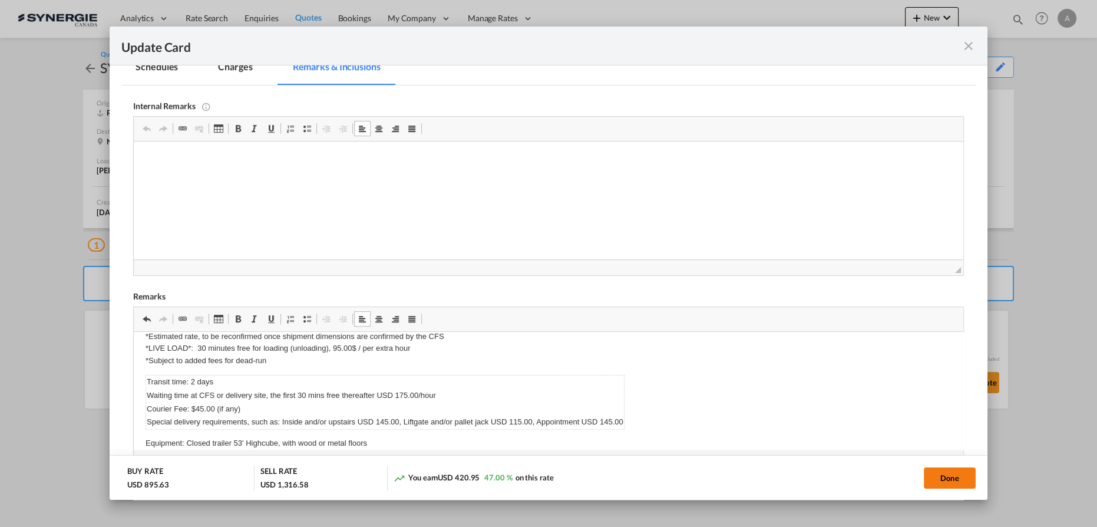
click at [943, 478] on button "Done" at bounding box center [950, 477] width 52 height 21
type input "[DATE]"
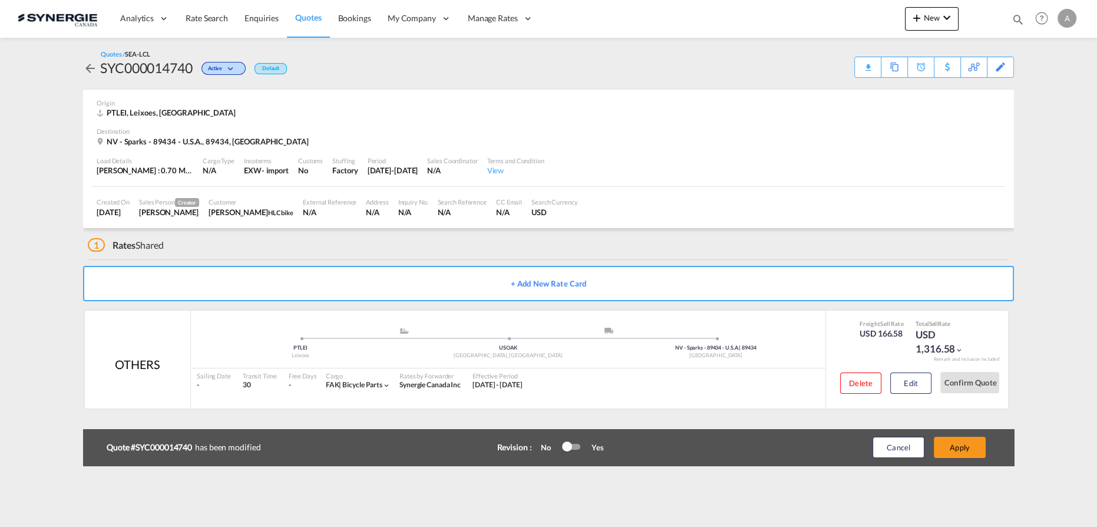
scroll to position [143, 0]
click at [960, 449] on button "Apply" at bounding box center [960, 447] width 52 height 21
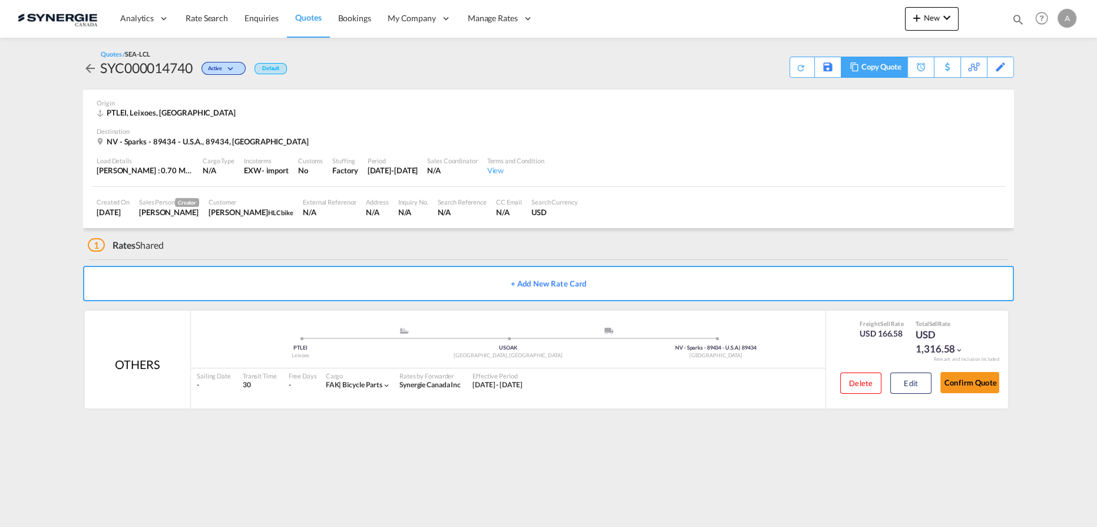
click at [859, 72] on div "Copy Quote" at bounding box center [874, 67] width 67 height 21
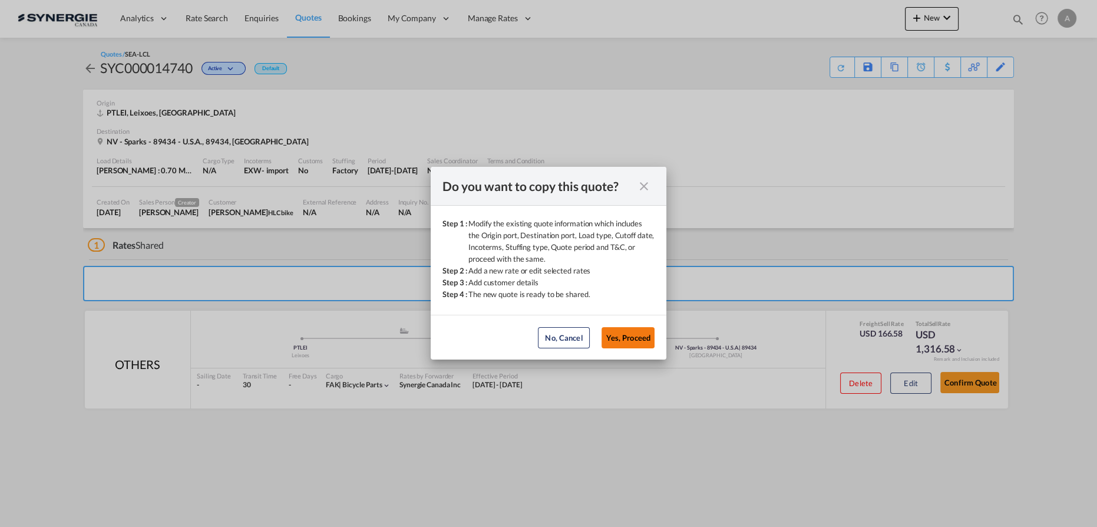
click at [615, 336] on button "Yes, Proceed" at bounding box center [628, 337] width 53 height 21
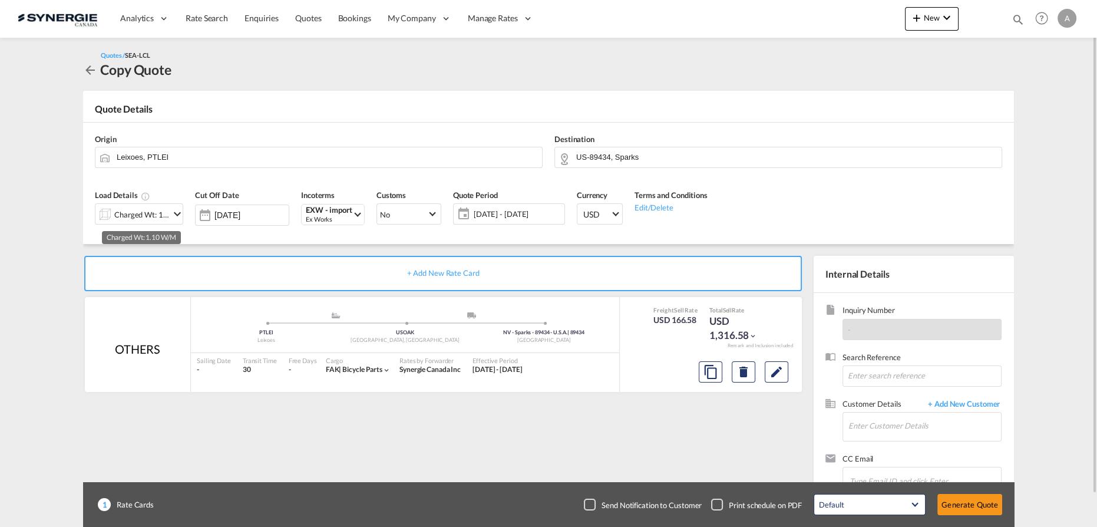
click at [144, 215] on div "Charged Wt: 1.10 W/M" at bounding box center [141, 214] width 55 height 16
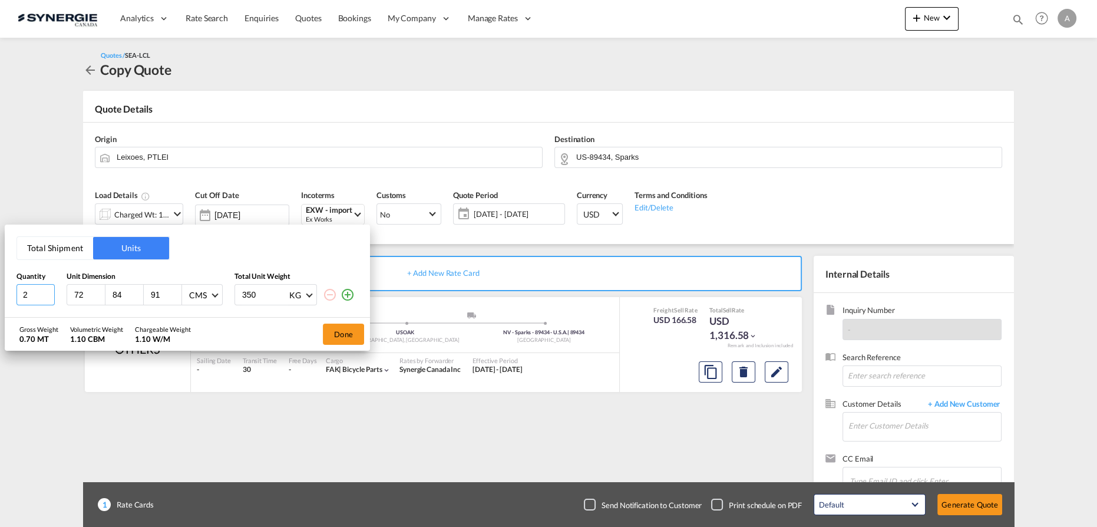
drag, startPoint x: 36, startPoint y: 293, endPoint x: -84, endPoint y: 285, distance: 119.9
click at [0, 285] on html "Analytics Reports Dashboard Rate Search Enquiries Quotes" at bounding box center [548, 263] width 1097 height 527
type input "6"
type input "90"
type input "2"
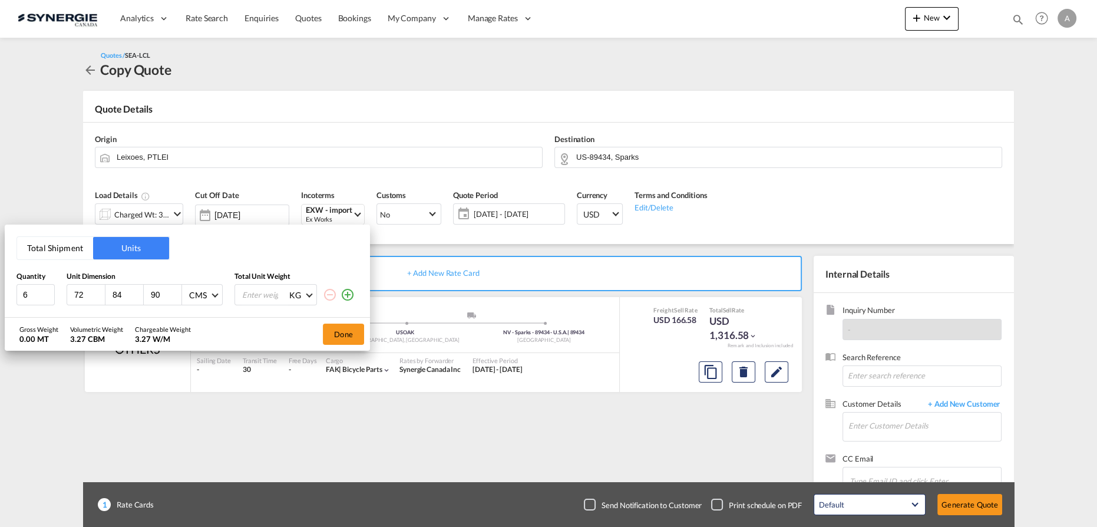
click at [259, 298] on input "number" at bounding box center [264, 295] width 47 height 20
type input "368.135"
click at [340, 334] on button "Done" at bounding box center [343, 333] width 41 height 21
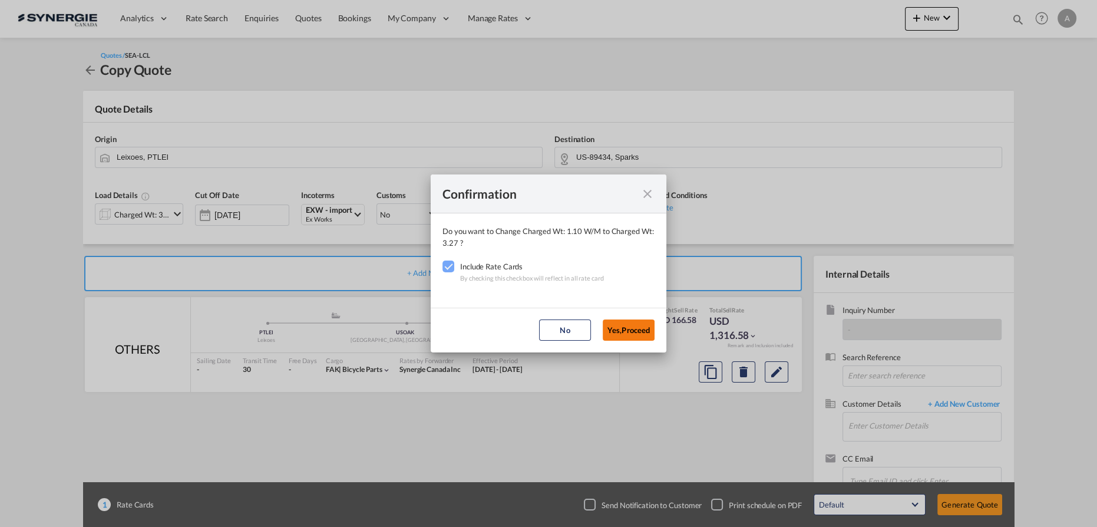
click at [623, 326] on button "Yes,Proceed" at bounding box center [629, 329] width 52 height 21
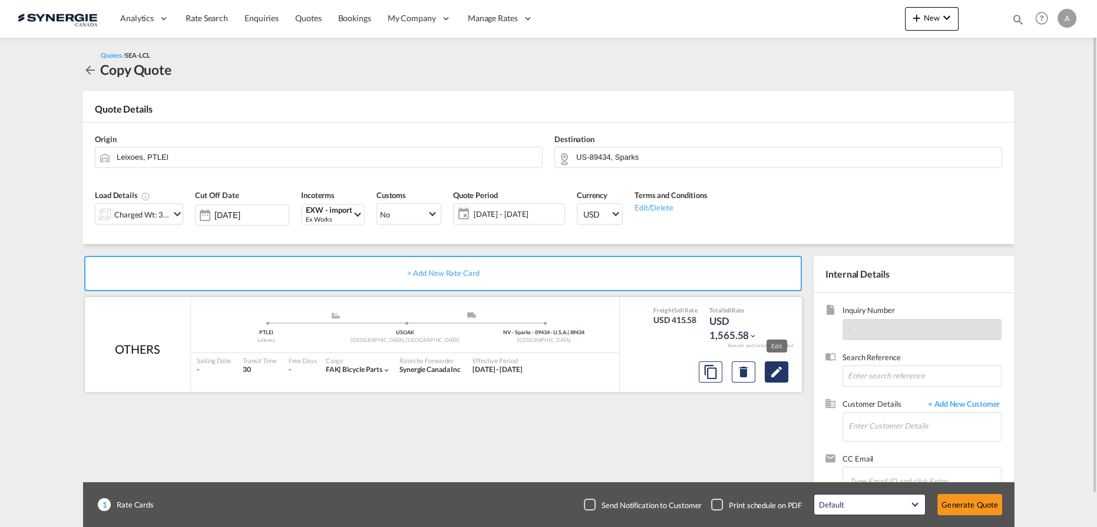
click at [779, 376] on md-icon "Edit" at bounding box center [776, 372] width 14 height 14
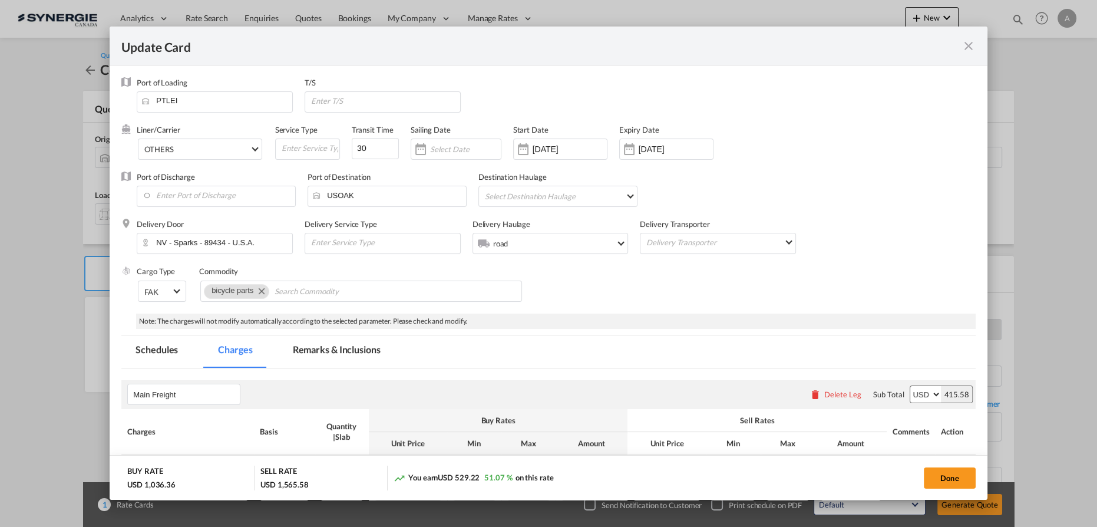
click at [335, 347] on md-tab-item "Remarks & Inclusions" at bounding box center [337, 351] width 116 height 32
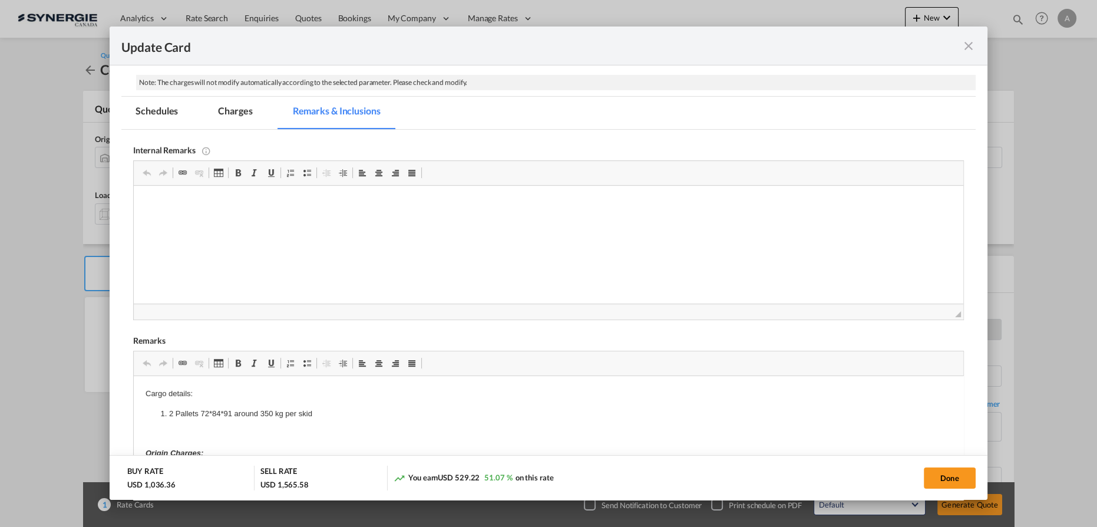
scroll to position [250, 0]
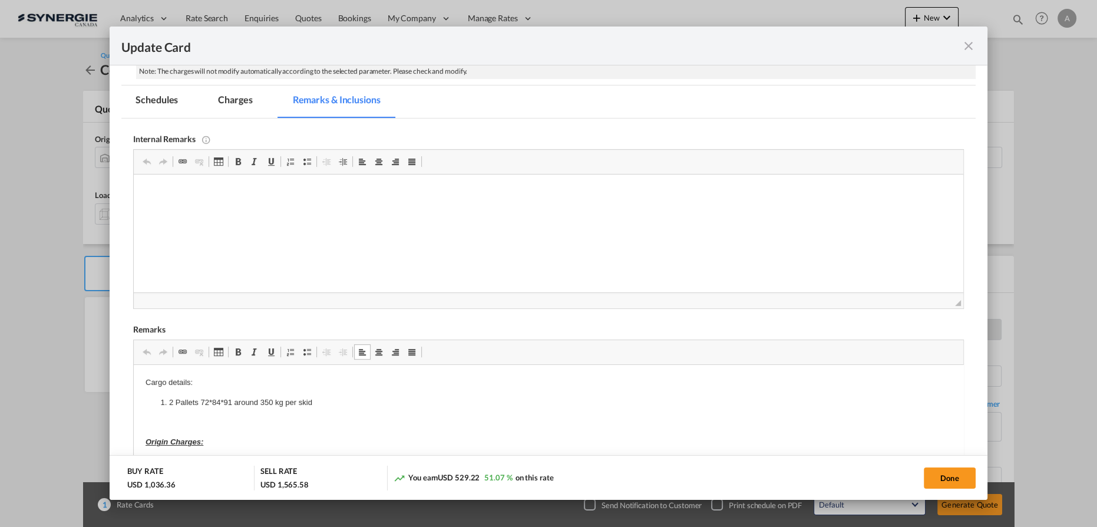
click at [170, 403] on li "2 Pallets 72*84*91 around 350 kg per skid" at bounding box center [548, 402] width 759 height 12
drag, startPoint x: 170, startPoint y: 403, endPoint x: 197, endPoint y: 394, distance: 28.7
click at [315, 396] on li "2 Pallets 72*84*91 around 350 kg per skid" at bounding box center [548, 402] width 759 height 12
drag, startPoint x: 156, startPoint y: 405, endPoint x: 369, endPoint y: 402, distance: 213.9
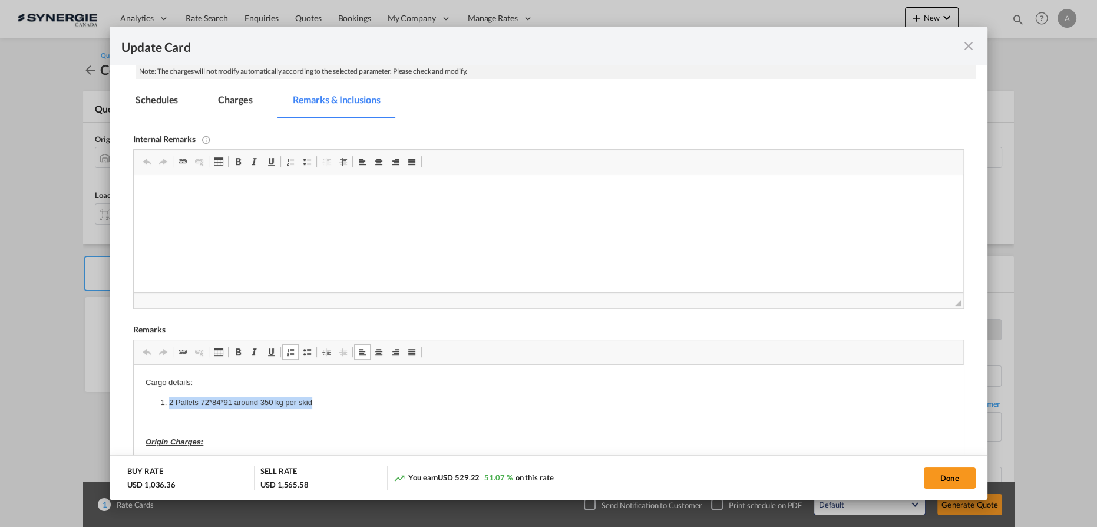
click at [368, 404] on ol "2 Pallets 72*84*91 around 350 kg per skid" at bounding box center [549, 402] width 806 height 12
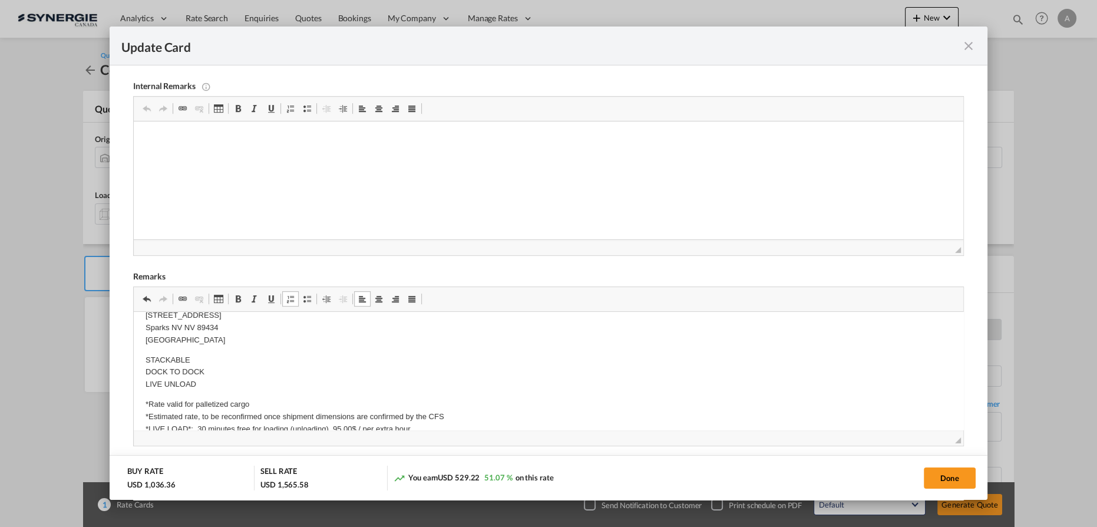
scroll to position [267, 0]
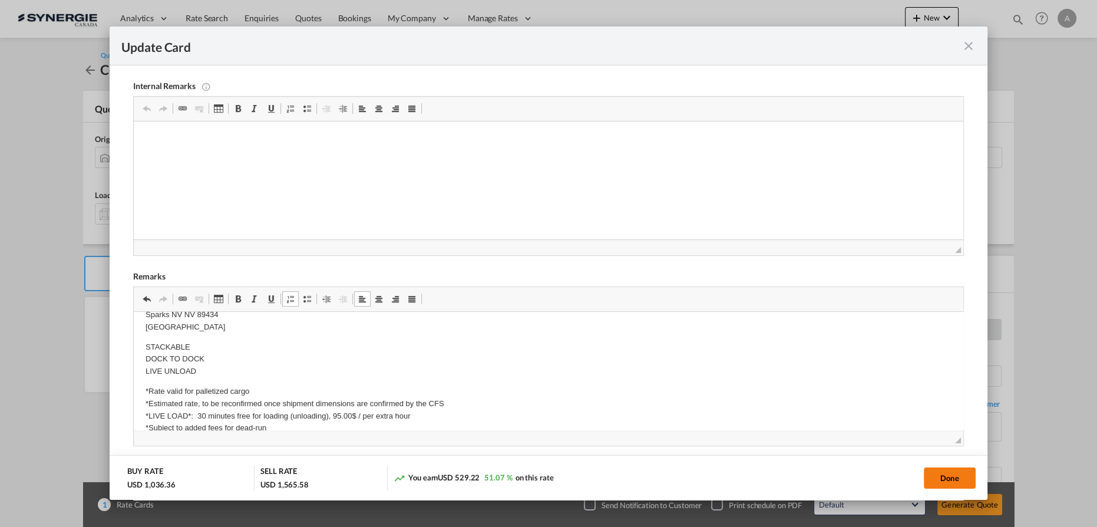
click at [944, 478] on button "Done" at bounding box center [950, 477] width 52 height 21
type input "[DATE]"
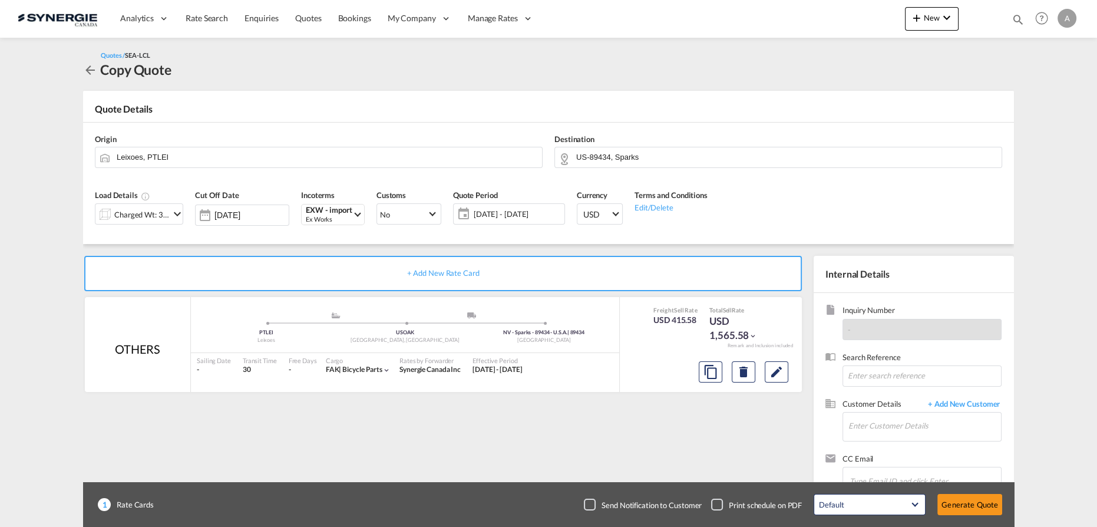
scroll to position [143, 0]
click at [887, 433] on input "Enter Customer Details" at bounding box center [924, 425] width 153 height 27
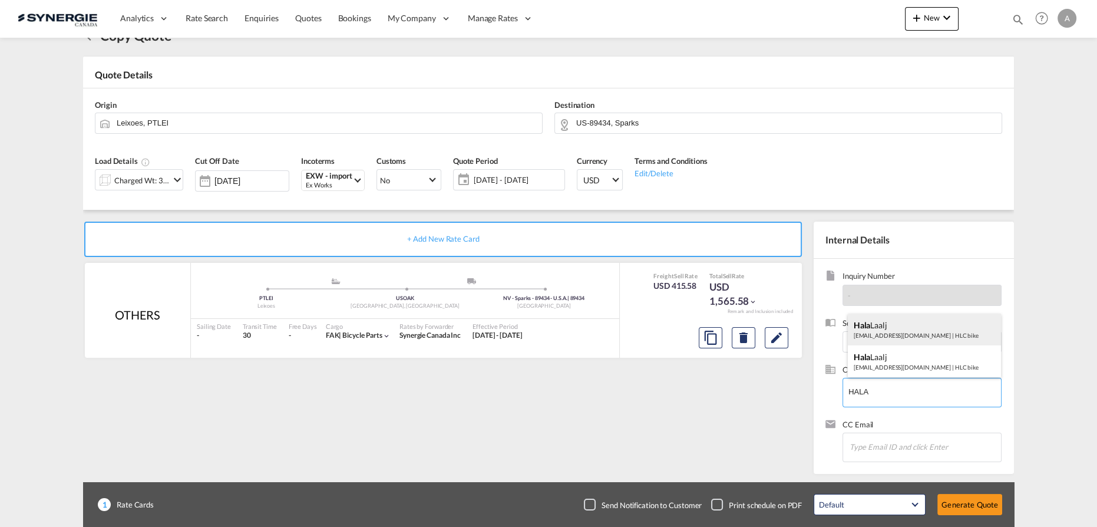
click at [888, 336] on div "Hala Laalj [EMAIL_ADDRESS][DOMAIN_NAME] | HLC bike" at bounding box center [925, 329] width 154 height 32
type input "HLC bike, [PERSON_NAME], [EMAIL_ADDRESS][DOMAIN_NAME]"
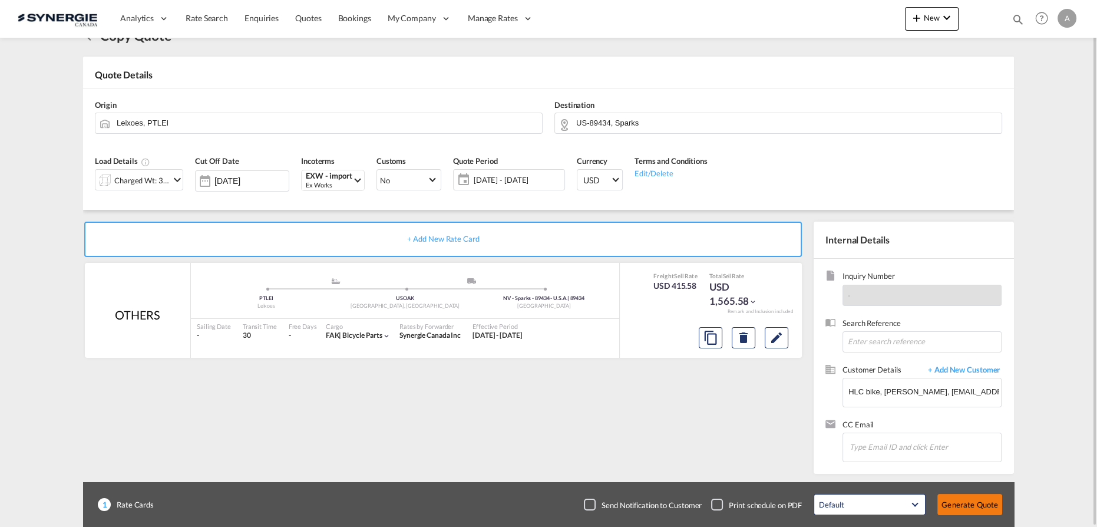
click at [979, 508] on button "Generate Quote" at bounding box center [969, 504] width 65 height 21
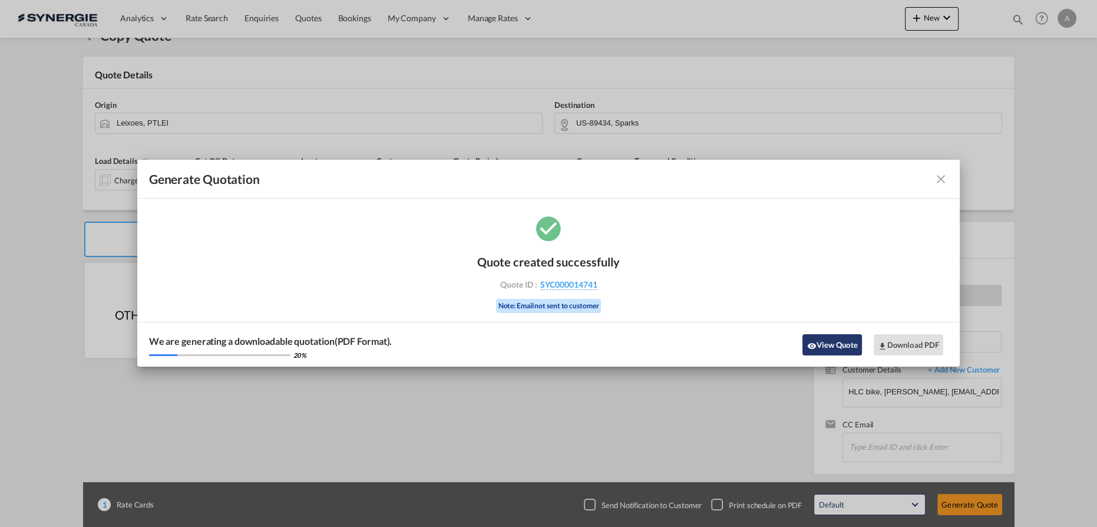
click at [824, 346] on button "View Quote" at bounding box center [831, 344] width 59 height 21
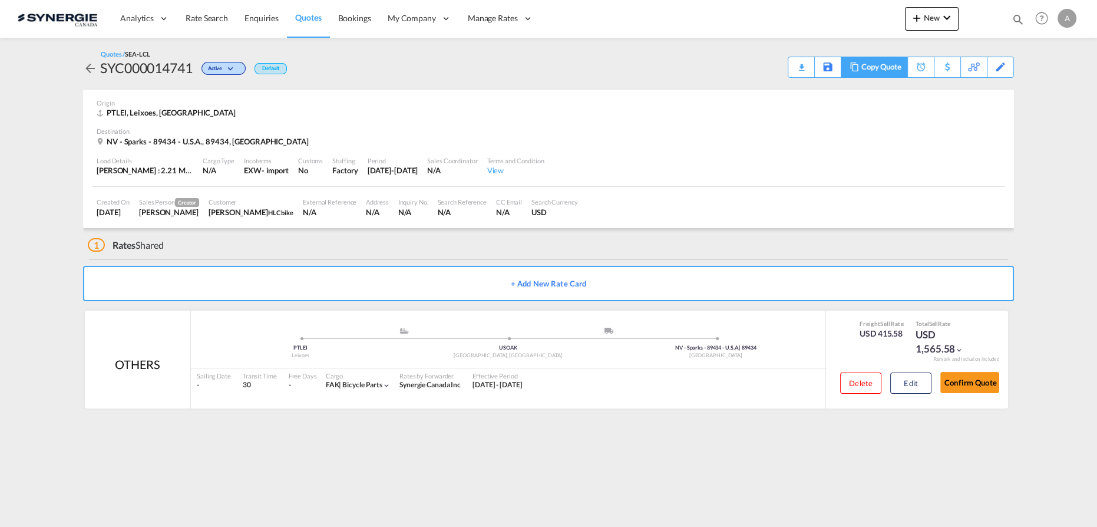
click at [851, 72] on div "Copy Quote" at bounding box center [874, 67] width 67 height 21
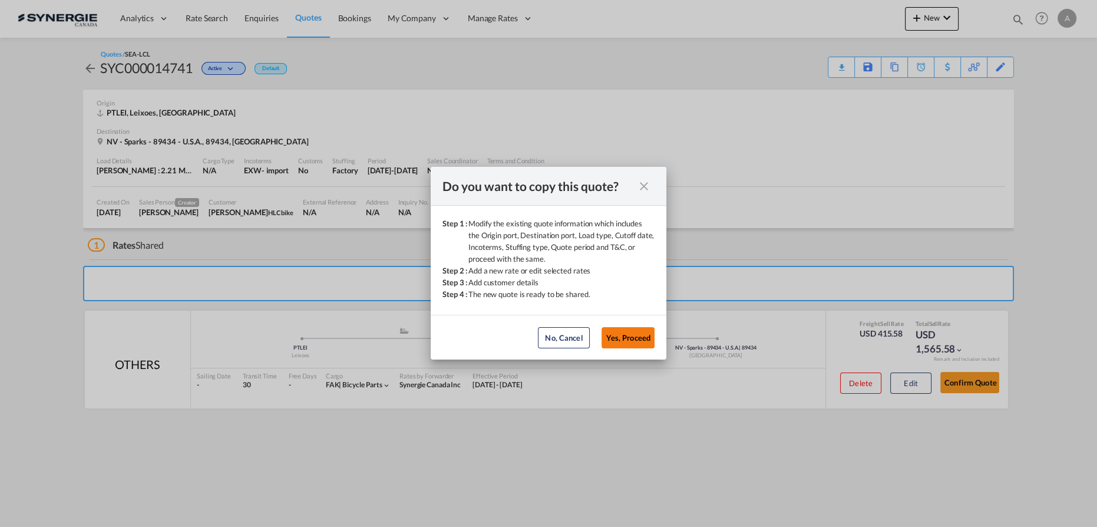
click at [643, 343] on button "Yes, Proceed" at bounding box center [628, 337] width 53 height 21
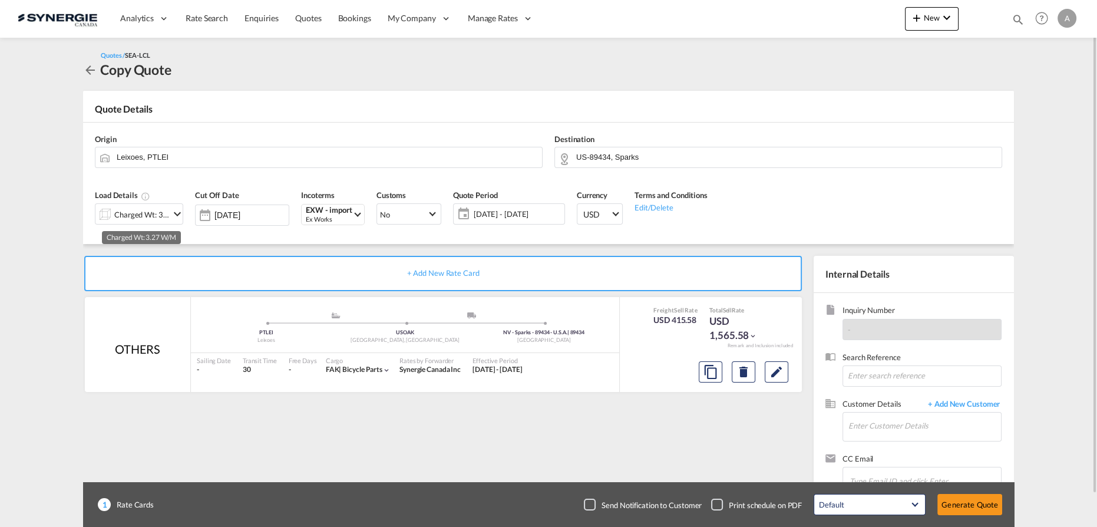
click at [147, 217] on div "Charged Wt: 3.27 W/M" at bounding box center [141, 214] width 55 height 16
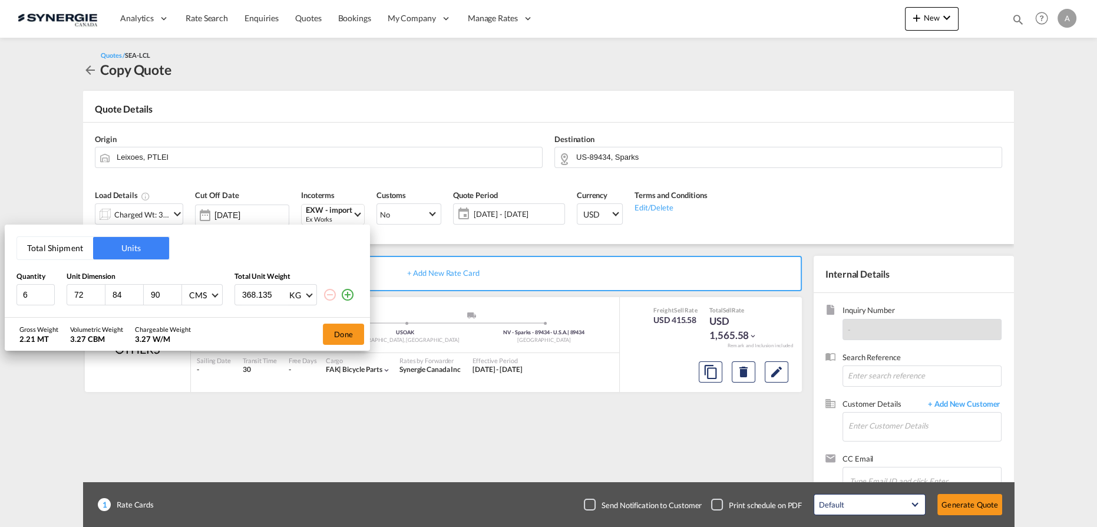
click at [41, 249] on button "Total Shipment" at bounding box center [55, 248] width 76 height 22
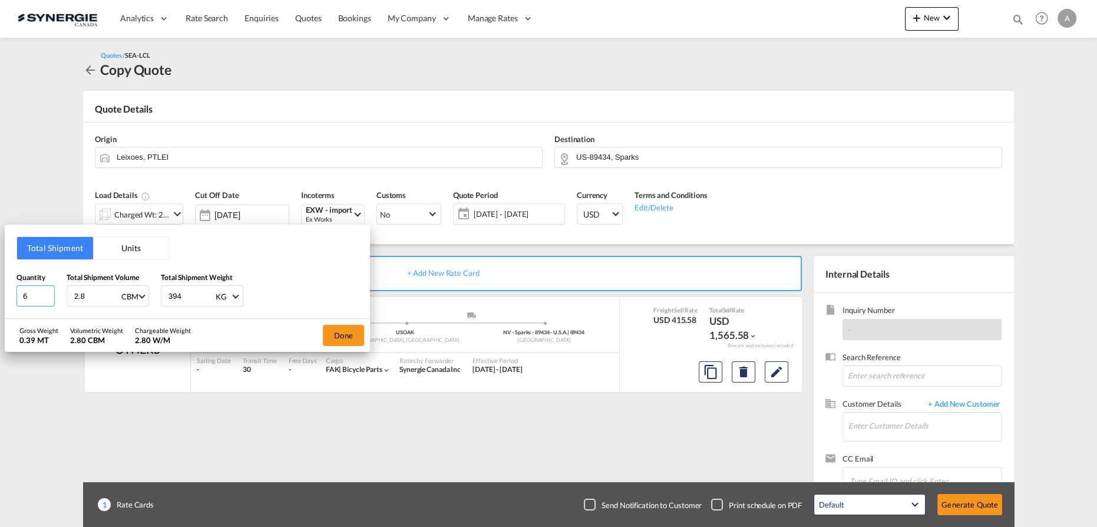
drag, startPoint x: 31, startPoint y: 298, endPoint x: -43, endPoint y: 295, distance: 74.3
click at [0, 295] on html "Analytics Reports Dashboard Rate Search Enquiries Quotes" at bounding box center [548, 263] width 1097 height 527
type input "19"
type input "0.4"
type input "6426"
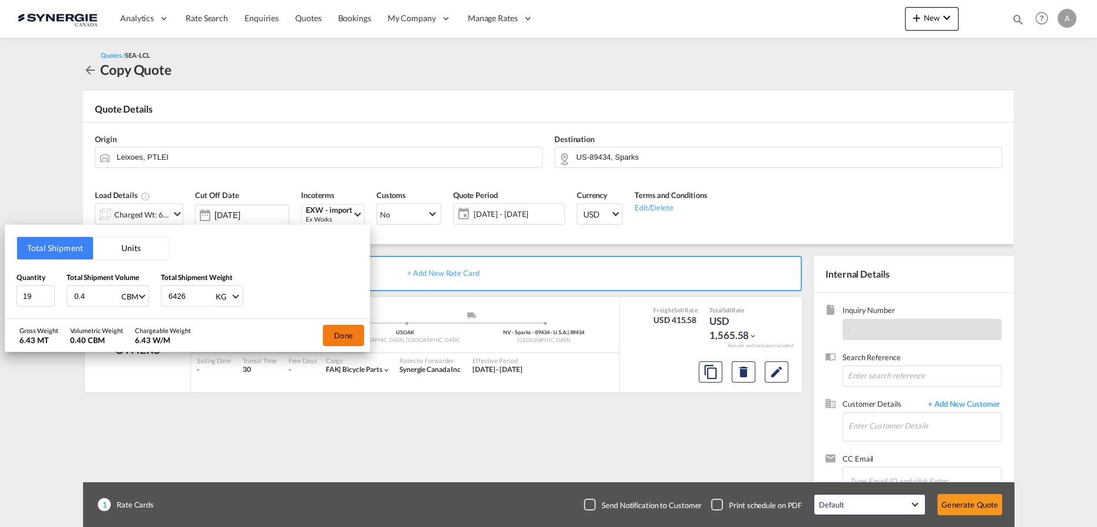
click at [347, 335] on button "Done" at bounding box center [343, 335] width 41 height 21
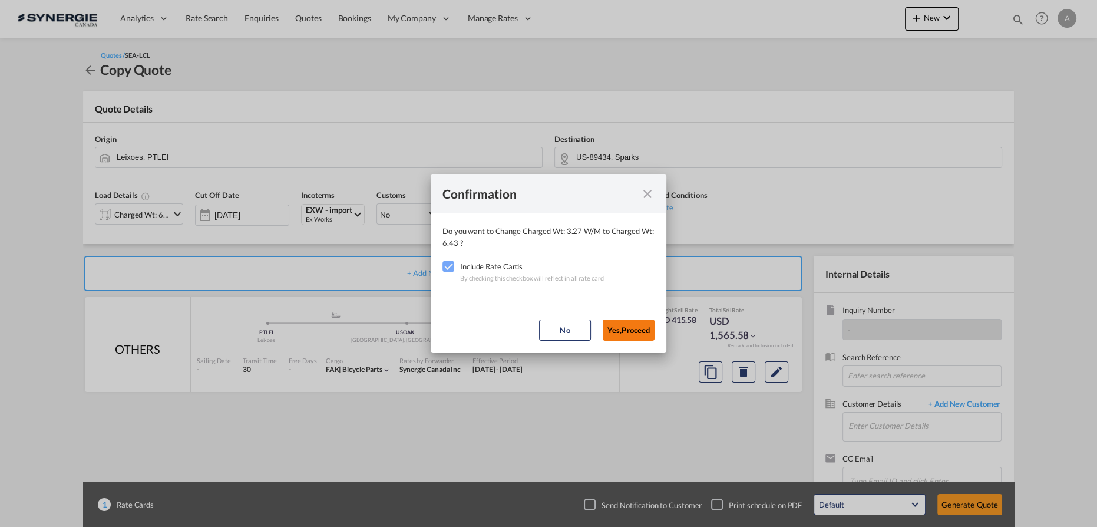
click at [624, 328] on button "Yes,Proceed" at bounding box center [629, 329] width 52 height 21
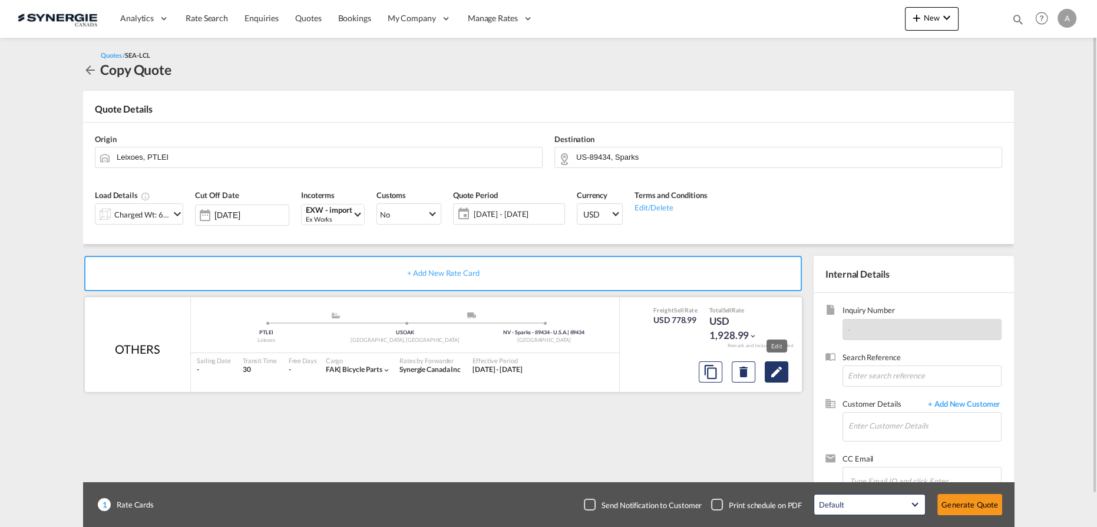
click at [782, 376] on md-icon "Edit" at bounding box center [776, 372] width 14 height 14
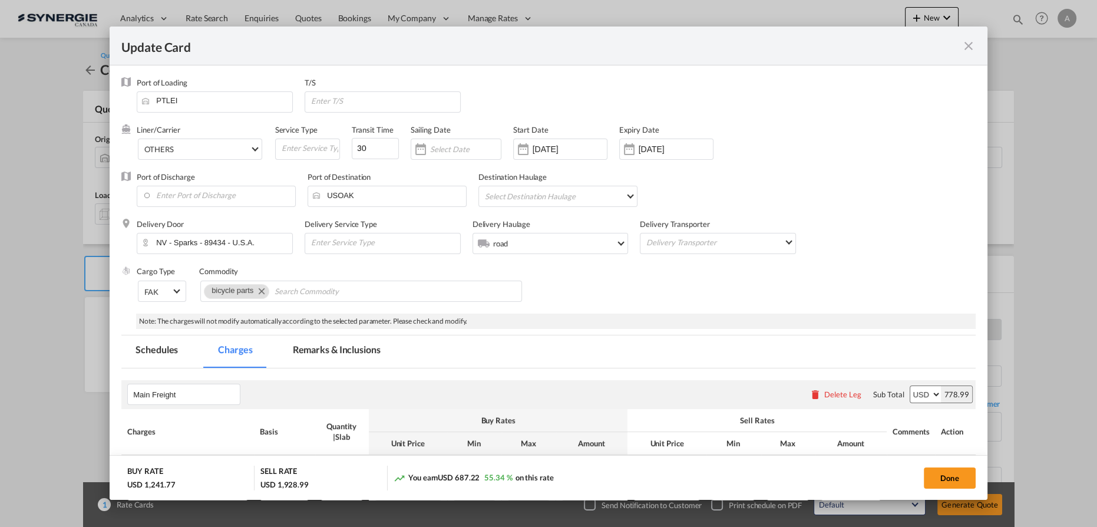
click at [328, 348] on md-tab-item "Remarks & Inclusions" at bounding box center [337, 351] width 116 height 32
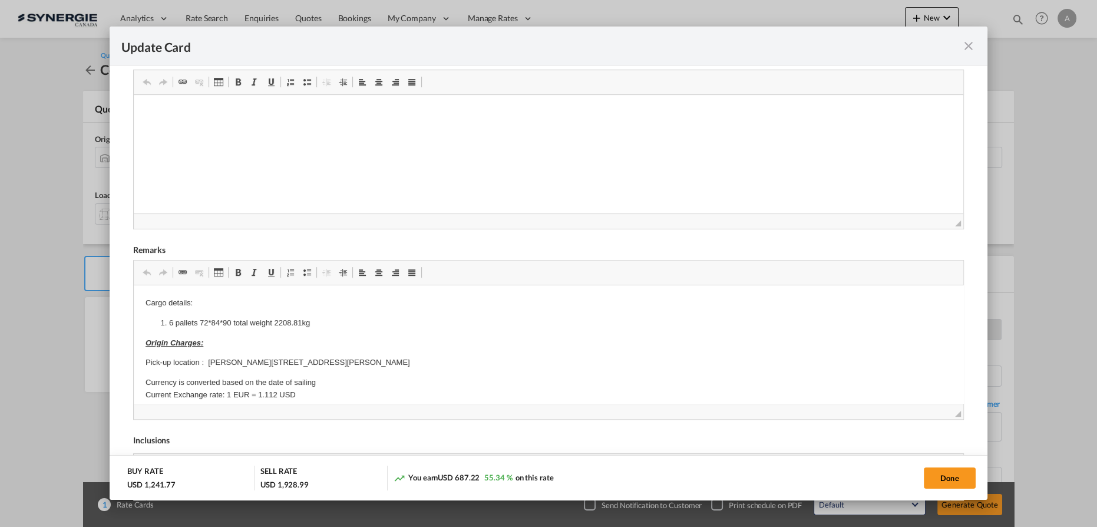
scroll to position [356, 0]
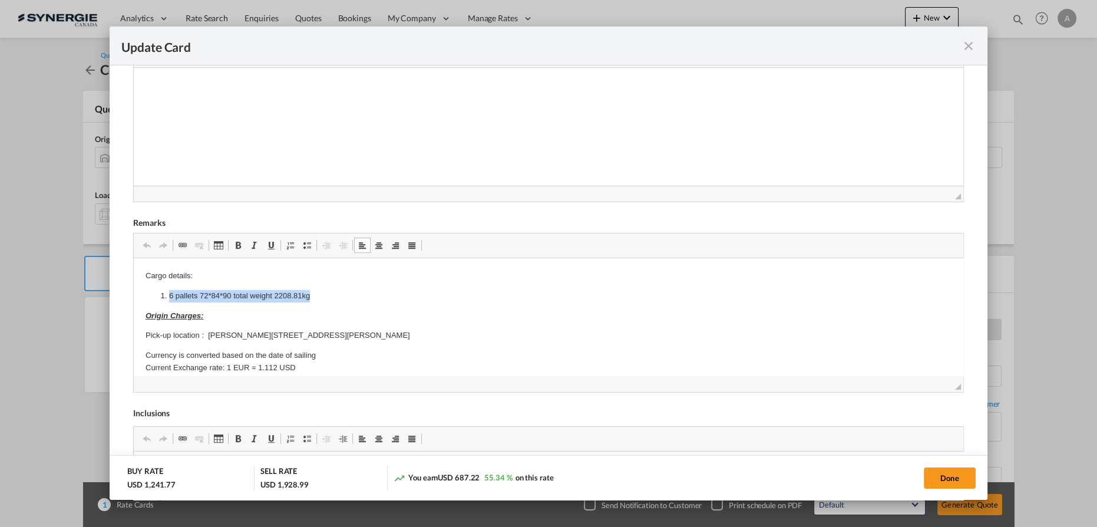
drag, startPoint x: 161, startPoint y: 295, endPoint x: 388, endPoint y: 295, distance: 226.2
click at [388, 295] on li "6 pallets 72*84*90 total weight 2208.81kg" at bounding box center [548, 296] width 759 height 12
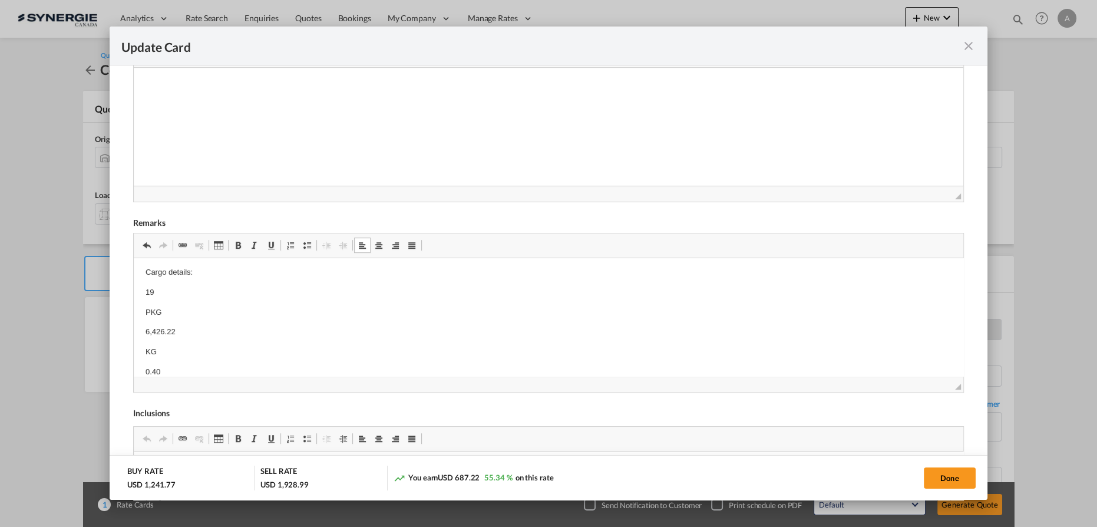
click at [177, 287] on p "19" at bounding box center [549, 292] width 806 height 12
click at [190, 290] on p "19 PKG" at bounding box center [549, 292] width 806 height 12
drag, startPoint x: 248, startPoint y: 295, endPoint x: 242, endPoint y: 290, distance: 7.5
click at [247, 295] on p "19 PKG - 6,426.22" at bounding box center [549, 292] width 806 height 12
click at [246, 287] on p "19 PKG - 6,426.22 KG" at bounding box center [549, 292] width 806 height 12
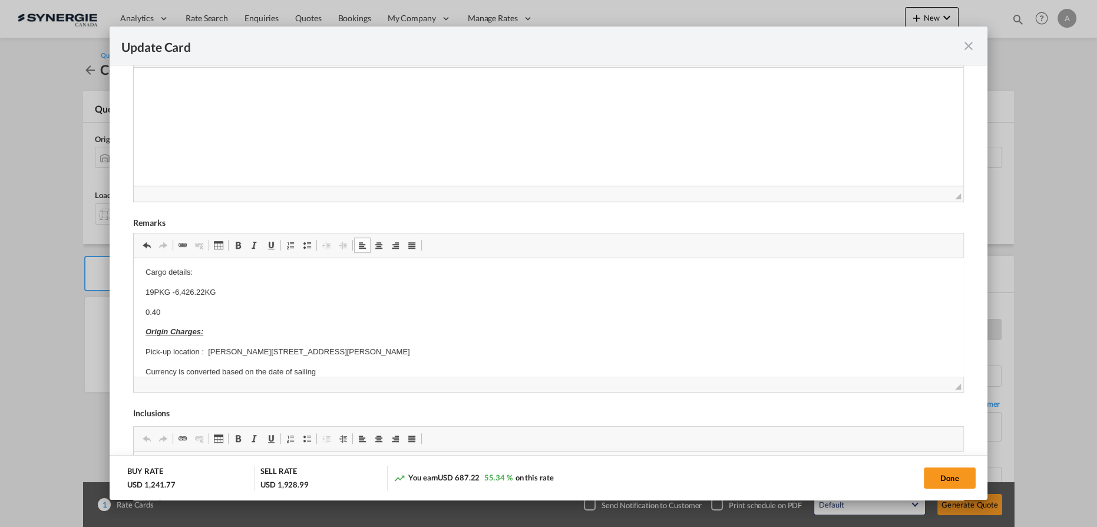
click at [237, 291] on p "19 PKG - 6,426.22 KG" at bounding box center [549, 292] width 806 height 12
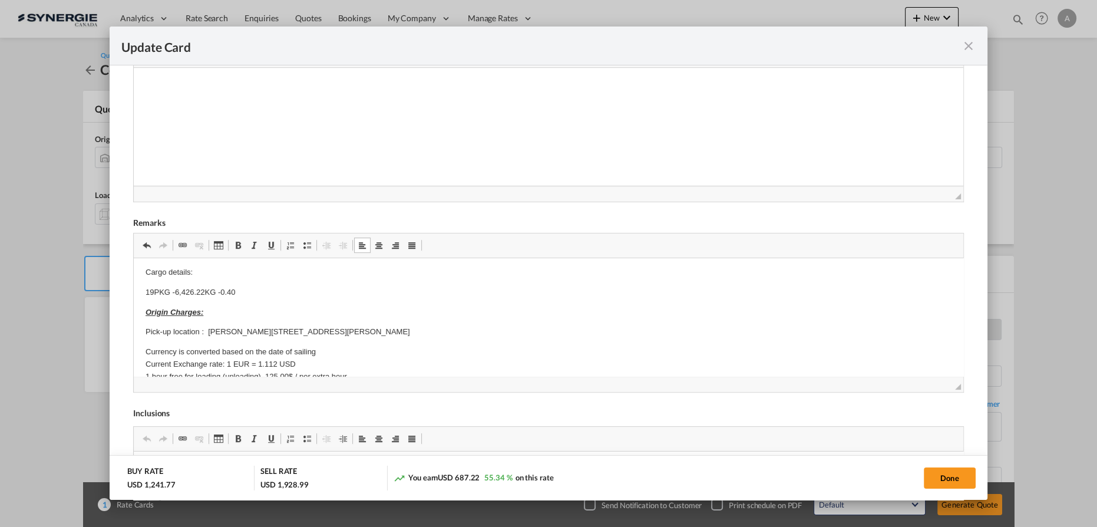
drag, startPoint x: 275, startPoint y: 298, endPoint x: 271, endPoint y: 292, distance: 6.9
click at [271, 292] on p "19 PKG - 6,426.22 KG - 0.40" at bounding box center [549, 292] width 806 height 12
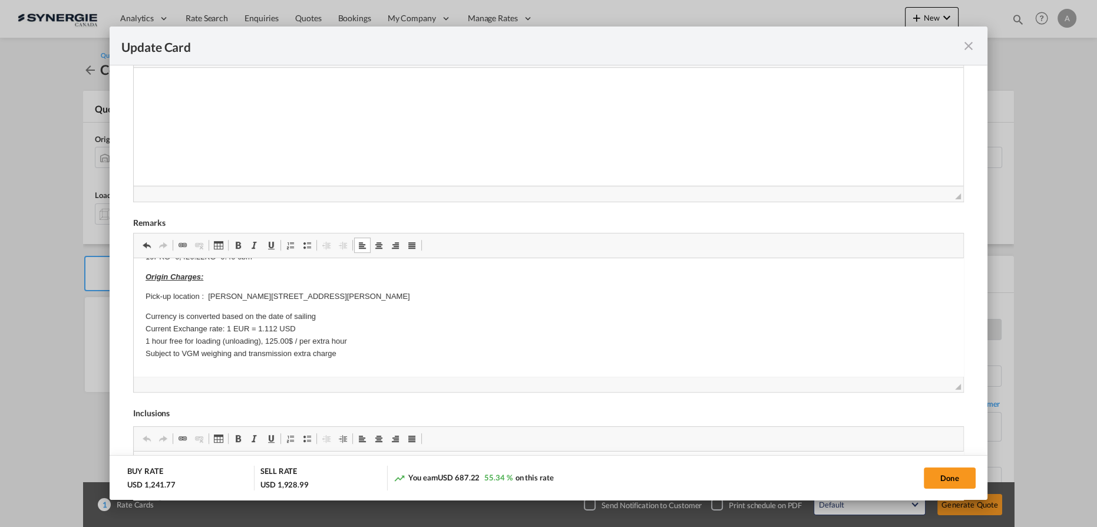
scroll to position [57, 0]
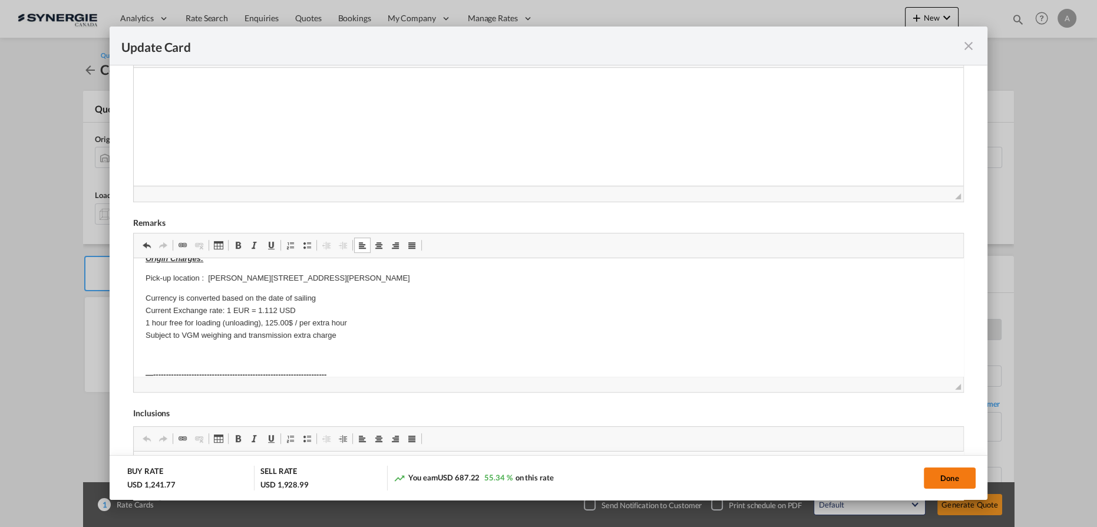
click at [939, 474] on button "Done" at bounding box center [950, 477] width 52 height 21
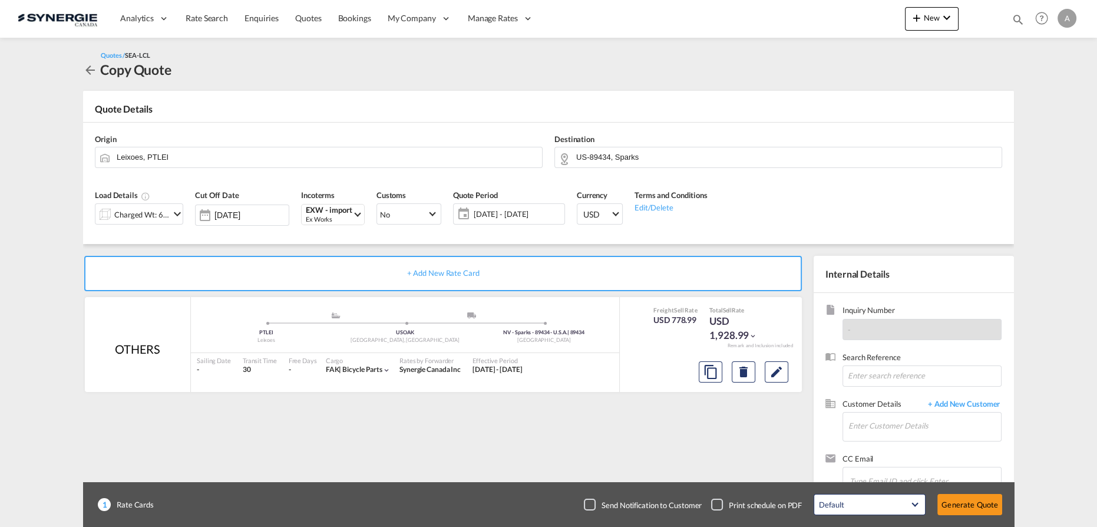
type input "[DATE]"
click at [886, 432] on input "Enter Customer Details" at bounding box center [924, 425] width 153 height 27
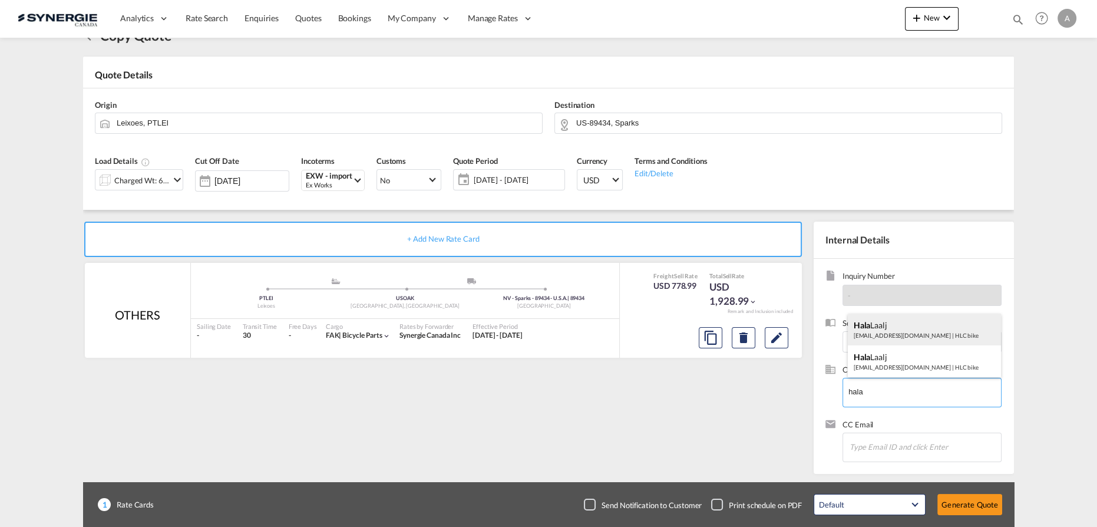
click at [901, 326] on div "Hala Laalj hlaalj@hlc.bike | HLC bike" at bounding box center [925, 329] width 154 height 32
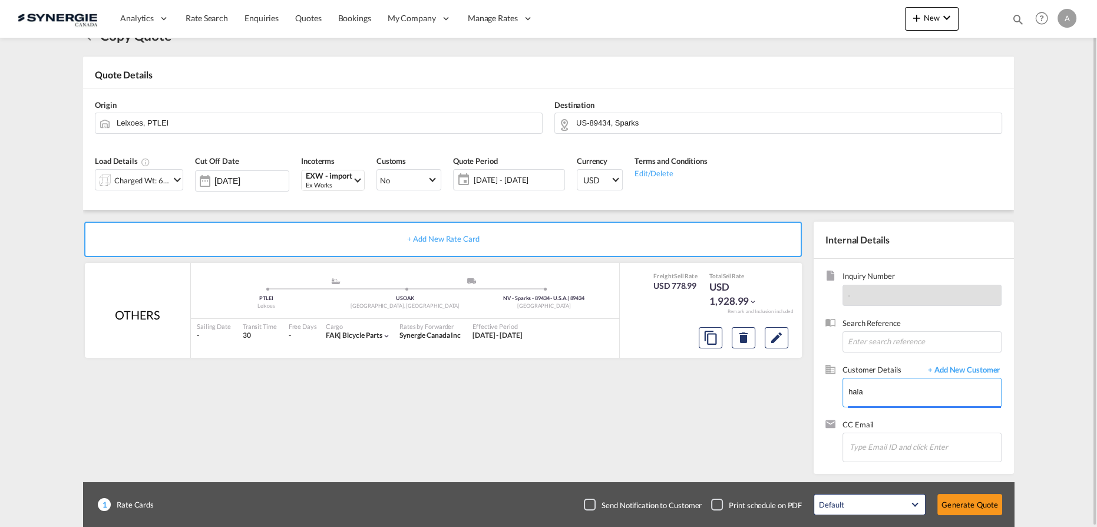
type input "HLC bike, Hala Laalj, hlaalj@hlc.bike"
click at [960, 505] on button "Generate Quote" at bounding box center [969, 504] width 65 height 21
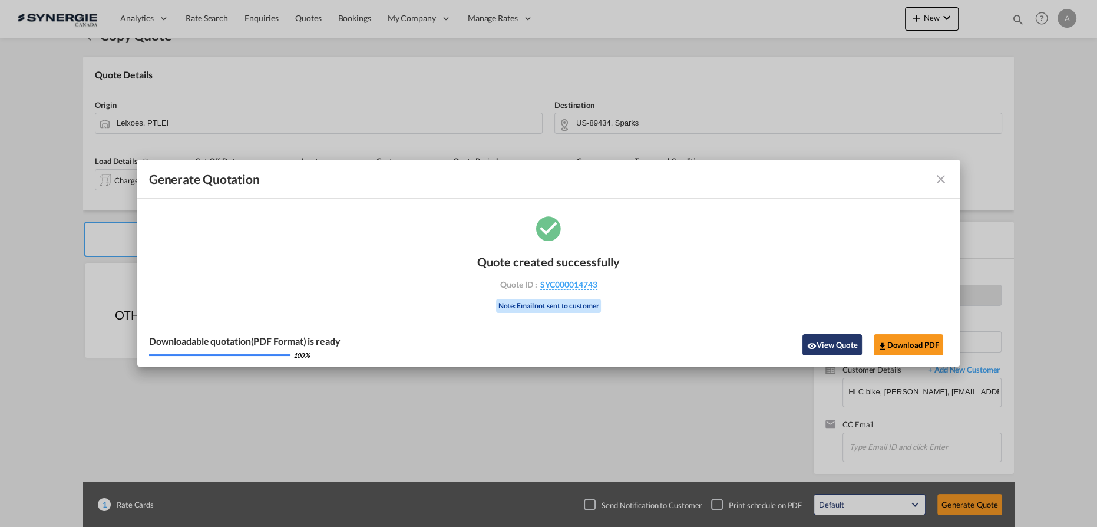
click at [839, 340] on button "View Quote" at bounding box center [831, 344] width 59 height 21
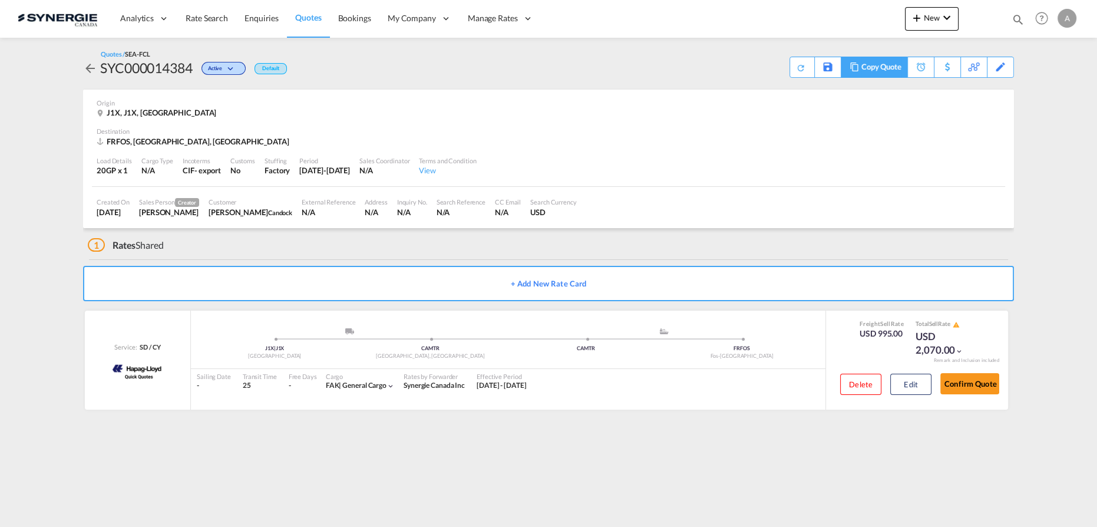
click at [861, 70] on div "Copy Quote" at bounding box center [881, 67] width 40 height 20
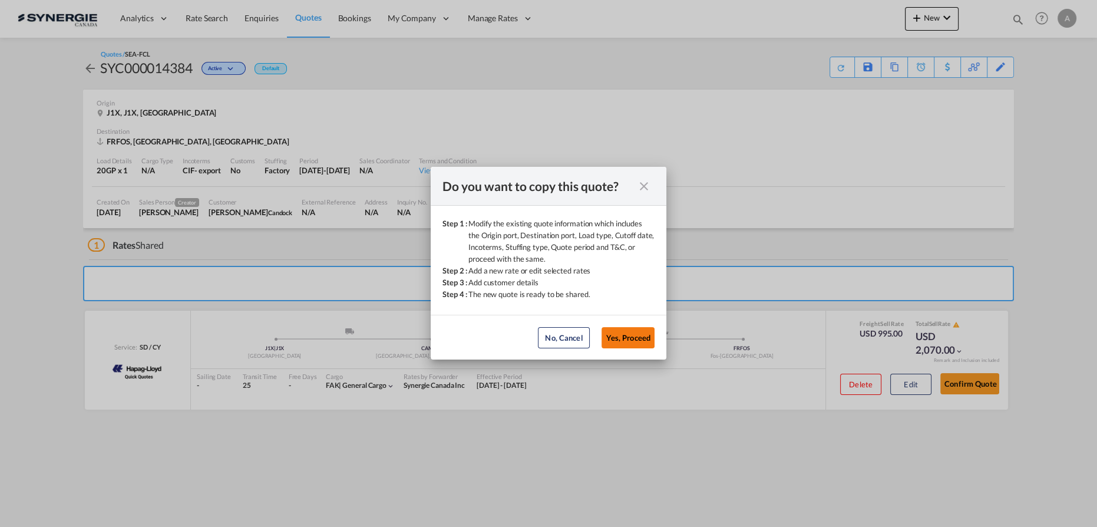
click at [633, 334] on button "Yes, Proceed" at bounding box center [628, 337] width 53 height 21
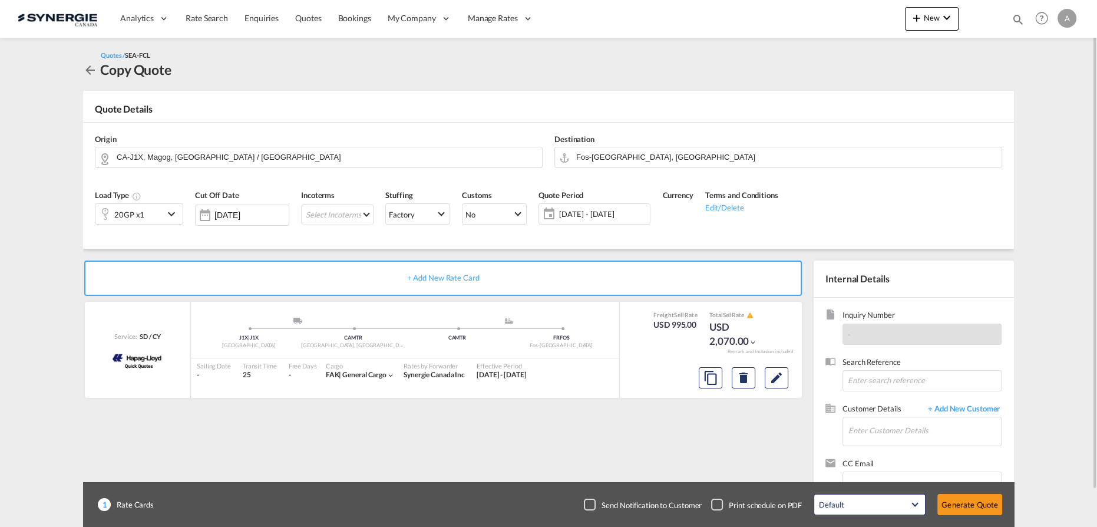
click at [149, 214] on div "20GP x1" at bounding box center [129, 214] width 68 height 20
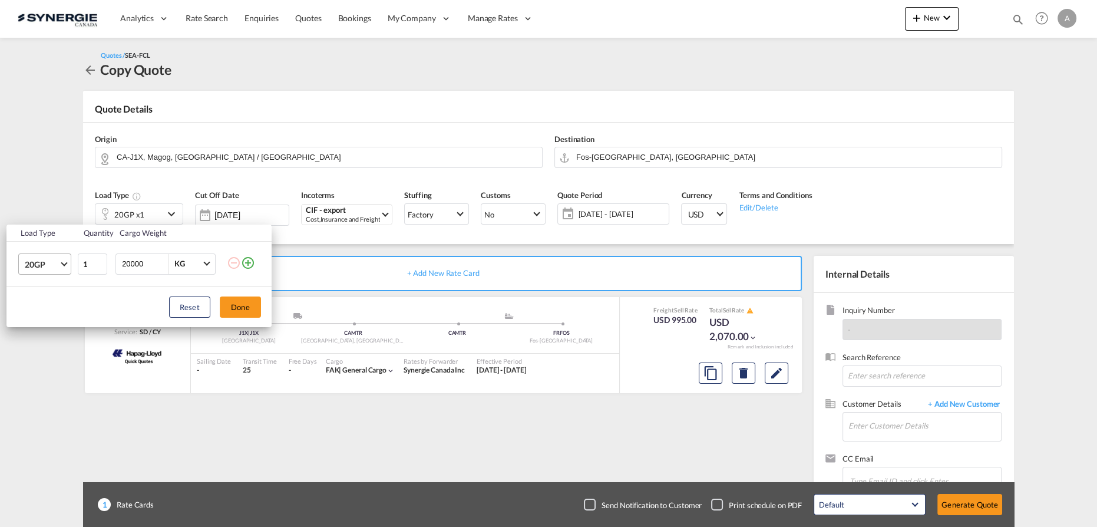
drag, startPoint x: 62, startPoint y: 259, endPoint x: 57, endPoint y: 273, distance: 15.3
click at [62, 260] on md-select-value "20GP" at bounding box center [47, 264] width 47 height 20
click at [39, 315] on div "40HC" at bounding box center [35, 321] width 22 height 12
click at [253, 308] on button "Done" at bounding box center [240, 306] width 41 height 21
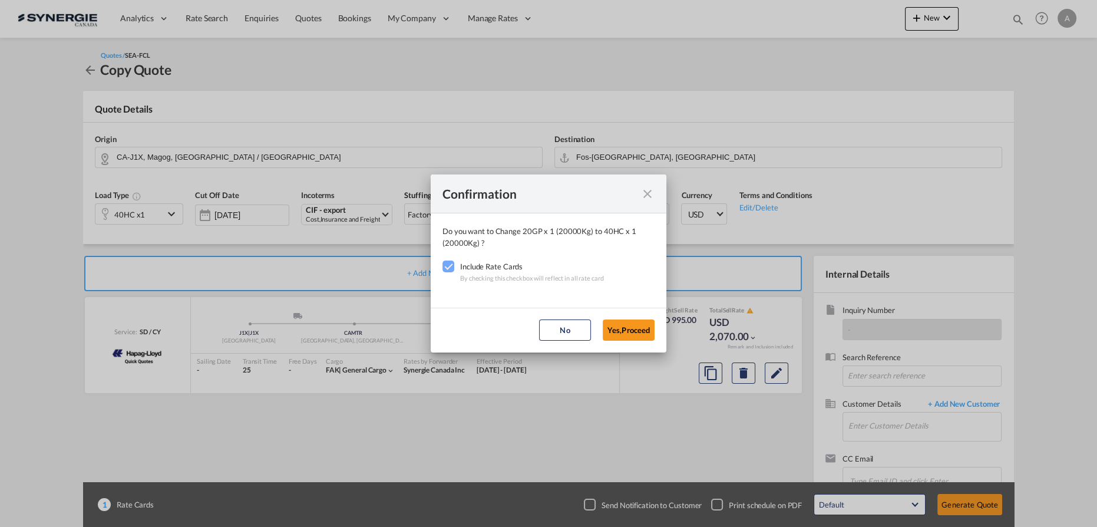
click at [641, 320] on button "Yes,Proceed" at bounding box center [629, 329] width 52 height 21
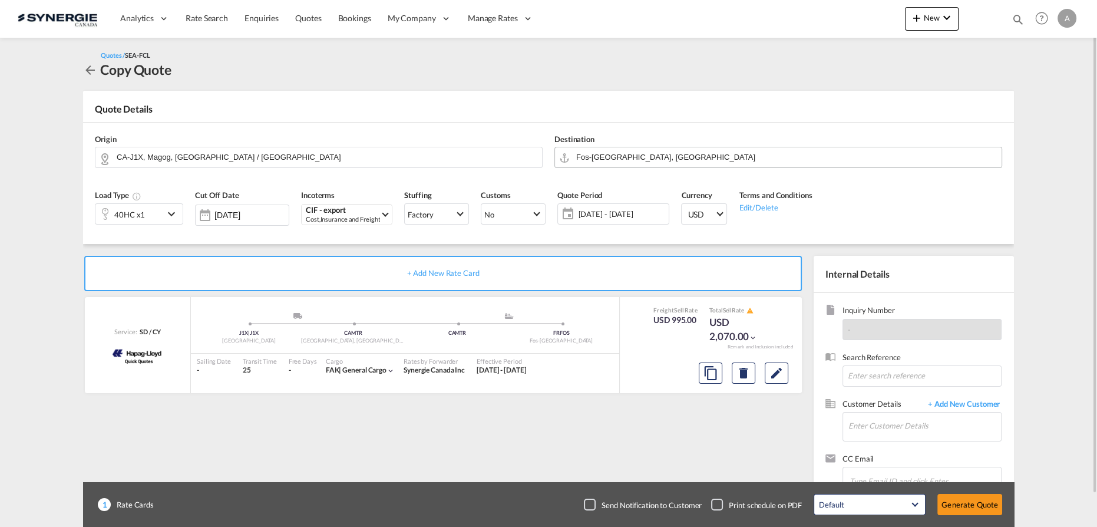
click at [680, 156] on input "Fos-[GEOGRAPHIC_DATA], [GEOGRAPHIC_DATA]" at bounding box center [785, 157] width 419 height 21
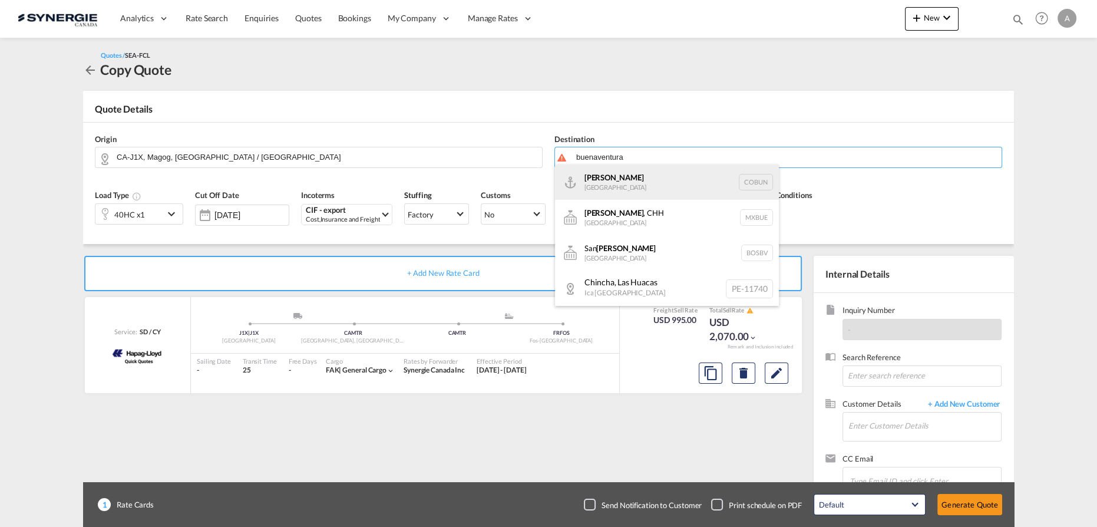
click at [628, 184] on div "Buenaventura [GEOGRAPHIC_DATA] [GEOGRAPHIC_DATA]" at bounding box center [667, 181] width 224 height 35
type input "Buenaventura, [GEOGRAPHIC_DATA]"
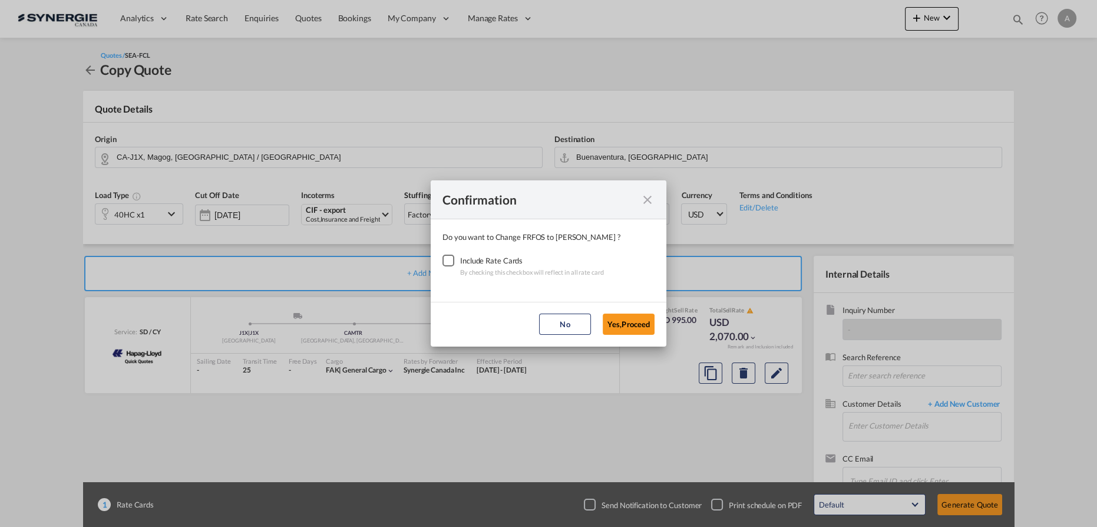
click at [471, 257] on div "Include Rate Cards" at bounding box center [532, 261] width 144 height 12
click at [454, 260] on div "Checkbox No Ink" at bounding box center [448, 261] width 12 height 12
drag, startPoint x: 626, startPoint y: 326, endPoint x: 620, endPoint y: 322, distance: 7.1
click at [625, 326] on button "Yes,Proceed" at bounding box center [629, 323] width 52 height 21
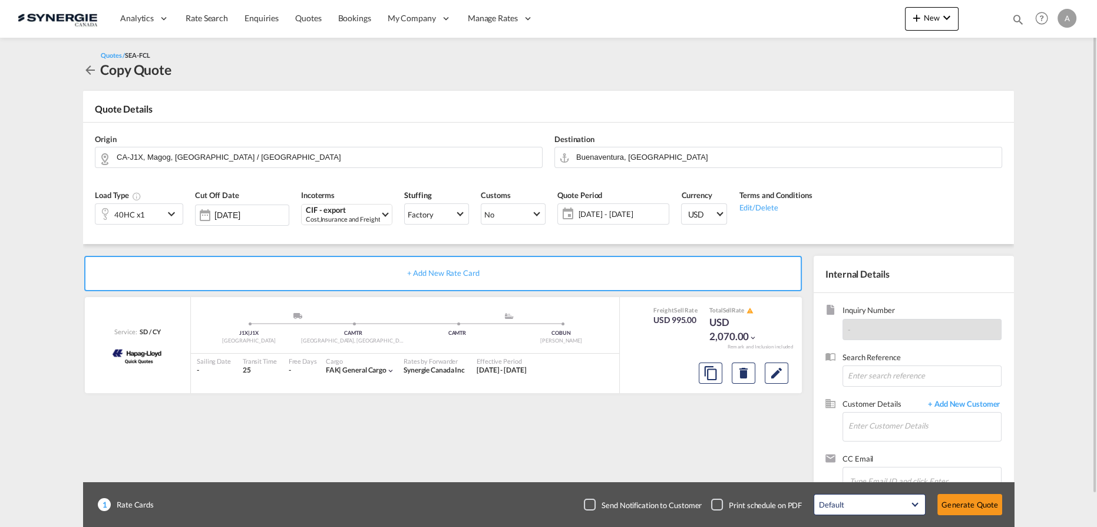
click at [619, 214] on span "[DATE] - [DATE]" at bounding box center [622, 214] width 88 height 11
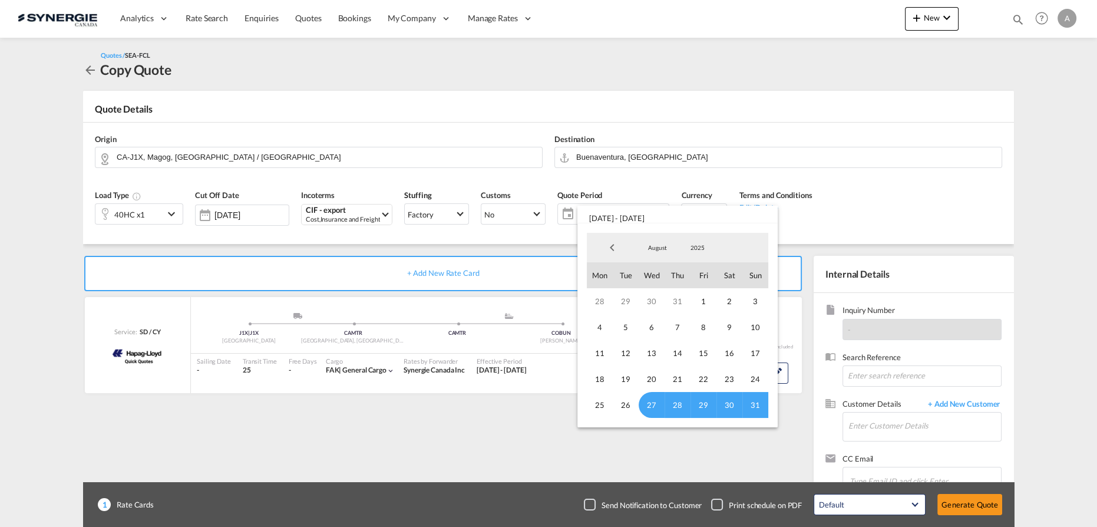
click at [657, 247] on span "August" at bounding box center [658, 247] width 38 height 8
click at [647, 279] on md-option "September" at bounding box center [669, 276] width 80 height 28
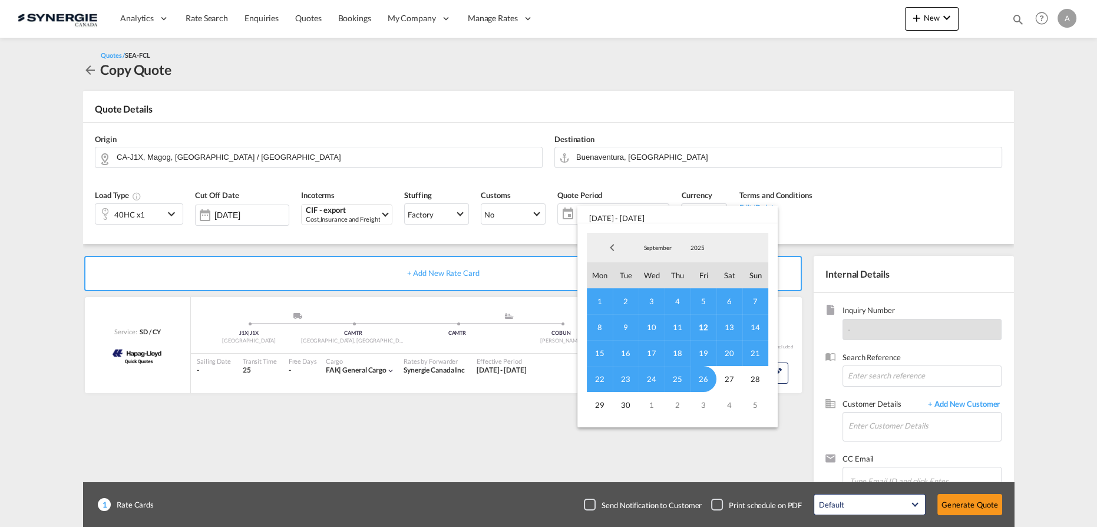
click at [706, 329] on span "12" at bounding box center [703, 327] width 26 height 26
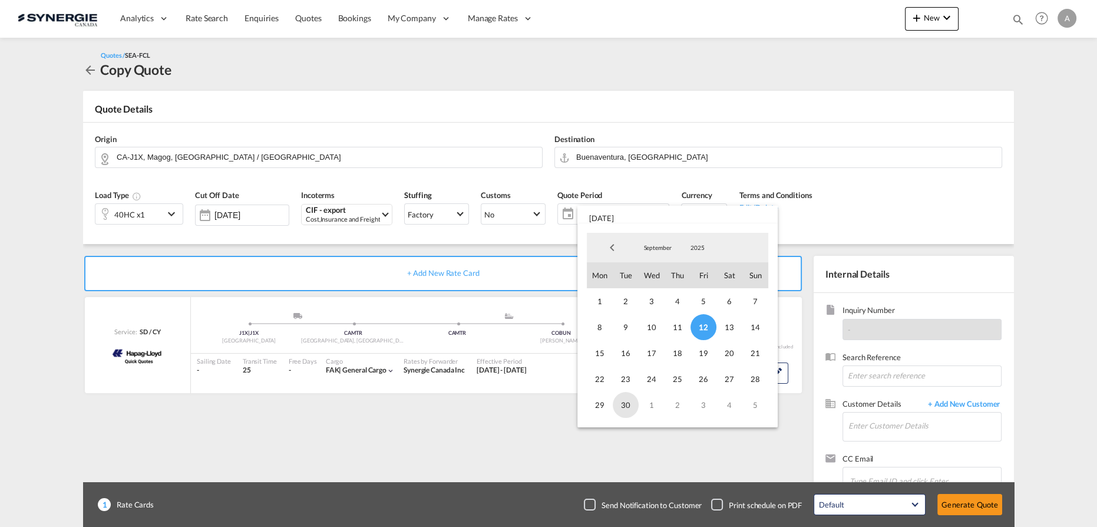
click at [632, 402] on span "30" at bounding box center [626, 405] width 26 height 26
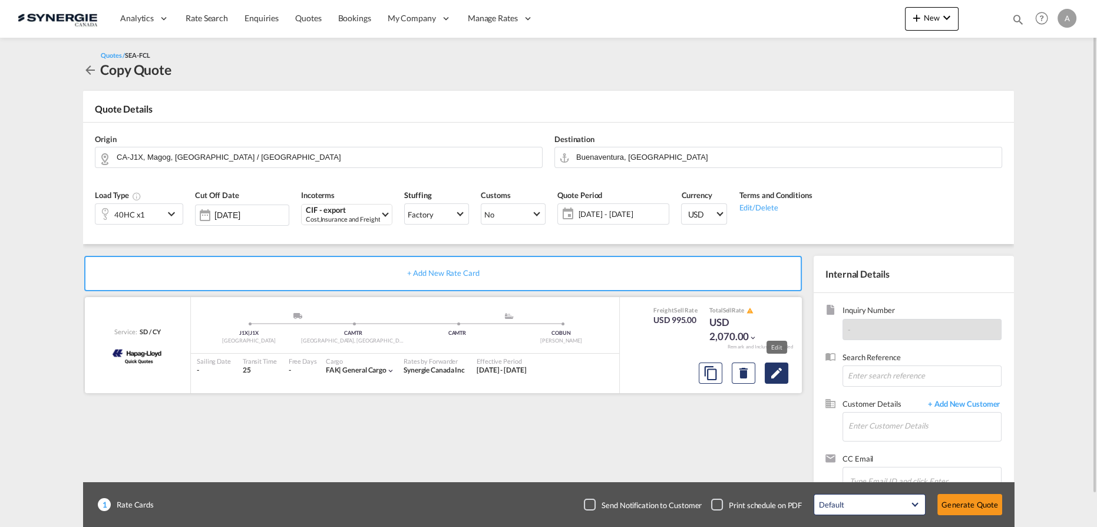
click at [775, 375] on md-icon "Edit" at bounding box center [776, 373] width 14 height 14
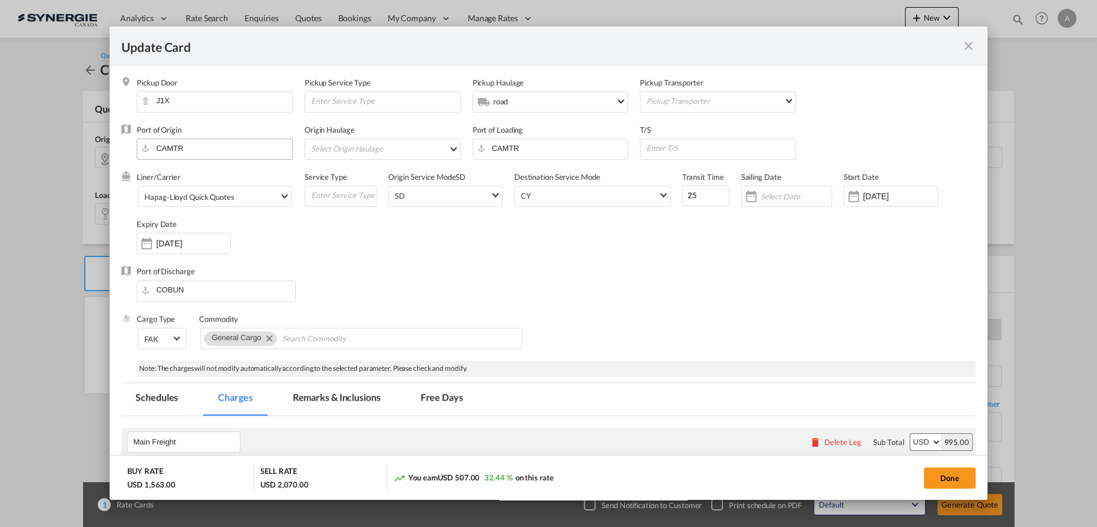
select select "per container"
select select "per B/L"
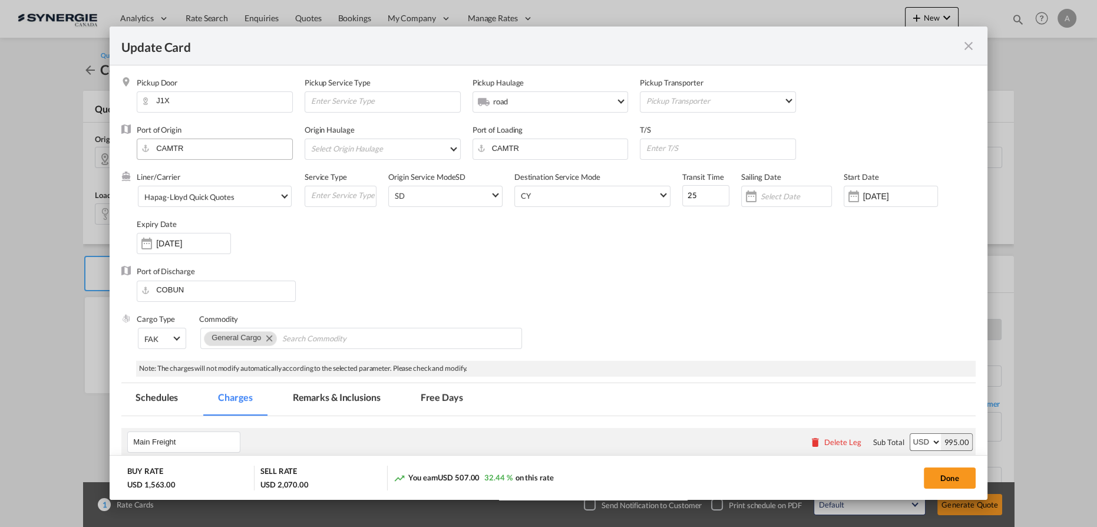
select select "per B/L"
select select "per shipment"
click at [194, 192] on div "Hapag-Lloyd Quick Quotes" at bounding box center [189, 196] width 90 height 9
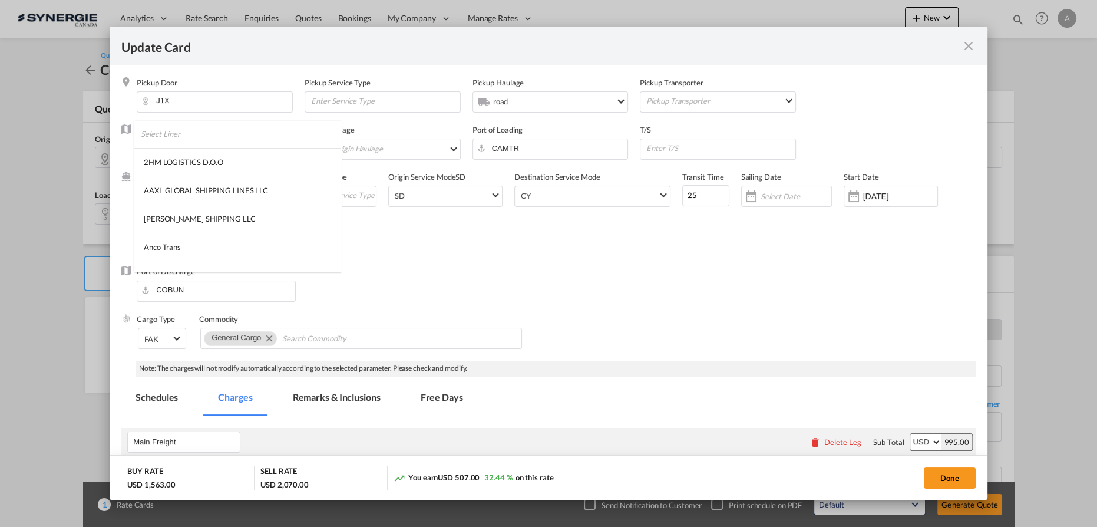
scroll to position [0, 0]
click at [207, 140] on input "search" at bounding box center [241, 135] width 200 height 28
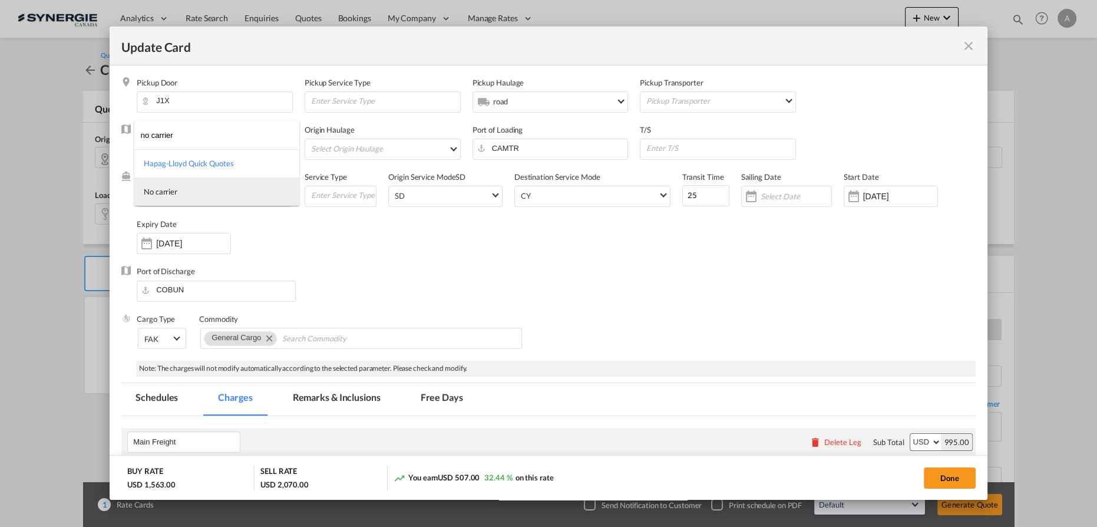
type input "no carrier"
click at [203, 193] on md-option "No carrier" at bounding box center [216, 191] width 165 height 28
click at [875, 196] on input "07 Jul 2025" at bounding box center [900, 195] width 74 height 9
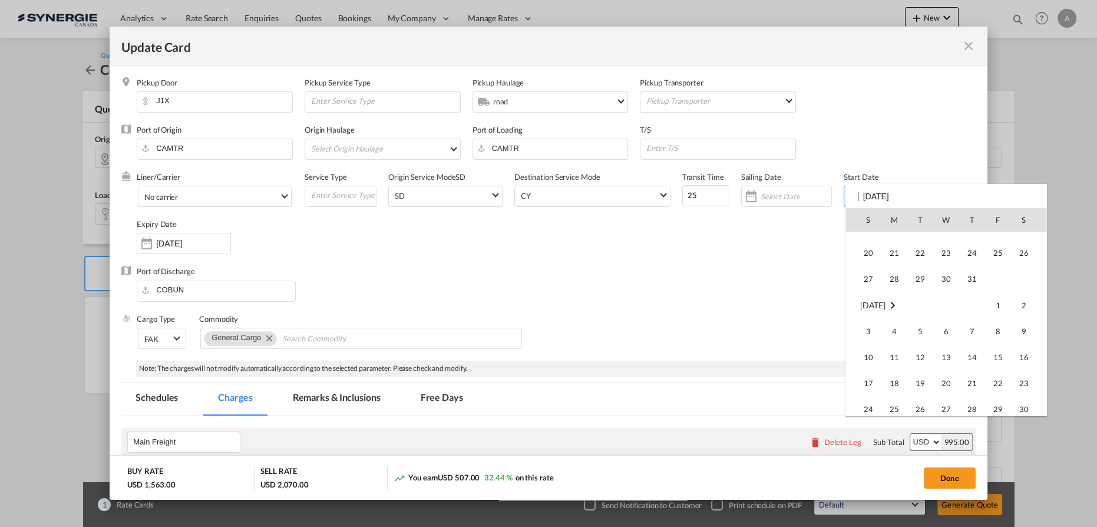
scroll to position [272799, 0]
drag, startPoint x: 1003, startPoint y: 388, endPoint x: 694, endPoint y: 337, distance: 313.5
click at [1003, 389] on span "12" at bounding box center [998, 395] width 25 height 25
type input "[DATE]"
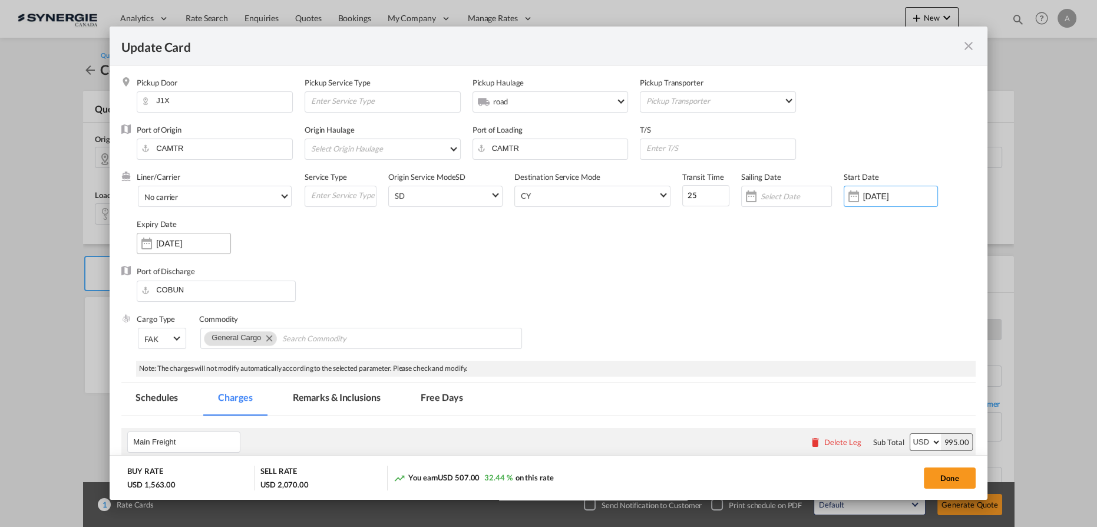
click at [166, 239] on input "26 Sep 2025" at bounding box center [193, 243] width 74 height 9
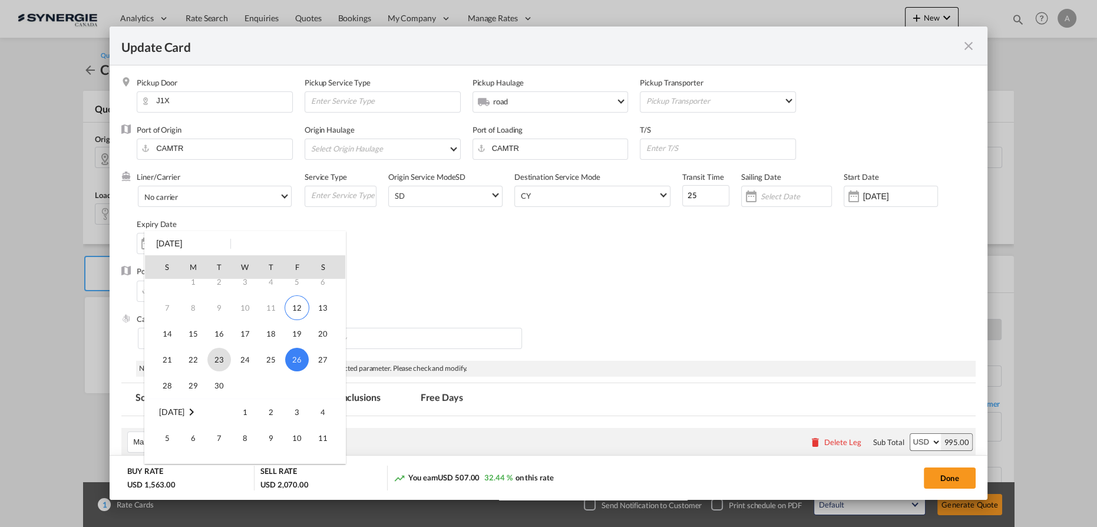
scroll to position [53, 0]
click at [225, 366] on span "30" at bounding box center [219, 369] width 24 height 24
type input "30 Sep 2025"
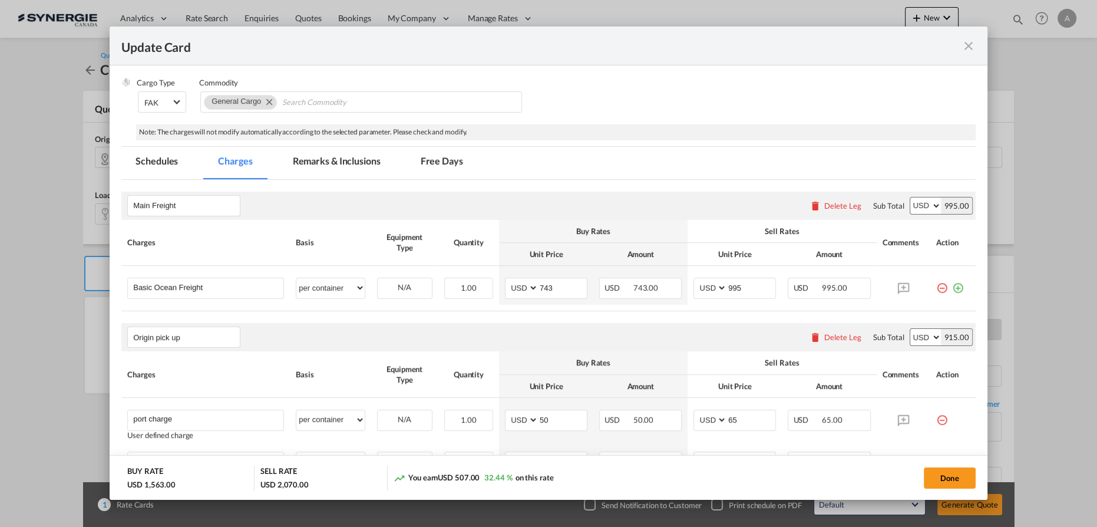
scroll to position [214, 0]
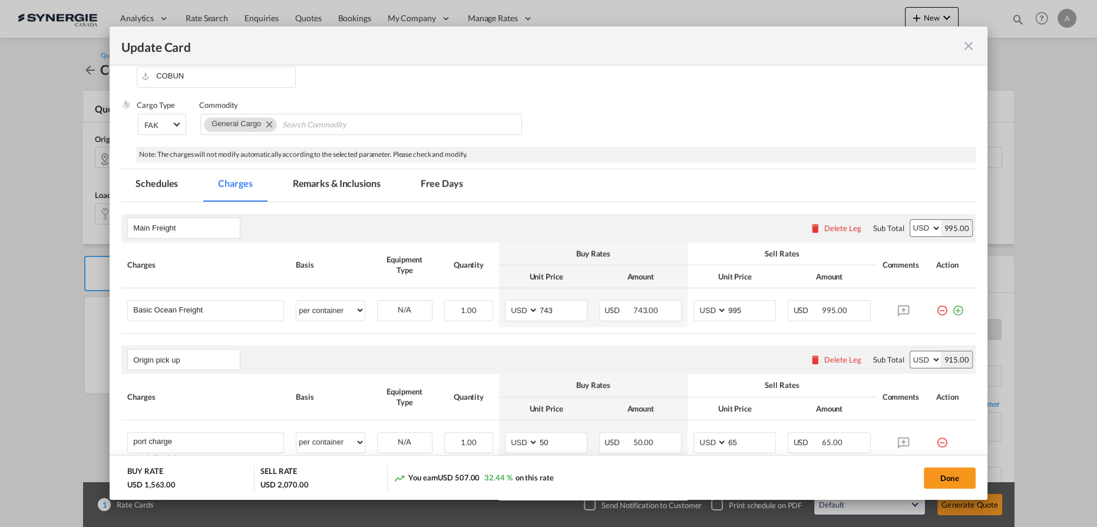
drag, startPoint x: 319, startPoint y: 181, endPoint x: 342, endPoint y: 202, distance: 31.3
click at [319, 181] on md-tab-item "Remarks & Inclusions" at bounding box center [337, 185] width 116 height 32
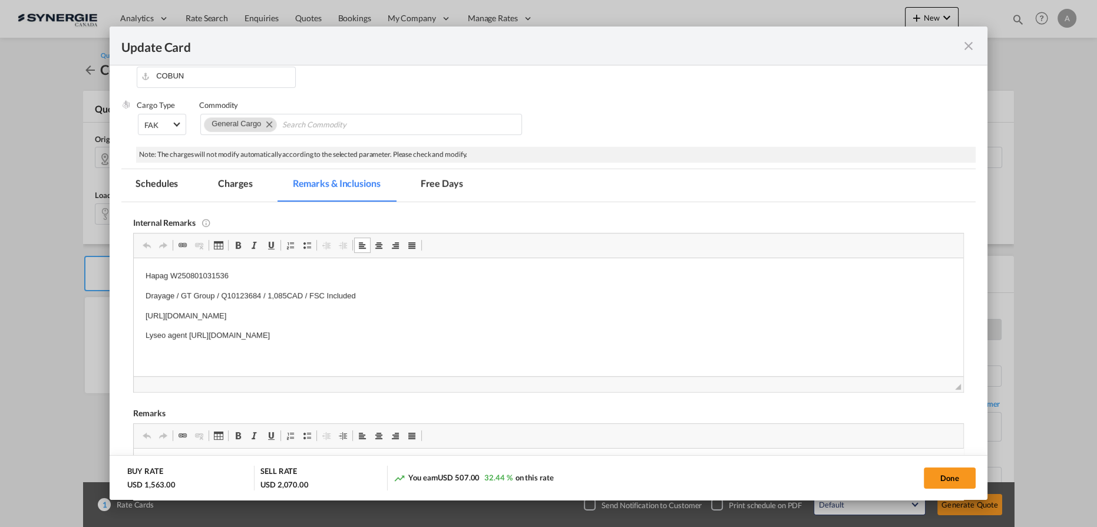
click at [157, 322] on body "Hapag W250801031536 Drayage / GT Group / Q10123684 / 1,085CAD / FSC Included ht…" at bounding box center [549, 305] width 806 height 72
drag, startPoint x: 141, startPoint y: 273, endPoint x: 427, endPoint y: 273, distance: 286.3
click at [427, 273] on html "Hapag W250801031536 Drayage / GT Group / Q10123684 / 1,085CAD / FSC Included ht…" at bounding box center [548, 304] width 829 height 95
click at [465, 293] on p "Drayage / GT Group / Q10123684 / 1,085CAD / FSC Included" at bounding box center [549, 295] width 806 height 12
click at [464, 314] on p "https://app.frontapp.com/open/msg_1g70axov?key=7vK5JNhIhvqY-ZFa2Ee_NYy9KjfiYdjS" at bounding box center [549, 315] width 806 height 12
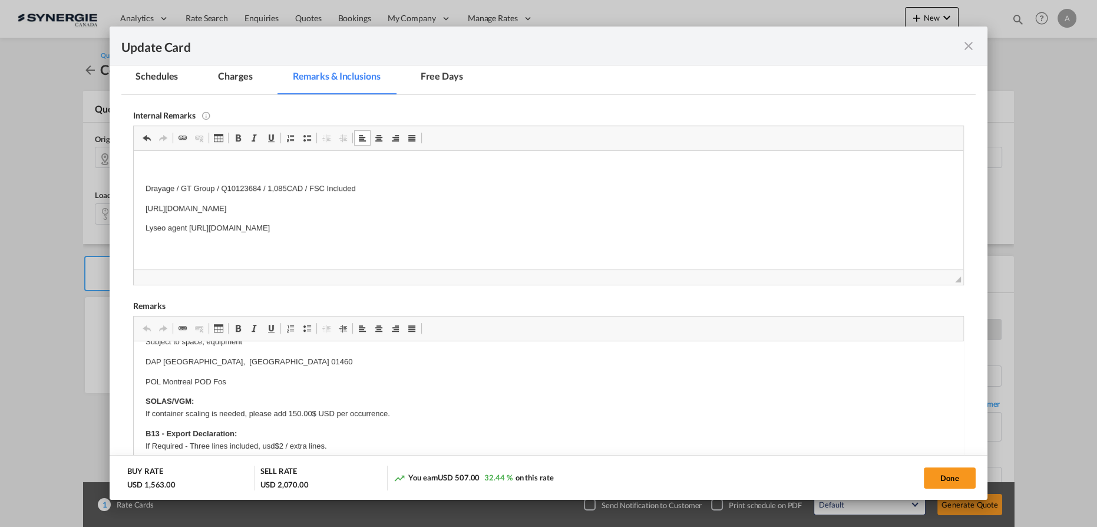
scroll to position [0, 0]
drag, startPoint x: 144, startPoint y: 356, endPoint x: 236, endPoint y: 398, distance: 100.7
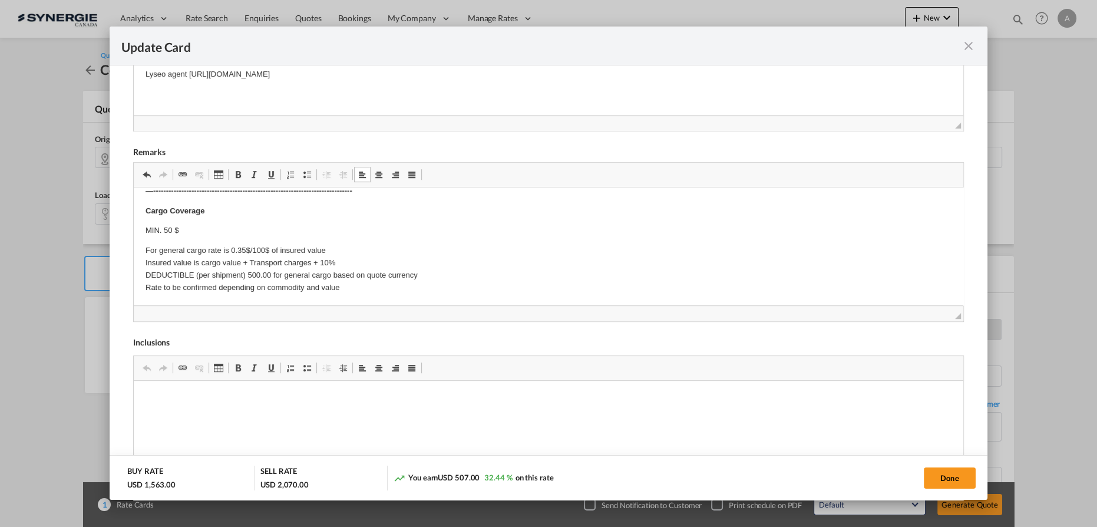
scroll to position [482, 0]
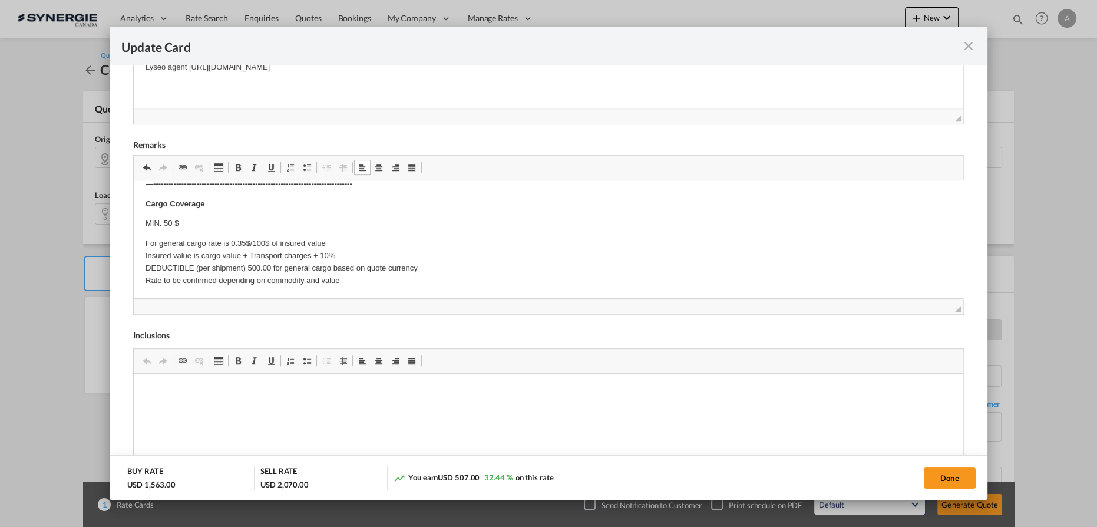
drag, startPoint x: 957, startPoint y: 478, endPoint x: 911, endPoint y: 438, distance: 61.0
click at [957, 478] on button "Done" at bounding box center [950, 477] width 52 height 21
type input "[DATE]"
type input "29 Sep 2025"
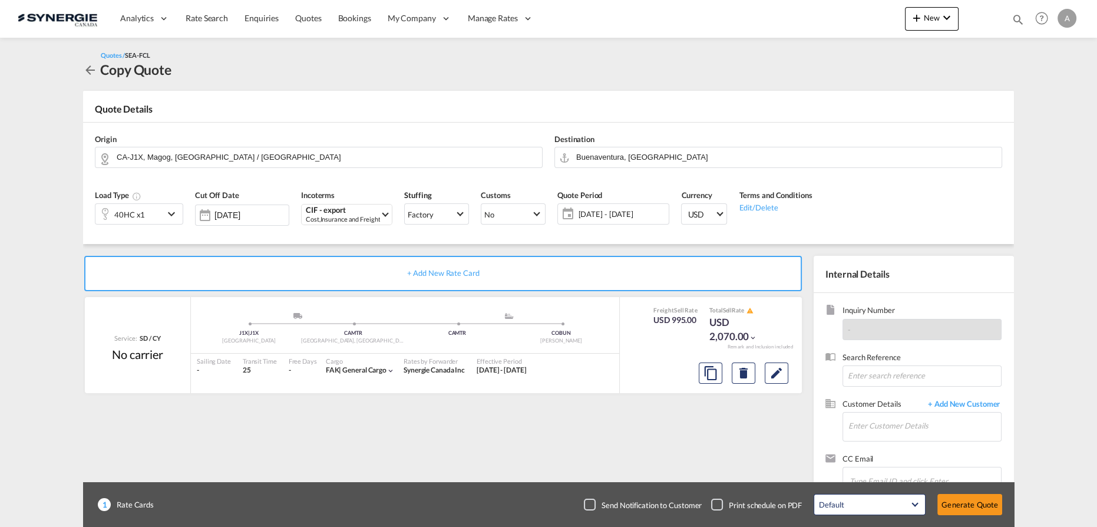
scroll to position [190, 0]
click at [898, 425] on input "Enter Customer Details" at bounding box center [924, 425] width 153 height 27
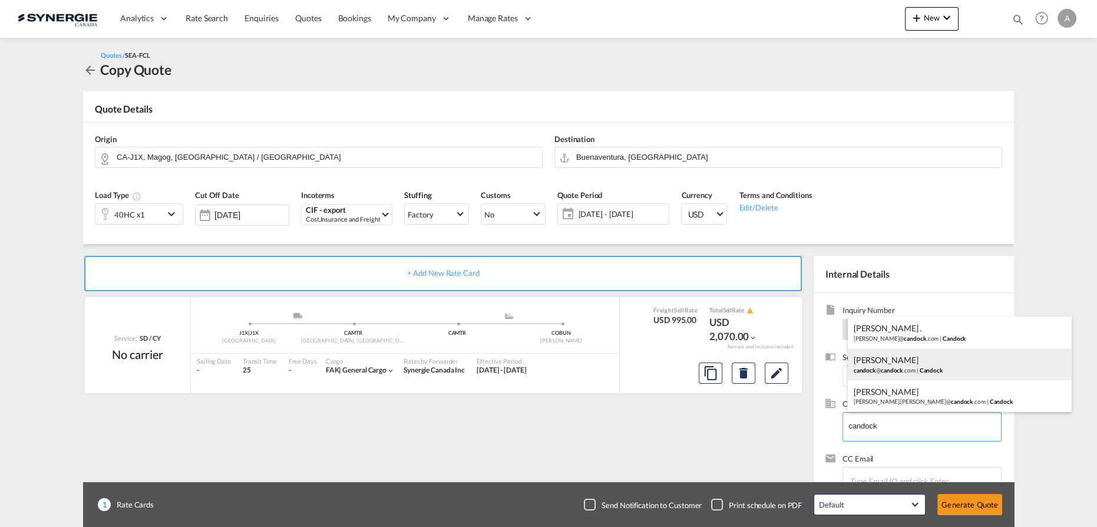
click at [901, 366] on div "JASMINE GOUDREAU candock @ candock .com | Candock" at bounding box center [960, 364] width 224 height 32
type input "Candock, JASMINE GOUDREAU, candock@candock.com"
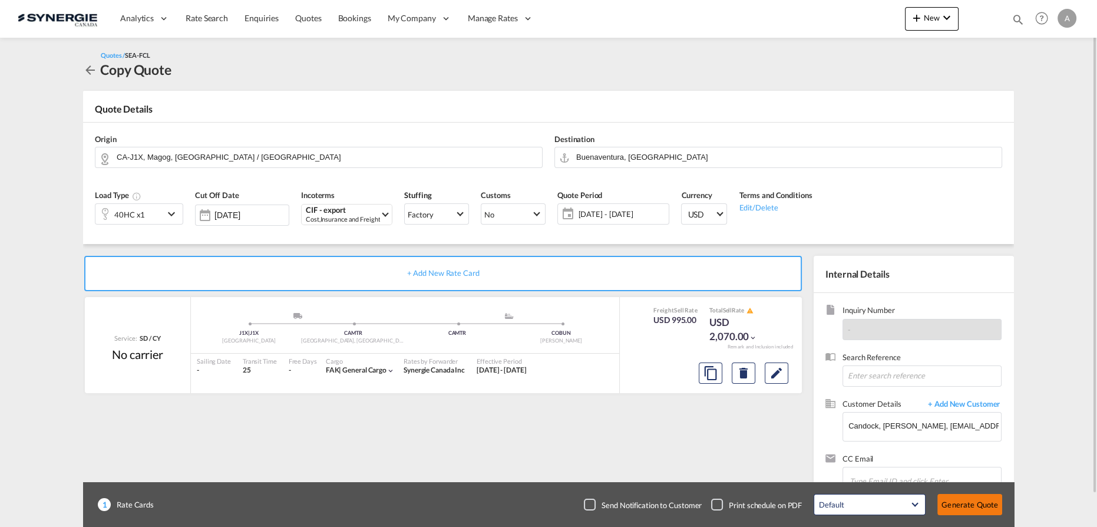
click at [985, 500] on button "Generate Quote" at bounding box center [969, 504] width 65 height 21
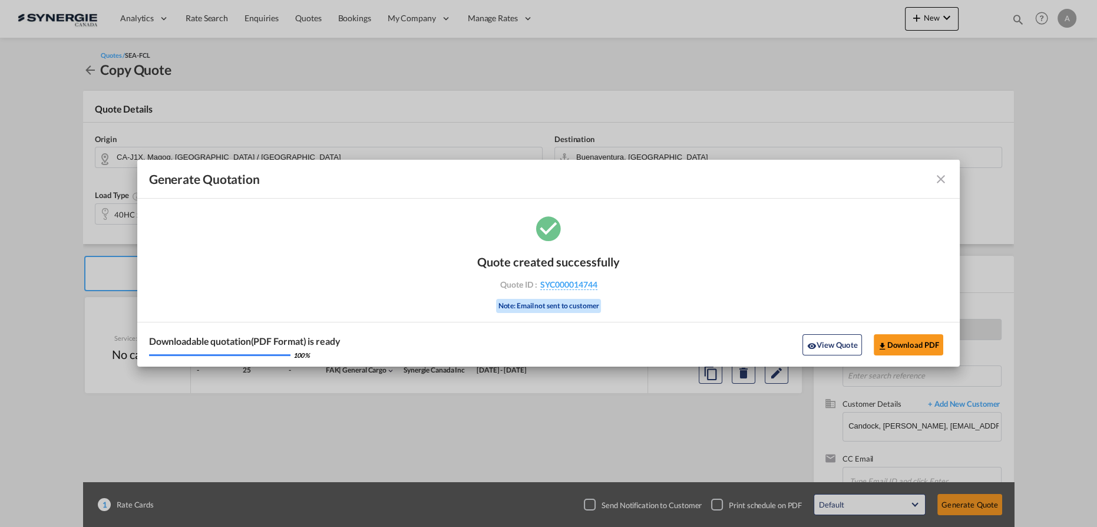
drag, startPoint x: 820, startPoint y: 345, endPoint x: 873, endPoint y: 290, distance: 76.7
click at [820, 345] on button "View Quote" at bounding box center [831, 344] width 59 height 21
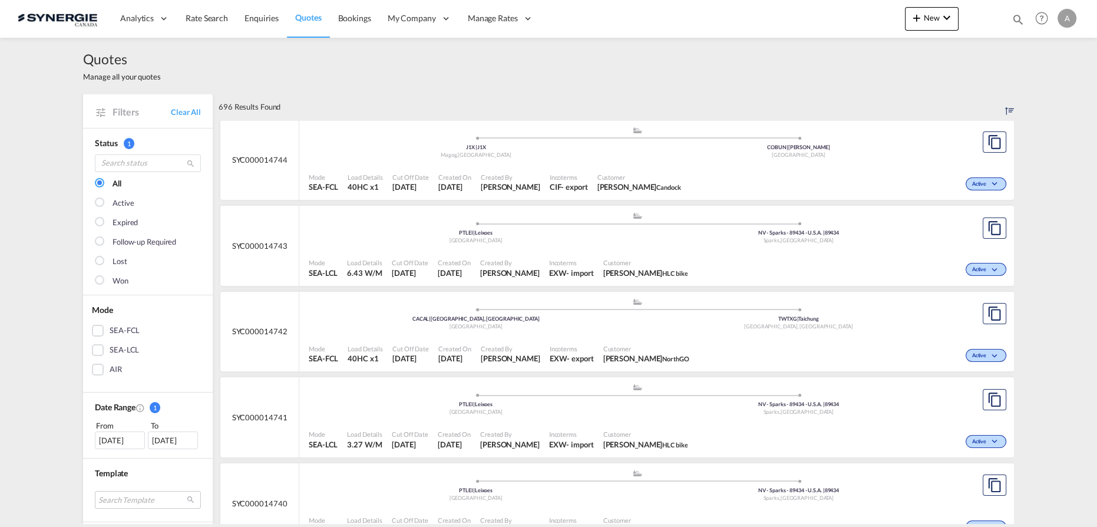
click at [1012, 21] on md-icon "icon-magnify" at bounding box center [1018, 19] width 13 height 13
click at [817, 24] on select "Bookings Quotes Enquiries" at bounding box center [830, 19] width 56 height 21
select select "Quotes"
click at [802, 9] on select "Bookings Quotes Enquiries" at bounding box center [830, 19] width 56 height 21
click at [887, 18] on input at bounding box center [929, 19] width 147 height 21
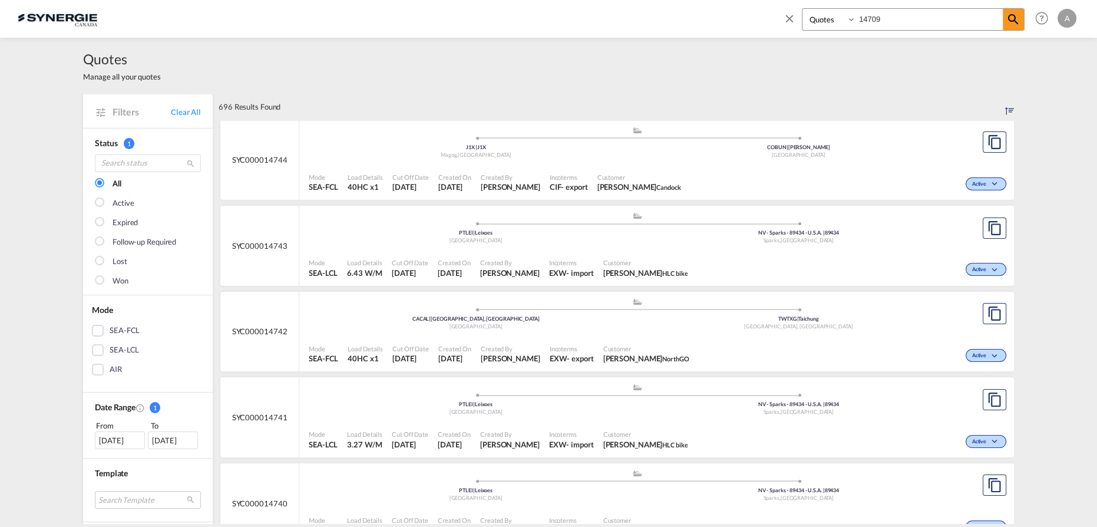
type input "14709"
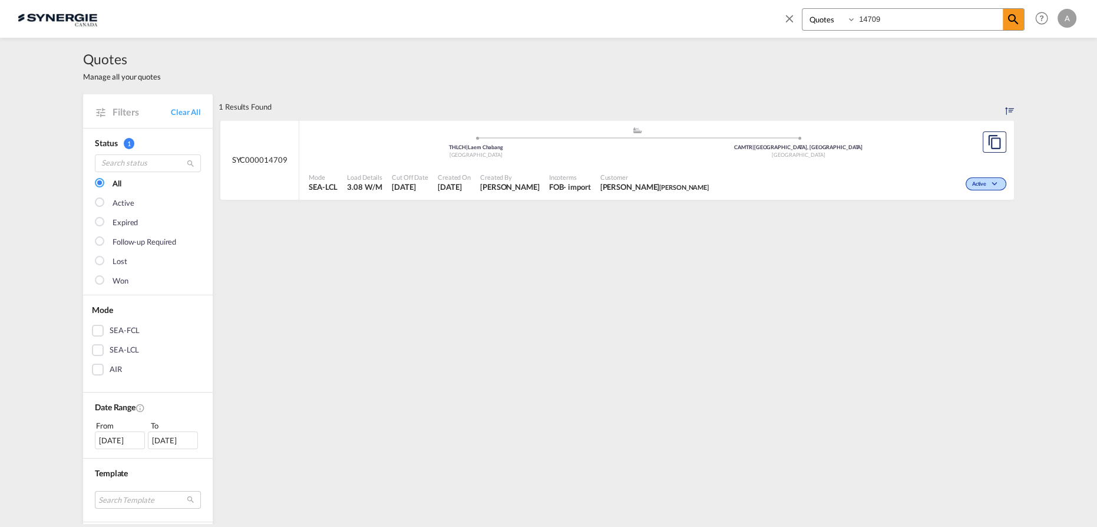
click at [711, 171] on div "Customer Louis-Philippe Boisvert Rocheleau" at bounding box center [655, 182] width 118 height 29
click at [749, 181] on div "Active" at bounding box center [861, 182] width 296 height 29
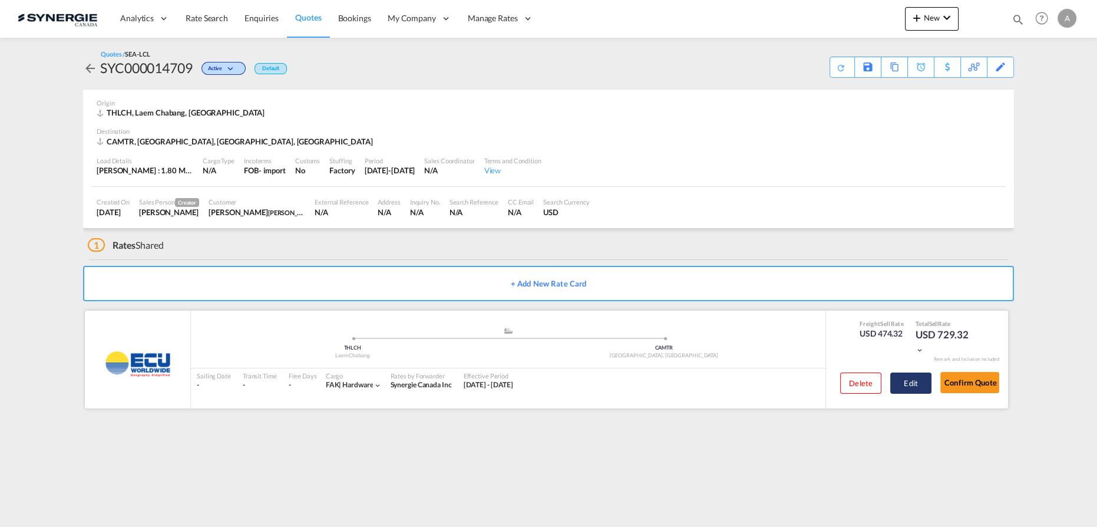
click at [910, 381] on button "Edit" at bounding box center [910, 382] width 41 height 21
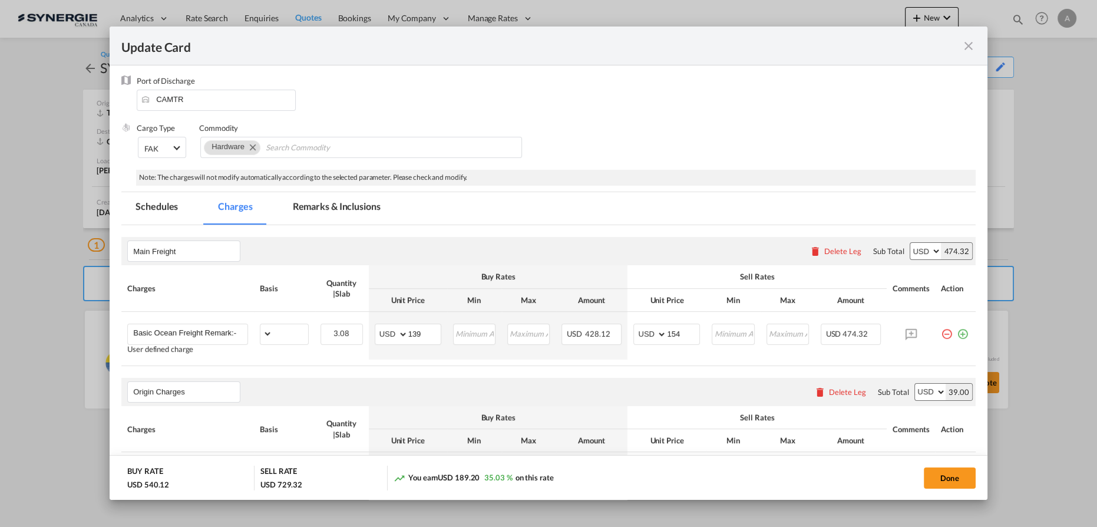
scroll to position [214, 0]
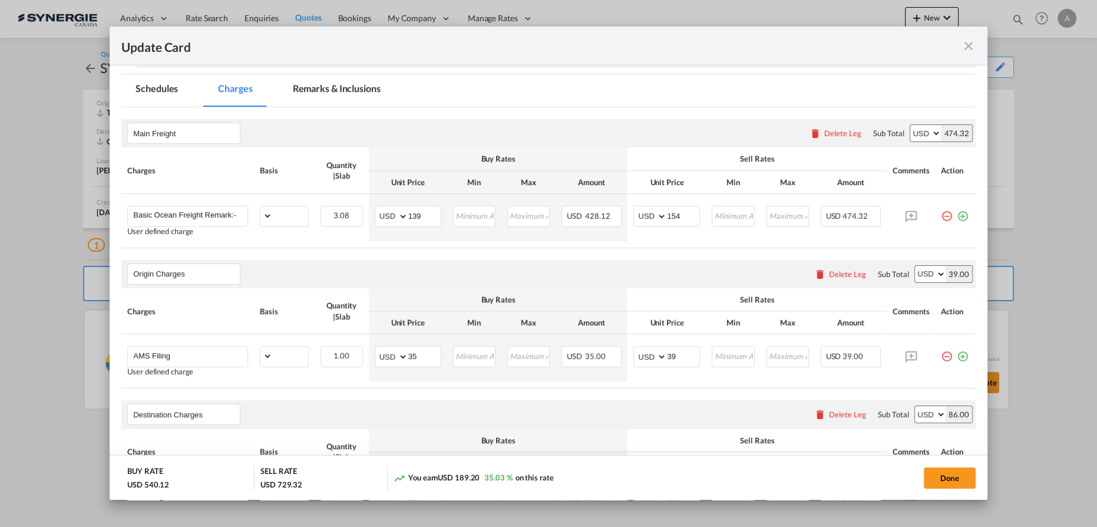
select select "per_w/m"
select select "flat"
select select "per_bl"
select select "per_kg"
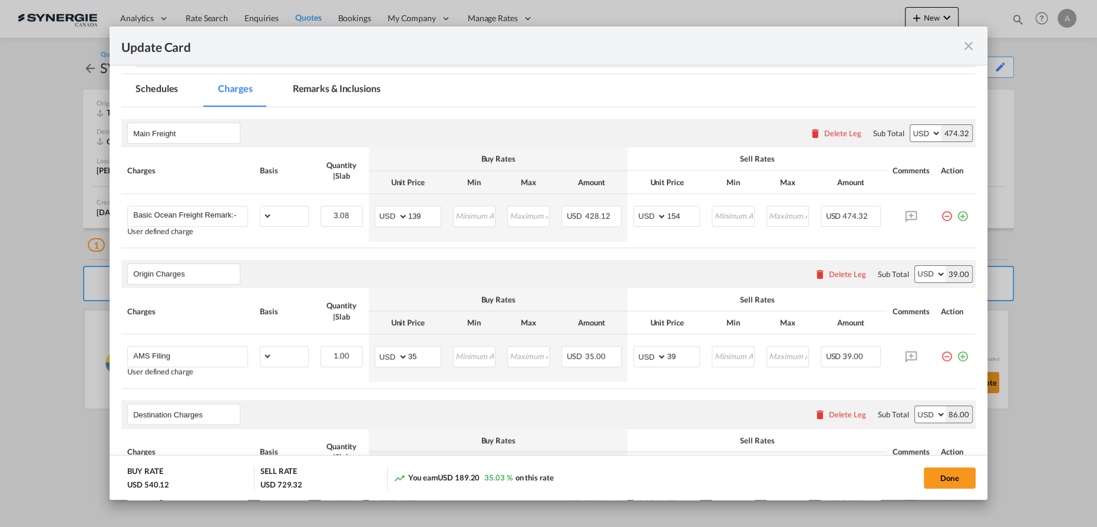
select select "flat"
select select "per_bl"
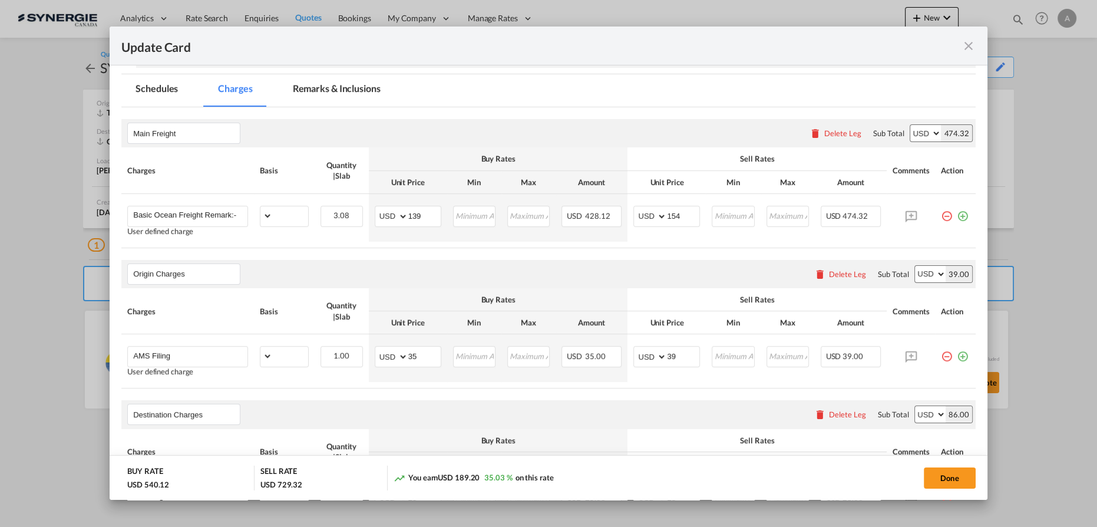
select select "per_shipment"
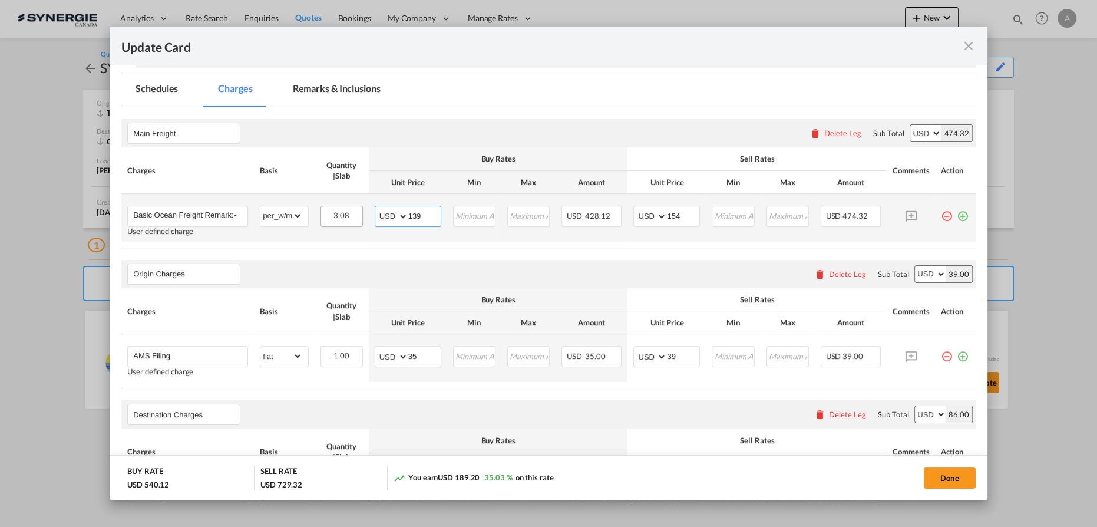
drag, startPoint x: 422, startPoint y: 218, endPoint x: 341, endPoint y: 207, distance: 82.7
click at [345, 209] on tr "Basic Ocean Freight Remark:- 1) Rates are calculated individually per HBL and I…" at bounding box center [548, 218] width 854 height 48
type input "144"
type input "160"
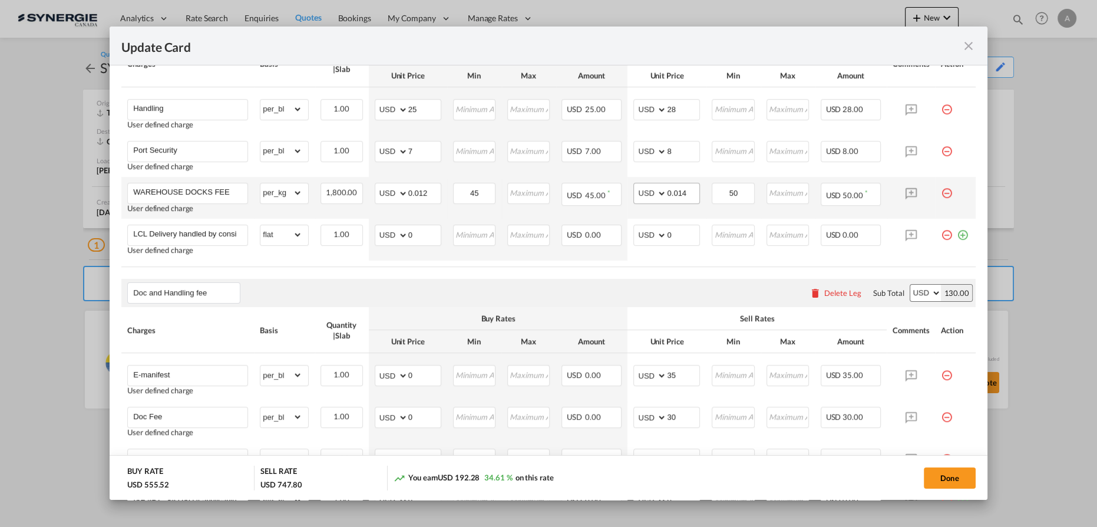
scroll to position [642, 0]
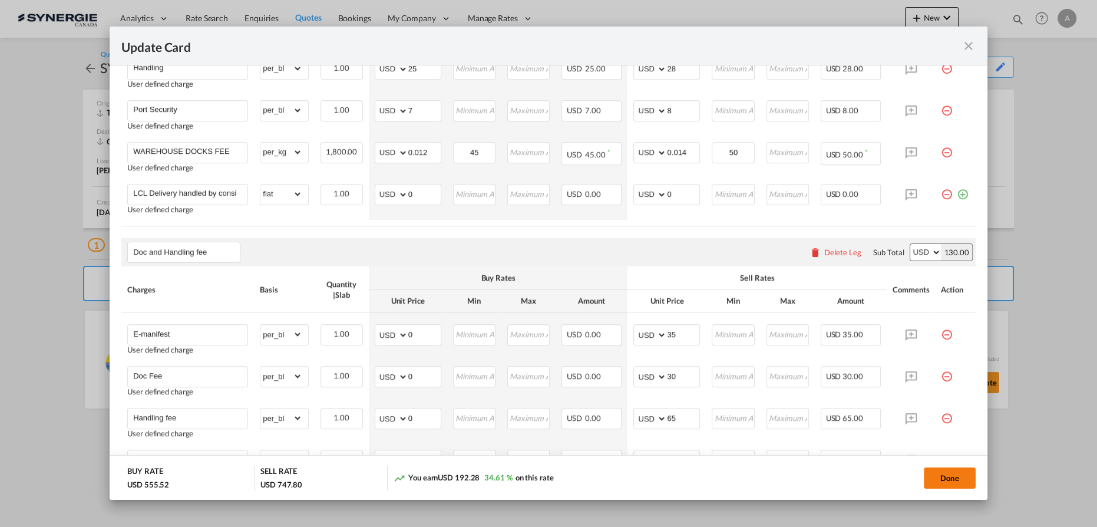
click at [952, 477] on button "Done" at bounding box center [950, 477] width 52 height 21
type input "[DATE]"
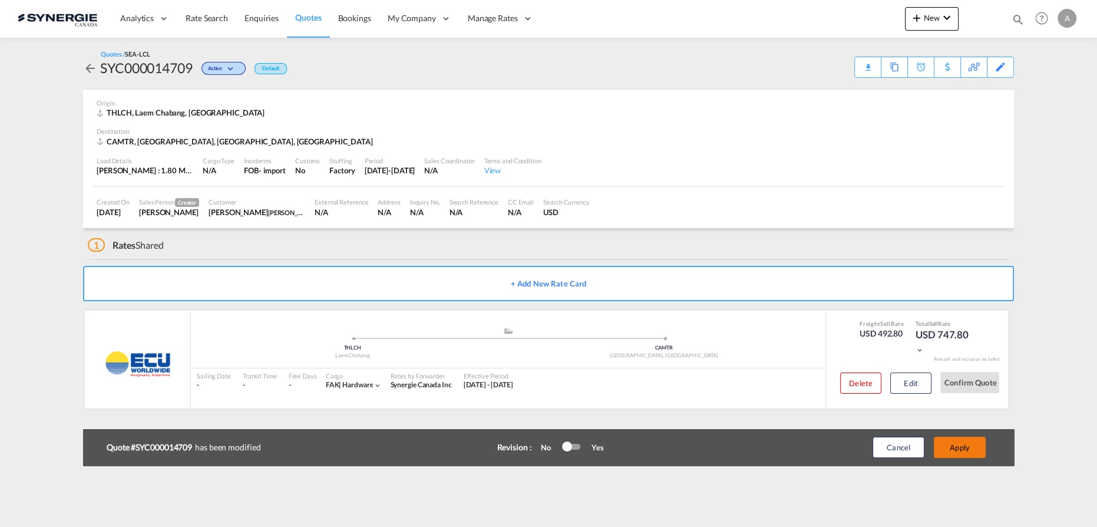
click at [971, 447] on button "Apply" at bounding box center [960, 447] width 52 height 21
